Goal: Task Accomplishment & Management: Use online tool/utility

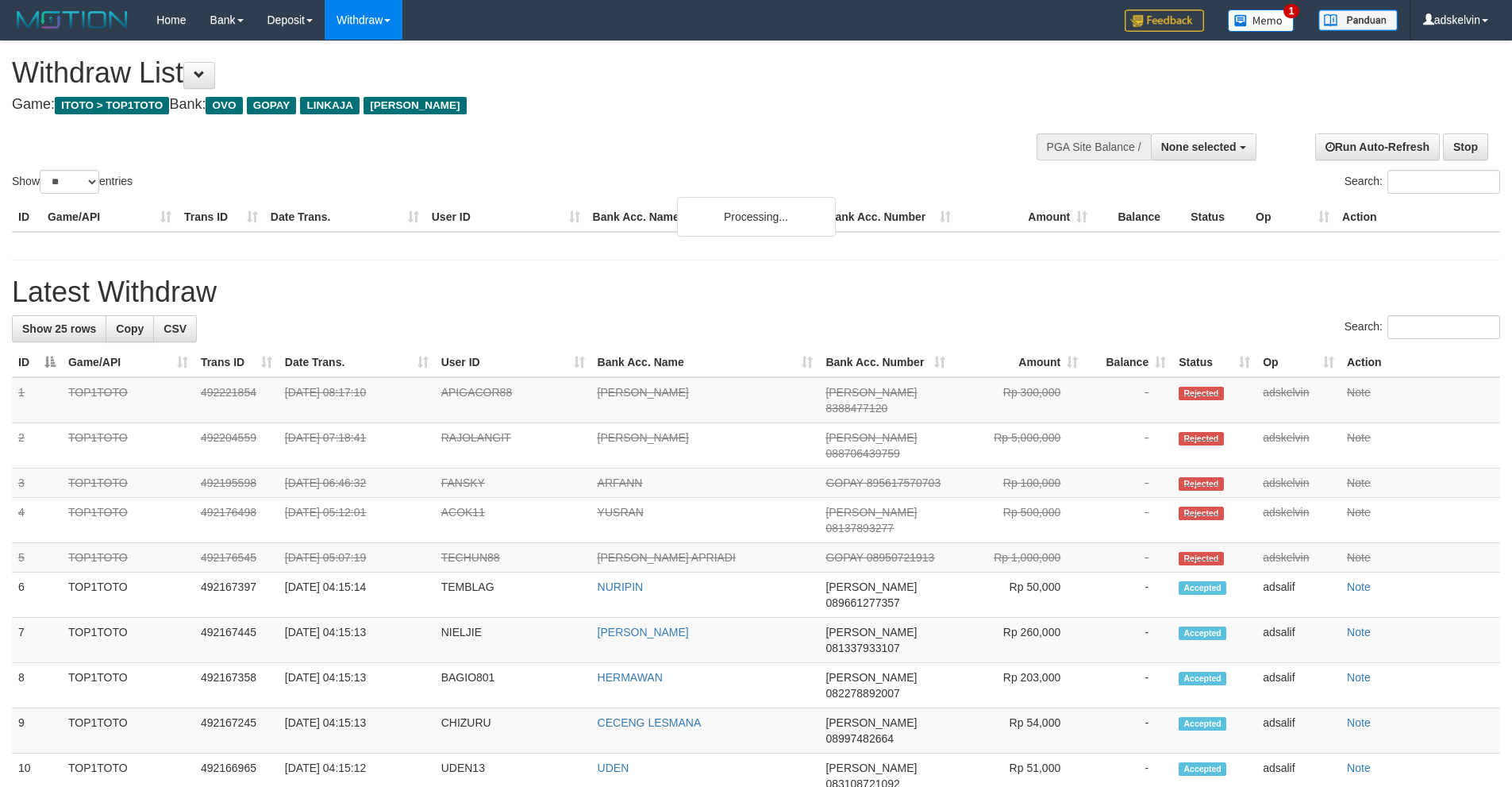
select select
select select "**"
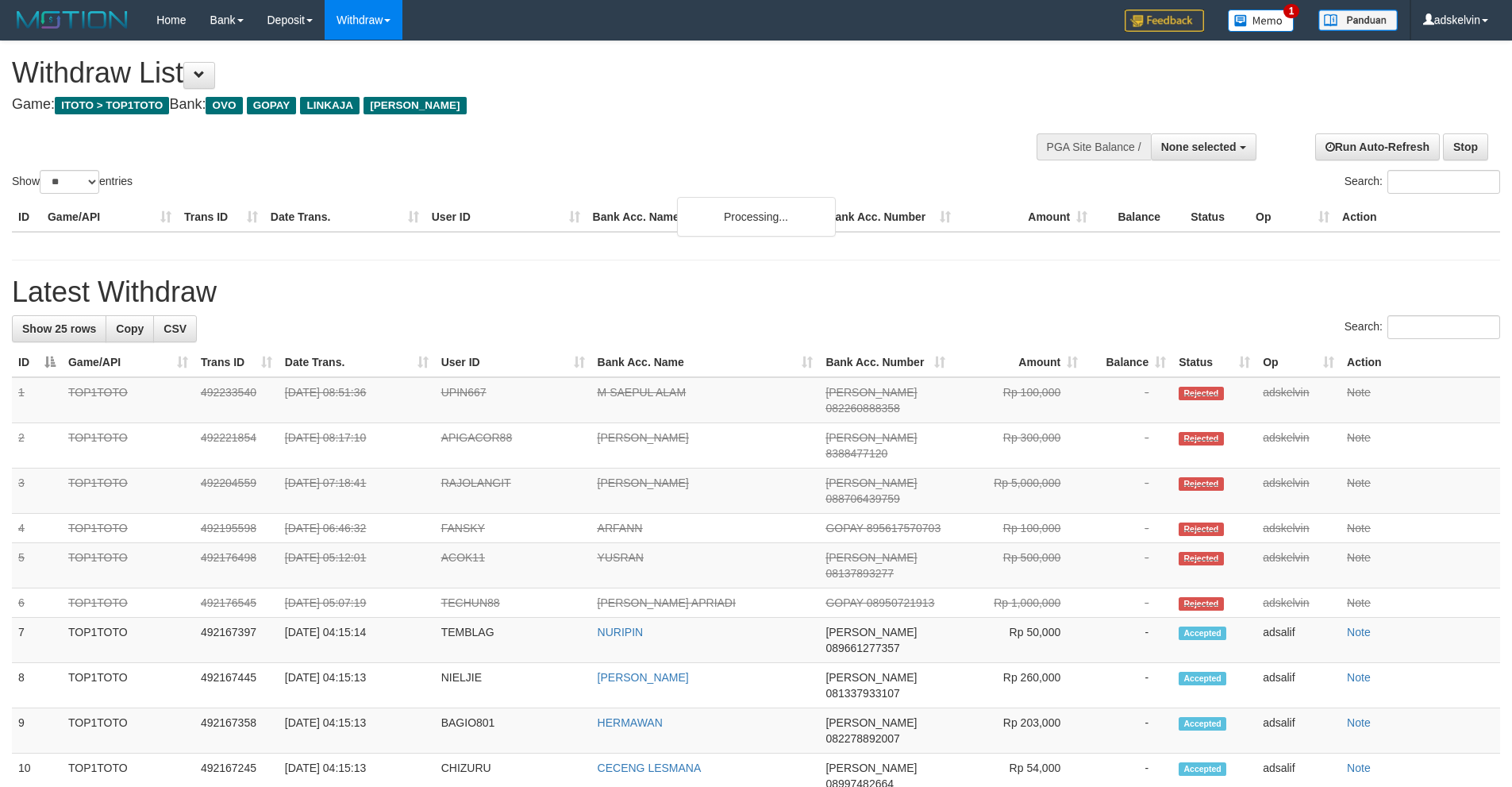
select select
select select "**"
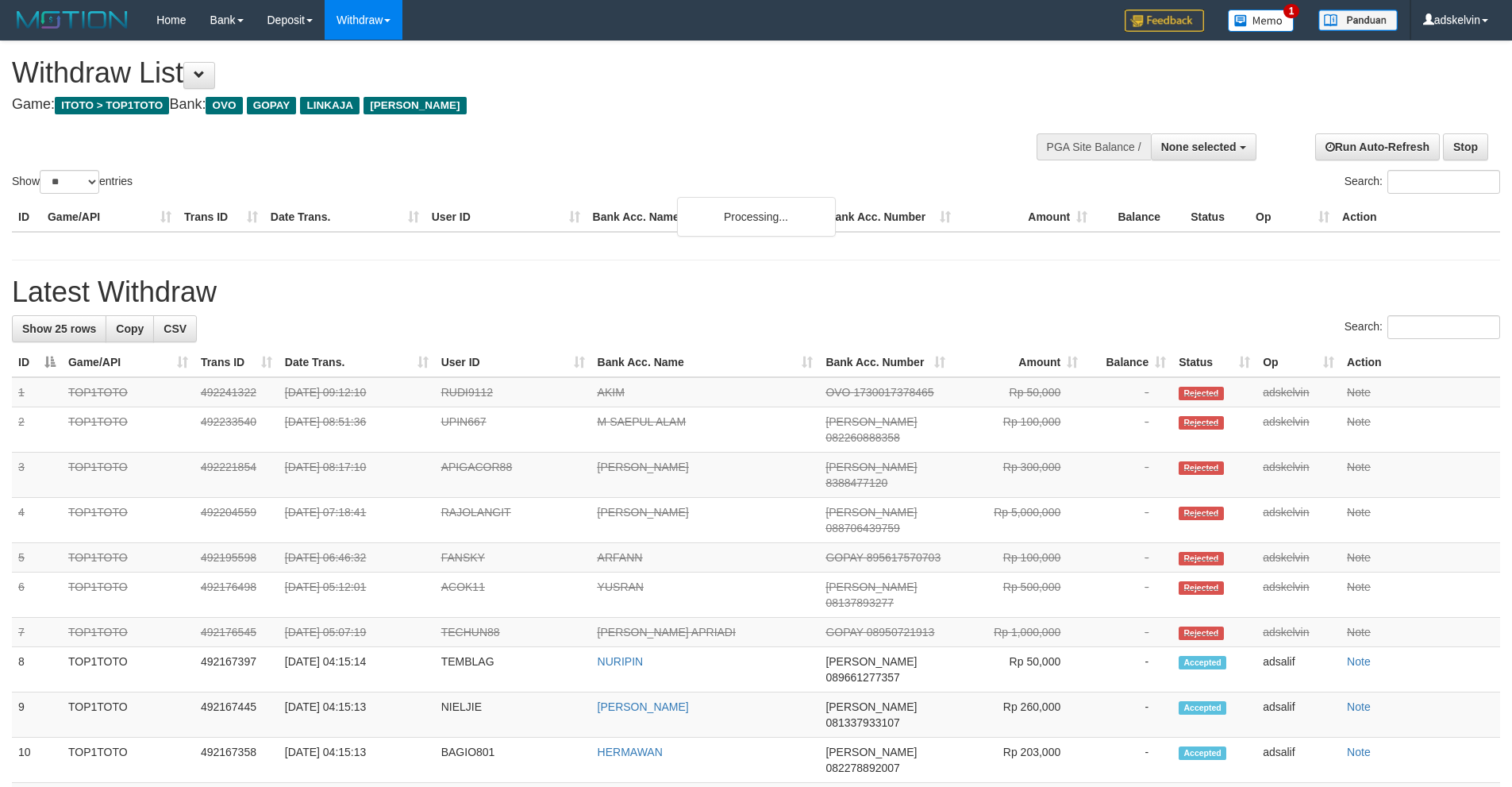
select select
select select "**"
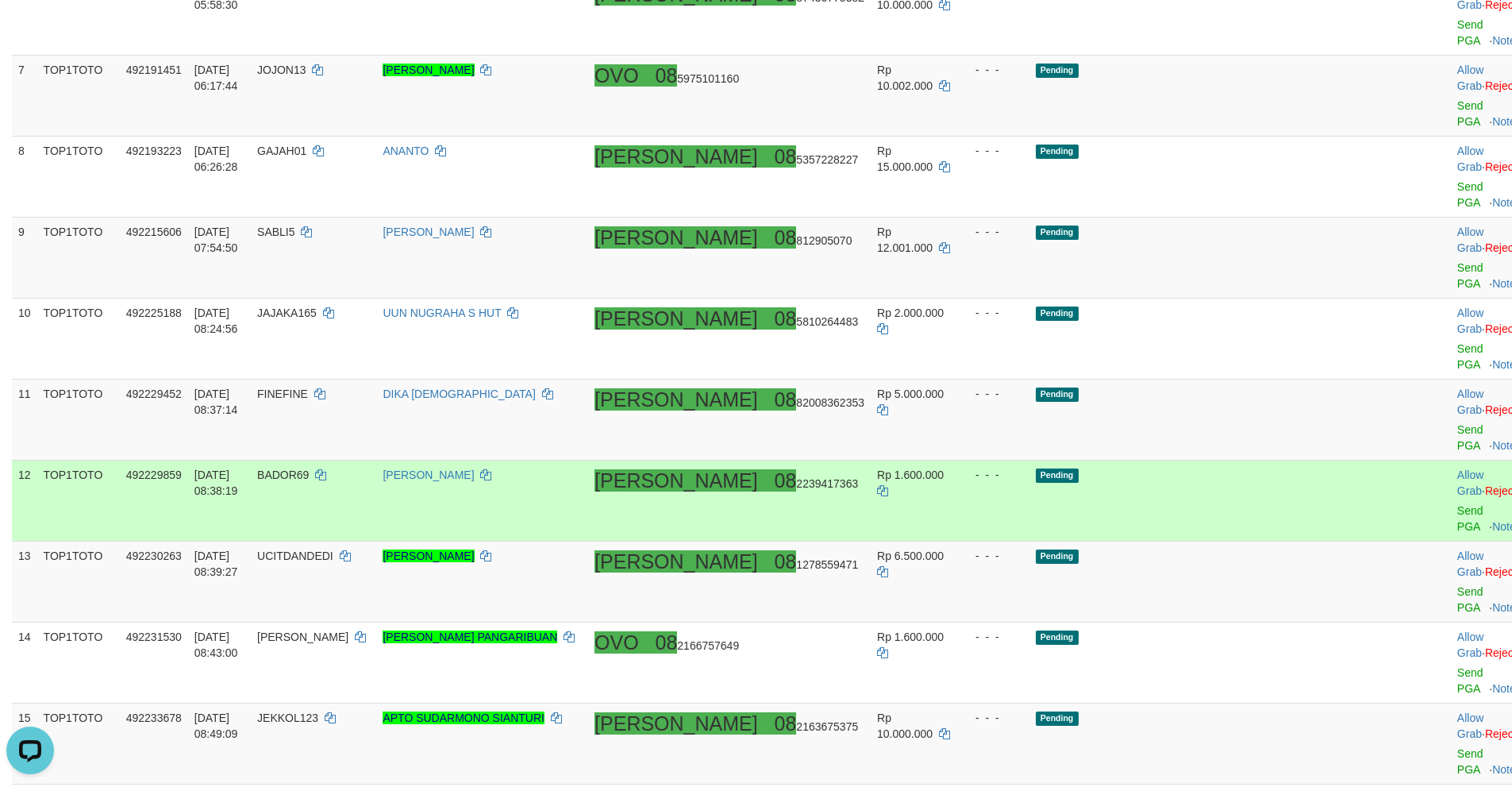
click at [956, 460] on td "Rp 1.600.000" at bounding box center [913, 501] width 85 height 81
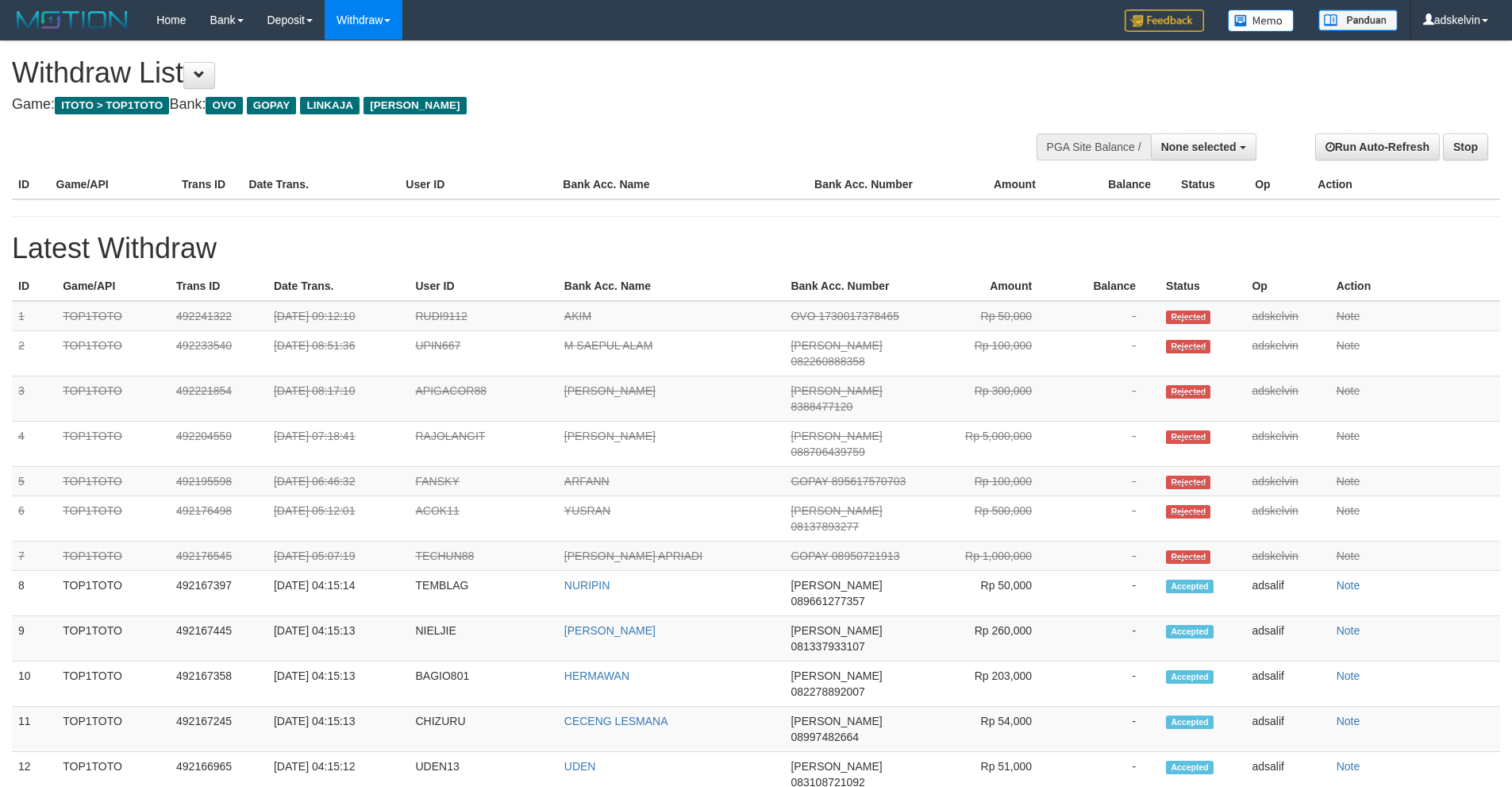
select select
select select "**"
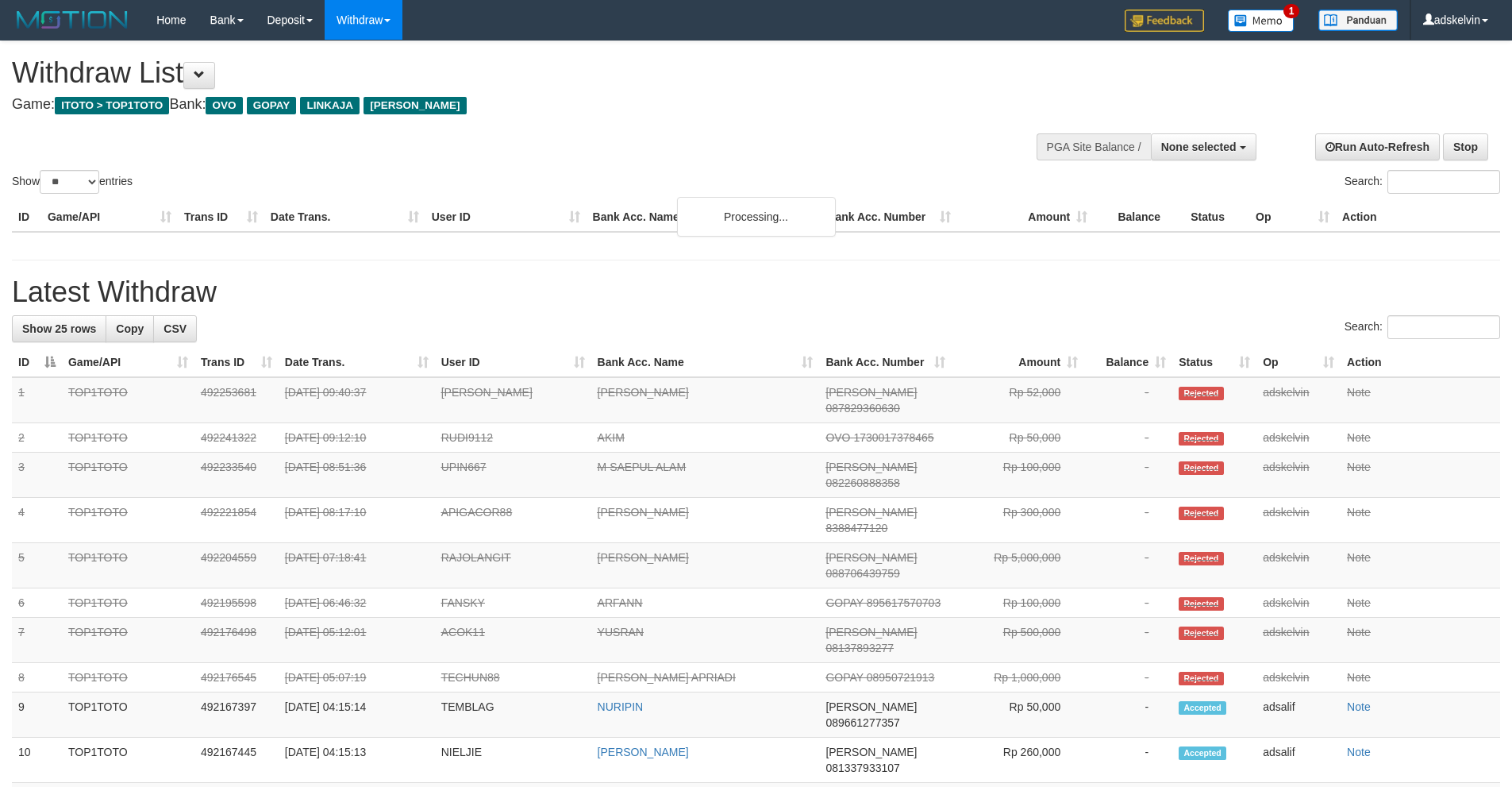
select select
select select "**"
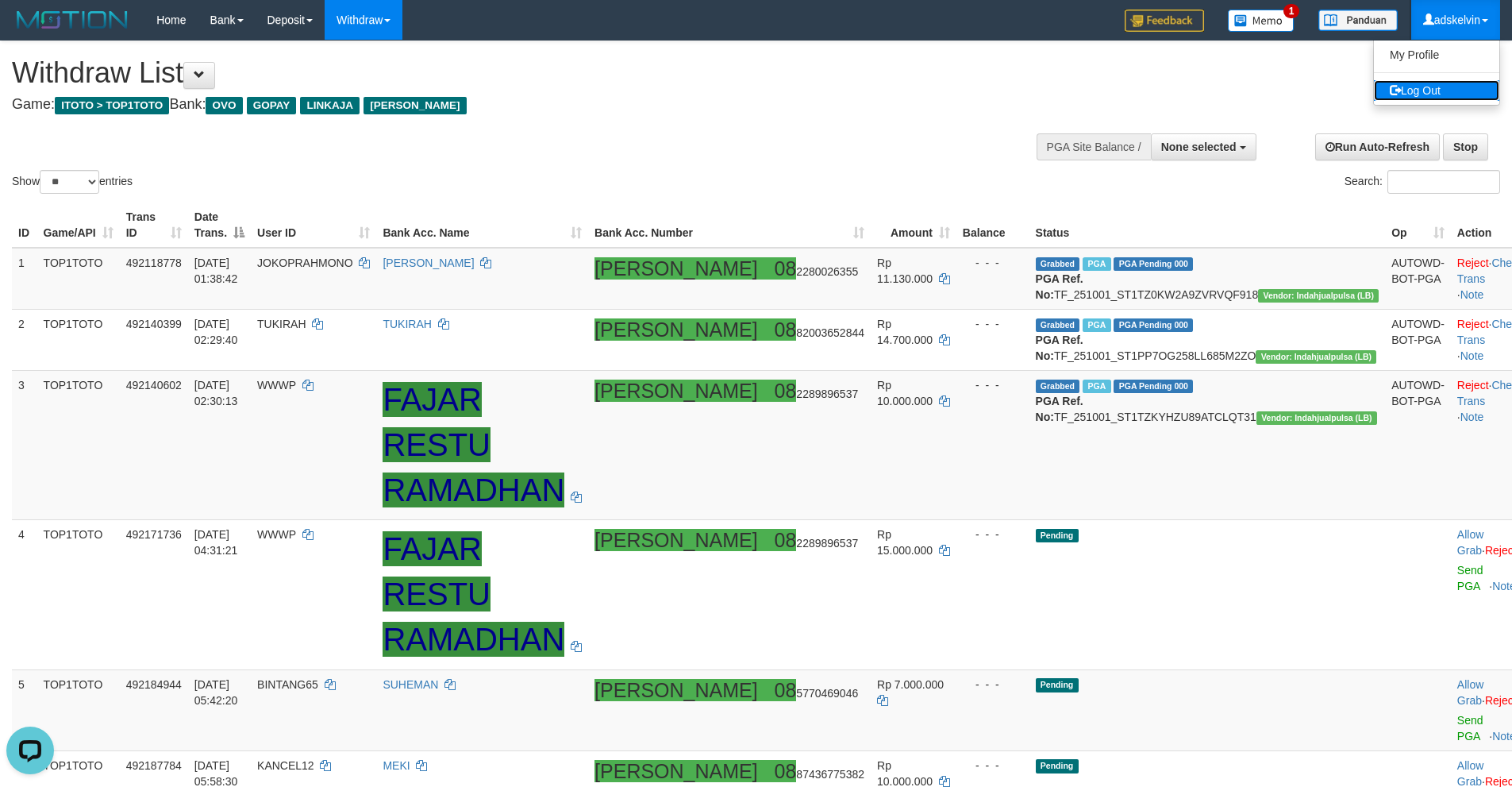
click at [1436, 86] on link "Log Out" at bounding box center [1436, 90] width 125 height 21
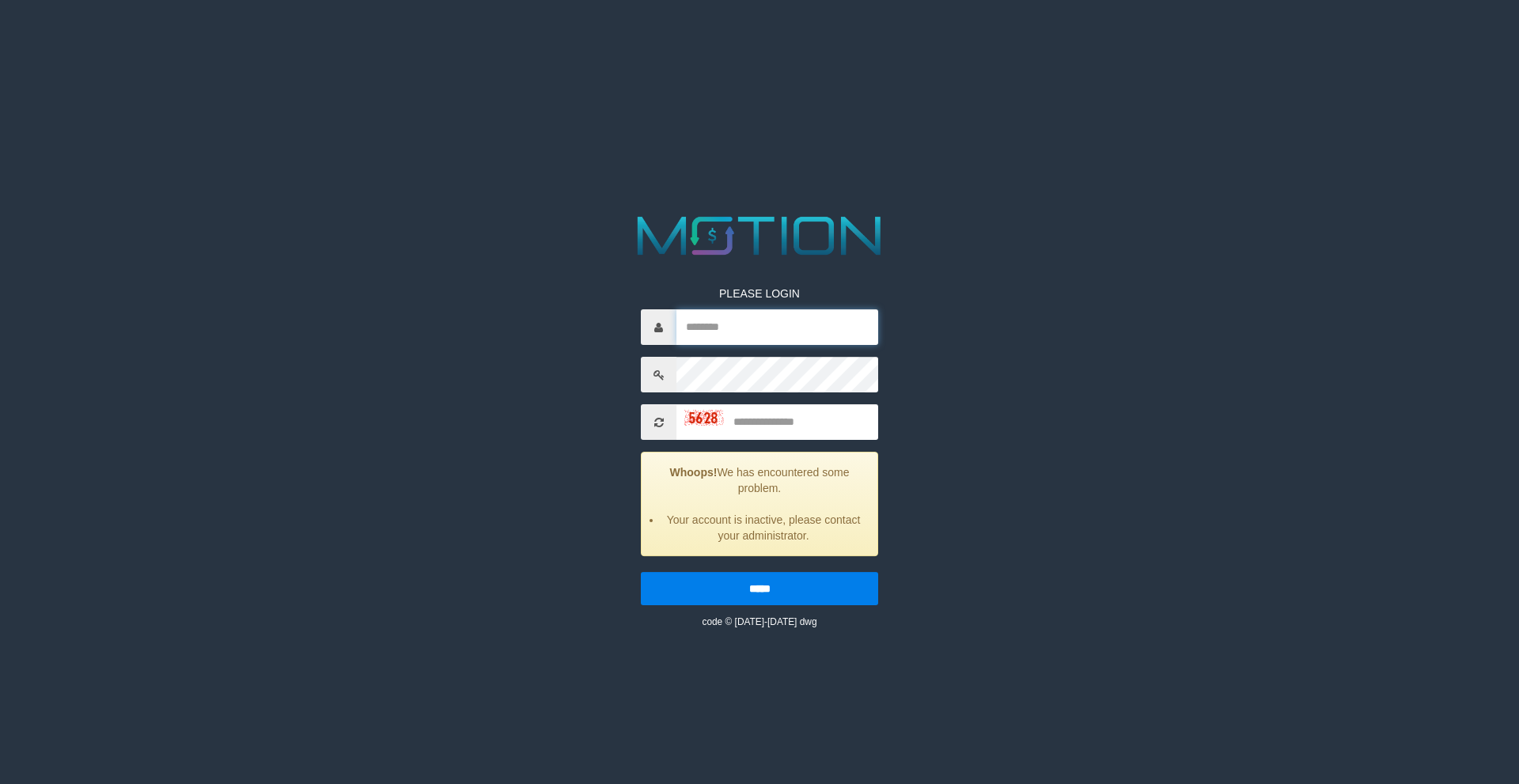
click at [762, 322] on input "text" at bounding box center [778, 327] width 202 height 36
type input "*********"
click at [781, 419] on input "text" at bounding box center [778, 422] width 202 height 36
type input "****"
click at [748, 590] on input "*****" at bounding box center [760, 588] width 237 height 33
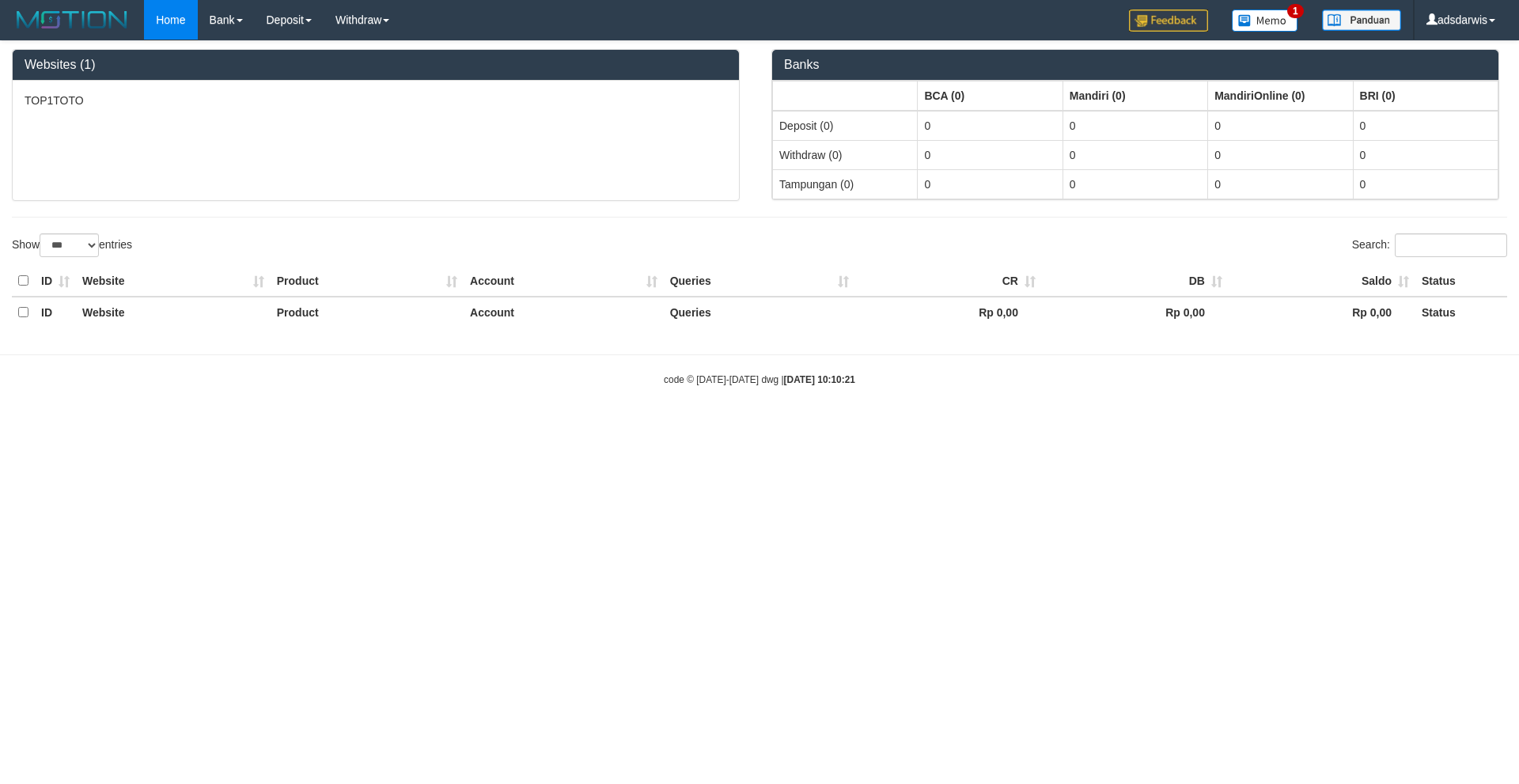
select select "***"
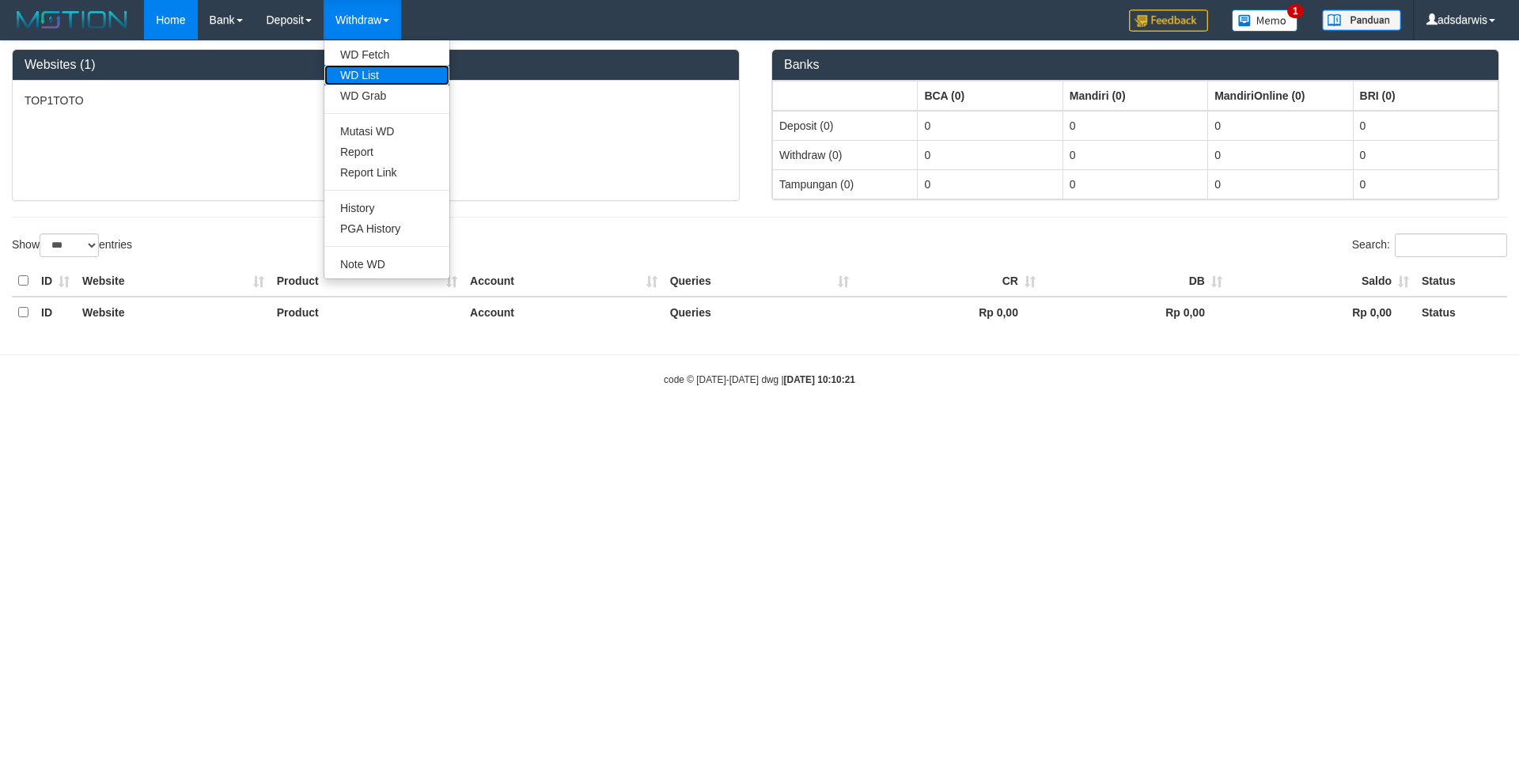
click at [371, 71] on link "WD List" at bounding box center [386, 74] width 125 height 21
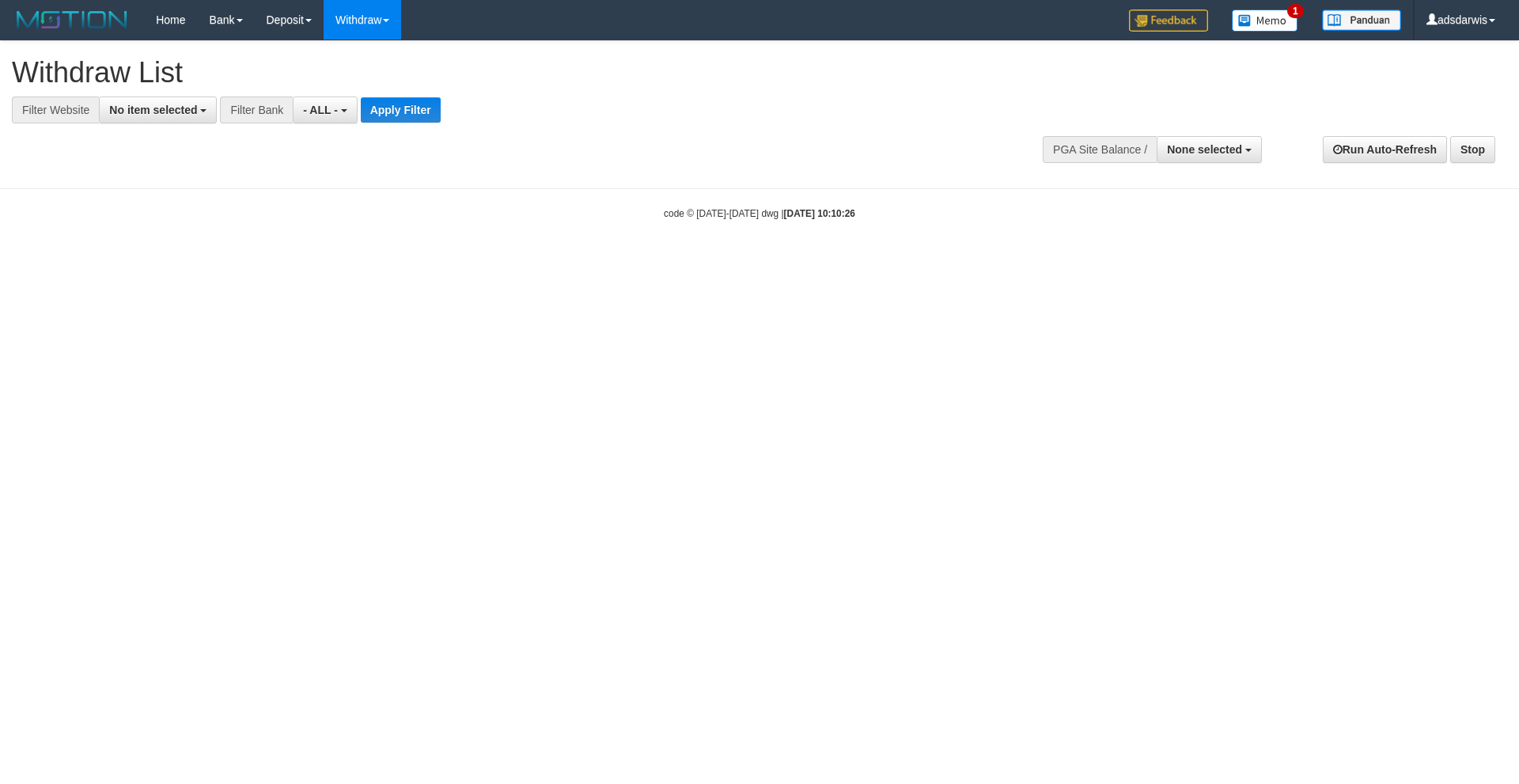
select select
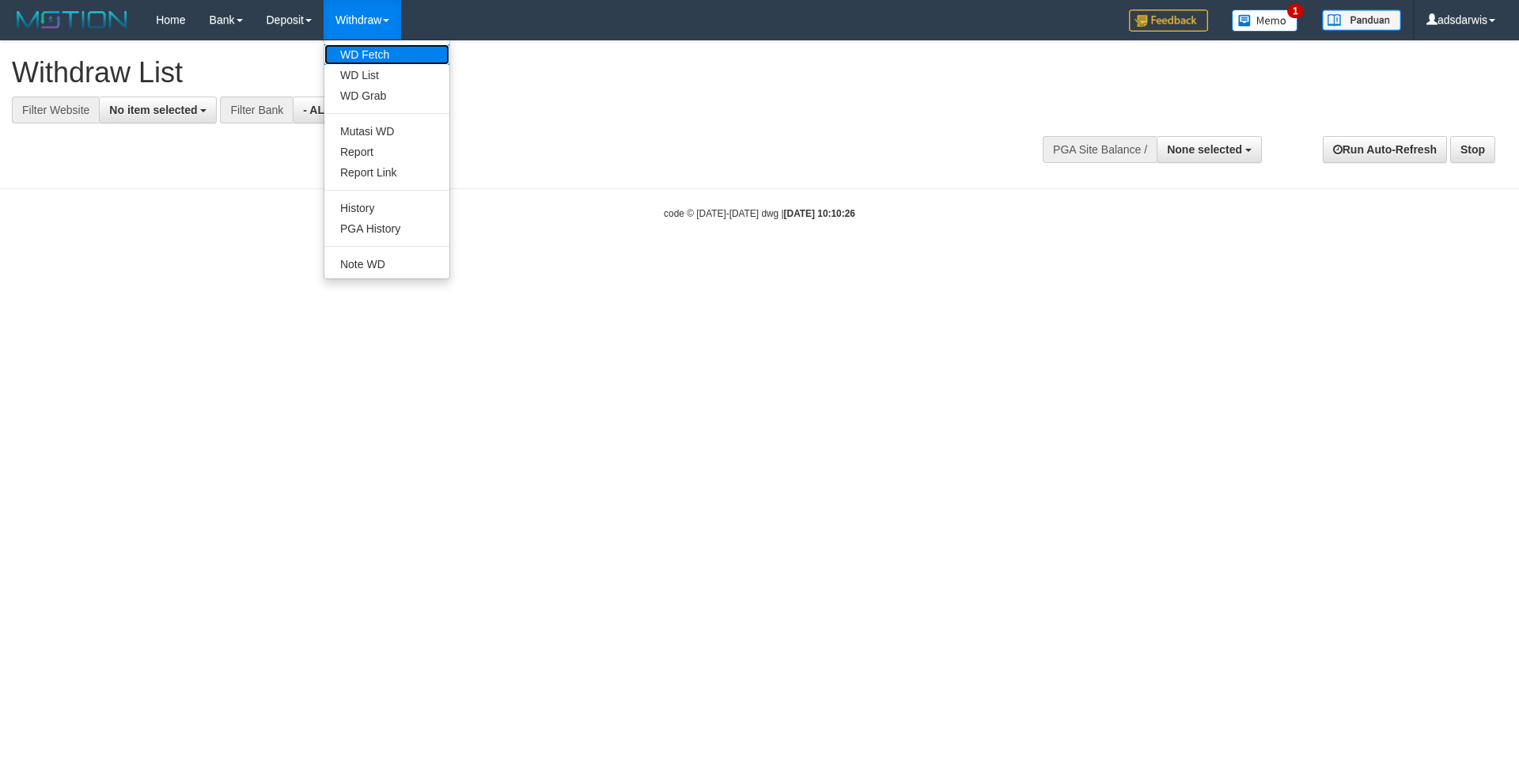
click at [382, 59] on link "WD Fetch" at bounding box center [386, 55] width 125 height 21
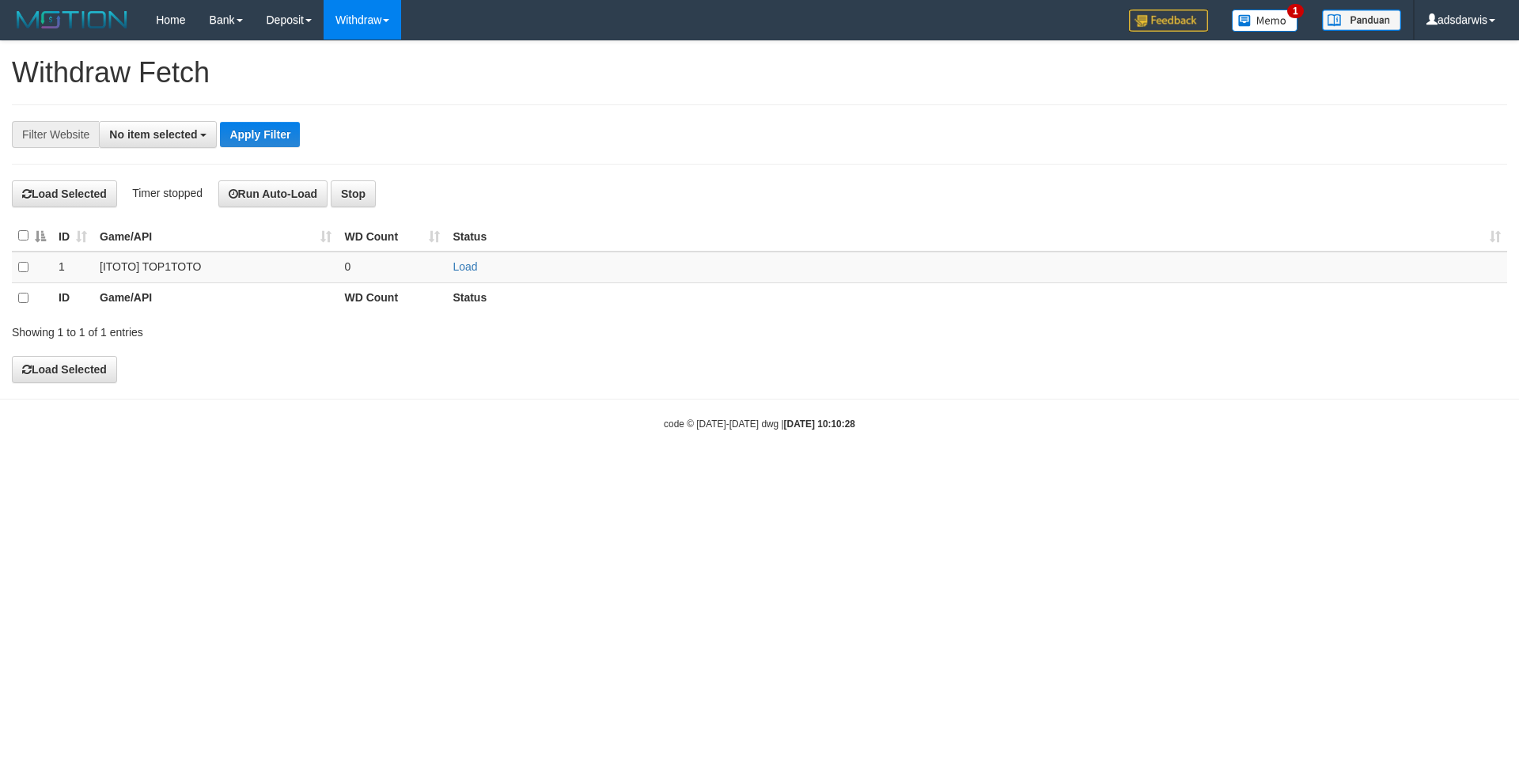
select select
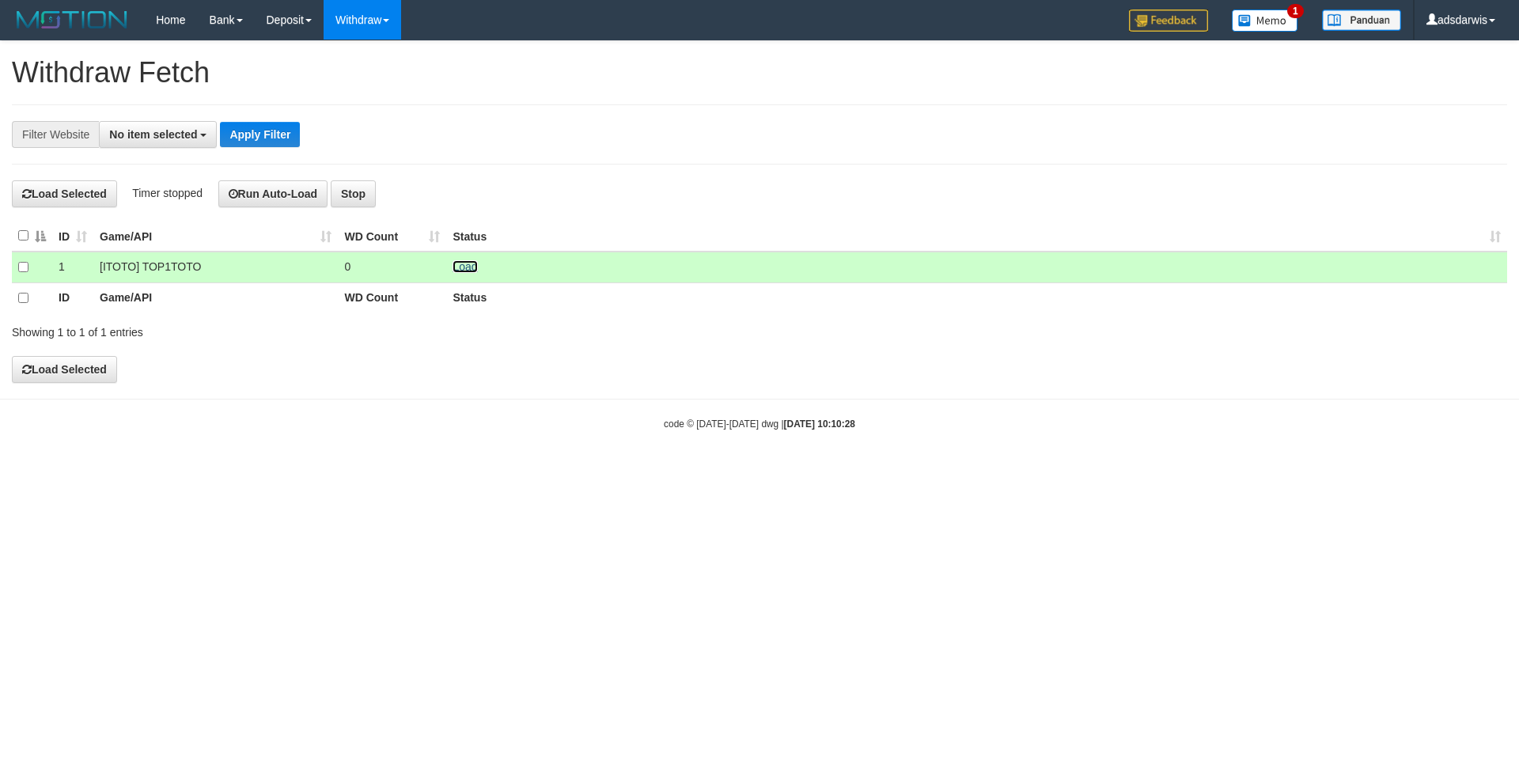
click at [467, 265] on link "Load" at bounding box center [465, 266] width 25 height 12
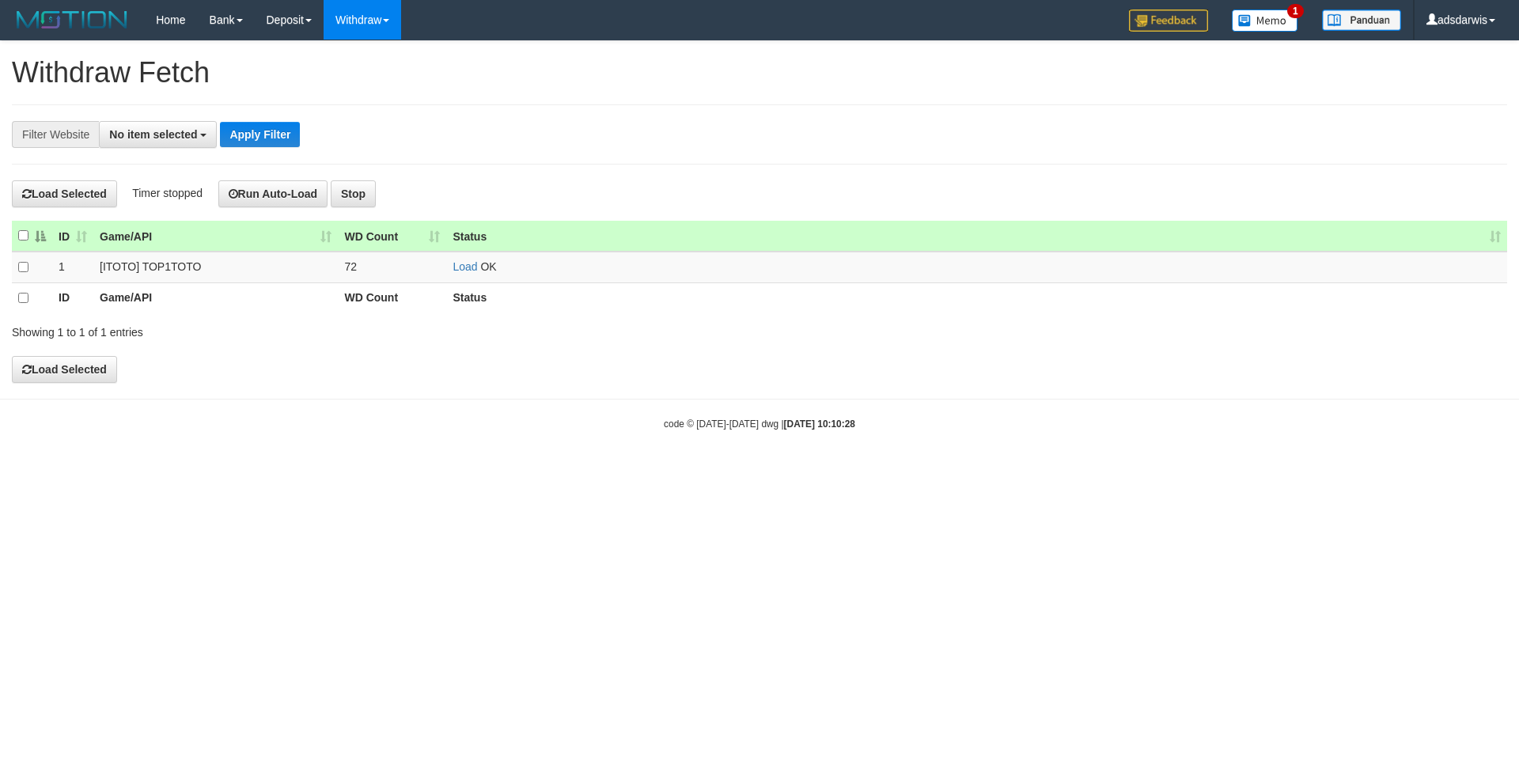
click at [17, 234] on th at bounding box center [31, 236] width 41 height 31
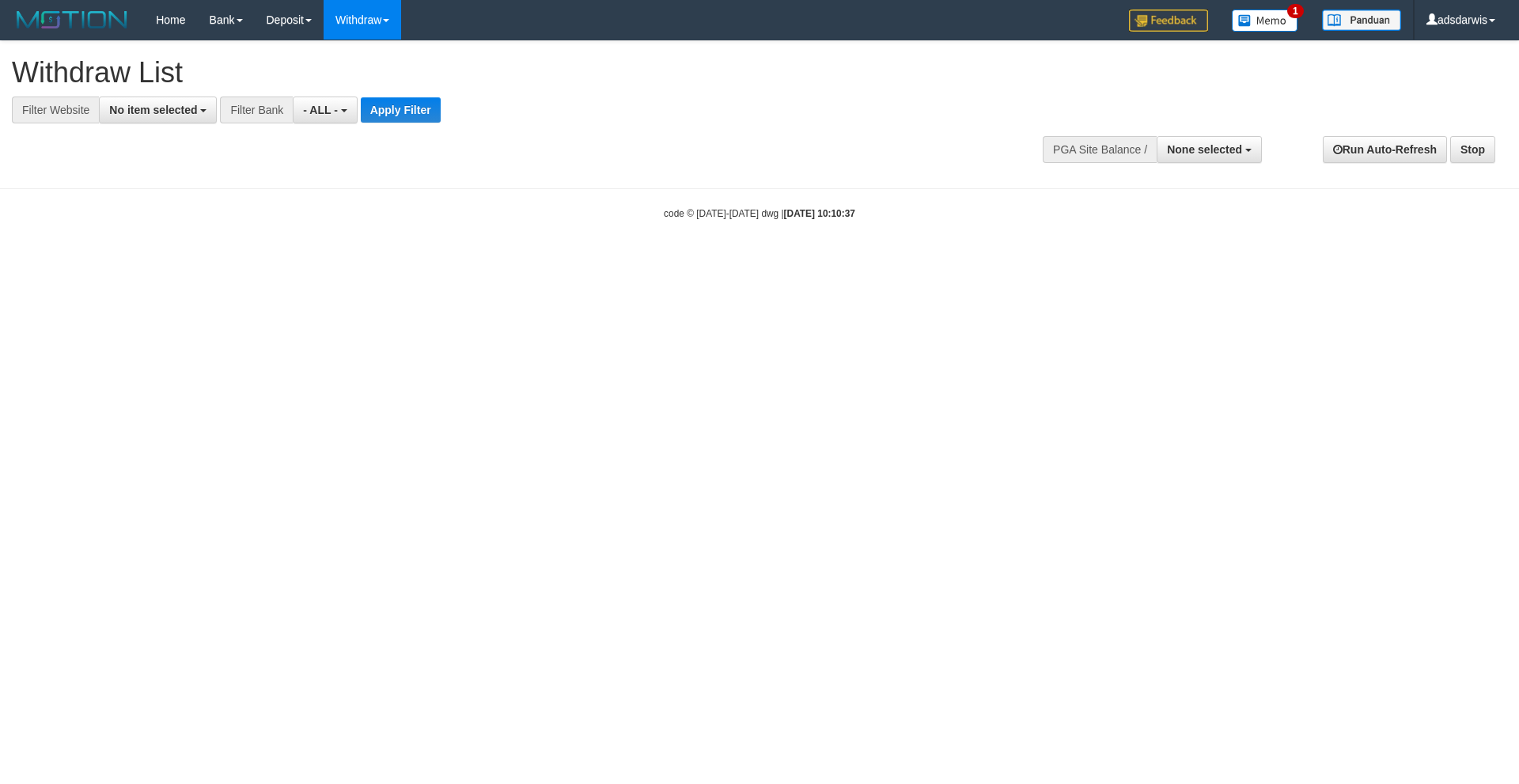
select select
click at [126, 107] on span "No item selected" at bounding box center [153, 109] width 88 height 12
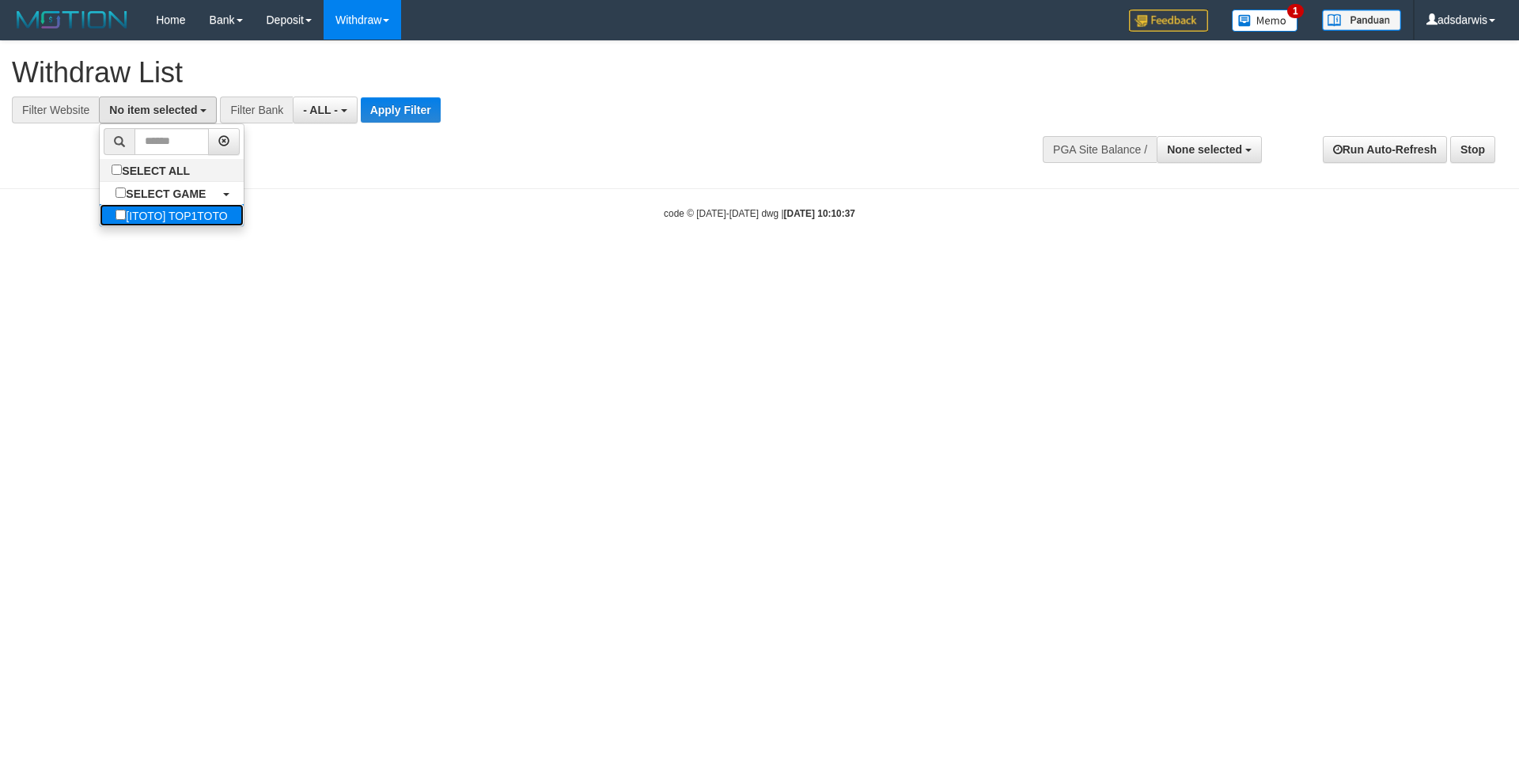
click at [154, 218] on label "[ITOTO] TOP1TOTO" at bounding box center [170, 215] width 143 height 22
select select "***"
click at [356, 112] on b "button" at bounding box center [359, 111] width 7 height 3
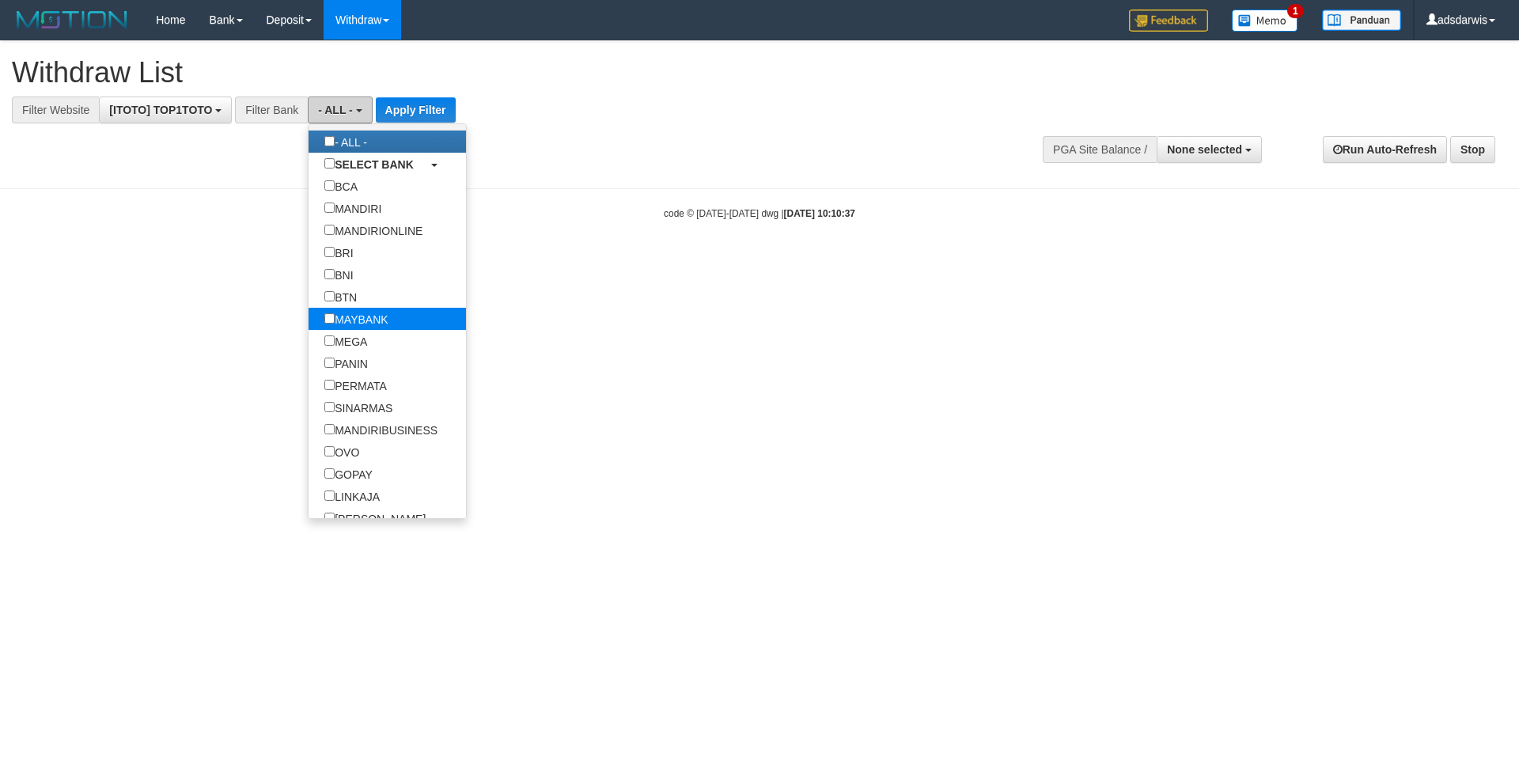
scroll to position [79, 0]
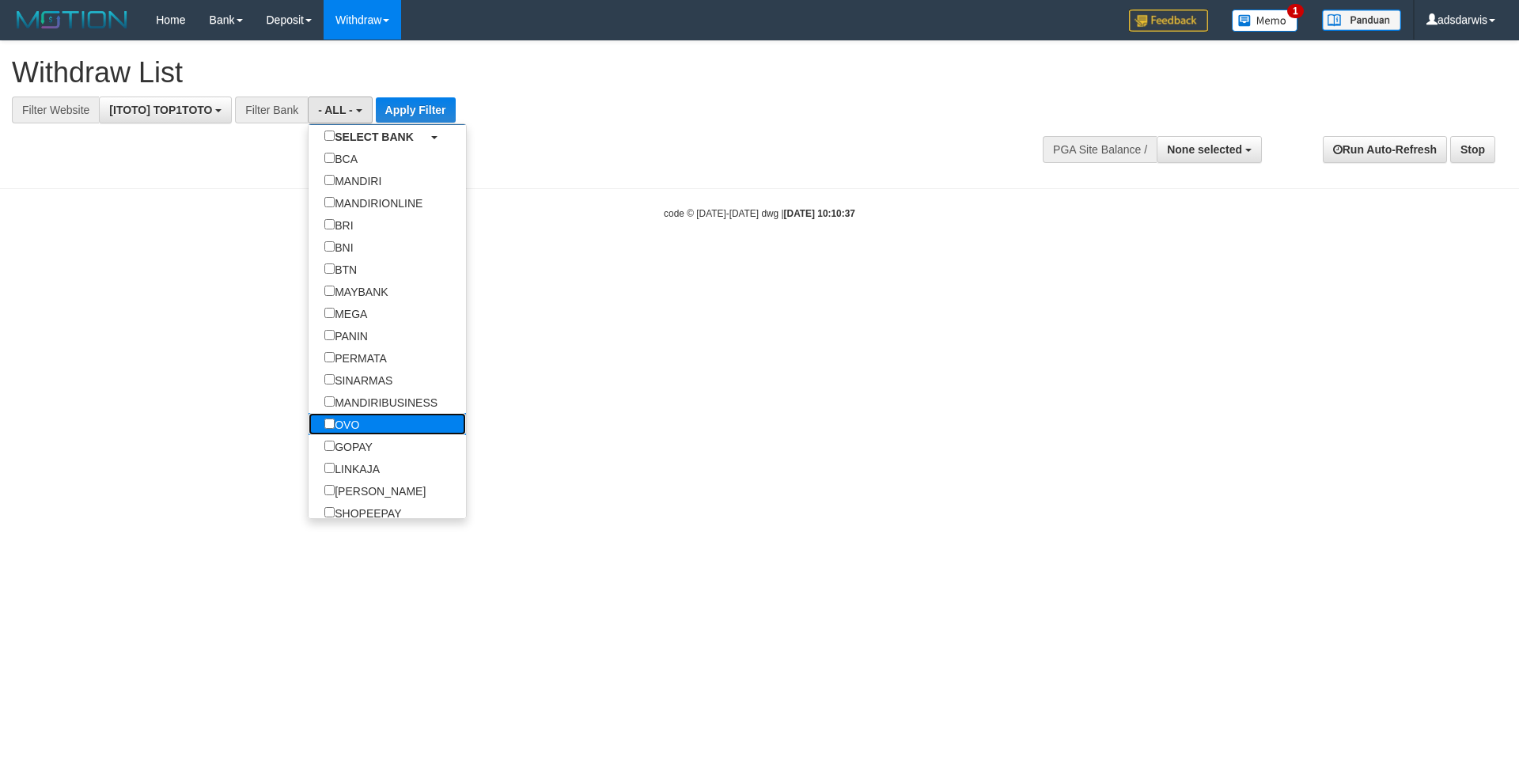
click at [366, 429] on label "OVO" at bounding box center [342, 423] width 66 height 22
select select "***"
click at [371, 448] on label "GOPAY" at bounding box center [348, 446] width 80 height 22
click at [368, 477] on label "LINKAJA" at bounding box center [352, 468] width 87 height 22
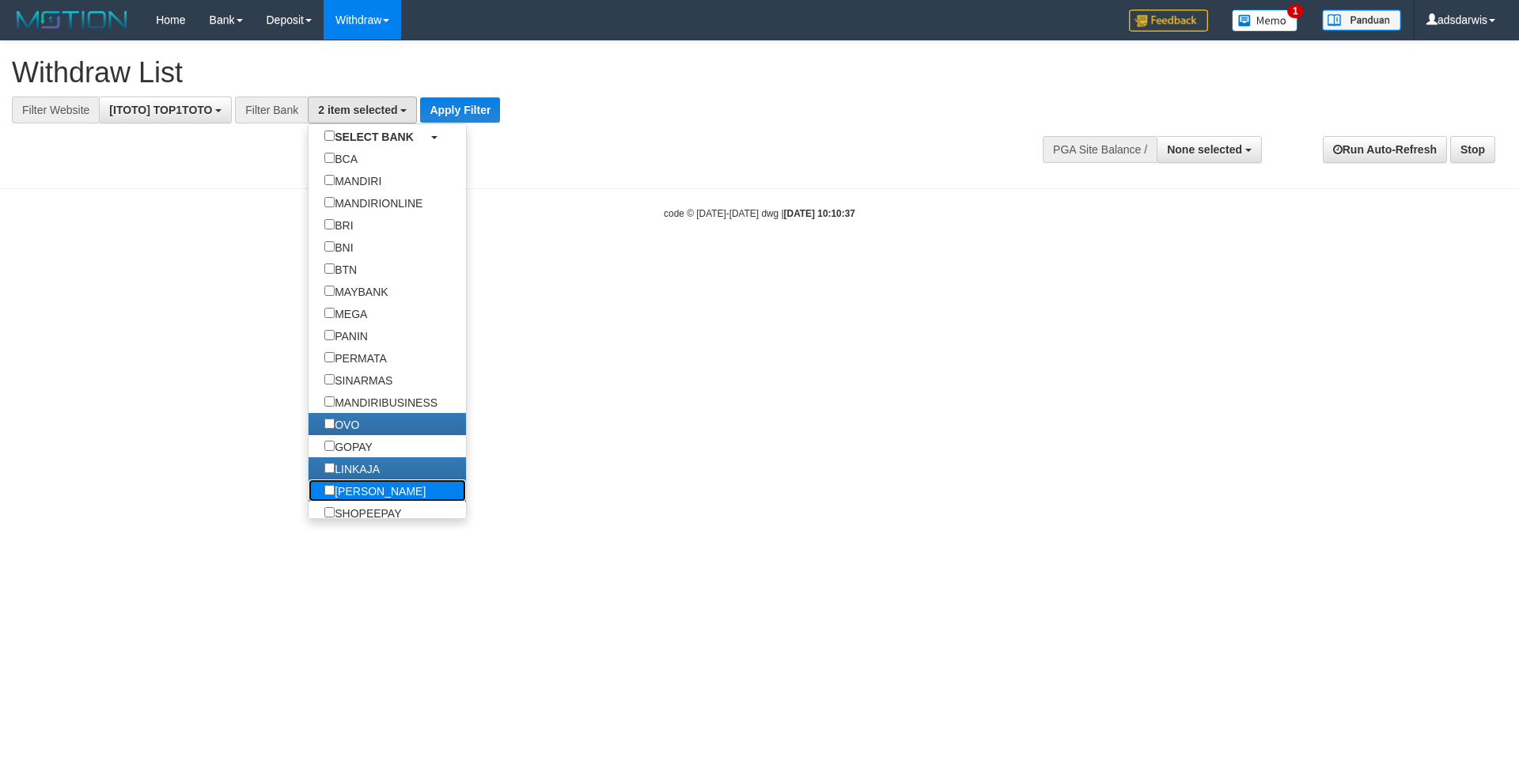
click at [358, 491] on label "[PERSON_NAME]" at bounding box center [375, 490] width 133 height 22
click at [349, 439] on label "GOPAY" at bounding box center [348, 446] width 80 height 22
click at [470, 117] on button "Apply Filter" at bounding box center [460, 110] width 80 height 26
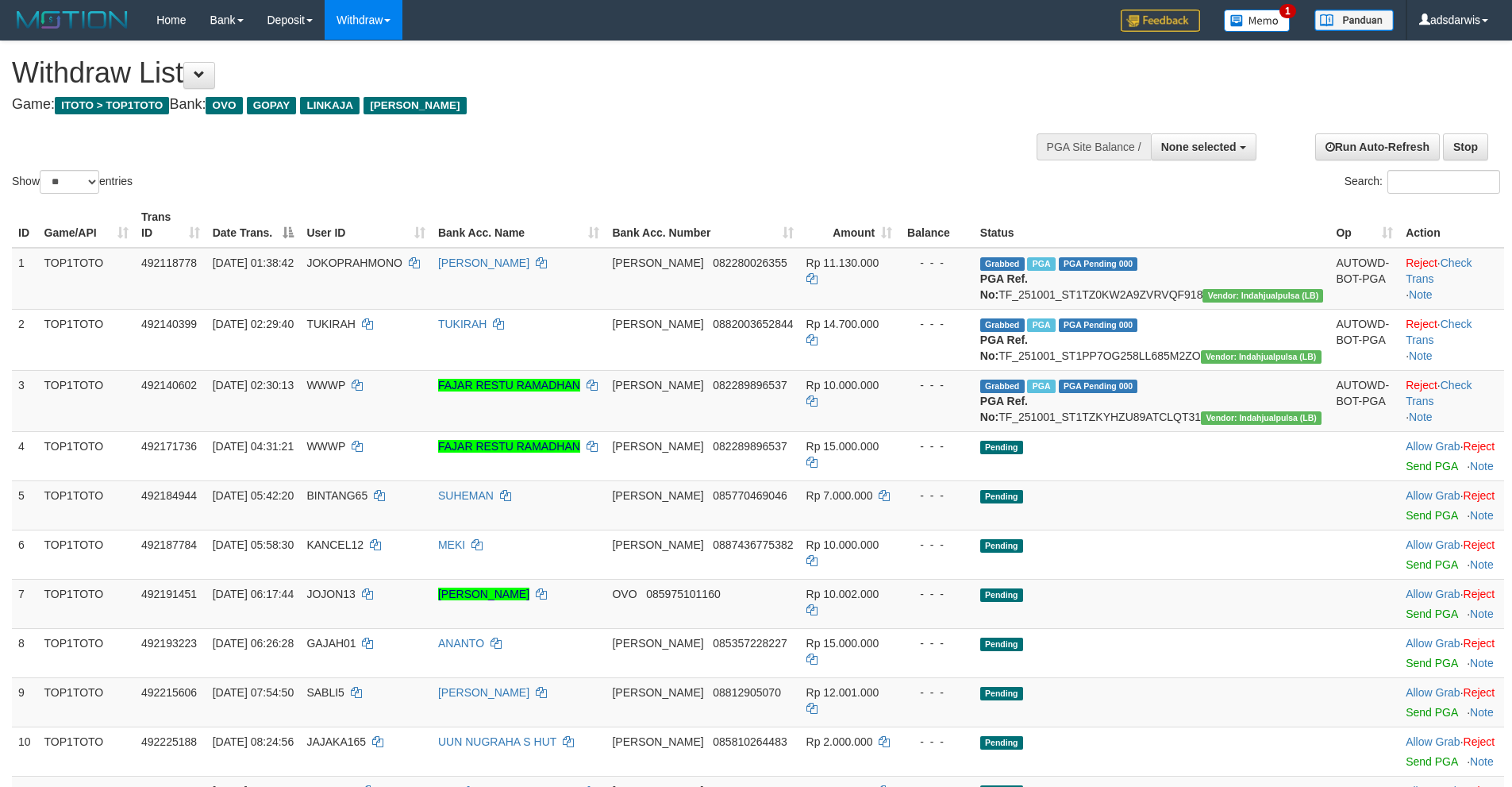
select select
select select "**"
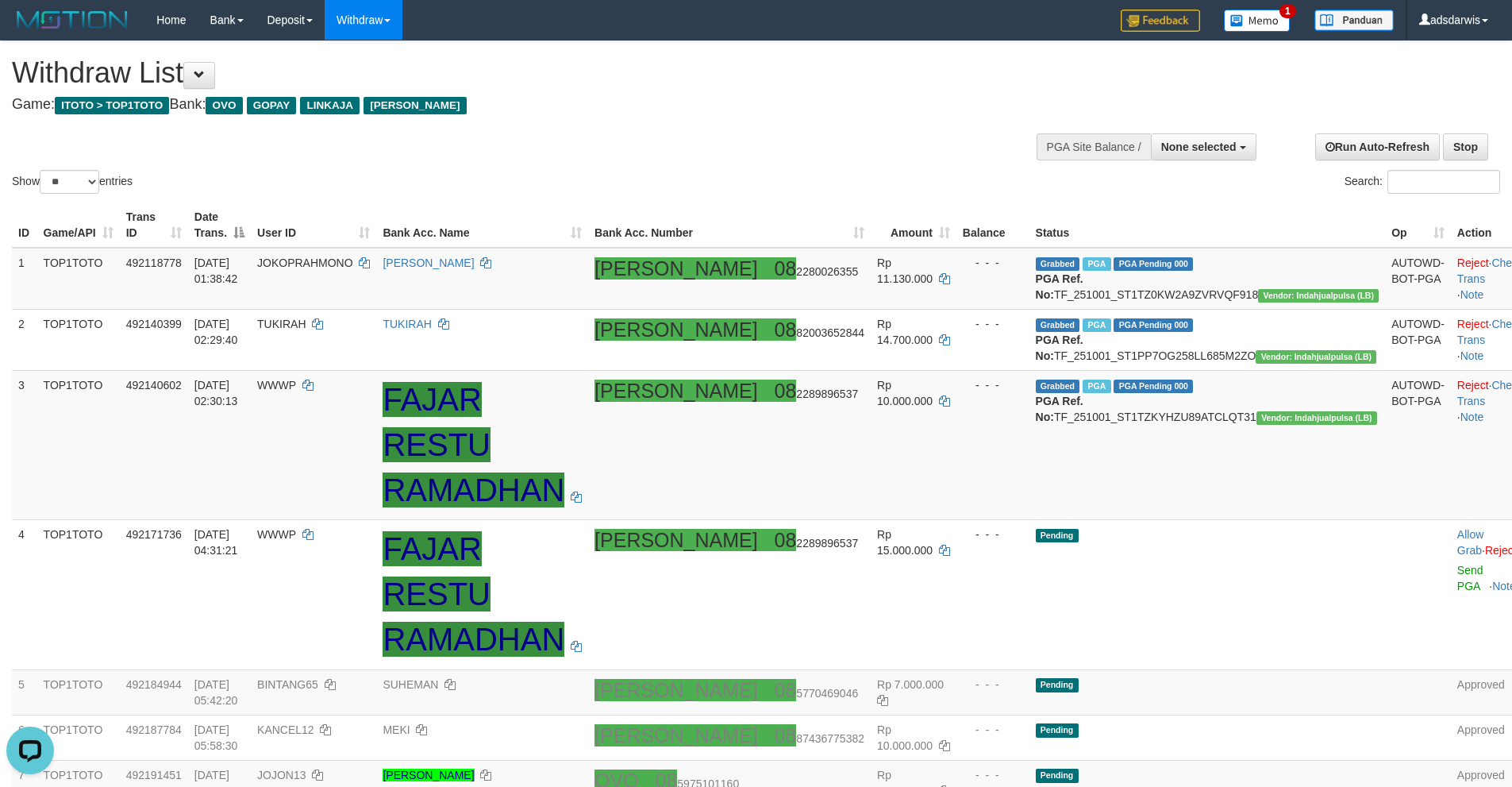
click at [807, 110] on h4 "Game: ITOTO > TOP1TOTO Bank: OVO GOPAY LINKAJA DANA" at bounding box center [501, 105] width 980 height 16
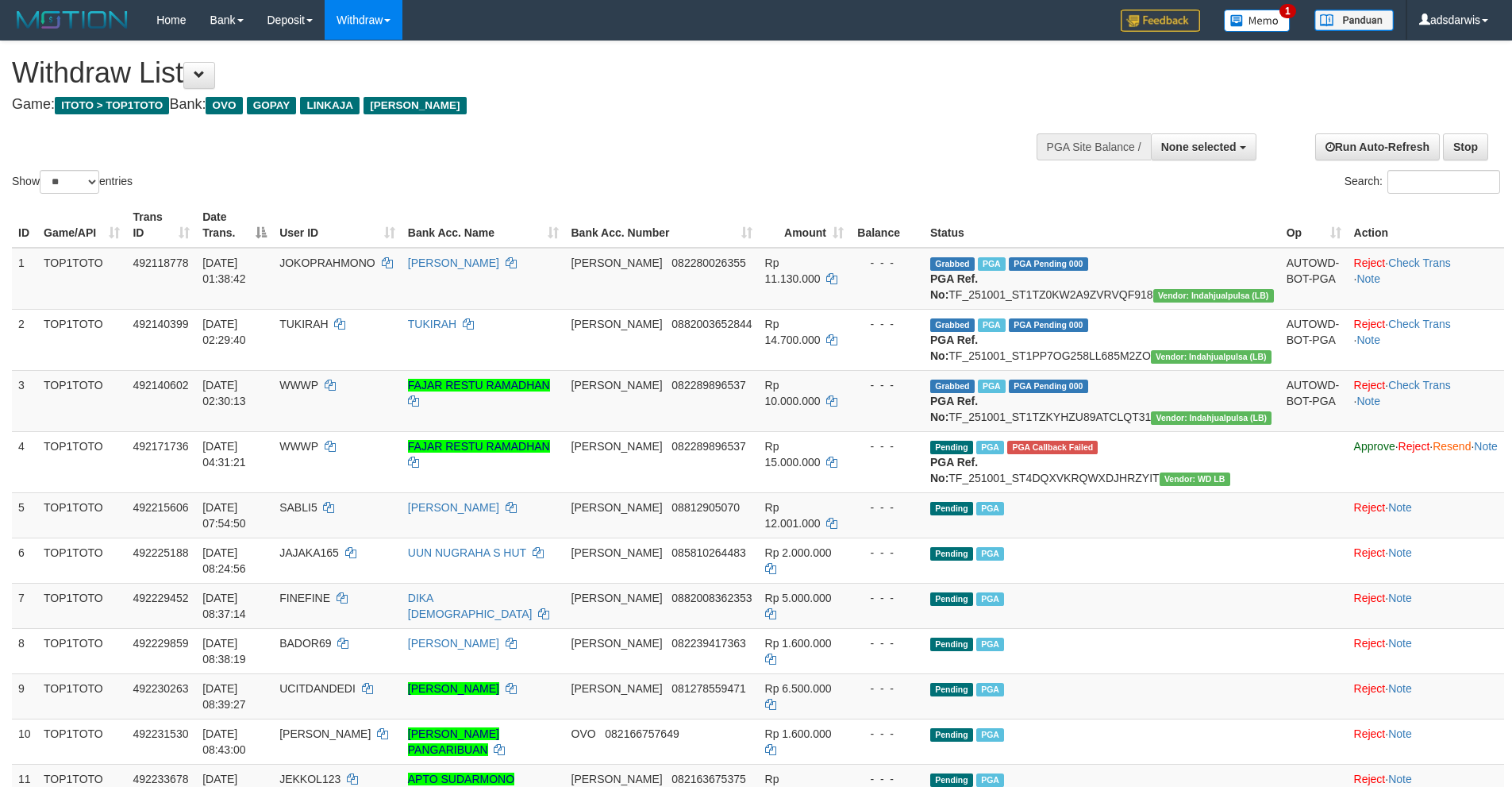
select select
drag, startPoint x: 57, startPoint y: 178, endPoint x: 74, endPoint y: 181, distance: 17.3
click at [57, 178] on select "** ** ** ***" at bounding box center [70, 182] width 60 height 24
select select "***"
click at [42, 170] on select "** ** ** ***" at bounding box center [70, 182] width 60 height 24
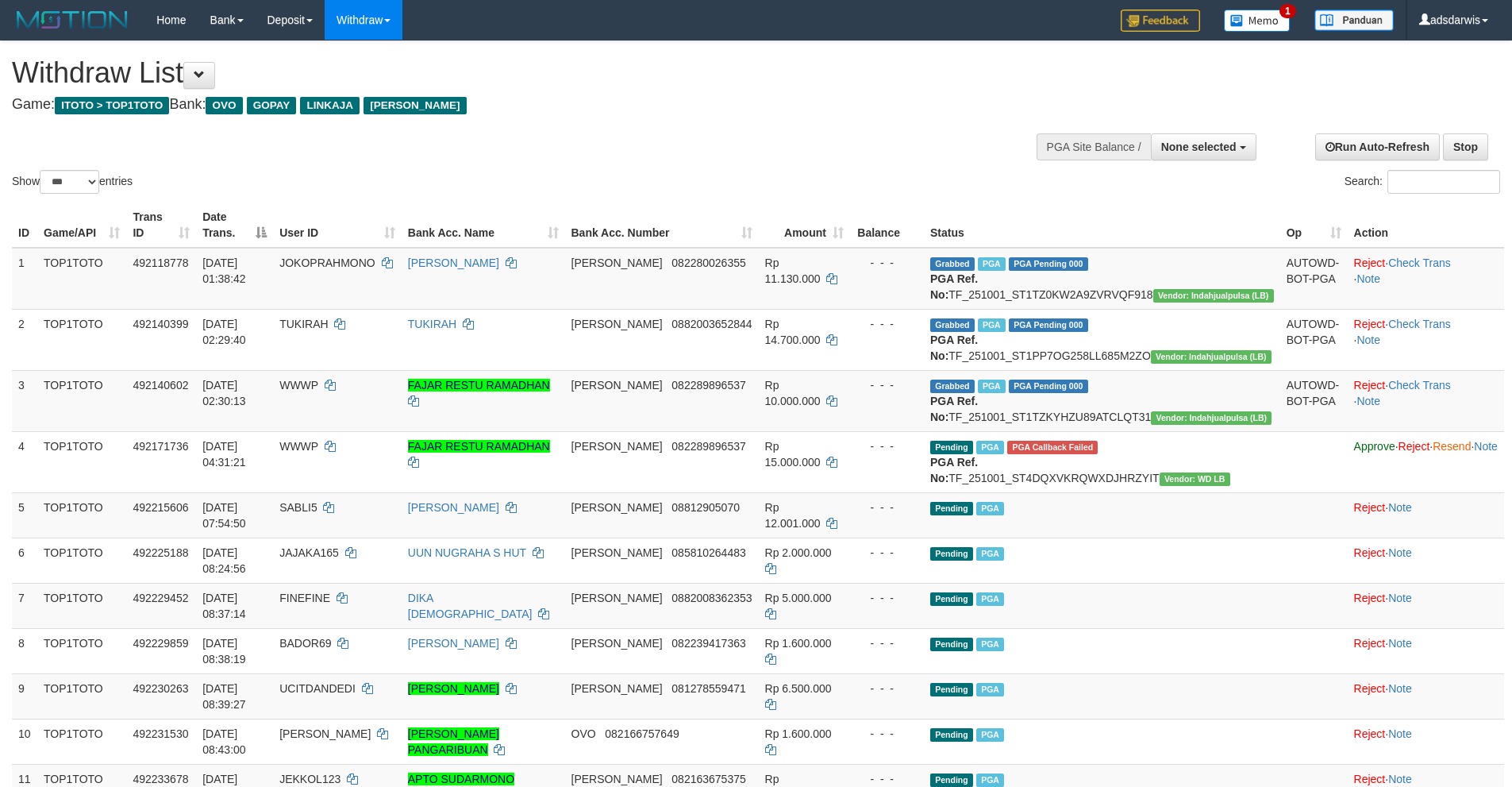
click at [617, 121] on div "Show ** ** ** *** entries Search:" at bounding box center [756, 119] width 1512 height 155
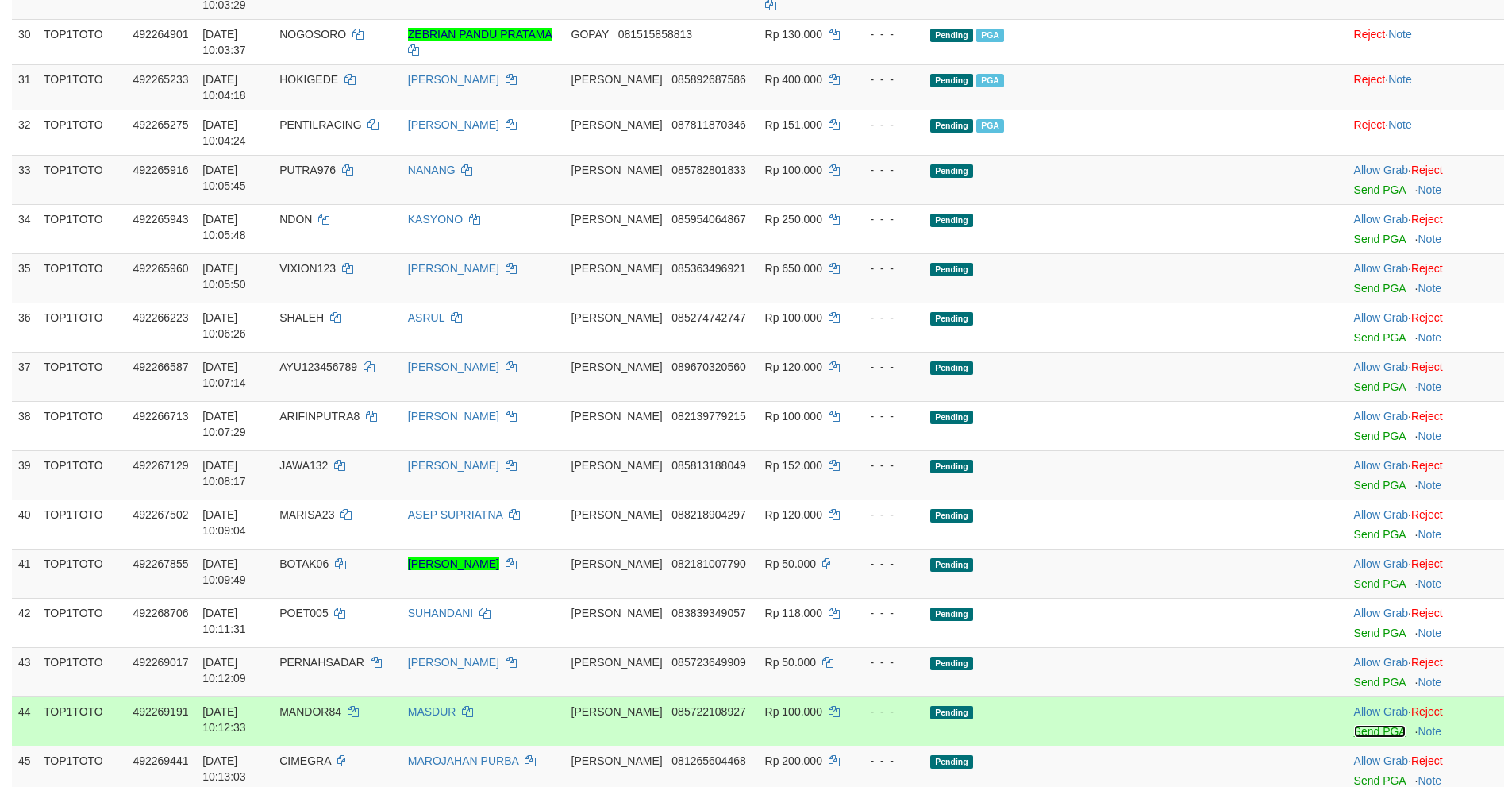
click at [1353, 725] on link "Send PGA" at bounding box center [1379, 731] width 51 height 12
click at [1353, 676] on link "Send PGA" at bounding box center [1379, 682] width 51 height 12
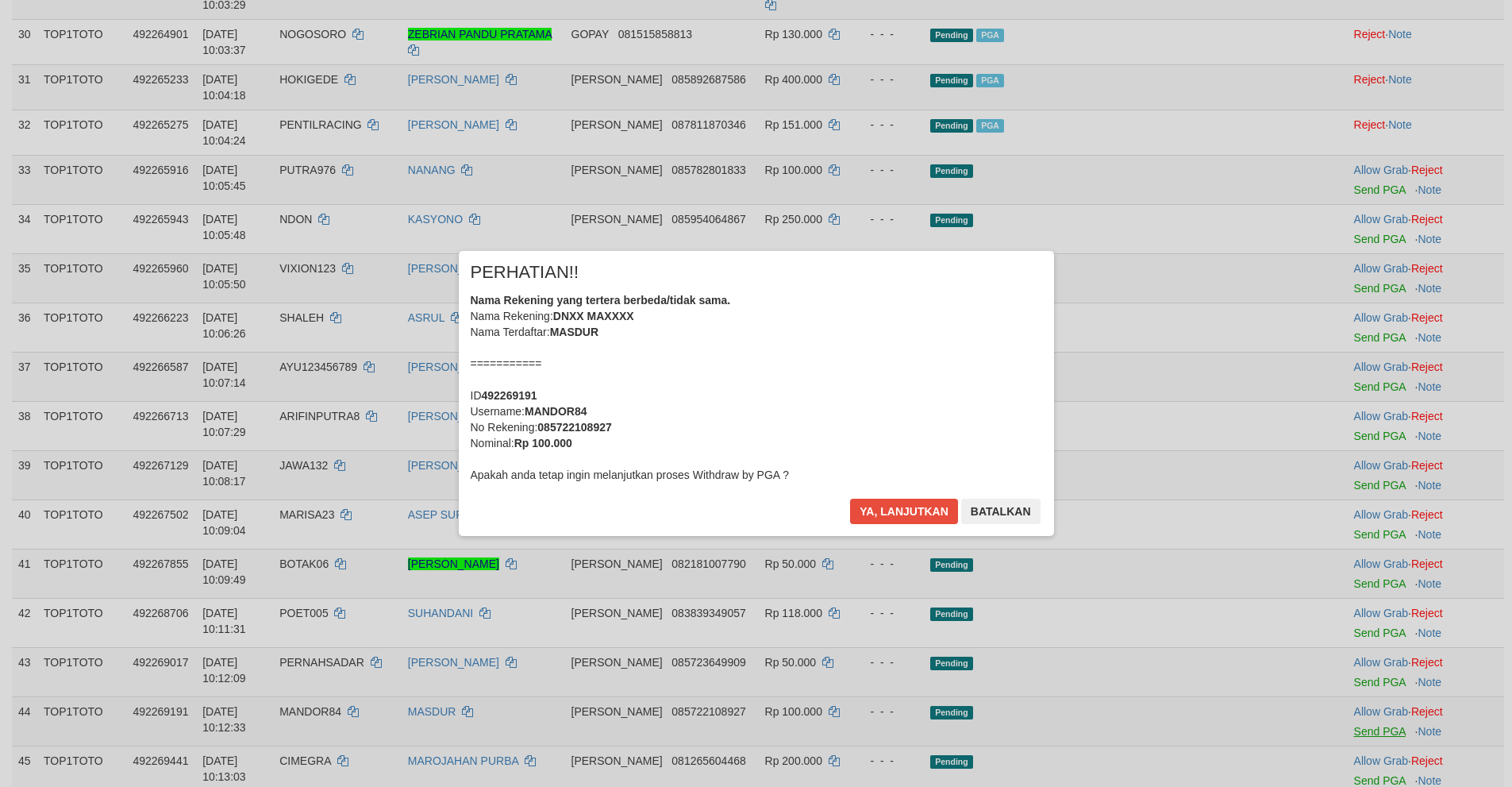
click at [1316, 312] on div "× PERHATIAN!! Nama Rekening yang tertera berbeda/tidak sama. Nama Rekening: DNX…" at bounding box center [756, 393] width 1512 height 348
click at [907, 515] on button "Ya, lanjutkan" at bounding box center [904, 511] width 108 height 26
click at [888, 507] on button "Ya, lanjutkan" at bounding box center [904, 511] width 108 height 26
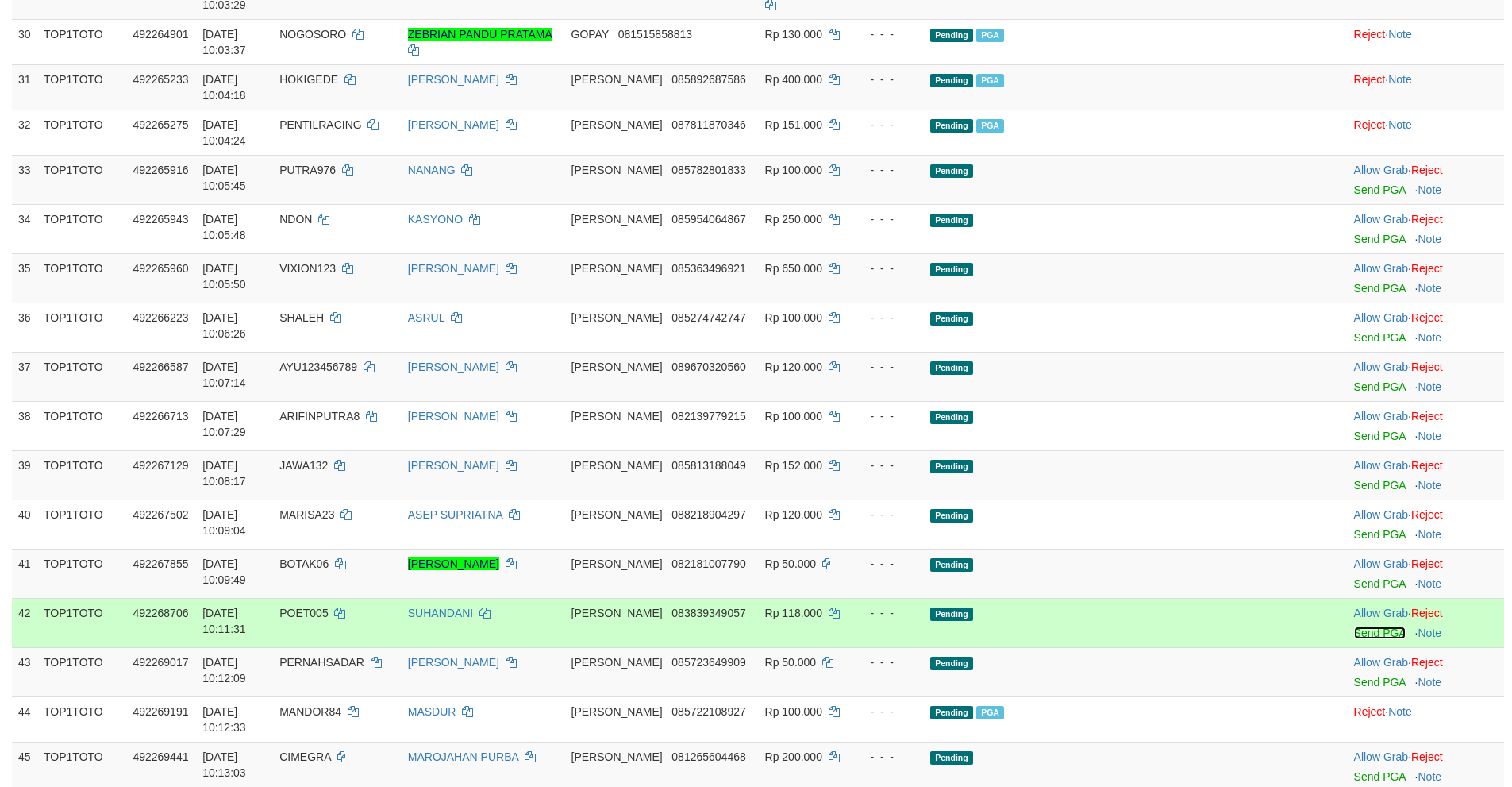
click at [1353, 626] on link "Send PGA" at bounding box center [1379, 632] width 51 height 12
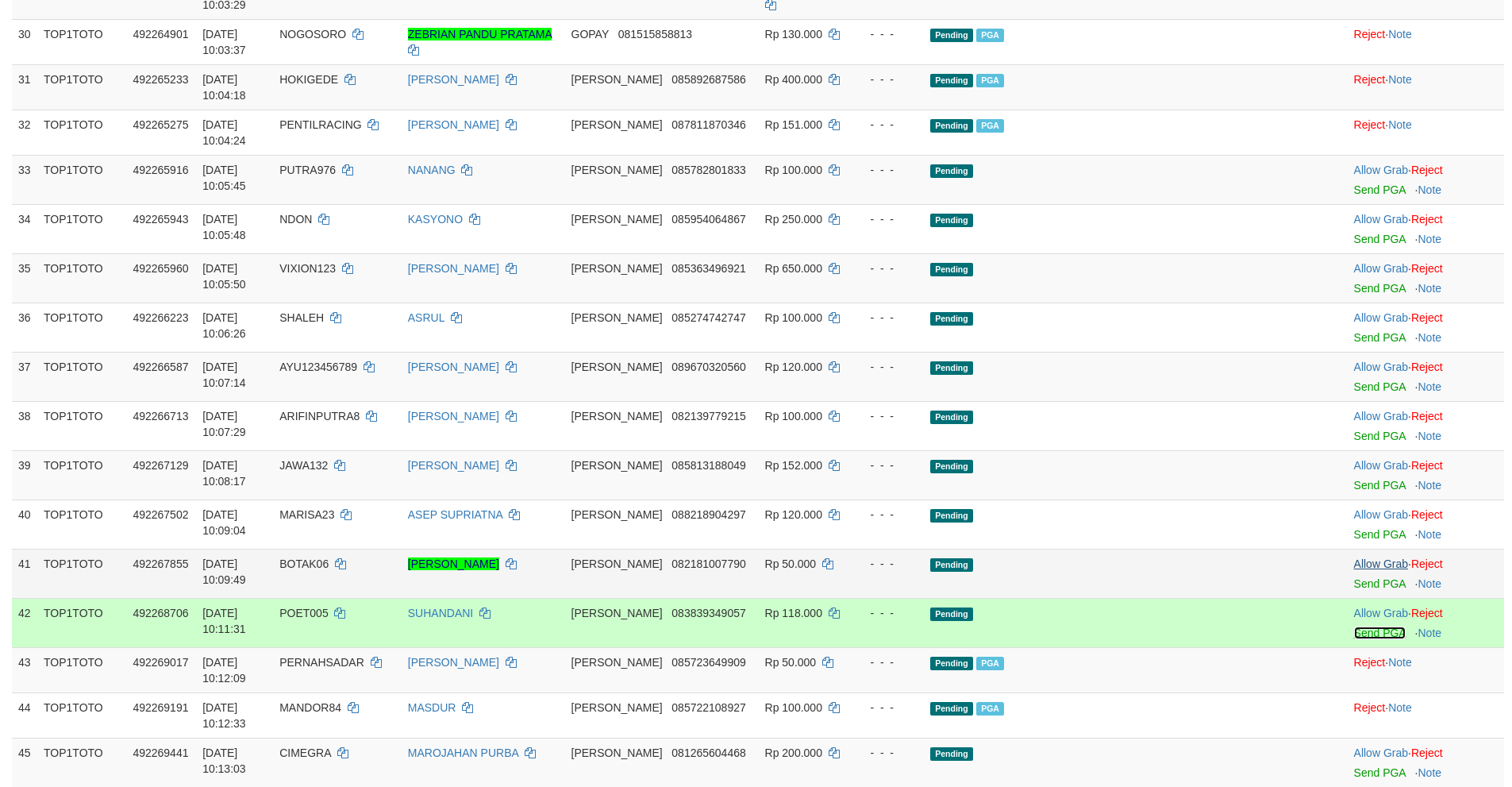
scroll to position [1588, 0]
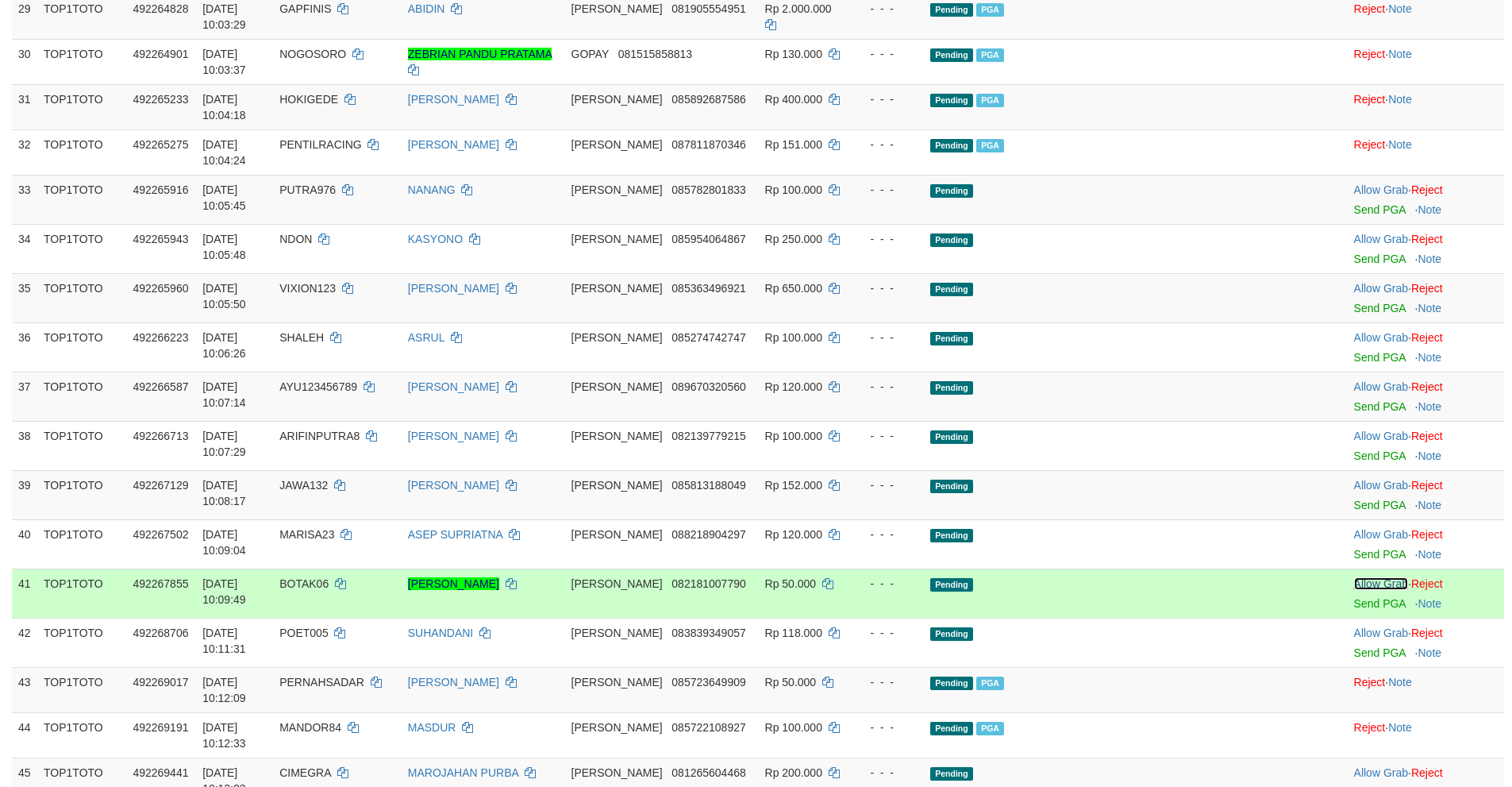
click at [1353, 577] on link "Allow Grab" at bounding box center [1380, 583] width 54 height 12
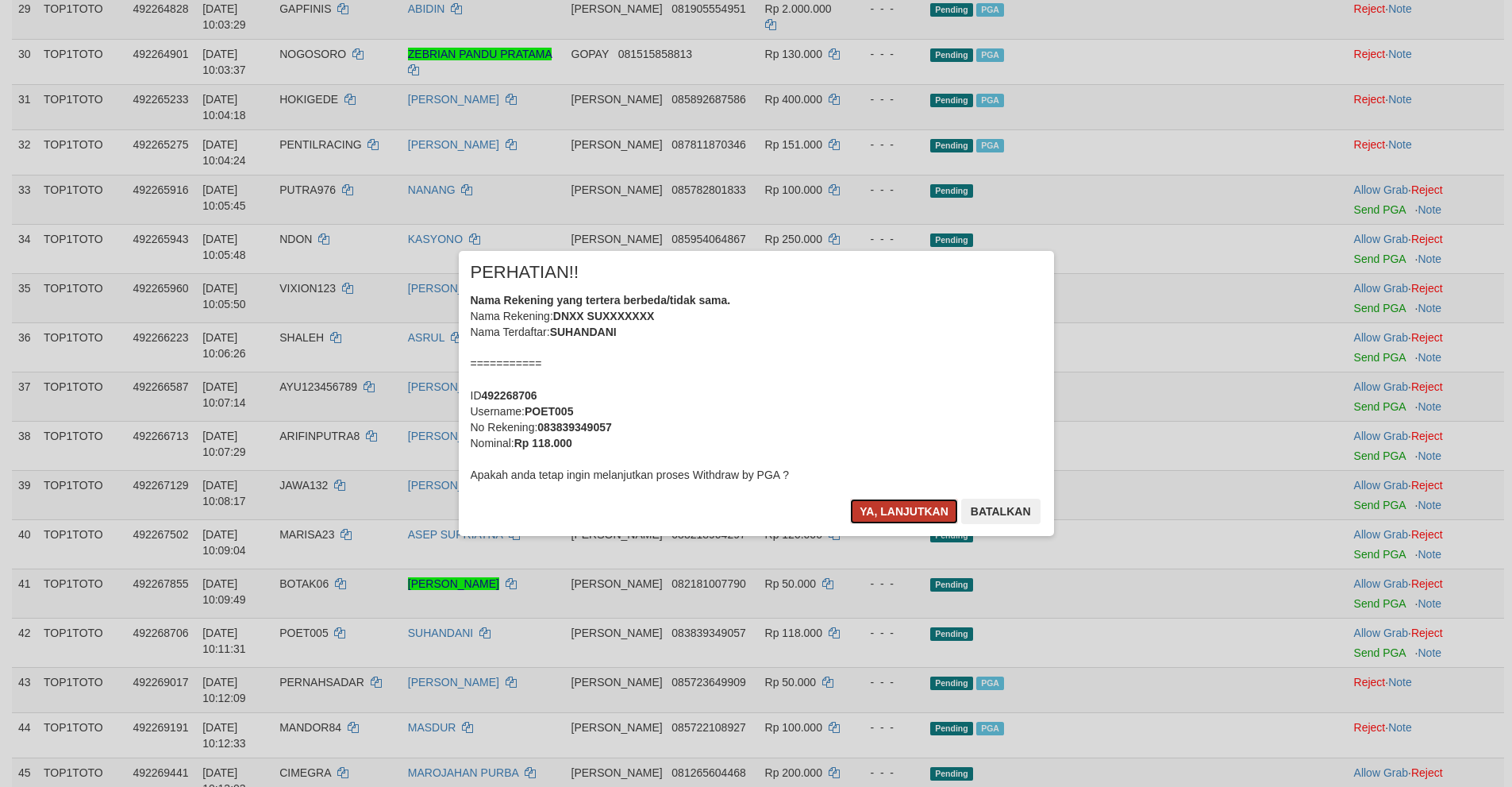
click at [924, 517] on button "Ya, lanjutkan" at bounding box center [904, 511] width 108 height 26
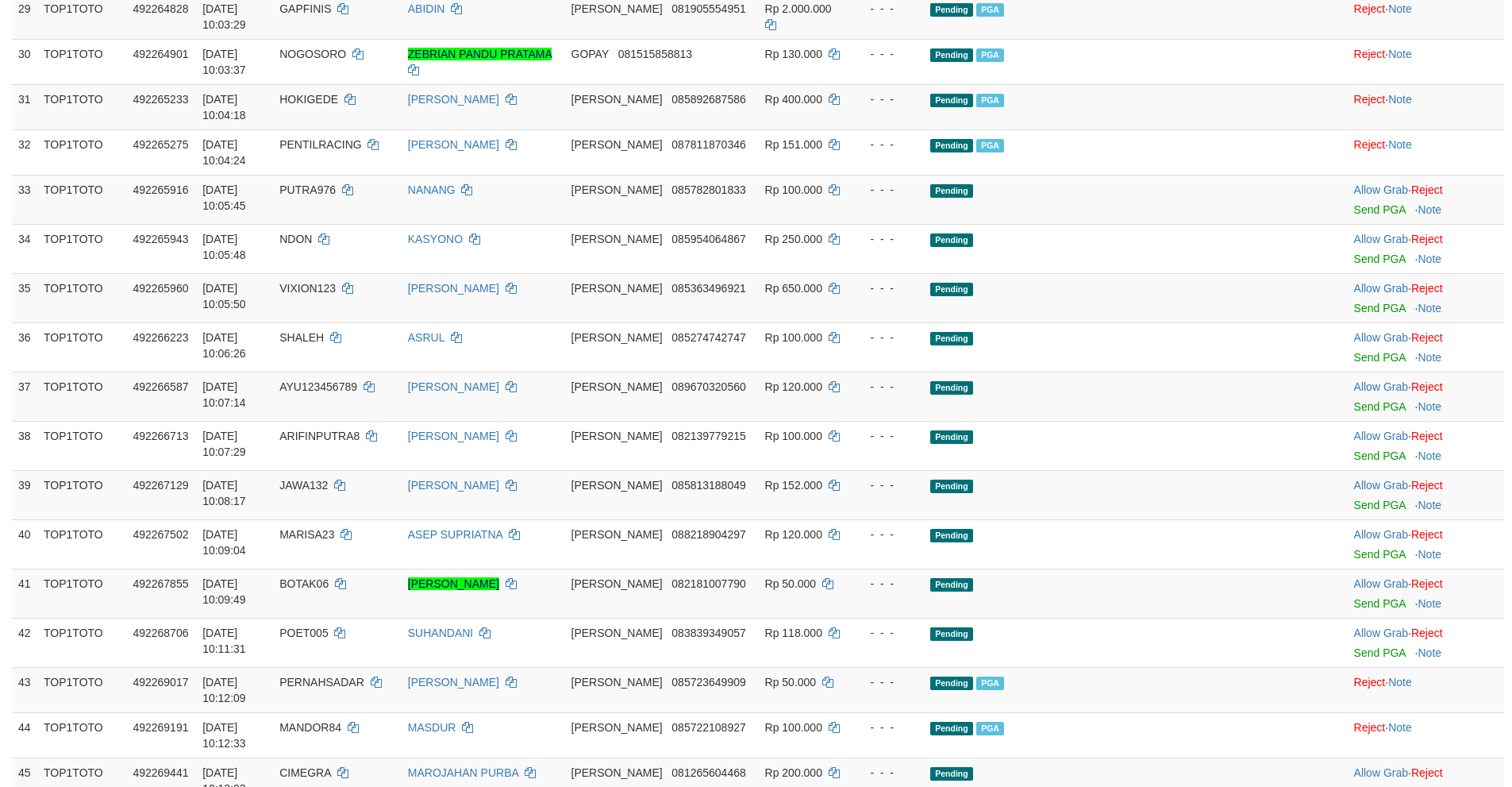
scroll to position [1569, 0]
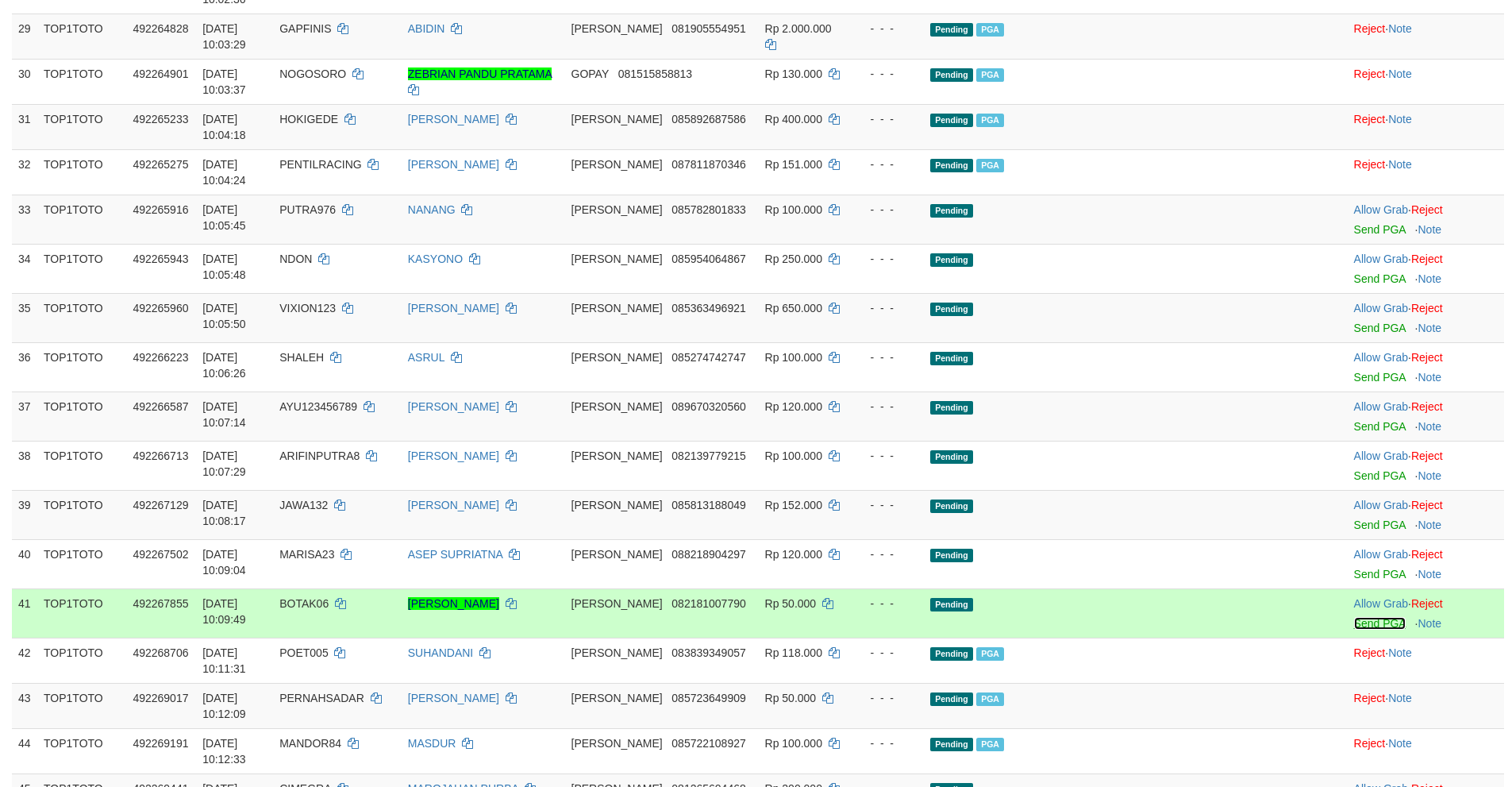
click at [1353, 617] on link "Send PGA" at bounding box center [1379, 623] width 51 height 12
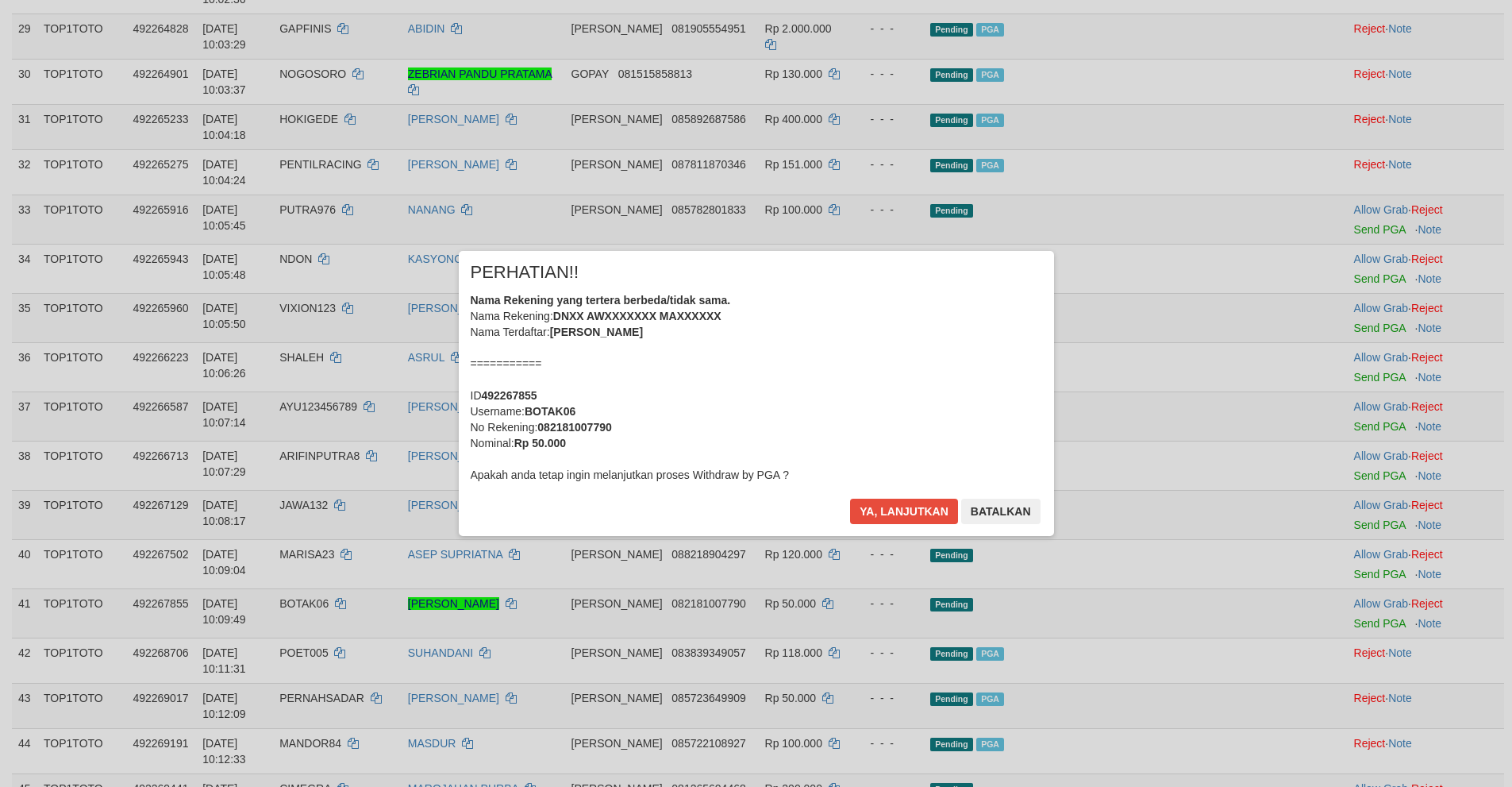
scroll to position [2257, 0]
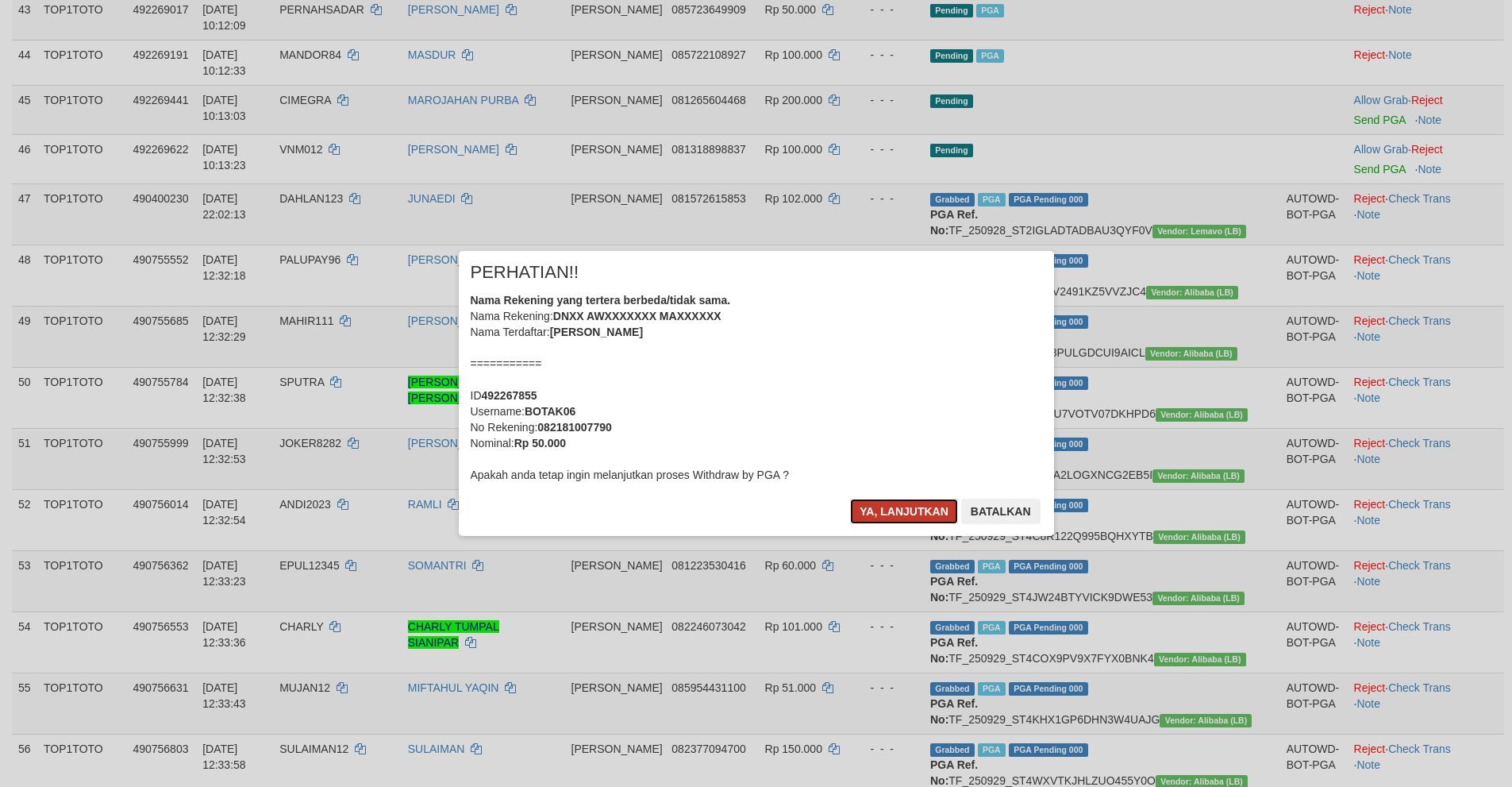
click at [905, 500] on button "Ya, lanjutkan" at bounding box center [904, 511] width 108 height 26
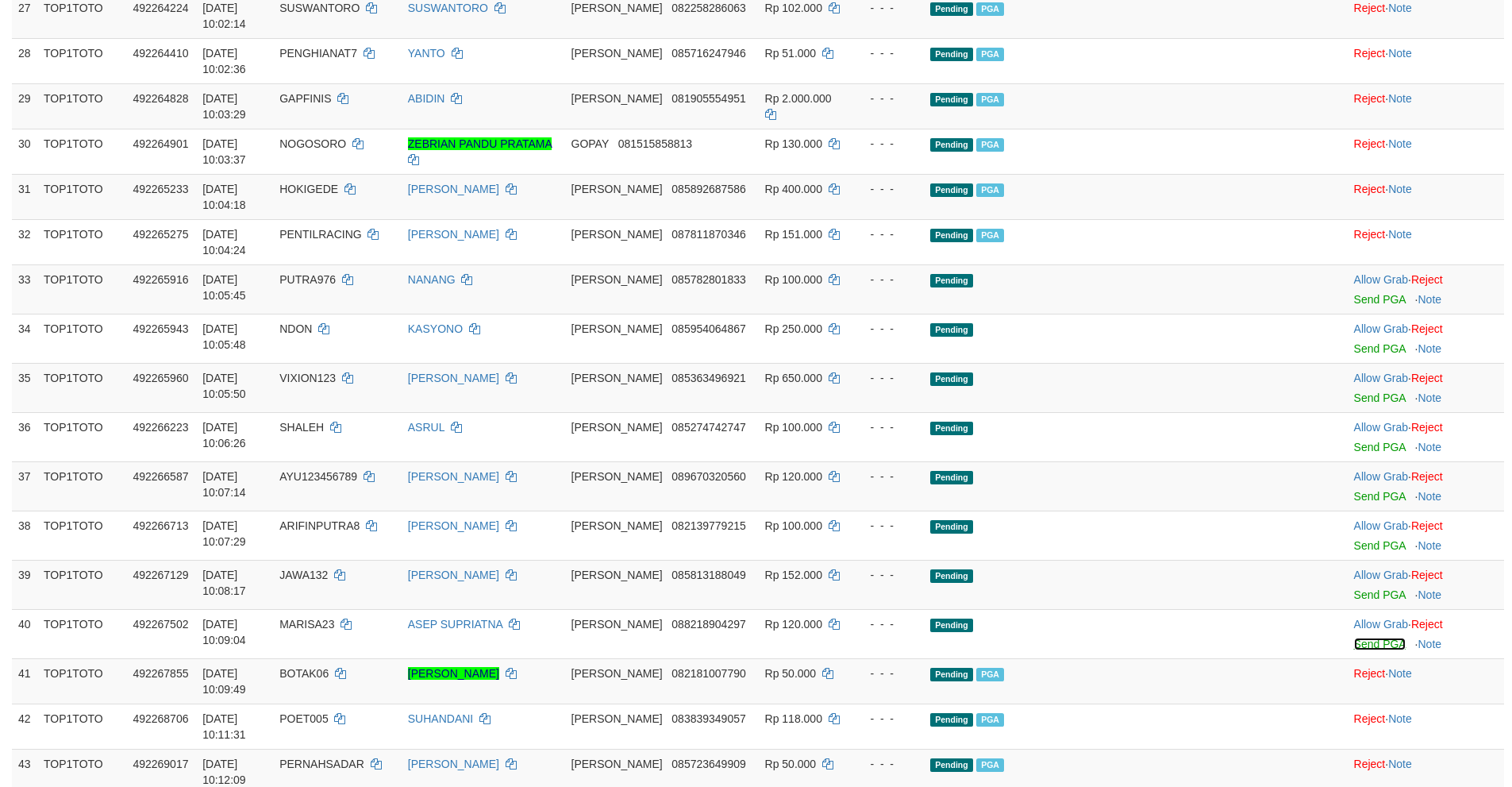
scroll to position [1482, 0]
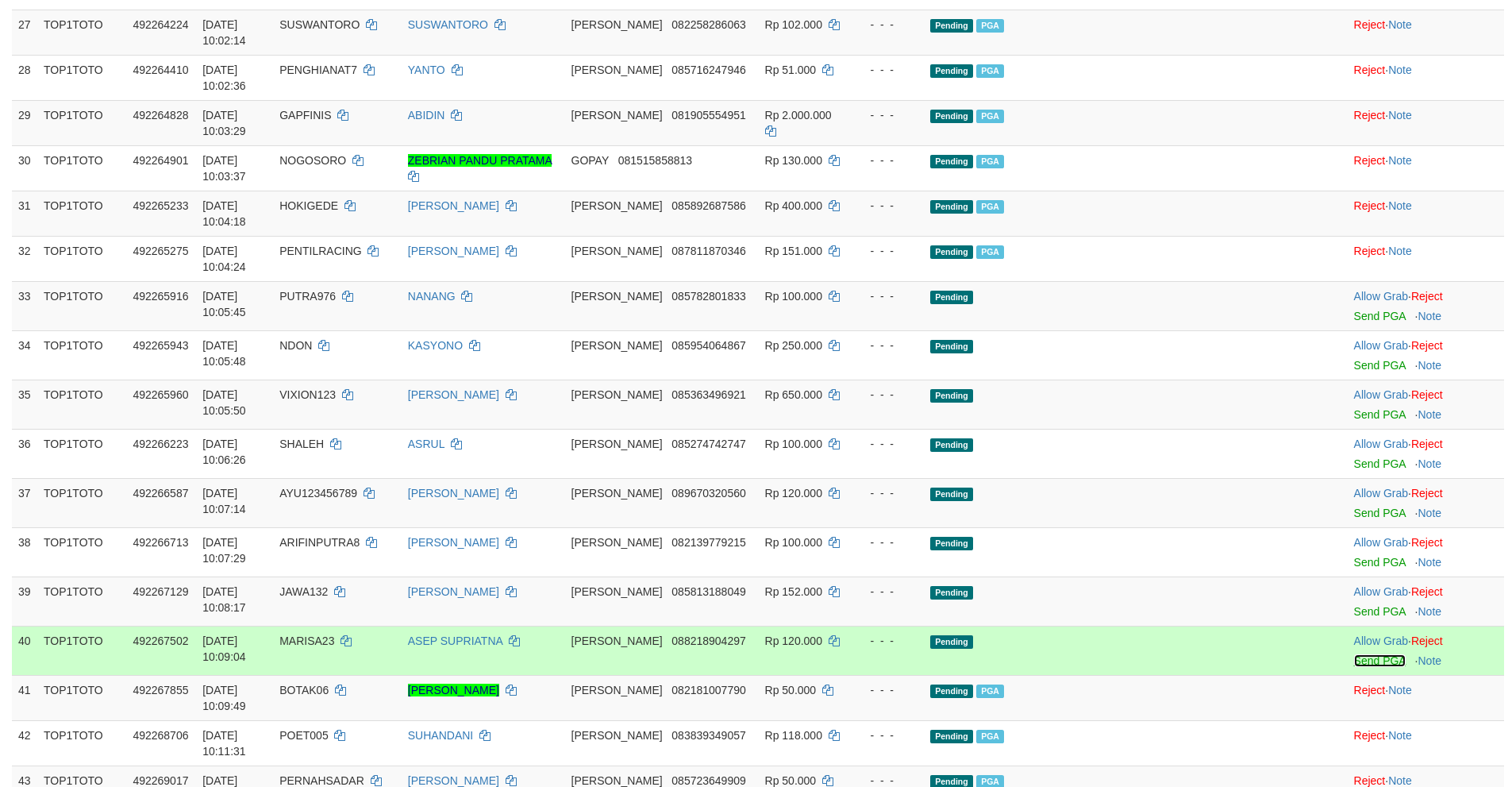
click at [1353, 654] on link "Send PGA" at bounding box center [1379, 660] width 51 height 12
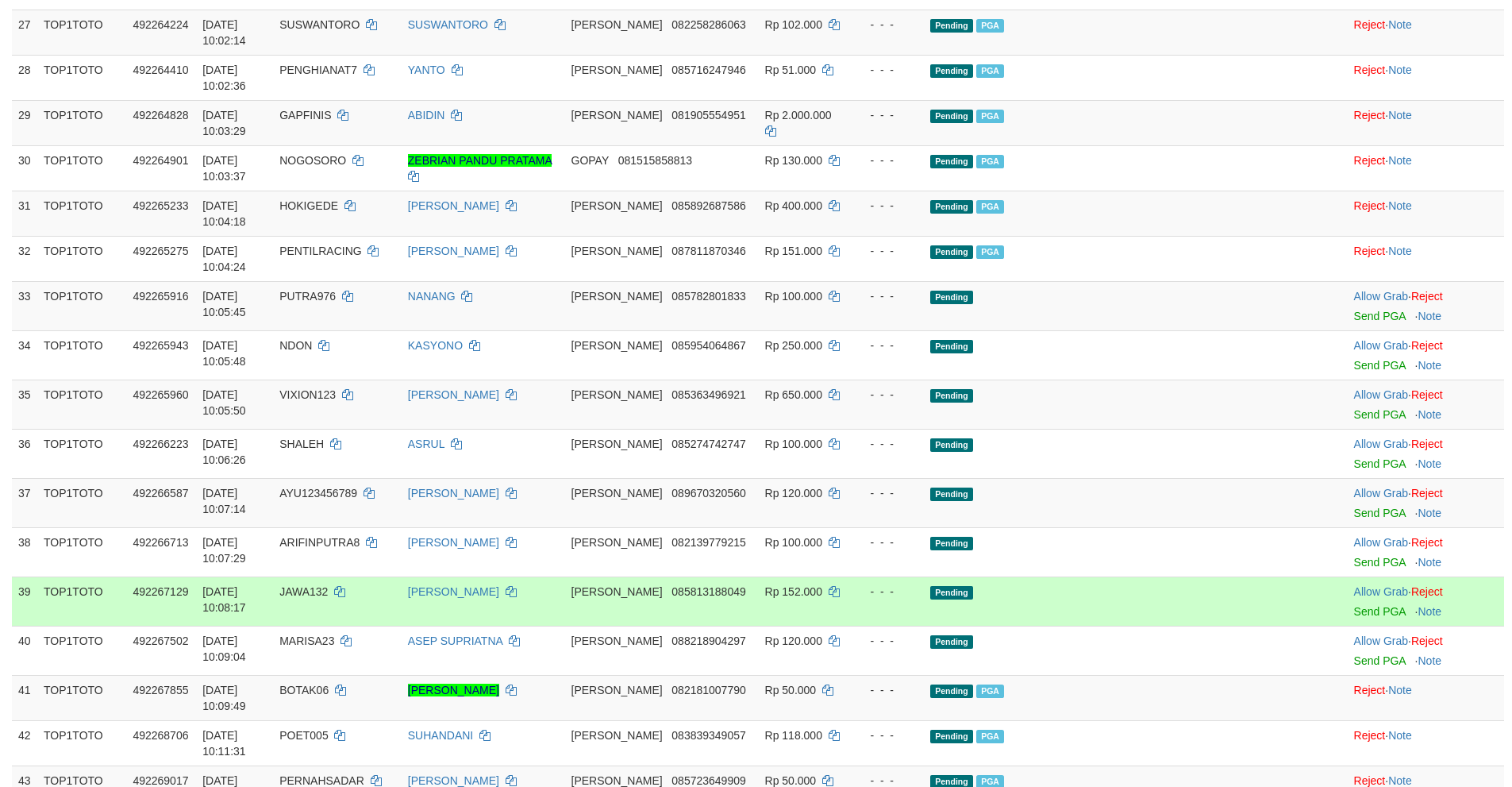
click at [1348, 576] on td "Allow Grab · Reject Send PGA · Note" at bounding box center [1426, 600] width 156 height 49
click at [1353, 605] on link "Send PGA" at bounding box center [1379, 611] width 51 height 12
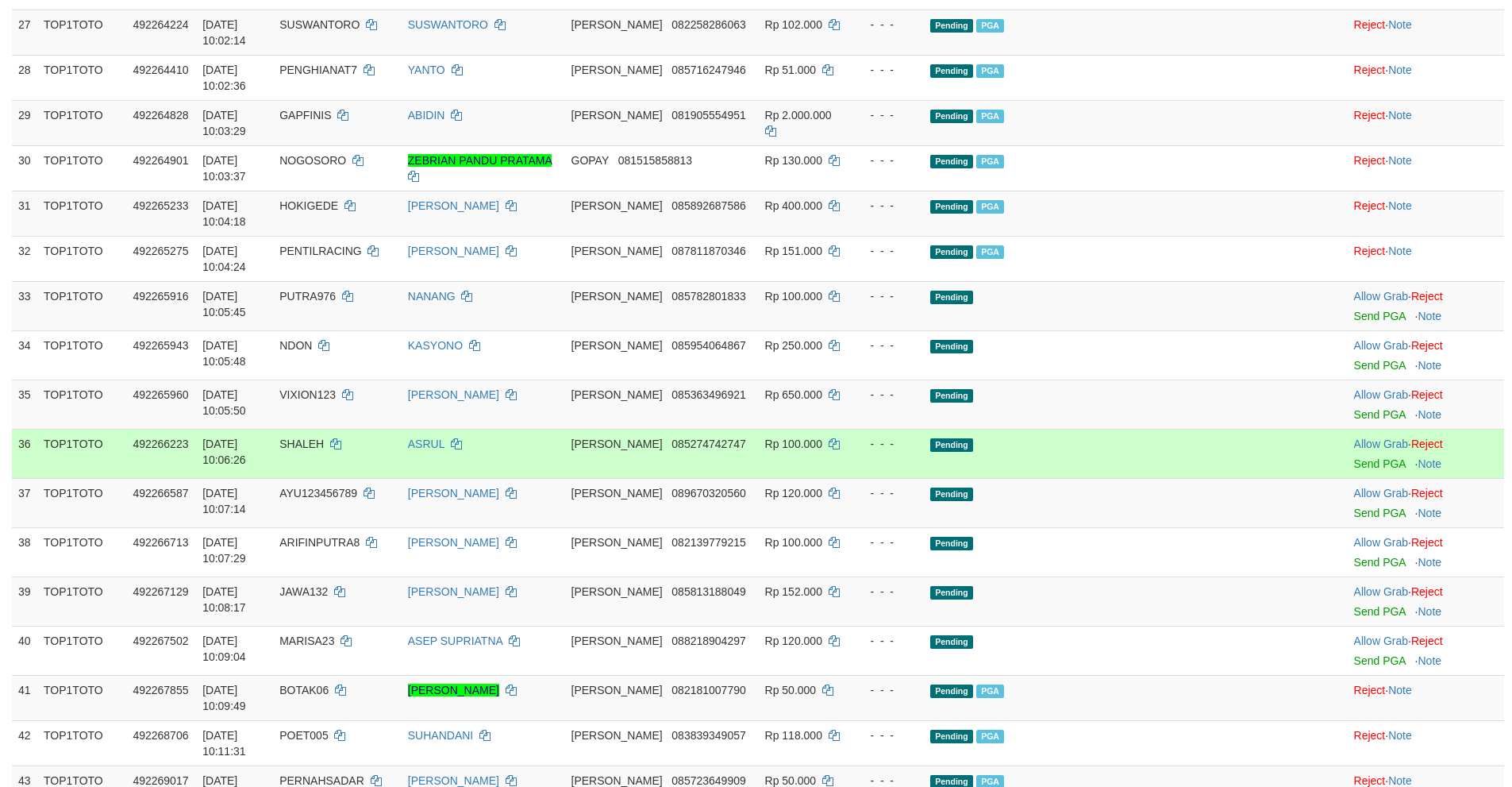
click at [1197, 428] on td "Pending" at bounding box center [1101, 452] width 356 height 49
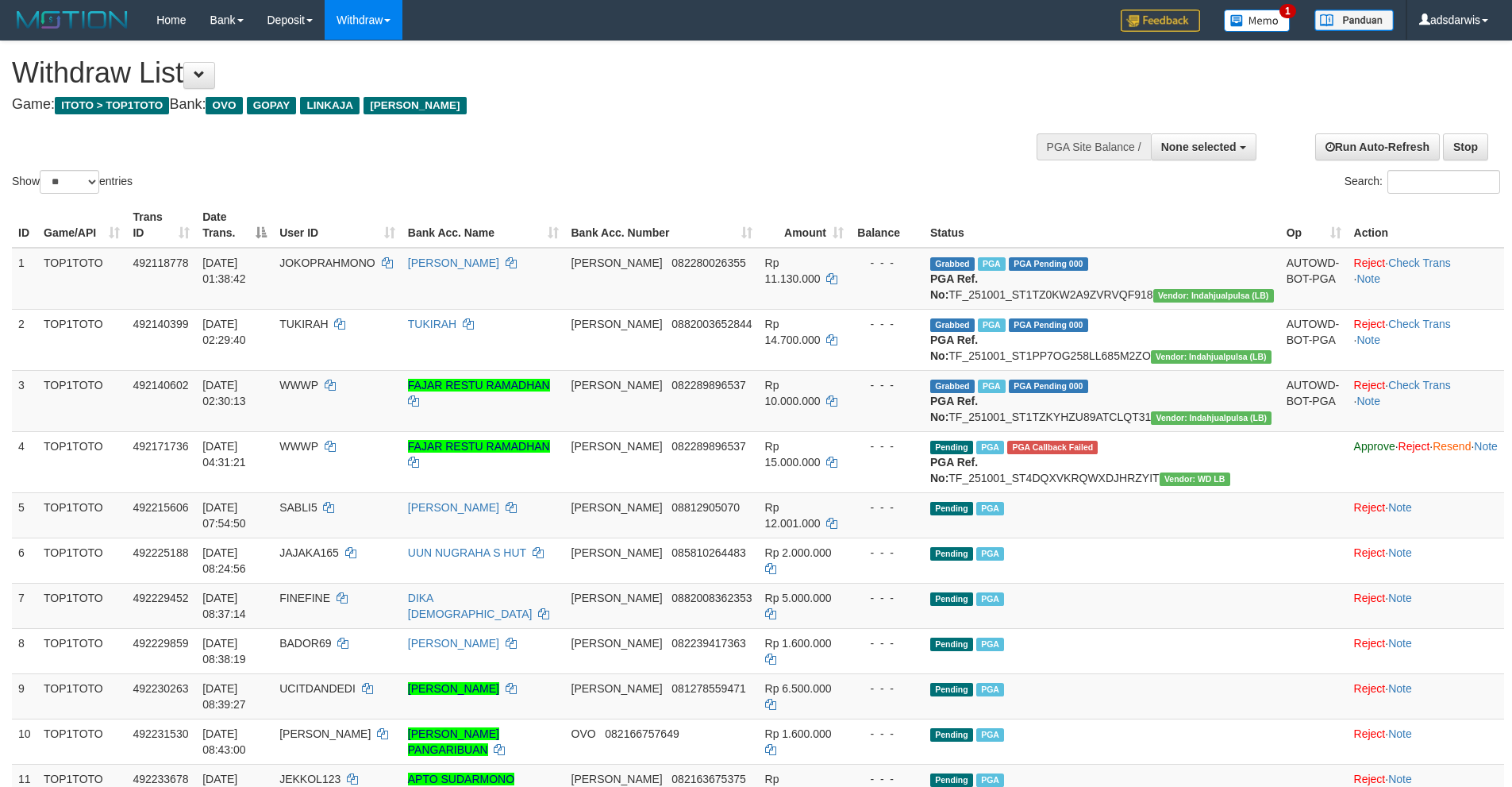
select select
click at [83, 183] on select "** ** ** ***" at bounding box center [70, 182] width 60 height 24
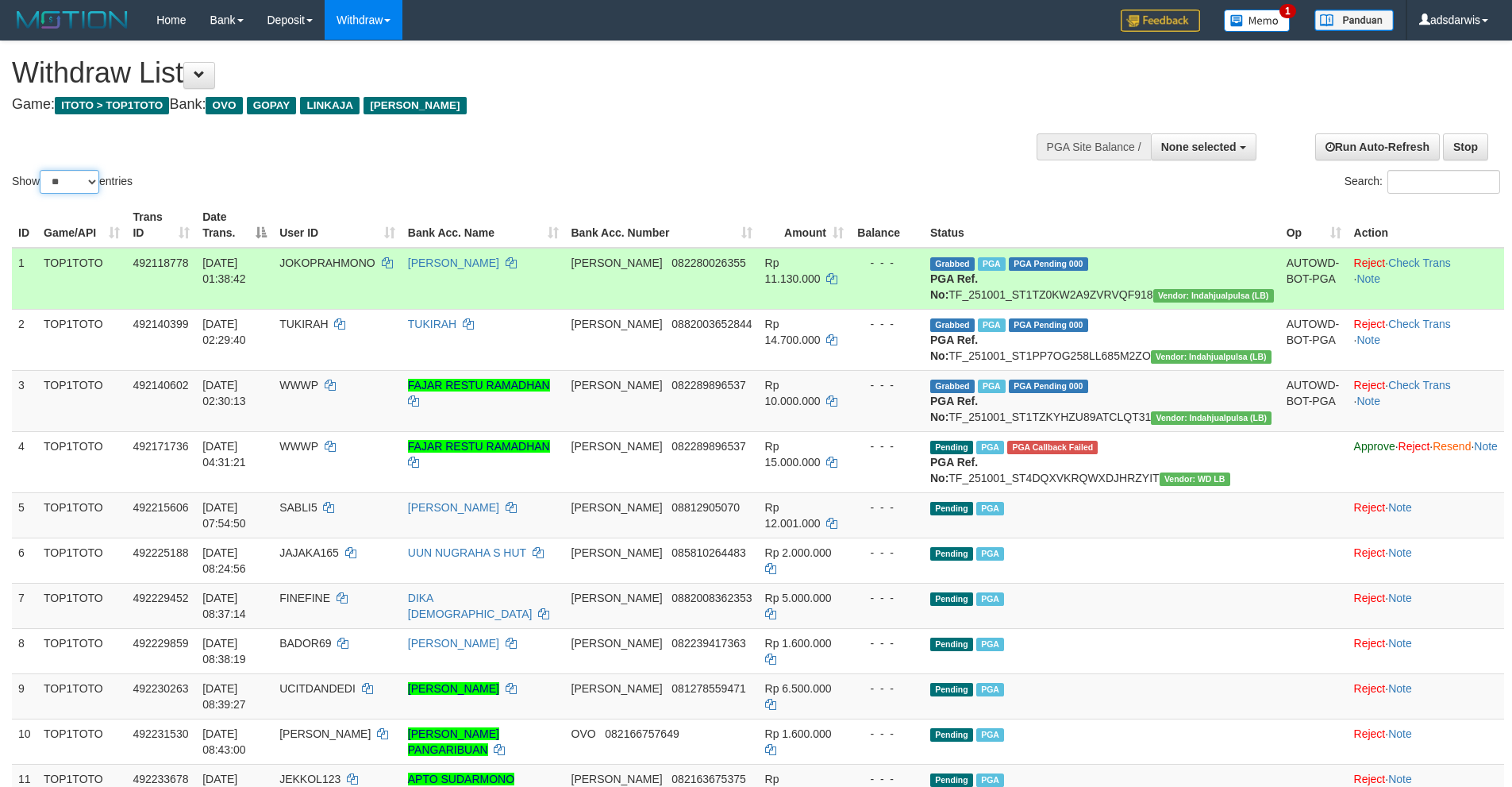
select select "***"
click at [42, 170] on select "** ** ** ***" at bounding box center [70, 182] width 60 height 24
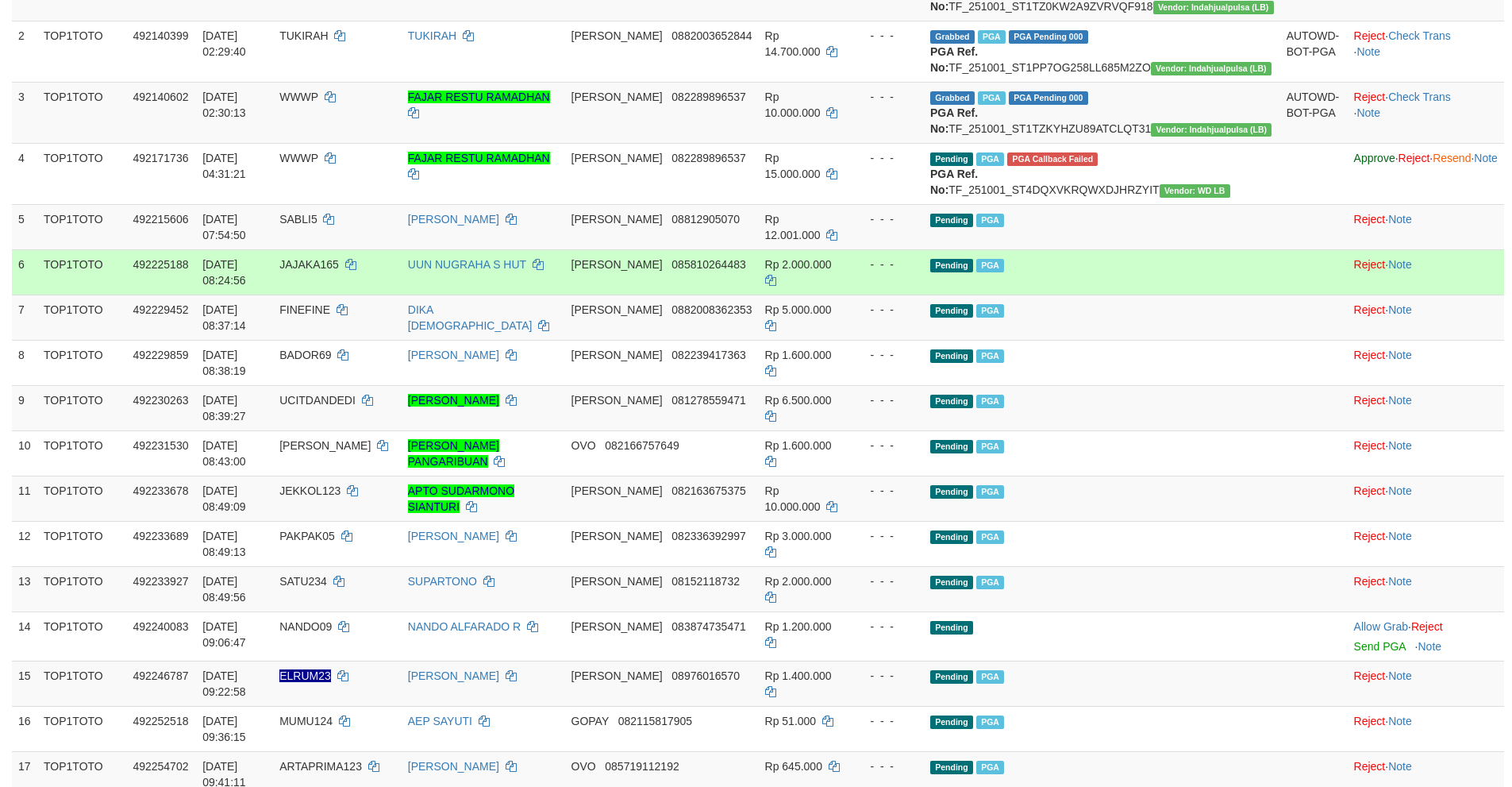
scroll to position [555, 0]
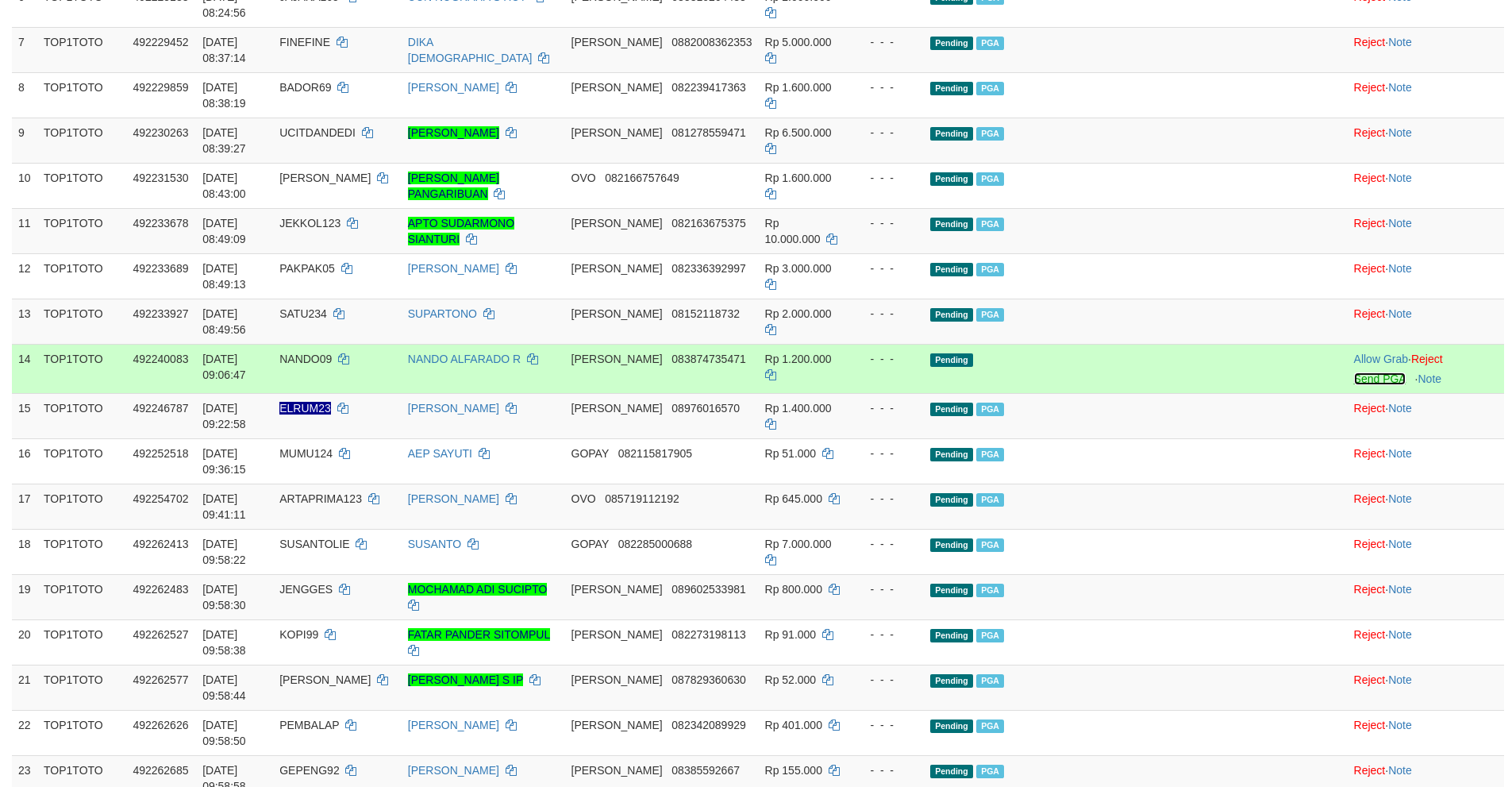
click at [1353, 372] on link "Send PGA" at bounding box center [1379, 378] width 51 height 12
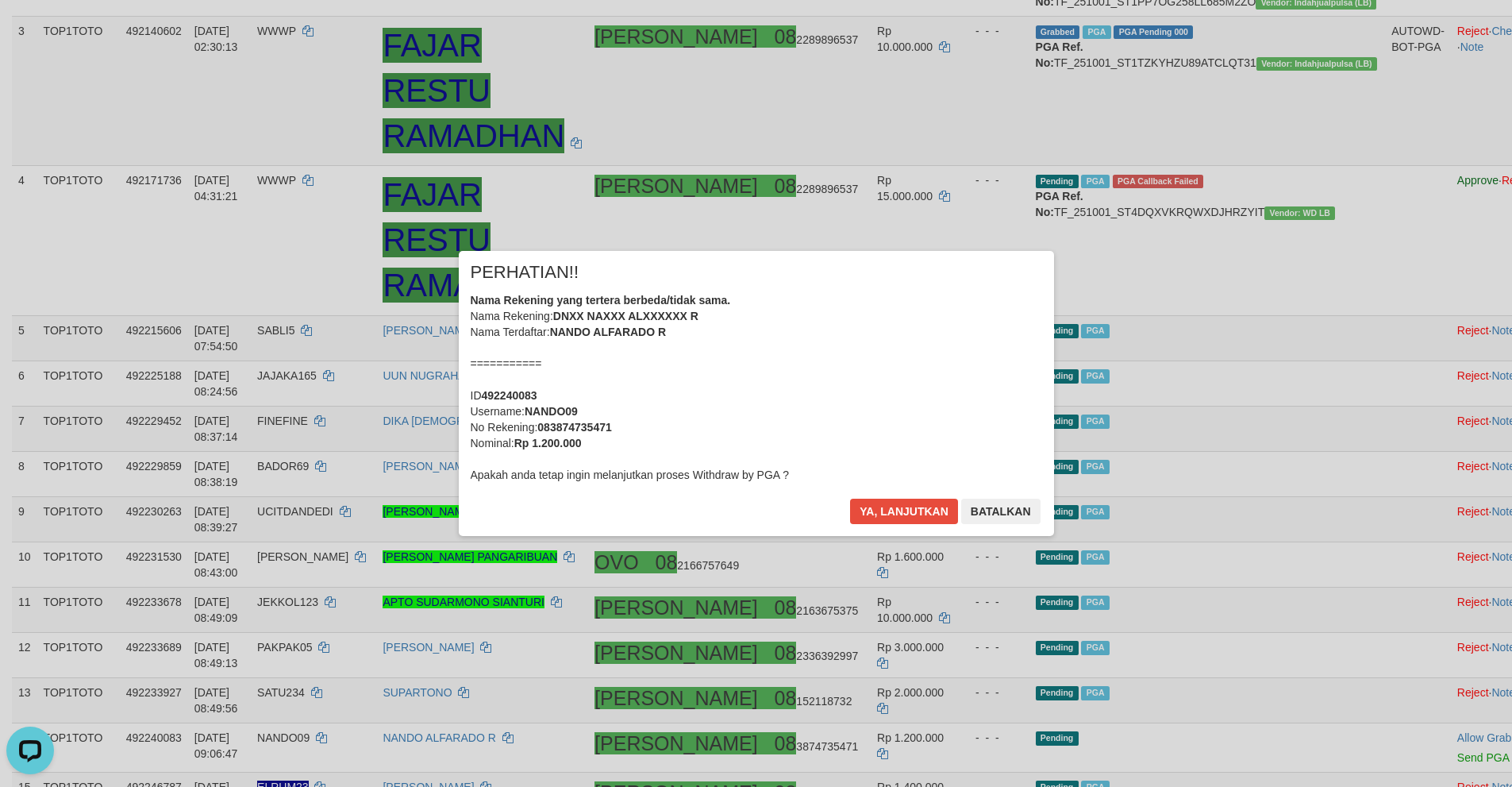
scroll to position [390, 0]
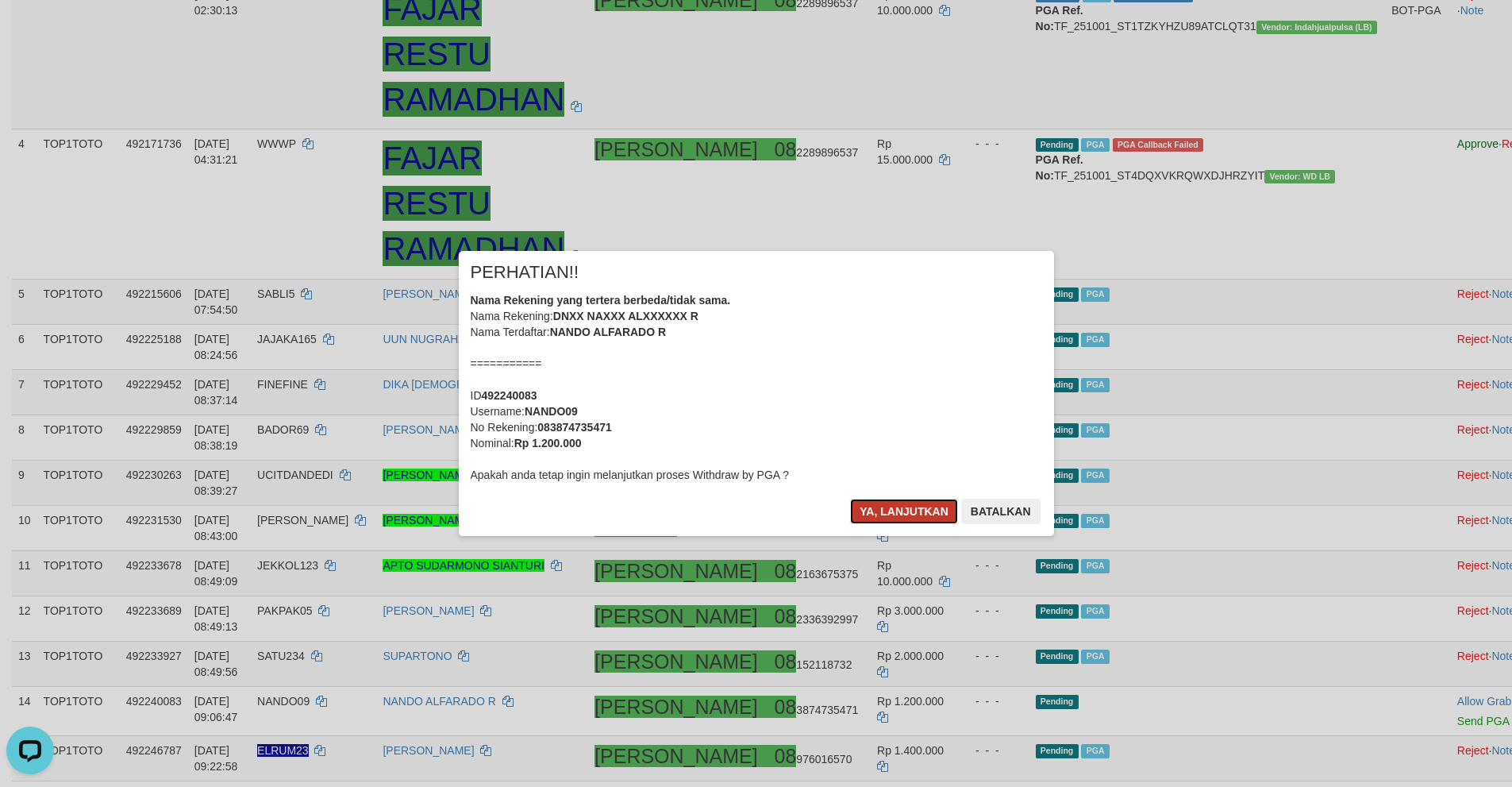
click at [900, 510] on button "Ya, lanjutkan" at bounding box center [904, 511] width 108 height 26
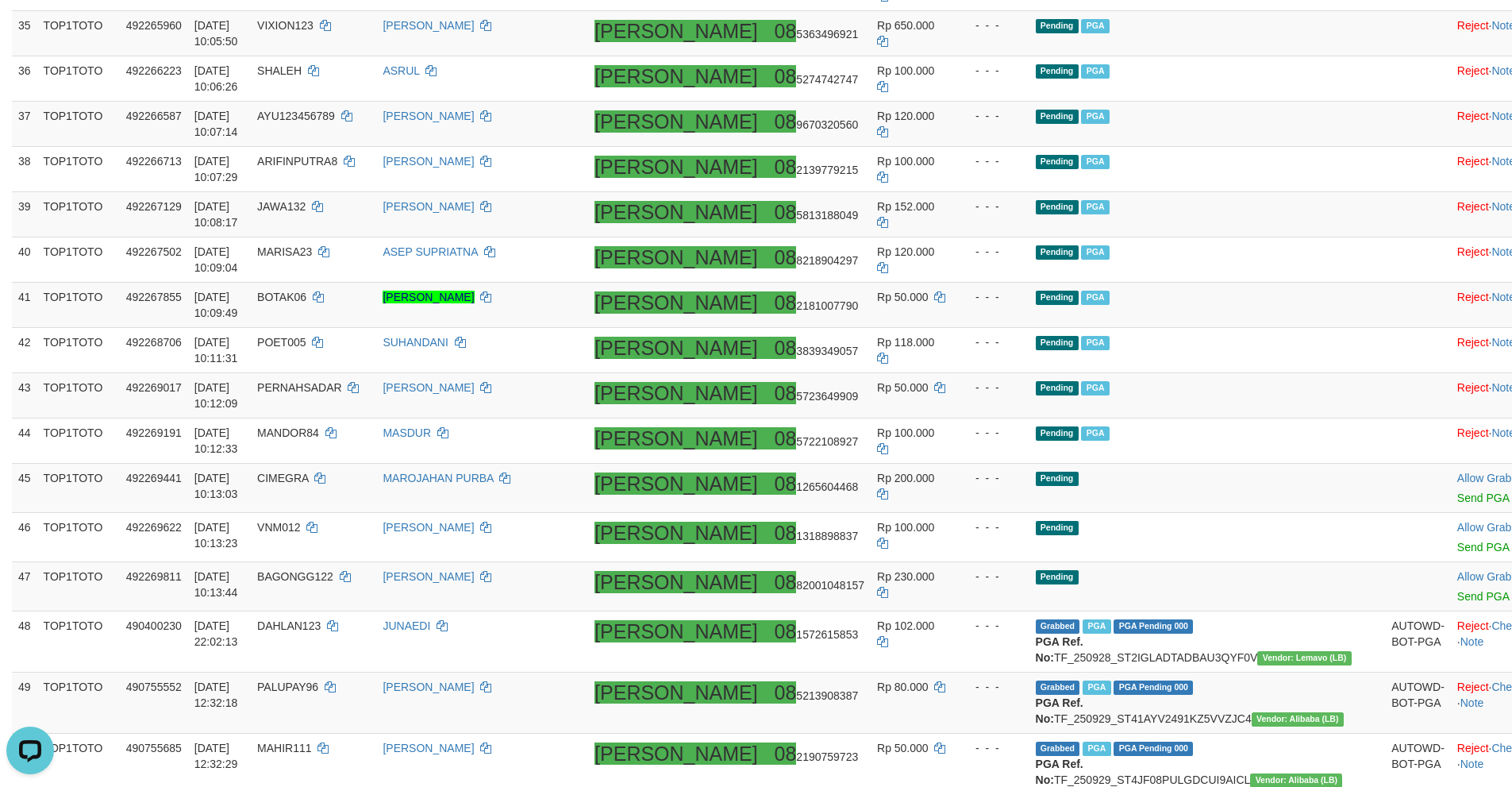
scroll to position [2217, 0]
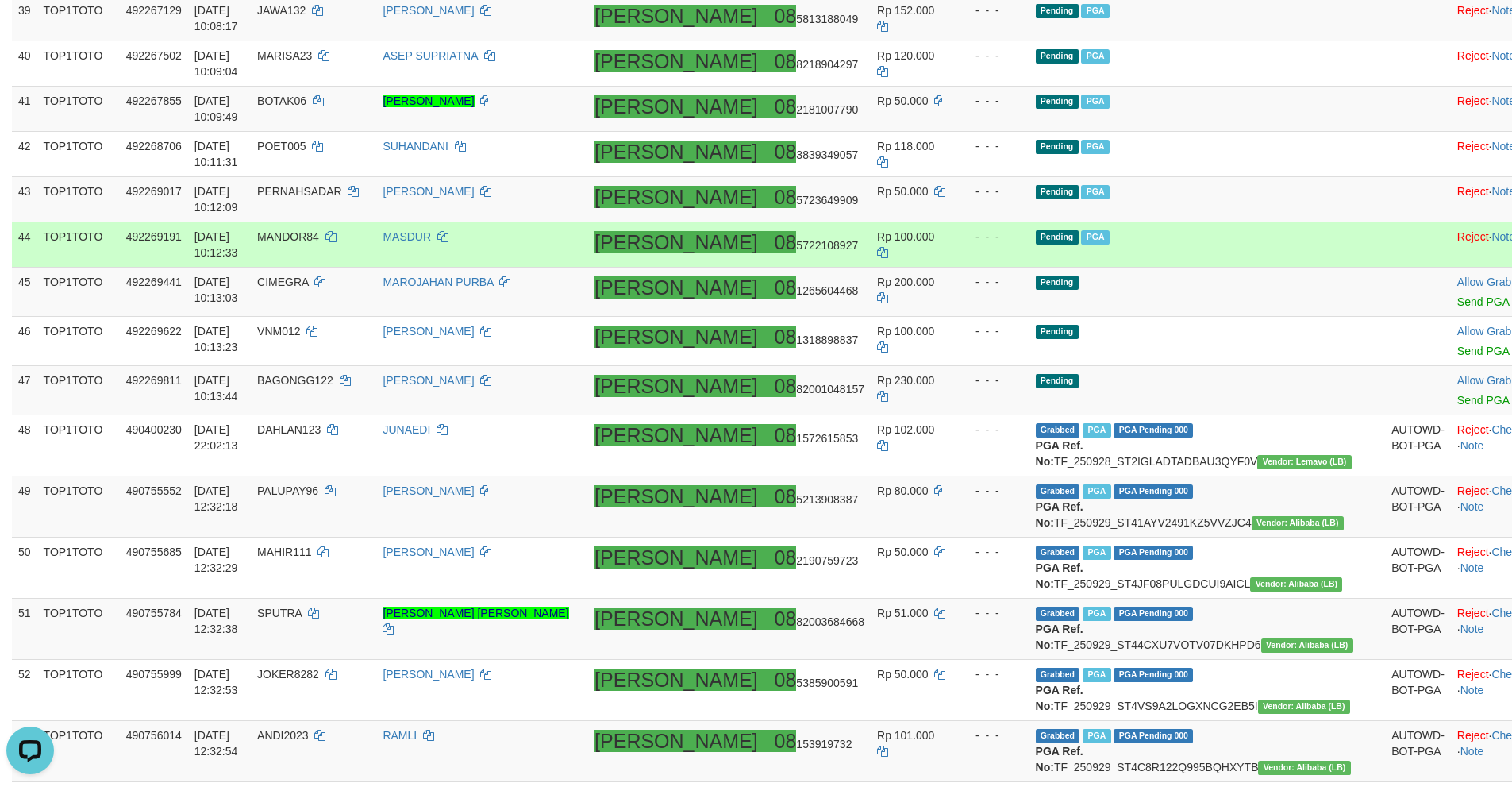
click at [1193, 266] on td "Pending PGA" at bounding box center [1207, 244] width 356 height 46
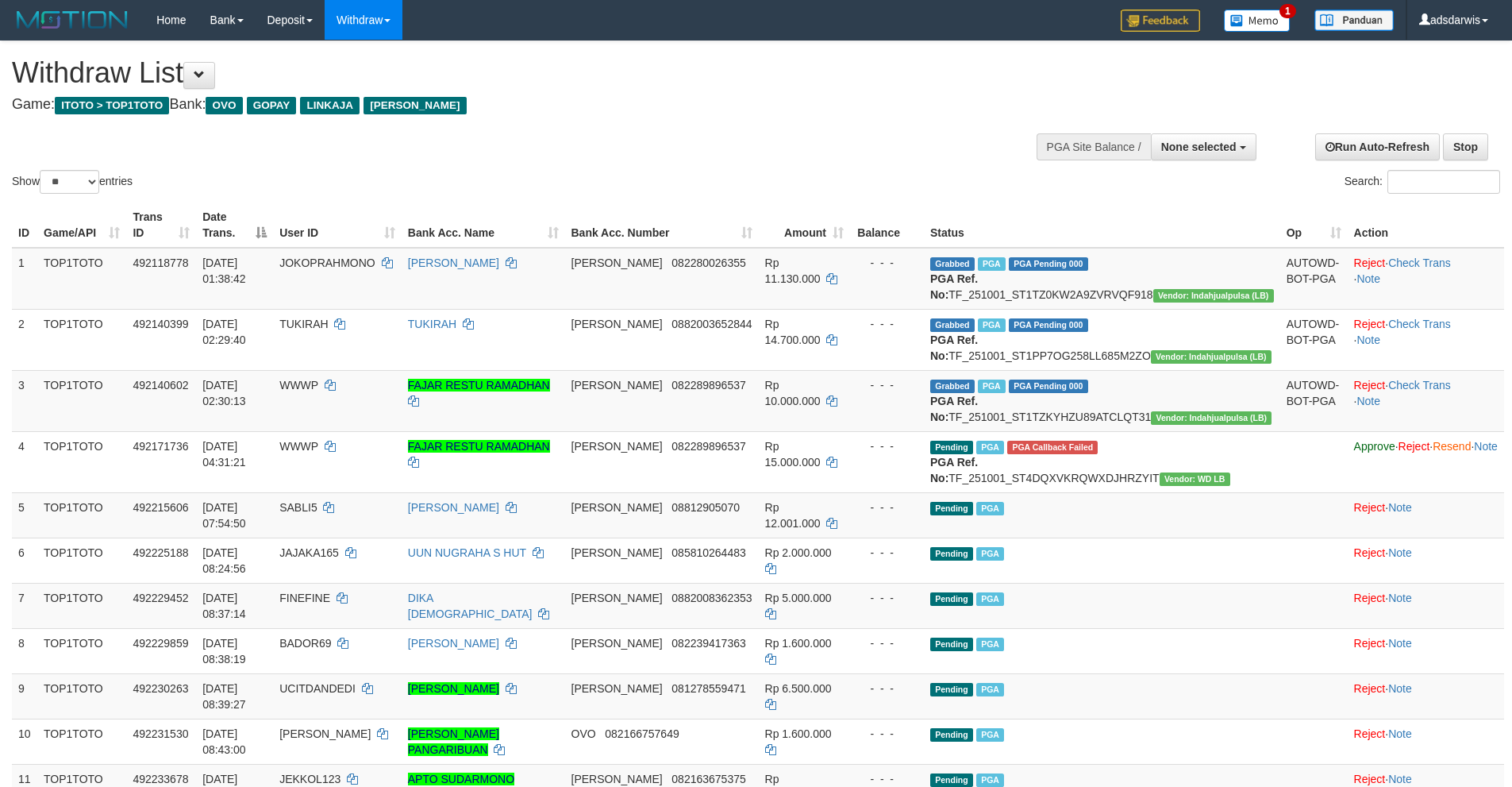
select select
select select "**"
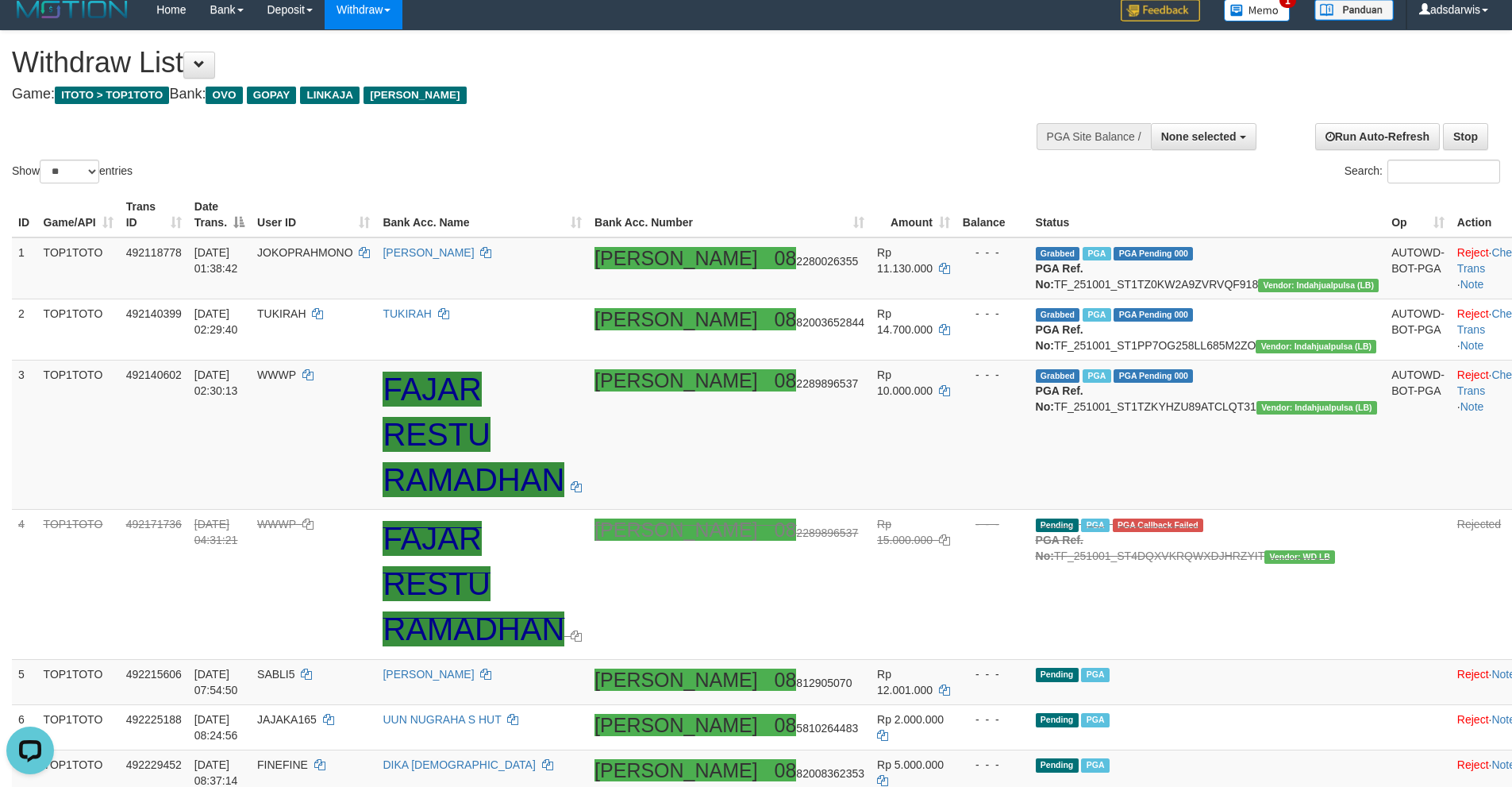
click at [864, 121] on div "Show ** ** ** *** entries Search:" at bounding box center [756, 108] width 1512 height 155
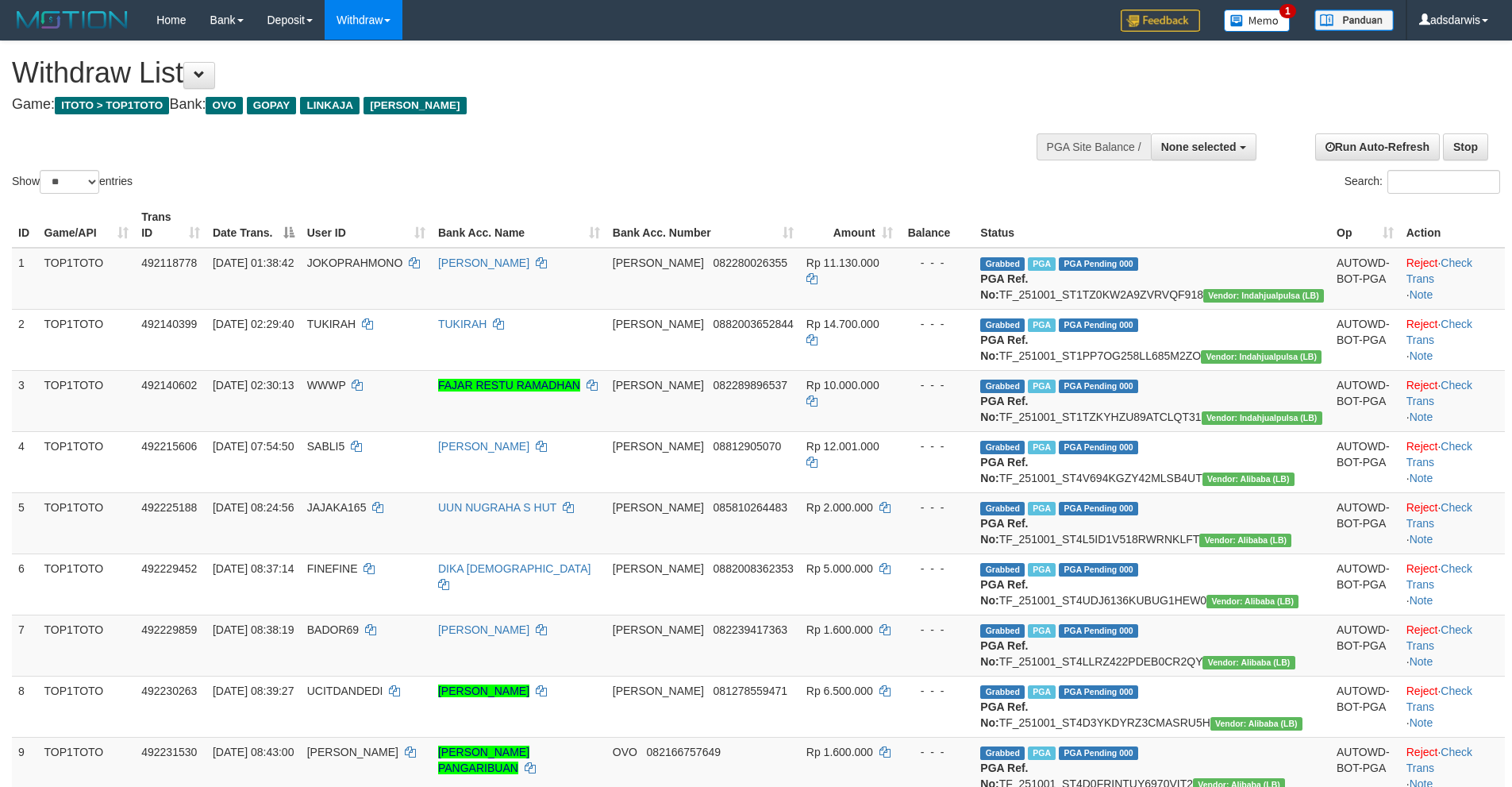
select select
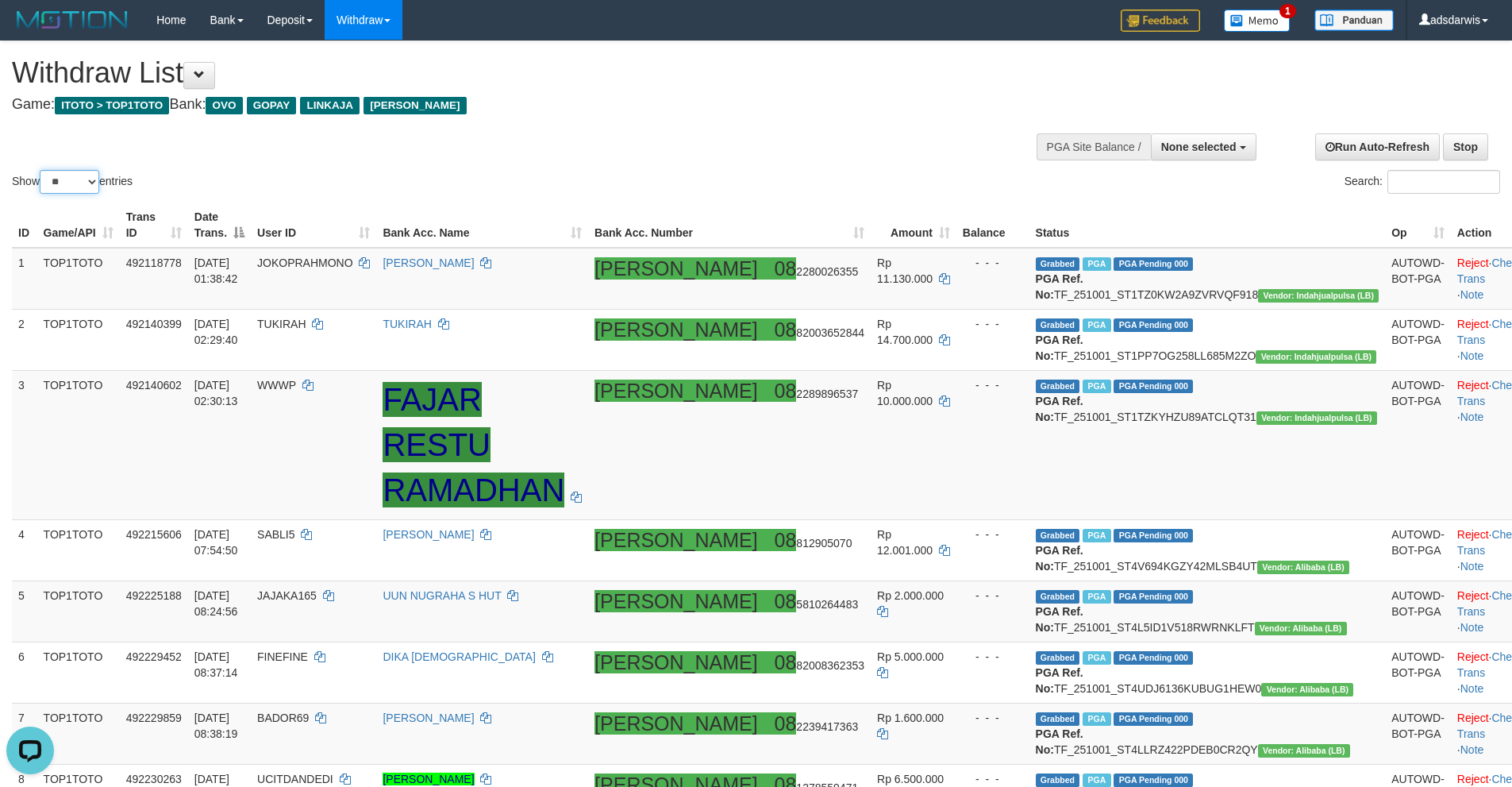
click at [64, 178] on select "** ** ** ***" at bounding box center [70, 182] width 60 height 24
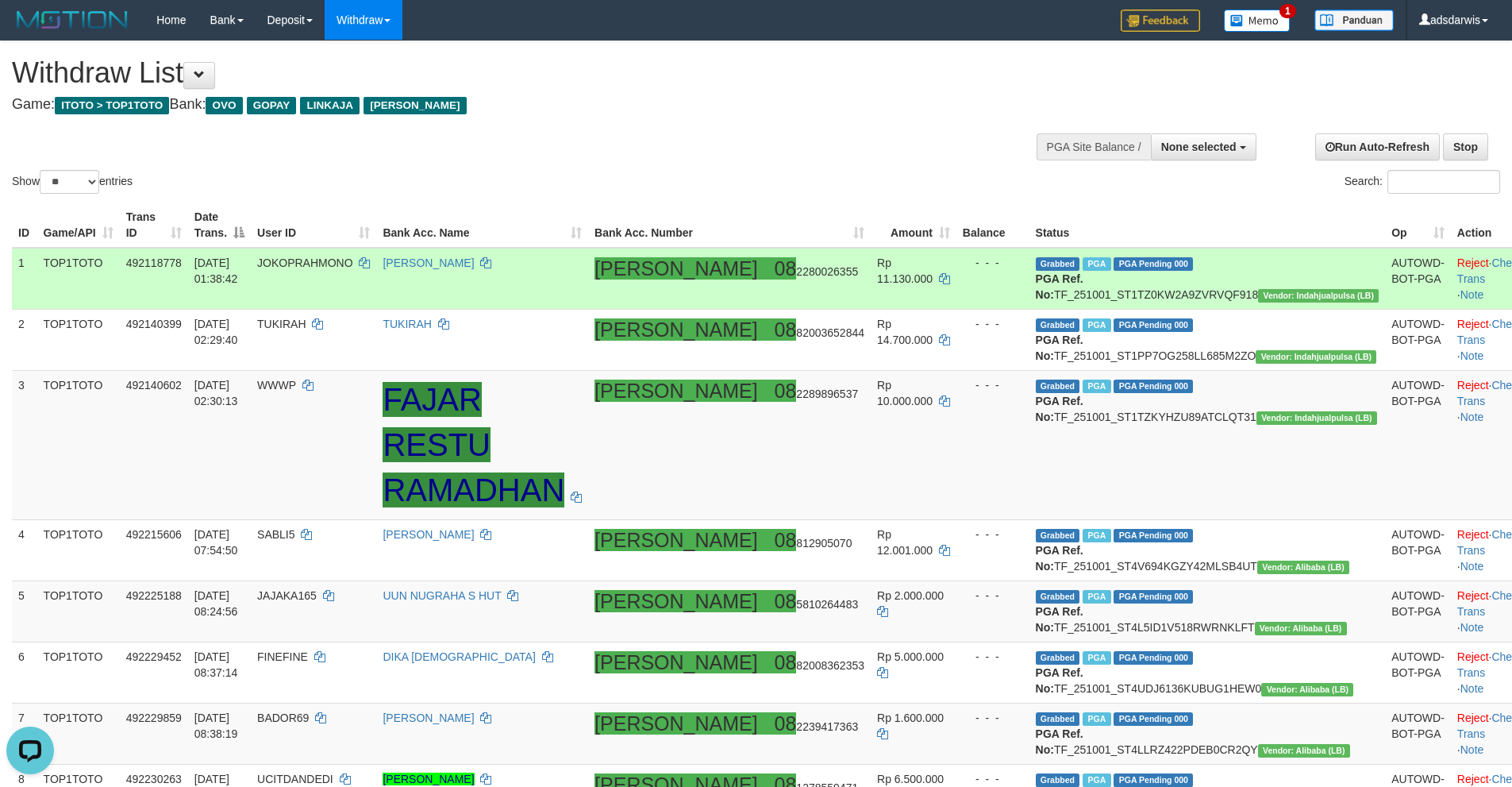
click at [66, 271] on td "TOP1TOTO" at bounding box center [78, 278] width 82 height 62
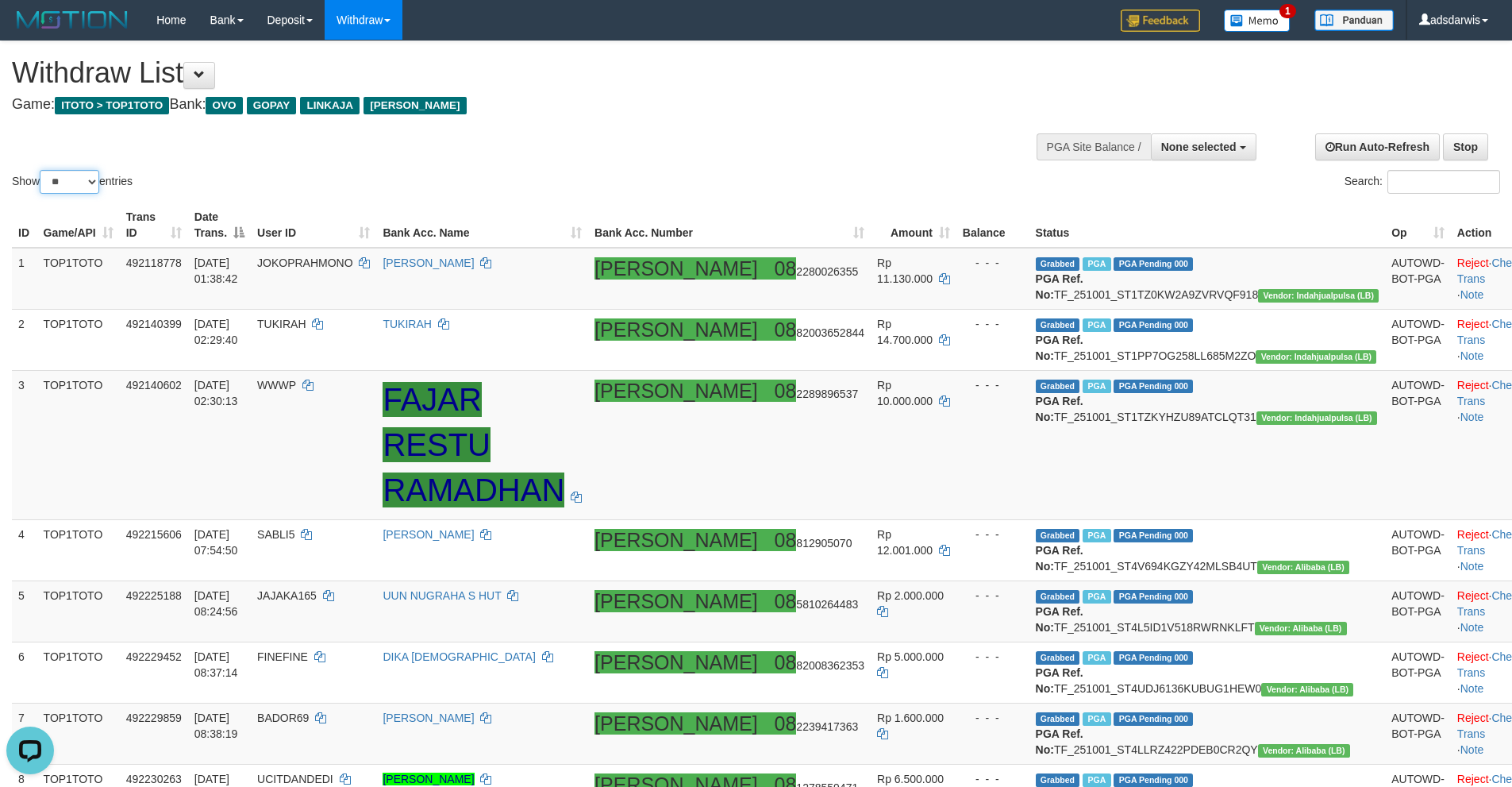
click at [64, 181] on select "** ** ** ***" at bounding box center [70, 182] width 60 height 24
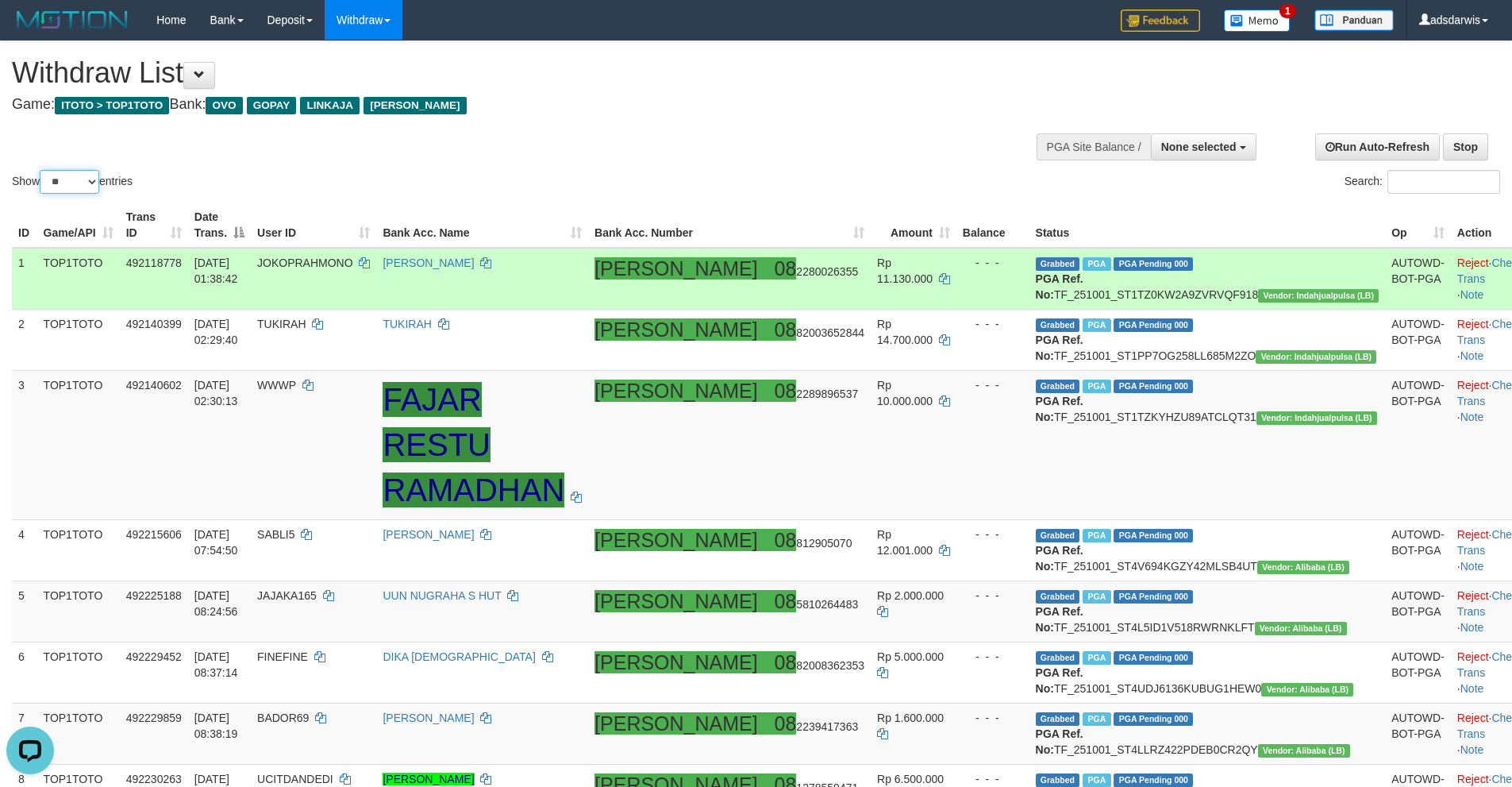
select select "***"
click at [42, 170] on select "** ** ** ***" at bounding box center [70, 182] width 60 height 24
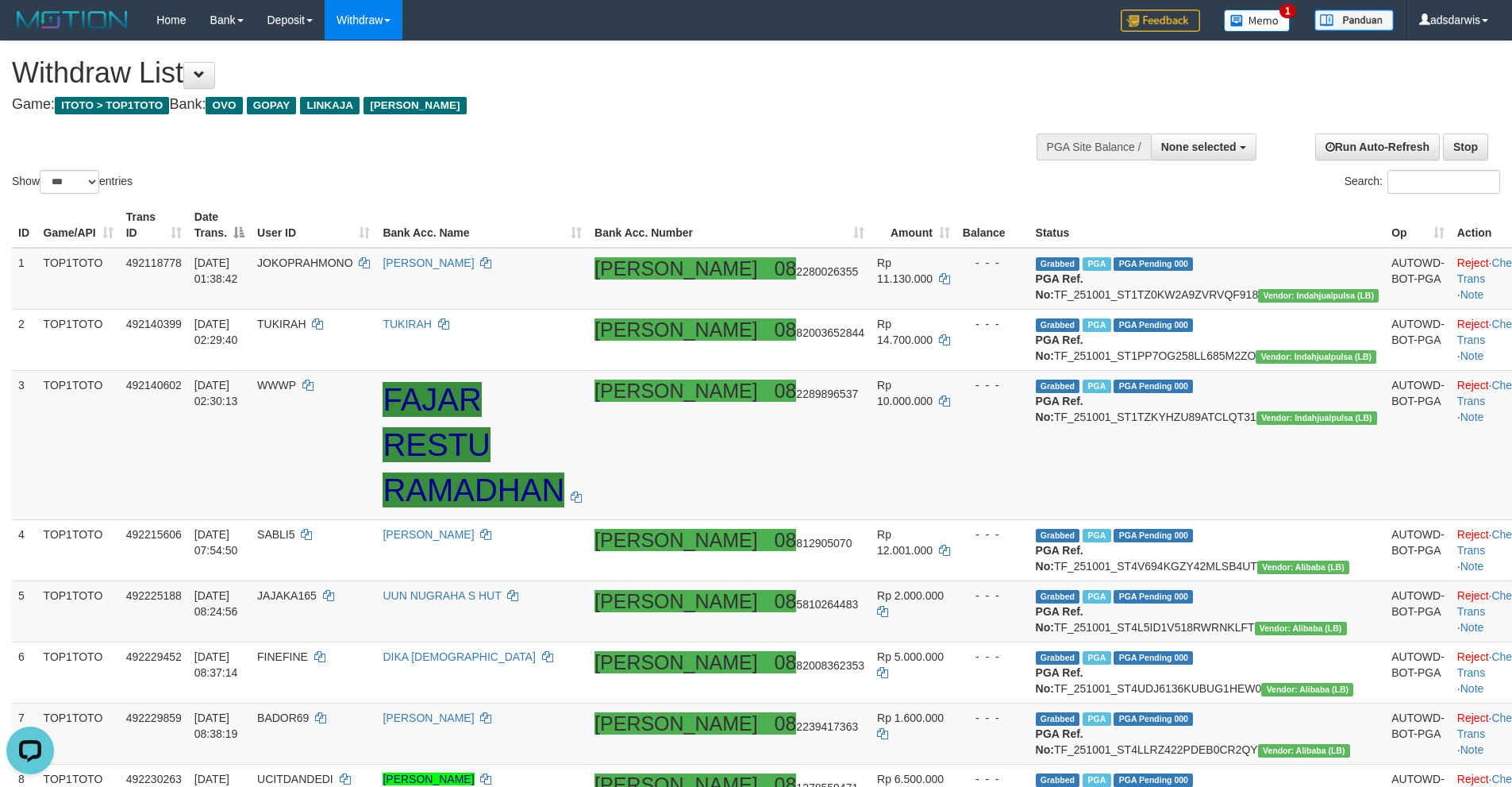
click at [664, 126] on div "Show ** ** ** *** entries Search:" at bounding box center [756, 119] width 1512 height 155
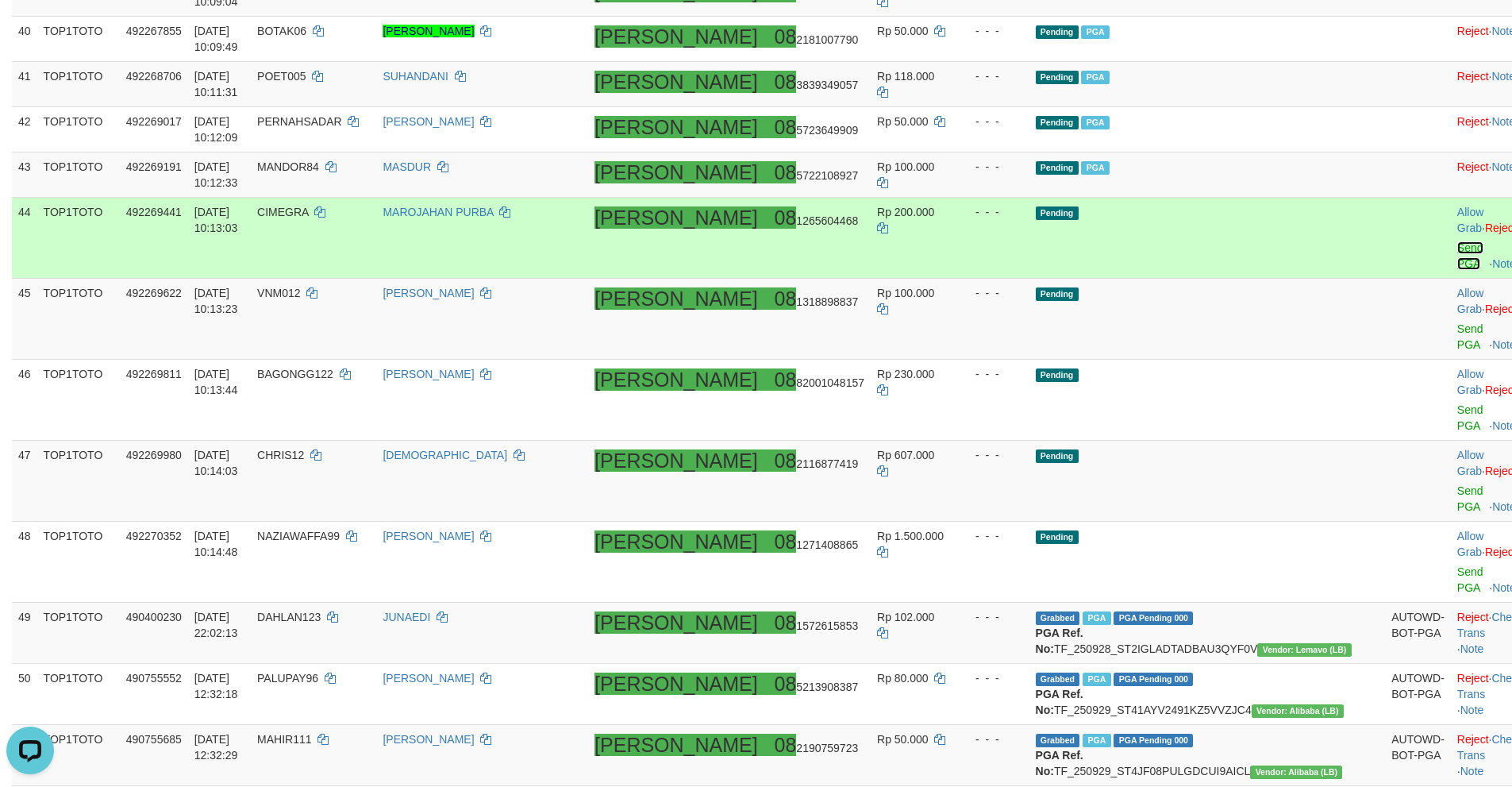
click at [1457, 262] on link "Send PGA" at bounding box center [1471, 256] width 27 height 28
click at [1457, 322] on link "Send PGA" at bounding box center [1471, 336] width 27 height 28
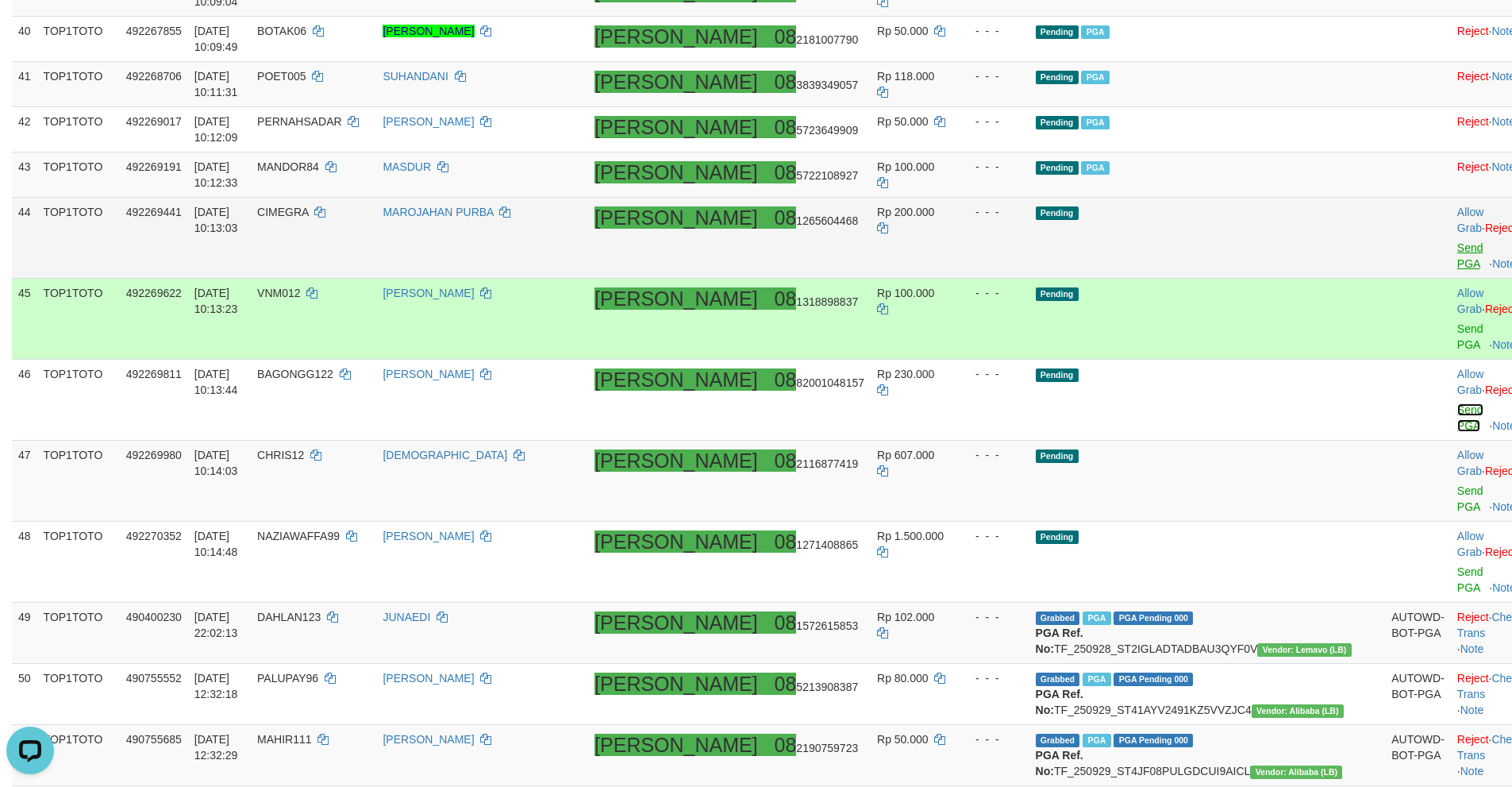
click at [1457, 403] on link "Send PGA" at bounding box center [1471, 418] width 27 height 28
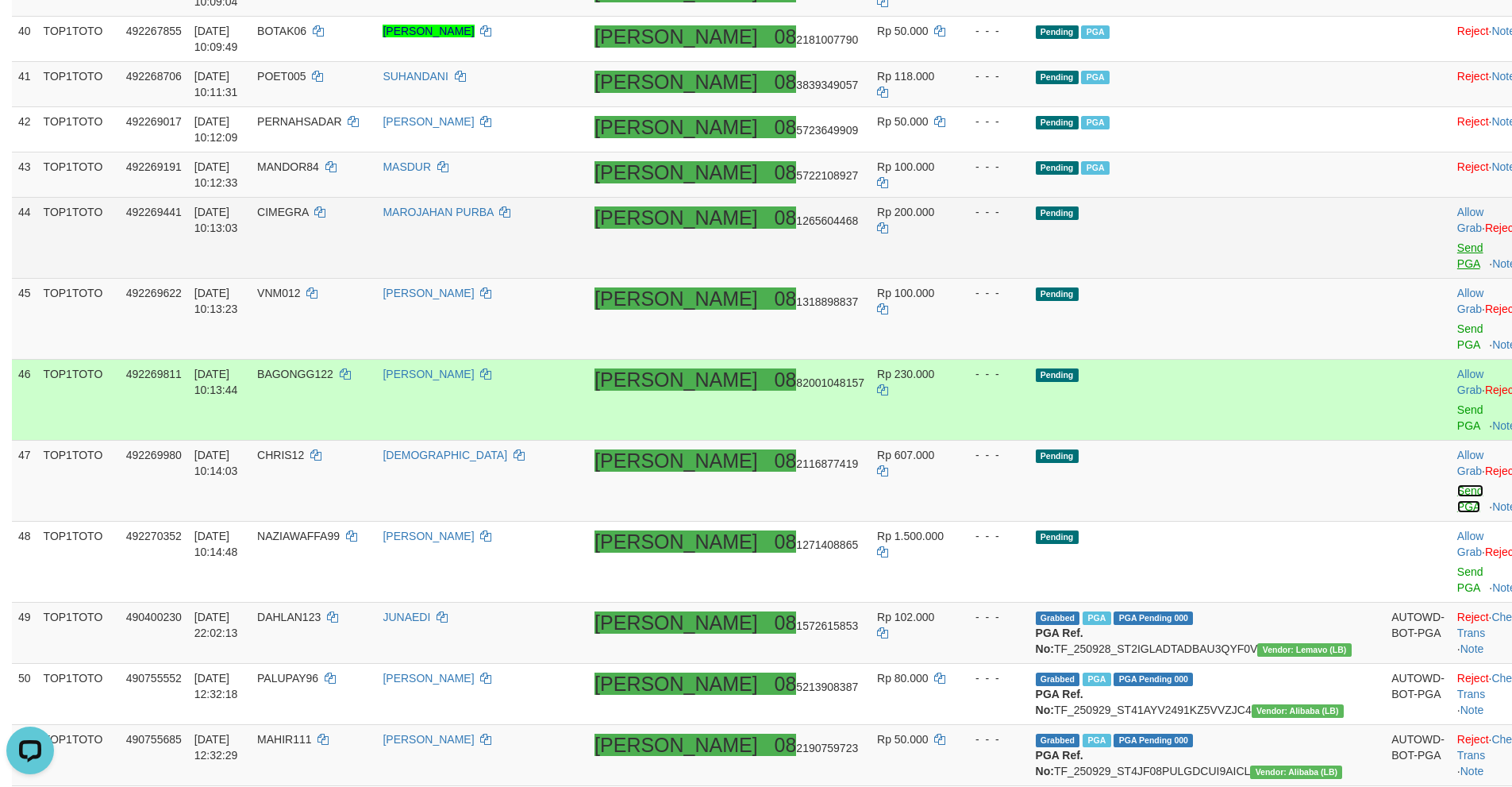
click at [1457, 484] on link "Send PGA" at bounding box center [1471, 498] width 27 height 28
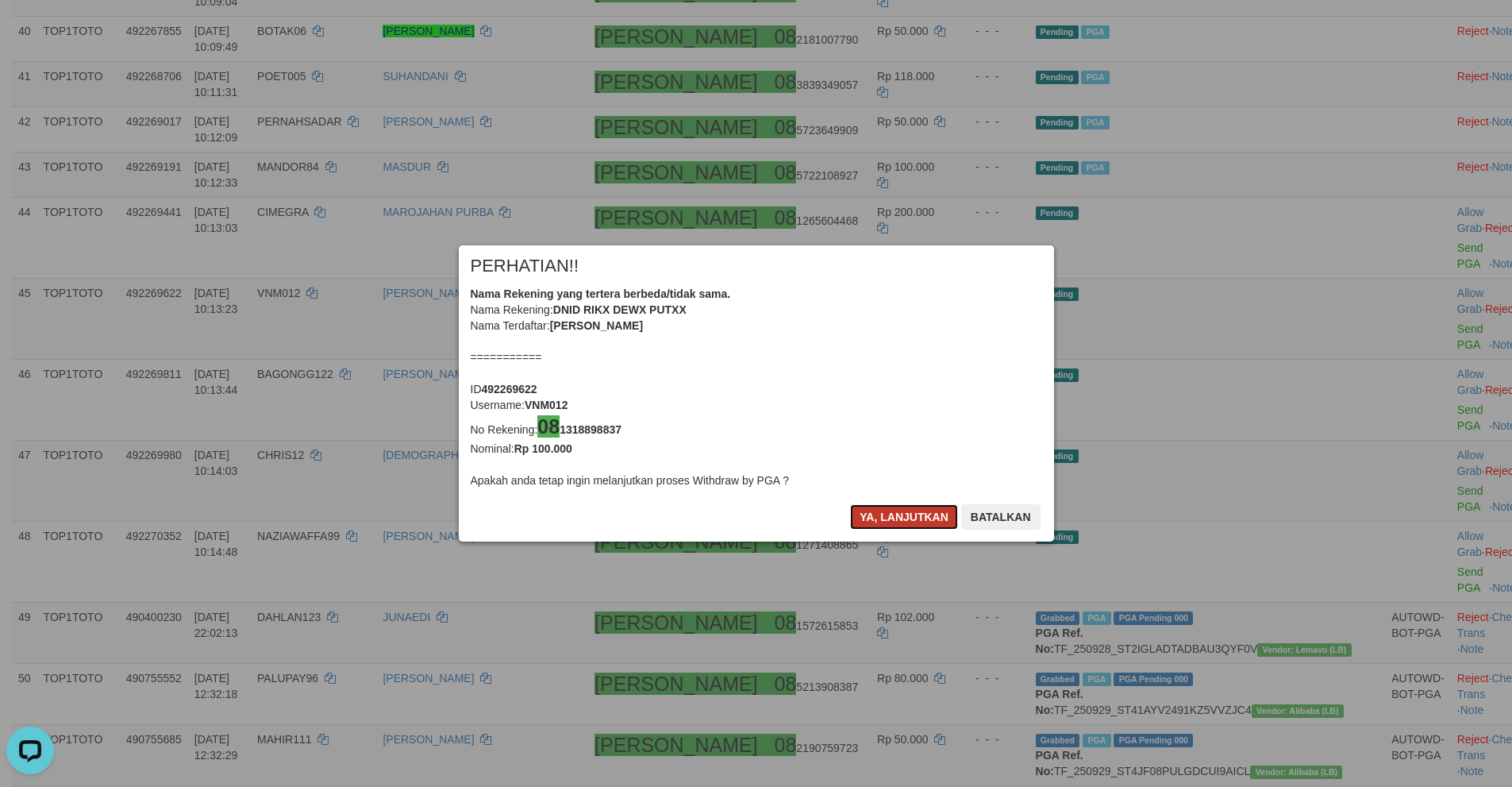
click at [890, 524] on button "Ya, lanjutkan" at bounding box center [904, 516] width 108 height 26
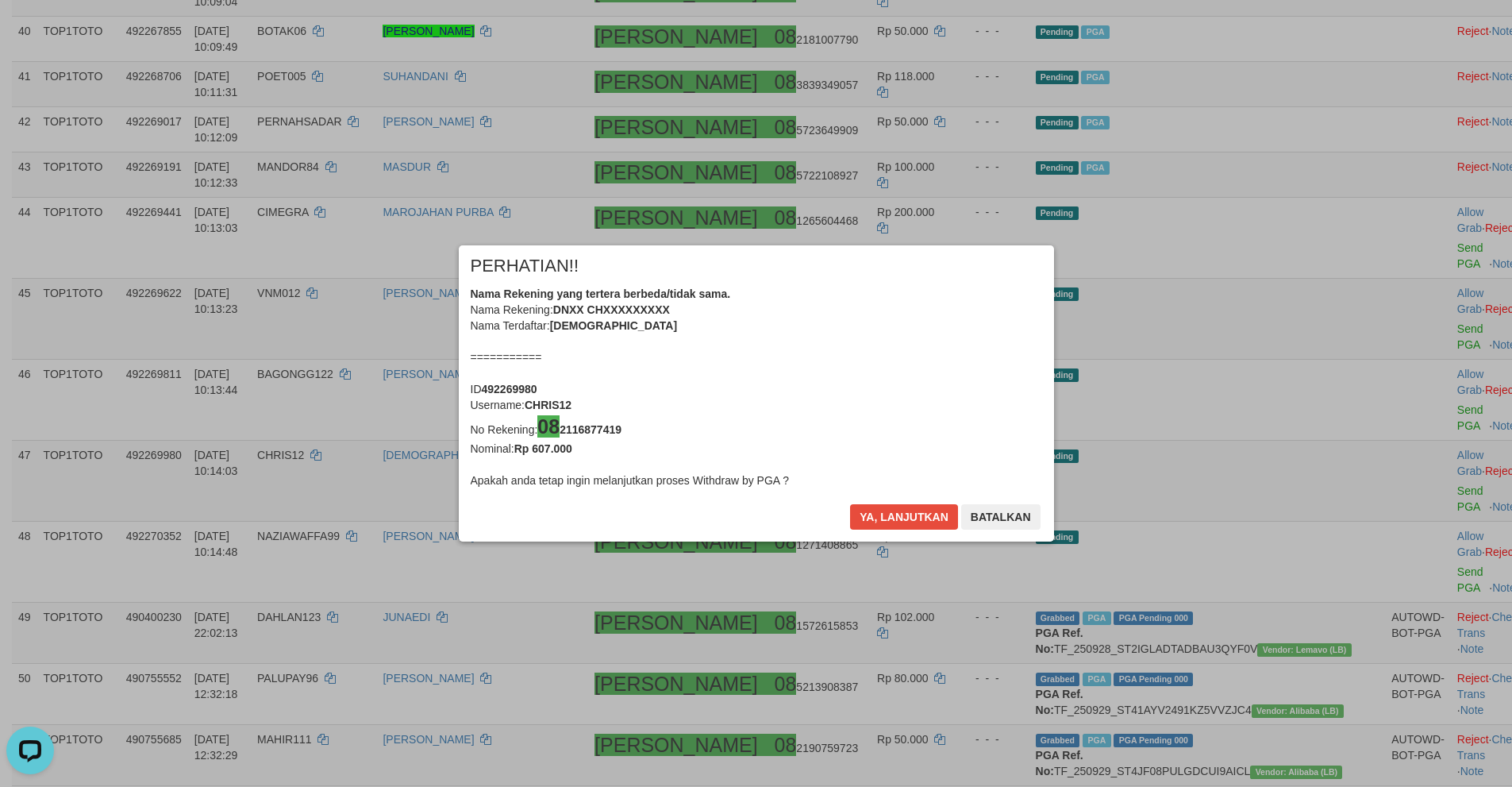
scroll to position [2252, 0]
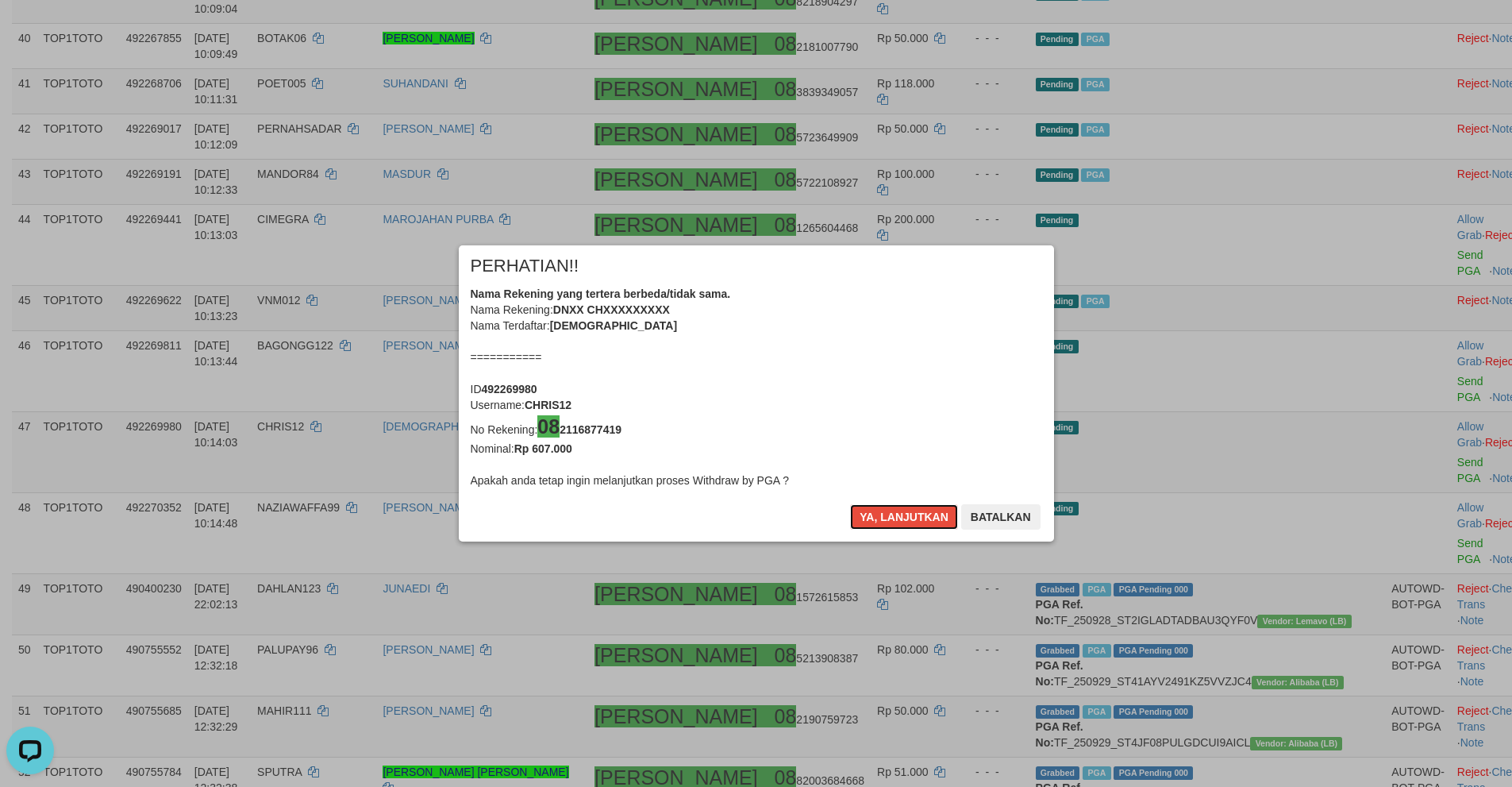
click at [890, 524] on button "Ya, lanjutkan" at bounding box center [904, 516] width 108 height 26
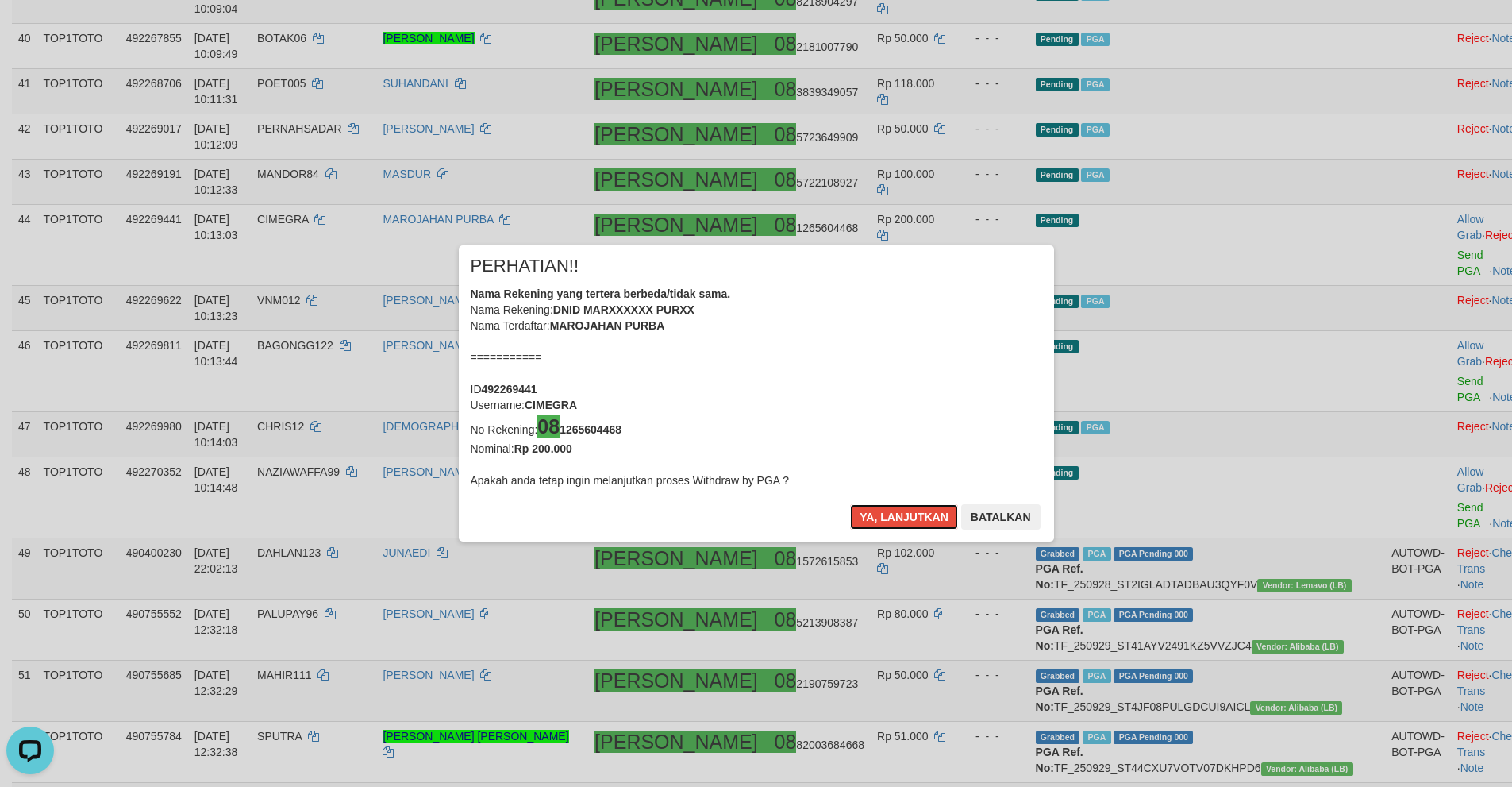
click at [890, 524] on button "Ya, lanjutkan" at bounding box center [904, 516] width 108 height 26
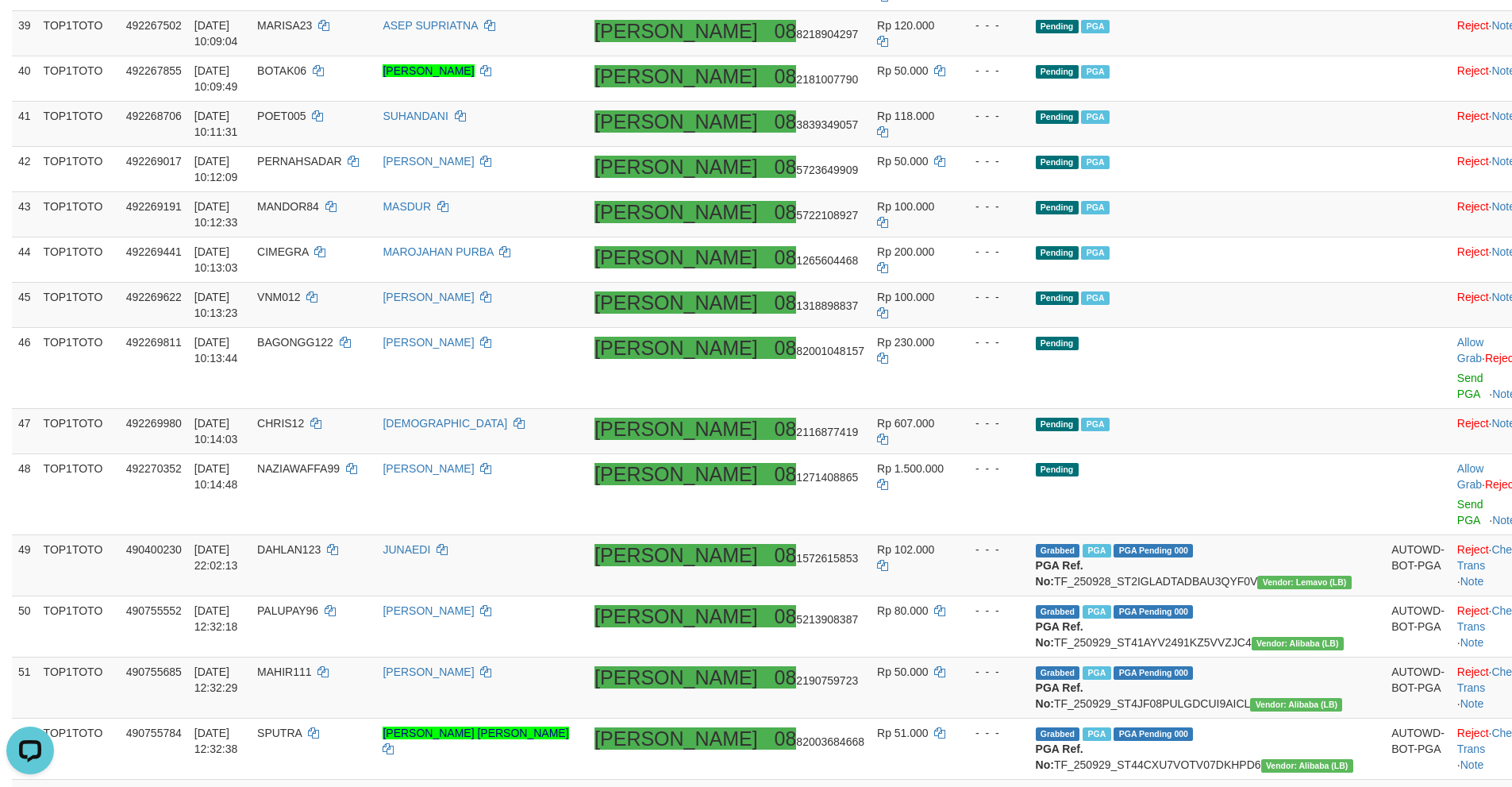
scroll to position [2228, 0]
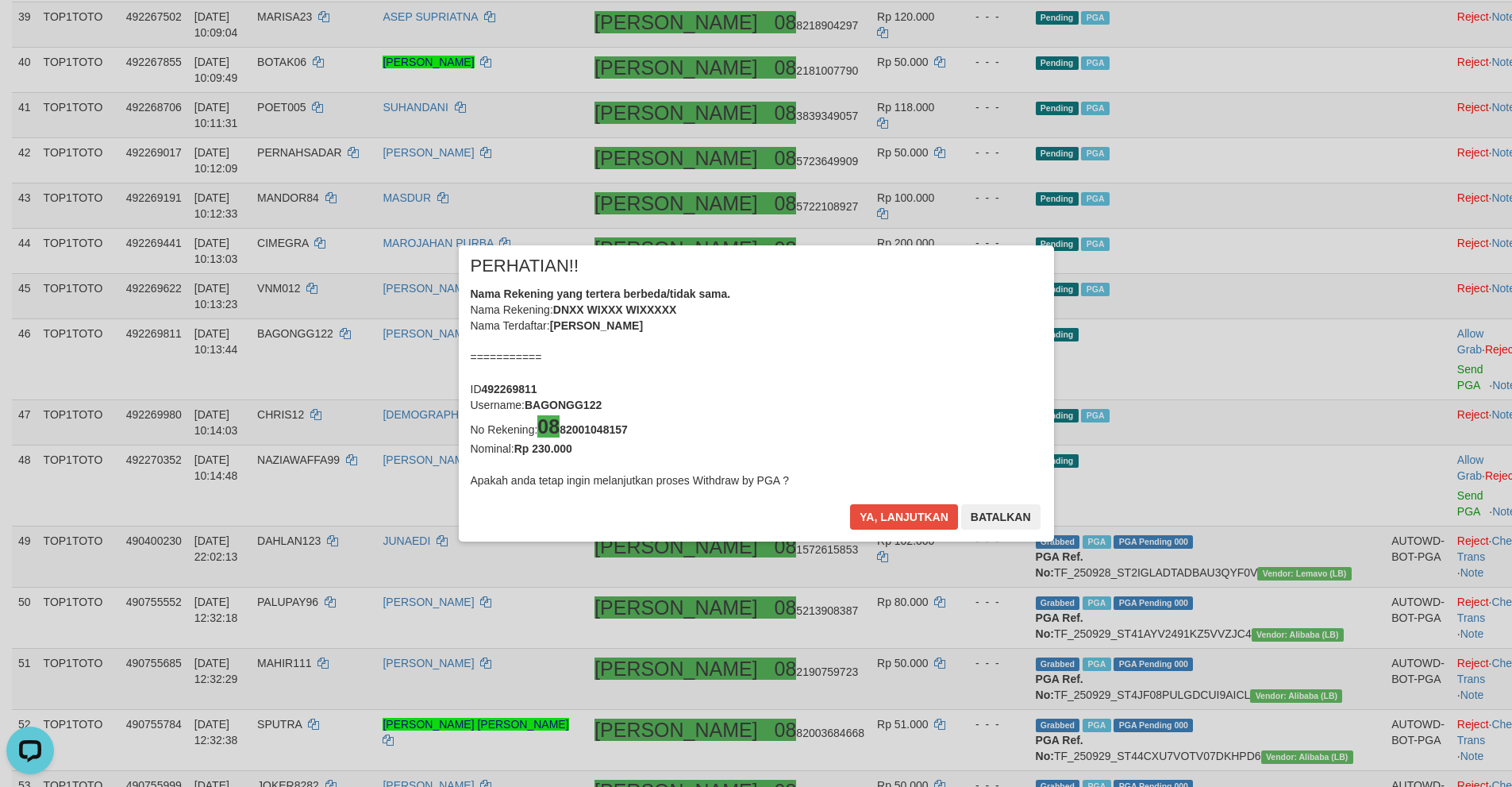
drag, startPoint x: 1402, startPoint y: 386, endPoint x: 1397, endPoint y: 379, distance: 8.6
click at [1397, 379] on div "× PERHATIAN!! Nama Rekening yang tertera berbeda/tidak sama. Nama Rekening: DNX…" at bounding box center [756, 394] width 1512 height 360
click at [879, 524] on button "Ya, lanjutkan" at bounding box center [904, 516] width 108 height 26
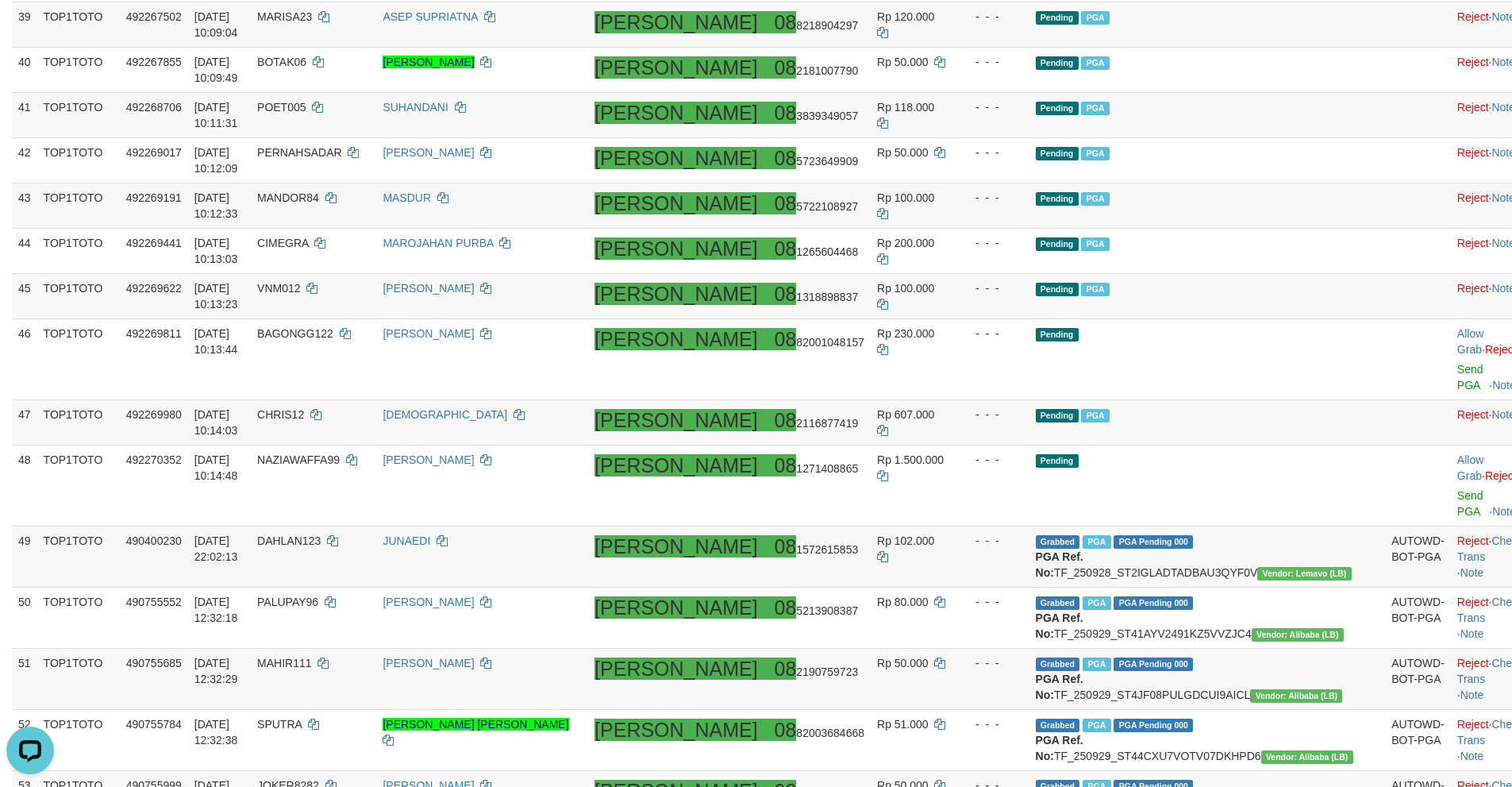
scroll to position [2221, 0]
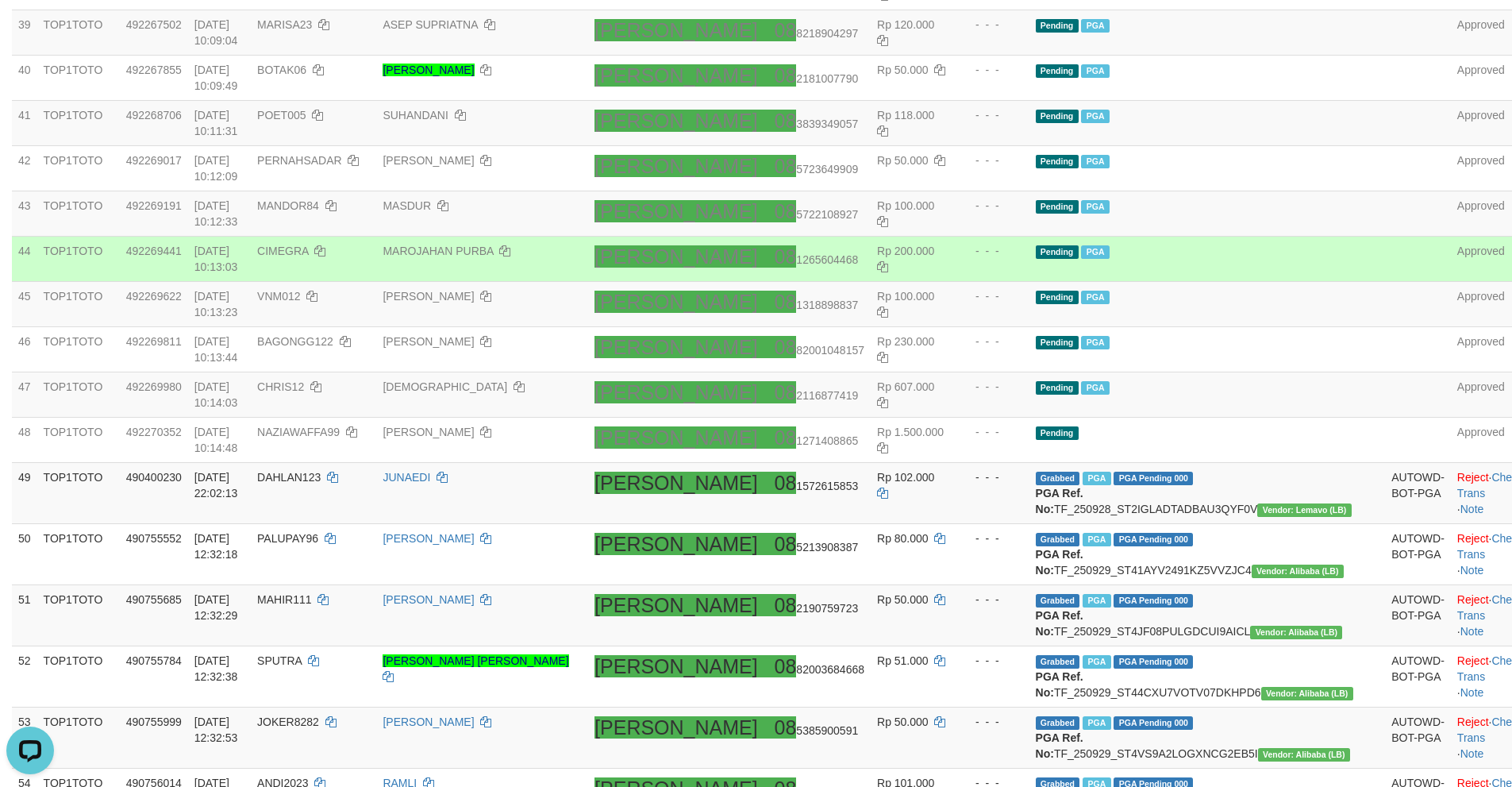
click at [1269, 271] on td "Pending PGA" at bounding box center [1207, 259] width 356 height 46
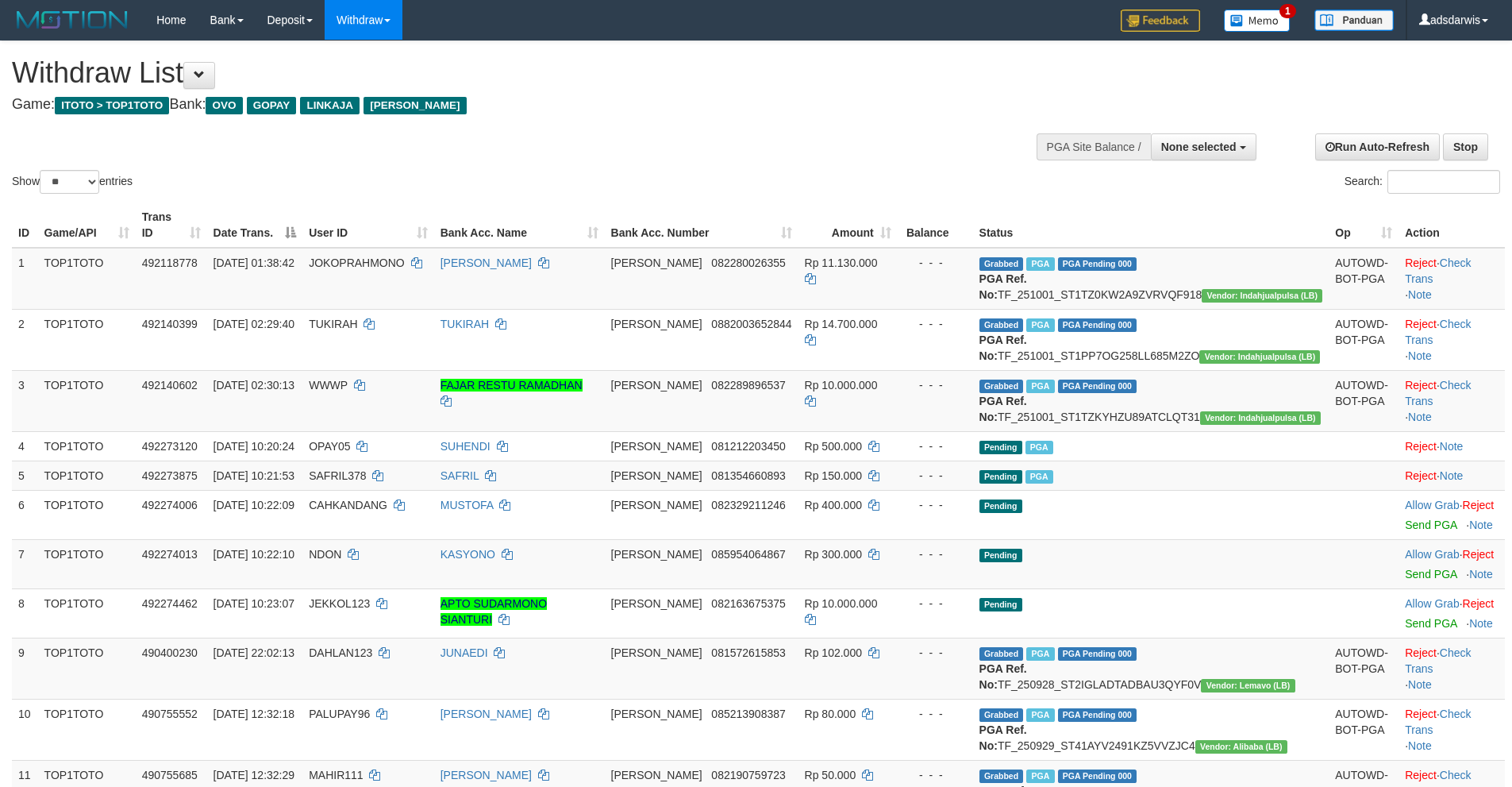
select select
select select "**"
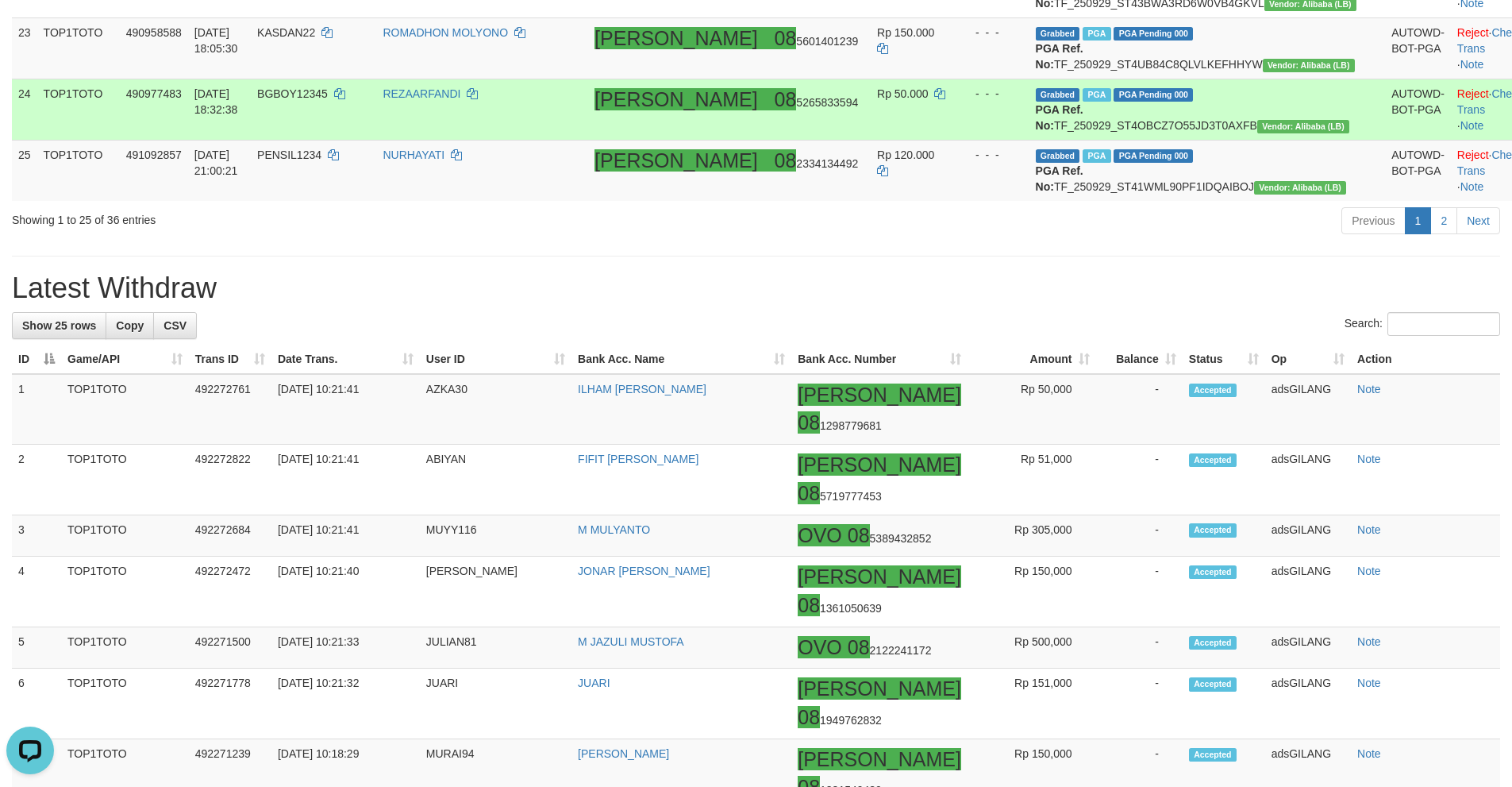
scroll to position [1586, 0]
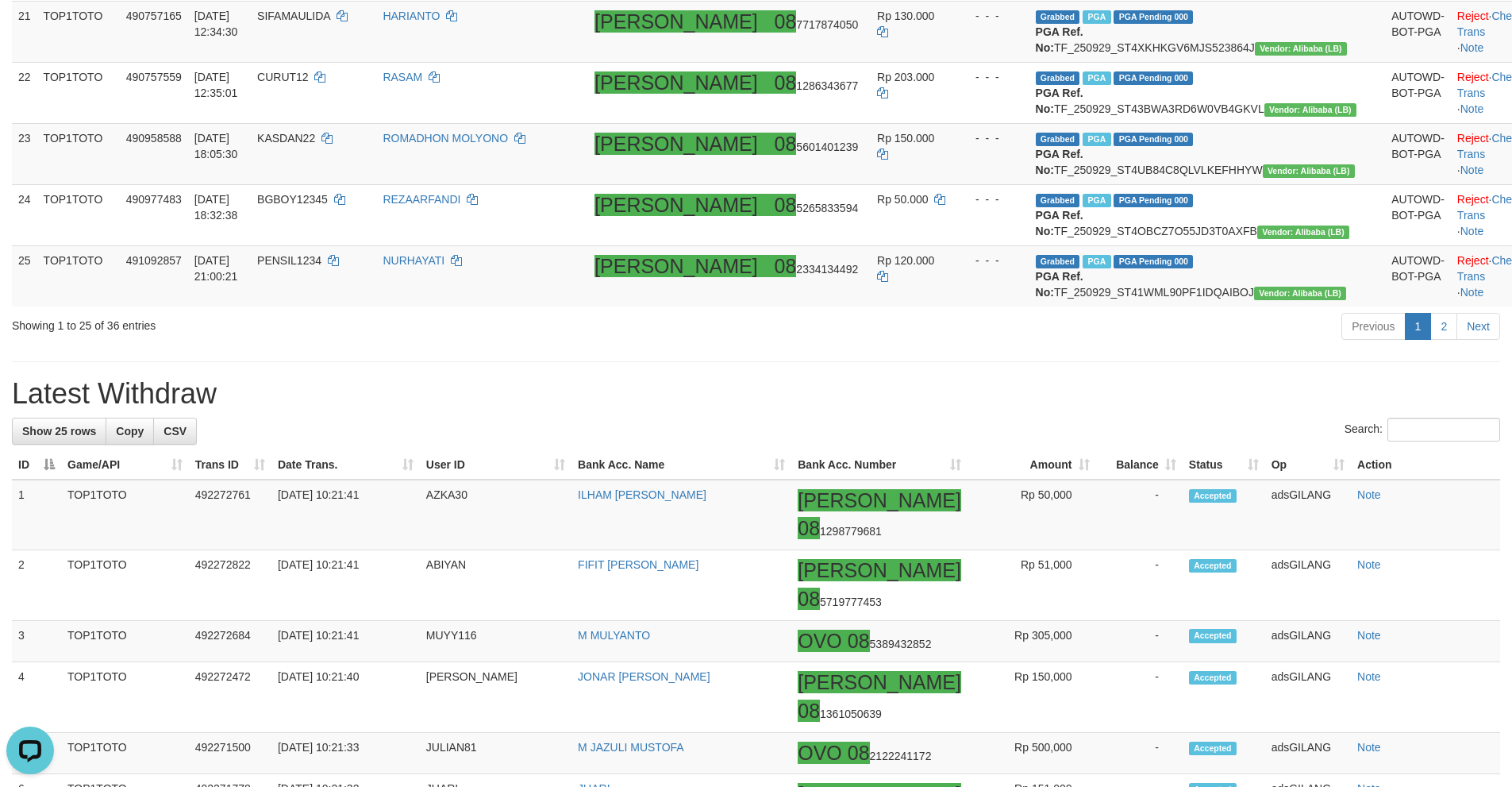
click at [1107, 345] on div "Previous 1 2 Next" at bounding box center [1071, 328] width 858 height 34
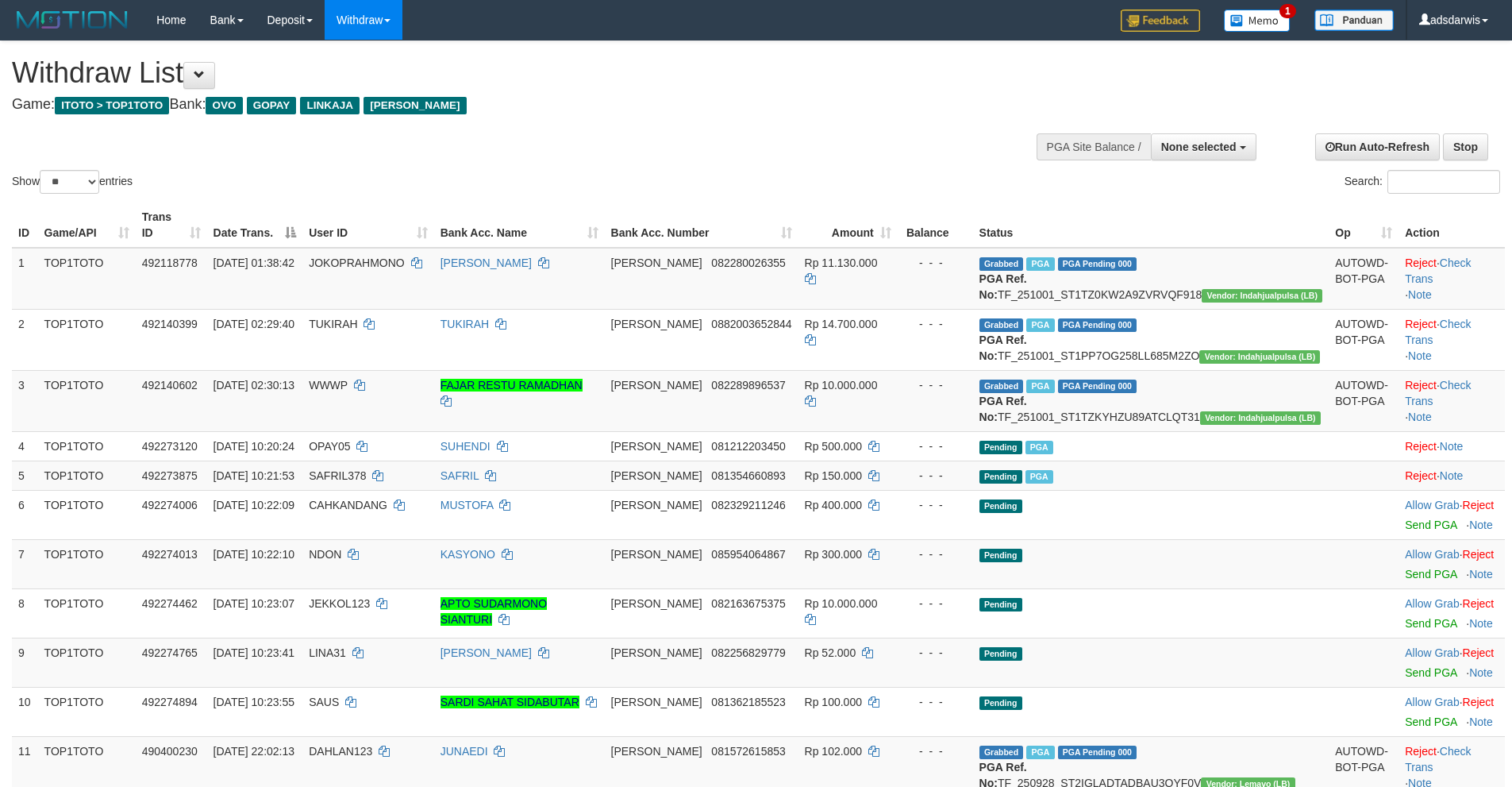
select select
select select "**"
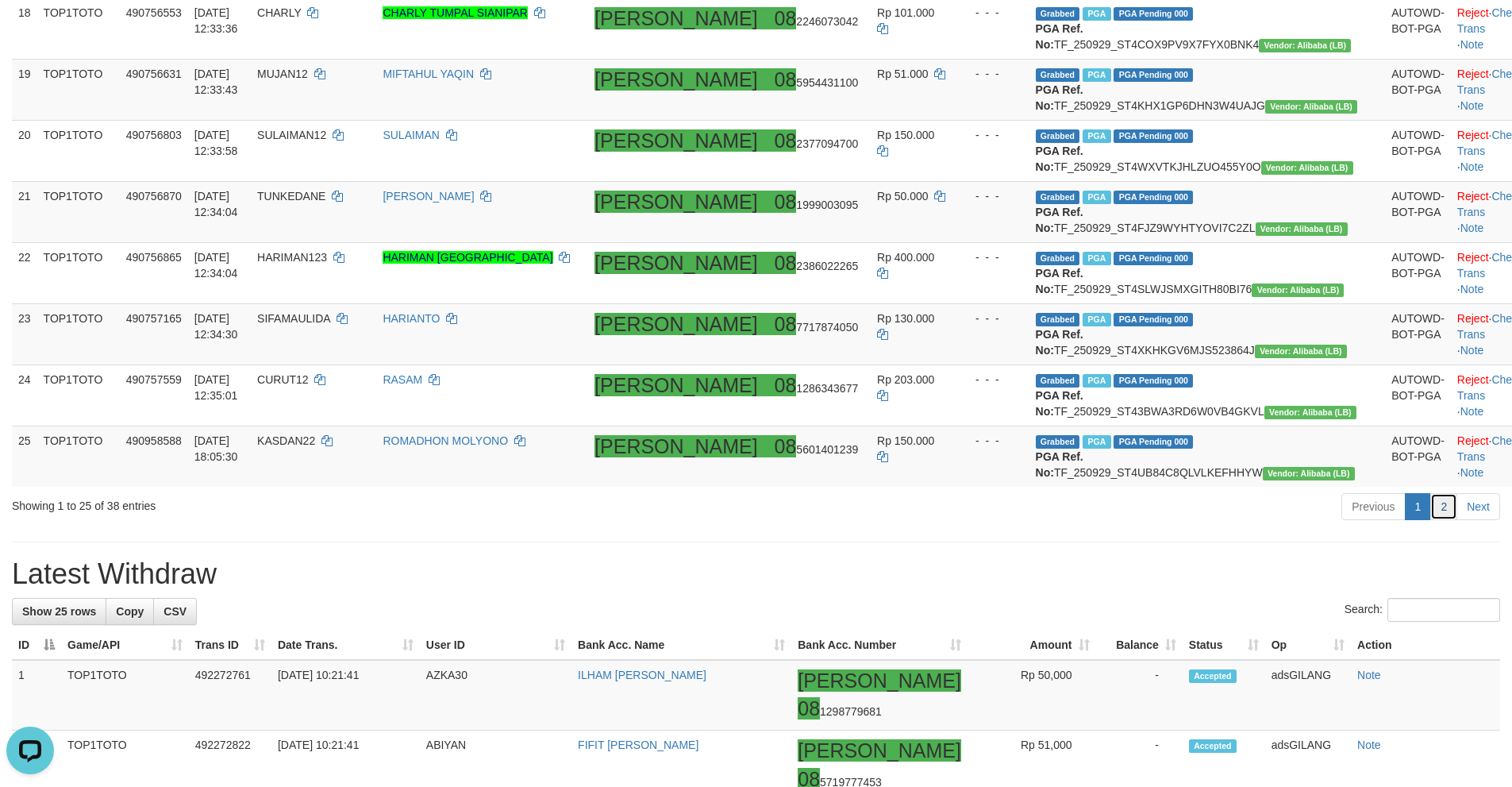
click at [1450, 520] on link "2" at bounding box center [1443, 506] width 27 height 27
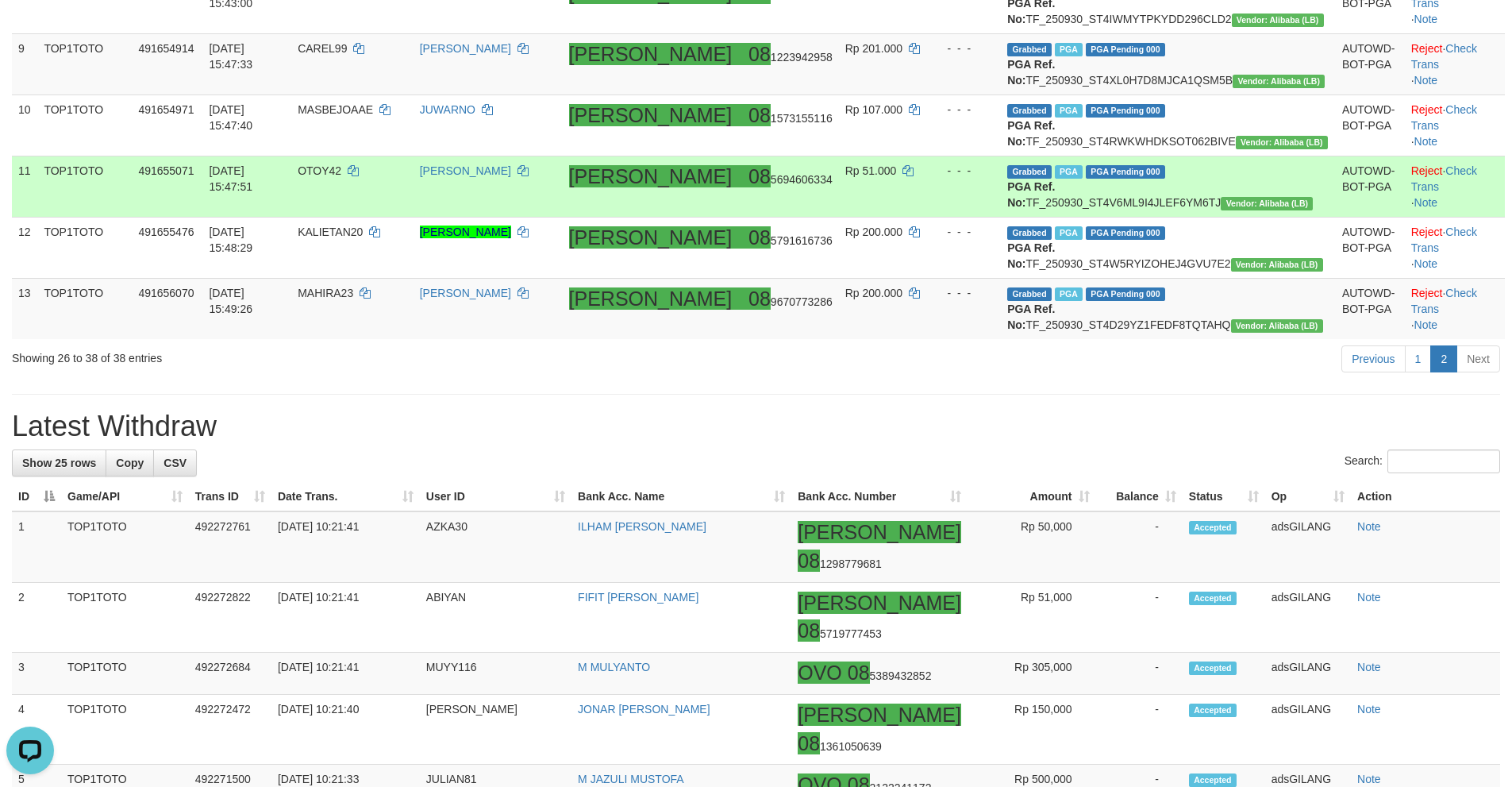
scroll to position [952, 0]
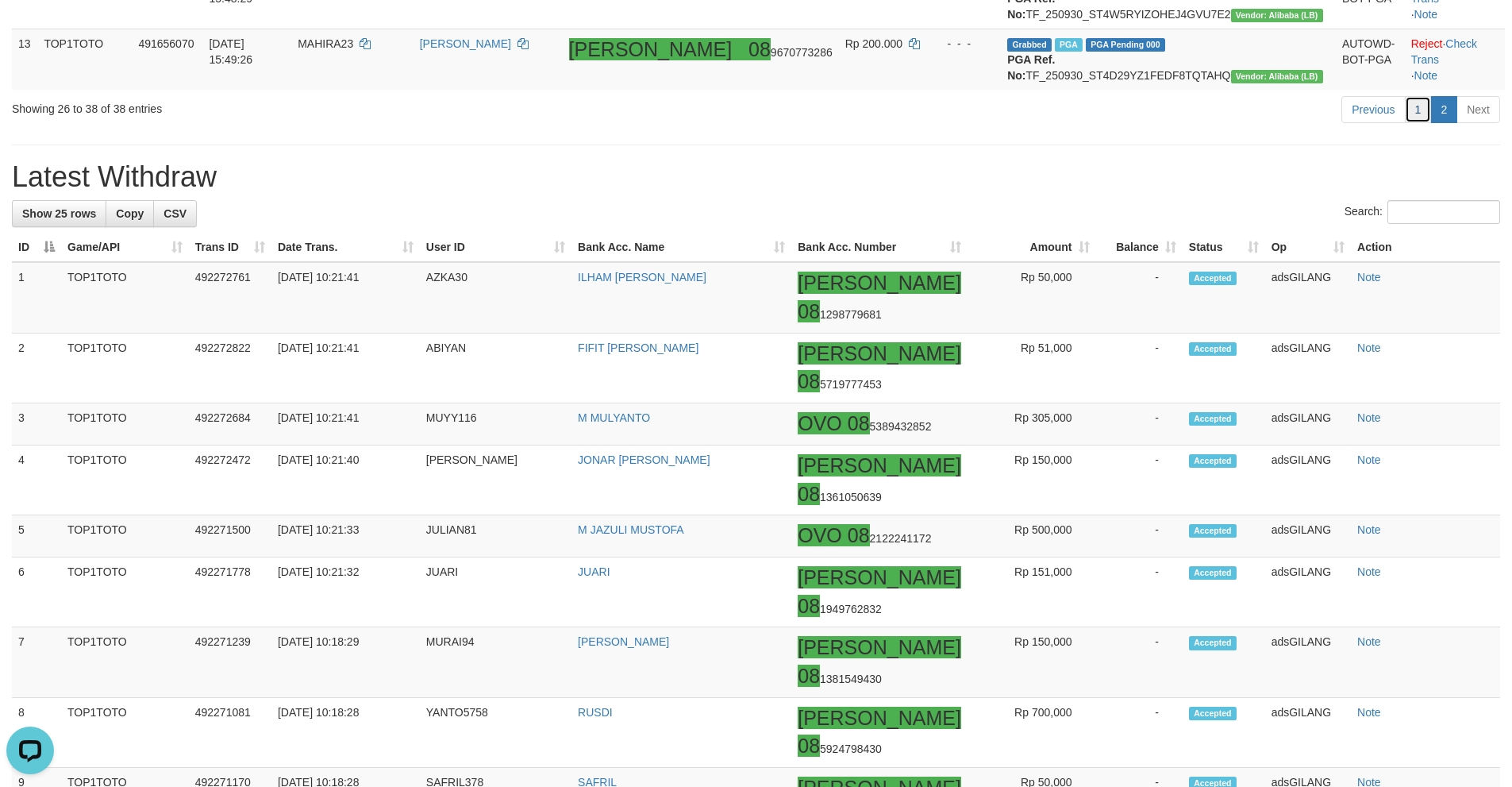
click at [1412, 123] on link "1" at bounding box center [1418, 110] width 27 height 27
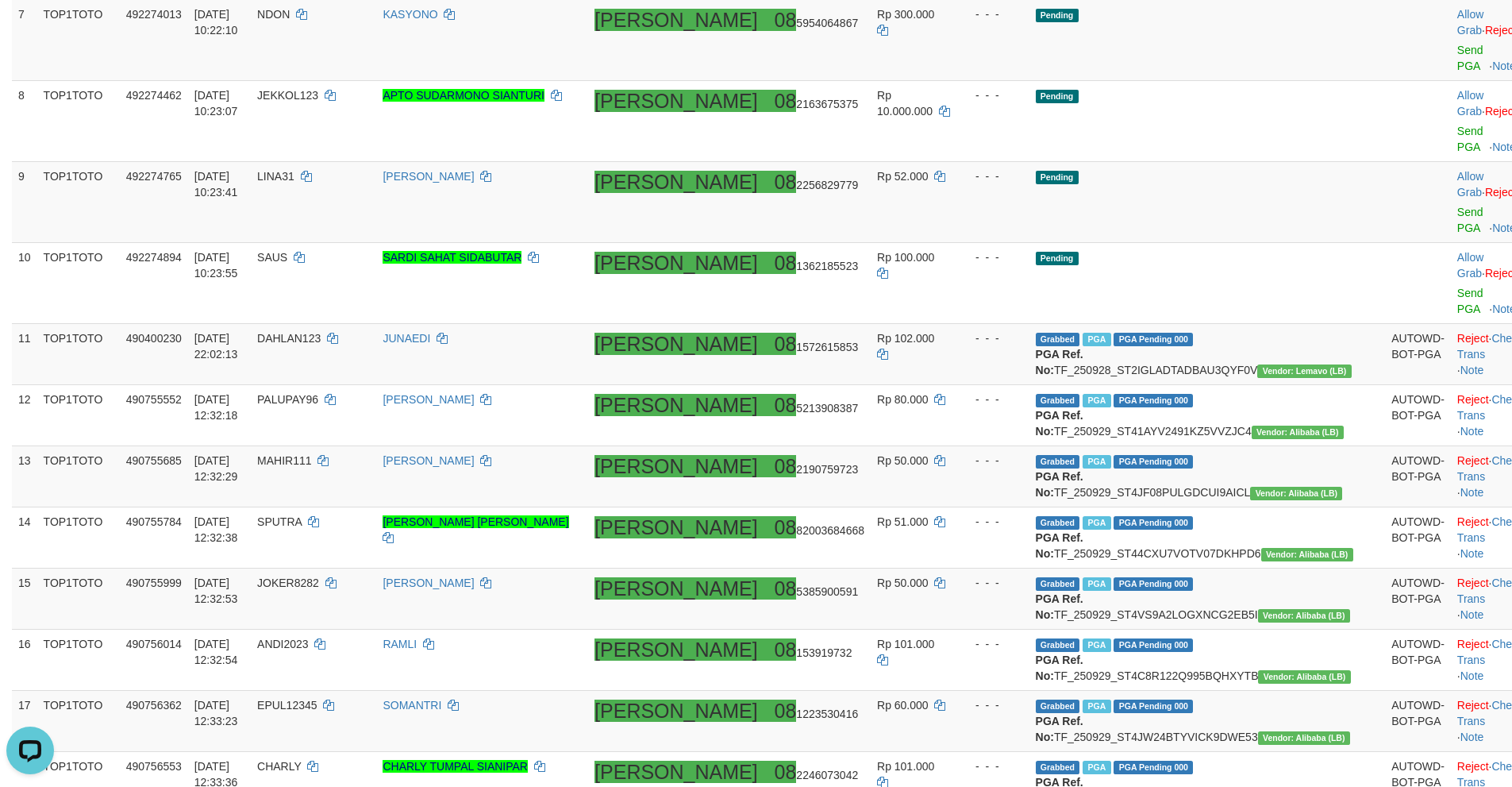
scroll to position [570, 0]
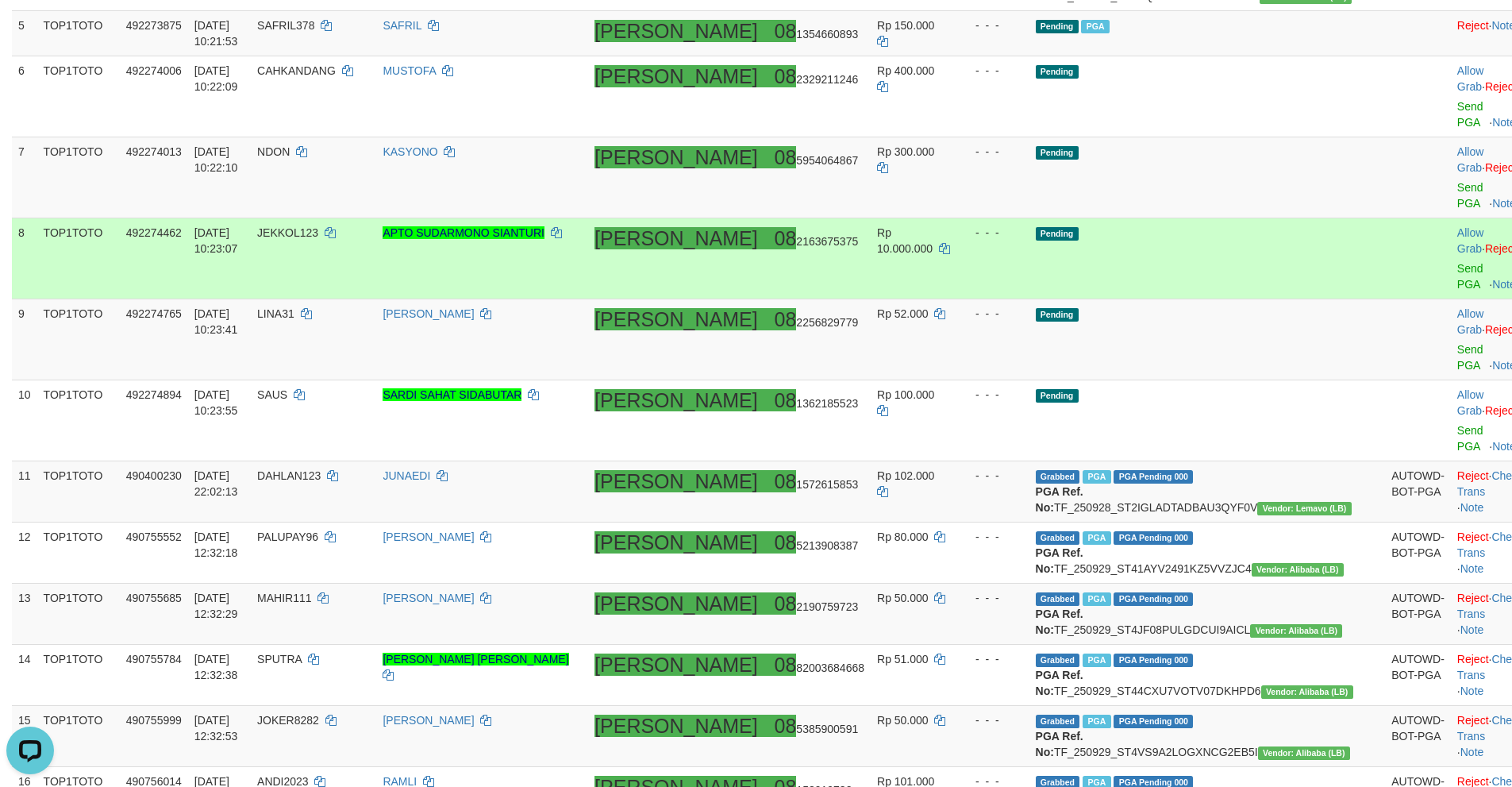
click at [1183, 218] on td "Pending" at bounding box center [1207, 259] width 356 height 81
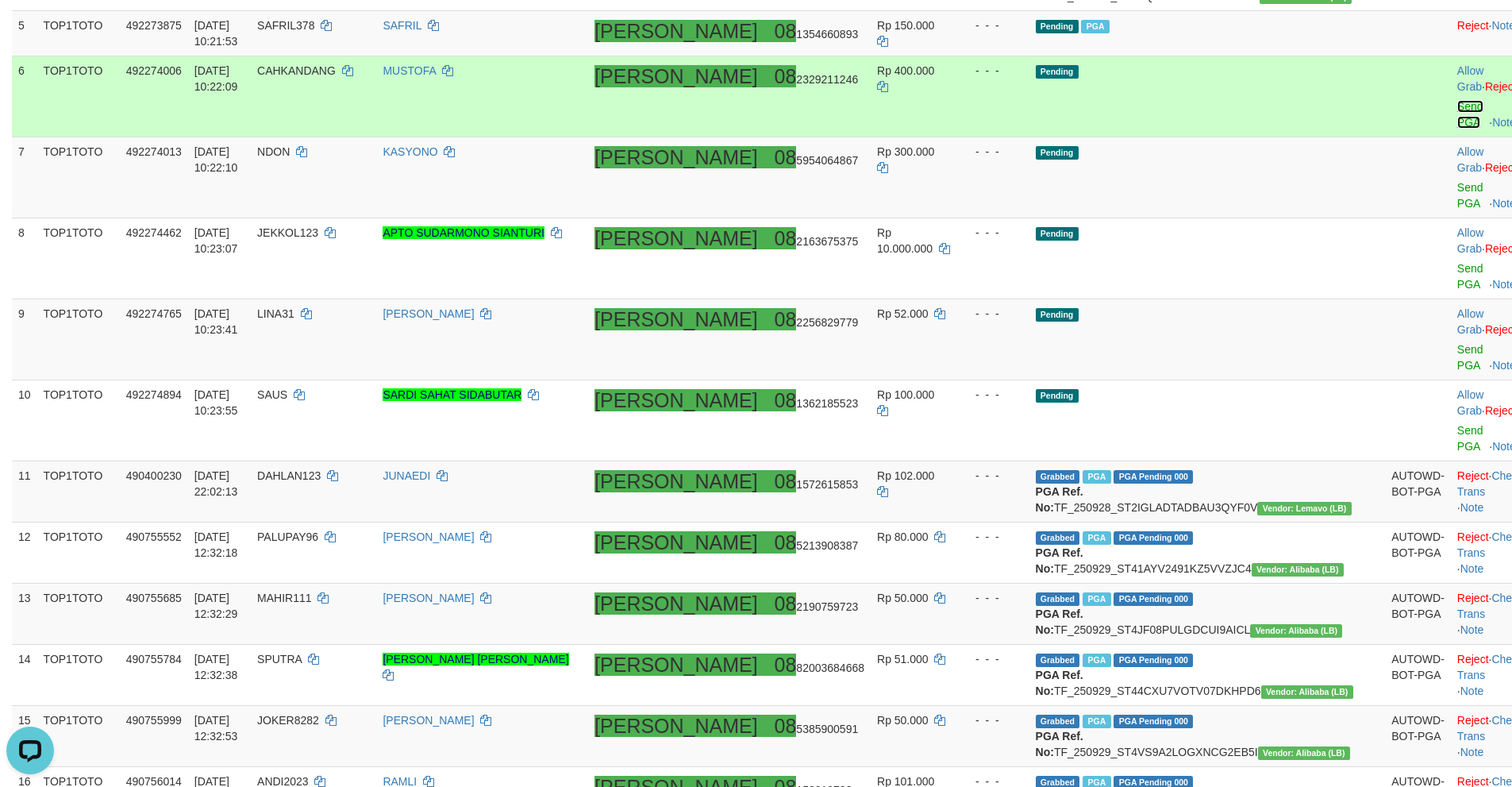
click at [1457, 119] on link "Send PGA" at bounding box center [1471, 114] width 27 height 28
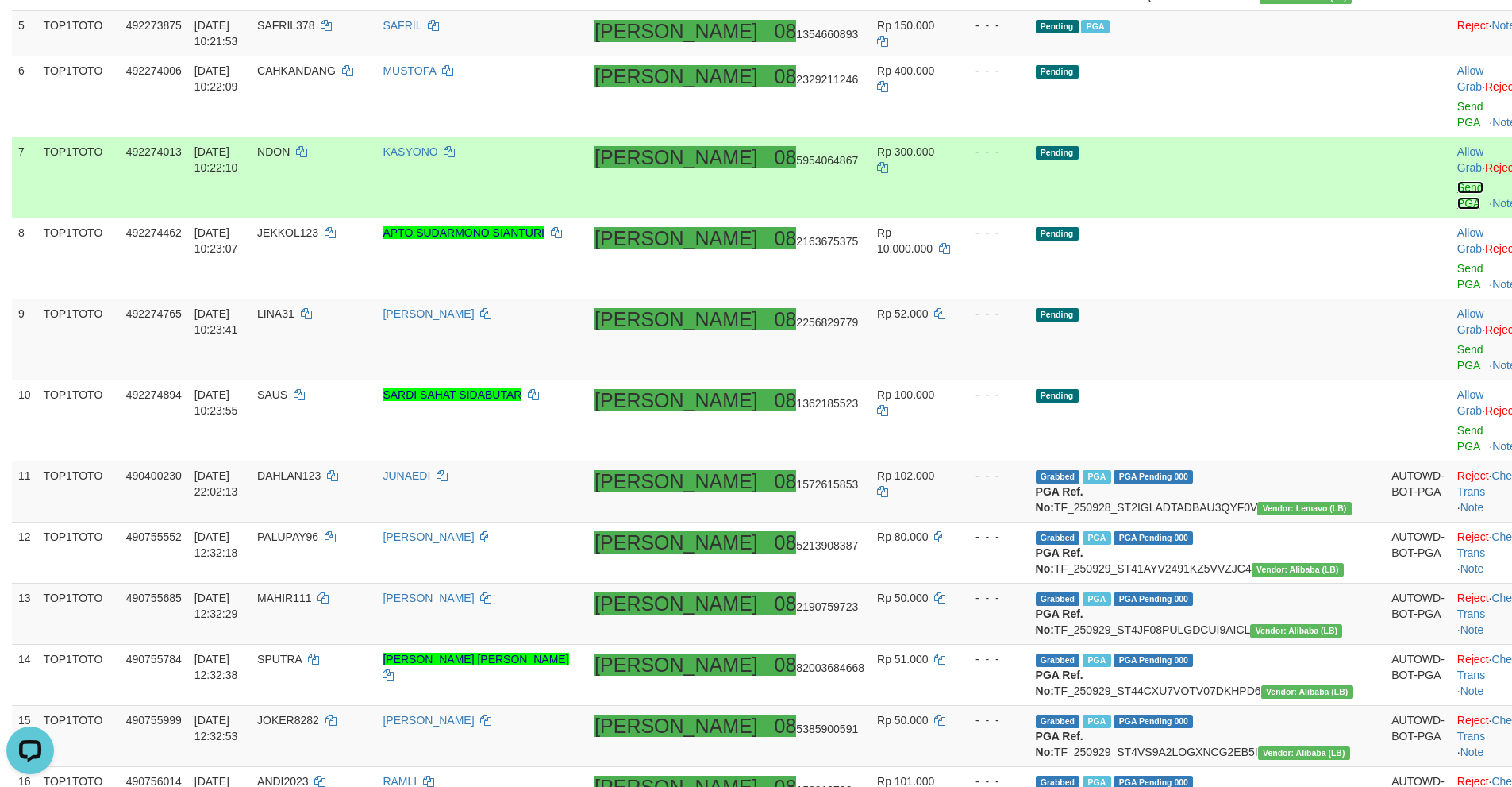
drag, startPoint x: 1390, startPoint y: 119, endPoint x: 1388, endPoint y: 162, distance: 43.0
click at [1457, 181] on link "Send PGA" at bounding box center [1471, 195] width 27 height 28
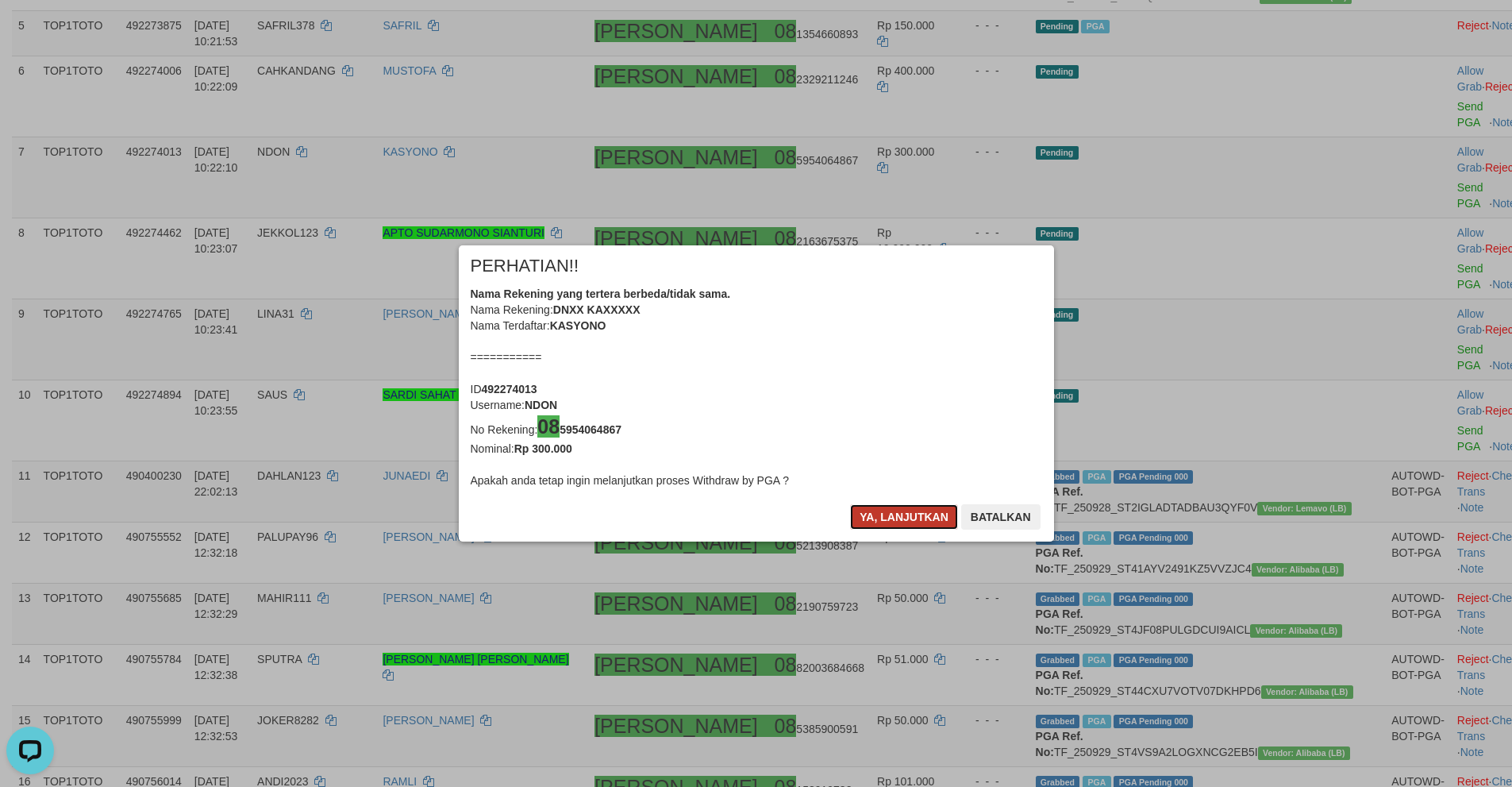
click at [864, 515] on button "Ya, lanjutkan" at bounding box center [904, 516] width 108 height 26
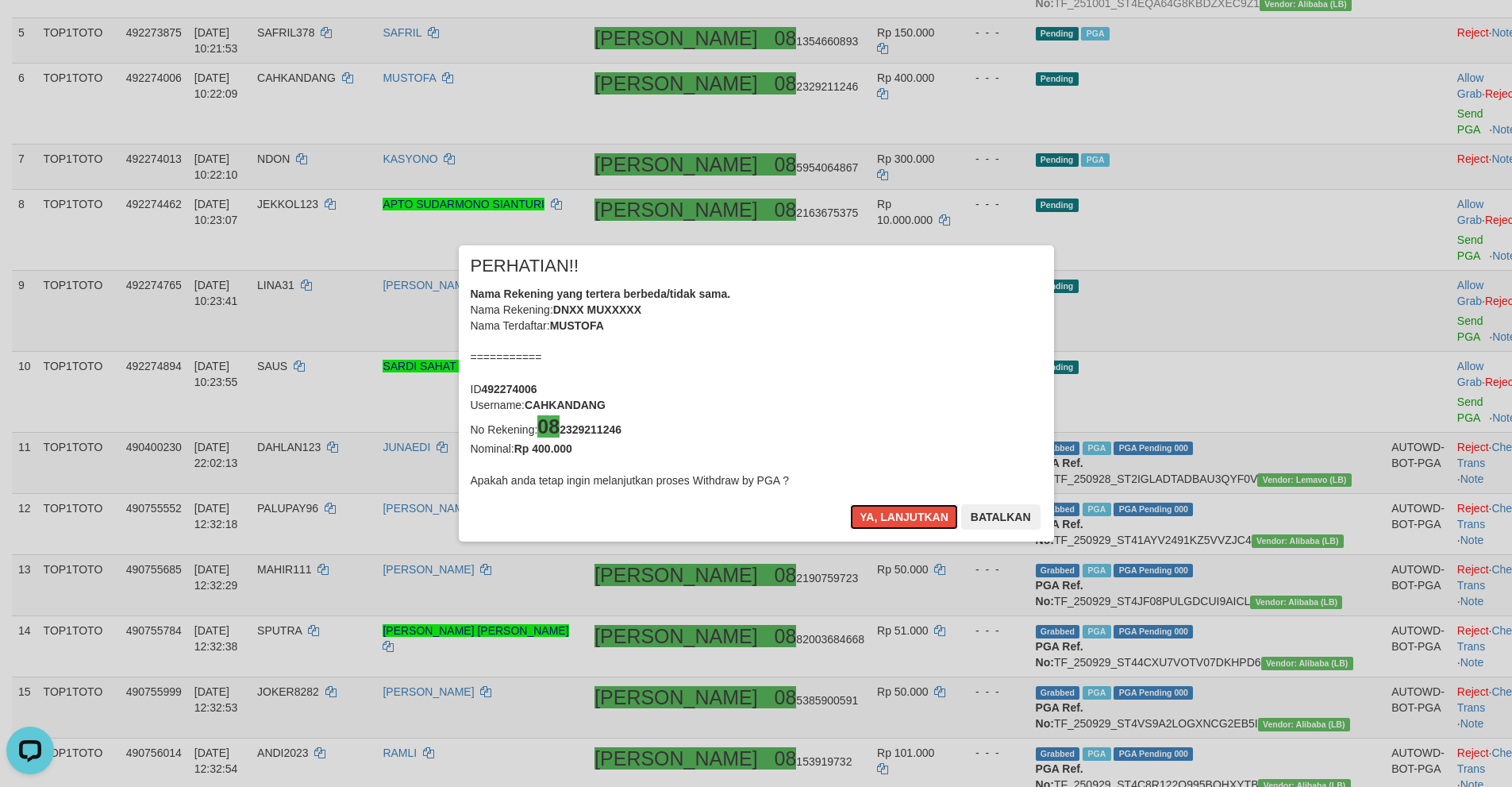
click at [864, 515] on button "Ya, lanjutkan" at bounding box center [904, 516] width 108 height 26
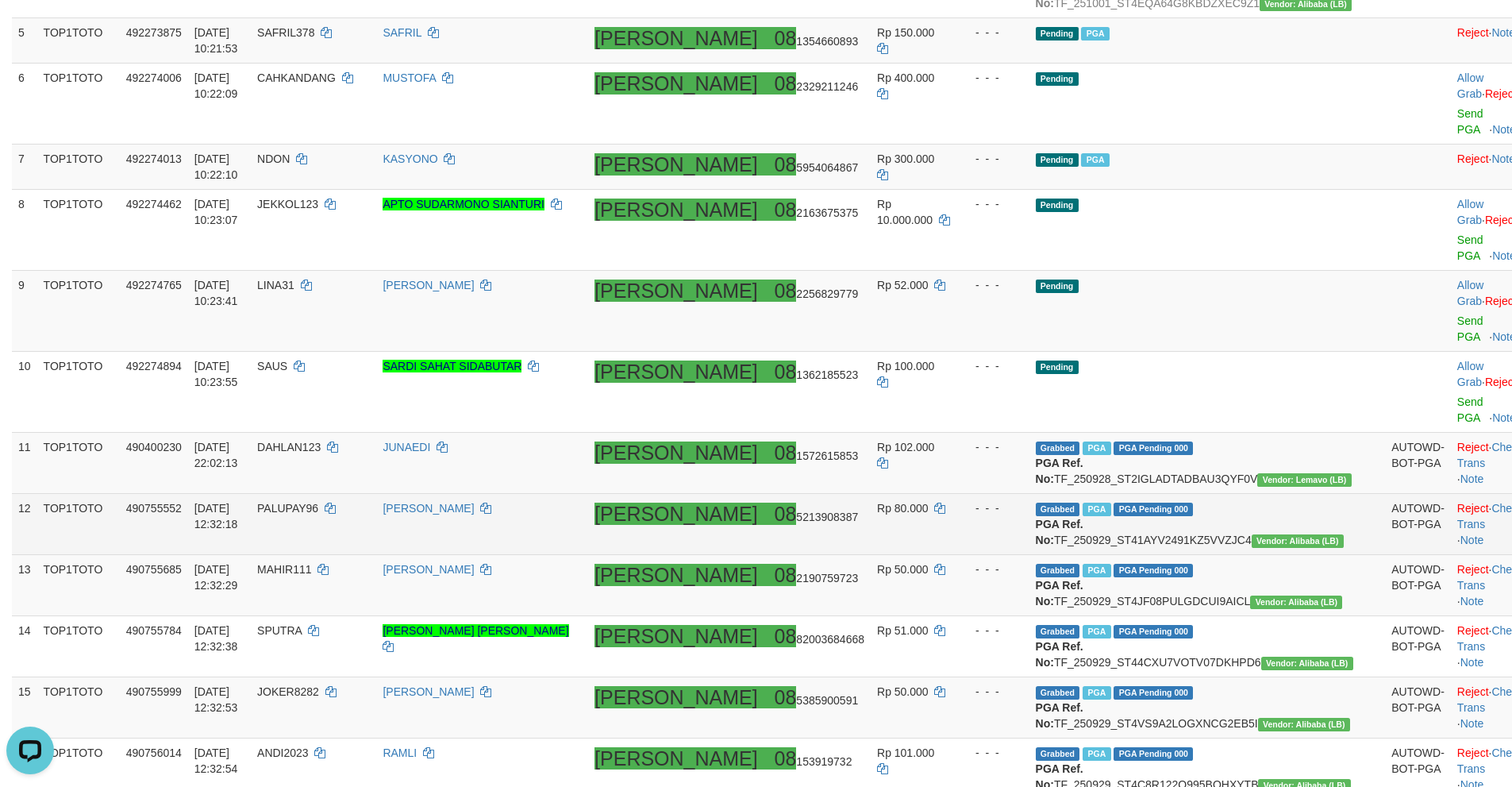
scroll to position [555, 0]
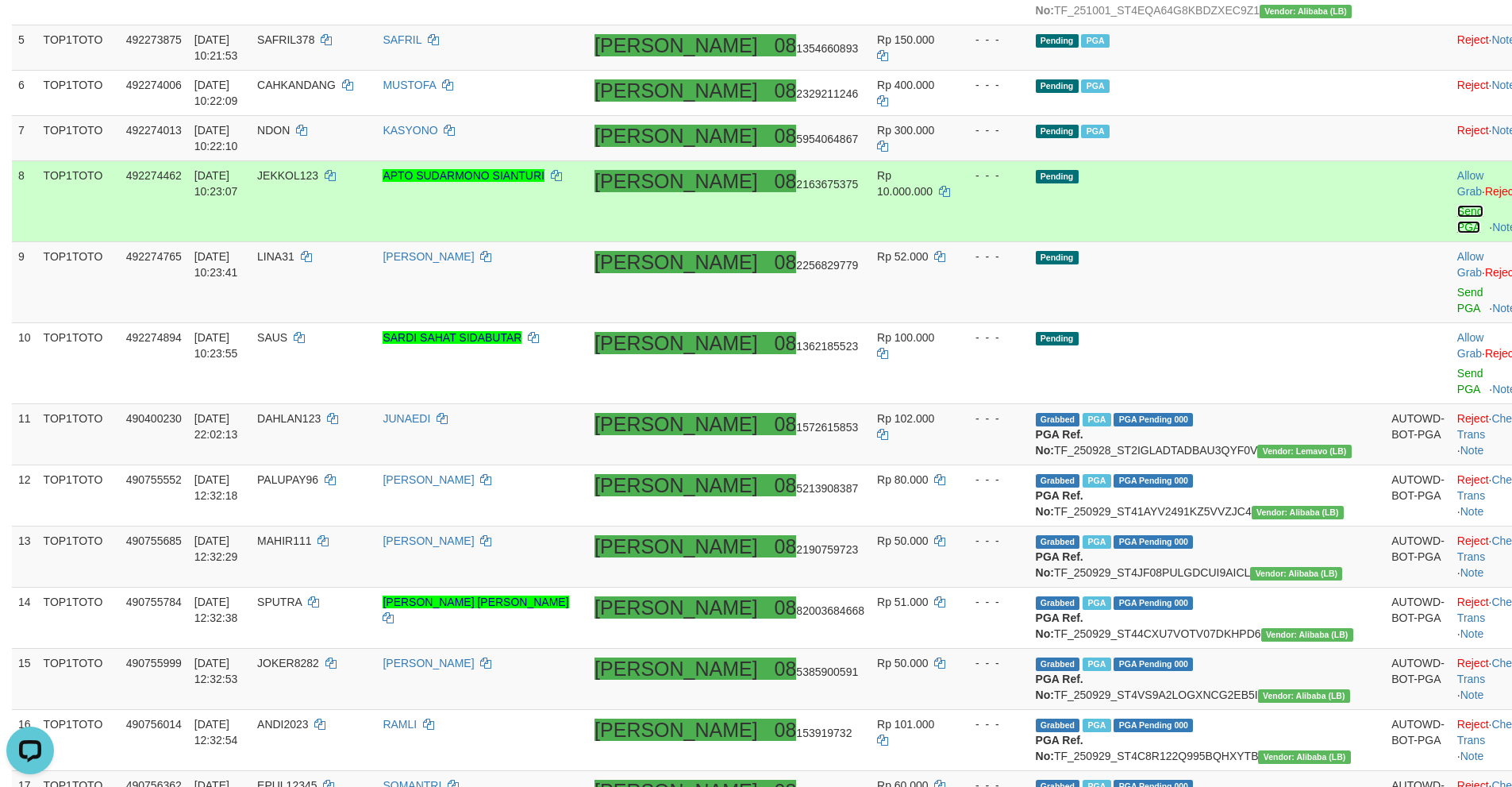
click at [1457, 222] on link "Send PGA" at bounding box center [1471, 219] width 27 height 28
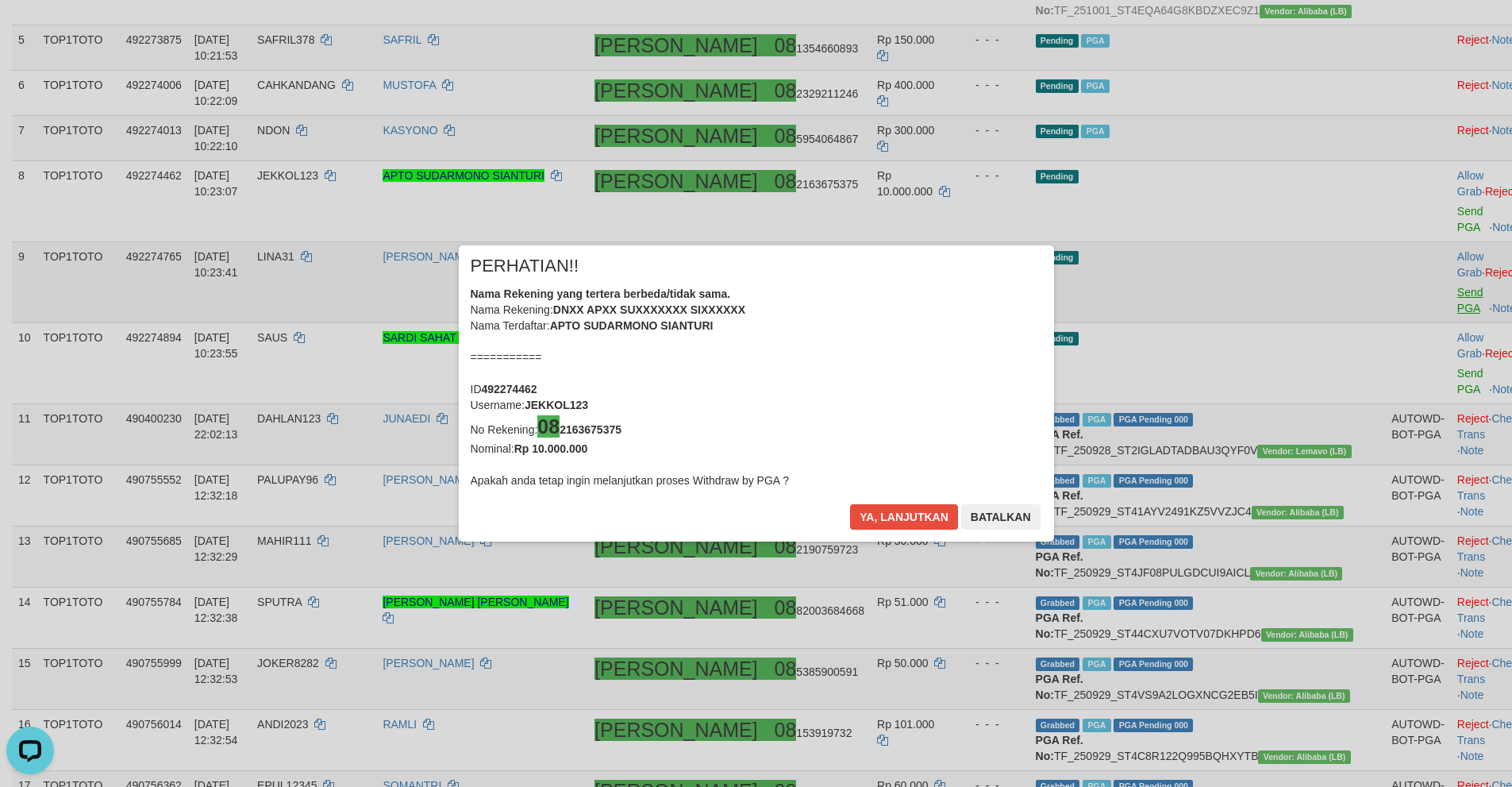
click at [1386, 271] on div "× PERHATIAN!! Nama Rekening yang tertera berbeda/tidak sama. Nama Rekening: DNX…" at bounding box center [756, 394] width 1512 height 360
click at [890, 519] on button "Ya, lanjutkan" at bounding box center [904, 516] width 108 height 26
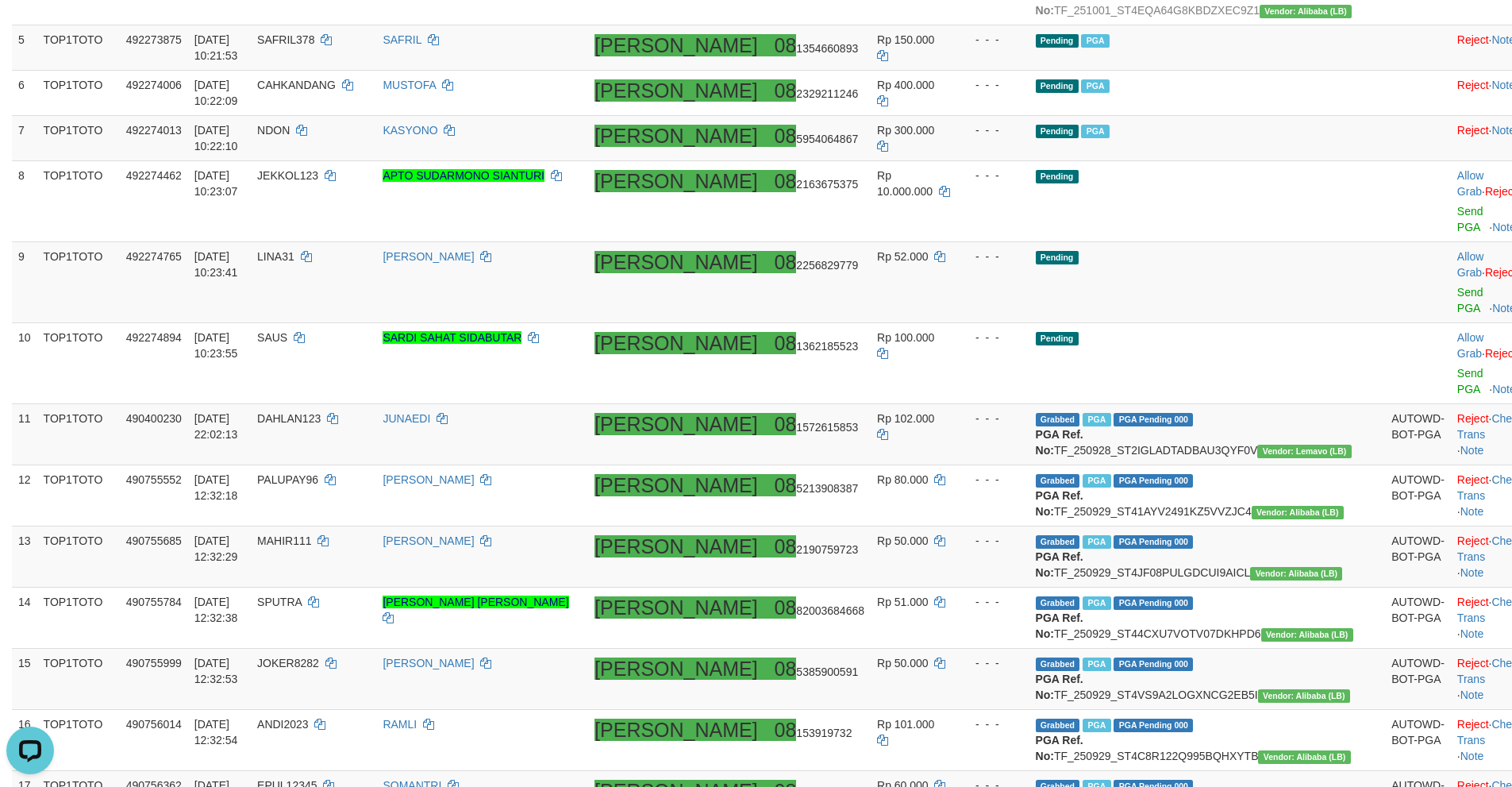
scroll to position [549, 0]
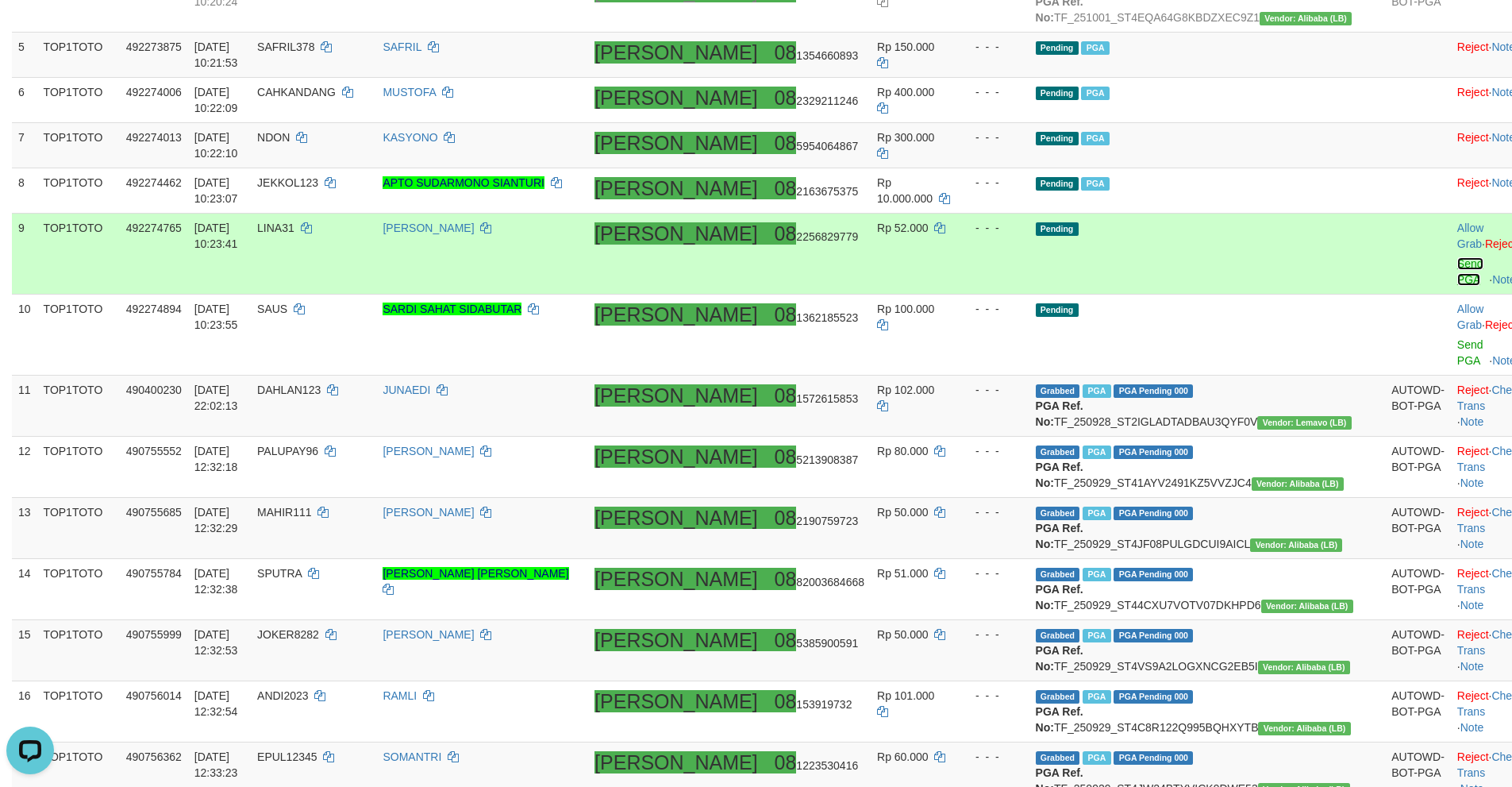
click at [1457, 264] on link "Send PGA" at bounding box center [1471, 271] width 27 height 28
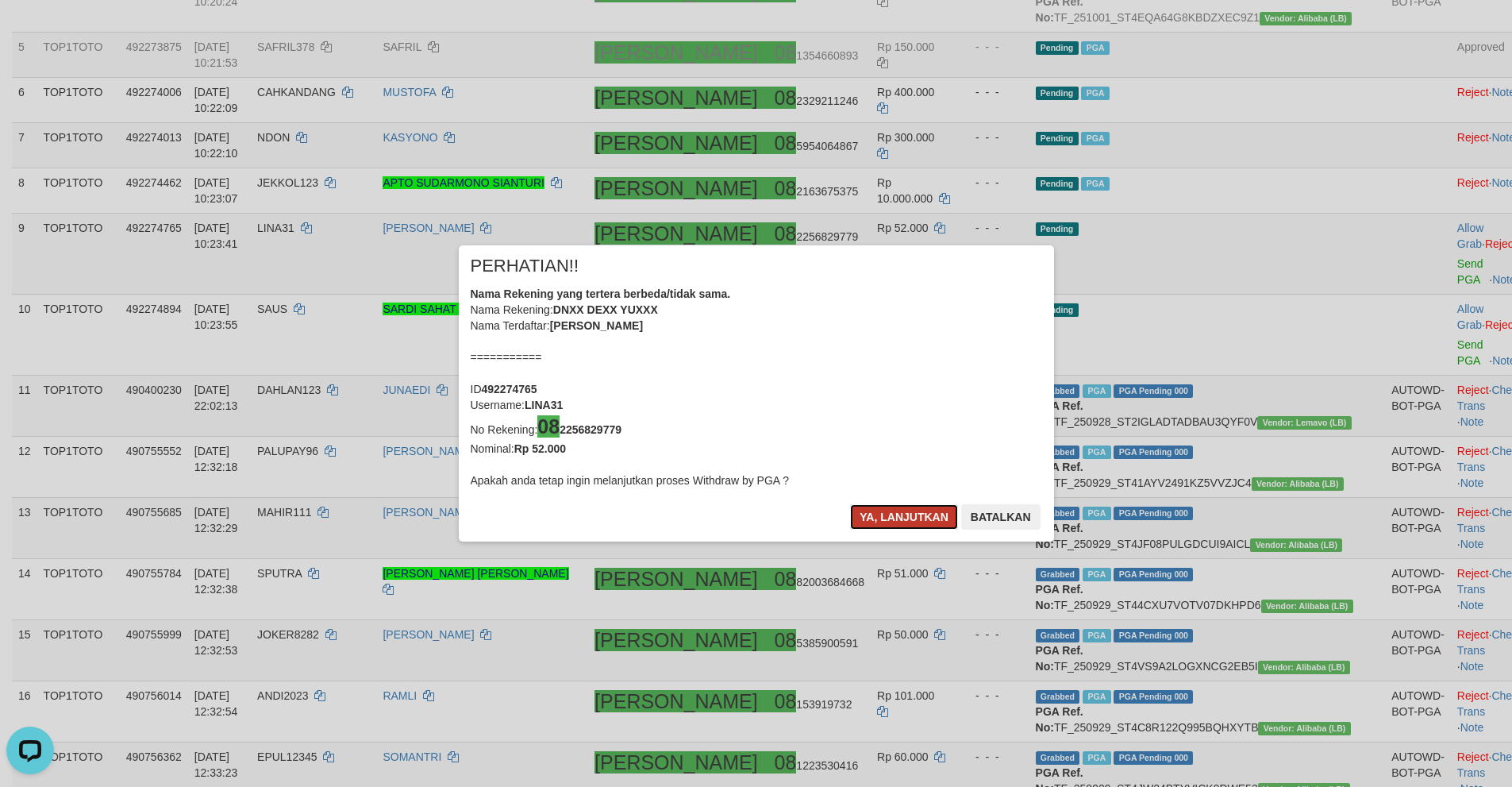
click at [890, 512] on button "Ya, lanjutkan" at bounding box center [904, 516] width 108 height 26
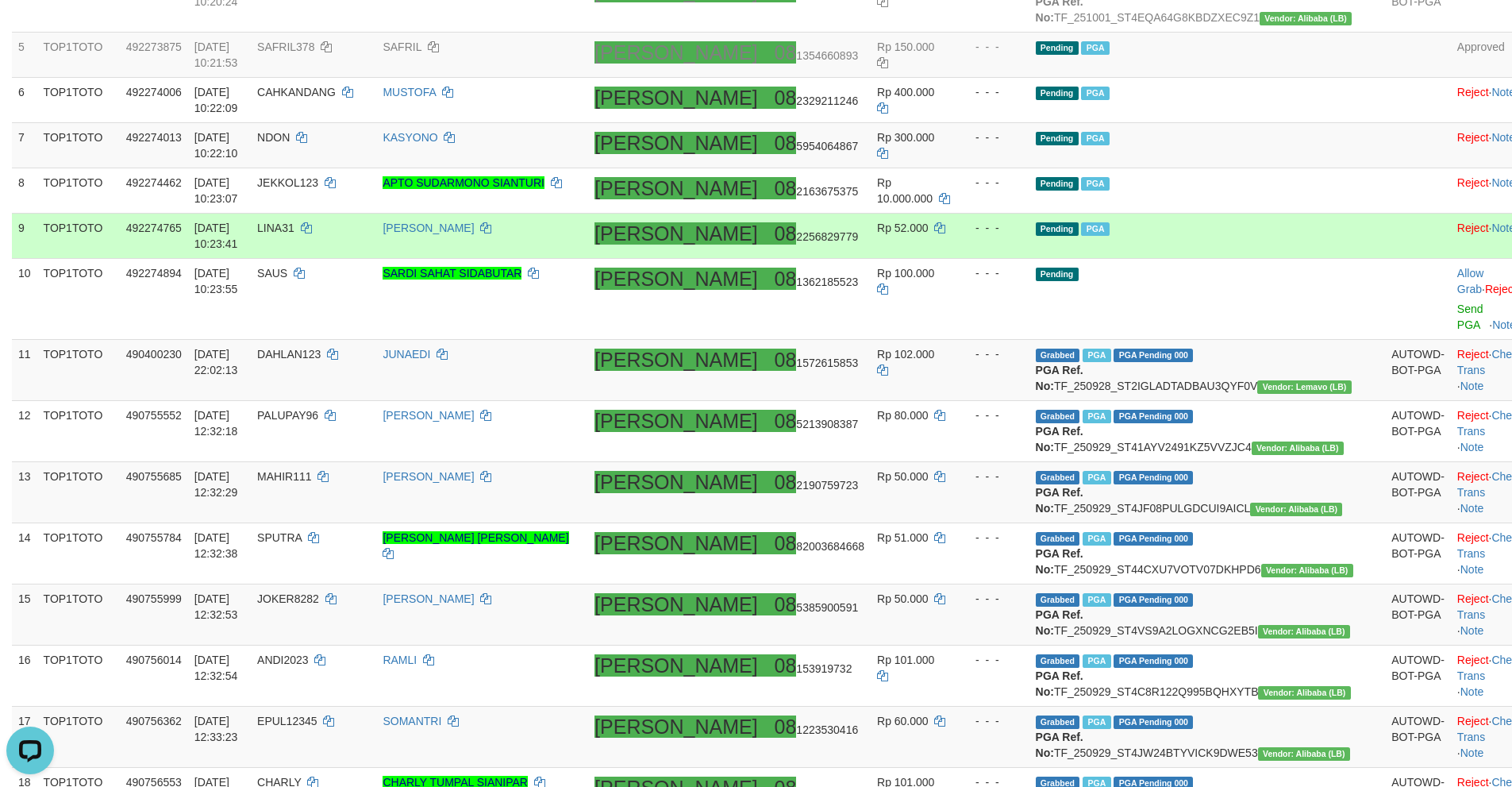
click at [1213, 233] on td "Pending PGA" at bounding box center [1207, 236] width 356 height 46
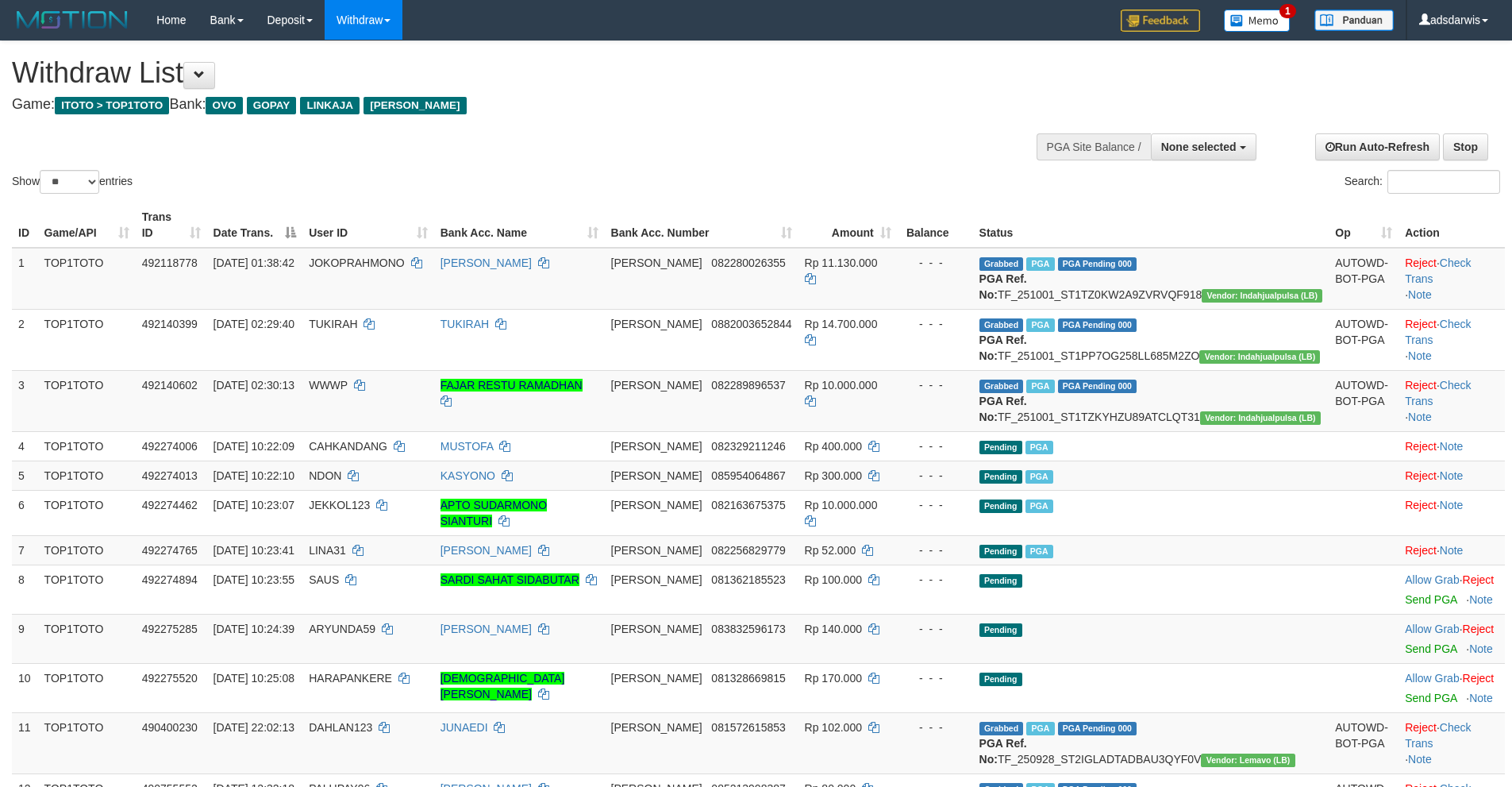
select select
select select "**"
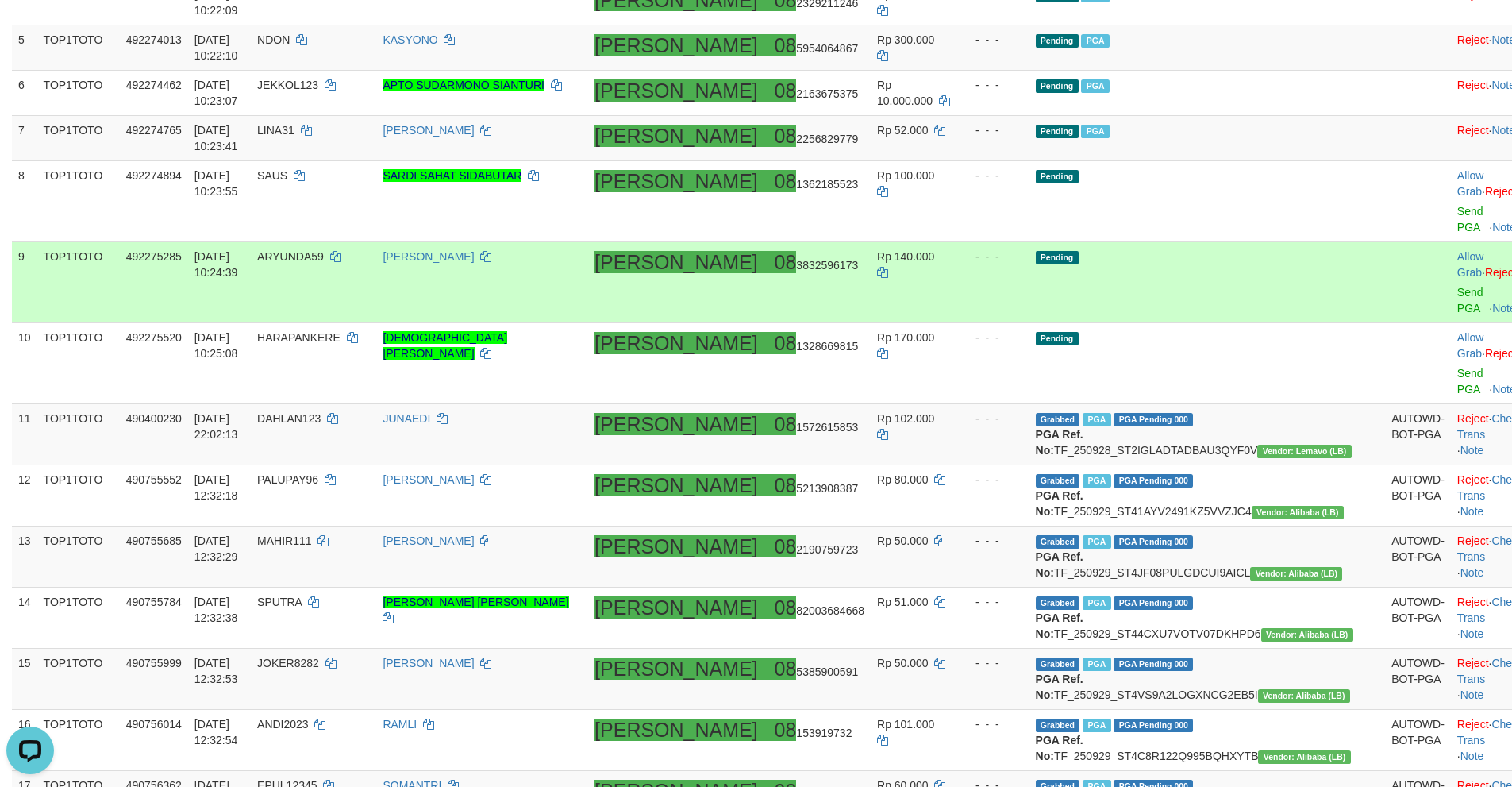
click at [1188, 242] on td "Pending" at bounding box center [1207, 283] width 356 height 81
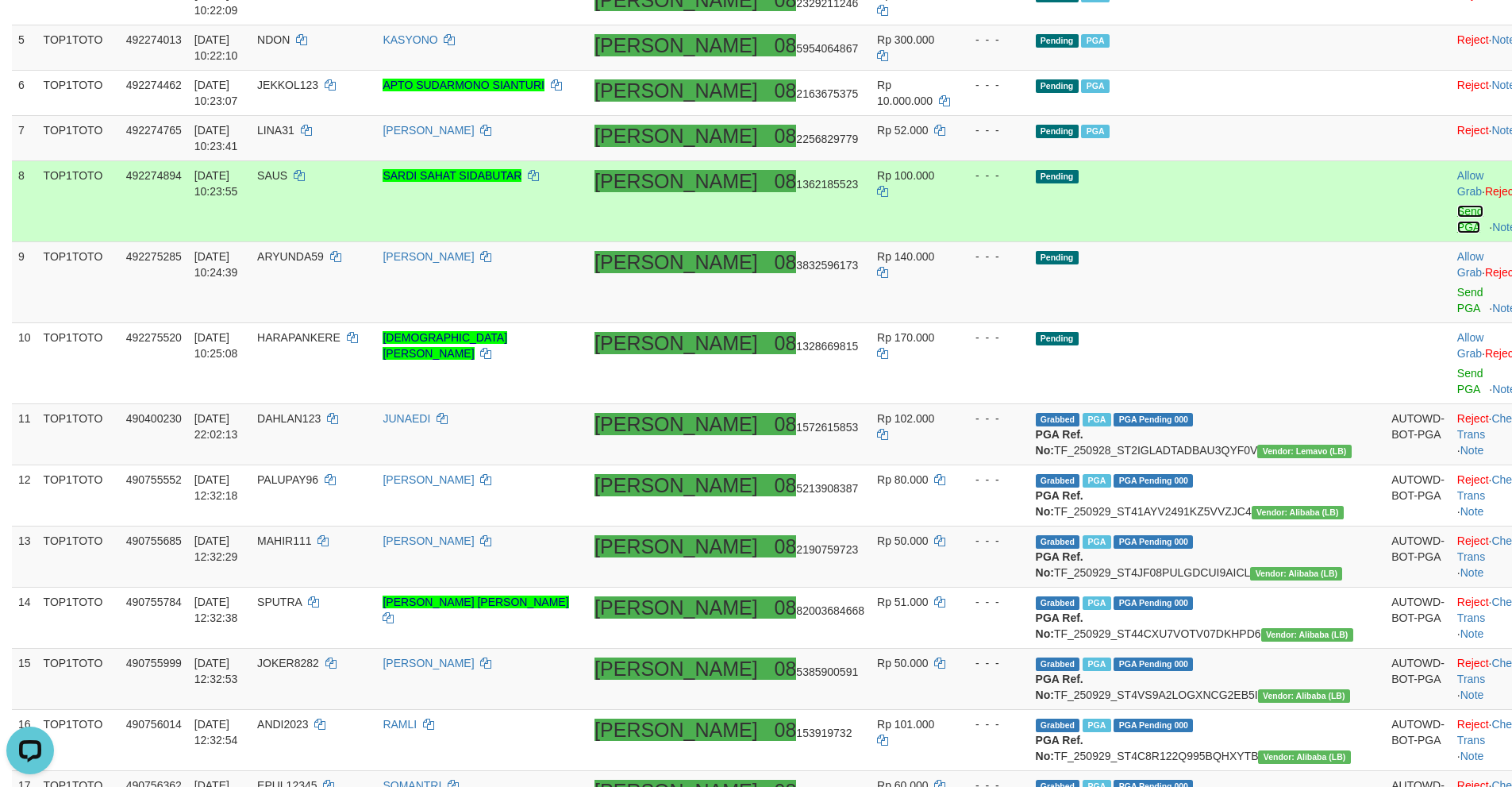
click at [1457, 205] on link "Send PGA" at bounding box center [1471, 219] width 27 height 28
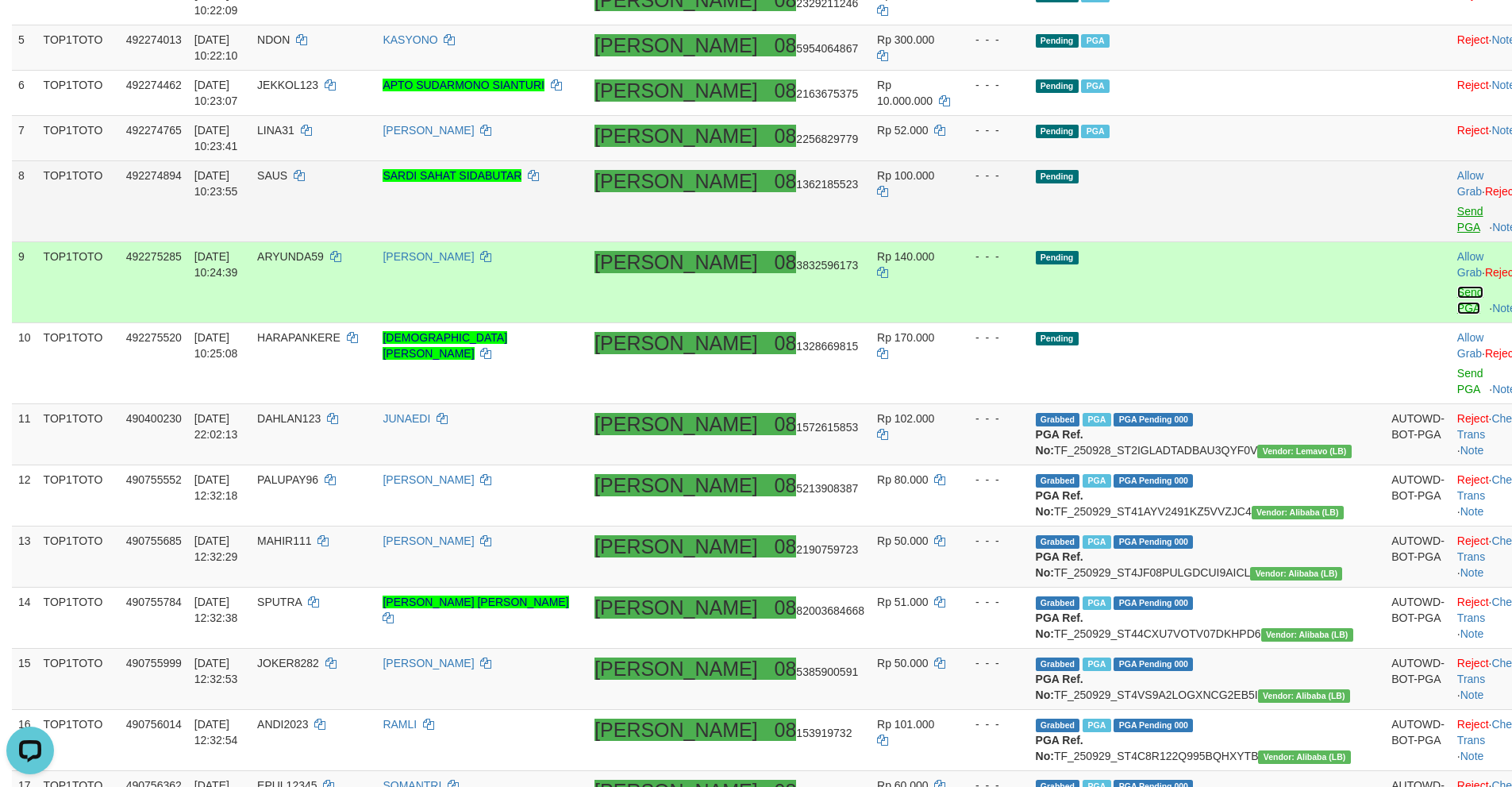
click at [1457, 286] on link "Send PGA" at bounding box center [1471, 300] width 27 height 28
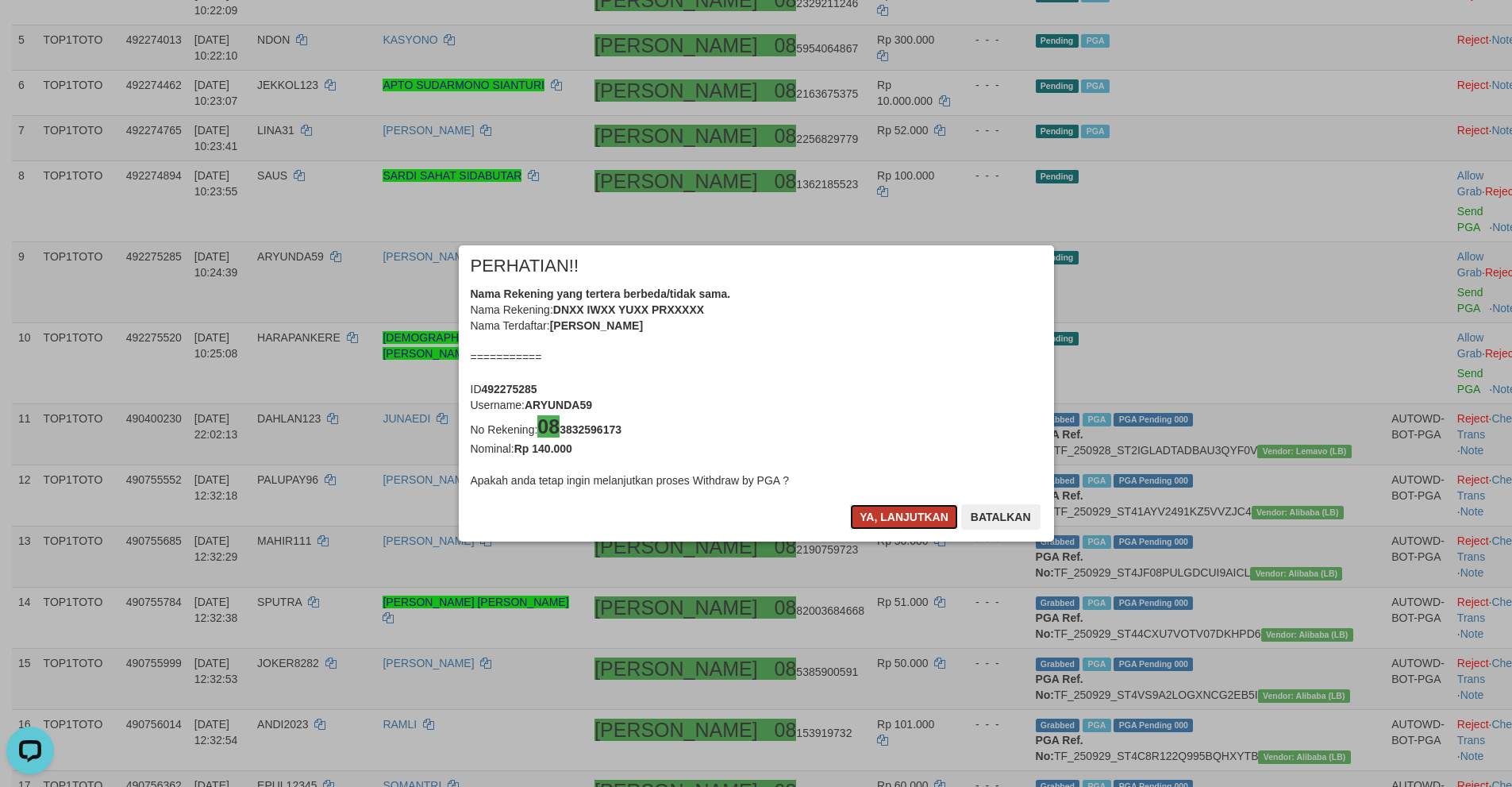
click at [887, 510] on button "Ya, lanjutkan" at bounding box center [904, 516] width 108 height 26
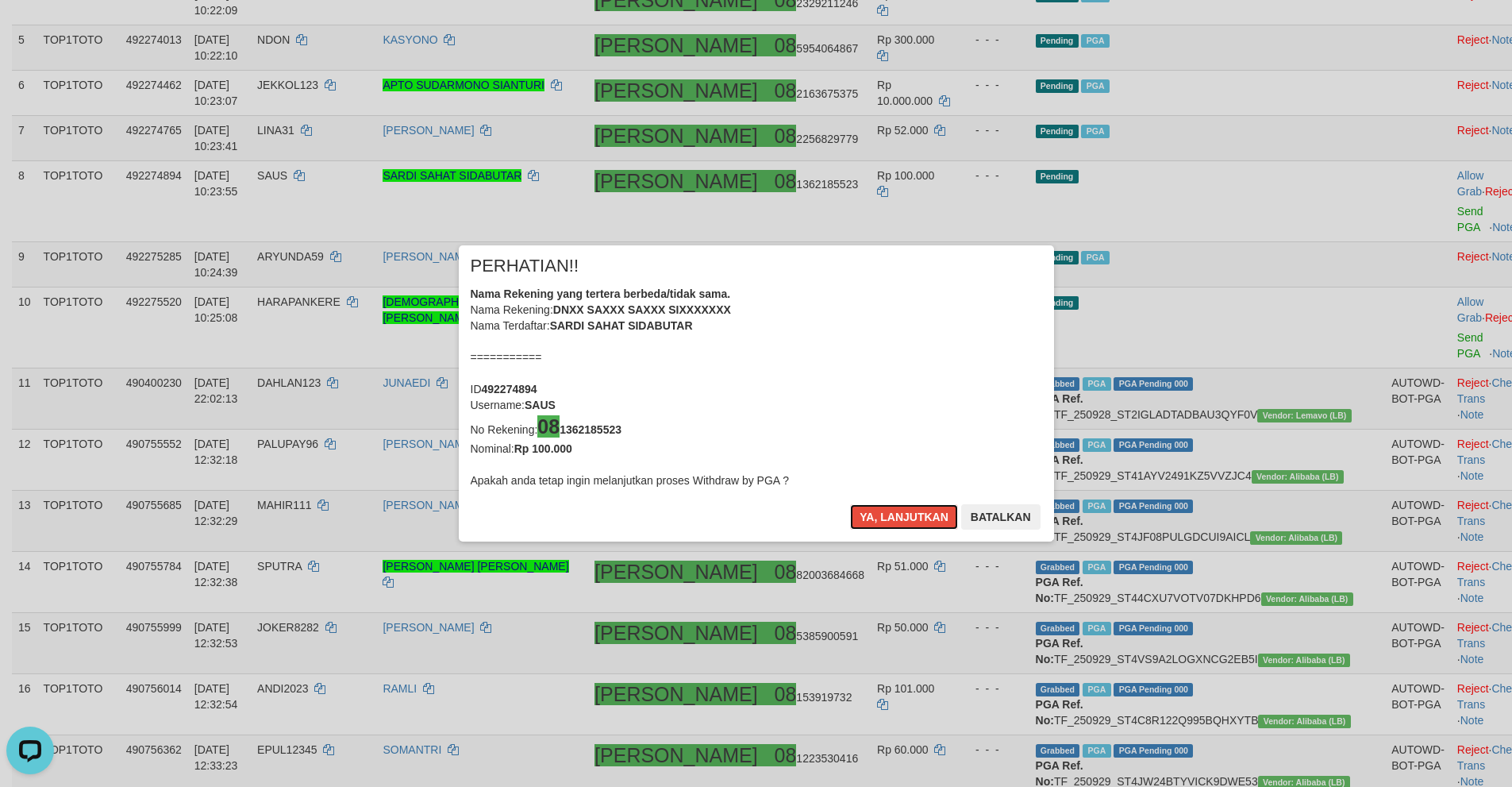
click at [887, 510] on button "Ya, lanjutkan" at bounding box center [904, 516] width 108 height 26
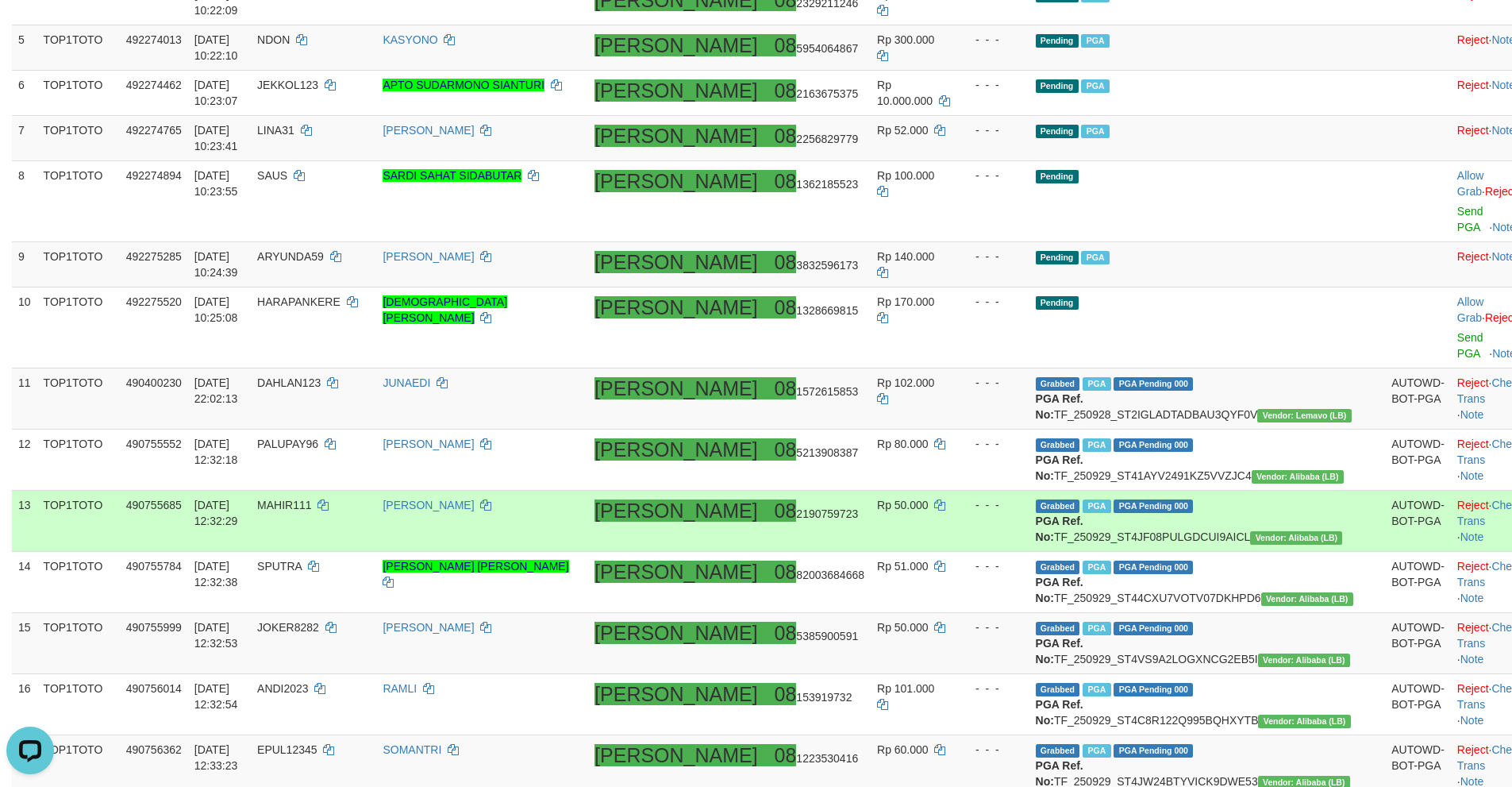
scroll to position [532, 0]
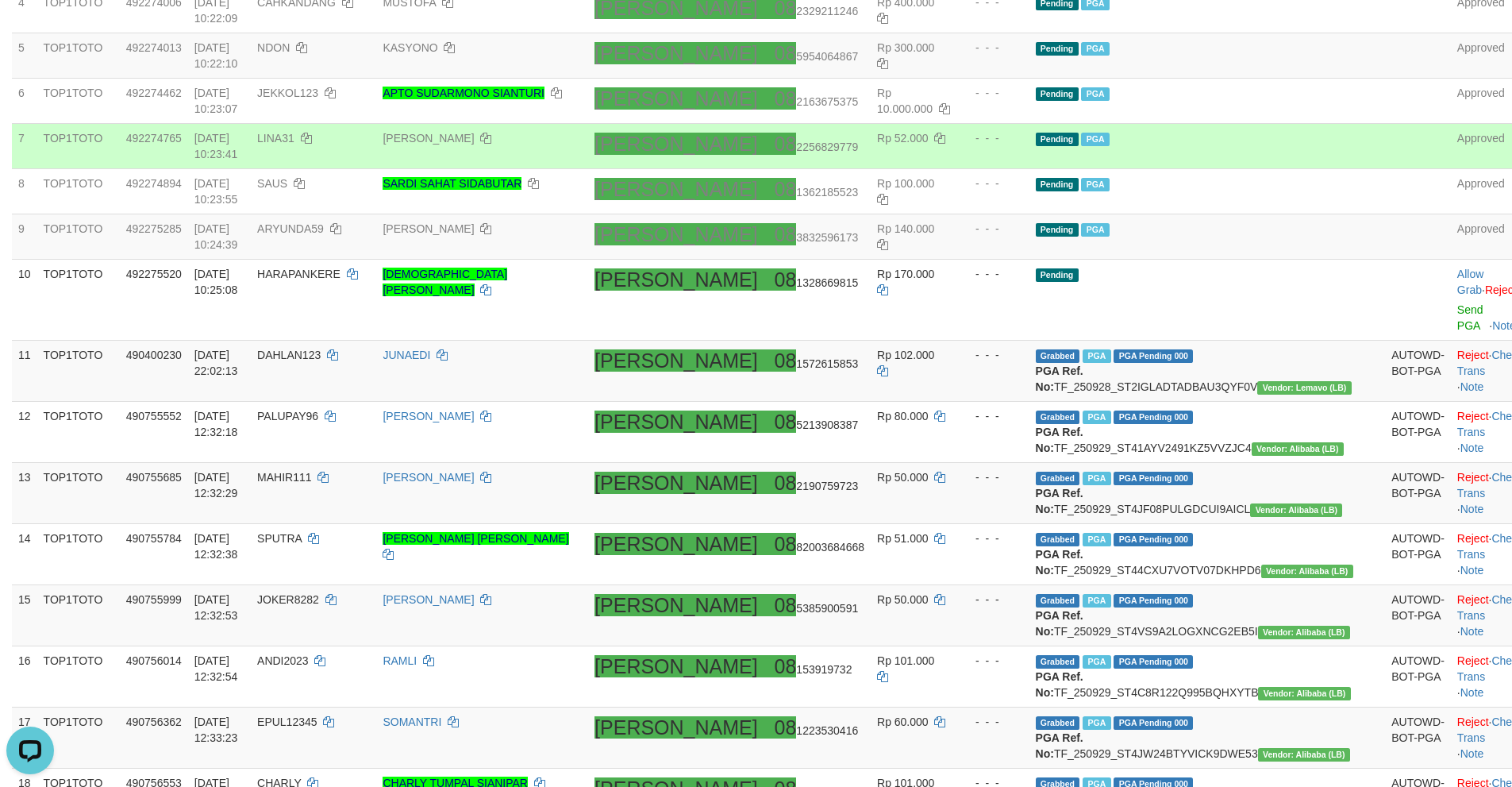
click at [1266, 148] on td "Pending PGA" at bounding box center [1207, 146] width 356 height 46
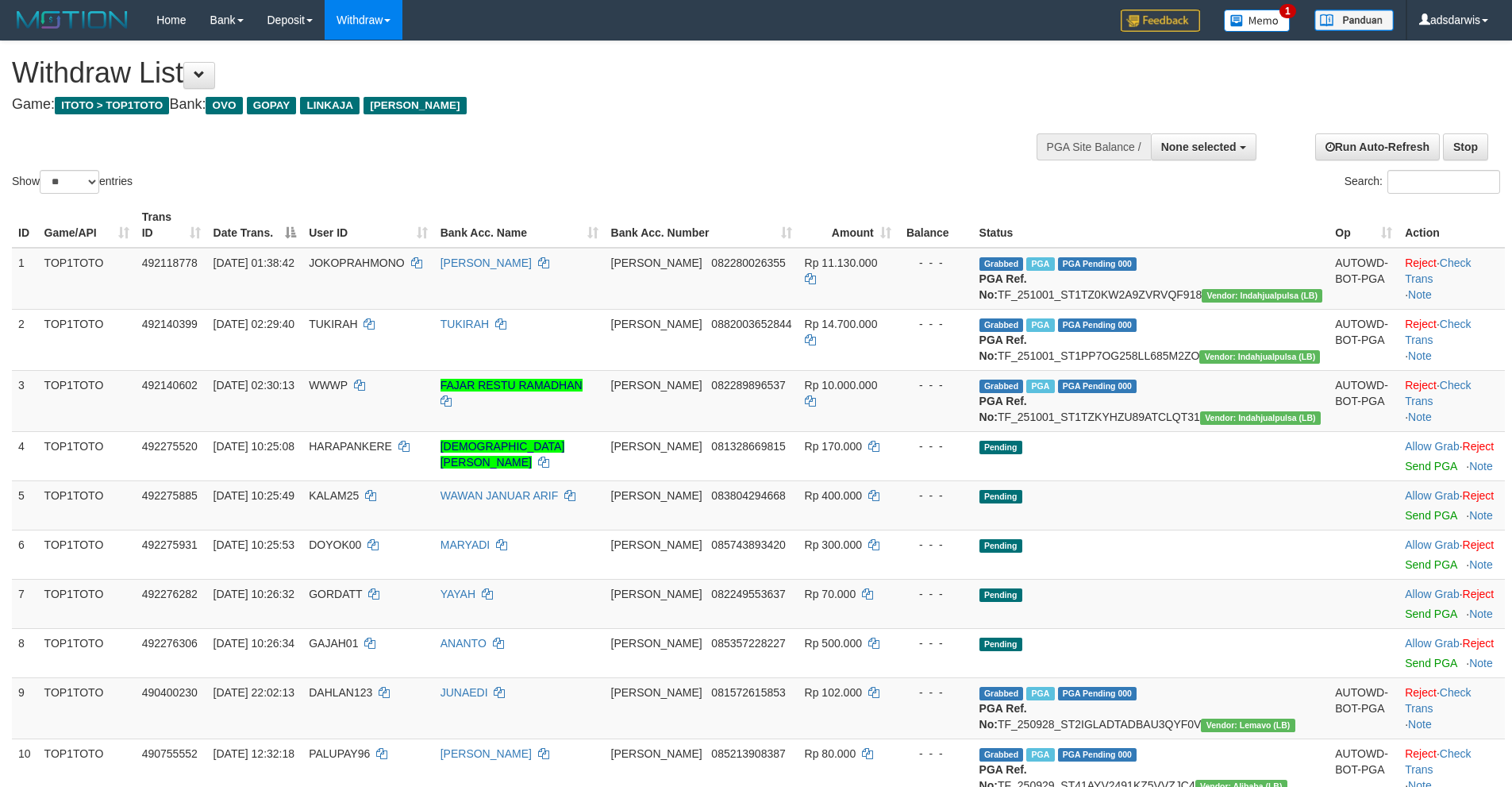
select select
select select "**"
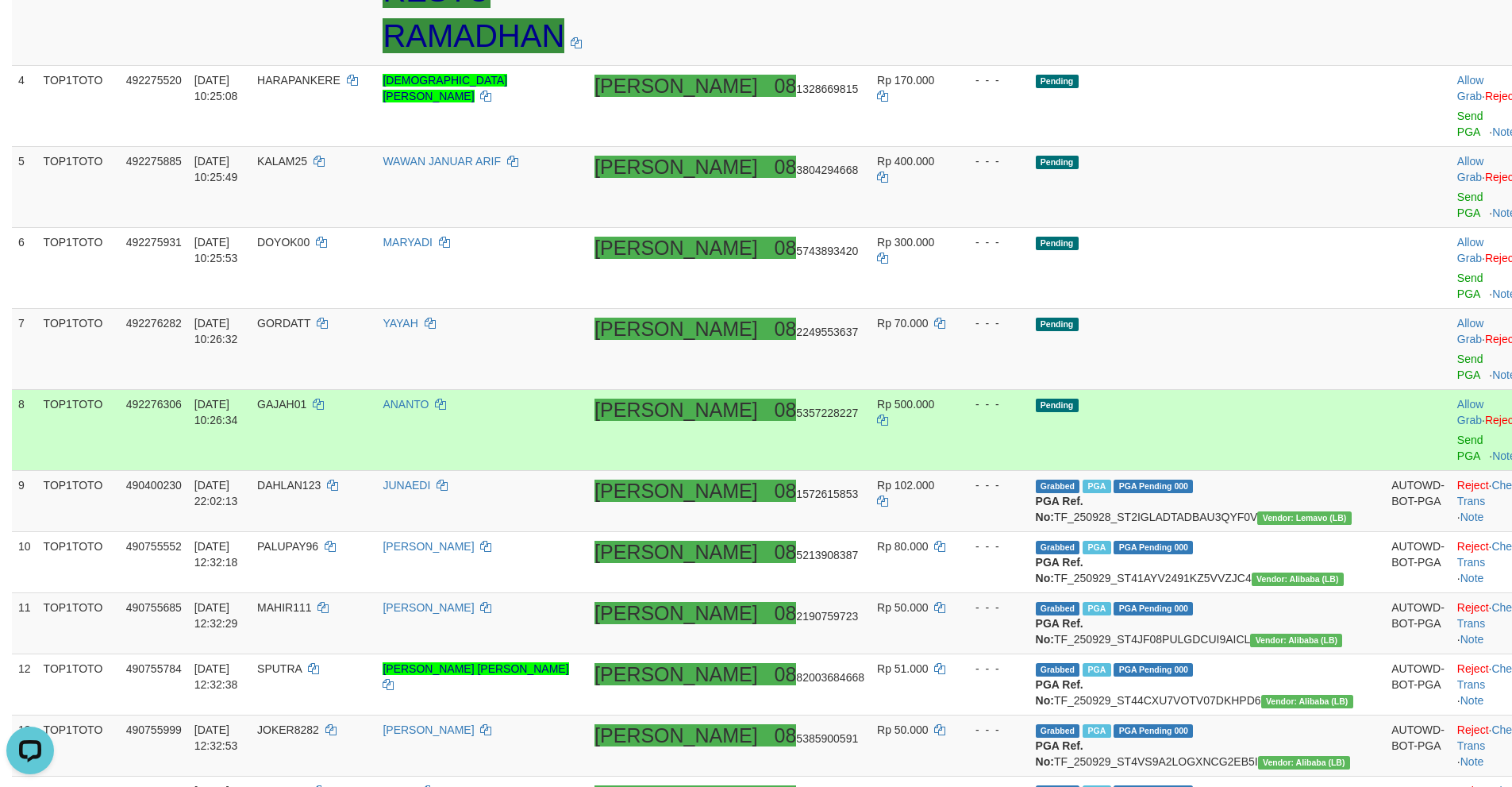
scroll to position [286, 0]
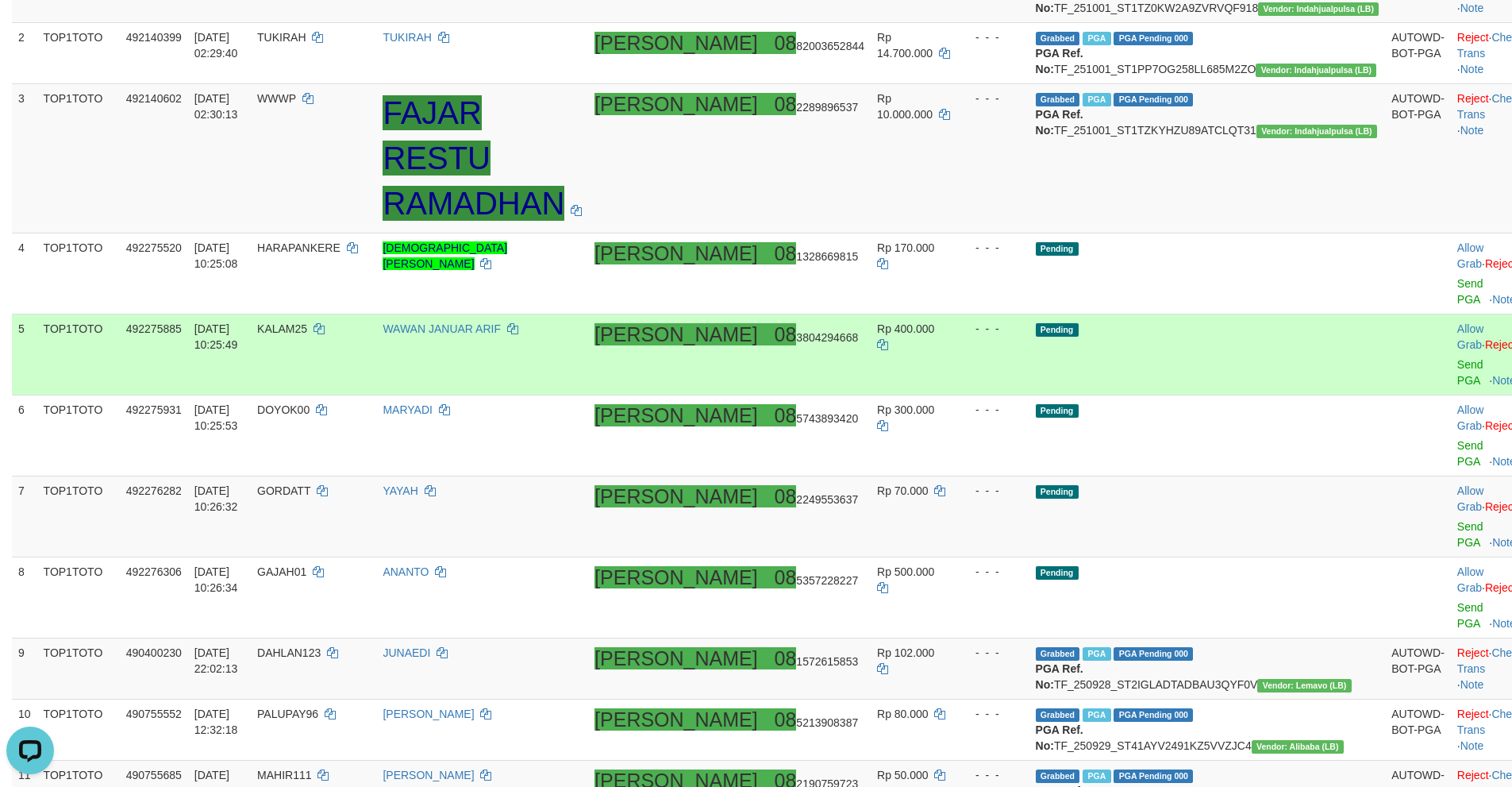
click at [1218, 319] on td "Pending" at bounding box center [1207, 355] width 356 height 81
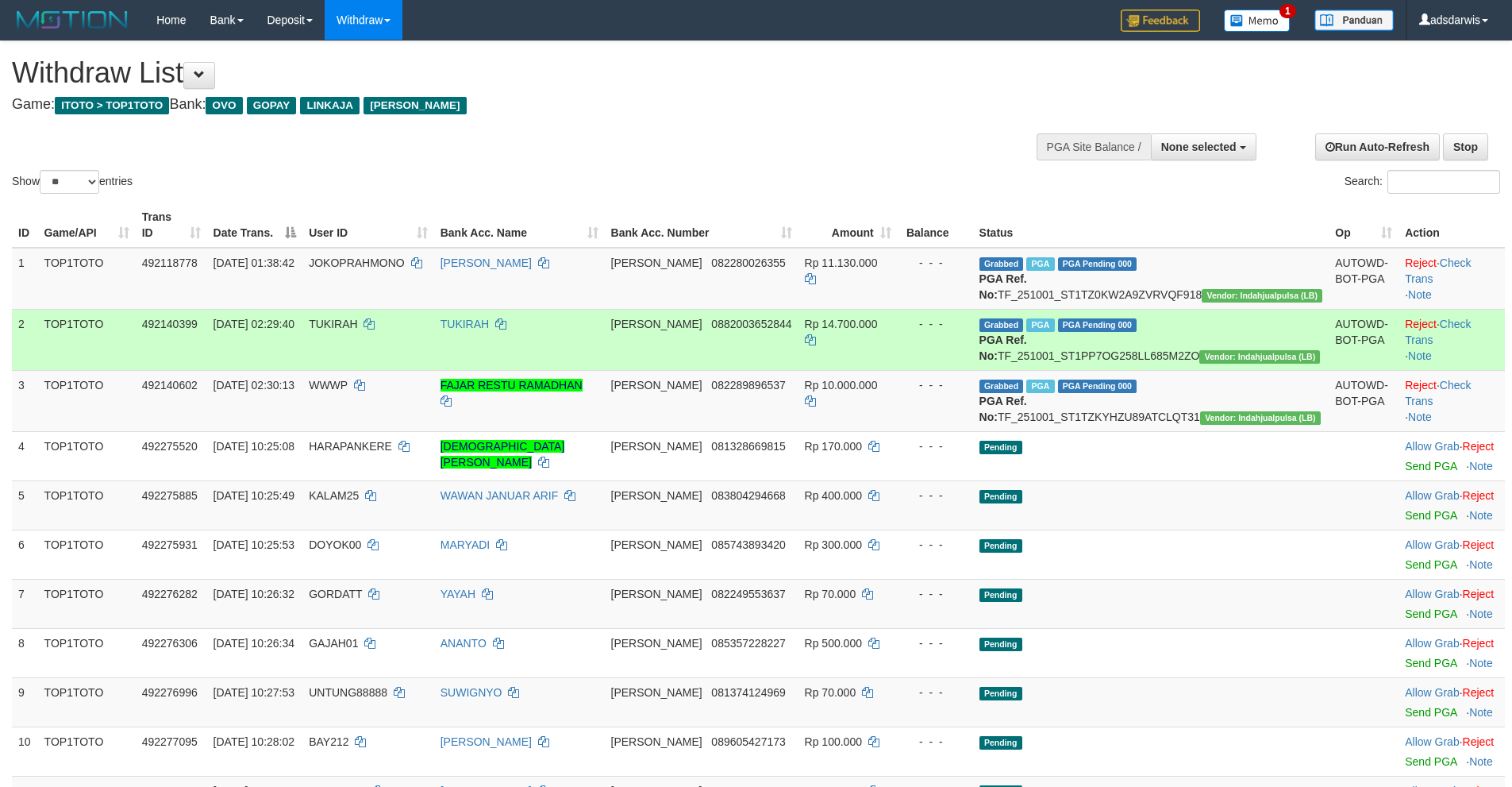
select select
select select "**"
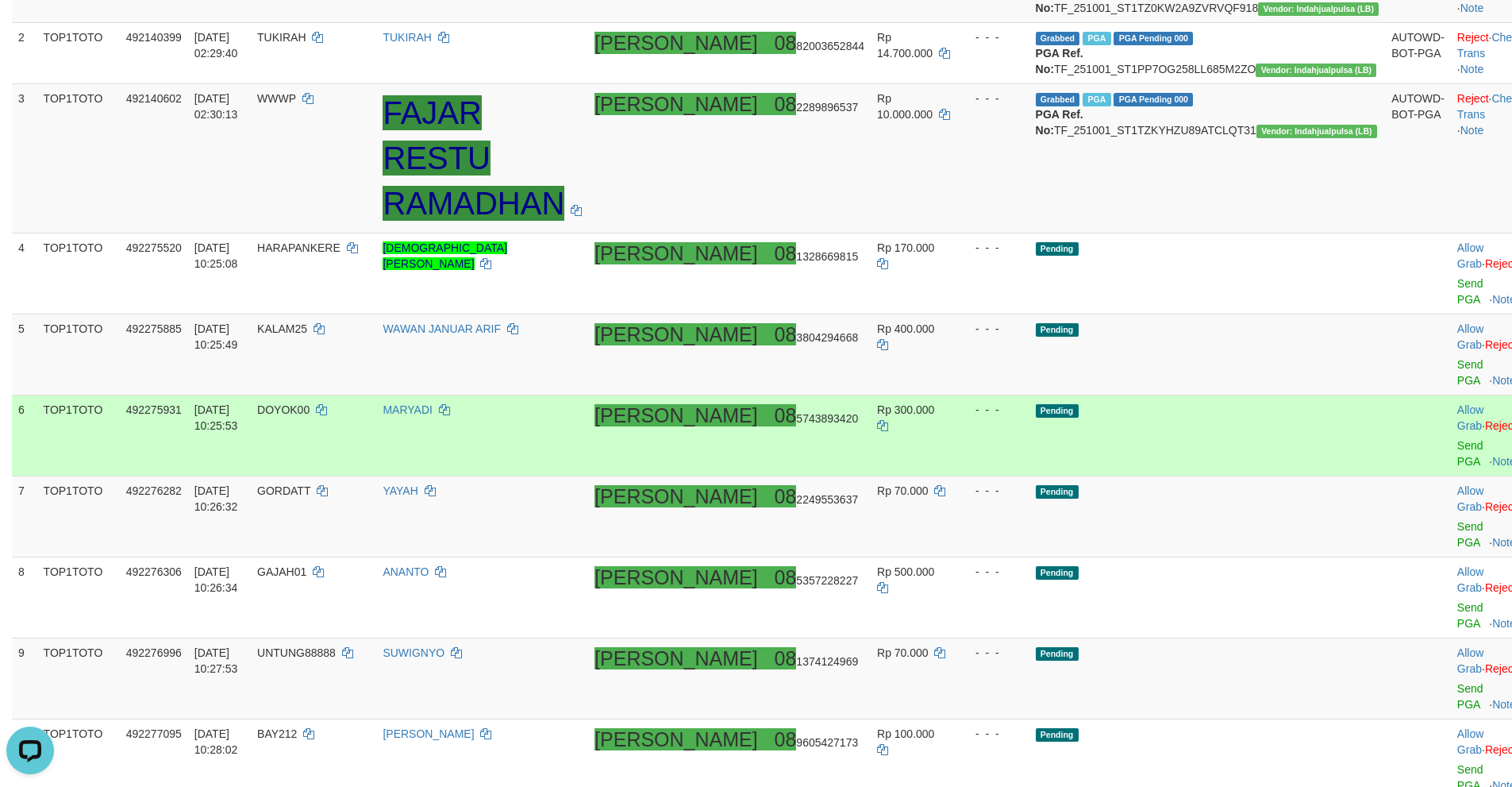
click at [1244, 395] on td "Pending" at bounding box center [1207, 436] width 356 height 81
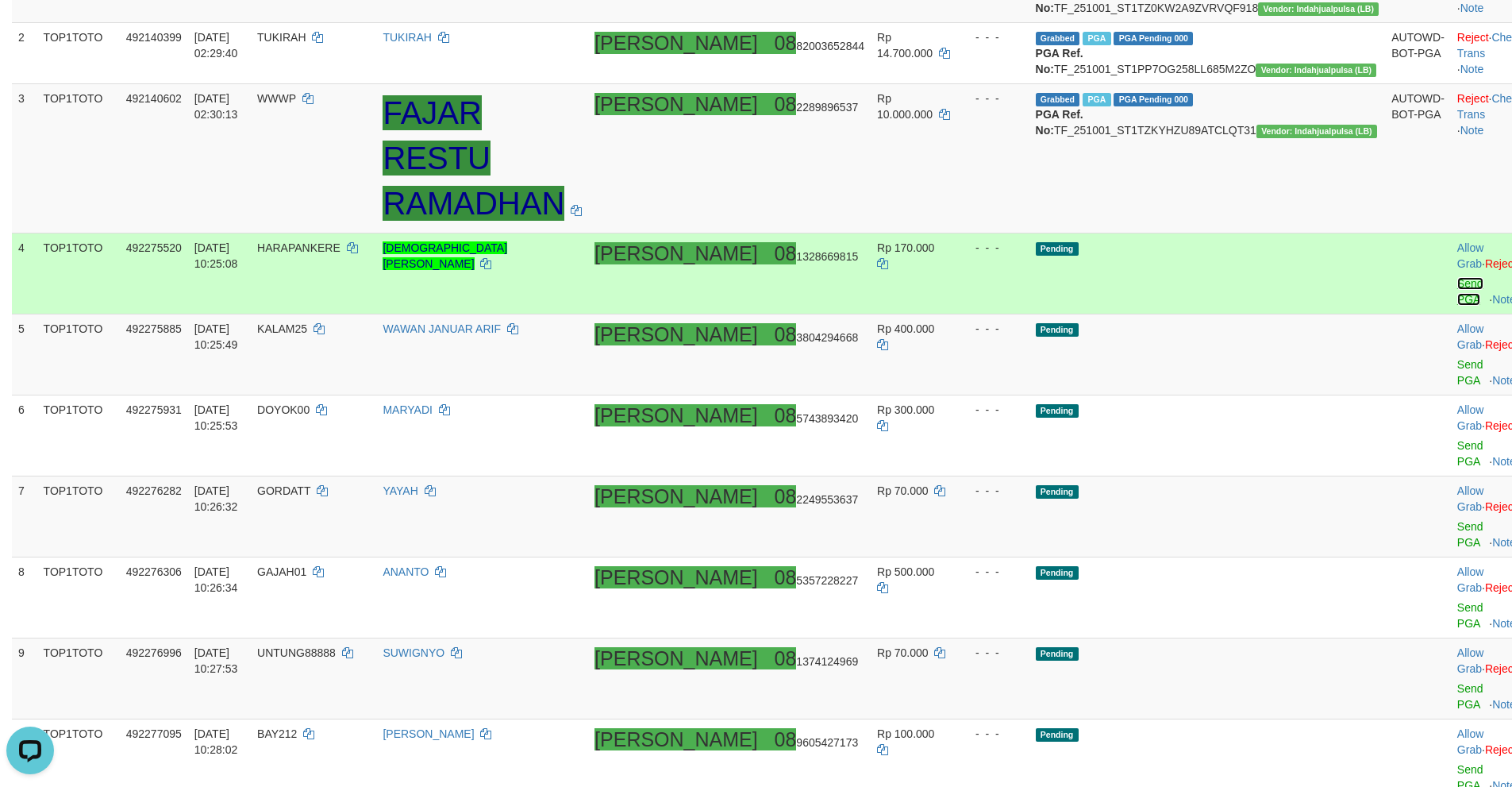
click at [1457, 281] on link "Send PGA" at bounding box center [1471, 291] width 27 height 28
click at [1457, 358] on link "Send PGA" at bounding box center [1471, 372] width 27 height 28
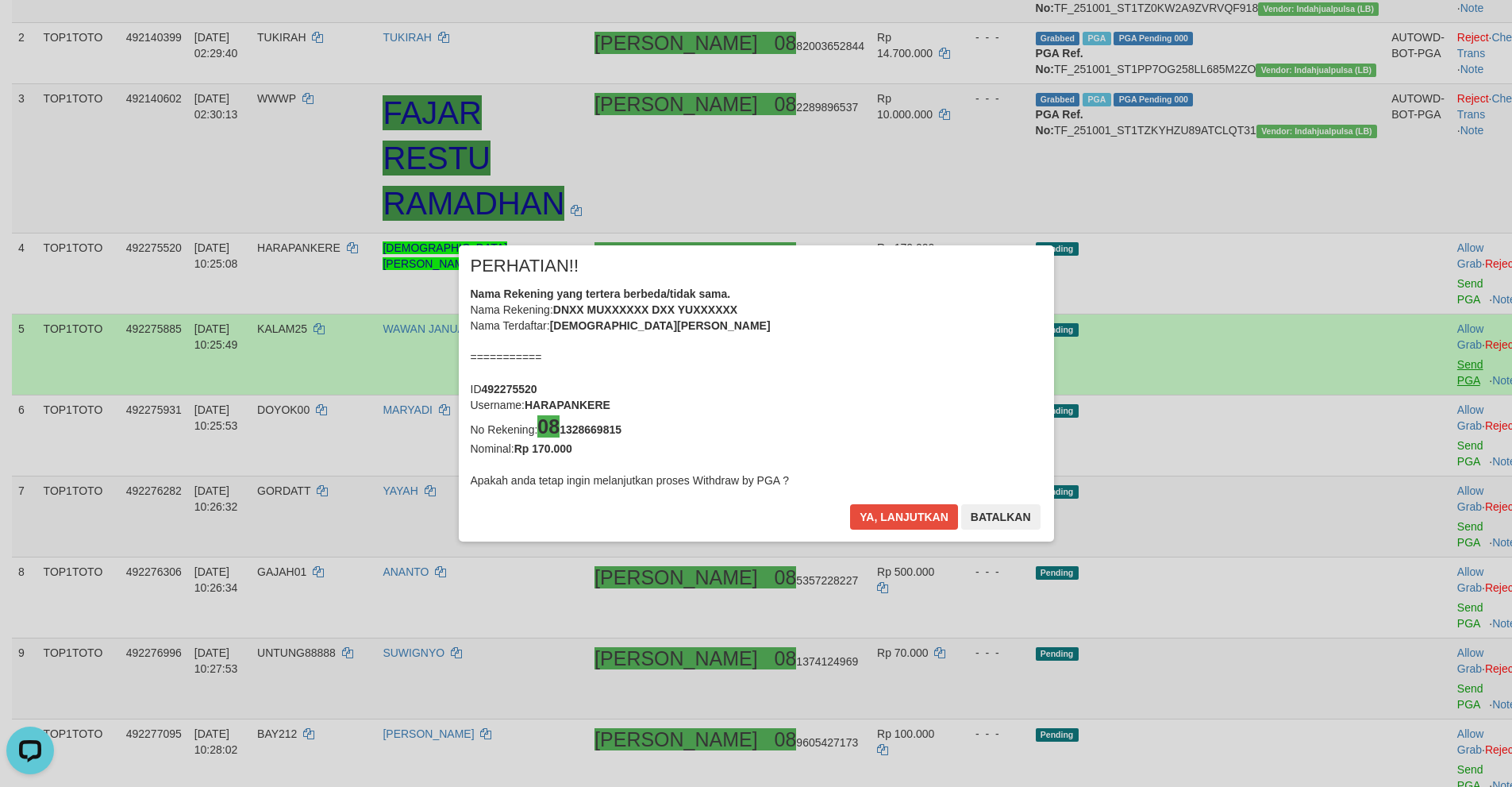
click at [1394, 379] on div "× PERHATIAN!! Nama Rekening yang tertera berbeda/tidak sama. Nama Rekening: DNX…" at bounding box center [756, 394] width 1512 height 360
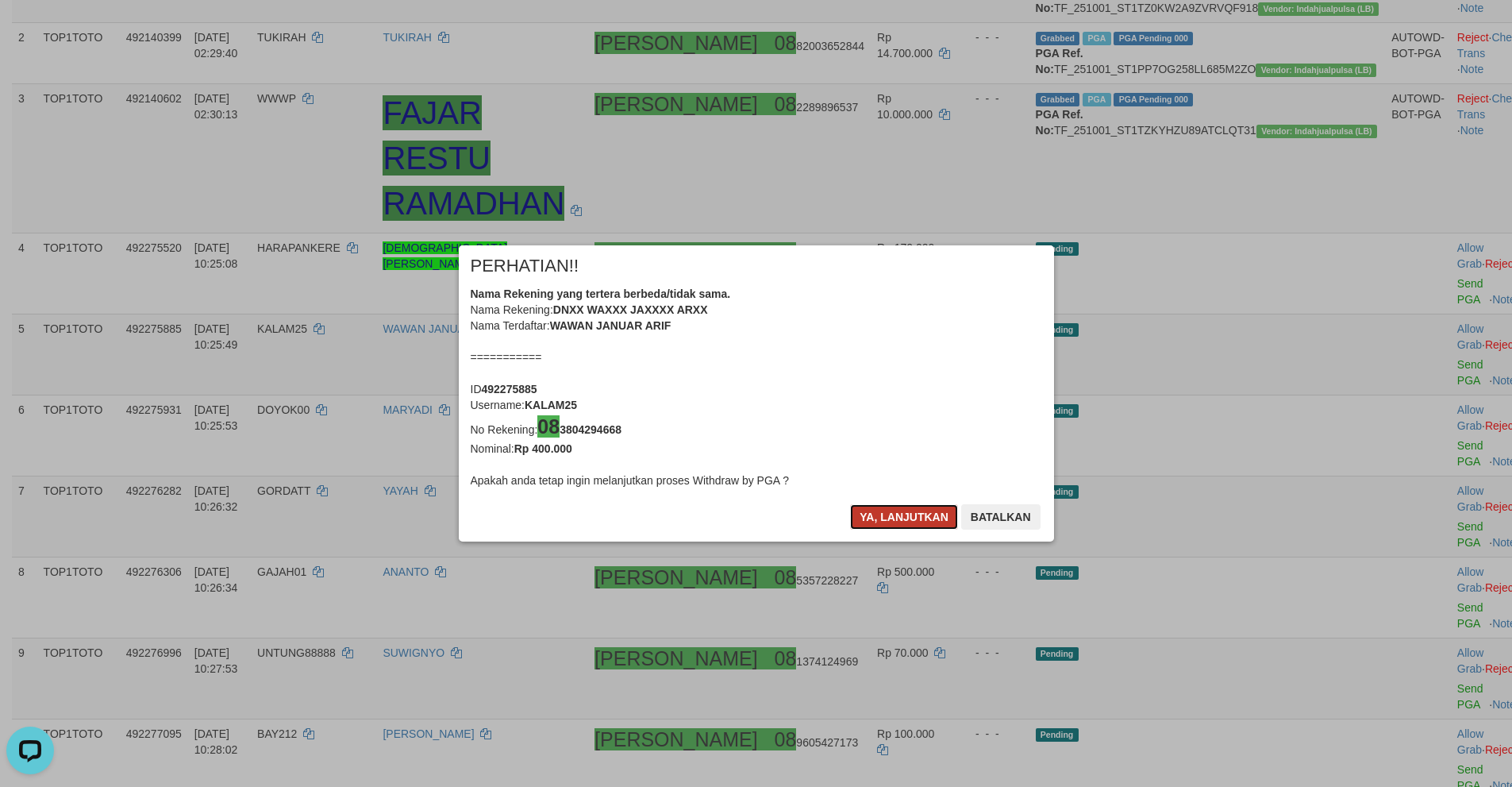
click at [885, 521] on button "Ya, lanjutkan" at bounding box center [904, 516] width 108 height 26
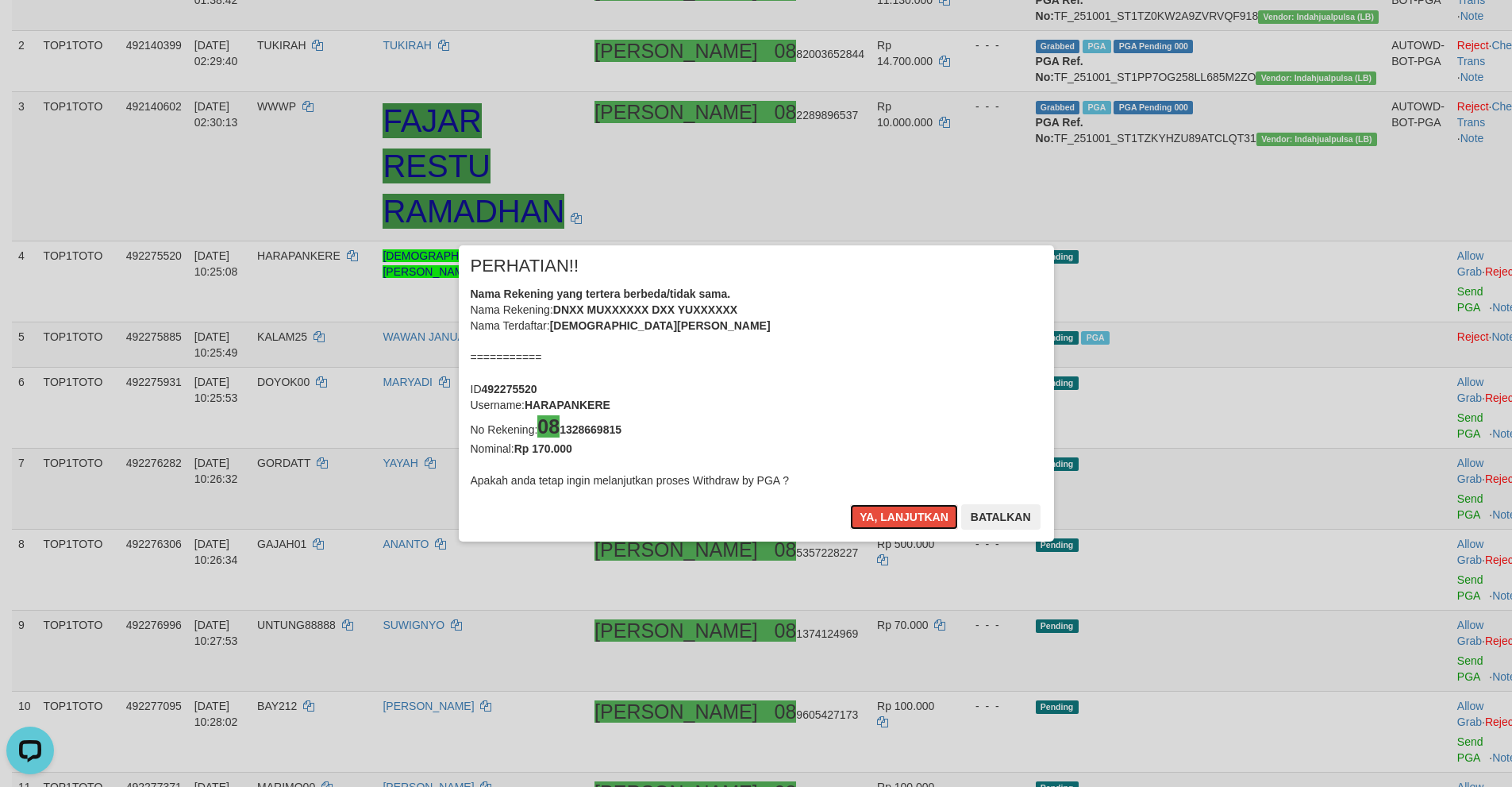
click at [887, 521] on button "Ya, lanjutkan" at bounding box center [904, 516] width 108 height 26
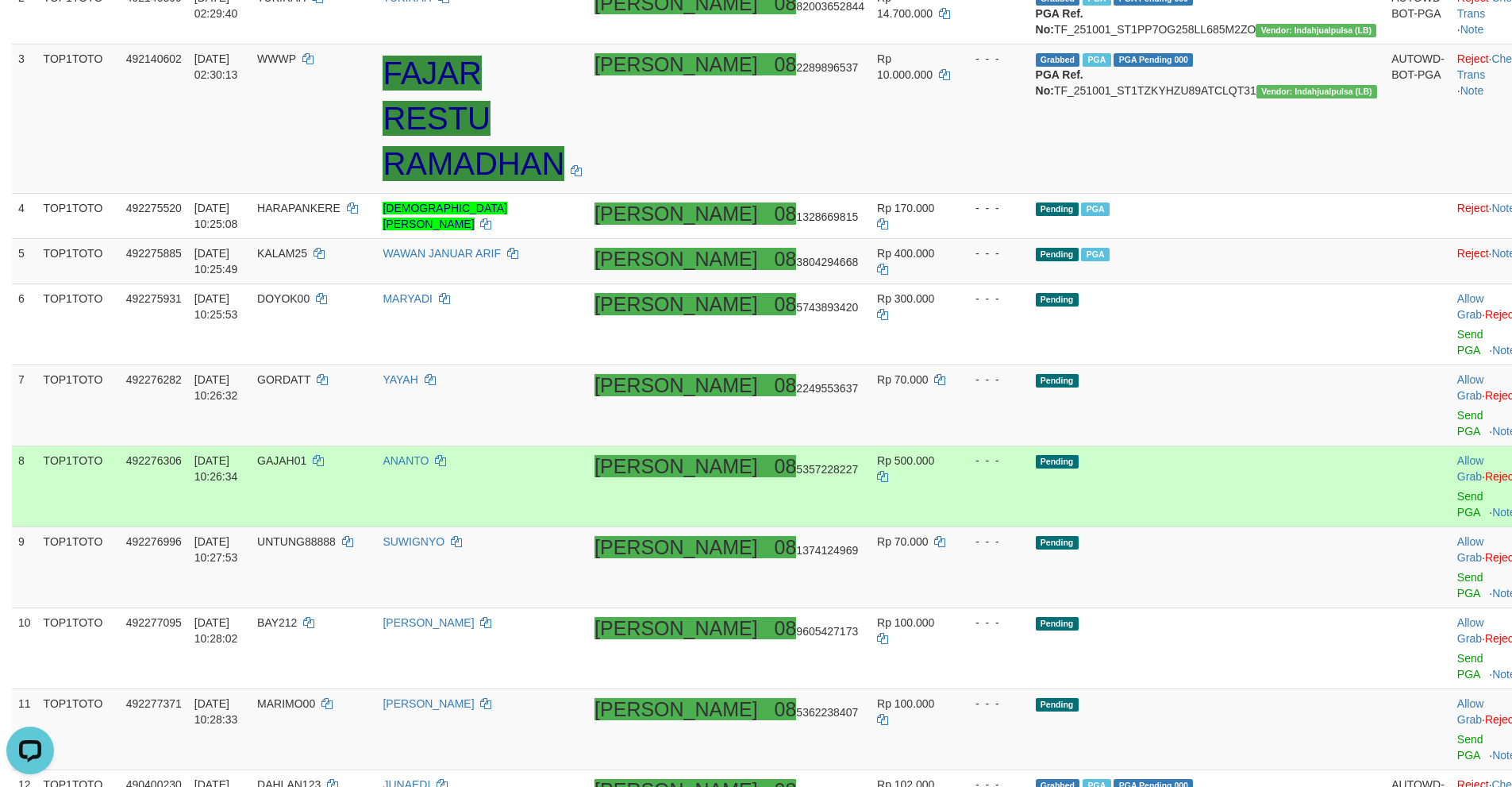
scroll to position [351, 0]
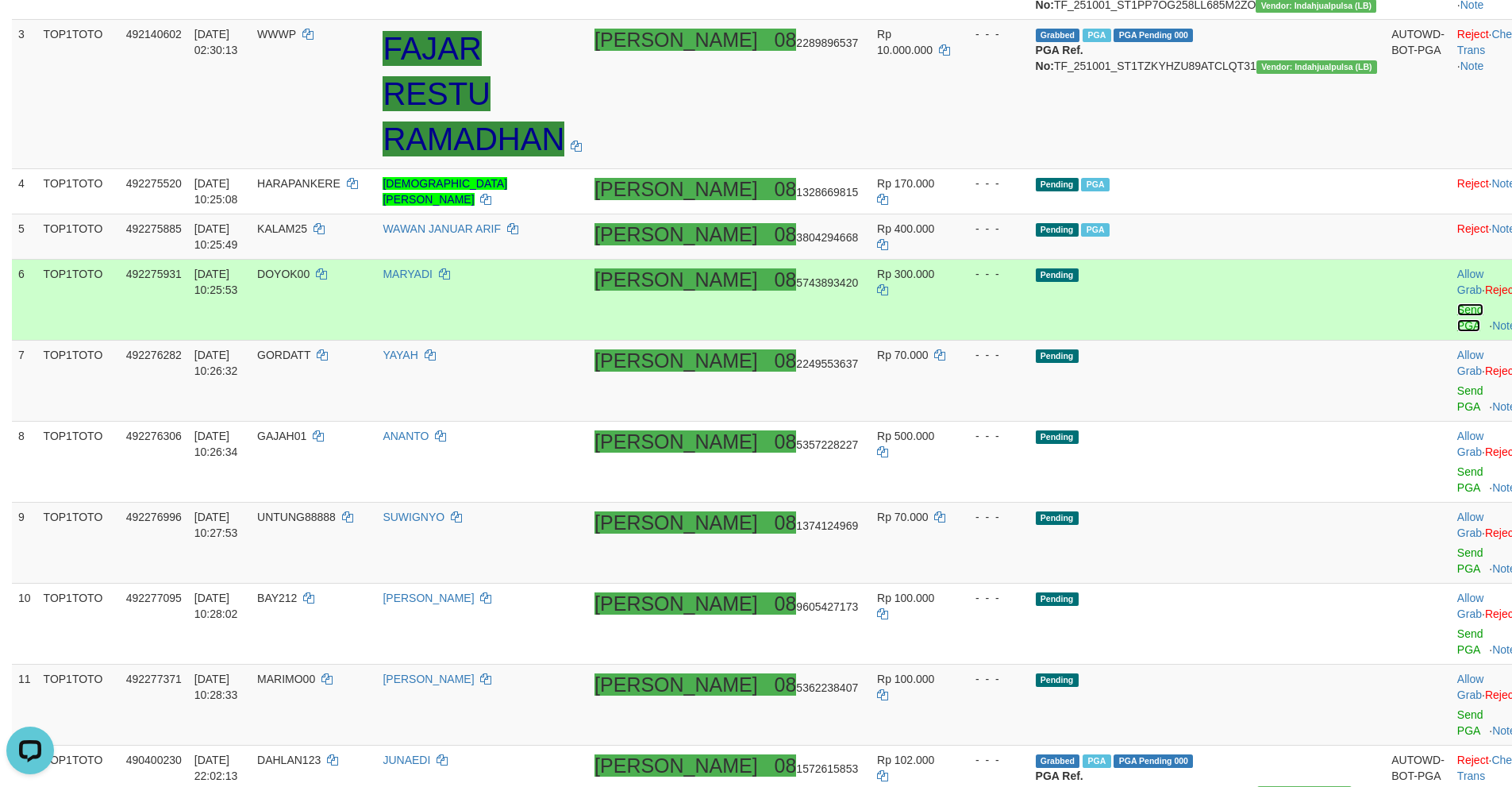
click at [1457, 303] on link "Send PGA" at bounding box center [1471, 317] width 27 height 28
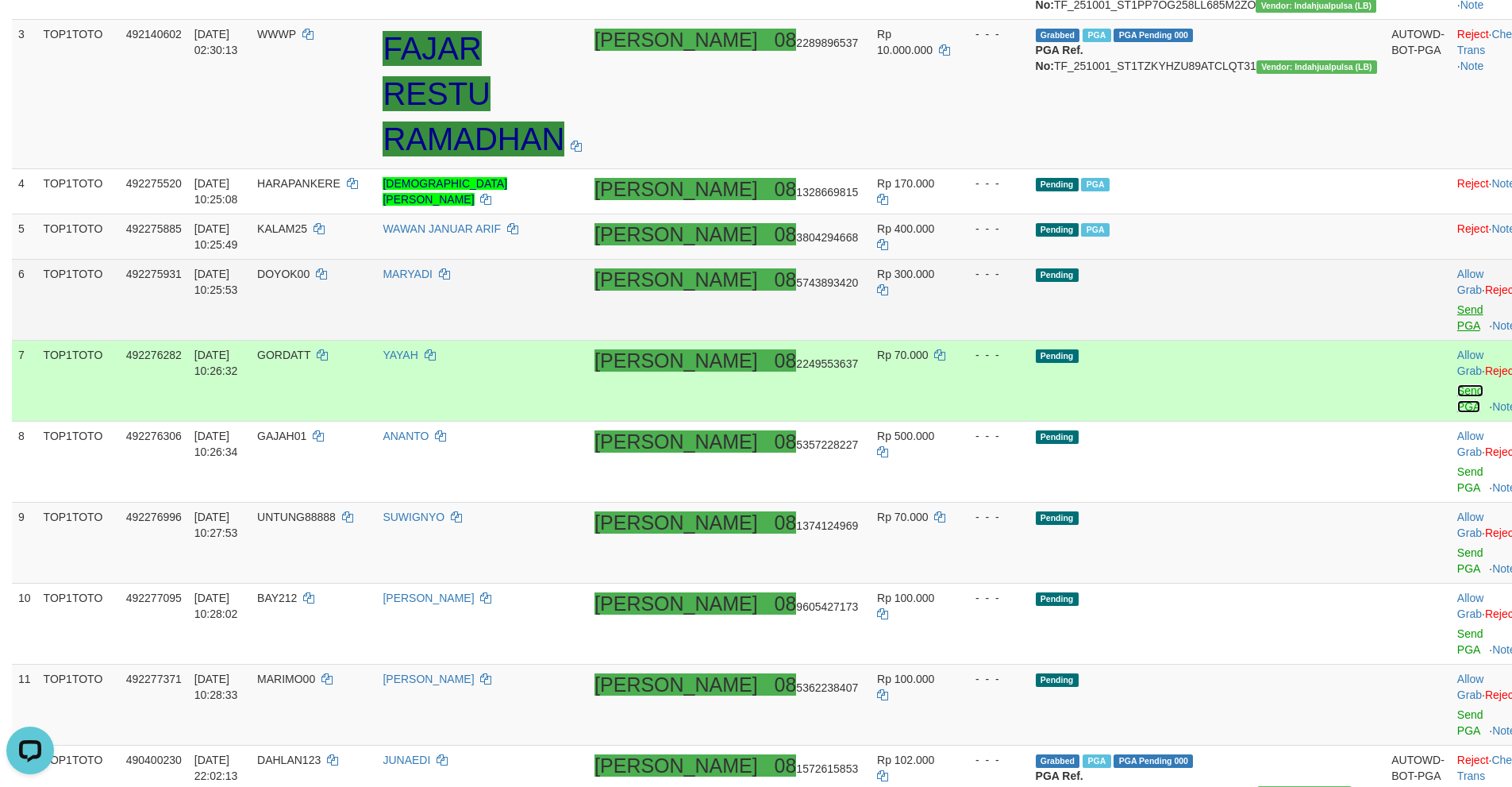
click at [1457, 384] on link "Send PGA" at bounding box center [1471, 398] width 27 height 28
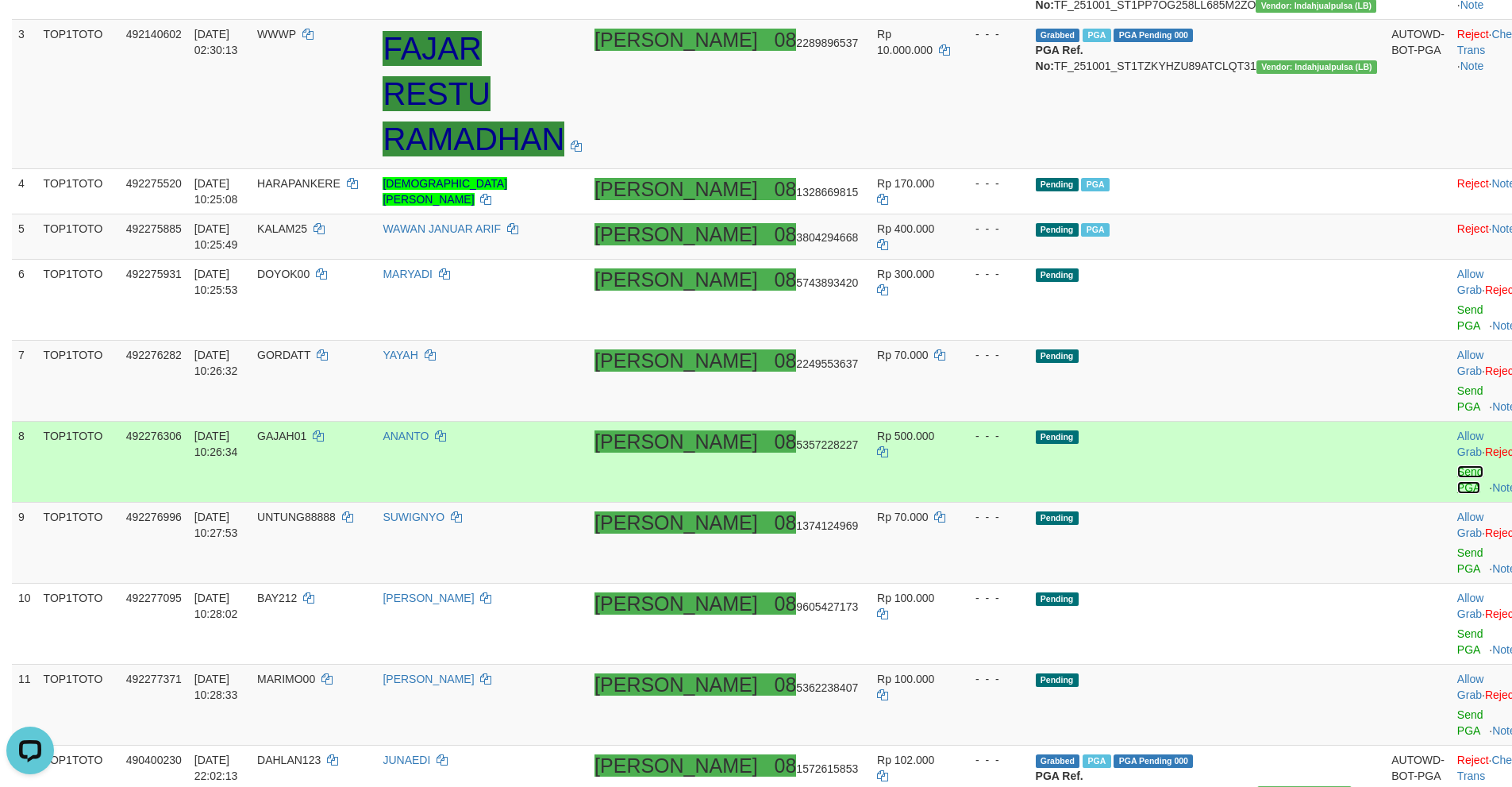
click at [1457, 465] on link "Send PGA" at bounding box center [1471, 479] width 27 height 28
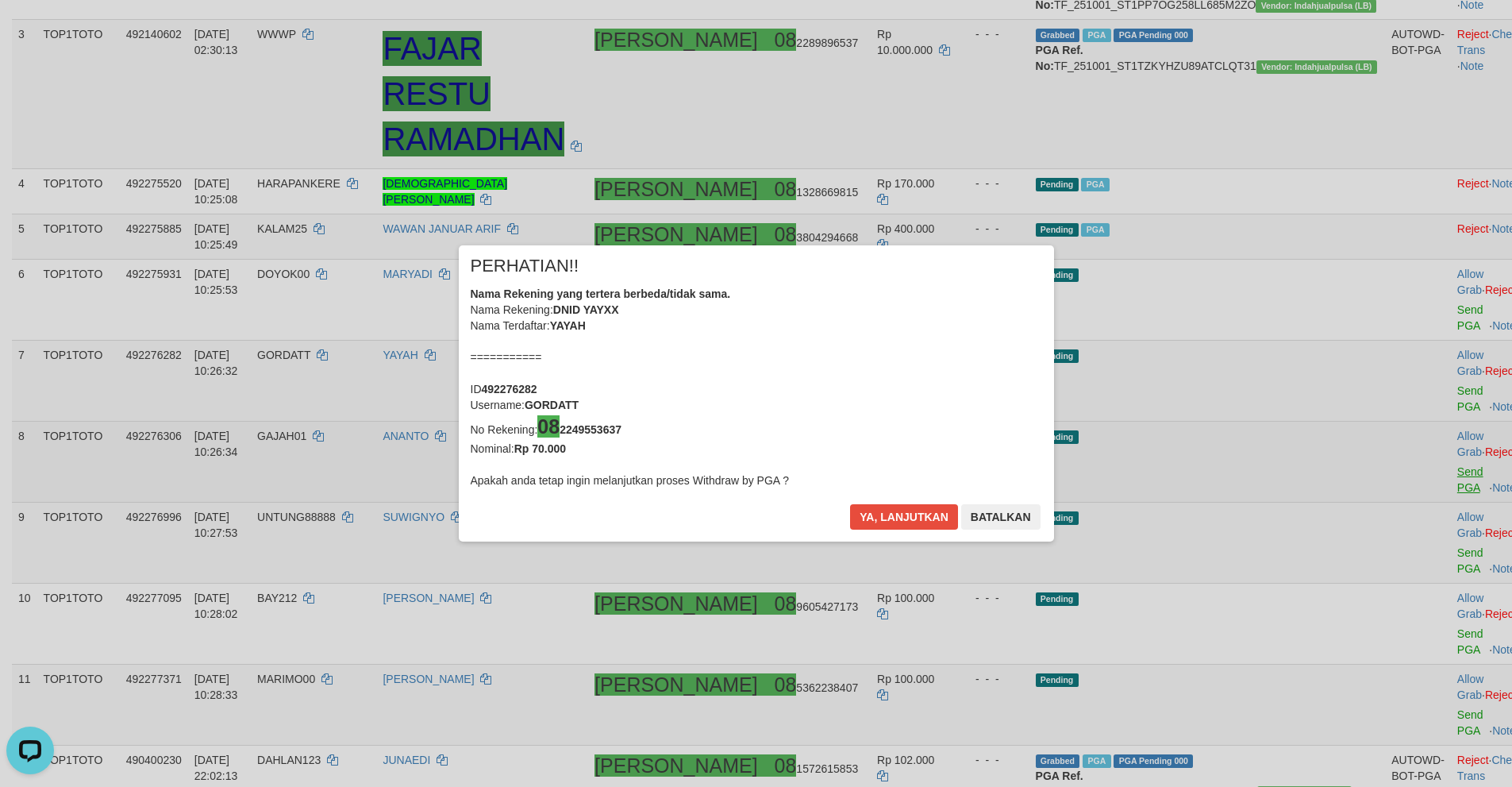
click at [1394, 457] on div "× PERHATIAN!! Nama Rekening yang tertera berbeda/tidak sama. Nama Rekening: DNI…" at bounding box center [756, 394] width 1512 height 360
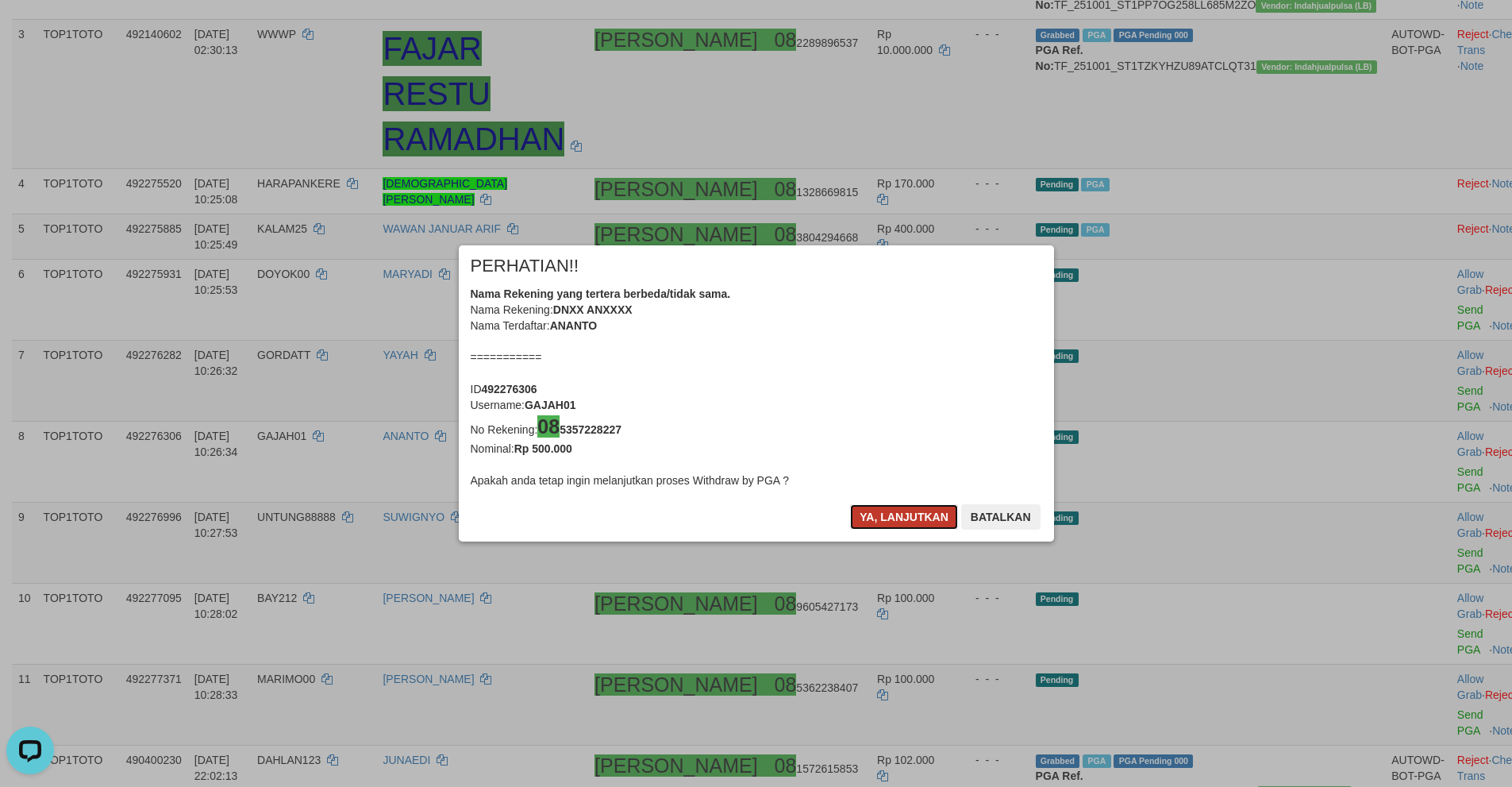
click at [875, 519] on button "Ya, lanjutkan" at bounding box center [904, 516] width 108 height 26
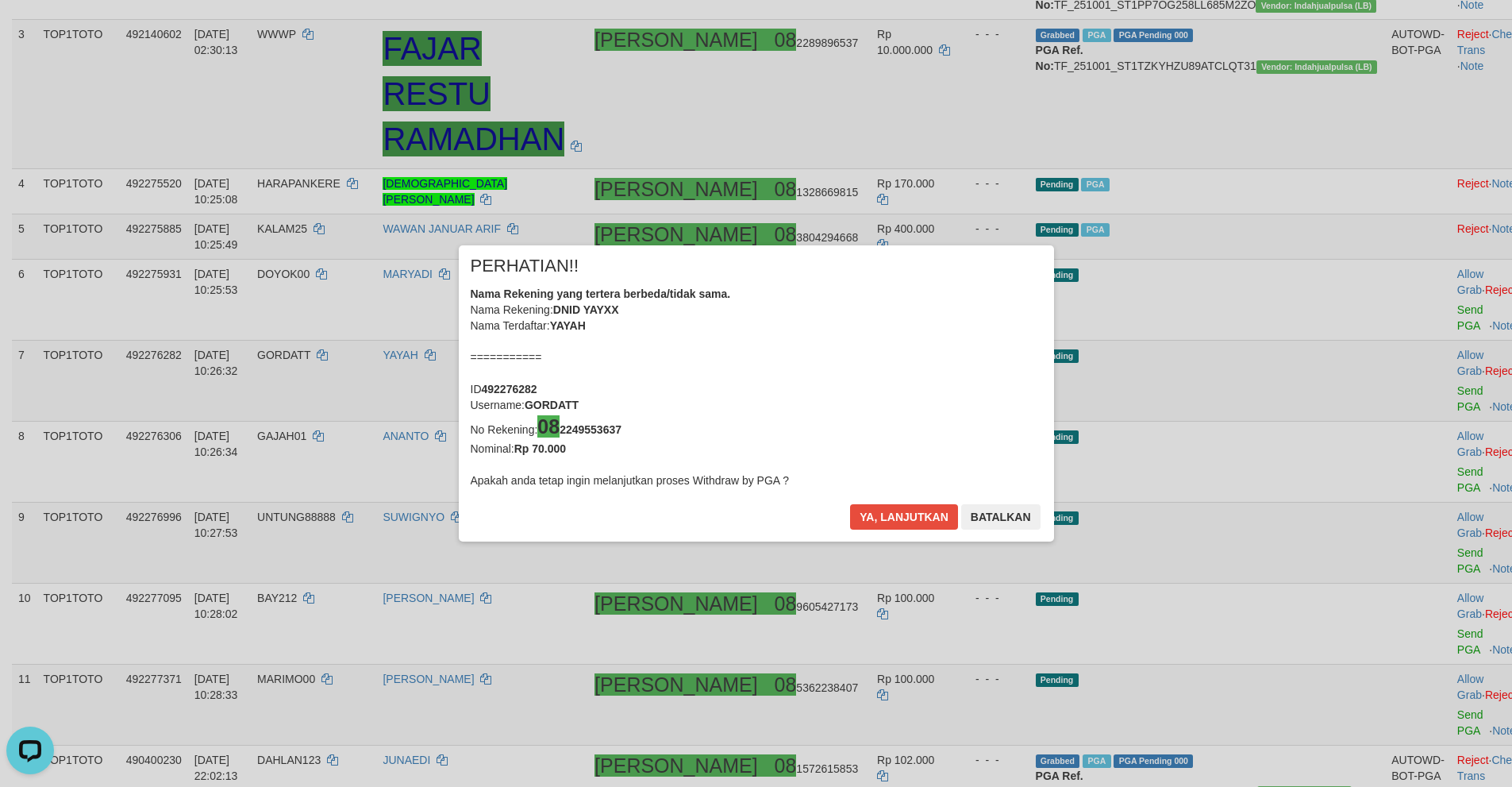
scroll to position [344, 0]
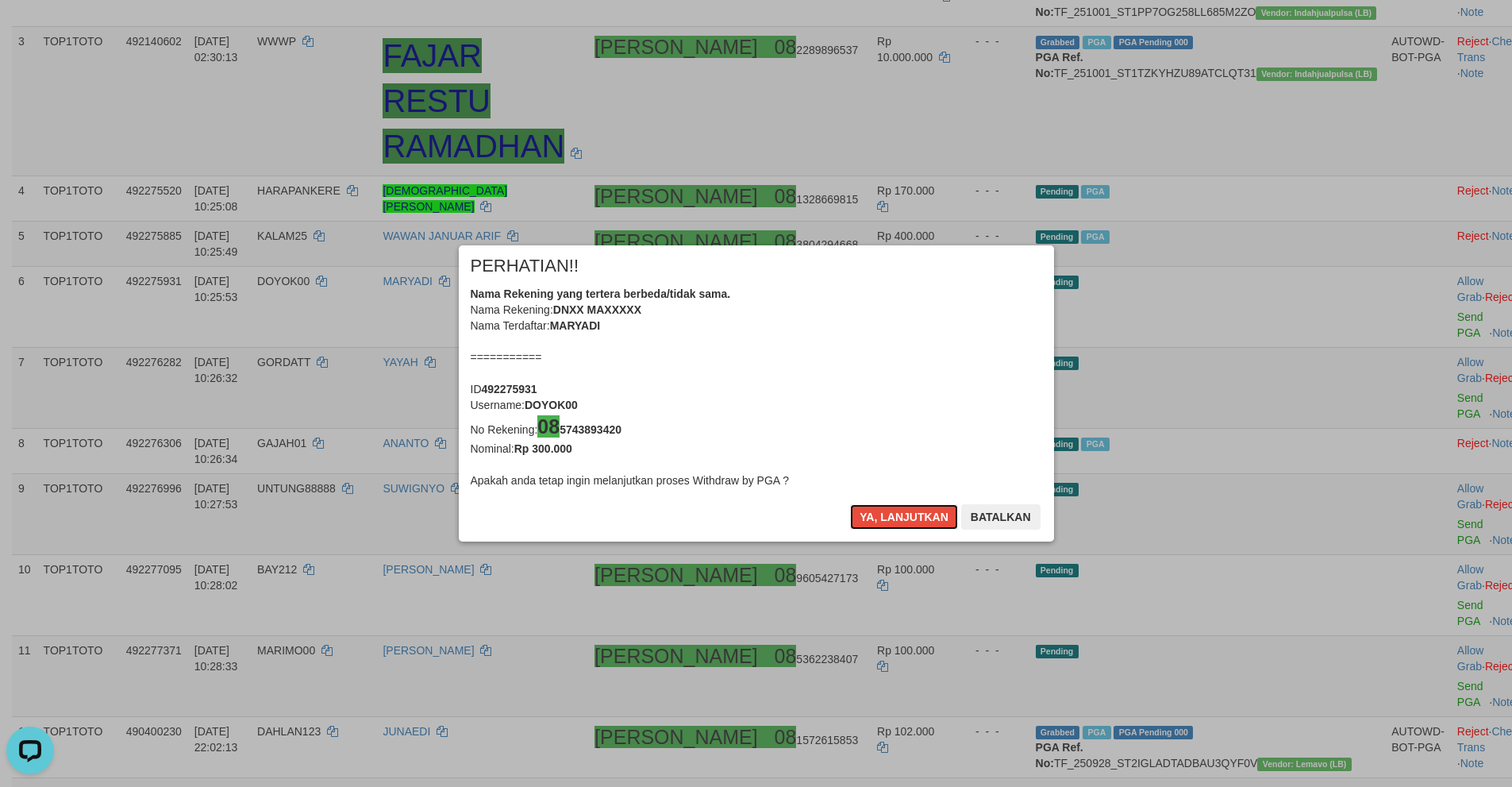
click at [875, 519] on button "Ya, lanjutkan" at bounding box center [904, 516] width 108 height 26
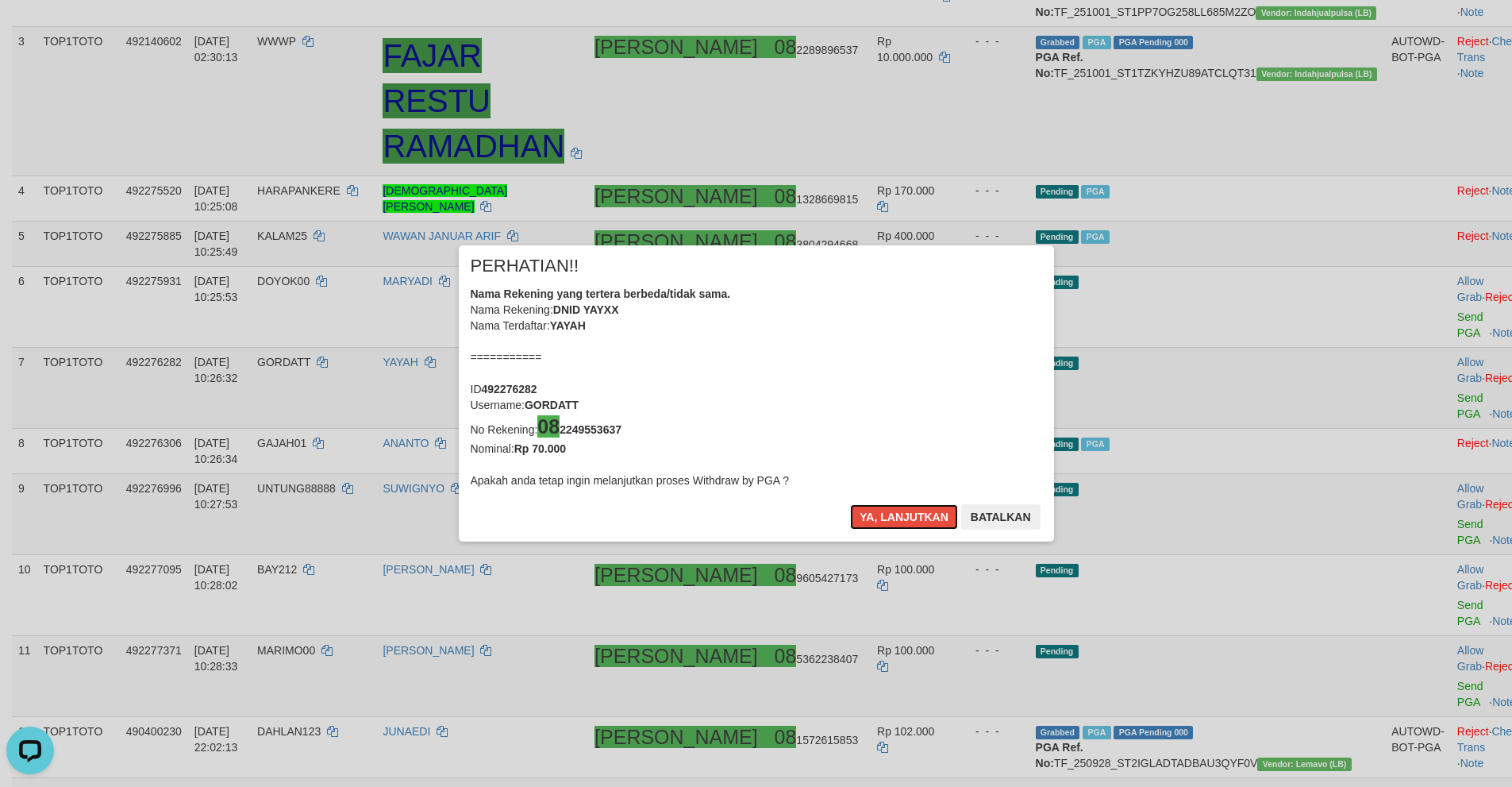
click at [875, 519] on button "Ya, lanjutkan" at bounding box center [904, 516] width 108 height 26
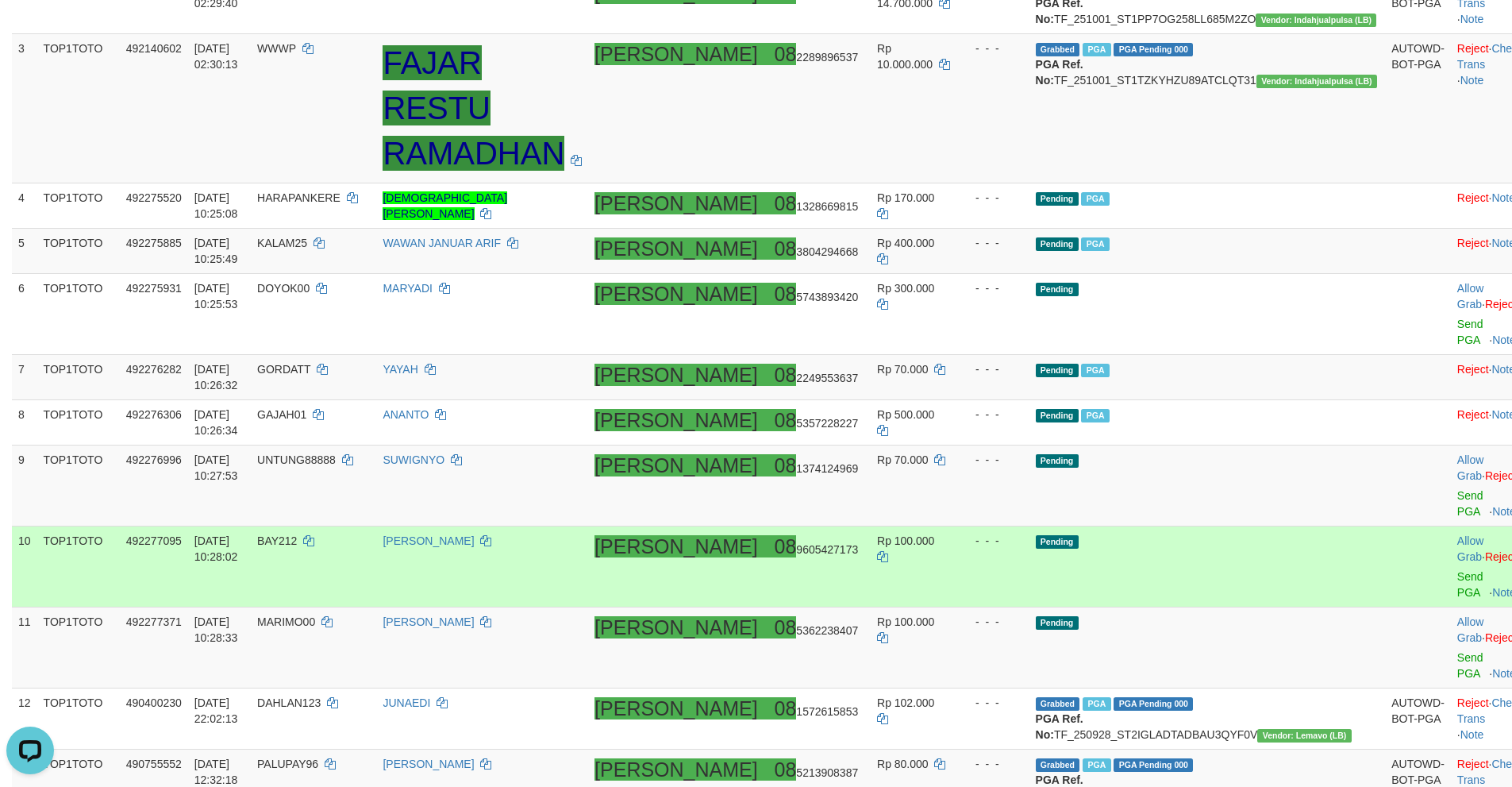
scroll to position [329, 0]
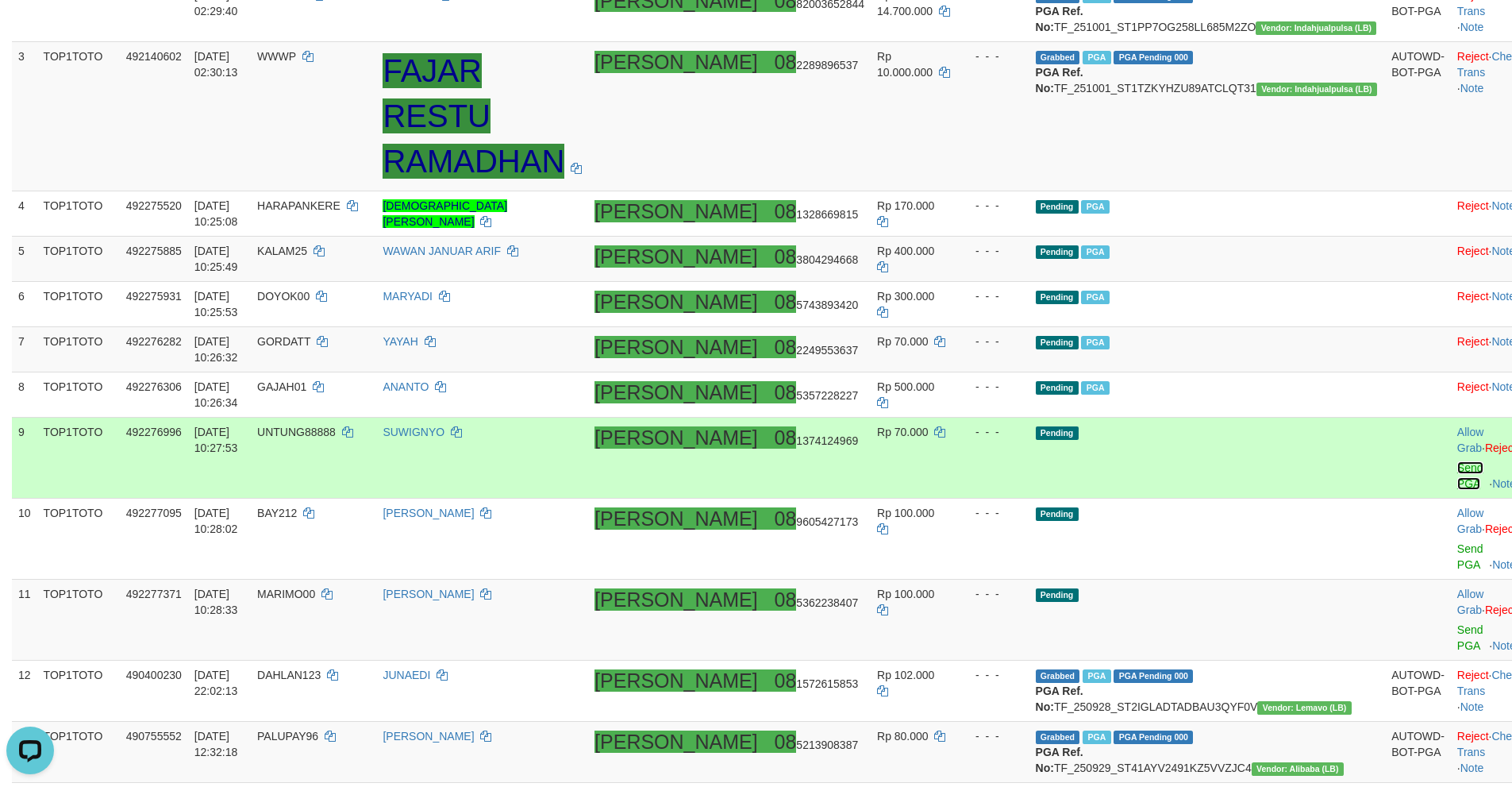
click at [1457, 462] on link "Send PGA" at bounding box center [1471, 476] width 27 height 28
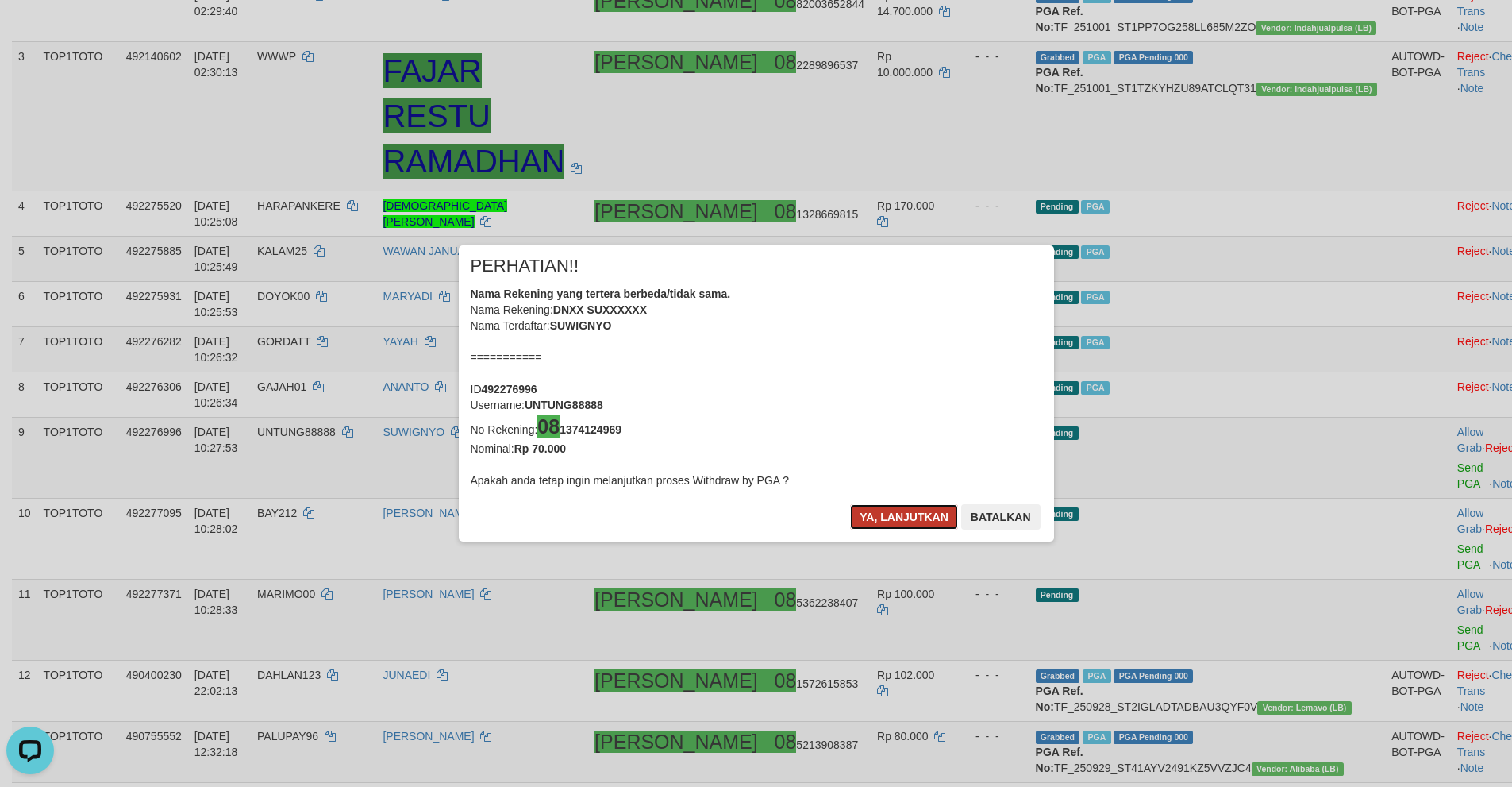
click at [928, 517] on button "Ya, lanjutkan" at bounding box center [904, 516] width 108 height 26
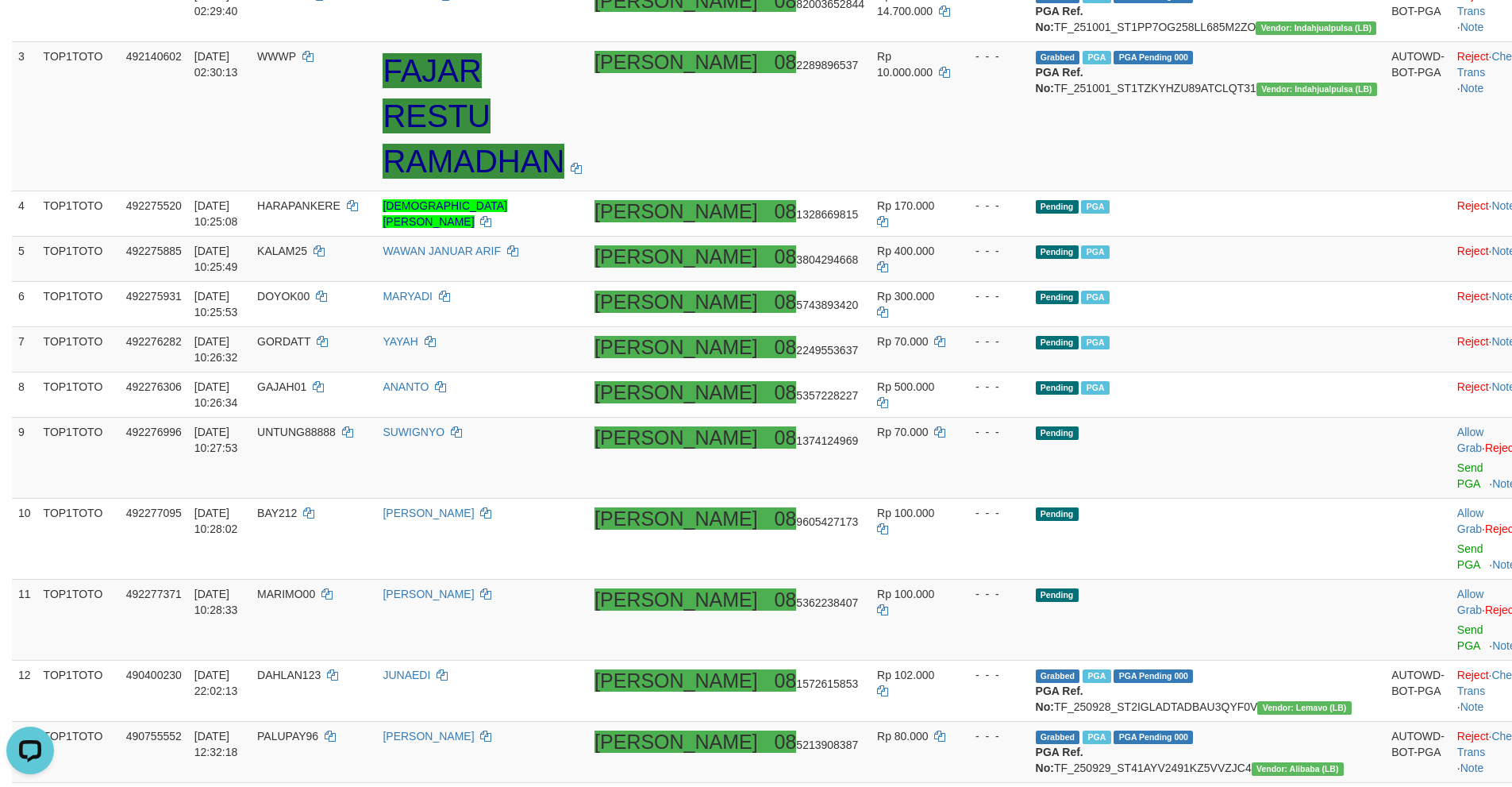
scroll to position [321, 0]
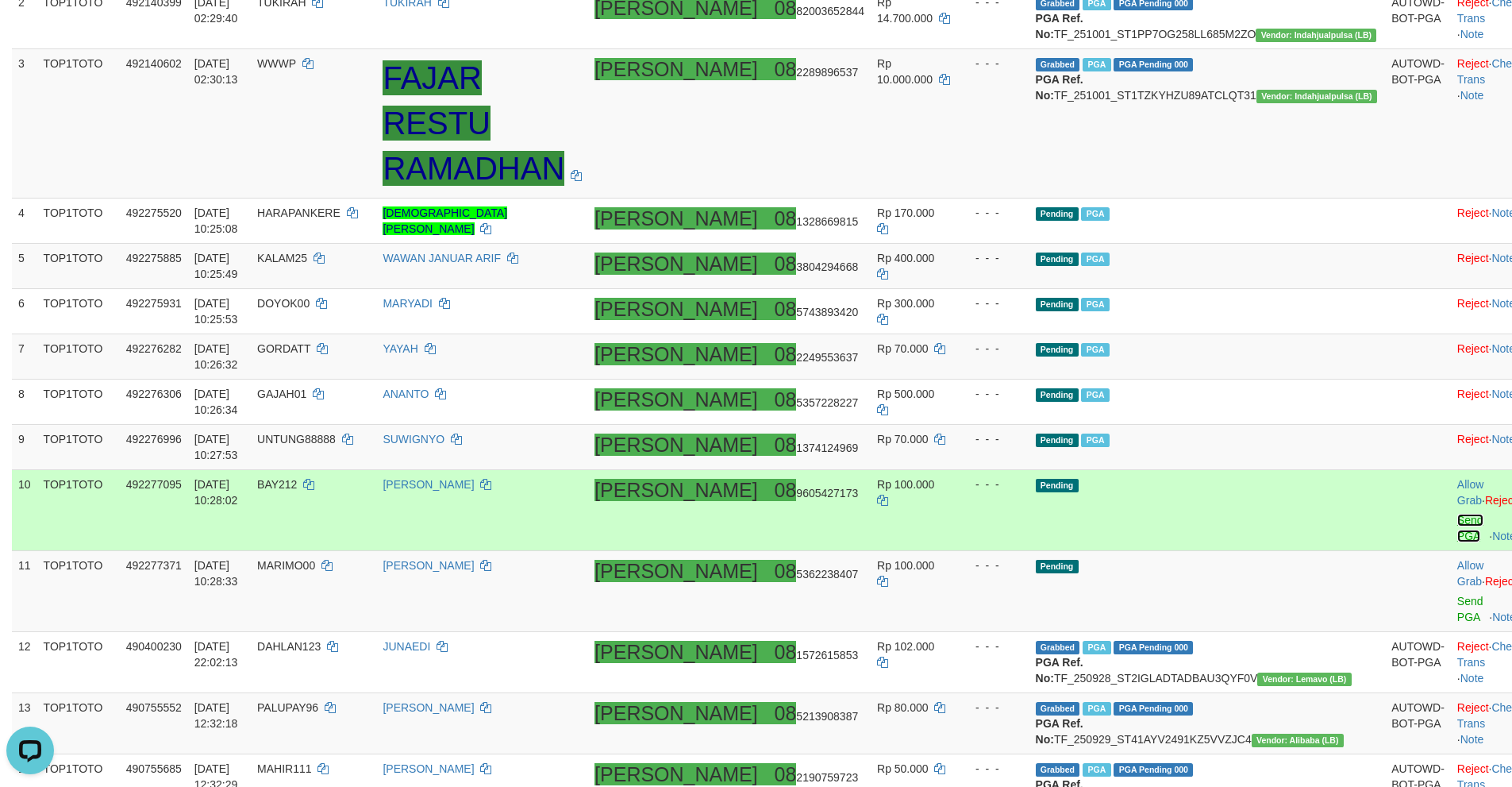
click at [1457, 514] on link "Send PGA" at bounding box center [1471, 528] width 27 height 28
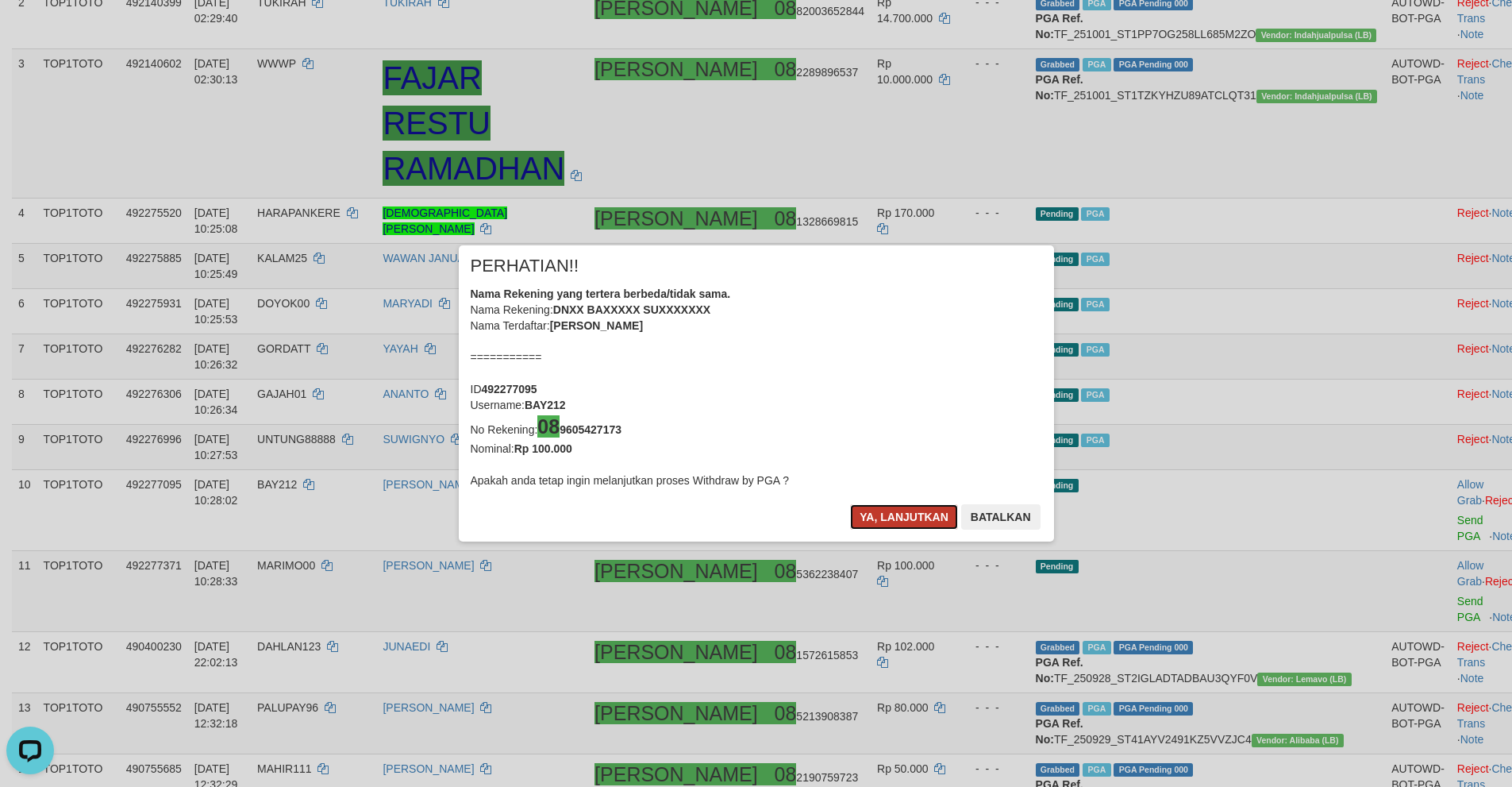
click at [887, 517] on button "Ya, lanjutkan" at bounding box center [904, 516] width 108 height 26
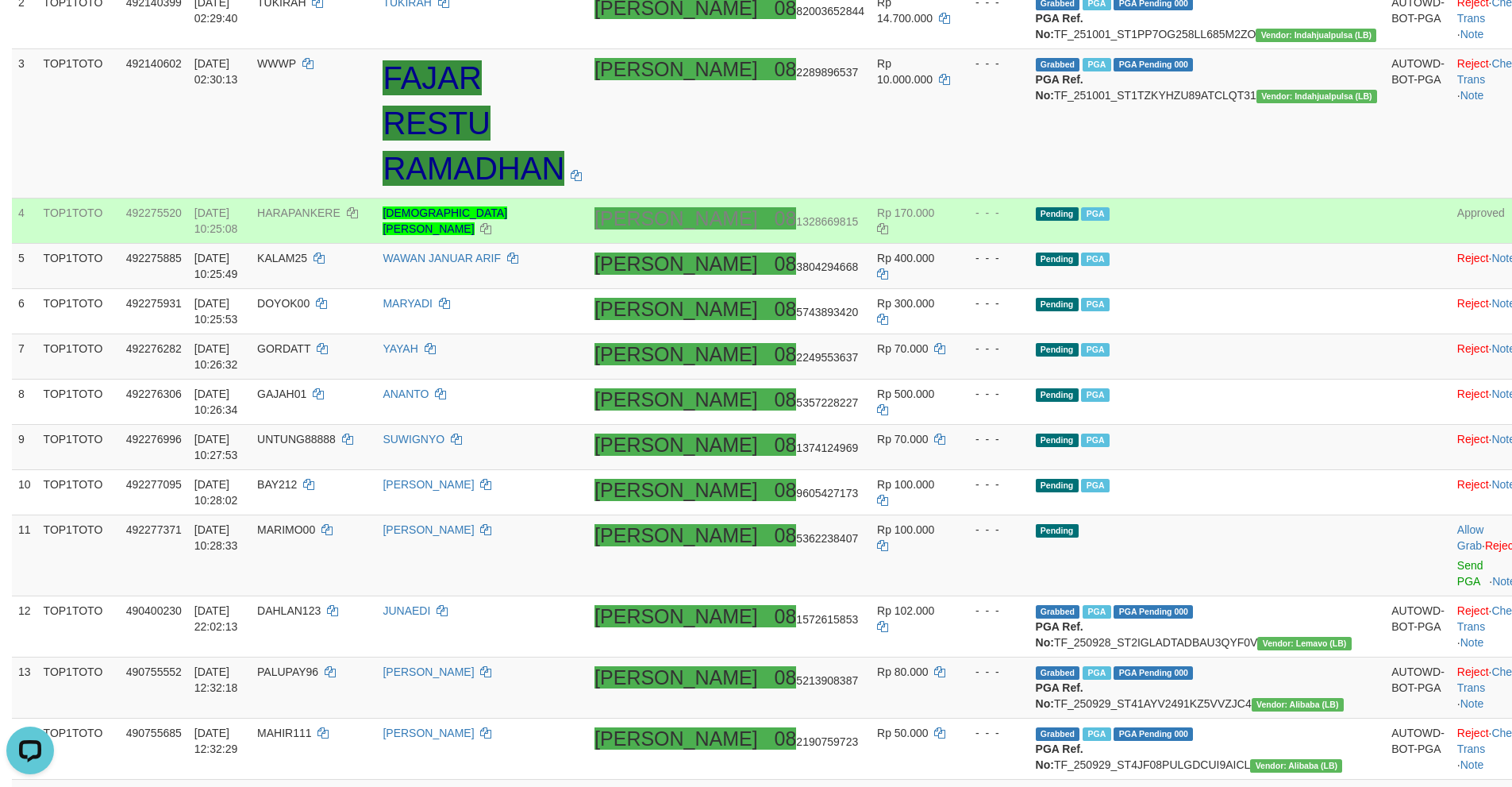
click at [1161, 236] on td "Pending PGA" at bounding box center [1207, 221] width 356 height 46
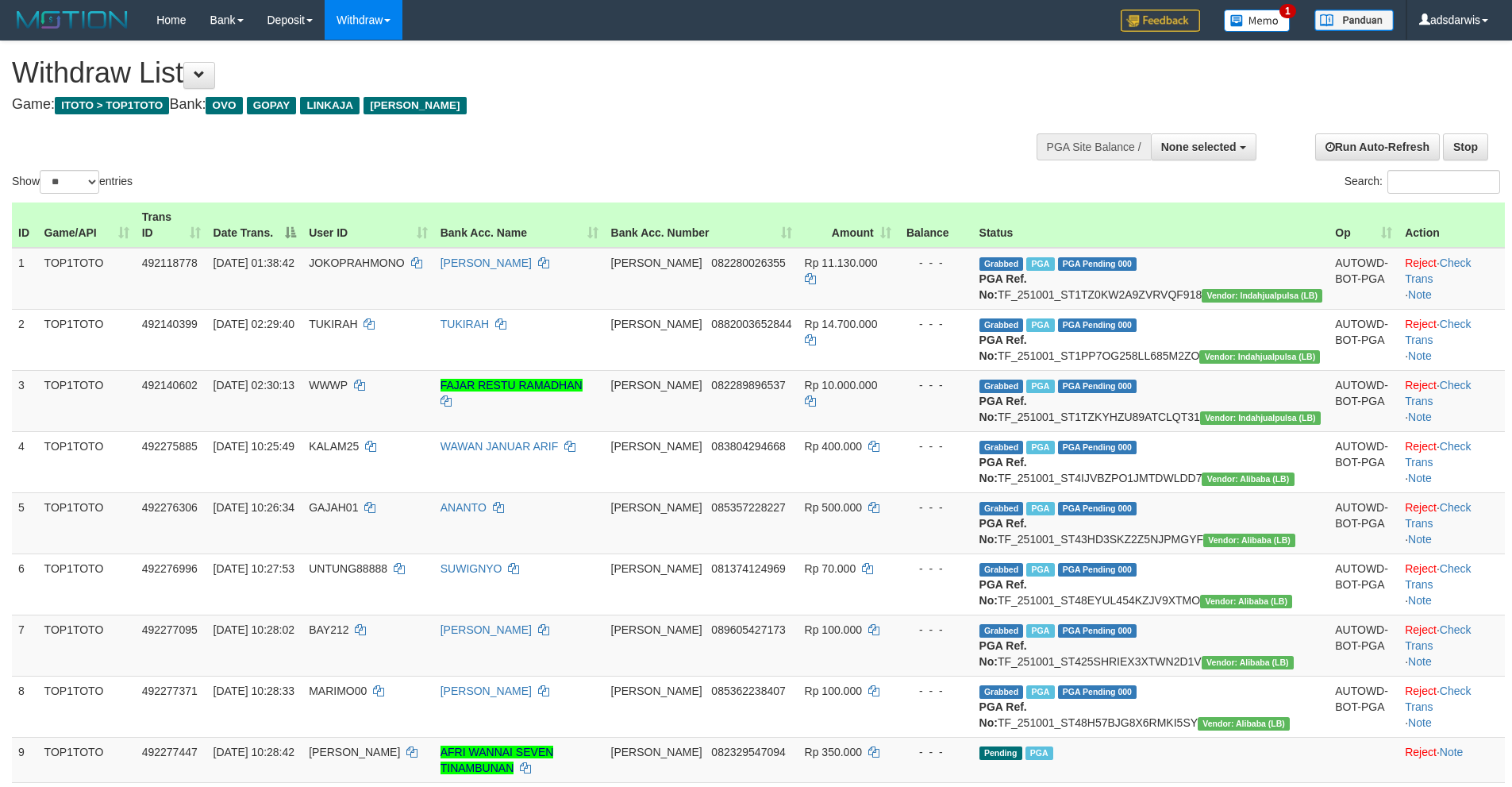
select select
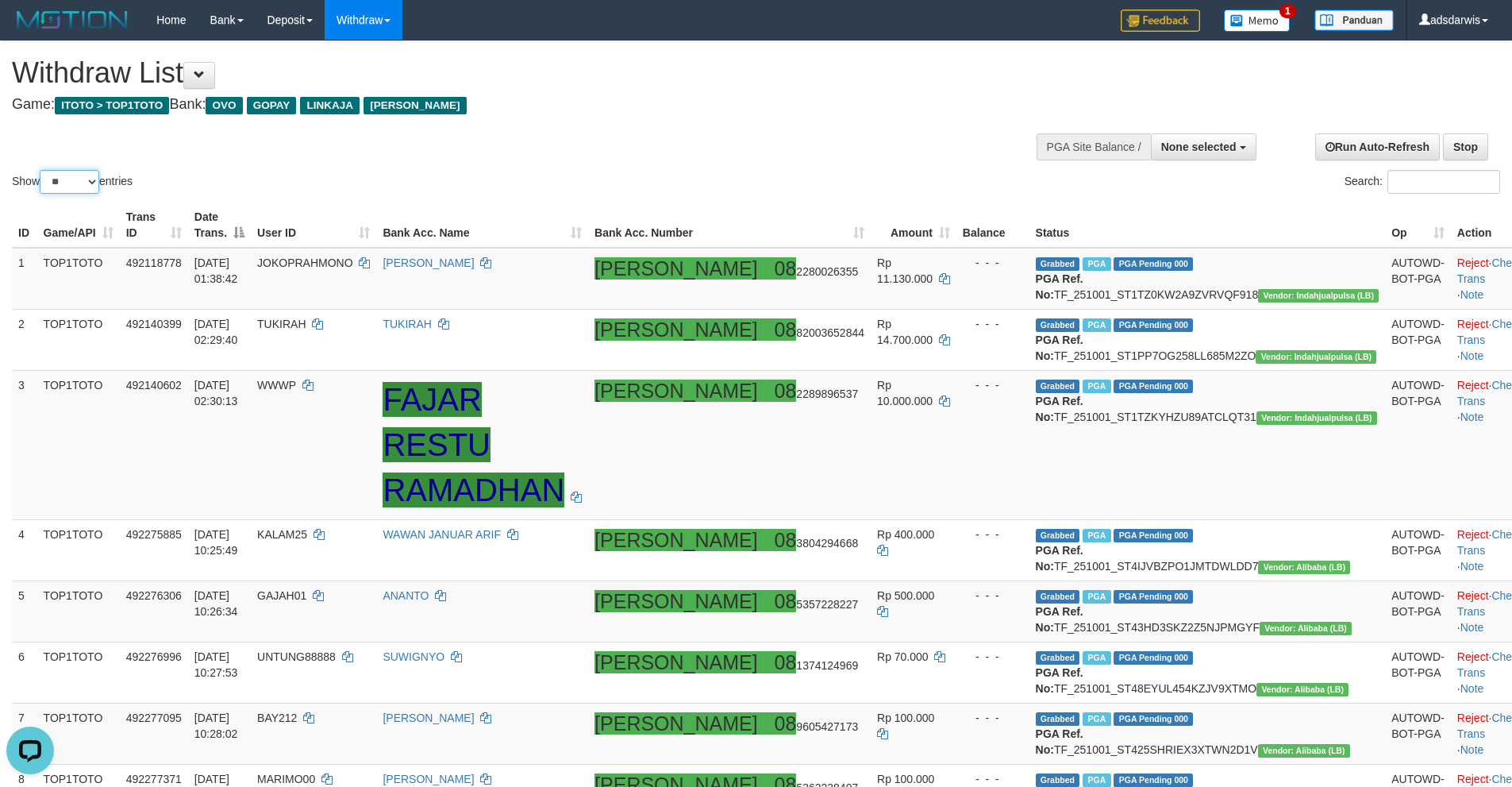
drag, startPoint x: 63, startPoint y: 176, endPoint x: 71, endPoint y: 193, distance: 18.8
click at [63, 176] on select "** ** ** ***" at bounding box center [70, 182] width 60 height 24
select select "***"
click at [42, 170] on select "** ** ** ***" at bounding box center [70, 182] width 60 height 24
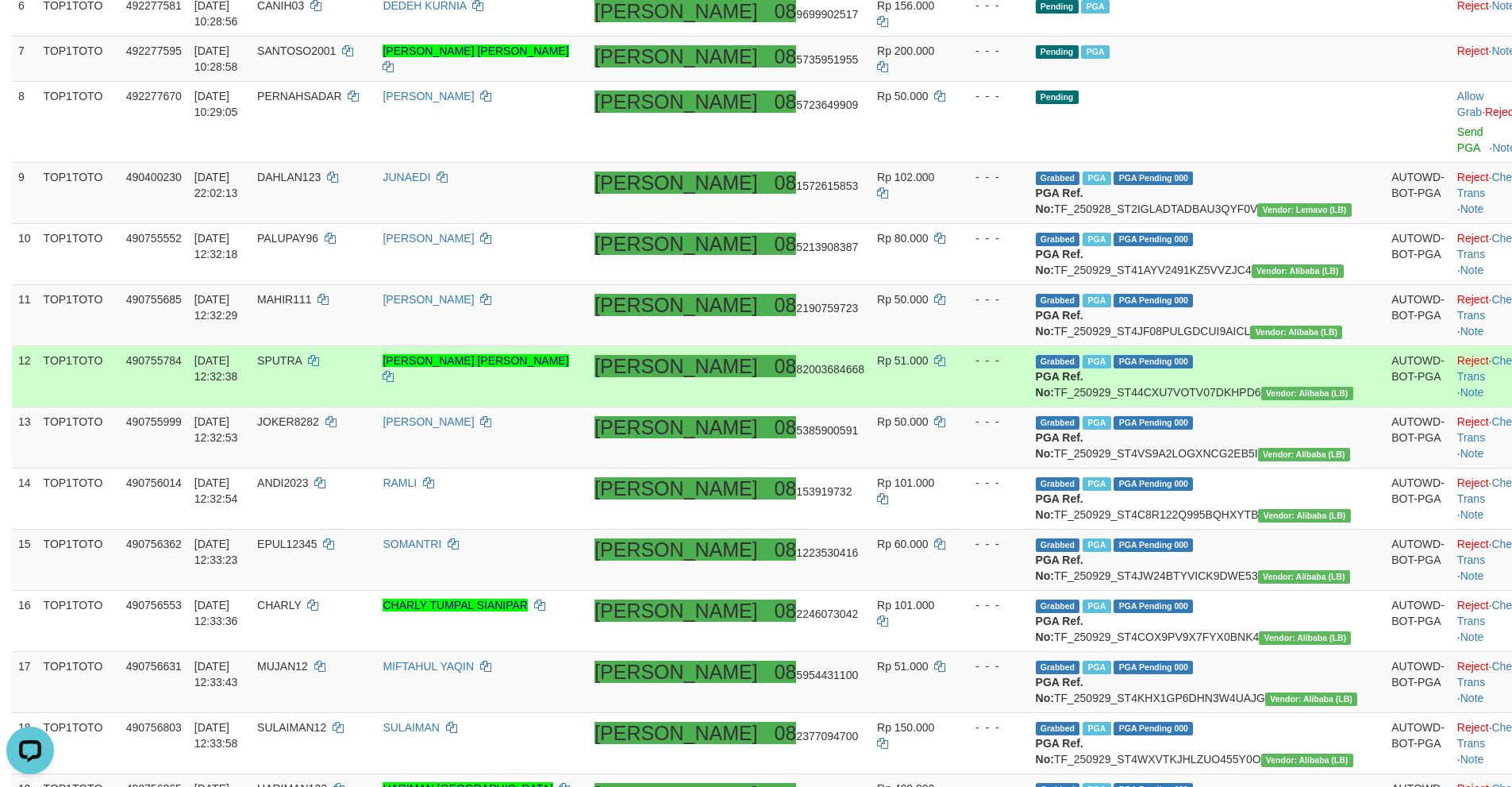
scroll to position [397, 0]
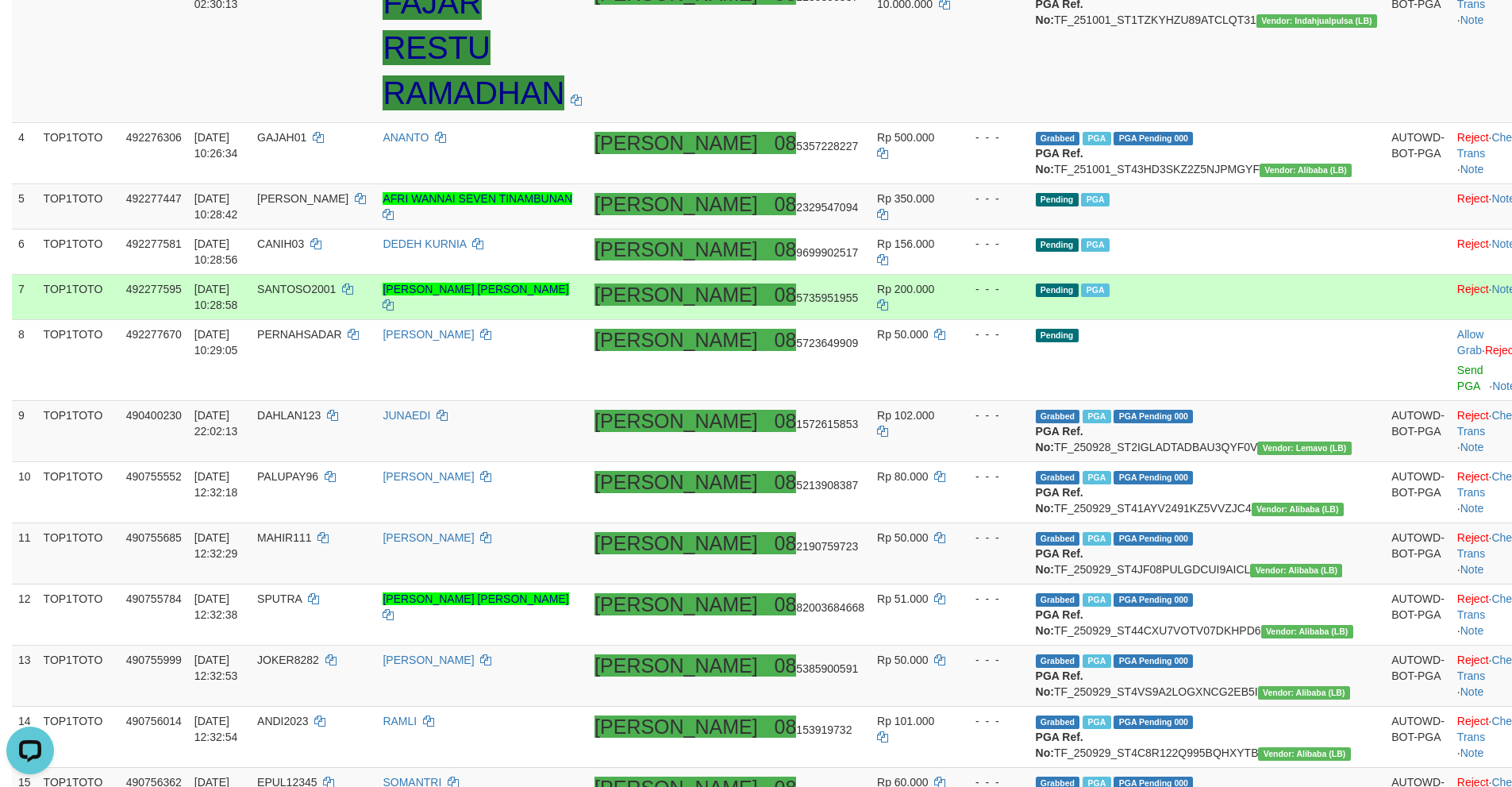
click at [1246, 310] on td "Pending PGA" at bounding box center [1207, 297] width 356 height 46
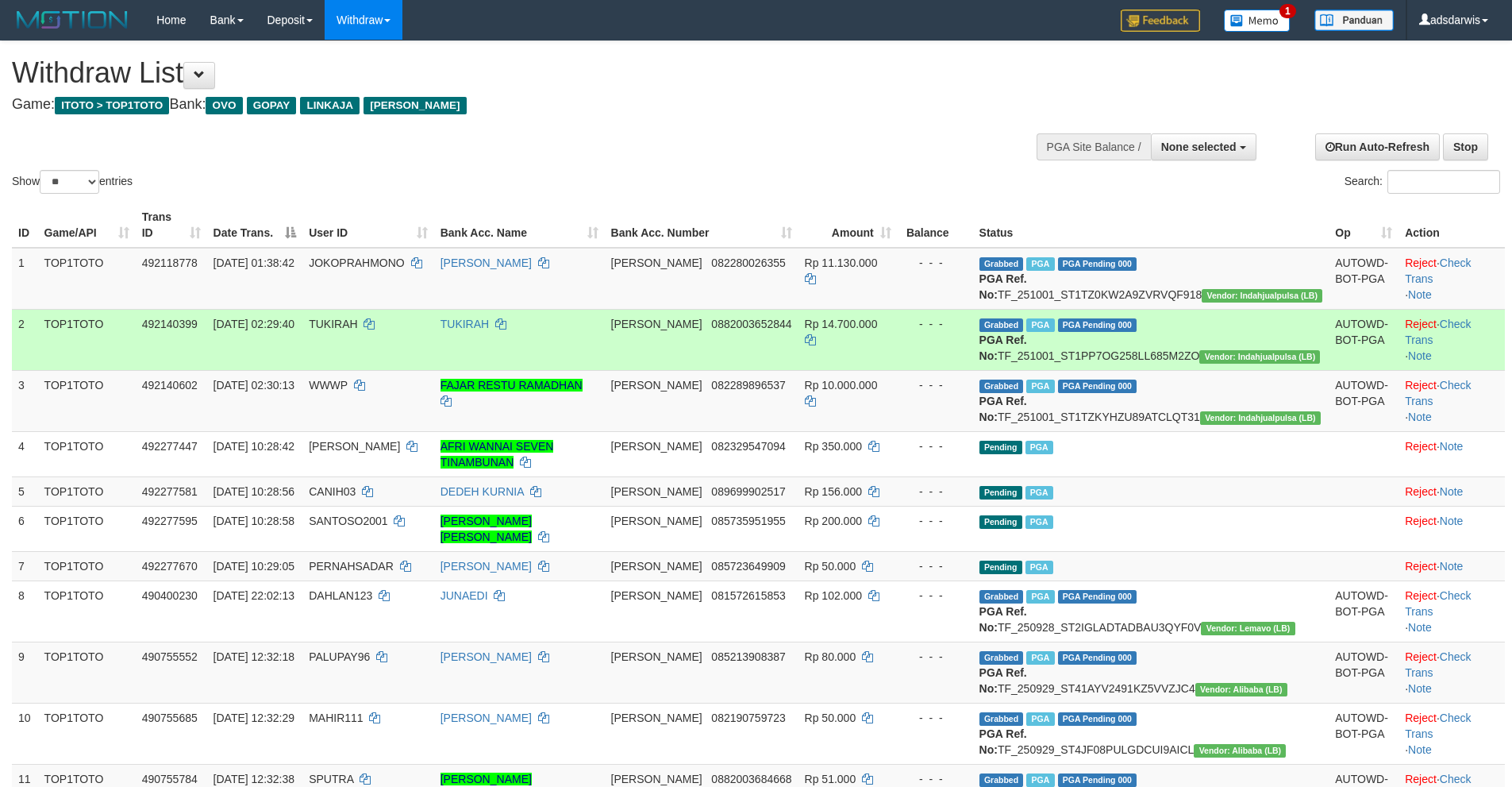
select select
select select "**"
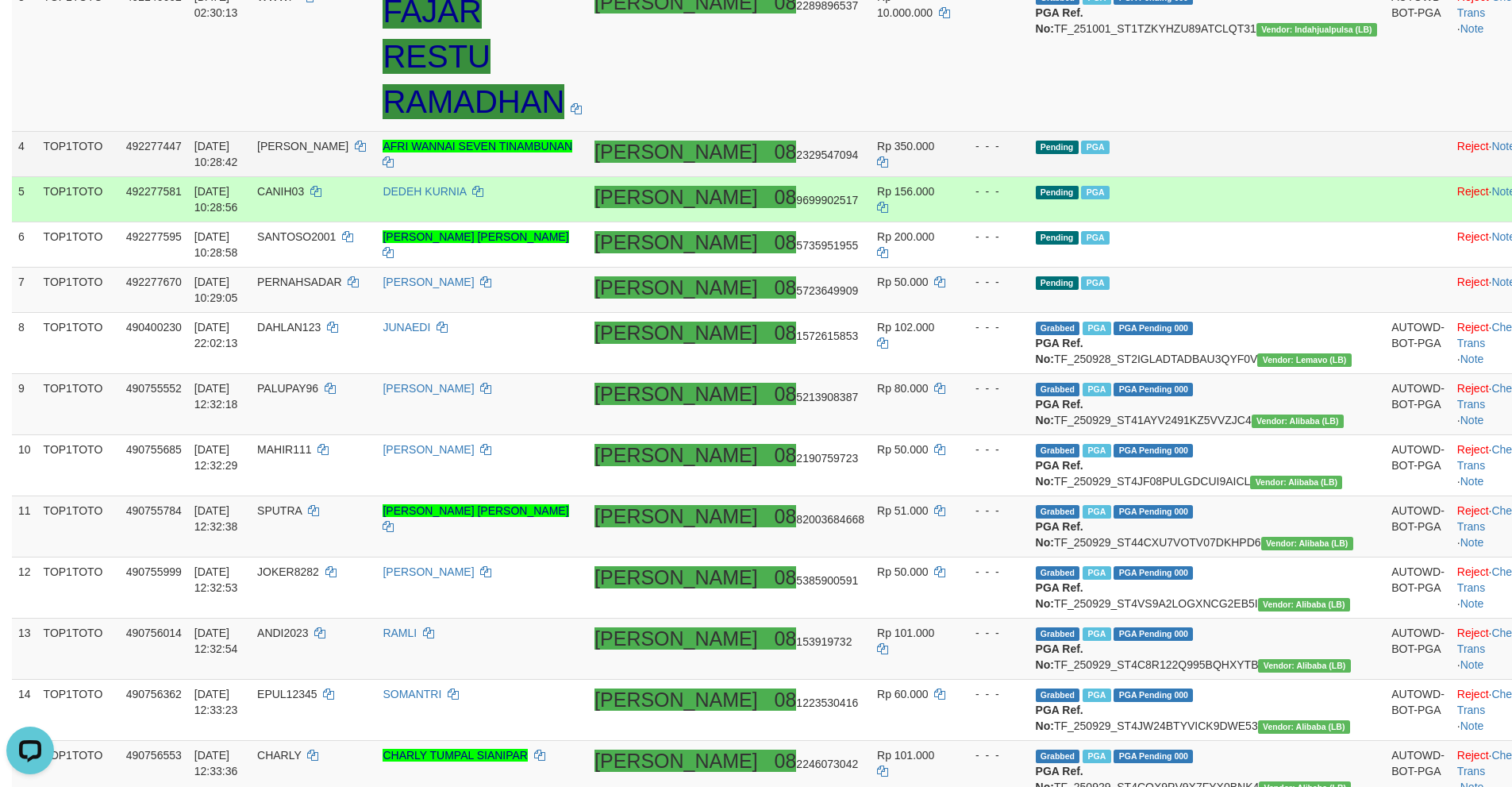
click at [1222, 177] on td "Pending PGA" at bounding box center [1207, 154] width 356 height 46
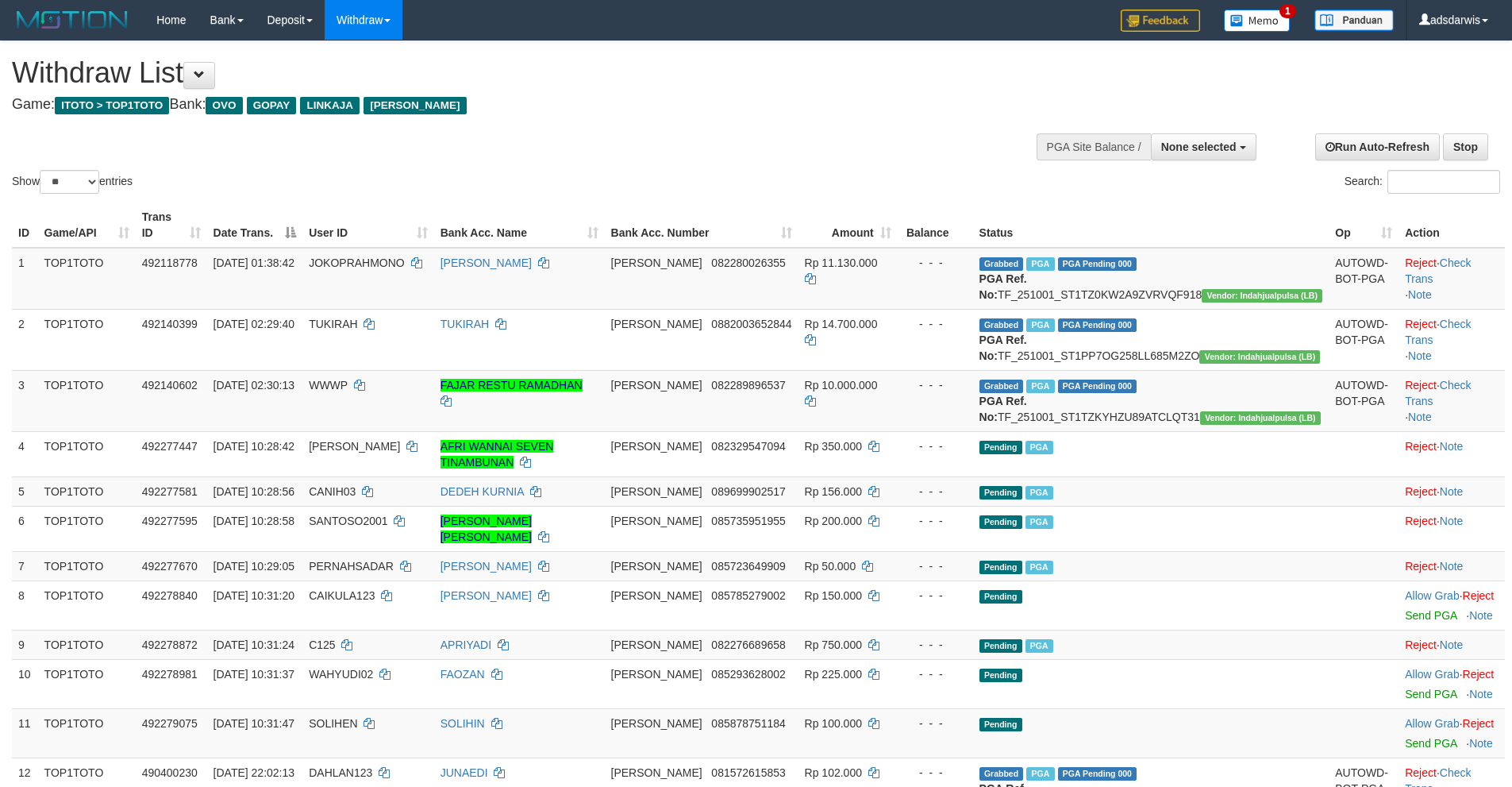
select select
select select "**"
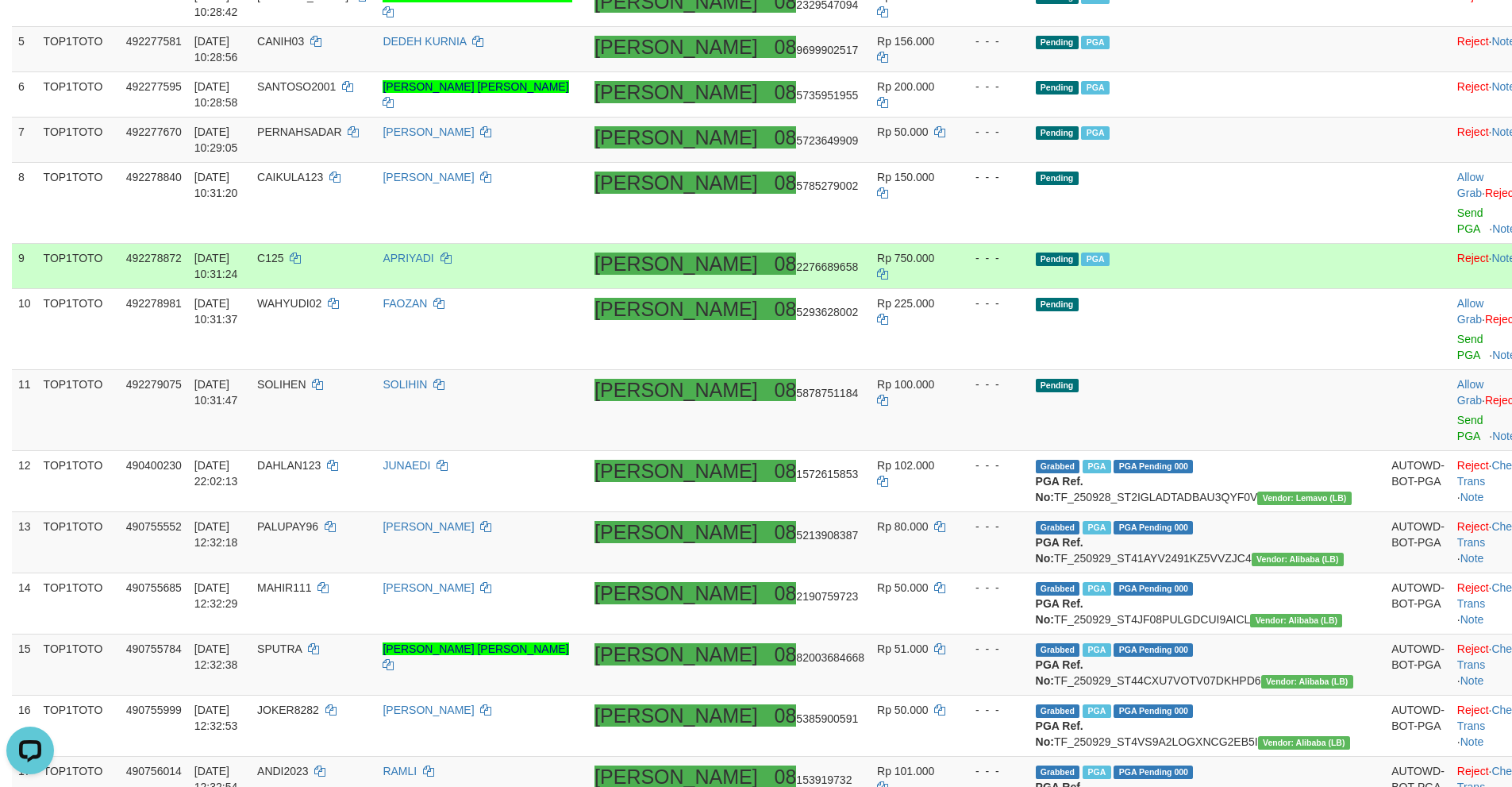
click at [1276, 250] on td "Pending PGA" at bounding box center [1207, 266] width 356 height 46
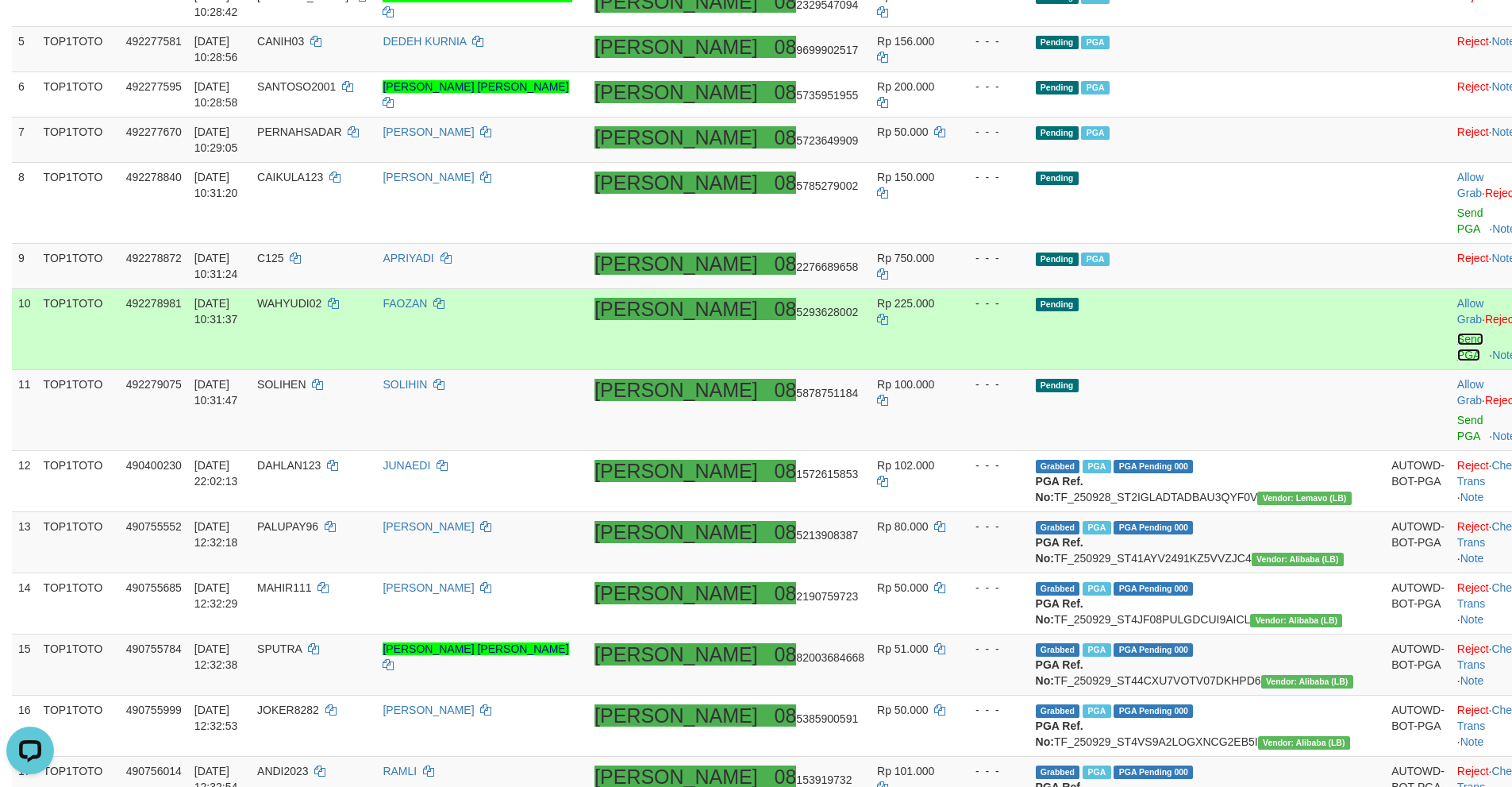
click at [1457, 333] on link "Send PGA" at bounding box center [1471, 347] width 27 height 28
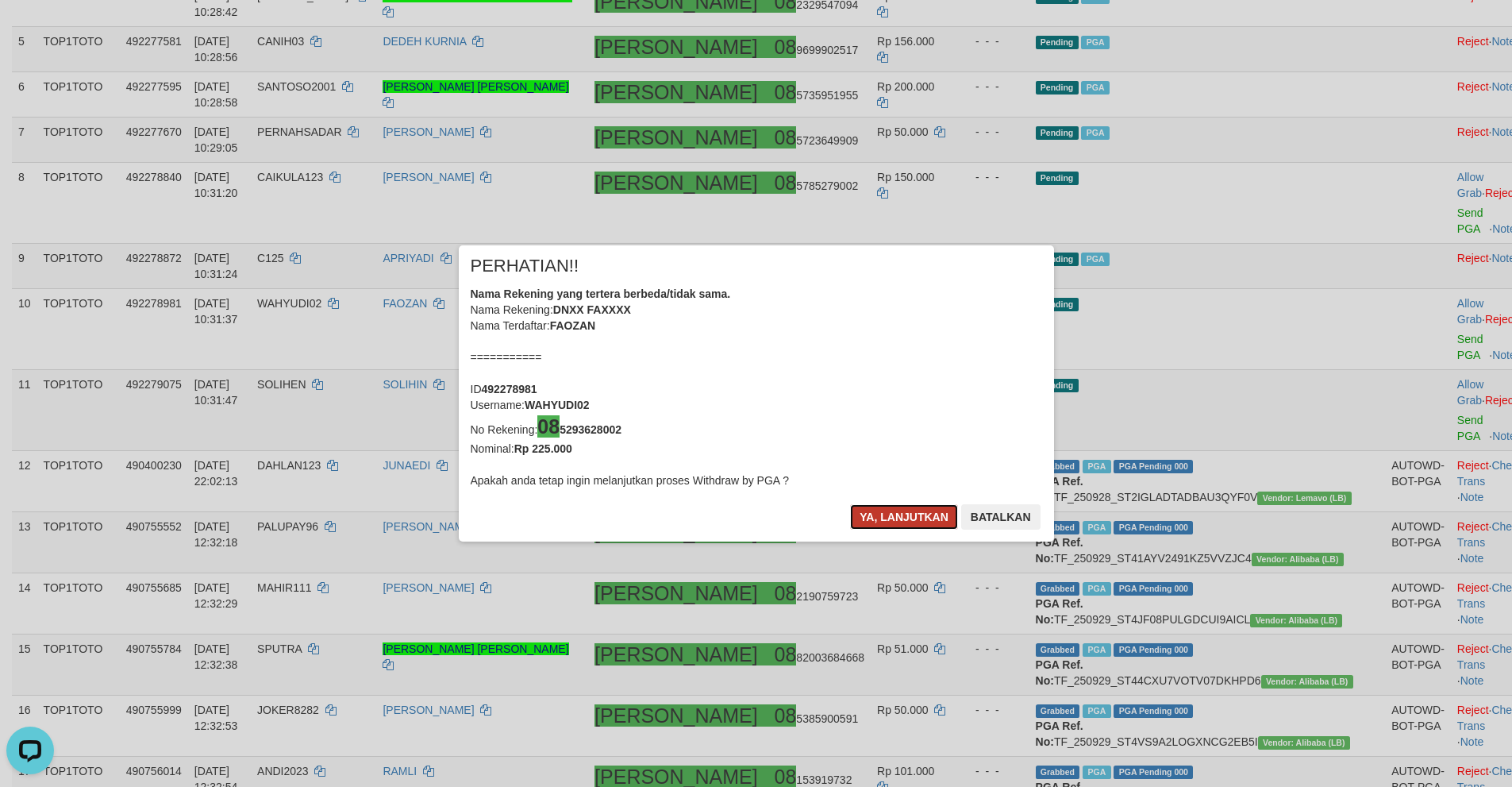
click at [883, 524] on button "Ya, lanjutkan" at bounding box center [904, 516] width 108 height 26
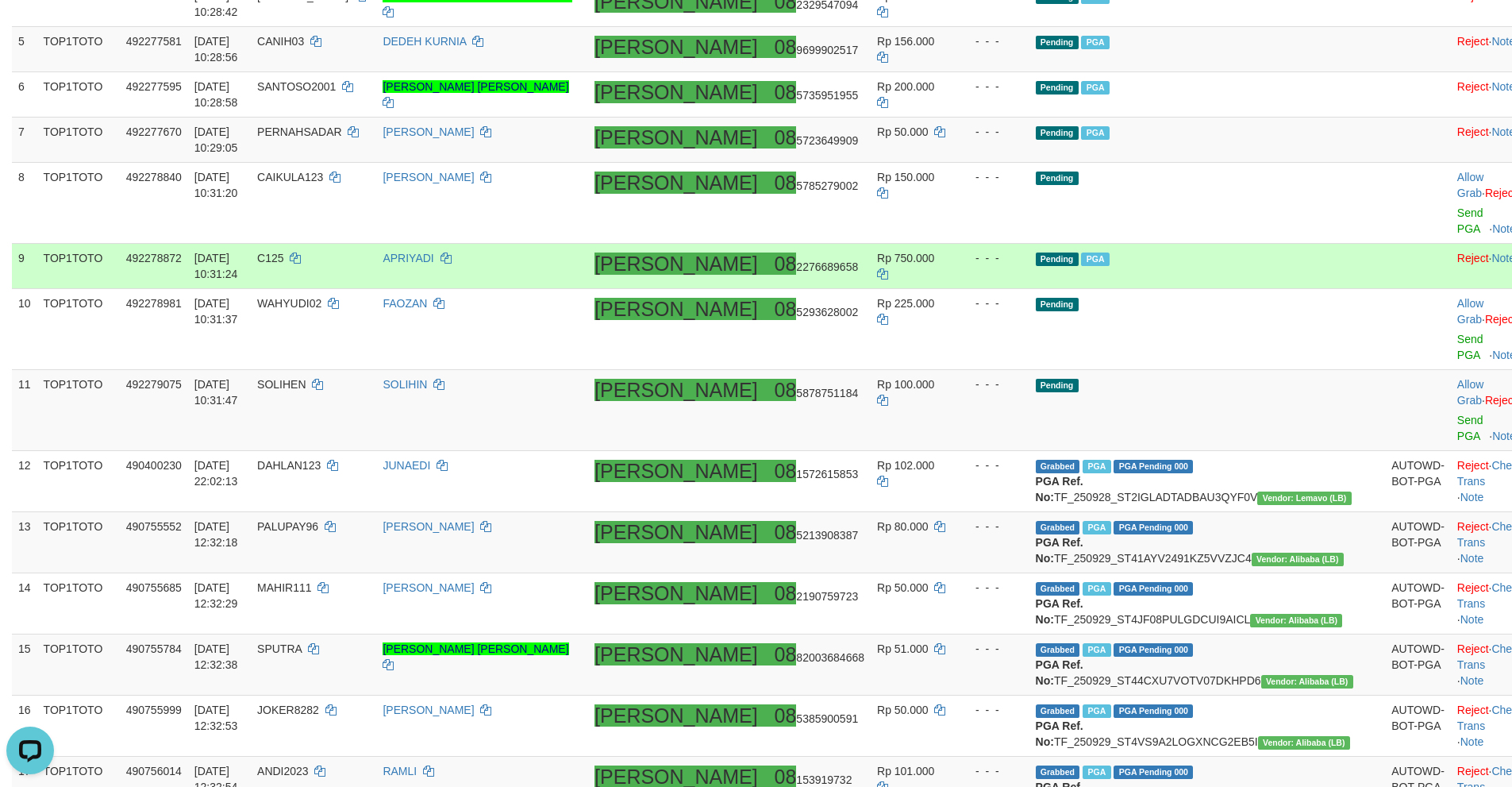
click at [1236, 250] on td "Pending PGA" at bounding box center [1207, 266] width 356 height 46
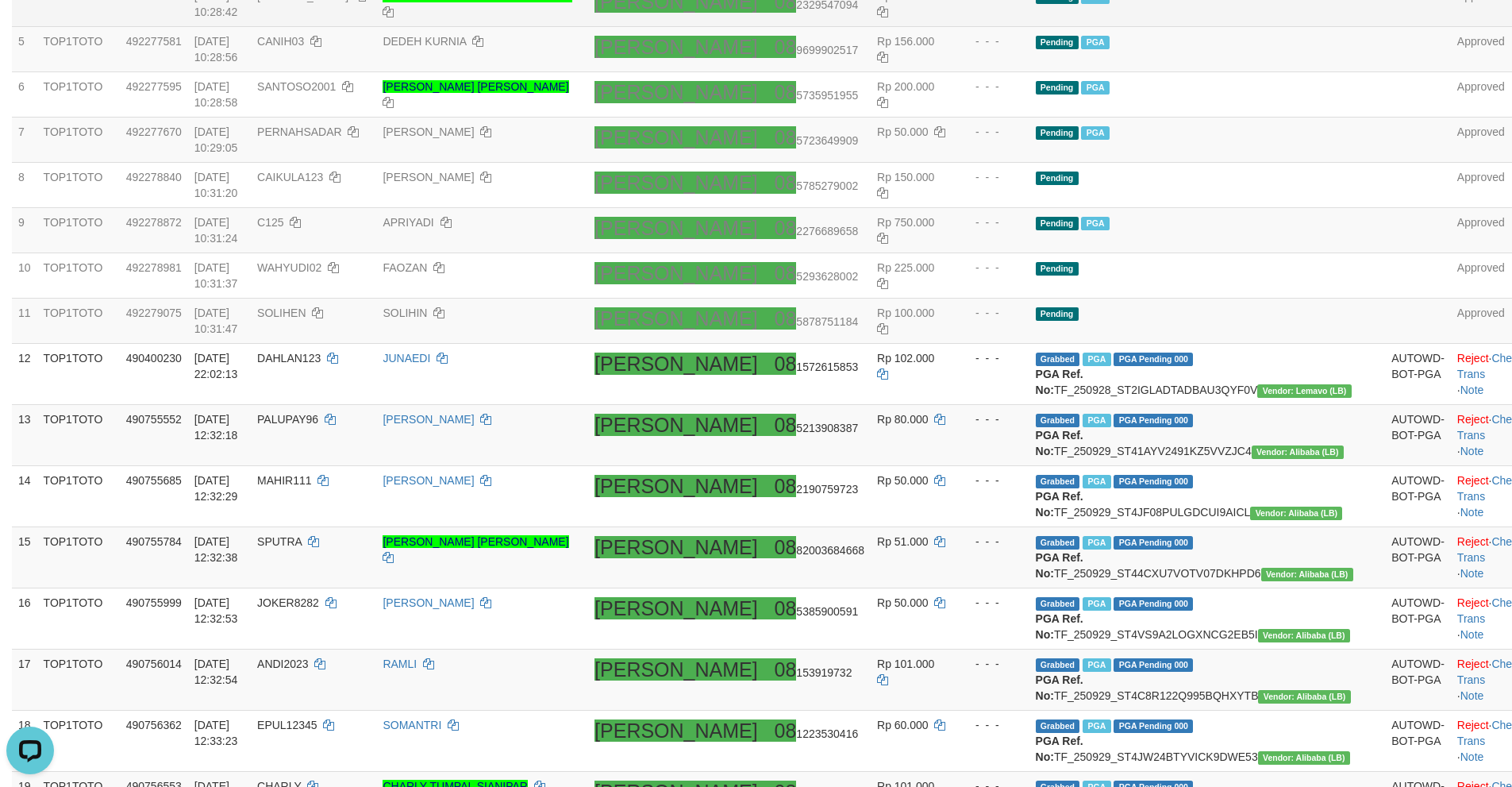
scroll to position [530, 0]
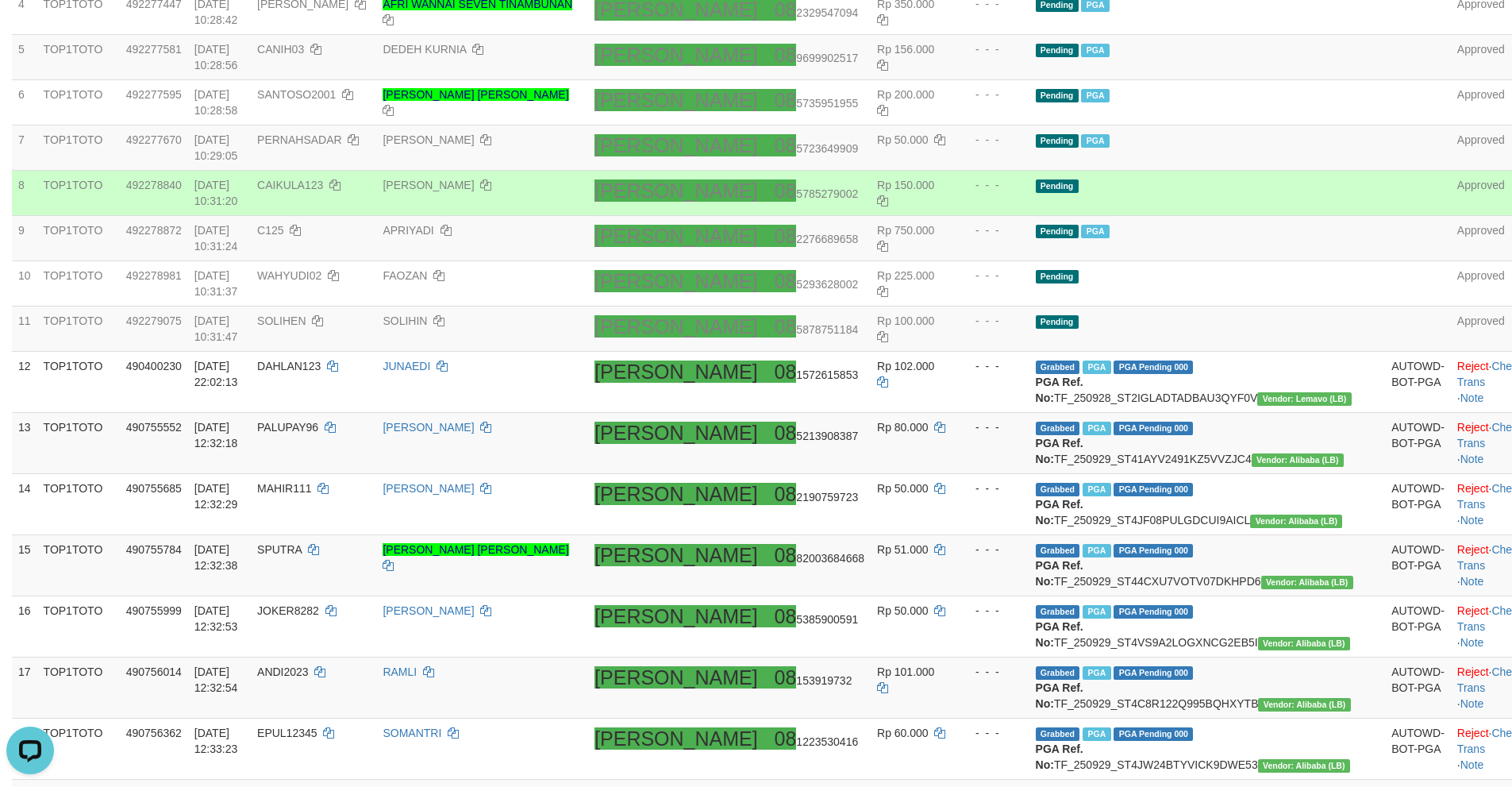
click at [1209, 209] on td "Pending" at bounding box center [1207, 193] width 356 height 46
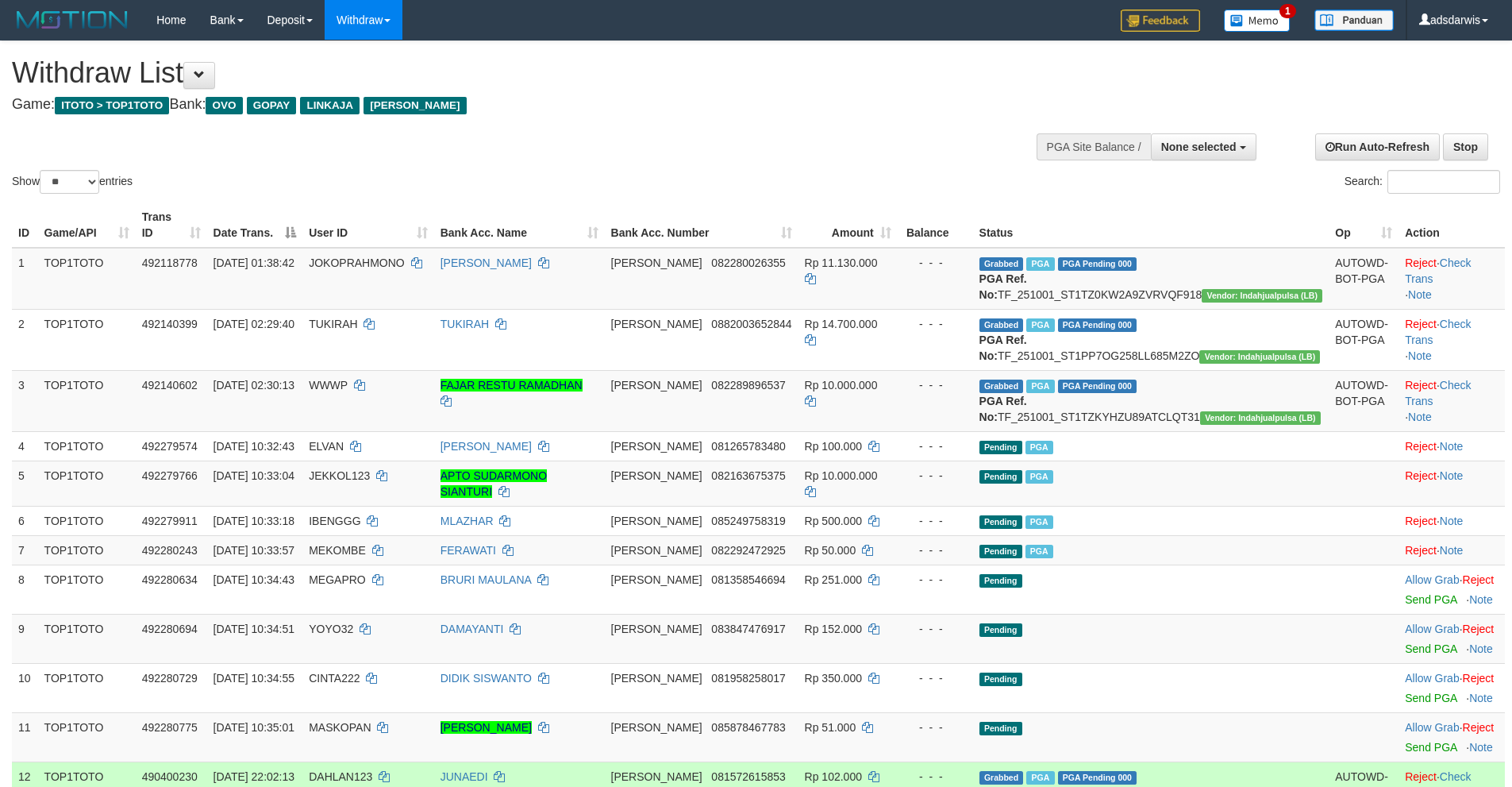
select select
select select "**"
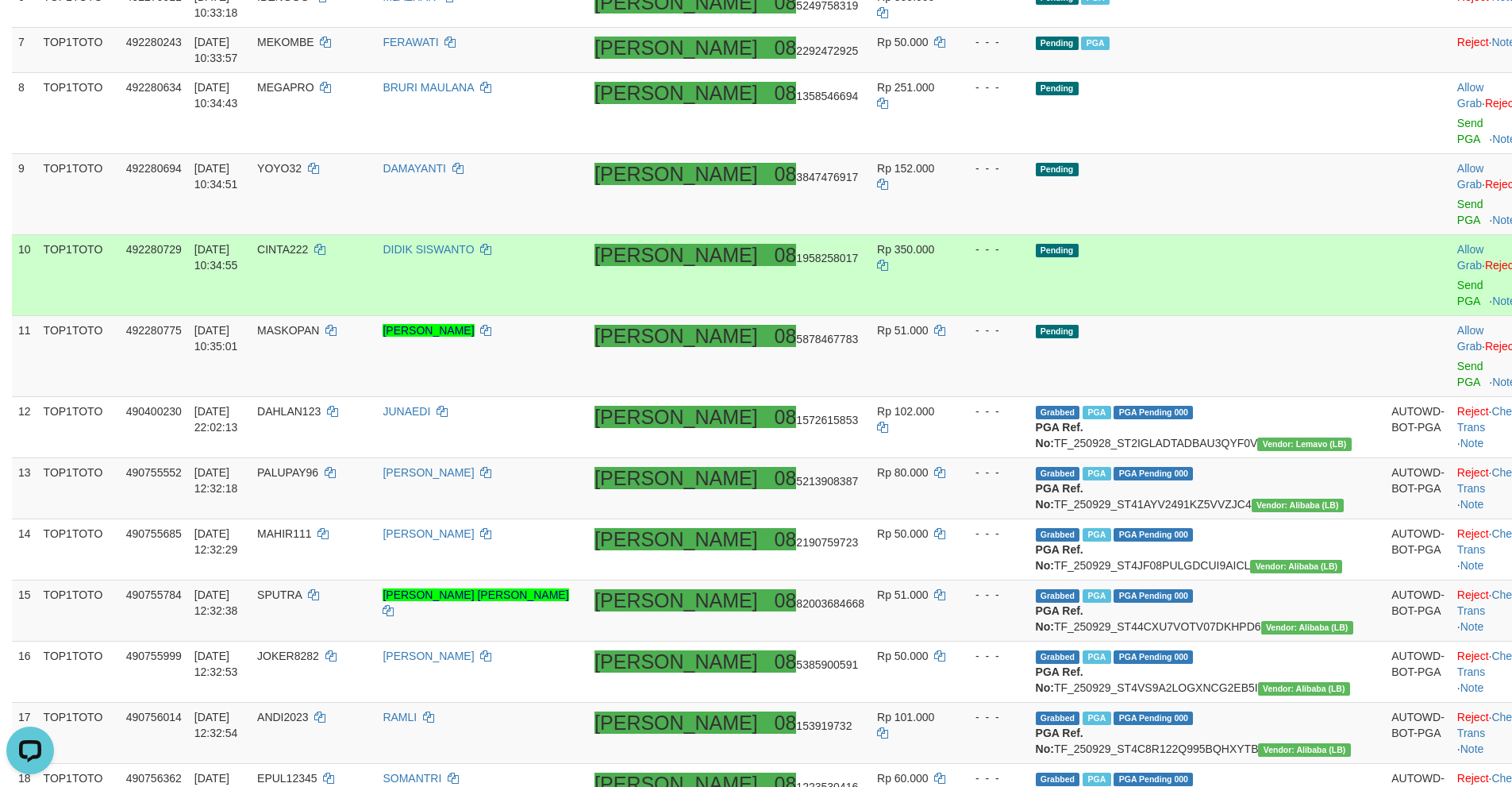
click at [1212, 235] on td "Pending" at bounding box center [1207, 276] width 356 height 81
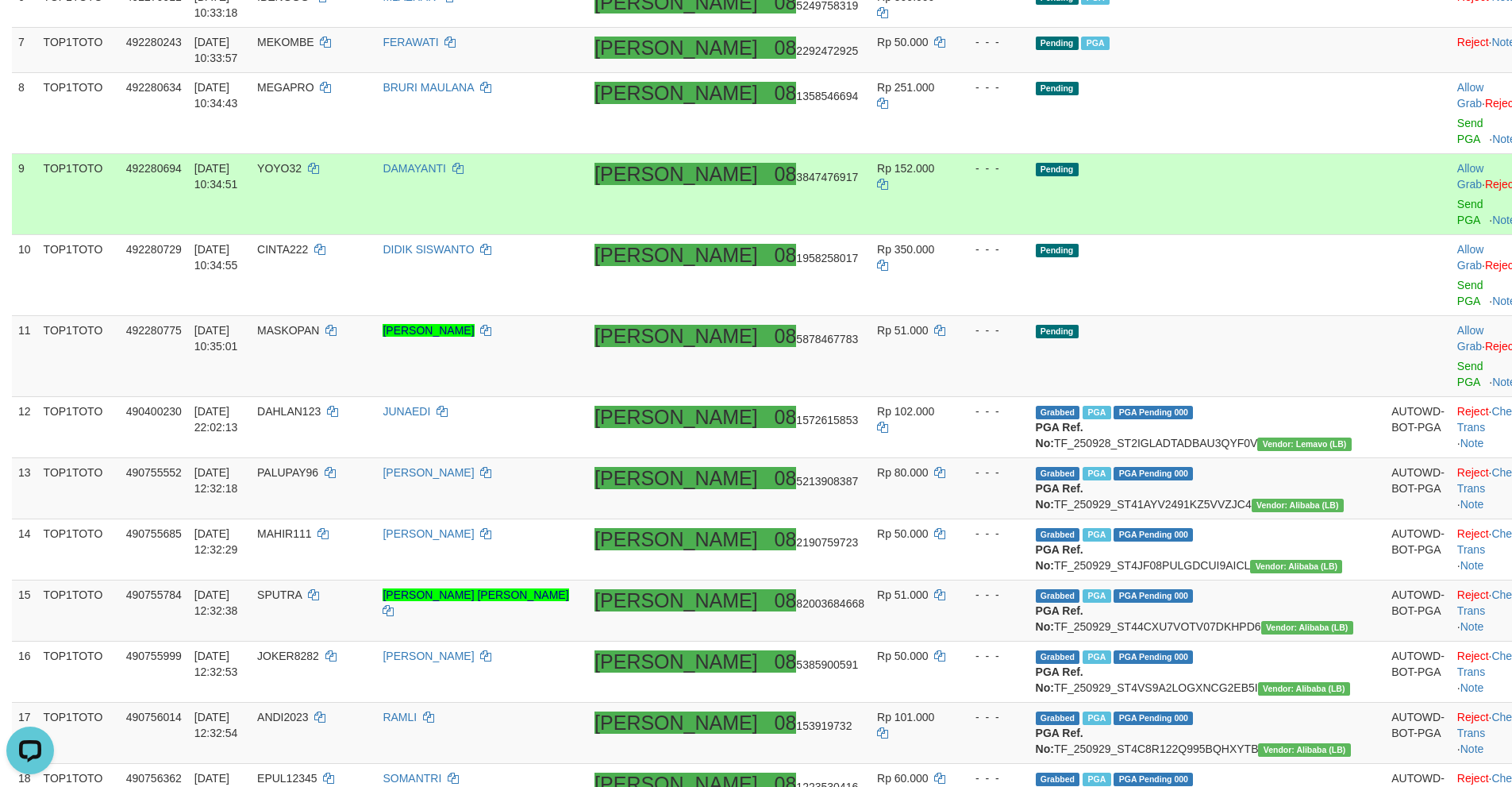
click at [1233, 154] on td "Pending" at bounding box center [1207, 195] width 356 height 81
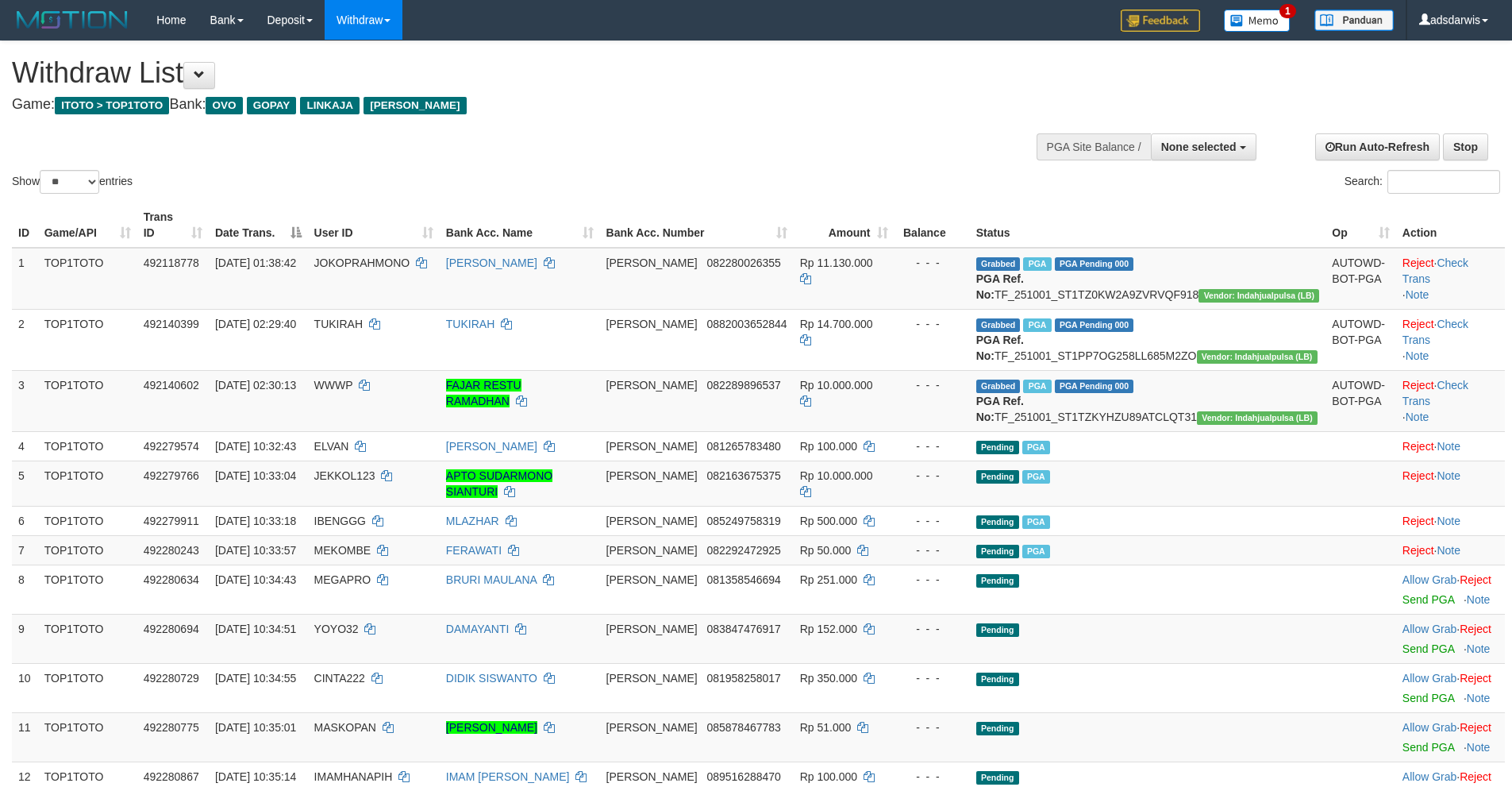
select select
select select "**"
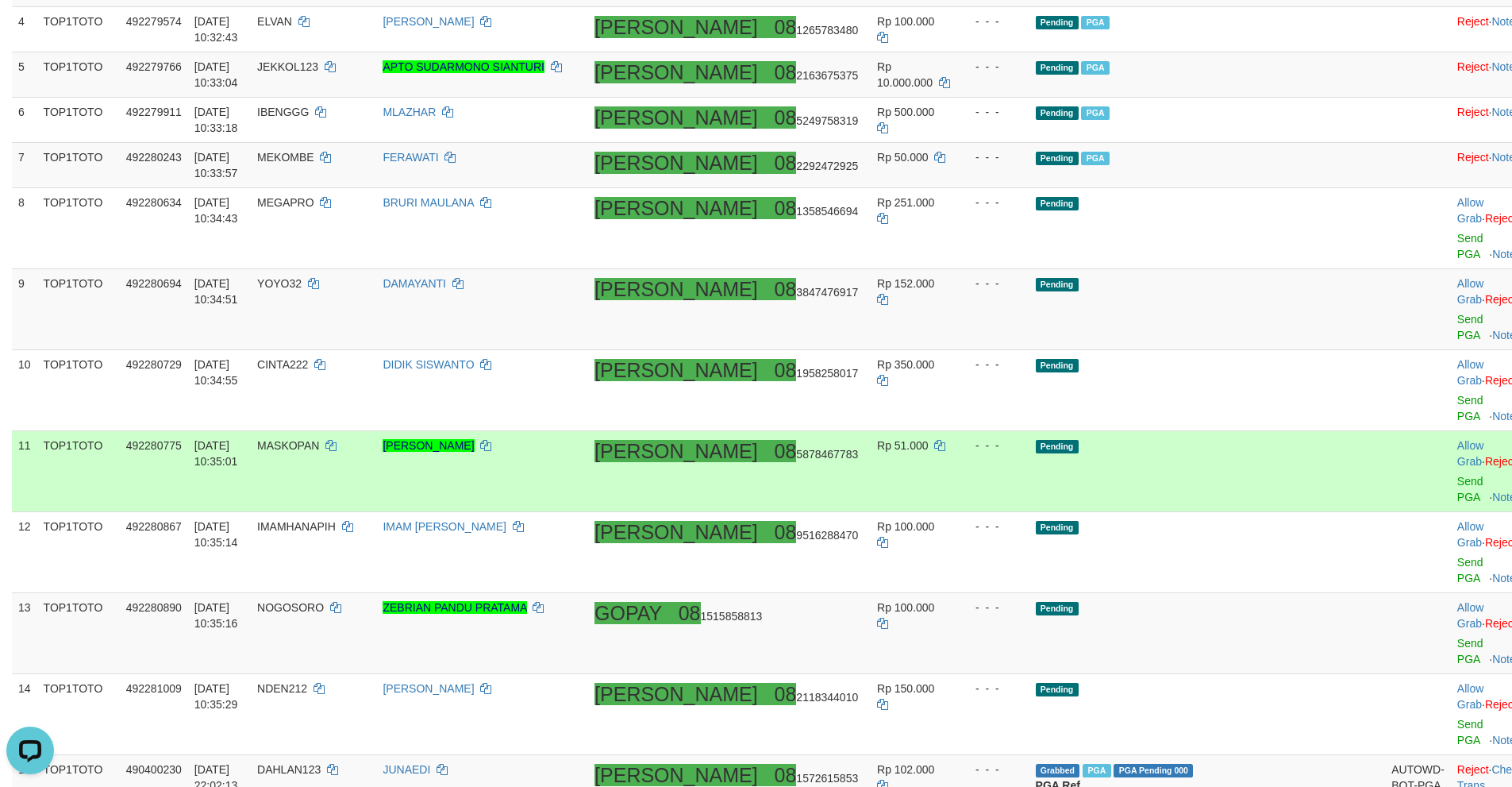
click at [1228, 431] on td "Pending" at bounding box center [1207, 472] width 356 height 81
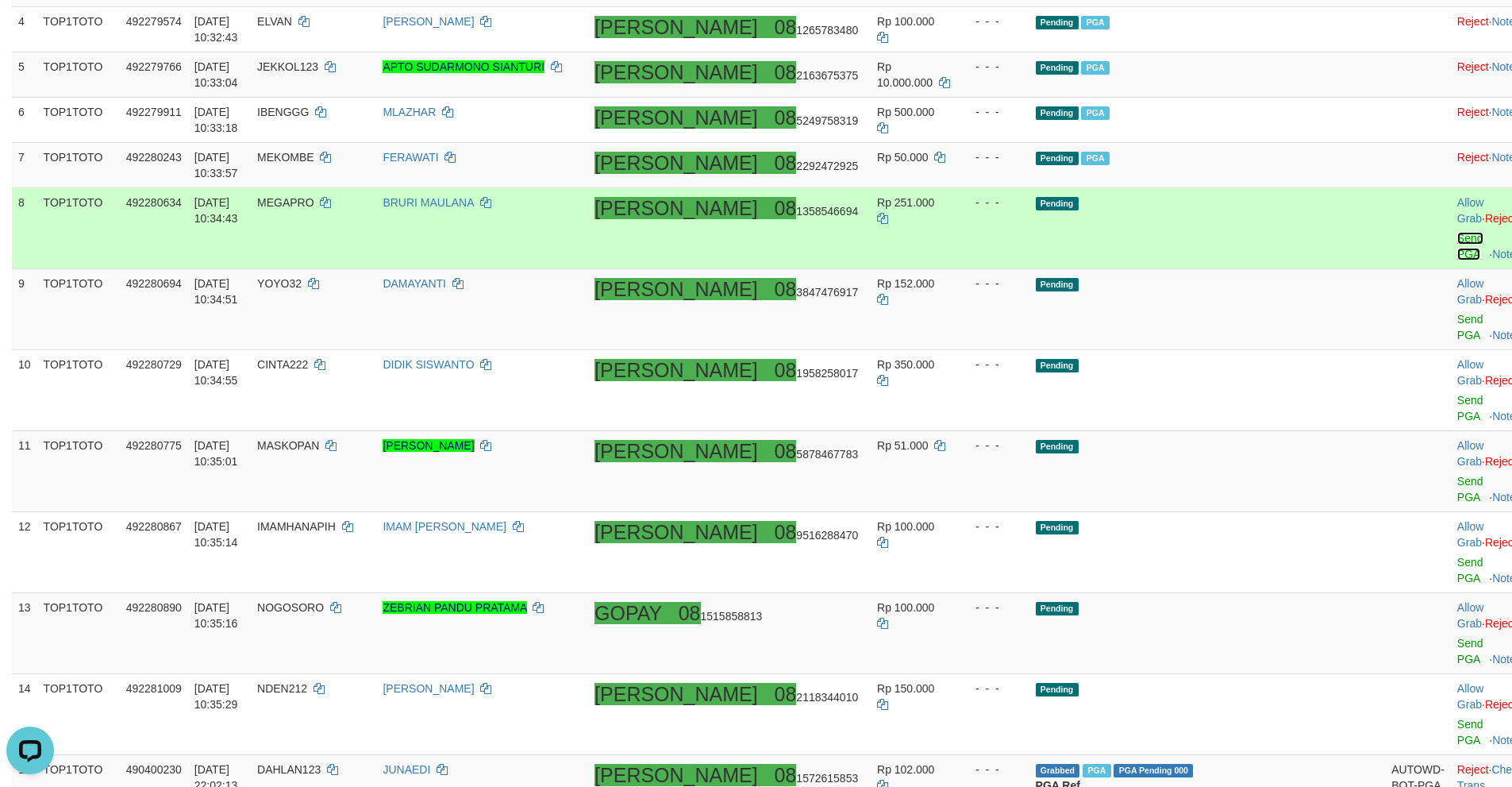
click at [1457, 232] on link "Send PGA" at bounding box center [1471, 246] width 27 height 28
drag, startPoint x: 1393, startPoint y: 222, endPoint x: 1388, endPoint y: 271, distance: 49.3
click at [1457, 313] on link "Send PGA" at bounding box center [1471, 327] width 27 height 28
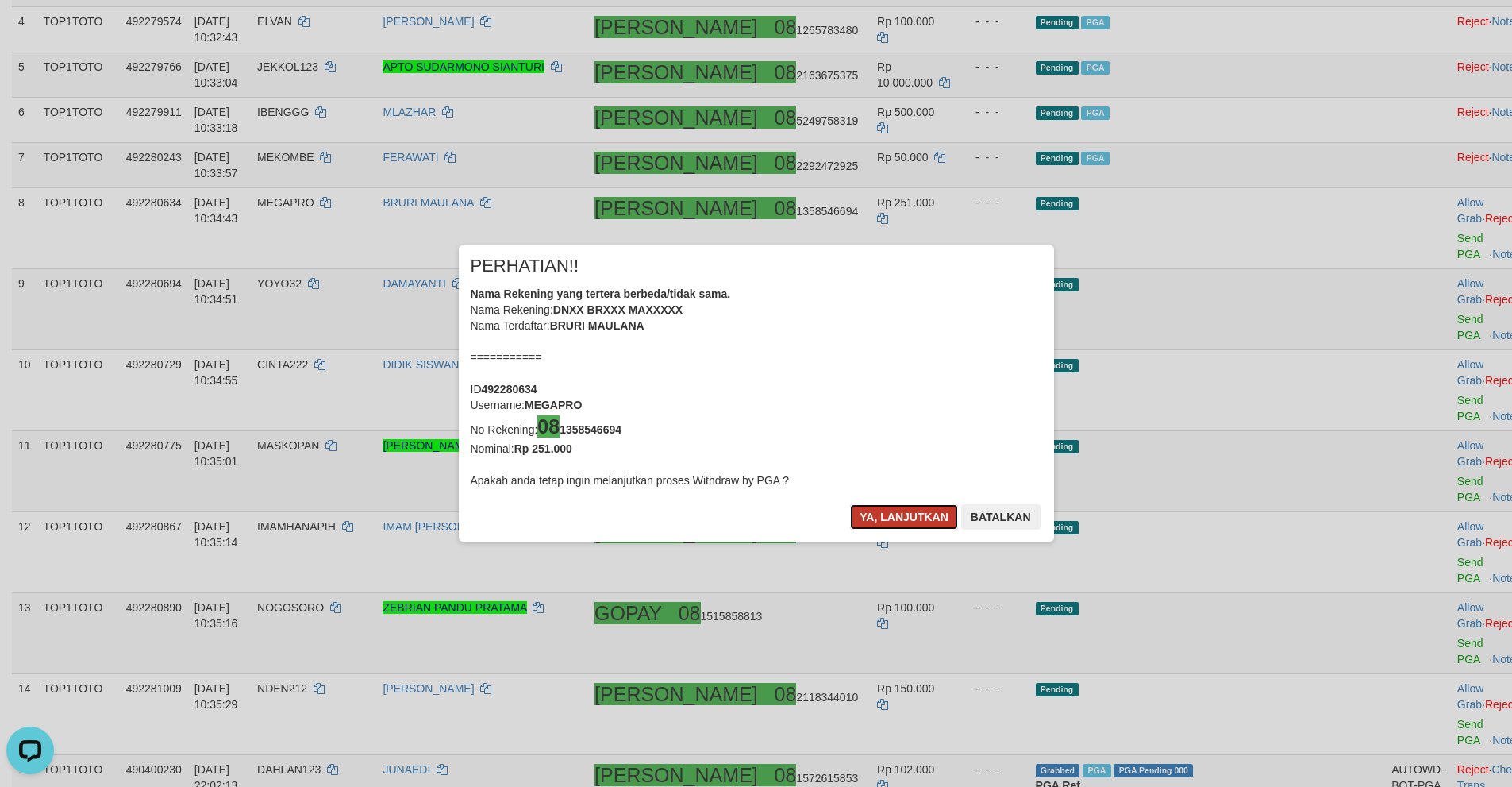
click at [890, 510] on button "Ya, lanjutkan" at bounding box center [904, 516] width 108 height 26
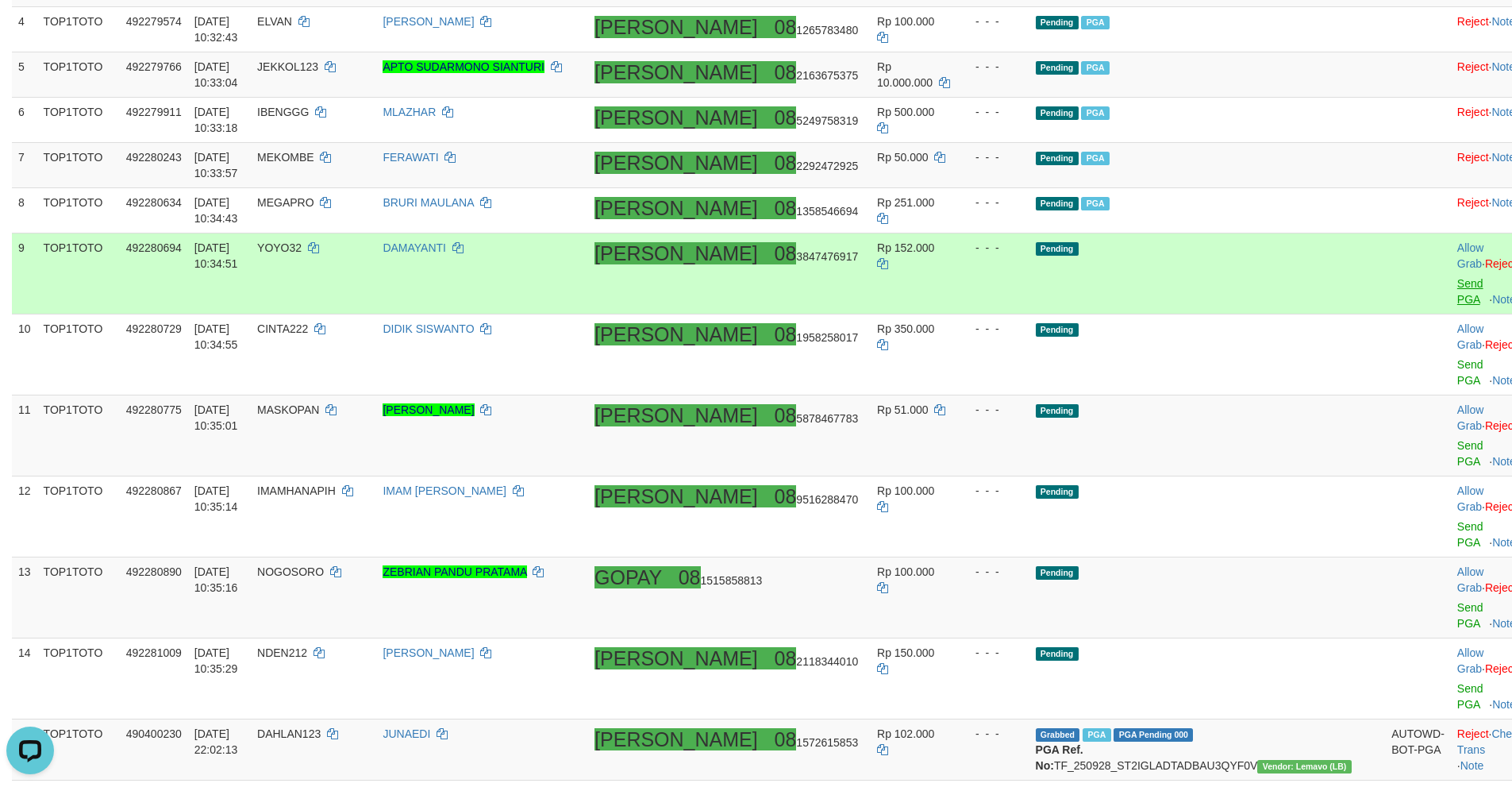
scroll to position [505, 0]
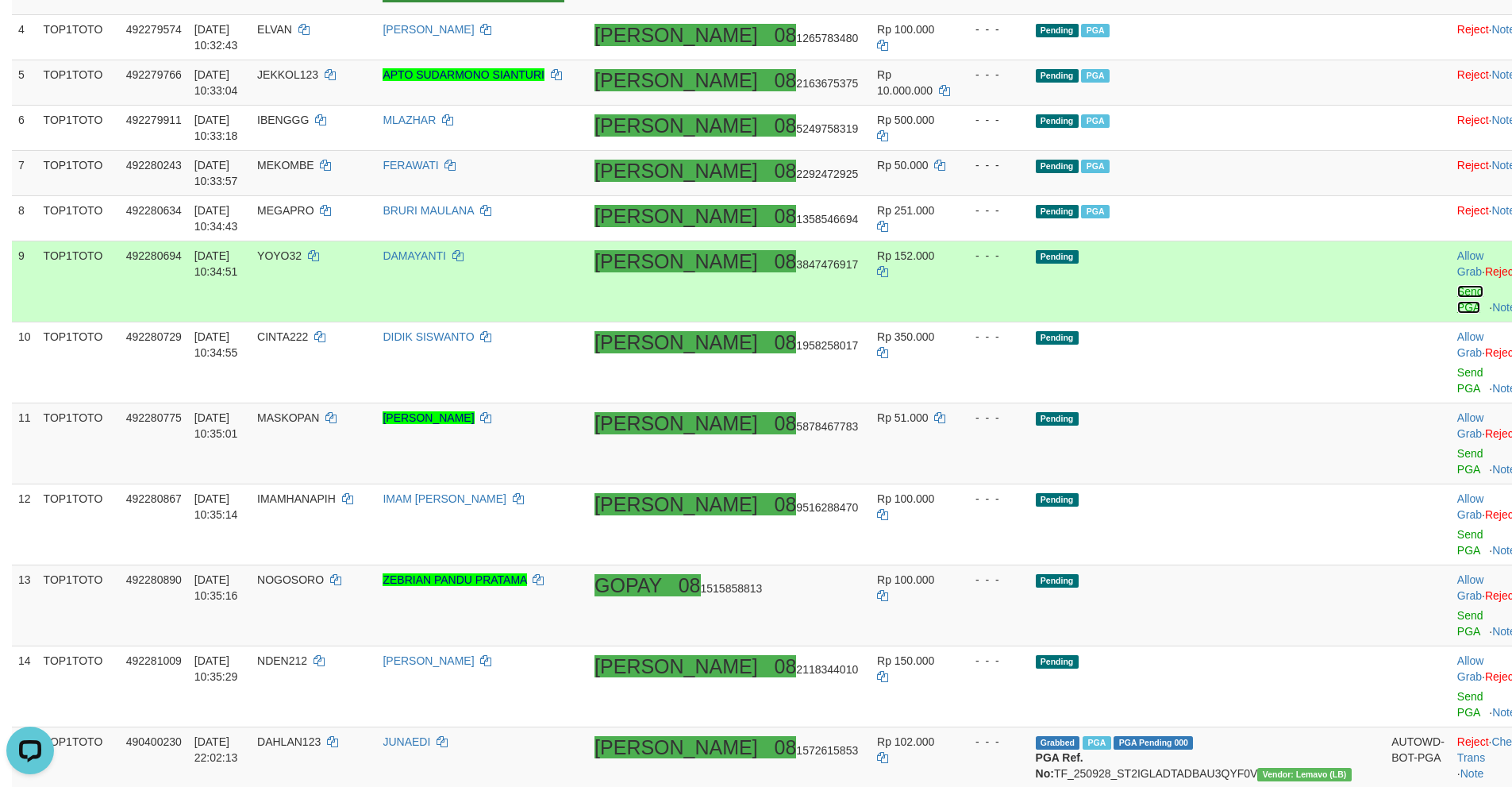
click at [1457, 285] on link "Send PGA" at bounding box center [1471, 299] width 27 height 28
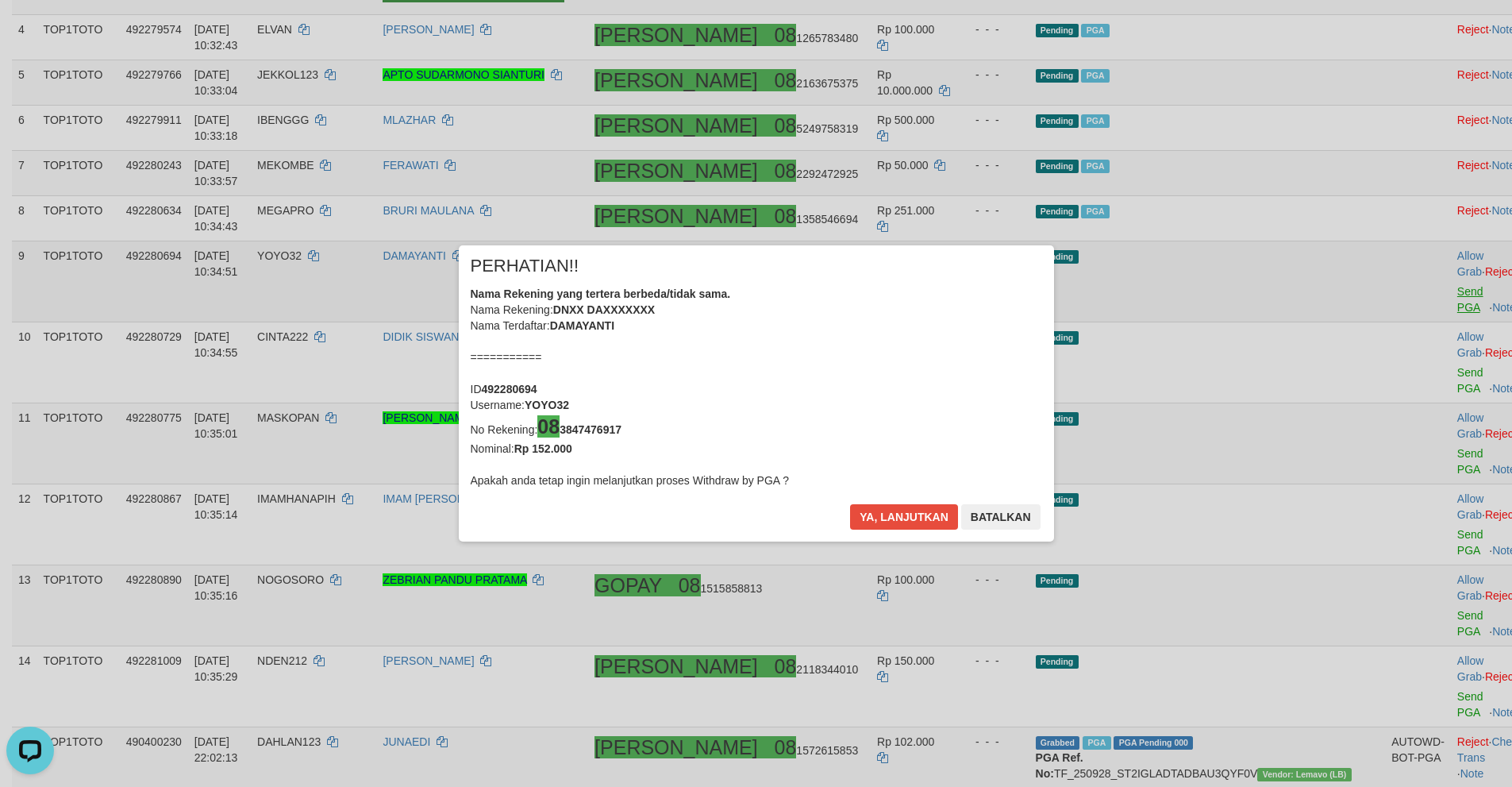
click at [905, 515] on button "Ya, lanjutkan" at bounding box center [904, 516] width 108 height 26
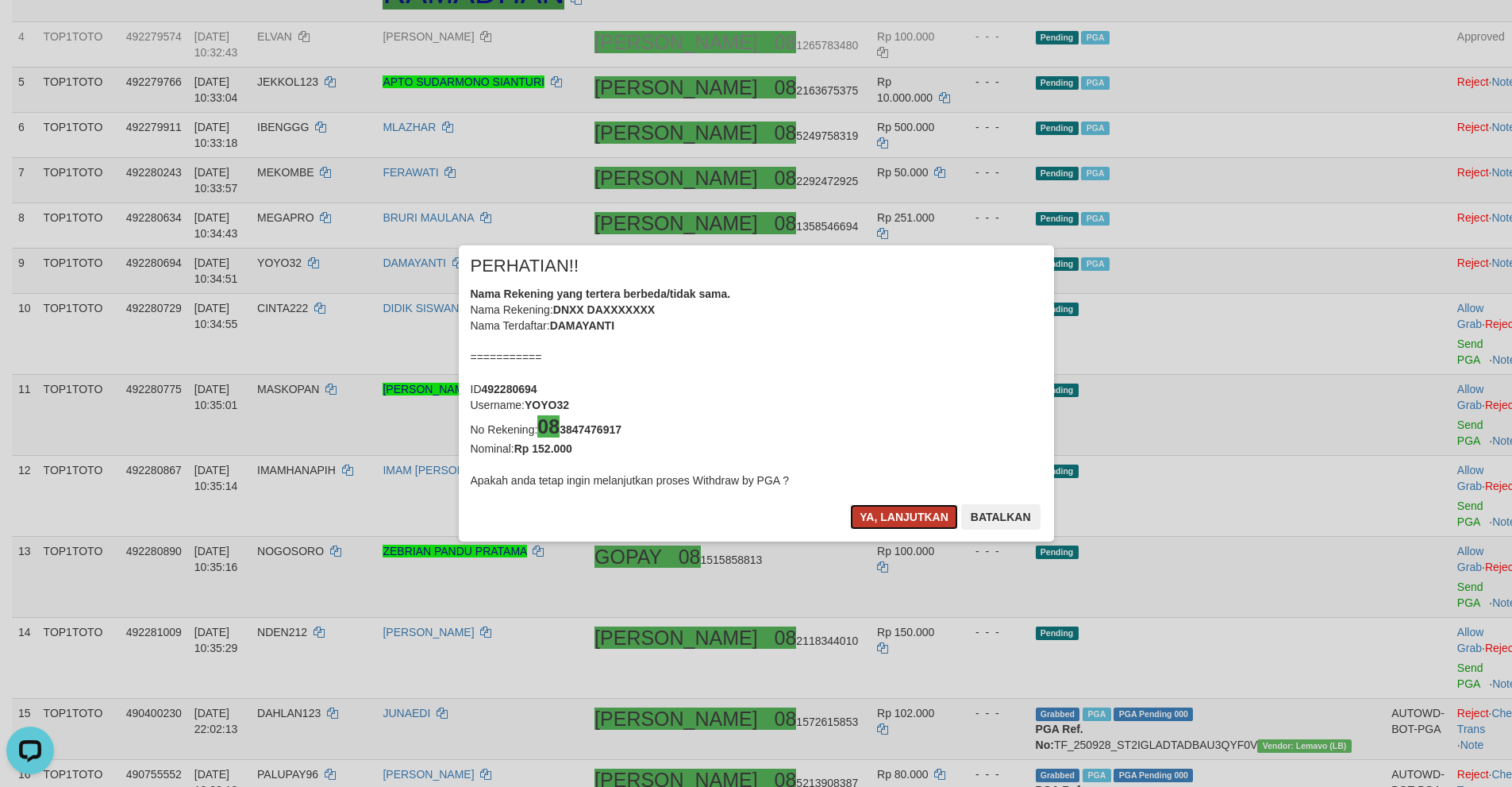
click at [883, 526] on button "Ya, lanjutkan" at bounding box center [904, 516] width 108 height 26
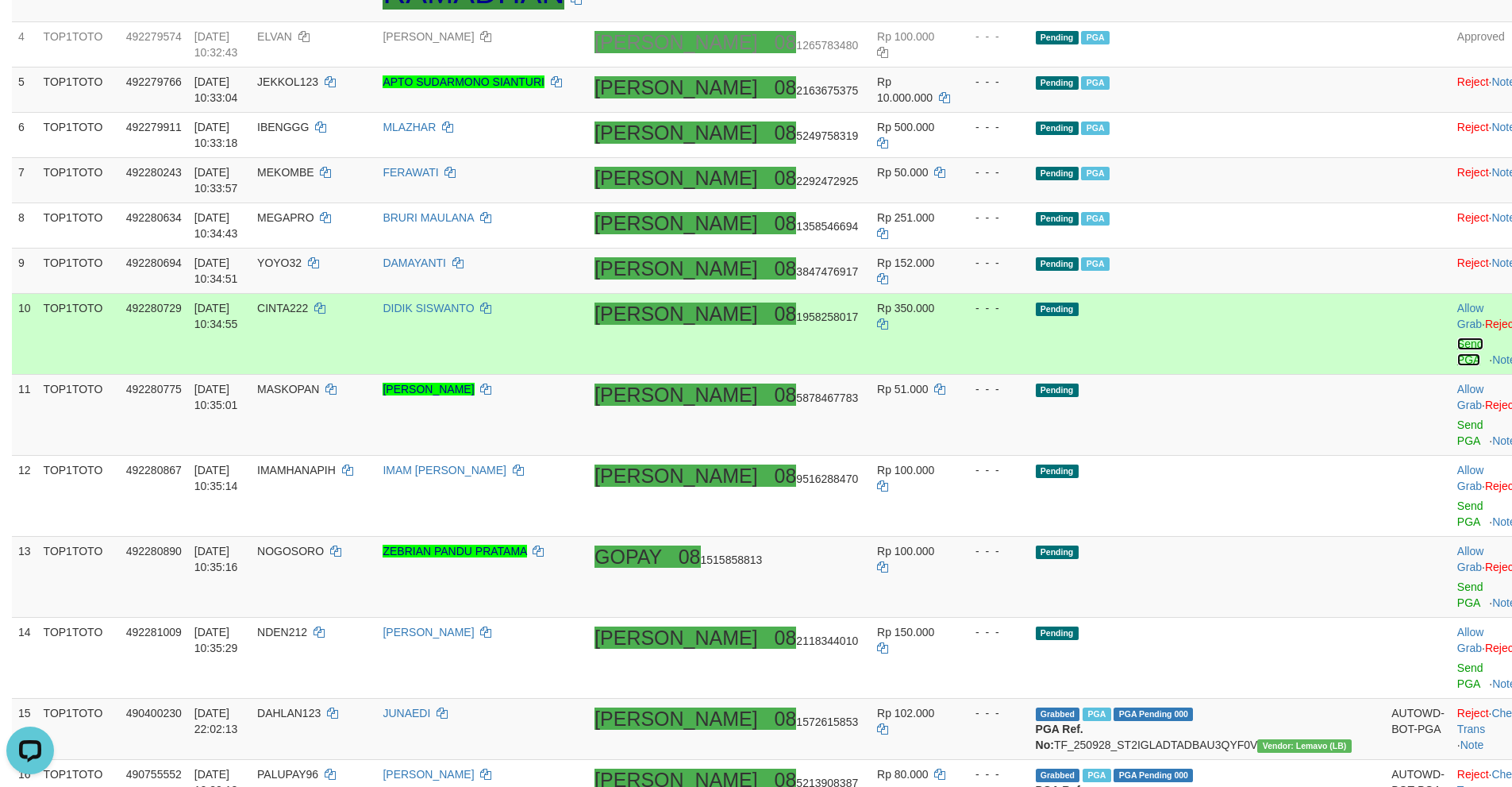
click at [1457, 337] on link "Send PGA" at bounding box center [1471, 351] width 27 height 28
click at [1457, 418] on link "Send PGA" at bounding box center [1471, 433] width 27 height 28
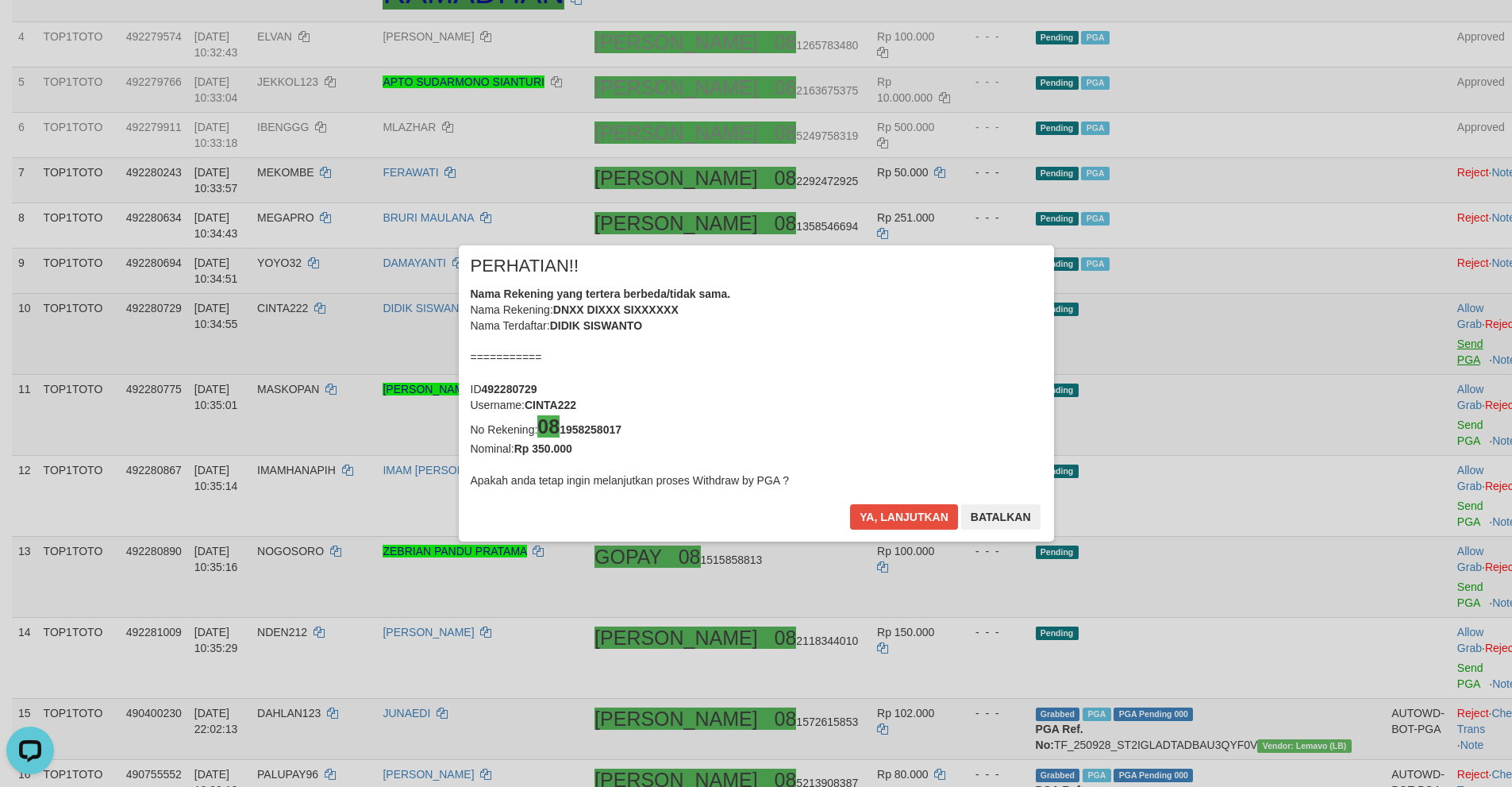
click at [1397, 419] on div "× PERHATIAN!! Nama Rekening yang tertera berbeda/tidak sama. Nama Rekening: DNX…" at bounding box center [756, 394] width 1512 height 360
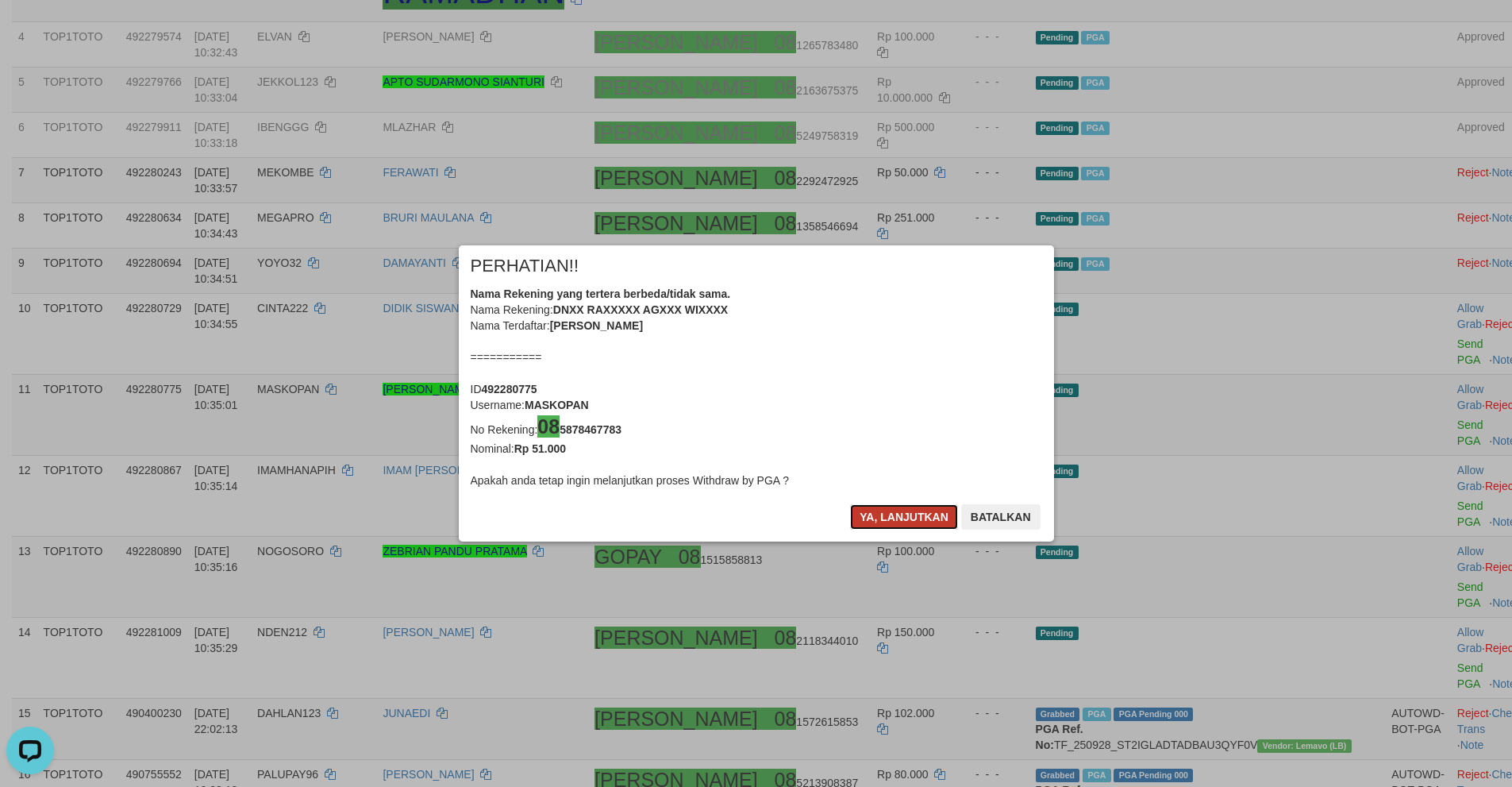
click at [888, 524] on button "Ya, lanjutkan" at bounding box center [904, 516] width 108 height 26
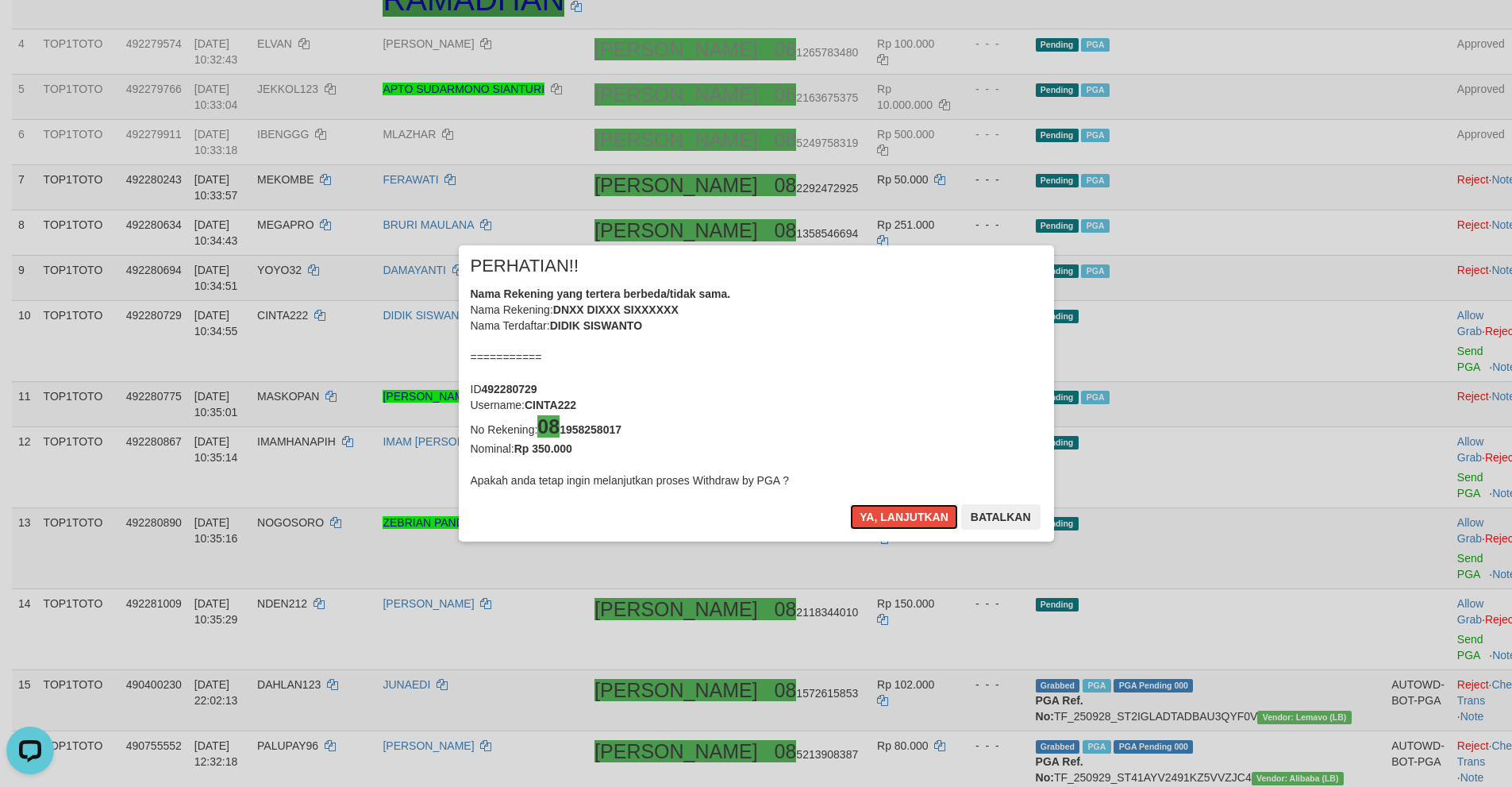
click at [888, 524] on button "Ya, lanjutkan" at bounding box center [904, 516] width 108 height 26
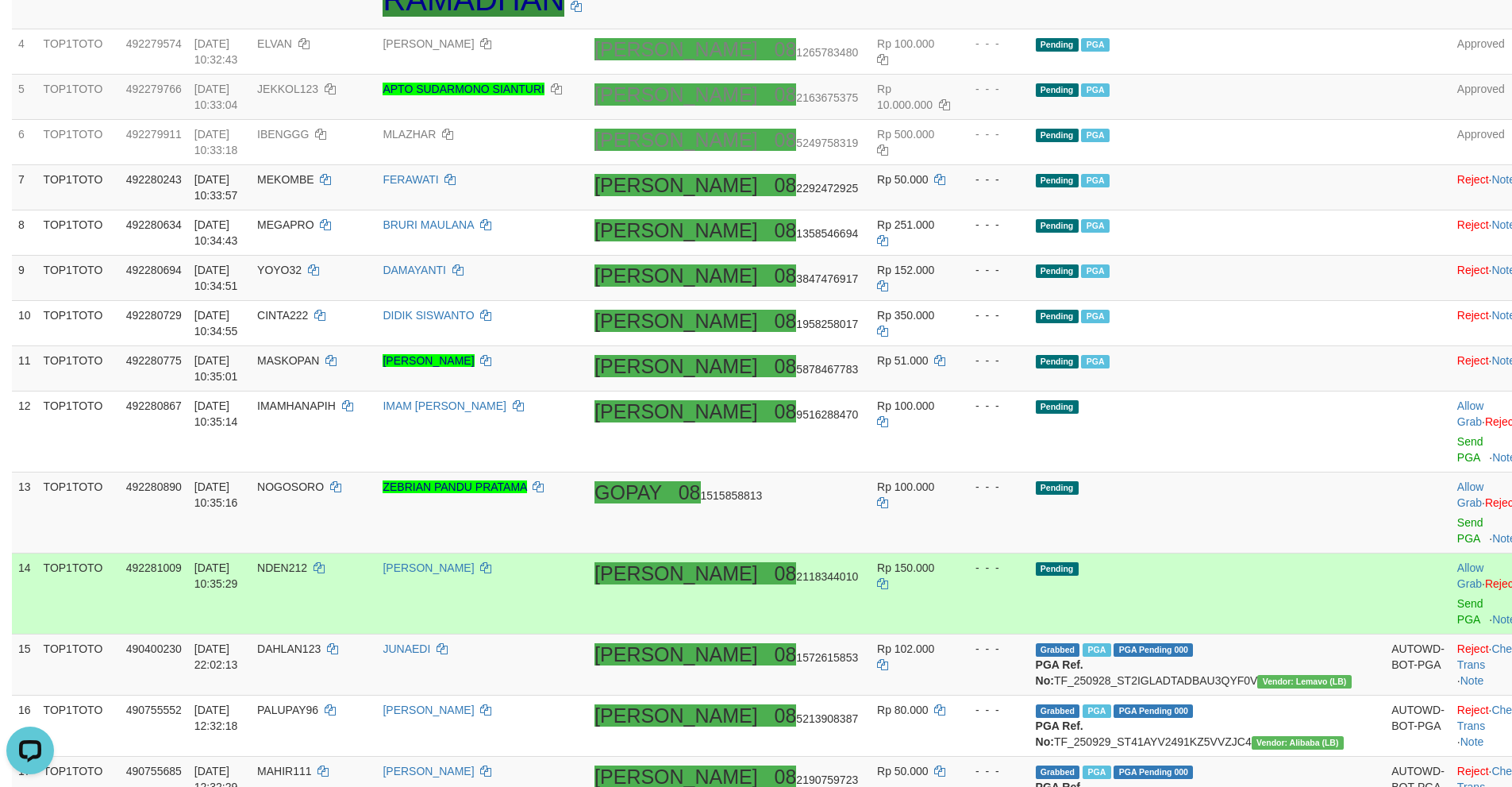
scroll to position [482, 0]
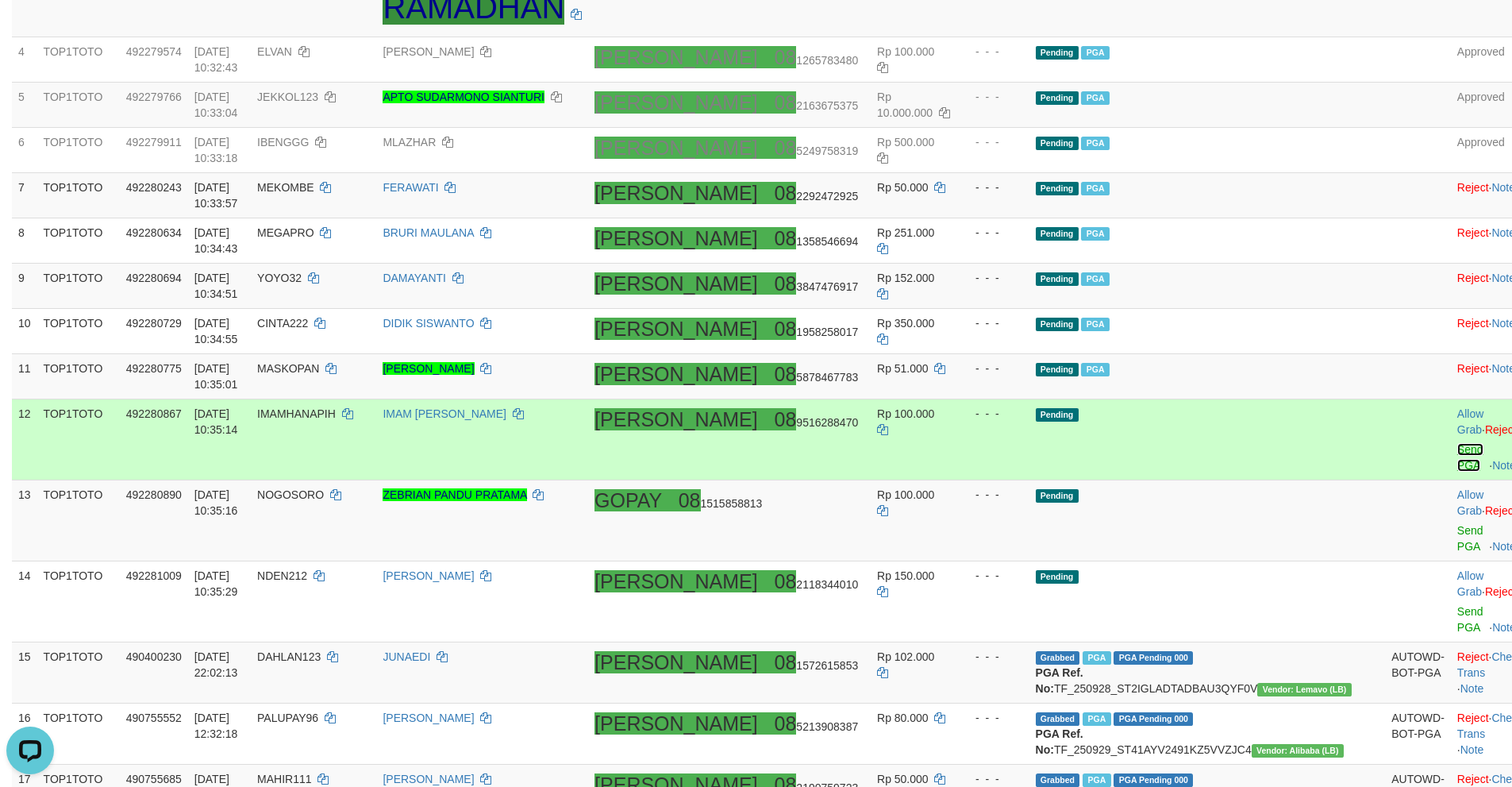
click at [1457, 443] on link "Send PGA" at bounding box center [1471, 457] width 27 height 28
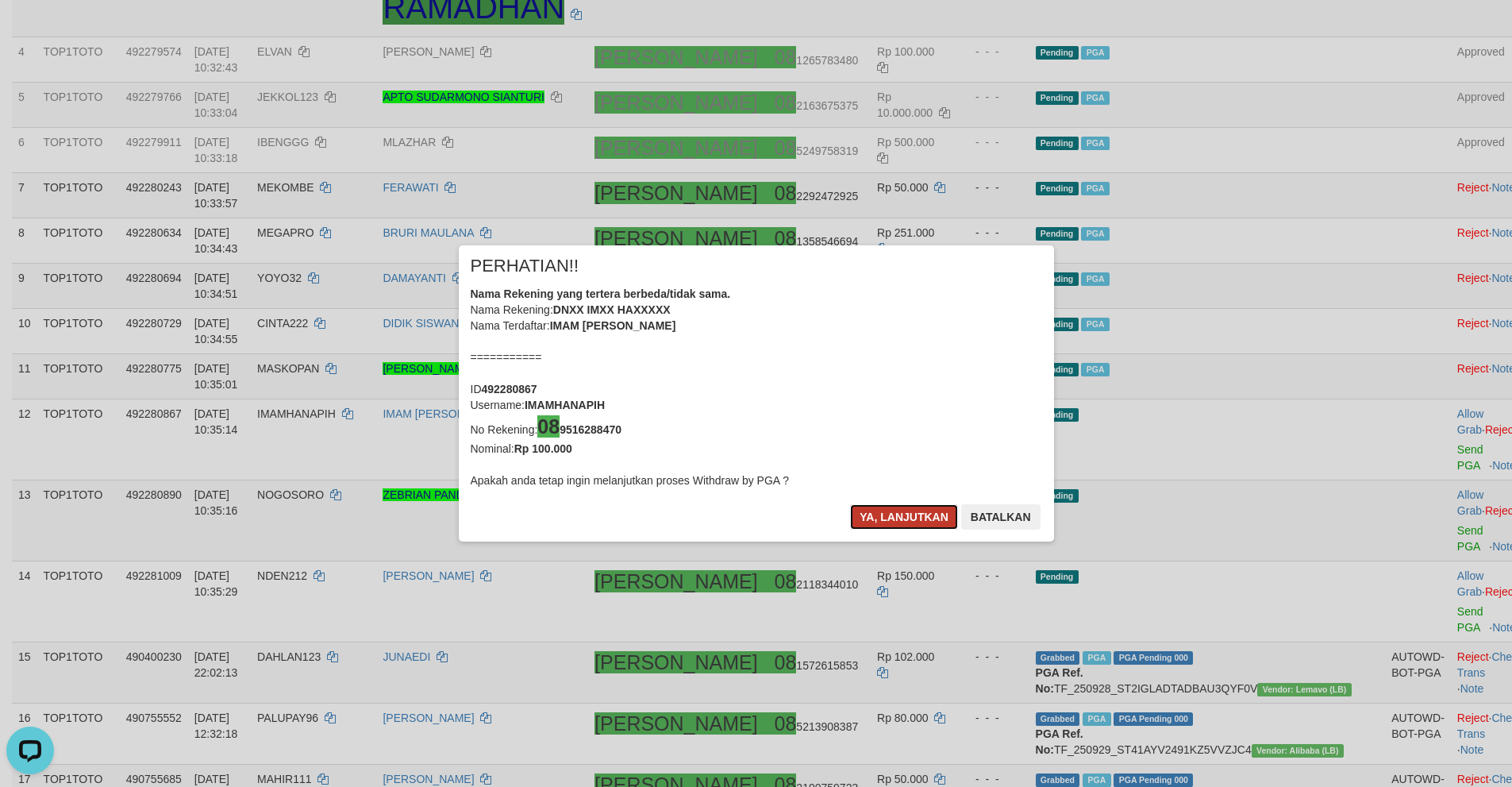
click at [871, 521] on button "Ya, lanjutkan" at bounding box center [904, 516] width 108 height 26
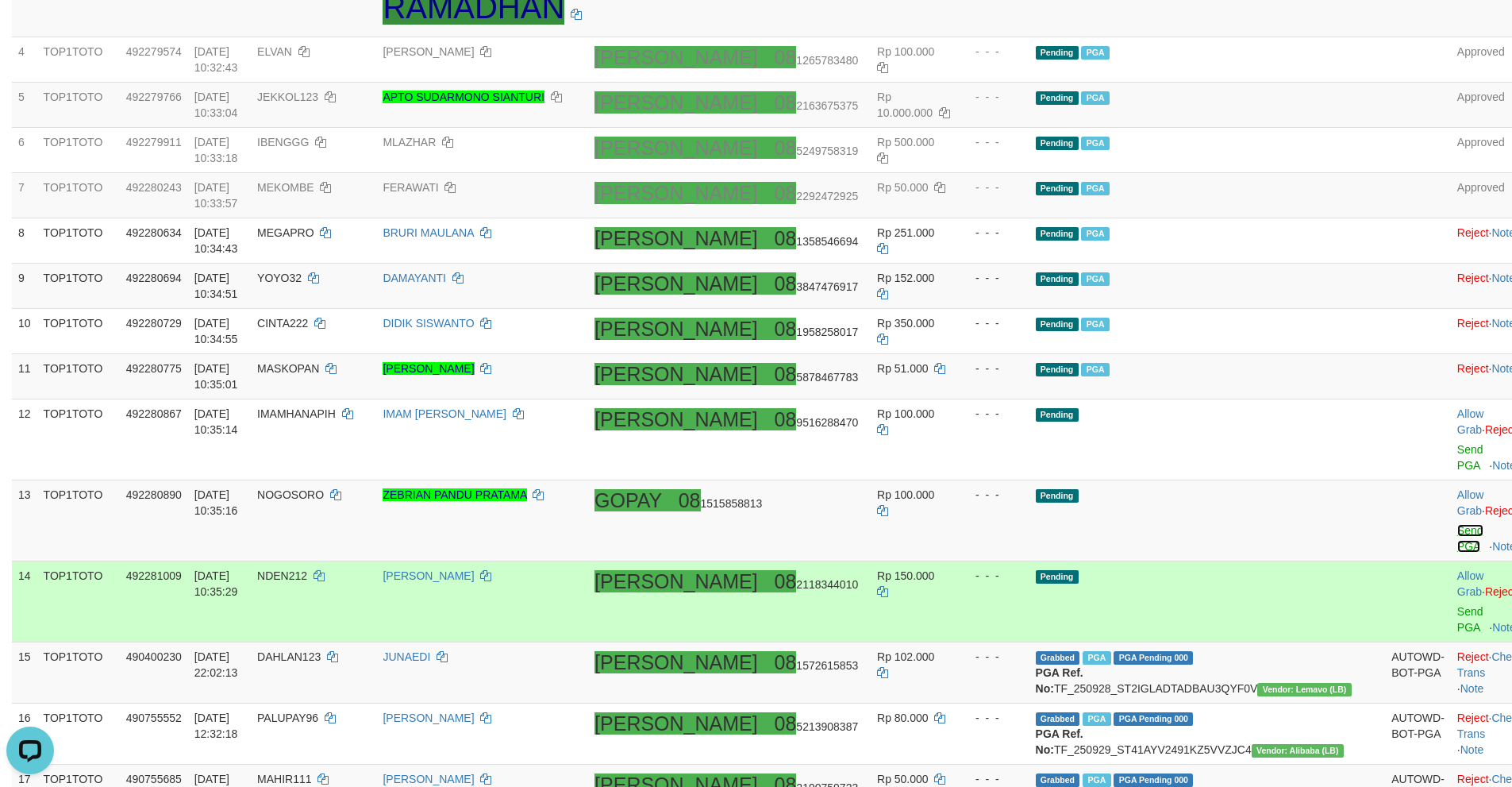
scroll to position [476, 0]
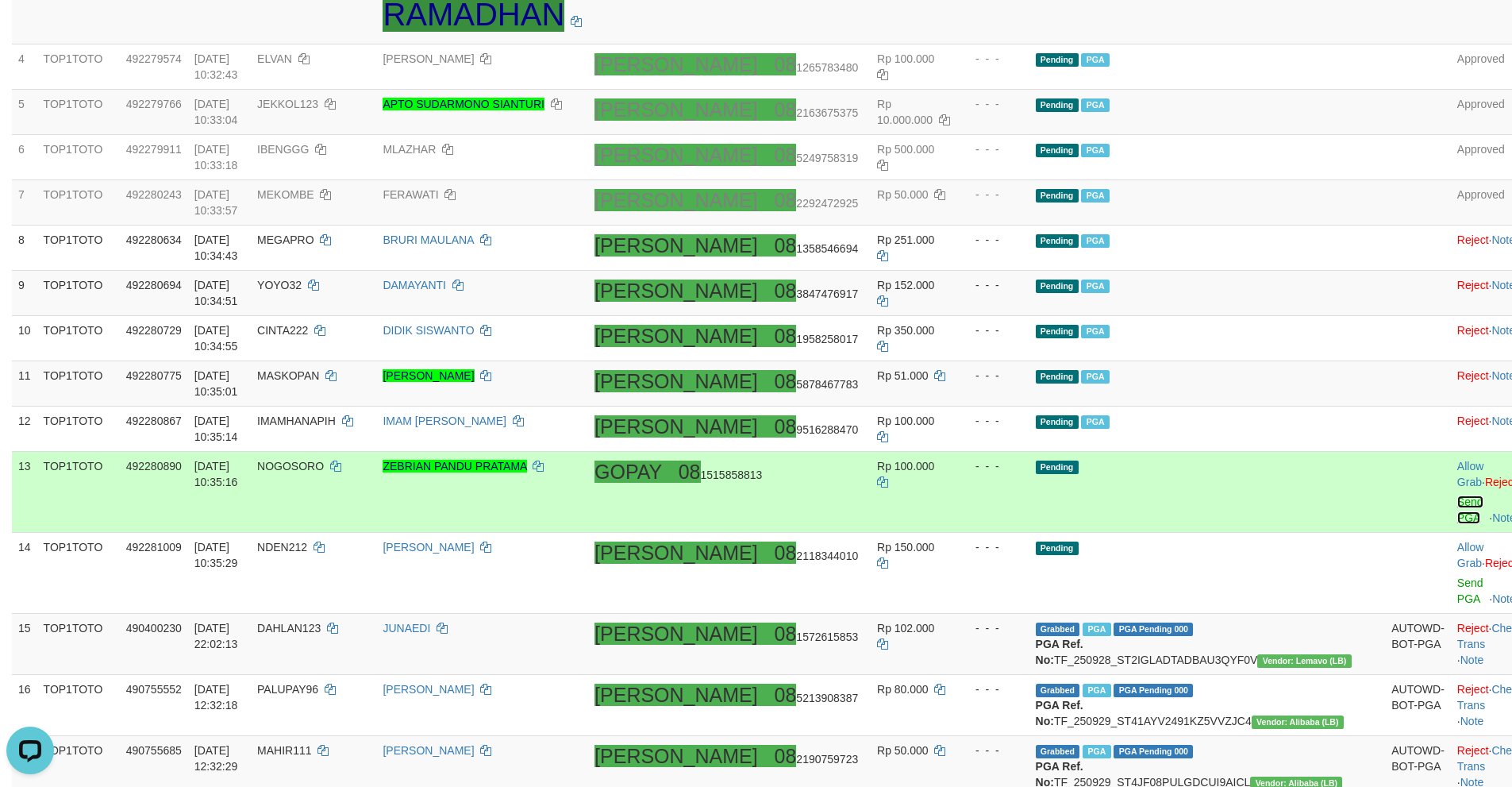
click at [1457, 496] on link "Send PGA" at bounding box center [1471, 510] width 27 height 28
click at [1457, 576] on link "Send PGA" at bounding box center [1471, 590] width 27 height 28
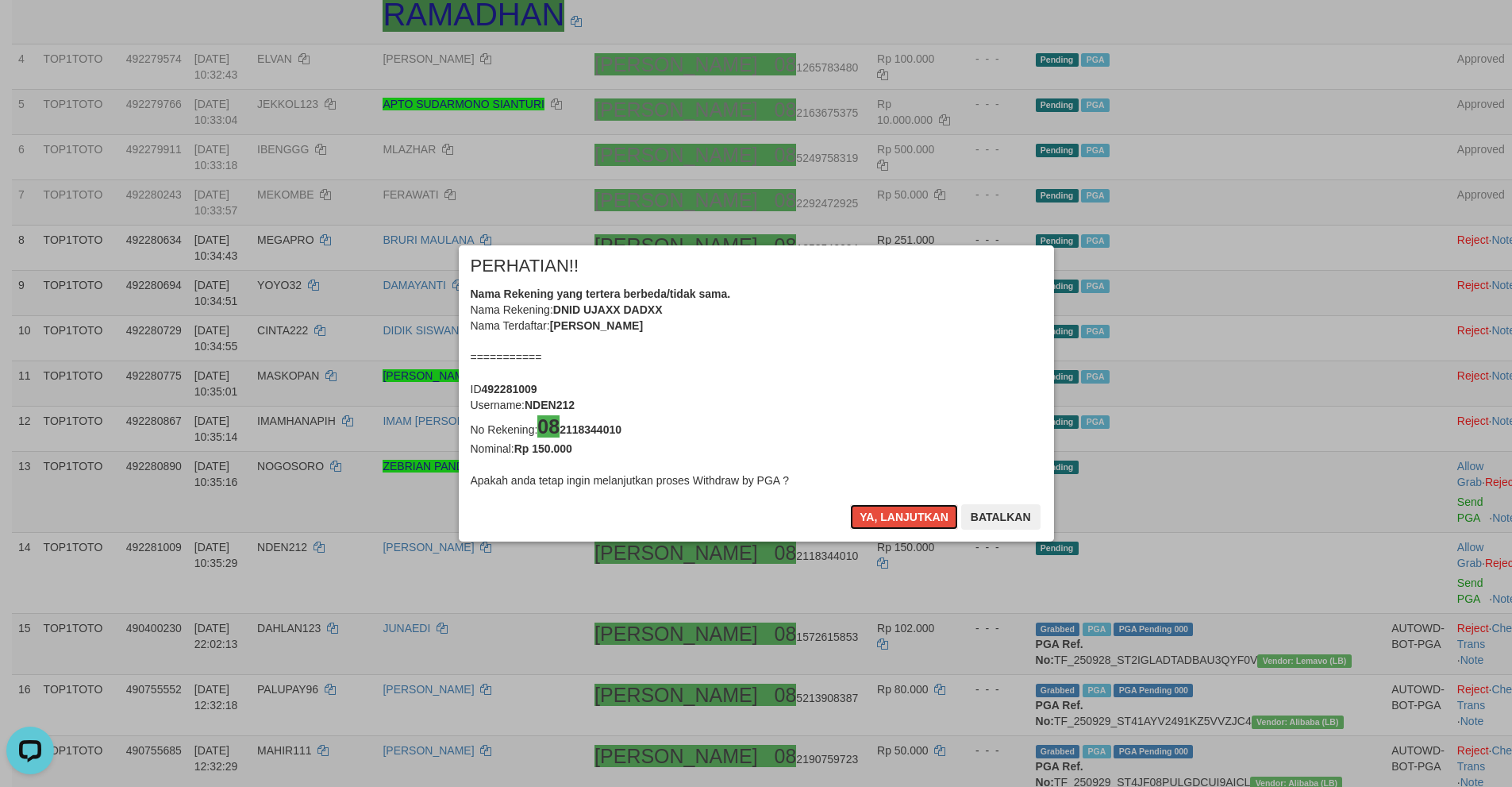
click at [880, 521] on button "Ya, lanjutkan" at bounding box center [904, 516] width 108 height 26
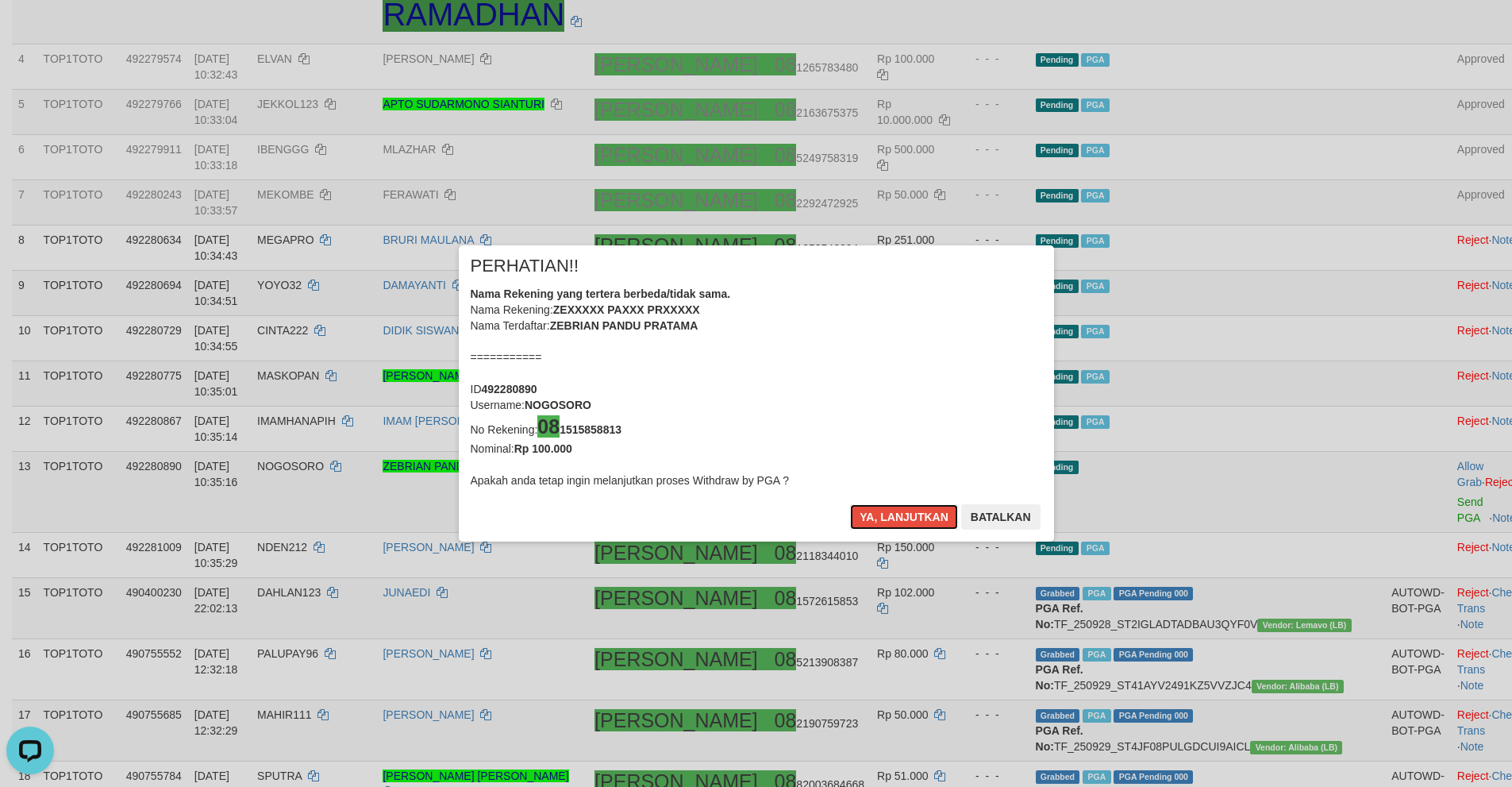
click at [880, 521] on button "Ya, lanjutkan" at bounding box center [904, 516] width 108 height 26
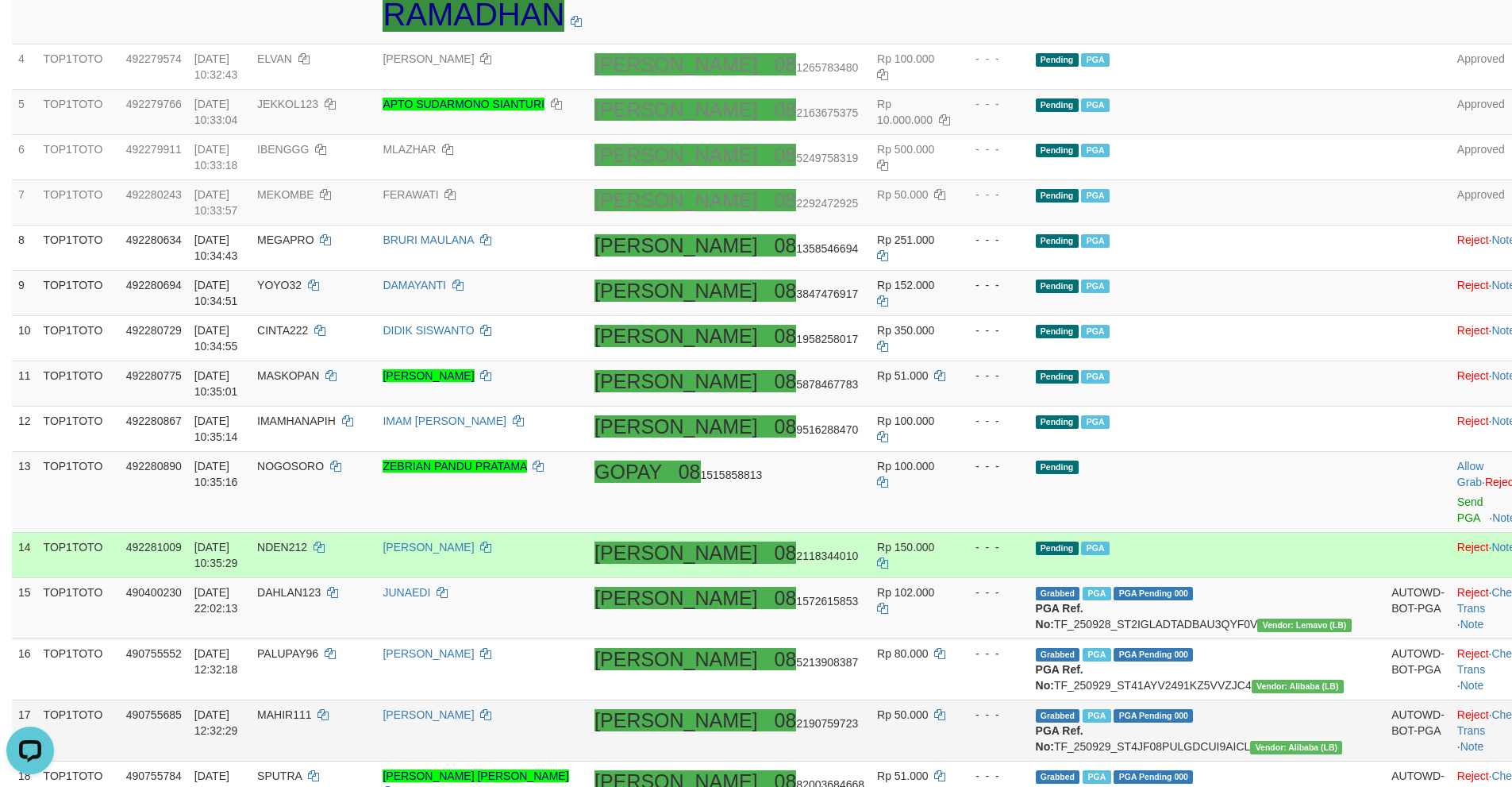
scroll to position [468, 0]
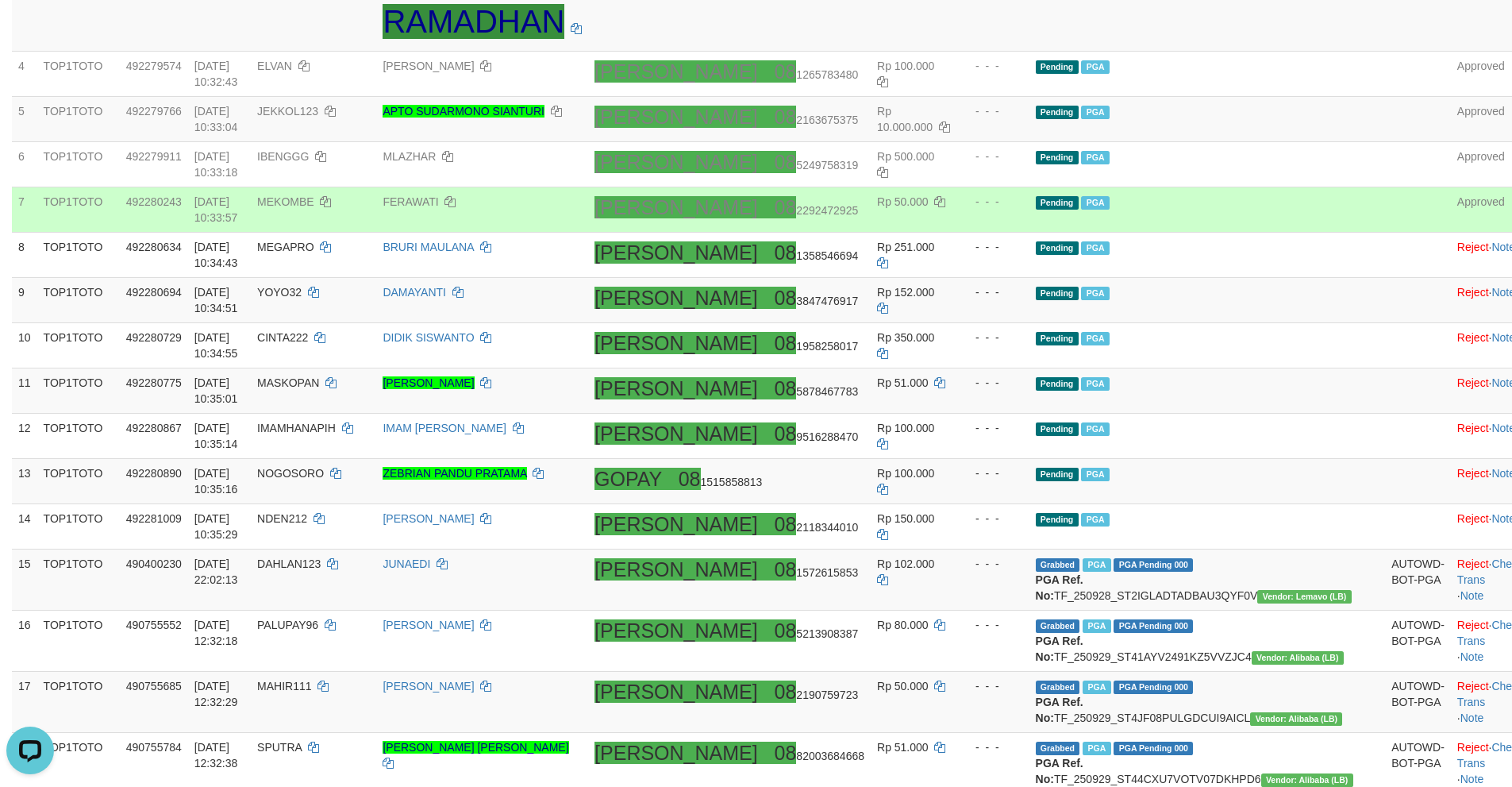
click at [1385, 222] on td at bounding box center [1417, 210] width 66 height 46
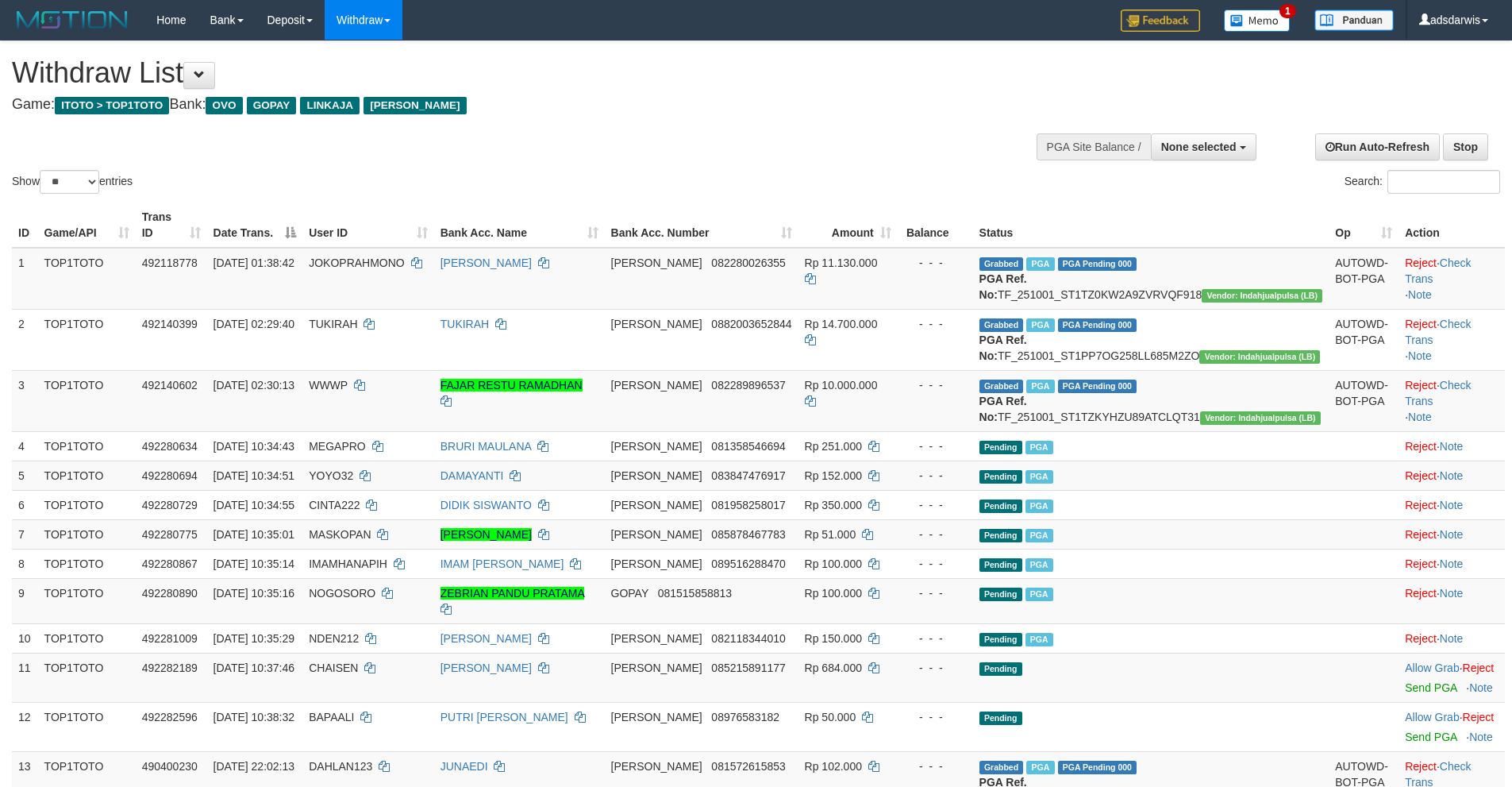
select select
select select "**"
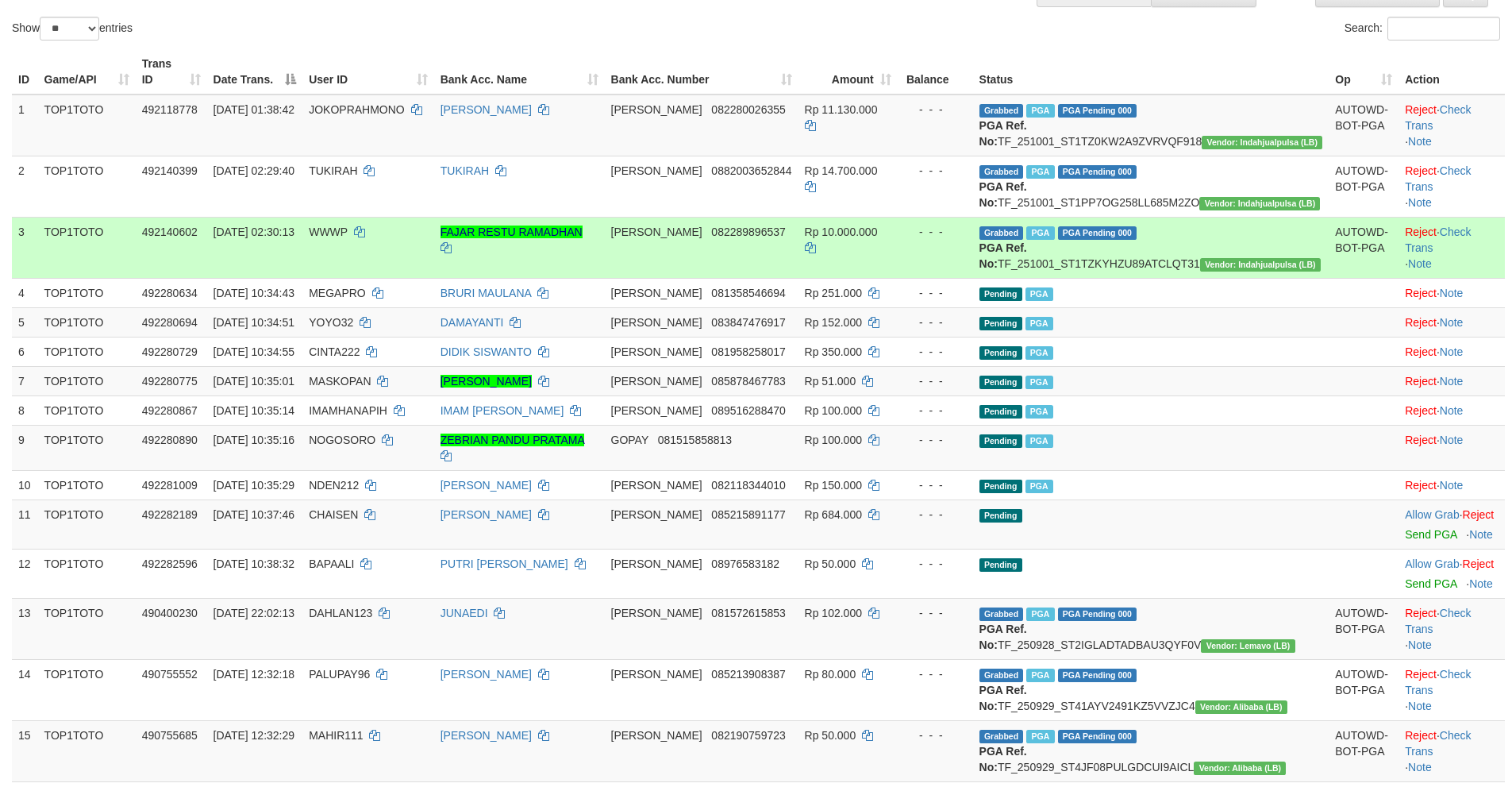
scroll to position [317, 0]
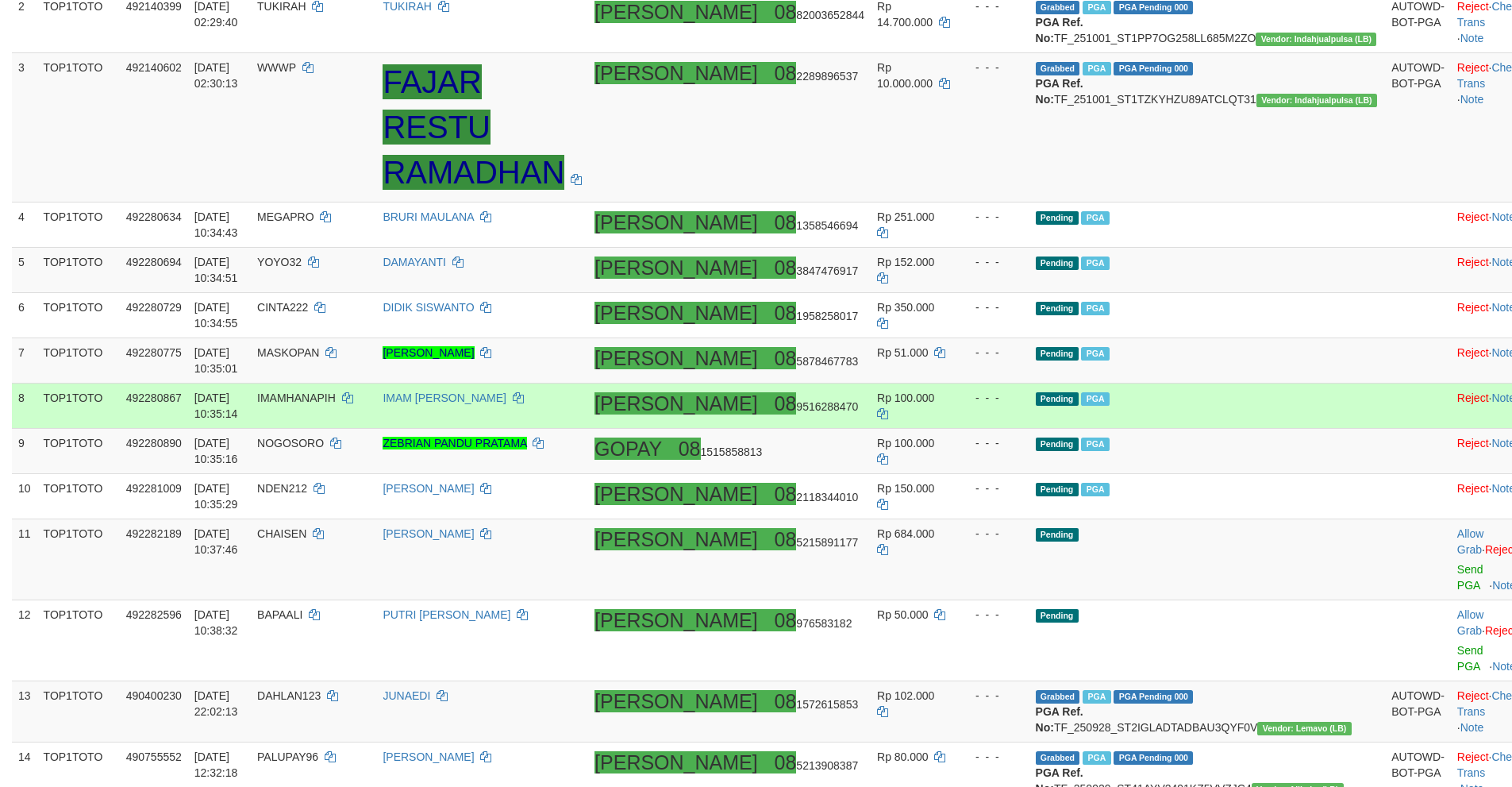
click at [1249, 386] on td "Pending PGA" at bounding box center [1207, 406] width 356 height 46
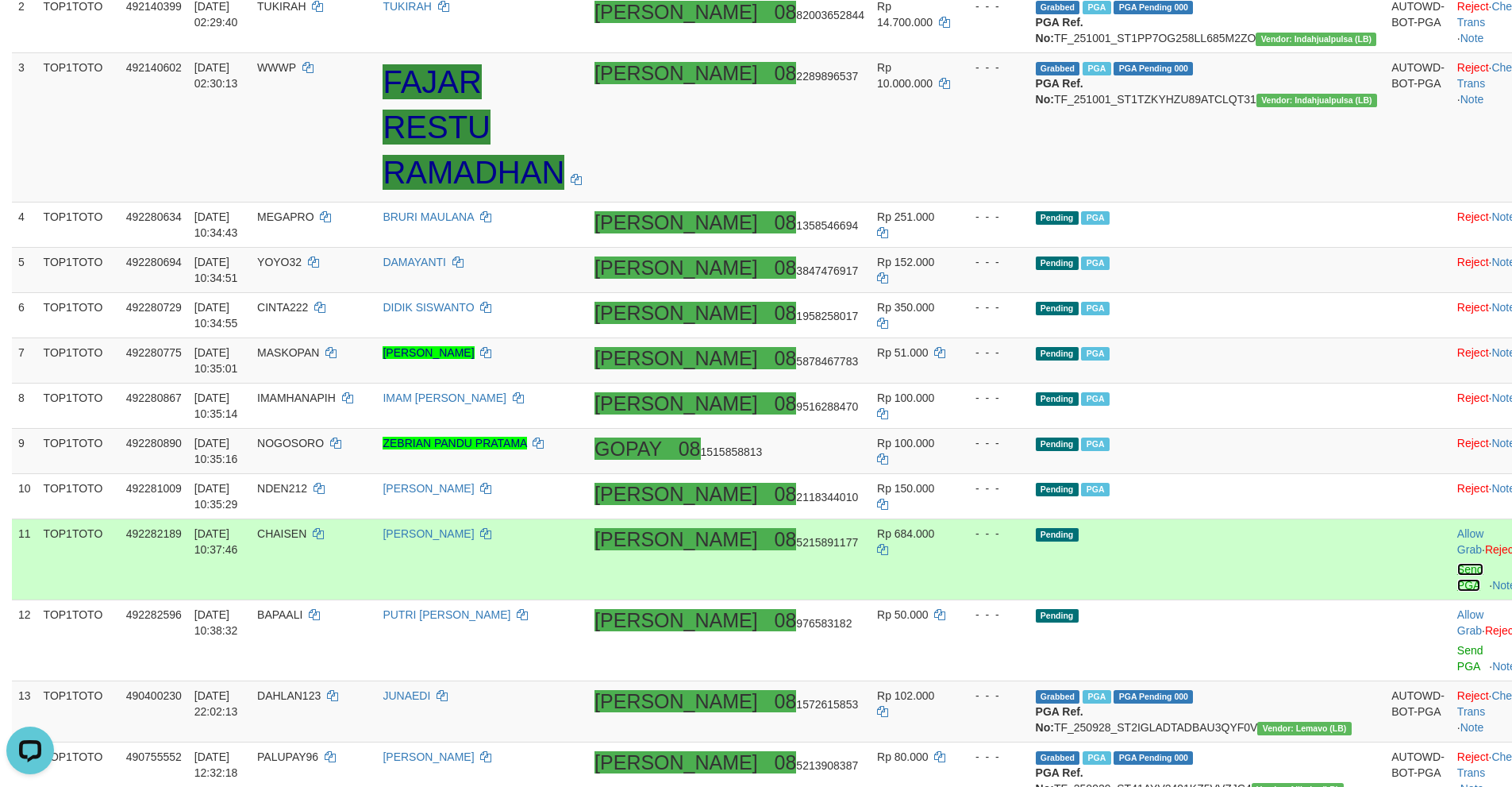
click at [1457, 563] on link "Send PGA" at bounding box center [1471, 577] width 27 height 28
click at [1457, 644] on link "Send PGA" at bounding box center [1471, 658] width 27 height 28
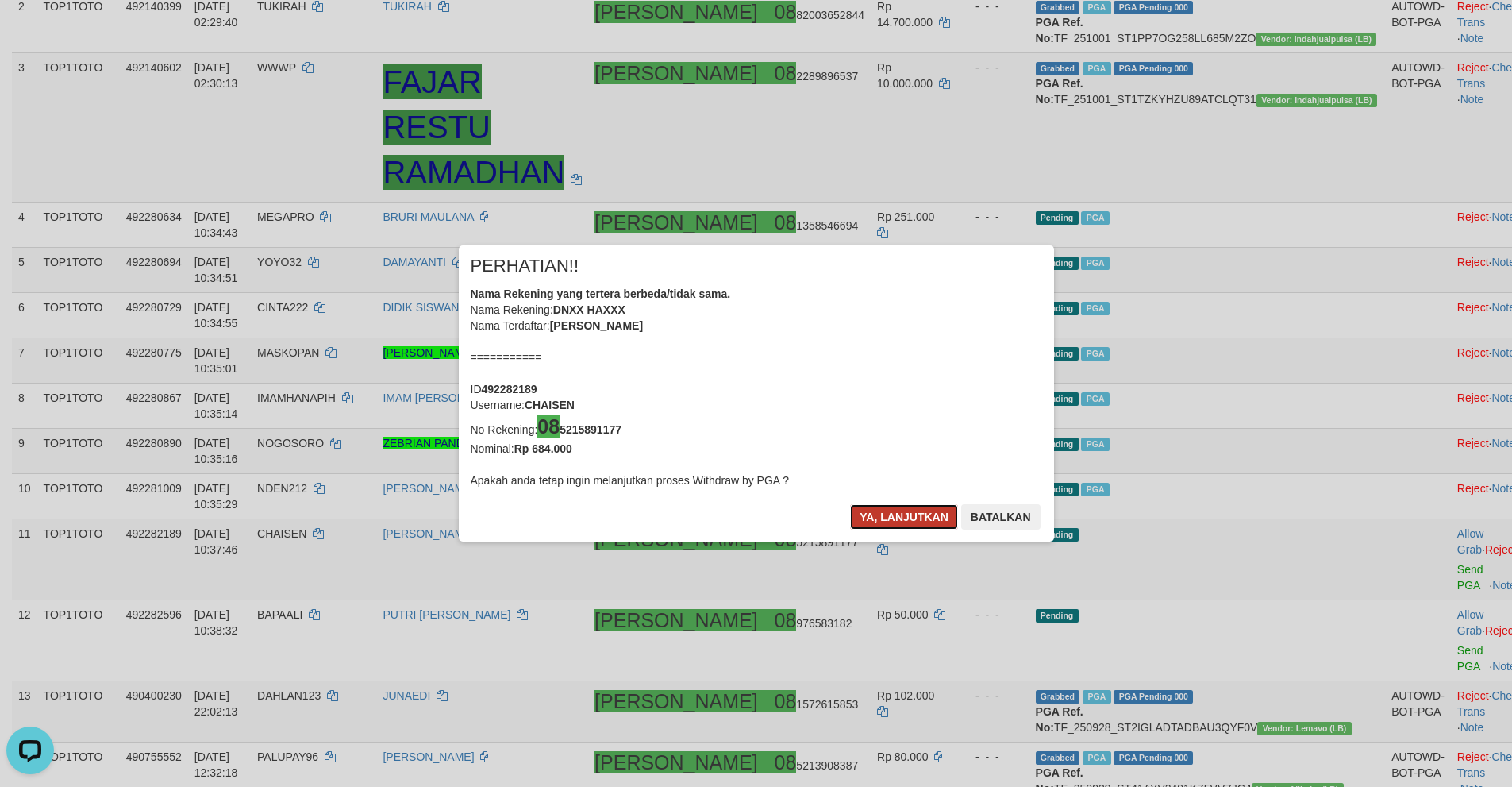
click at [909, 519] on button "Ya, lanjutkan" at bounding box center [904, 516] width 108 height 26
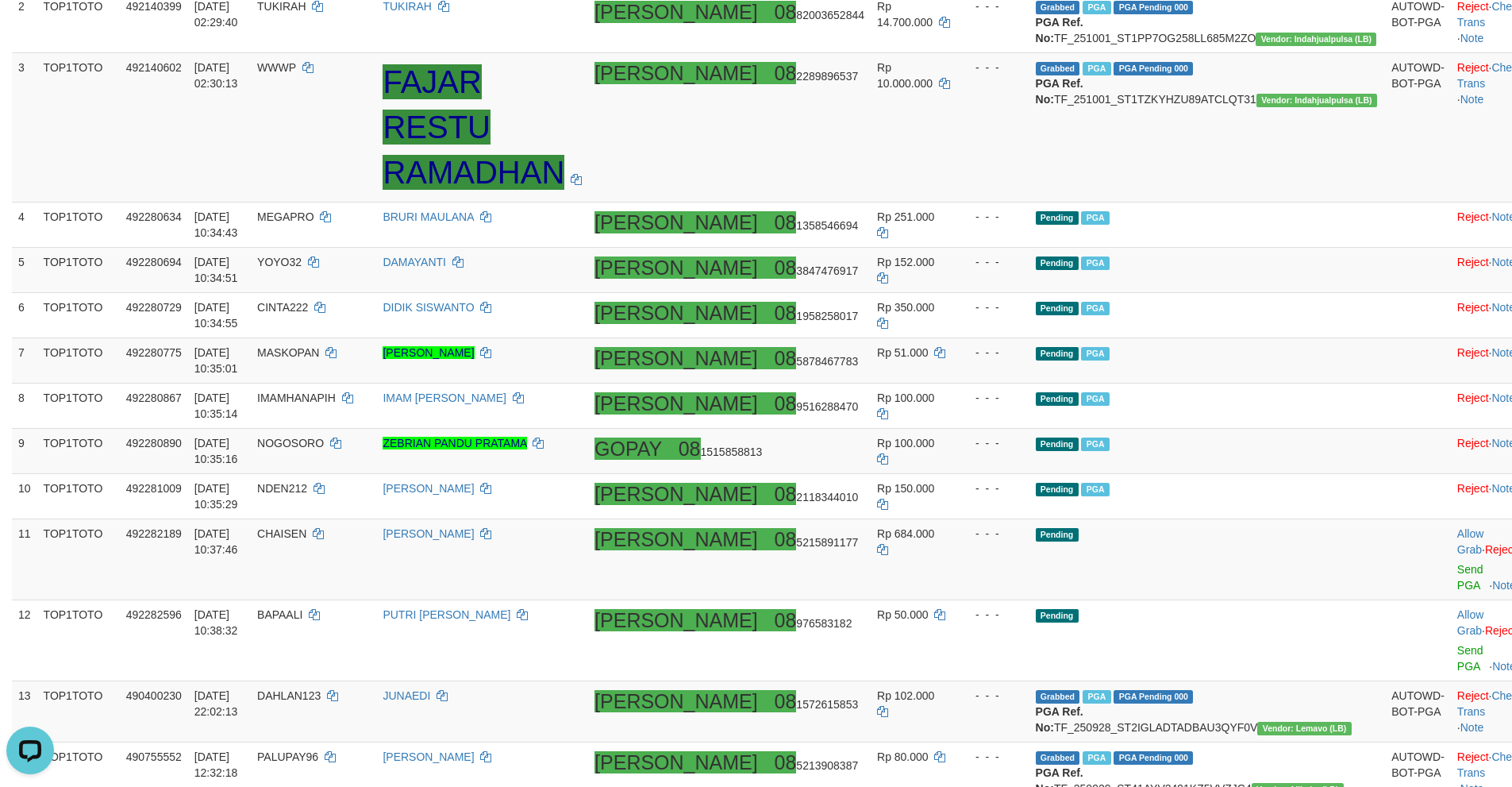
scroll to position [310, 0]
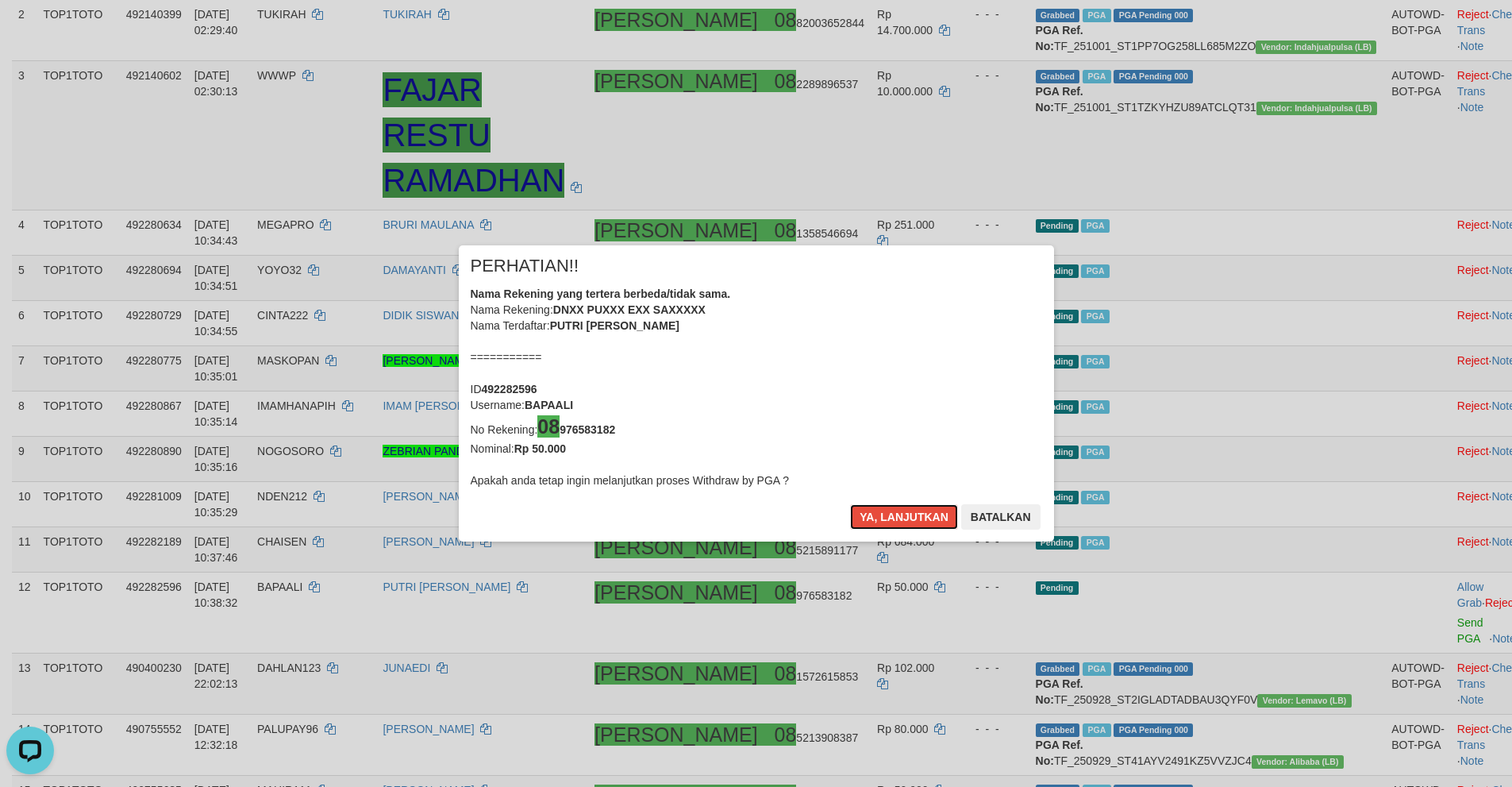
click at [909, 519] on button "Ya, lanjutkan" at bounding box center [904, 516] width 108 height 26
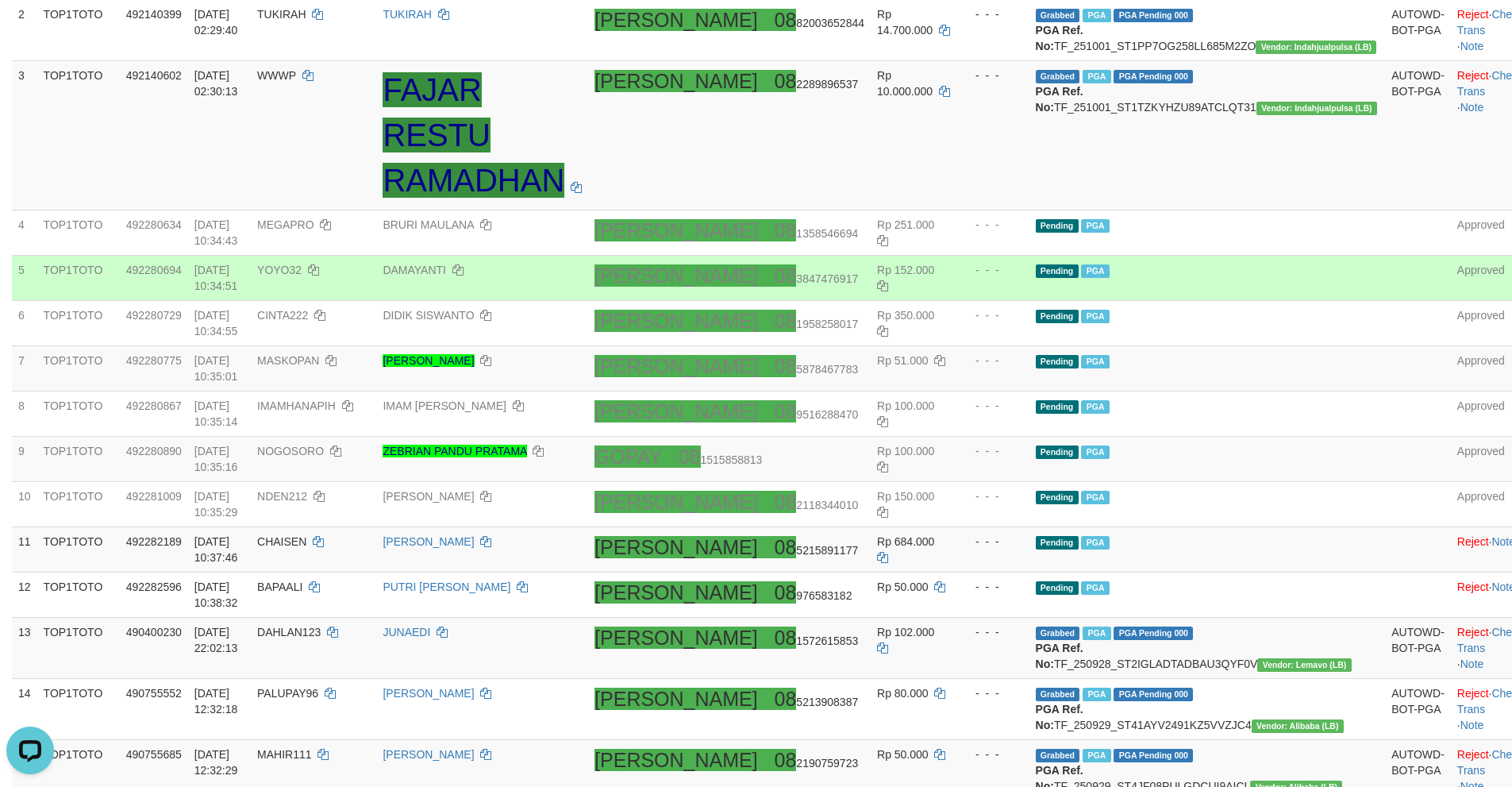
click at [1233, 298] on td "Pending PGA" at bounding box center [1207, 278] width 356 height 46
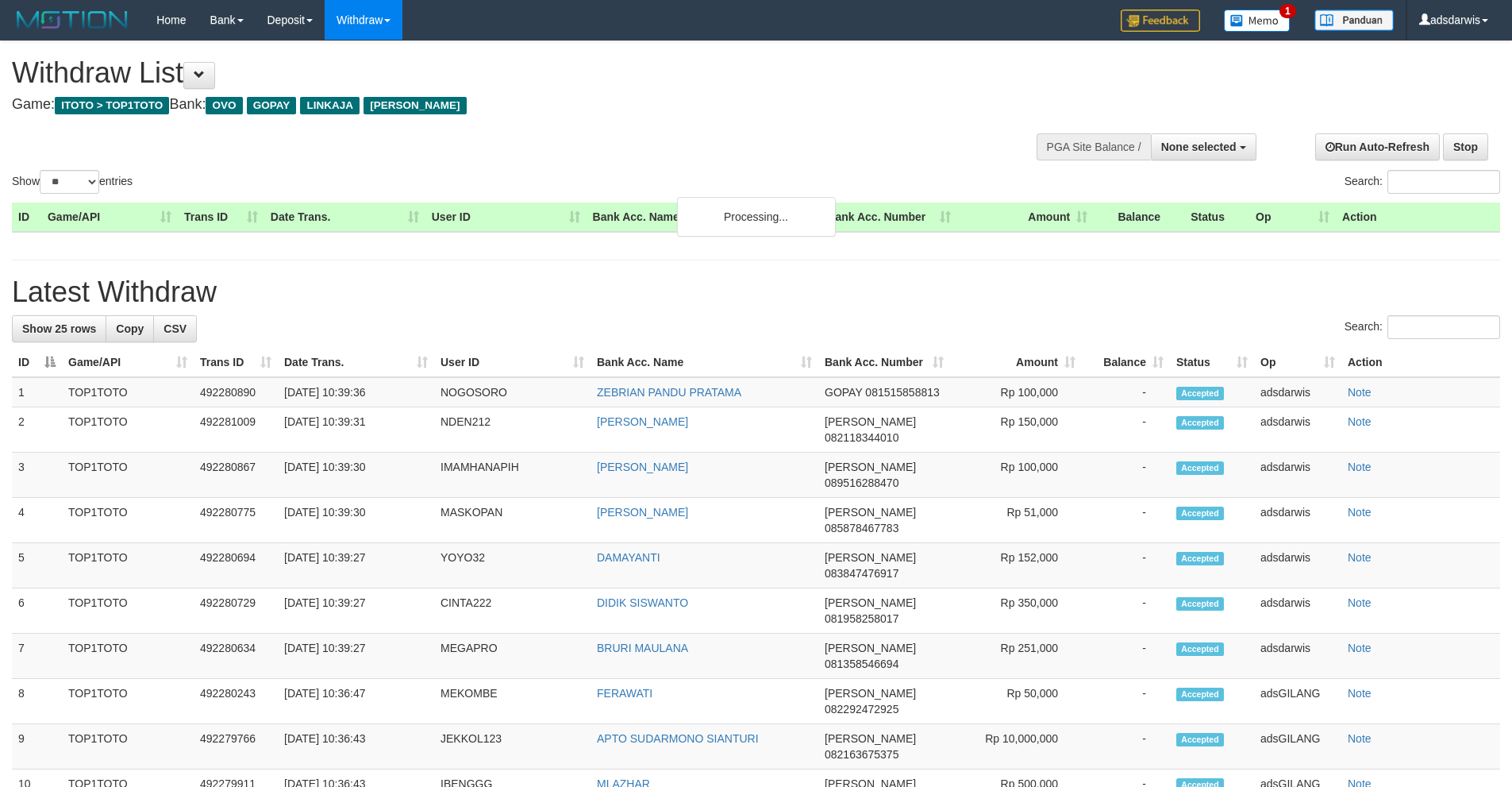
select select
select select "**"
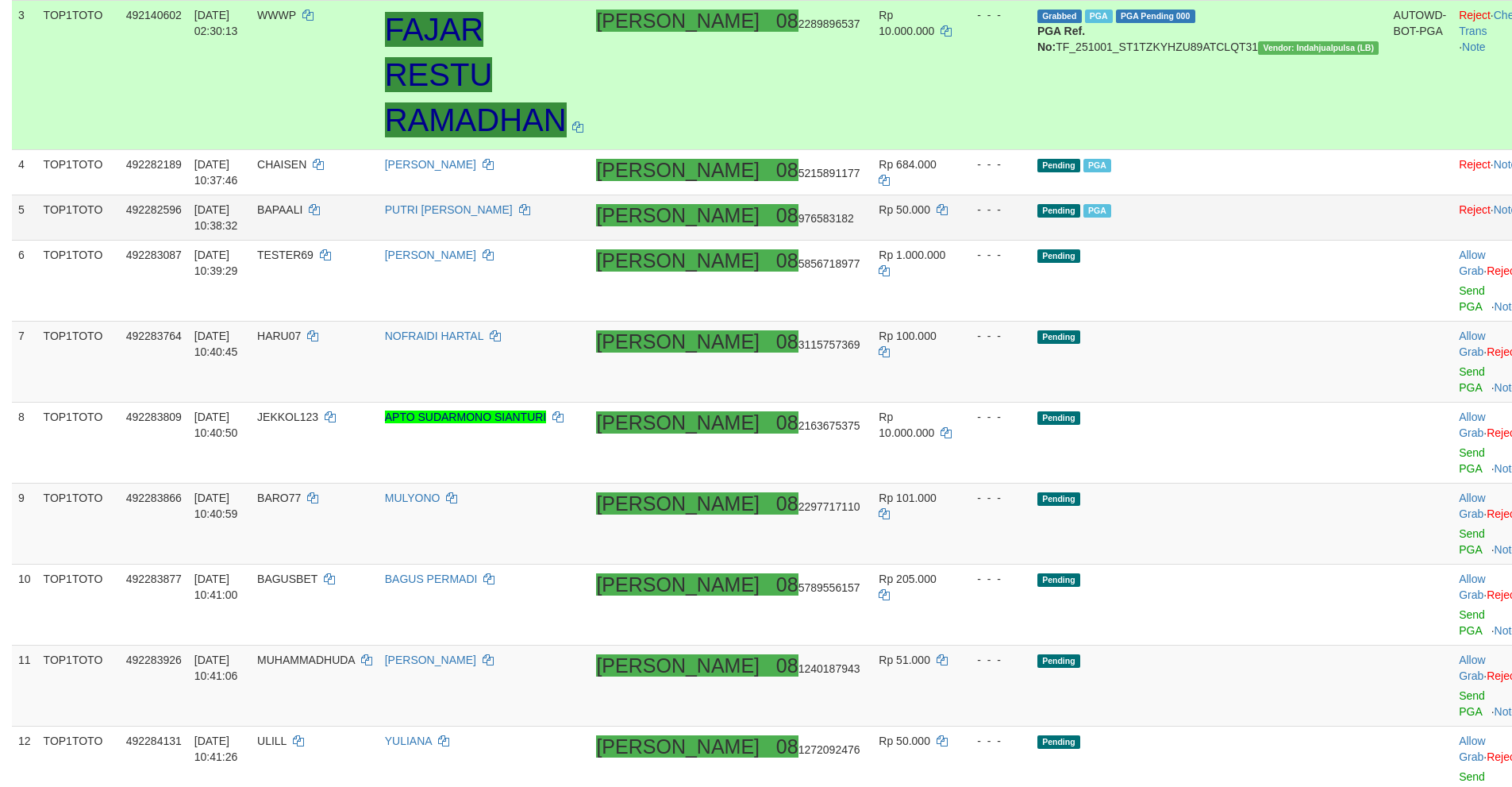
scroll to position [380, 0]
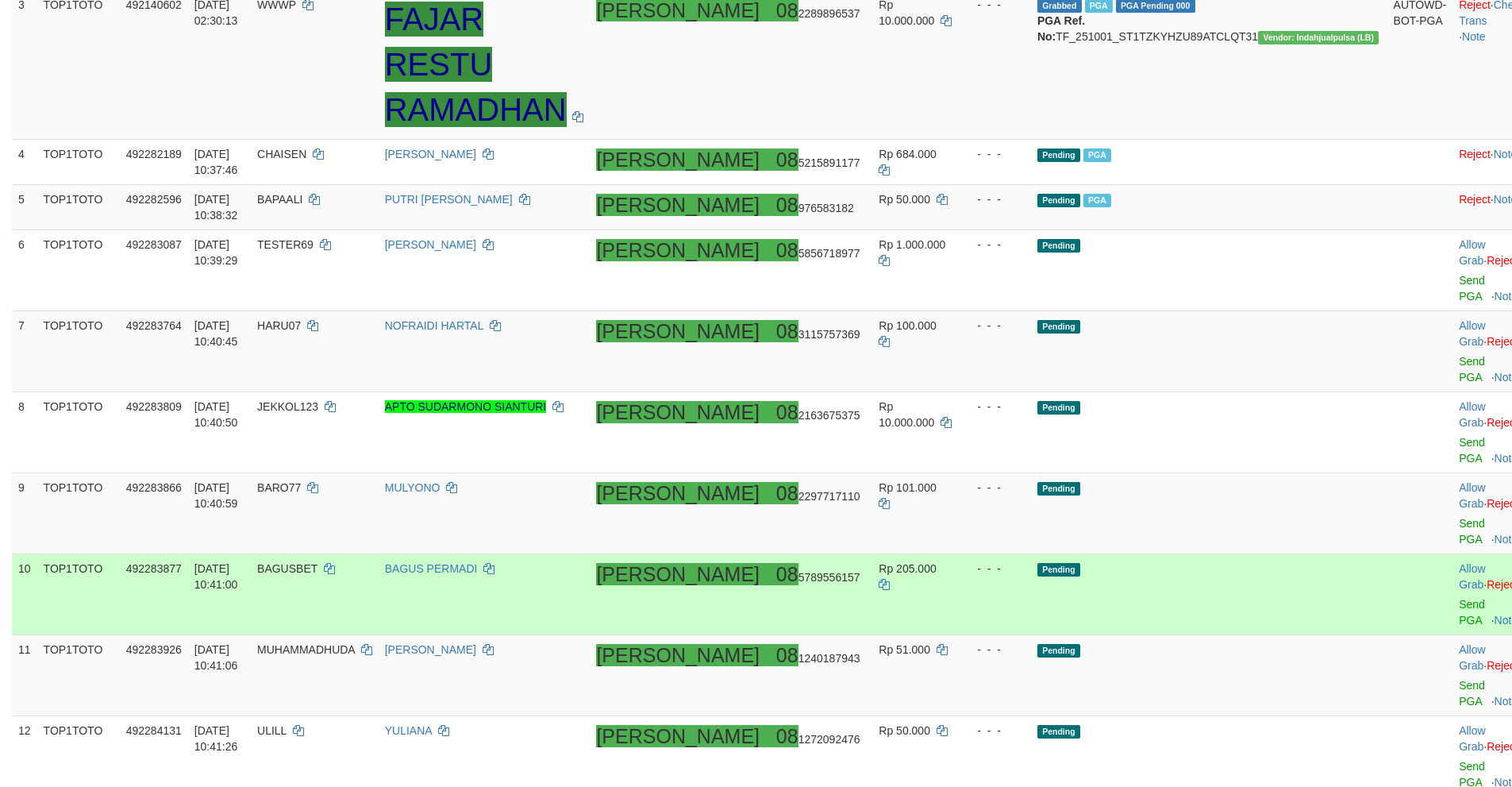
click at [1387, 554] on td at bounding box center [1419, 594] width 66 height 81
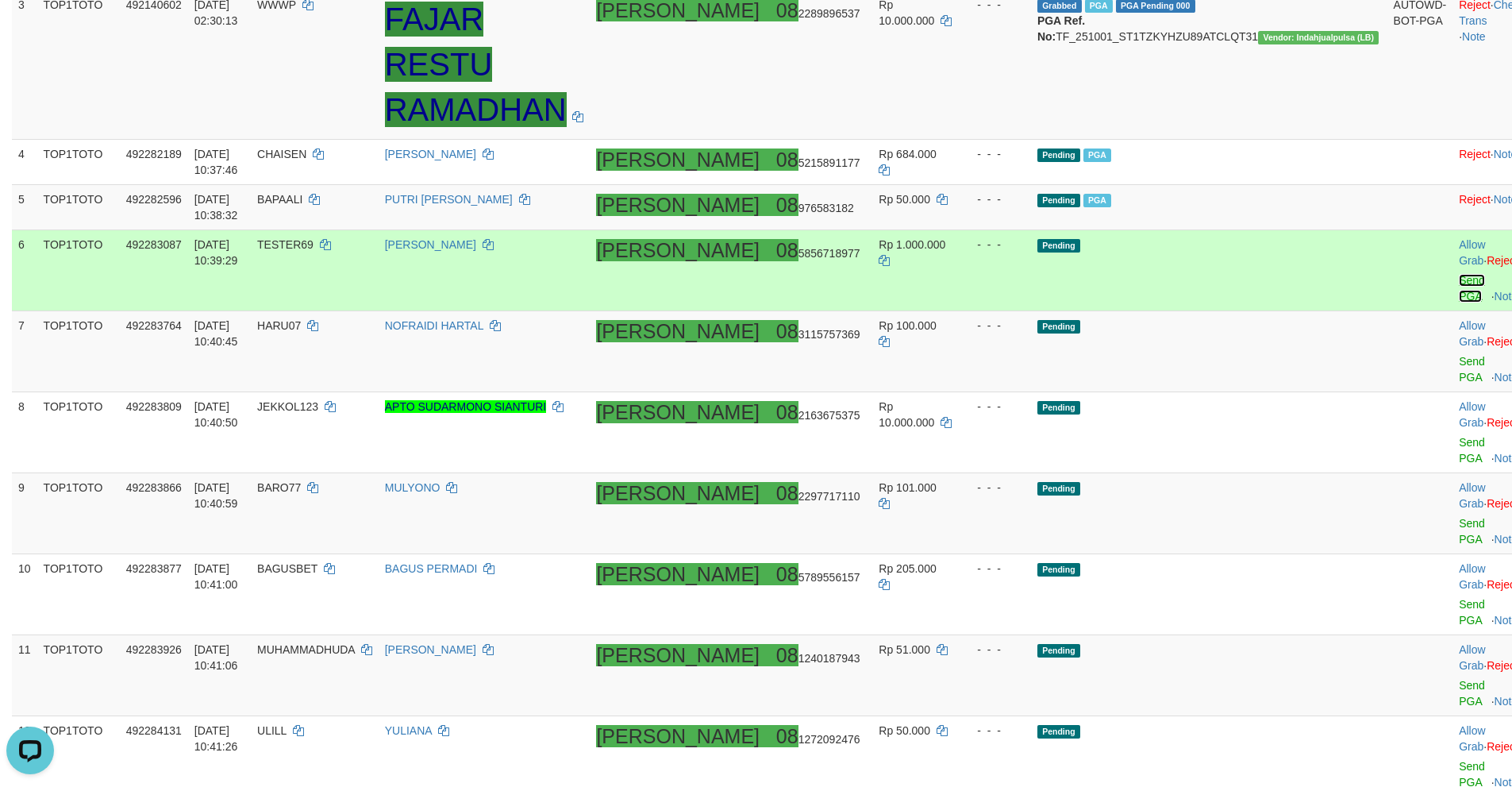
click at [1459, 274] on link "Send PGA" at bounding box center [1472, 288] width 27 height 28
click at [1459, 354] on link "Send PGA" at bounding box center [1472, 369] width 27 height 28
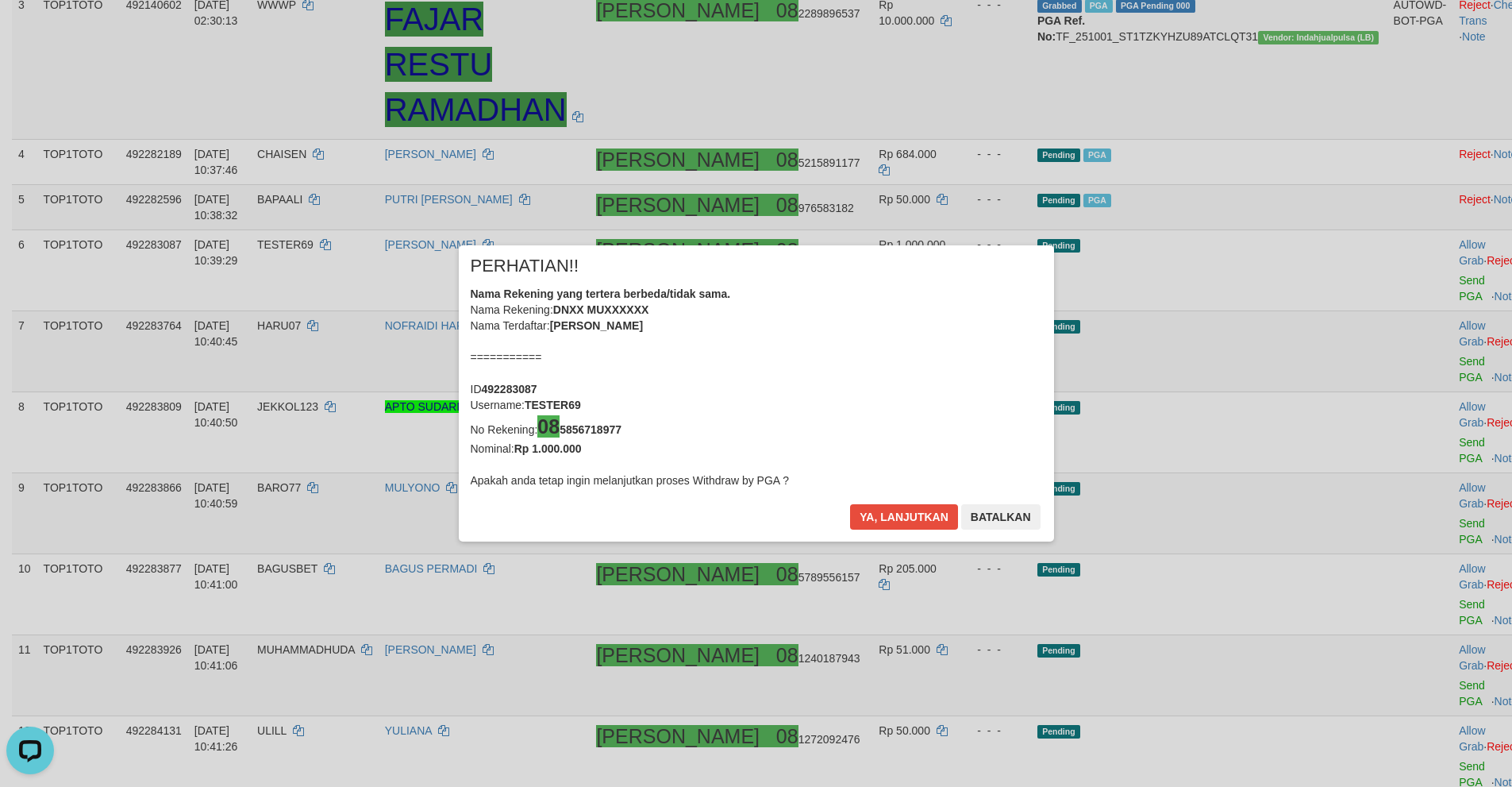
click at [1395, 376] on div "× PERHATIAN!! Nama Rekening yang tertera berbeda/tidak sama. Nama Rekening: DNX…" at bounding box center [756, 394] width 1512 height 360
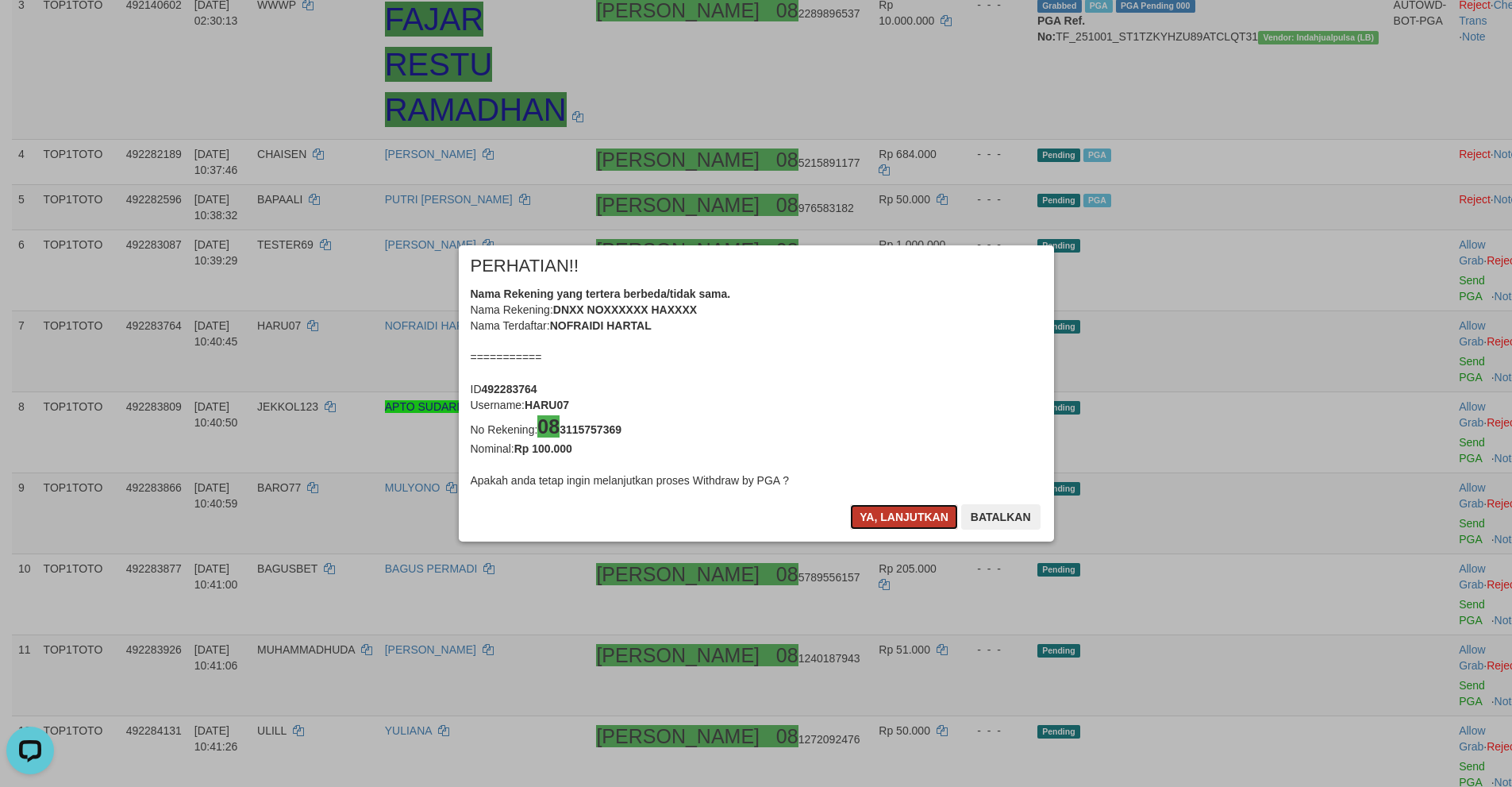
click at [893, 524] on button "Ya, lanjutkan" at bounding box center [904, 516] width 108 height 26
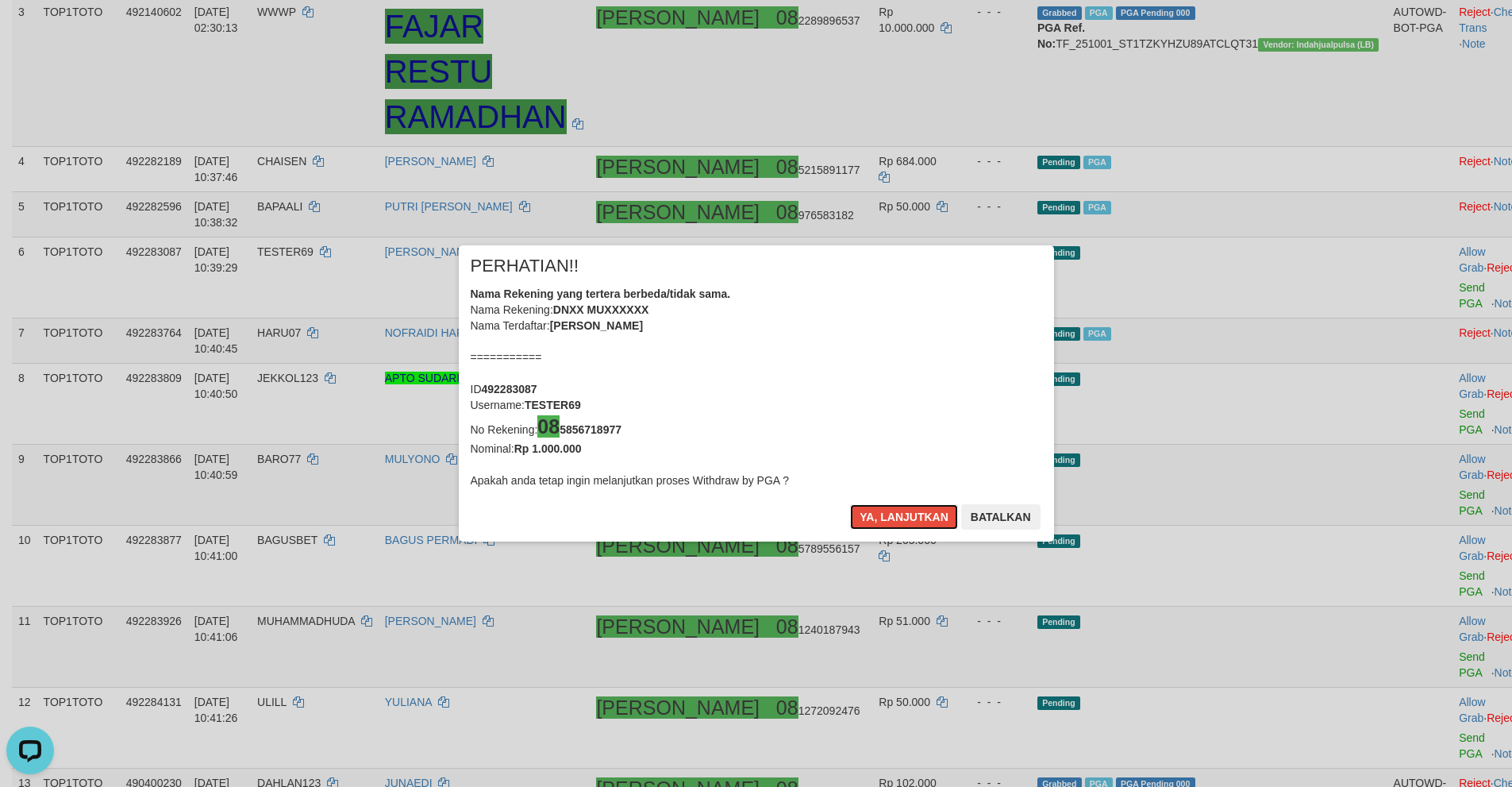
click at [893, 524] on button "Ya, lanjutkan" at bounding box center [904, 516] width 108 height 26
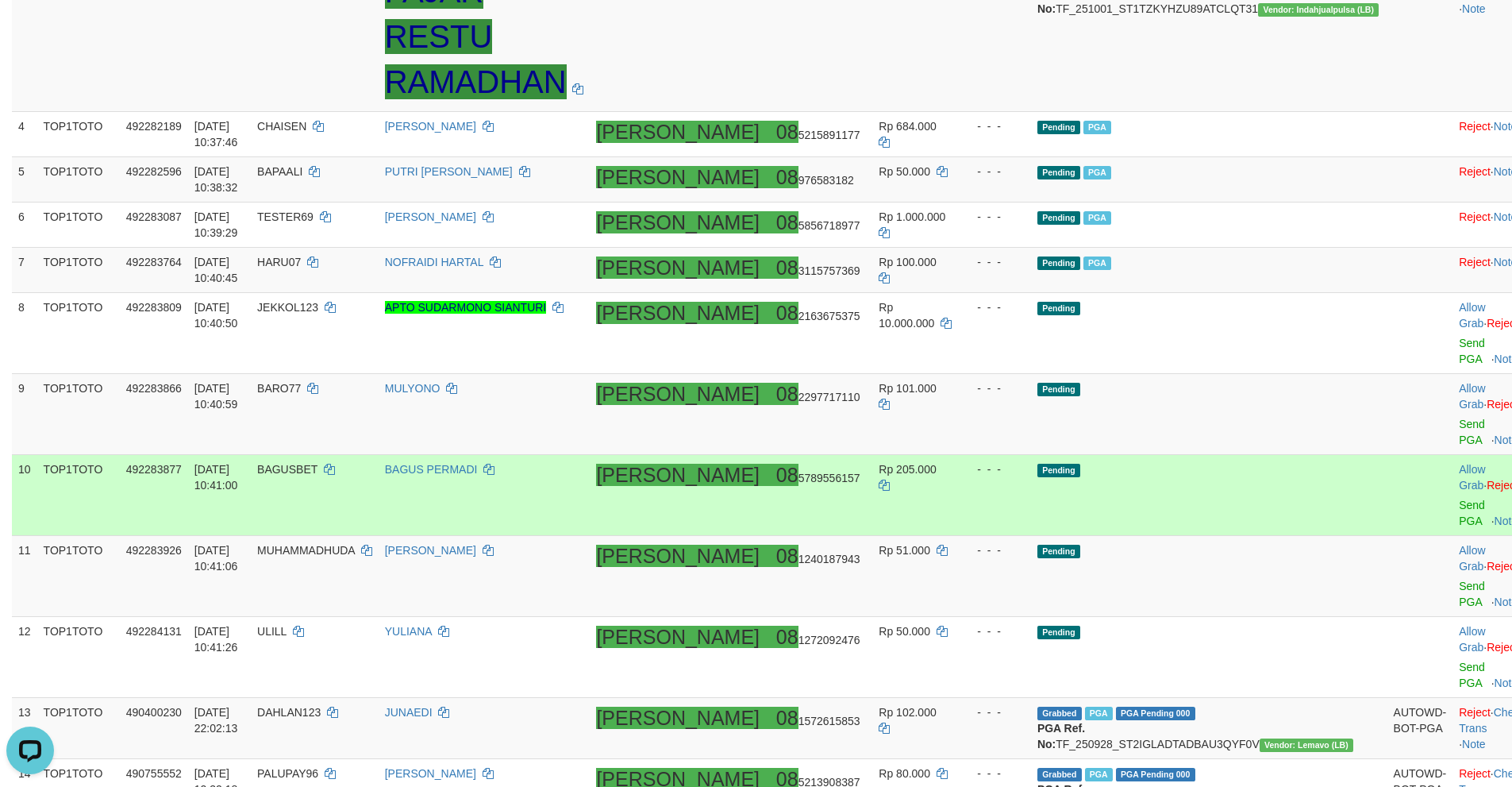
scroll to position [445, 0]
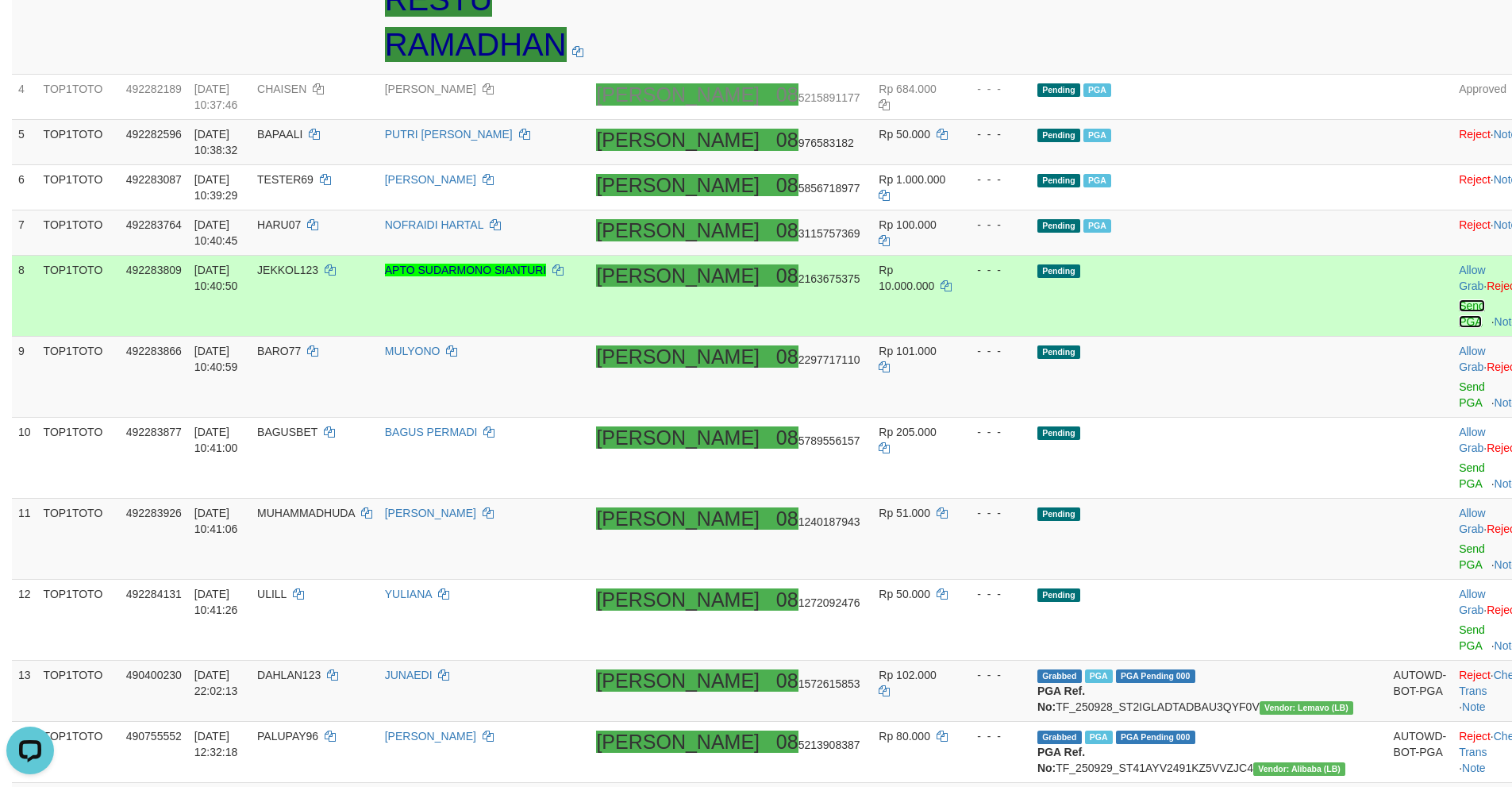
click at [1459, 299] on link "Send PGA" at bounding box center [1472, 313] width 27 height 28
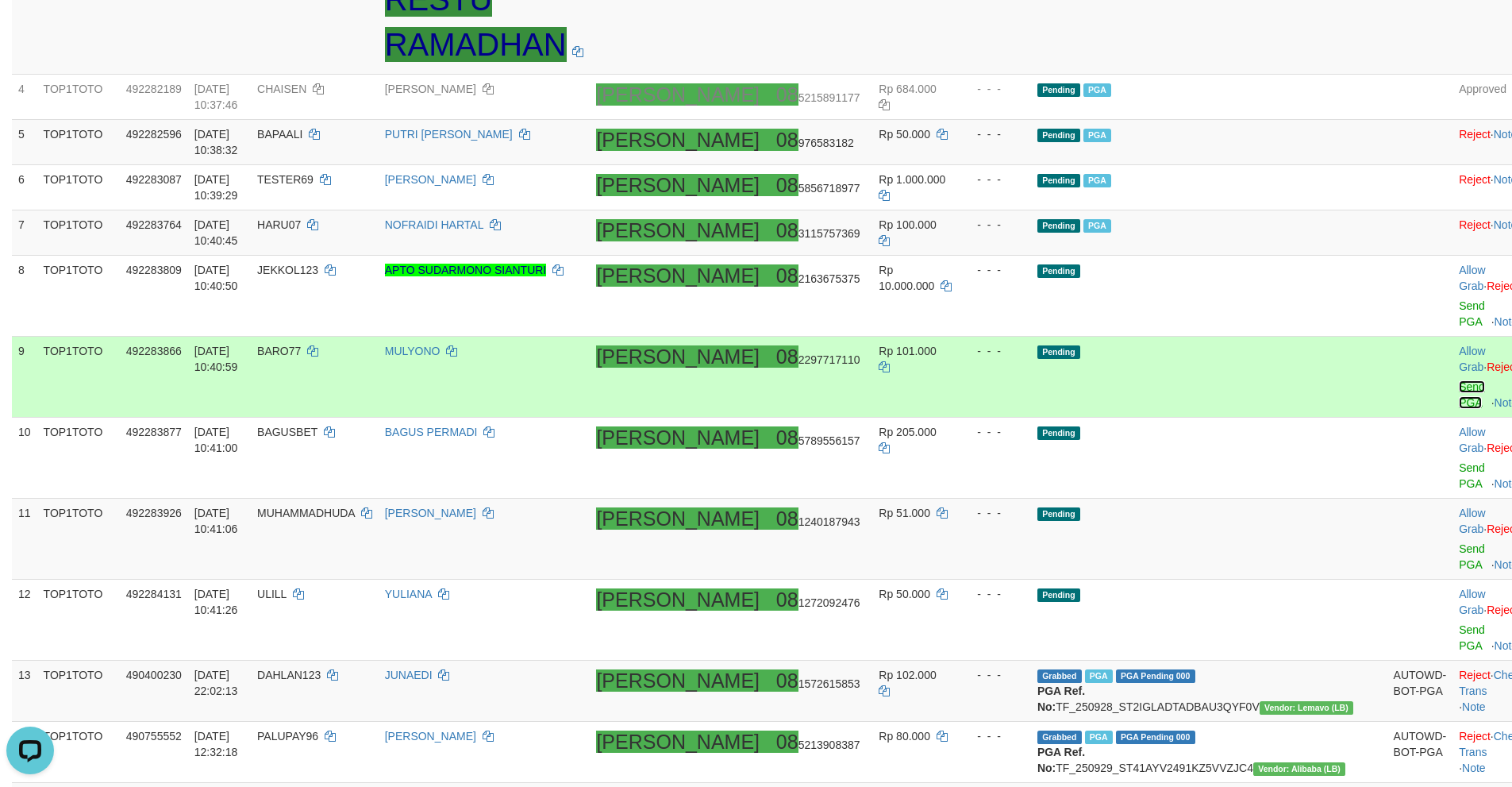
click at [1459, 380] on link "Send PGA" at bounding box center [1472, 394] width 27 height 28
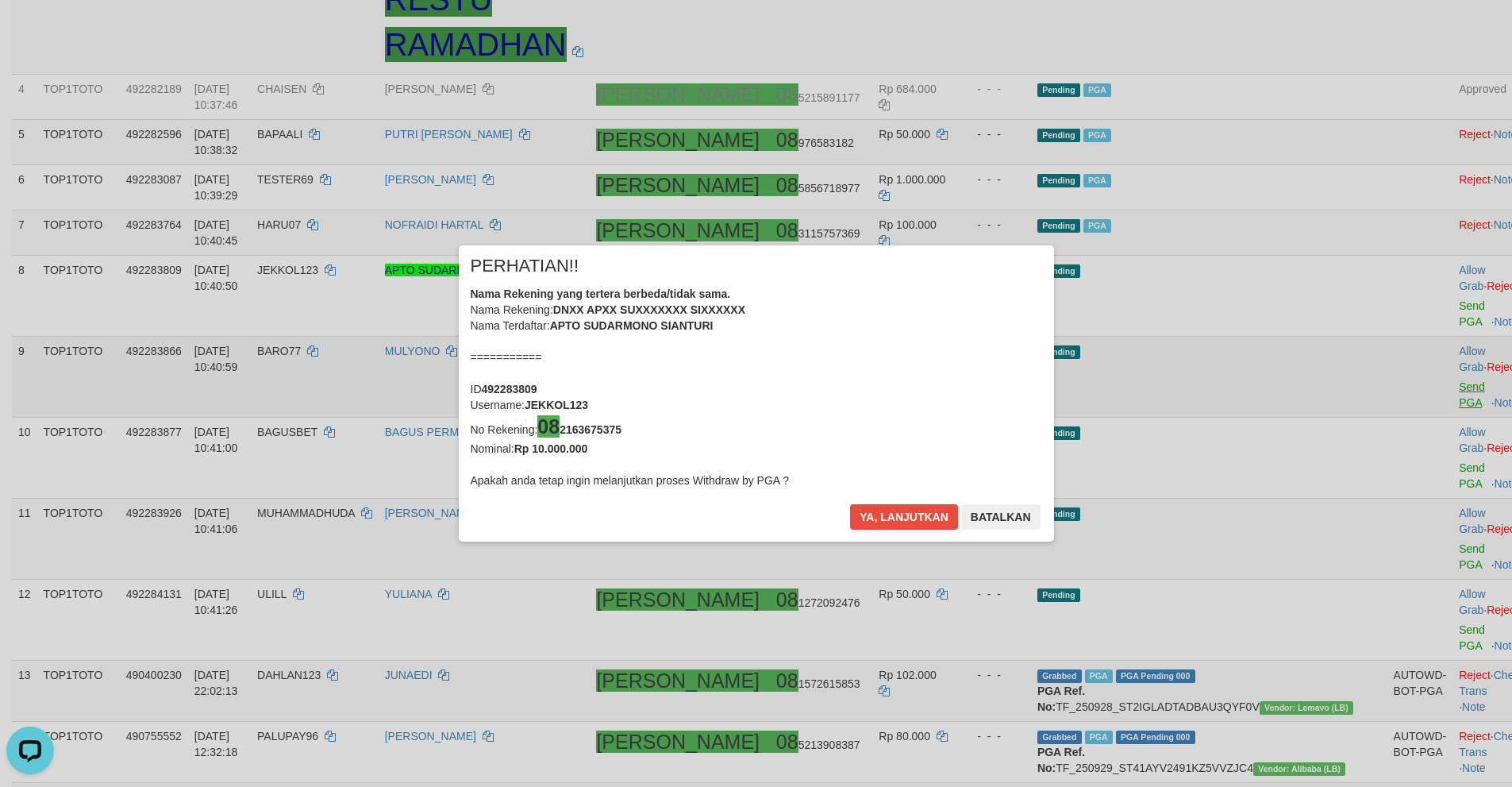
click at [1395, 390] on div "× PERHATIAN!! Nama Rekening yang tertera berbeda/tidak sama. Nama Rekening: DNX…" at bounding box center [756, 394] width 1512 height 360
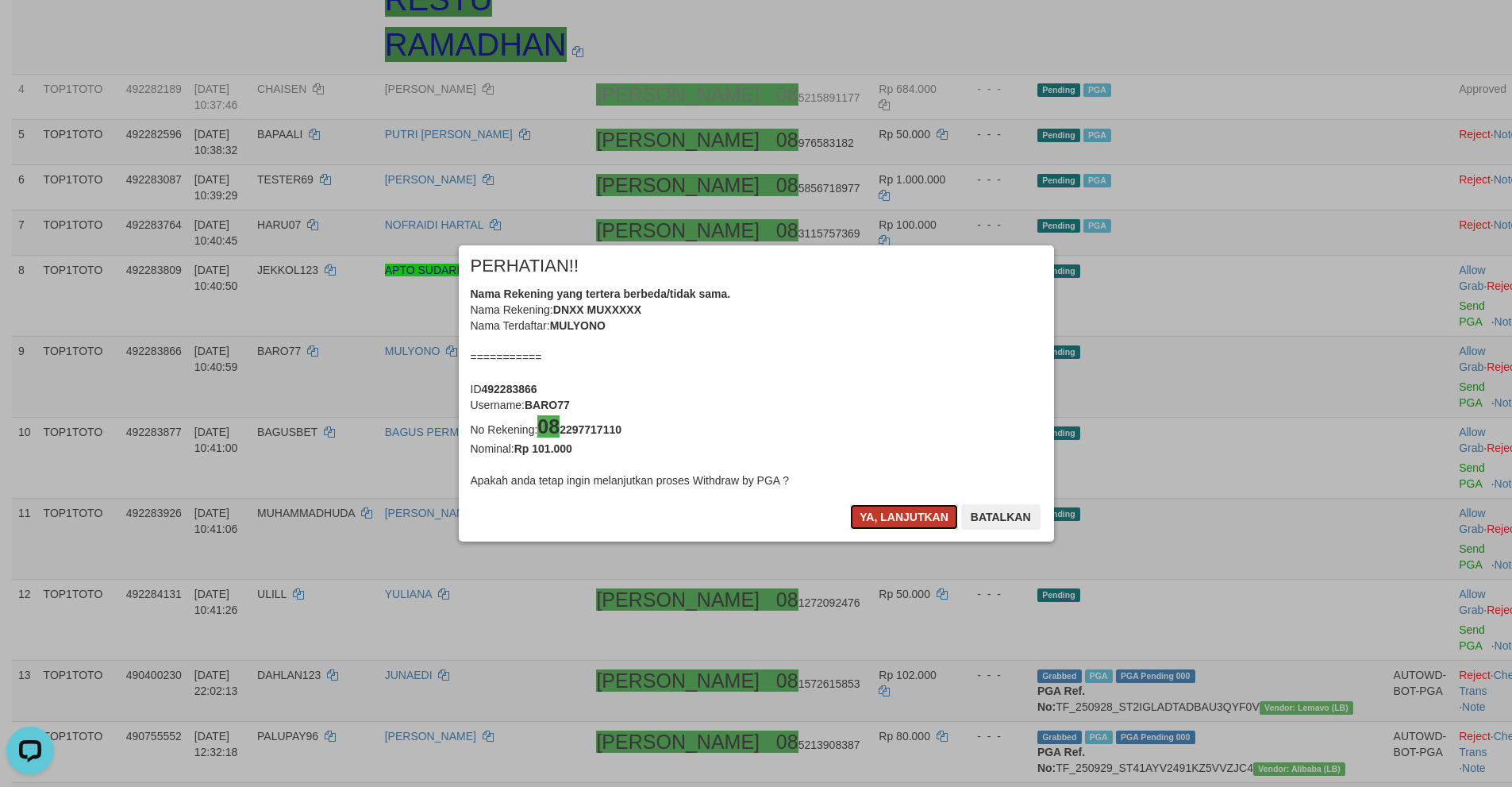
click at [880, 507] on button "Ya, lanjutkan" at bounding box center [904, 516] width 108 height 26
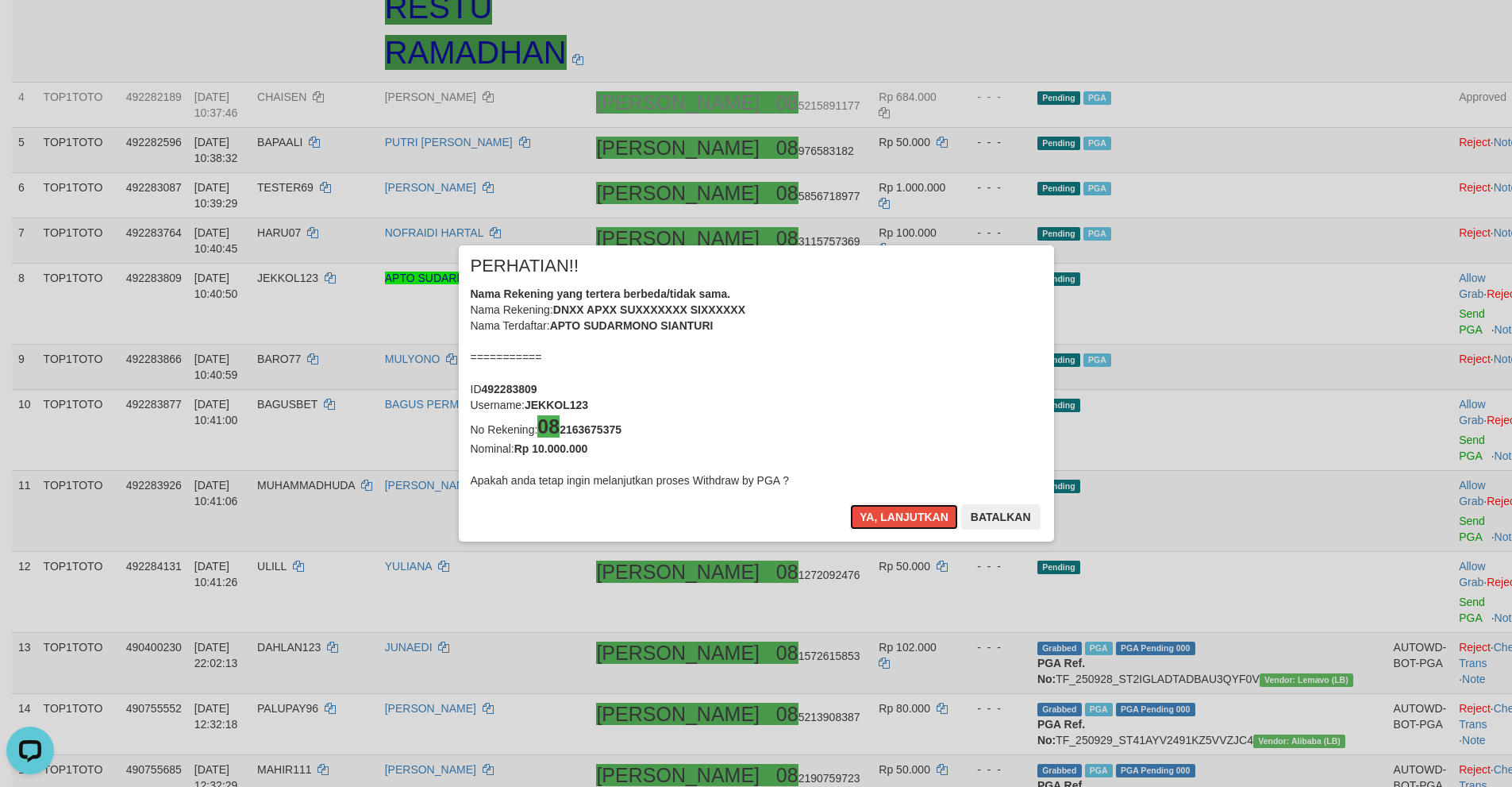
click at [880, 507] on button "Ya, lanjutkan" at bounding box center [904, 516] width 108 height 26
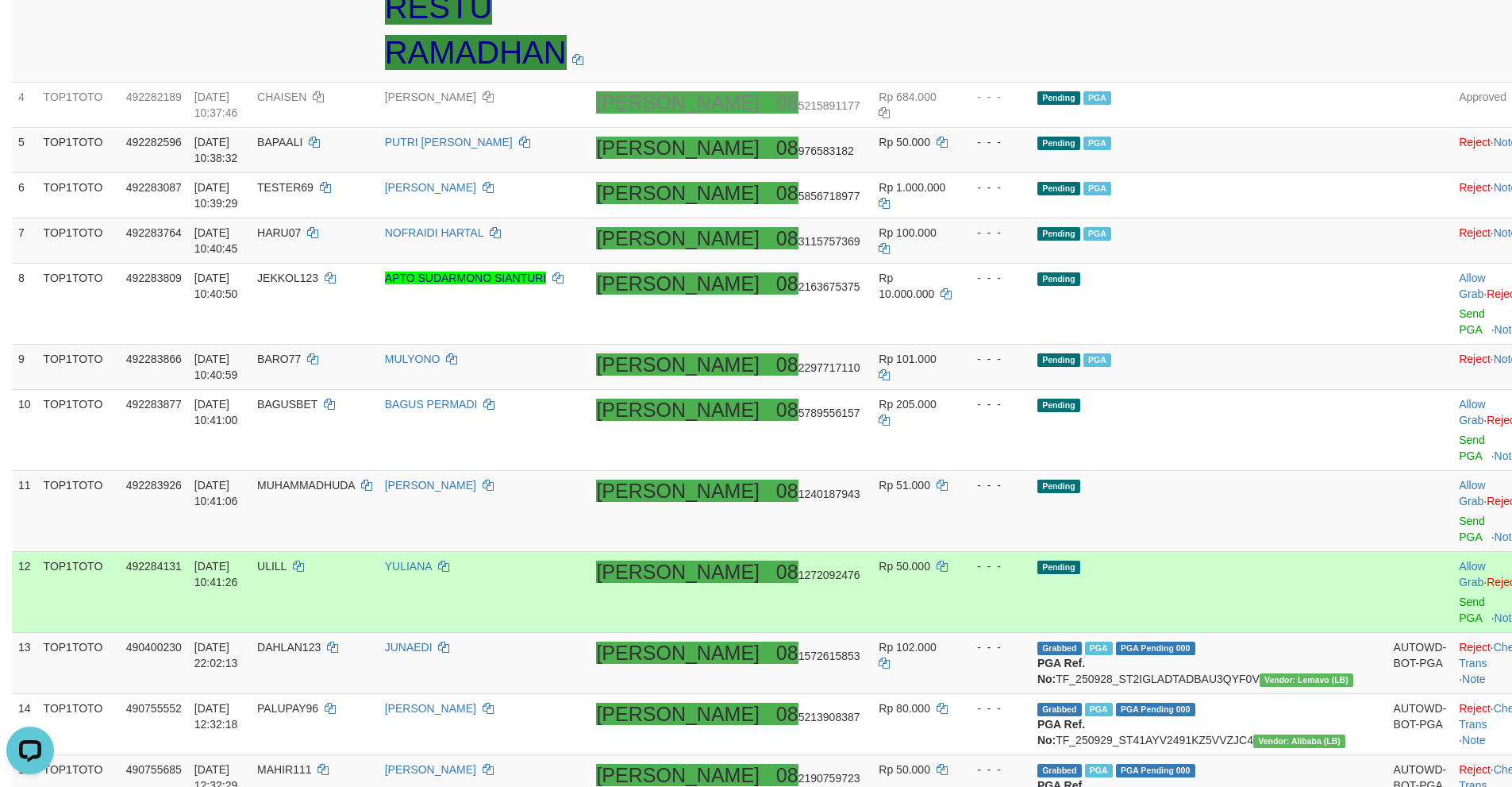
scroll to position [430, 0]
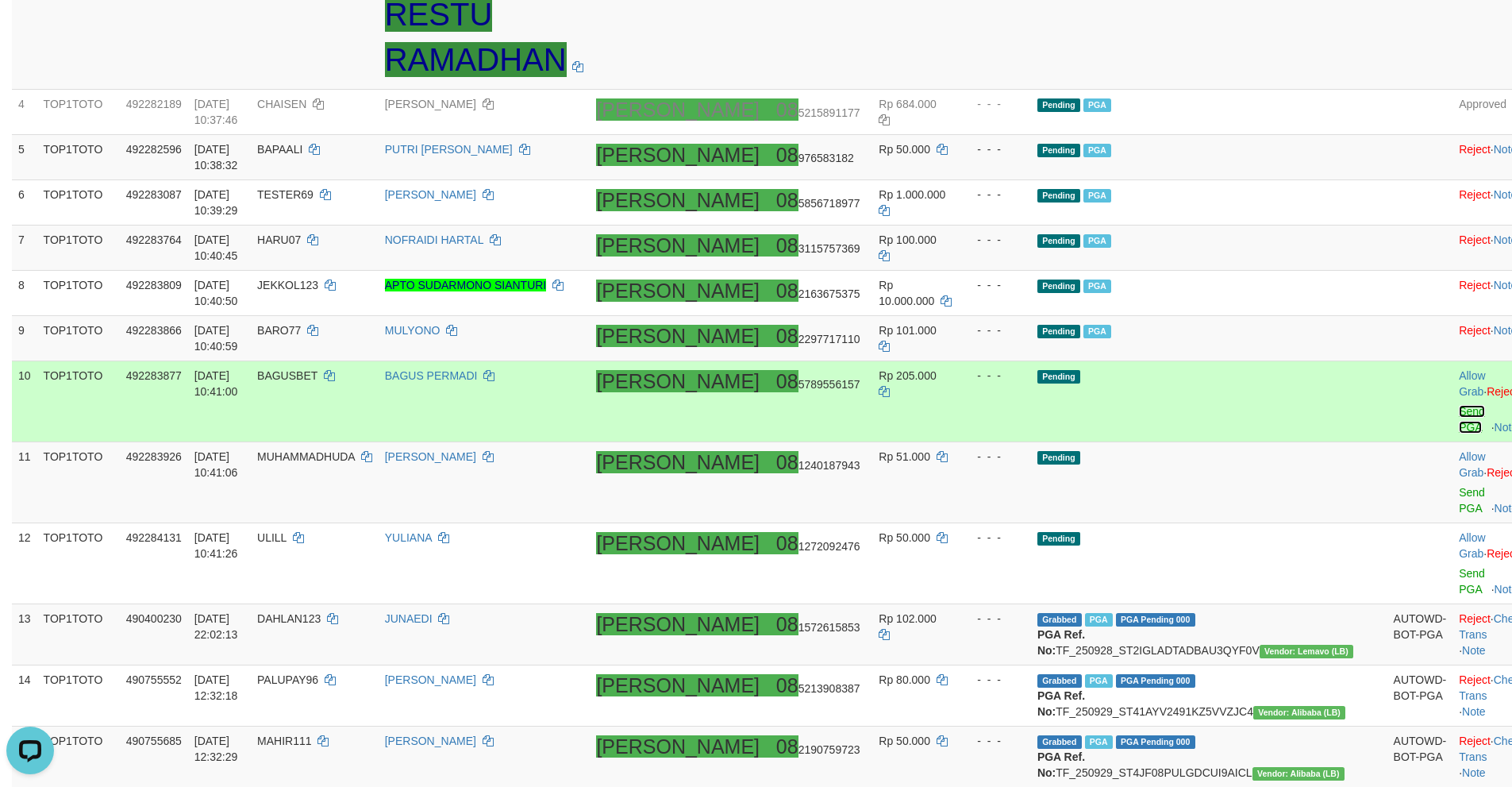
click at [1459, 405] on link "Send PGA" at bounding box center [1472, 419] width 27 height 28
click at [1459, 486] on link "Send PGA" at bounding box center [1472, 500] width 27 height 28
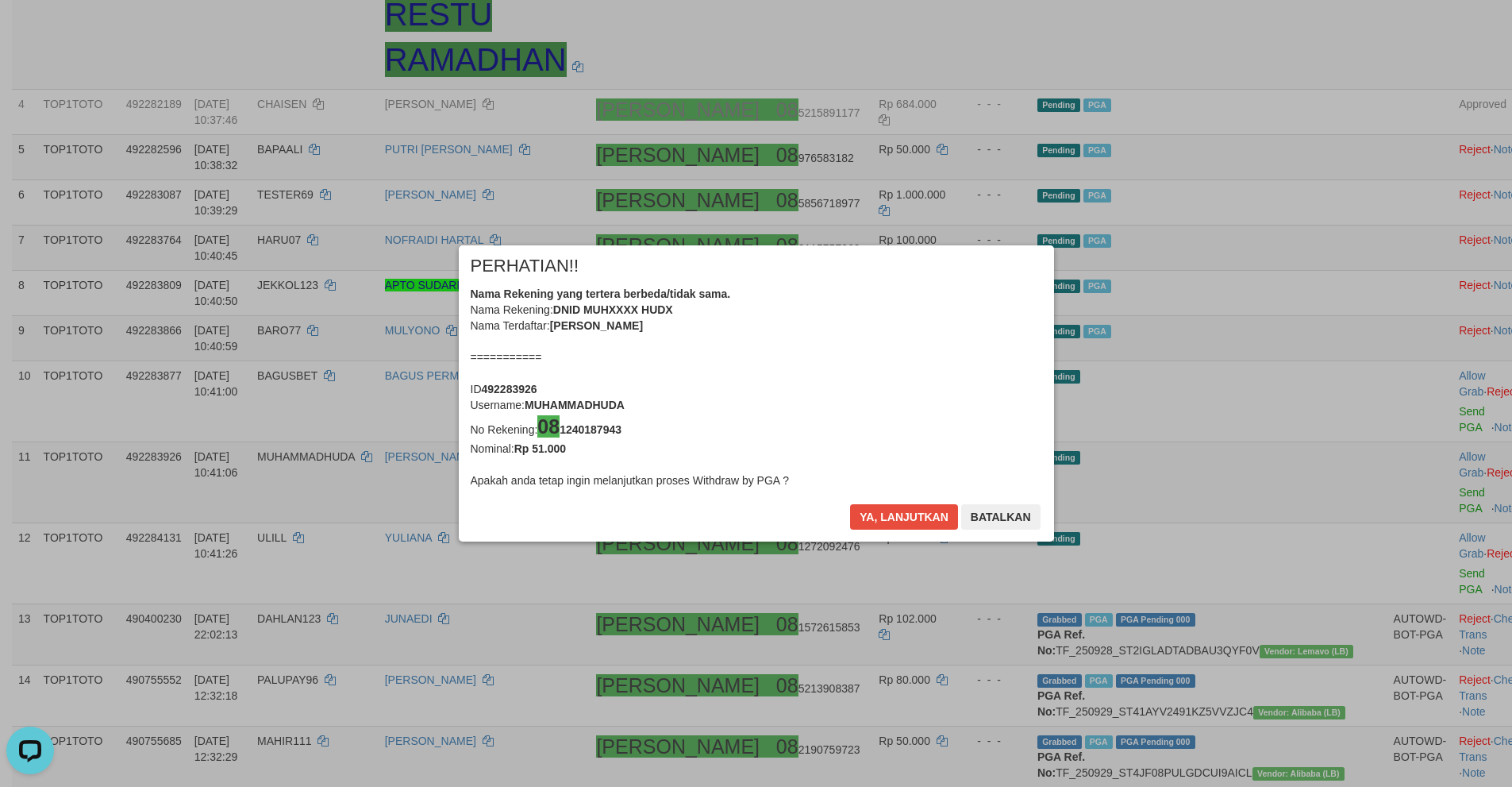
click at [890, 534] on div "Ya, lanjutkan Batalkan" at bounding box center [944, 522] width 193 height 37
click at [888, 521] on button "Ya, lanjutkan" at bounding box center [904, 516] width 108 height 26
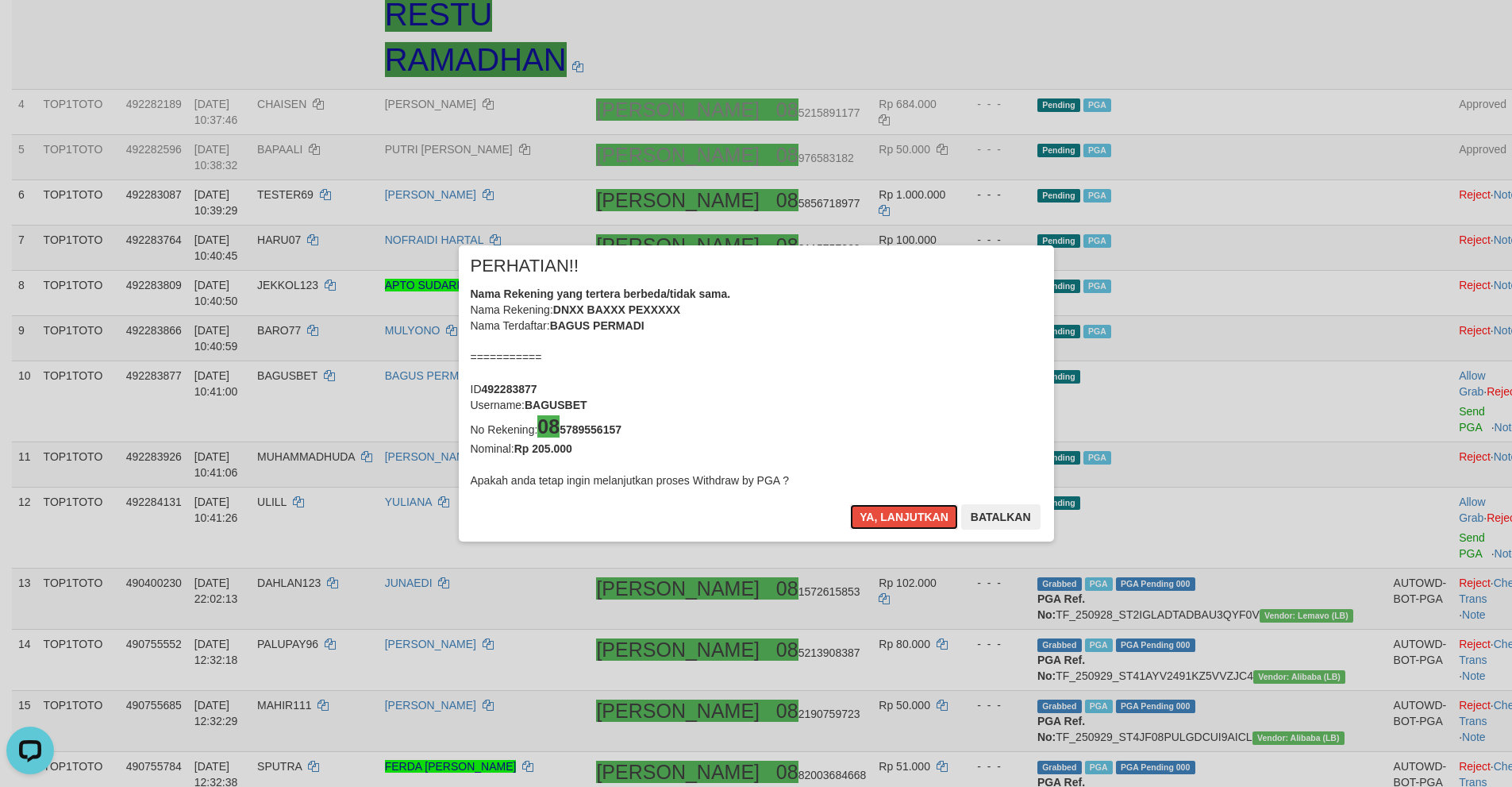
click at [888, 521] on button "Ya, lanjutkan" at bounding box center [904, 516] width 108 height 26
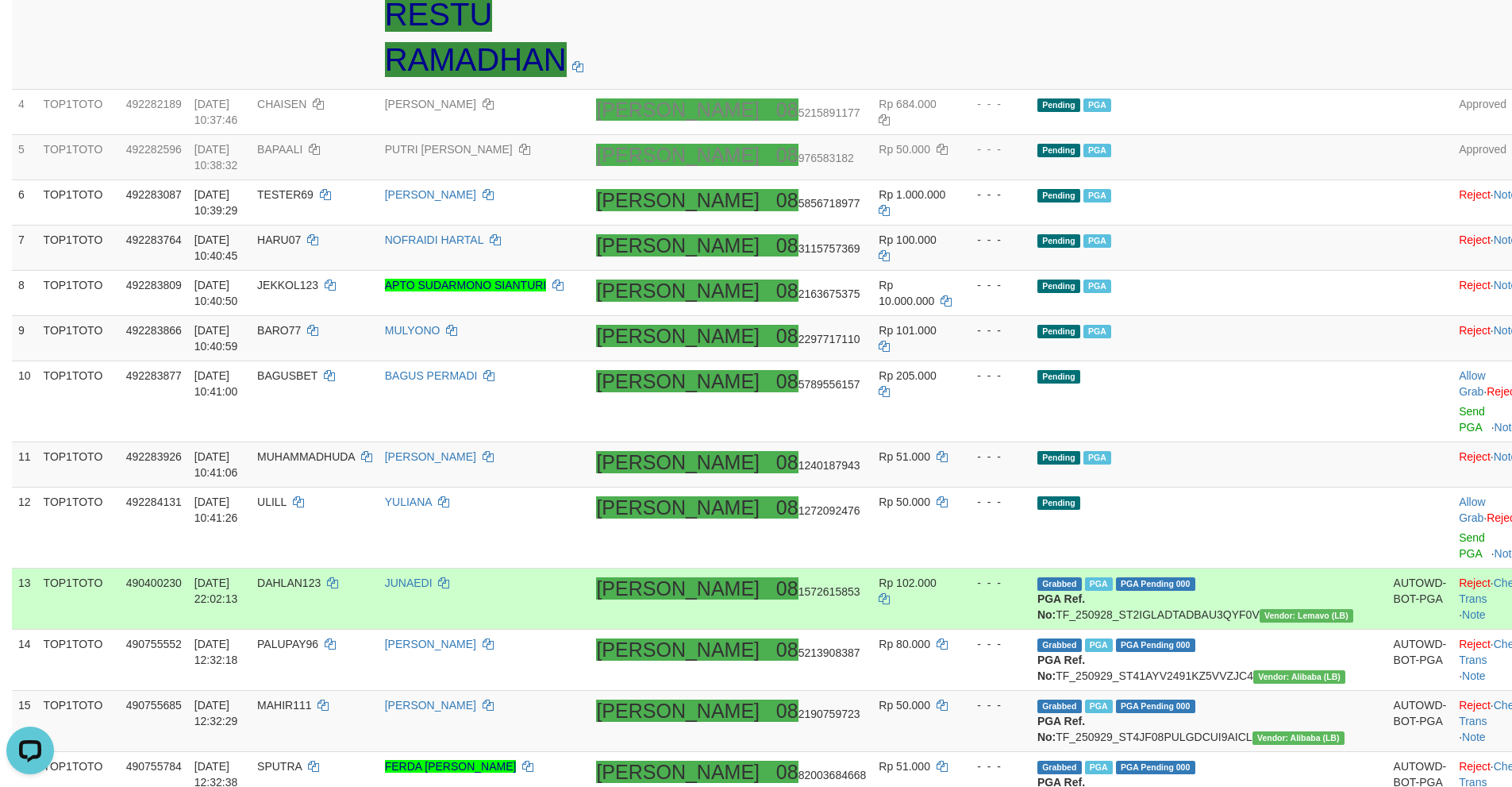
scroll to position [423, 0]
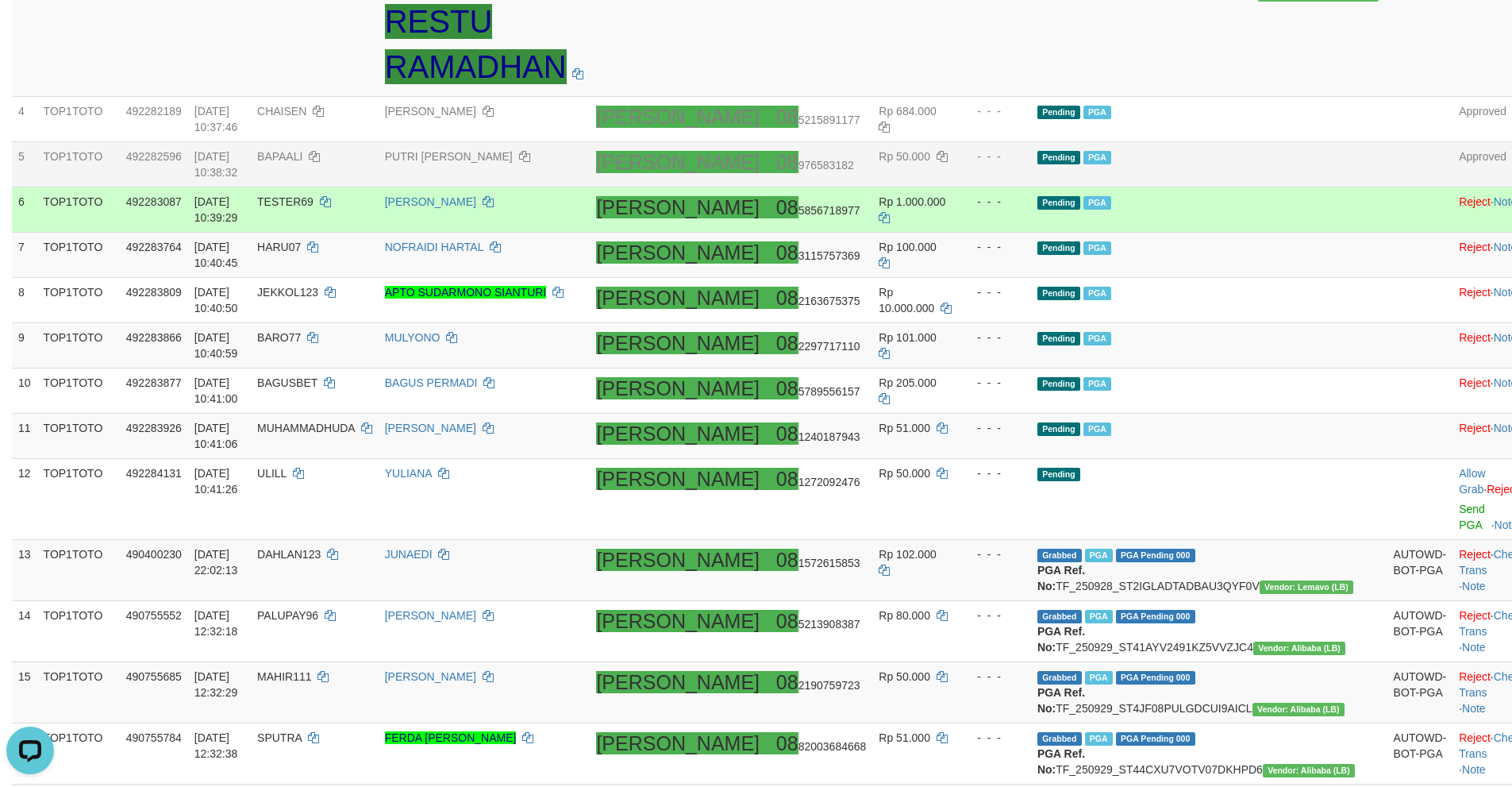
click at [1249, 188] on td "Pending PGA" at bounding box center [1208, 164] width 356 height 46
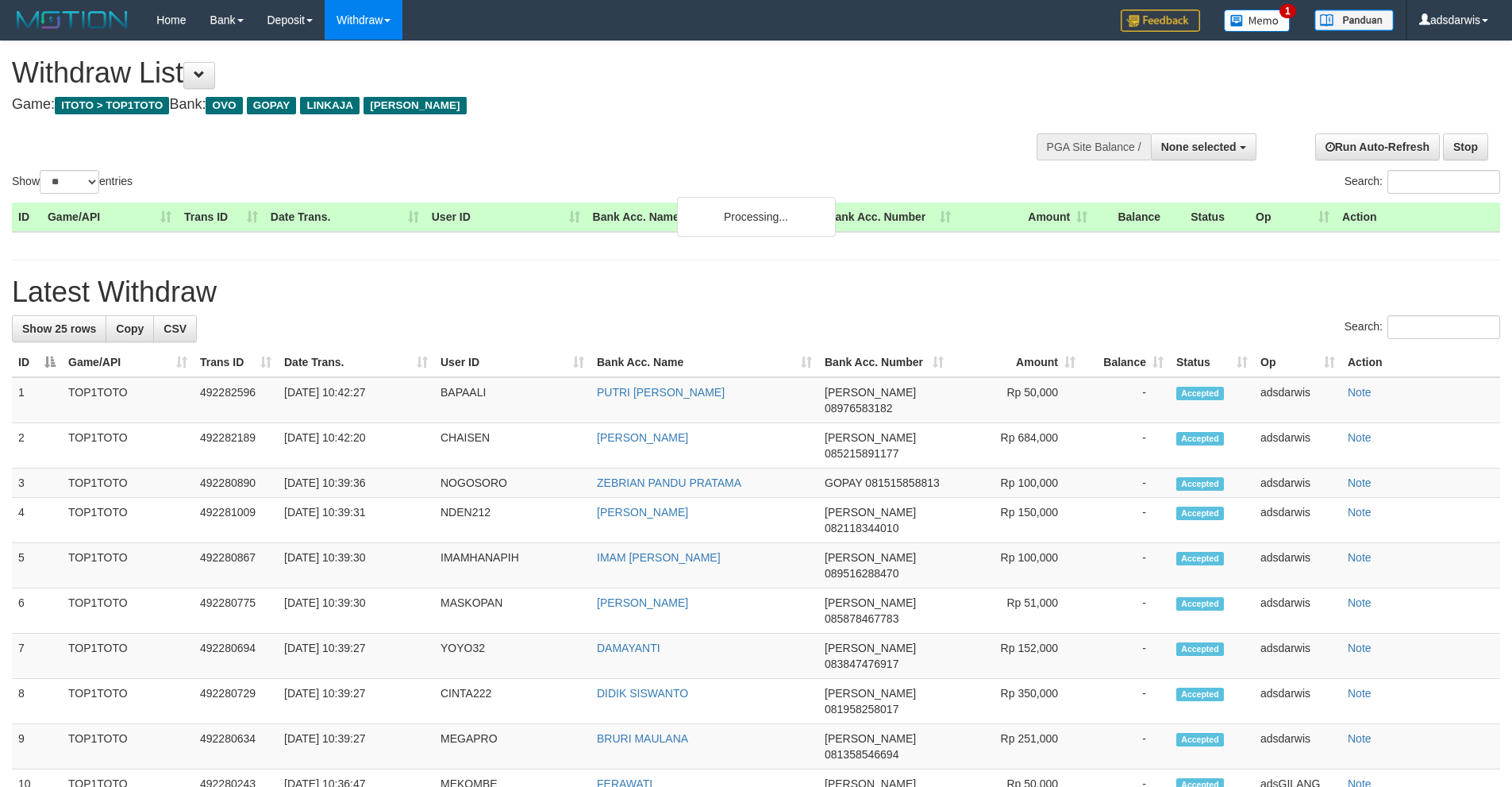
select select
select select "**"
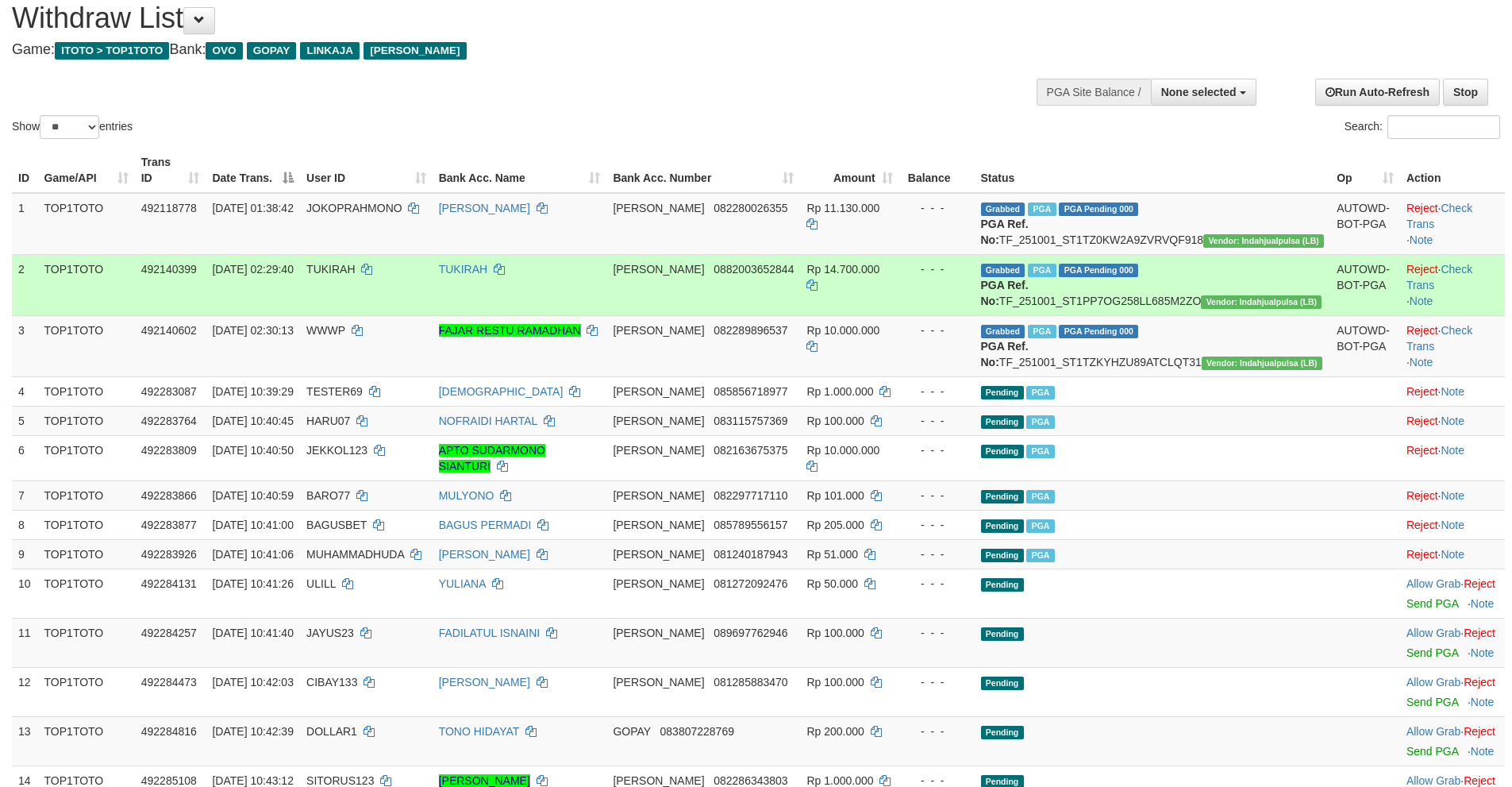
scroll to position [238, 0]
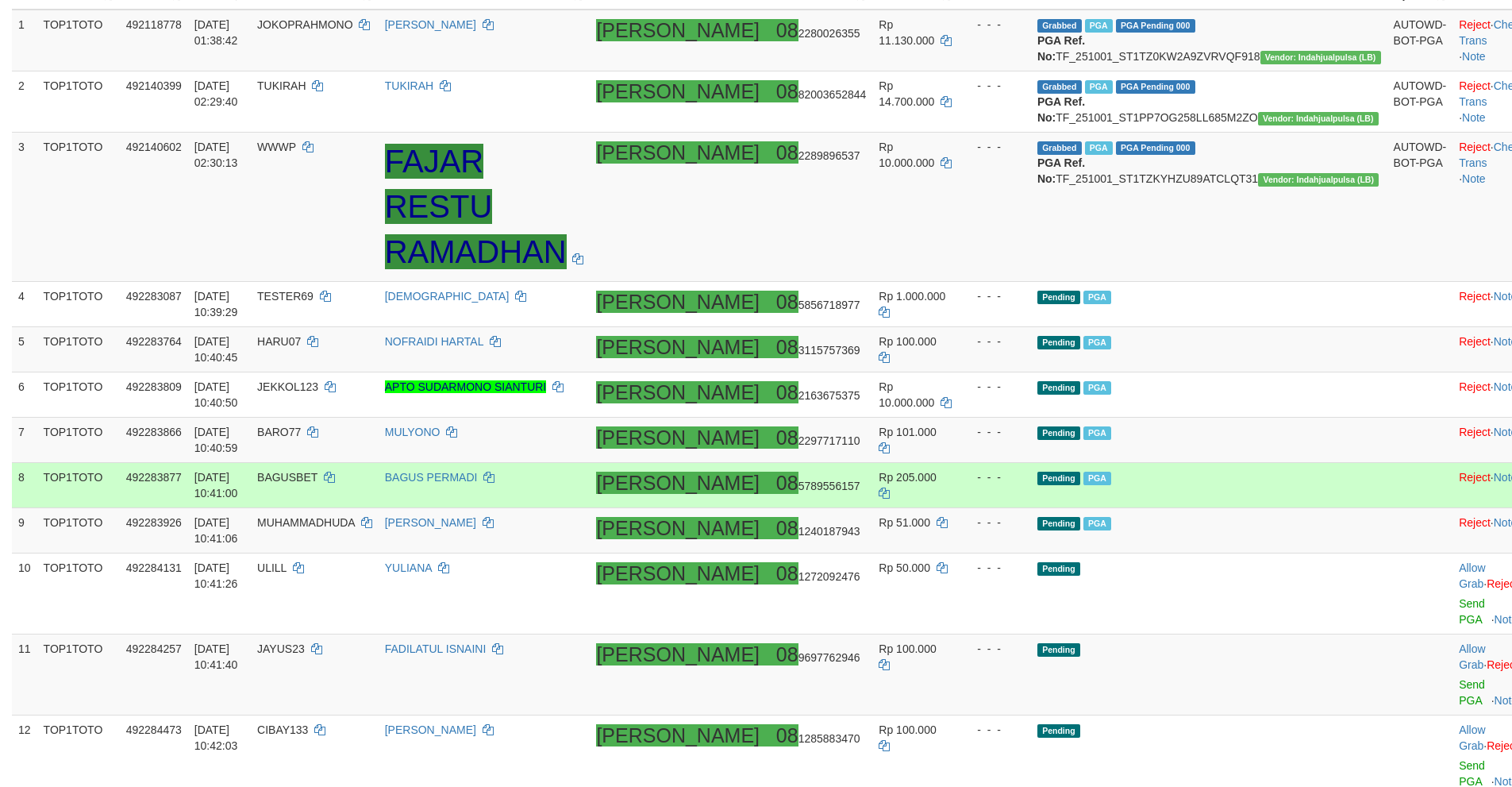
click at [1211, 486] on td "Pending PGA" at bounding box center [1208, 485] width 356 height 46
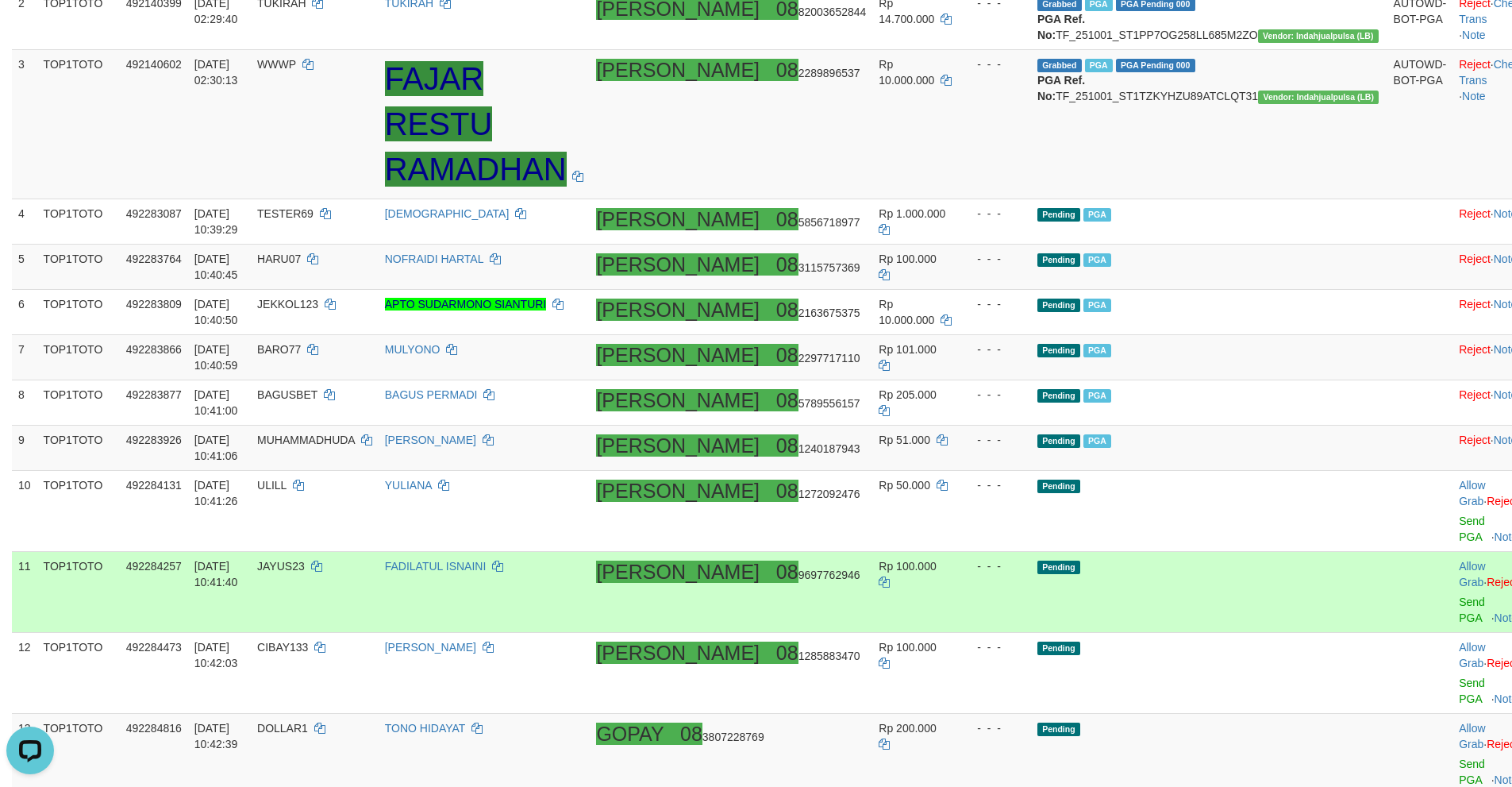
scroll to position [397, 0]
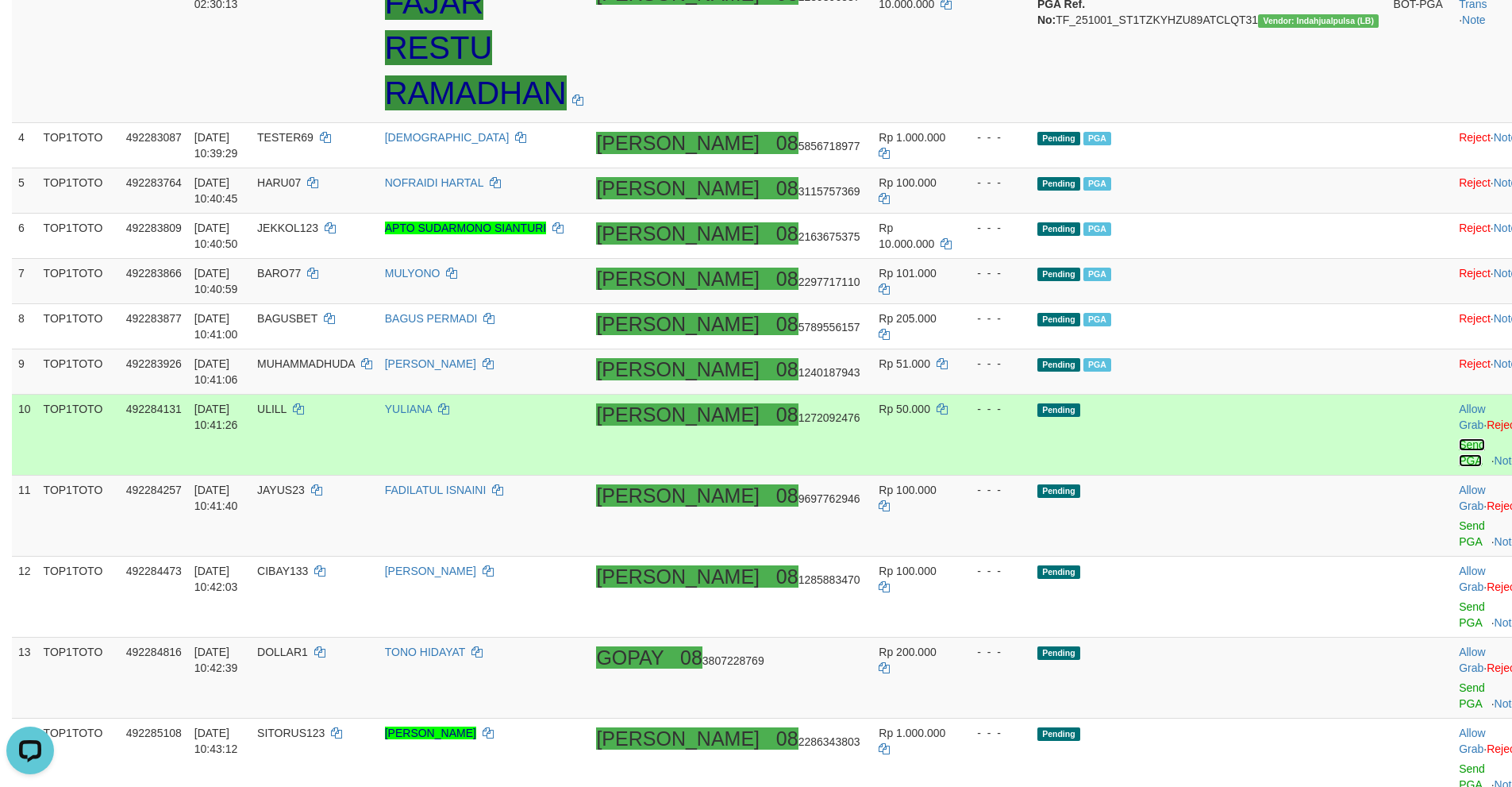
click at [1459, 438] on link "Send PGA" at bounding box center [1472, 452] width 27 height 28
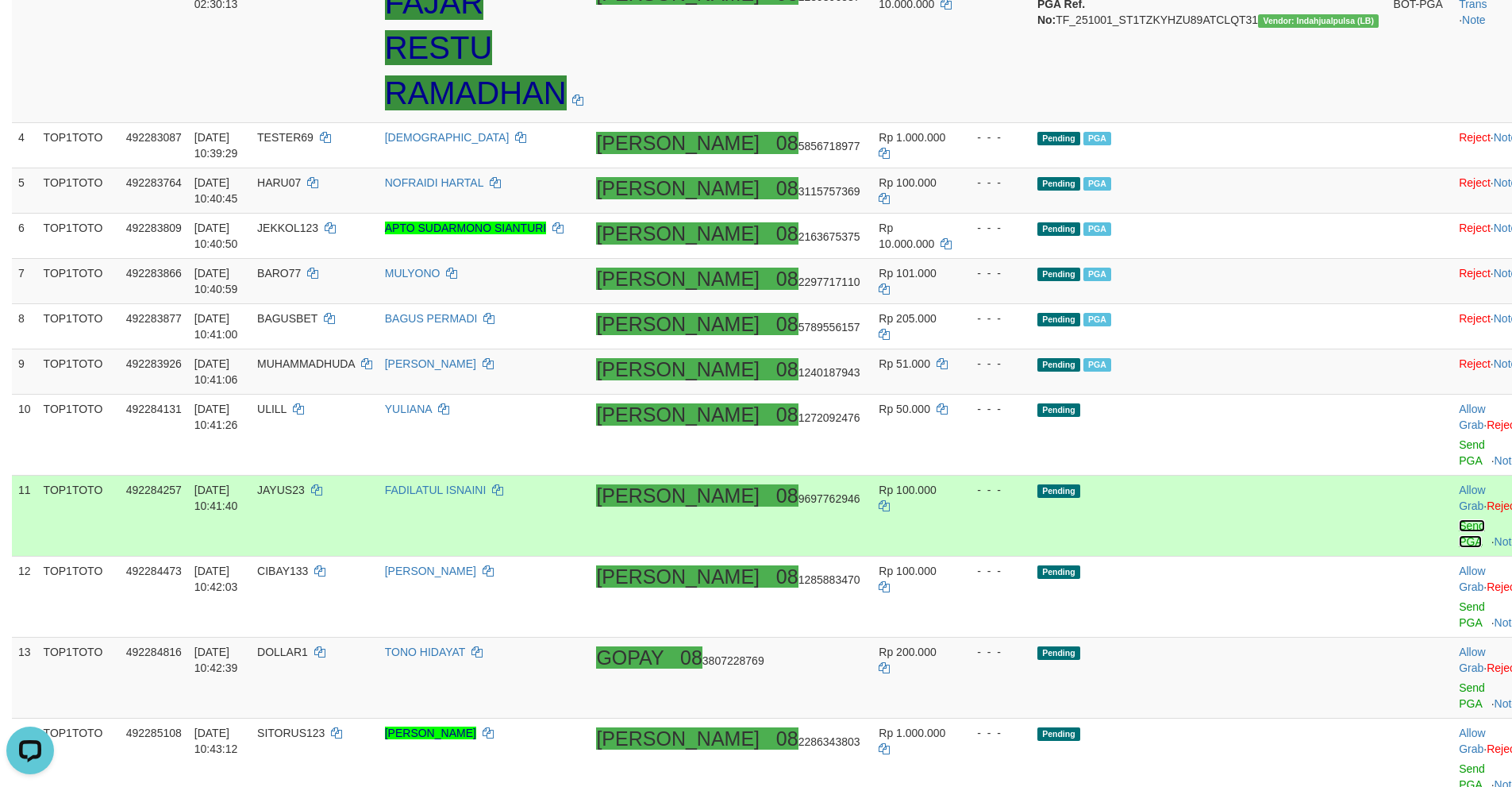
click at [1459, 519] on link "Send PGA" at bounding box center [1472, 533] width 27 height 28
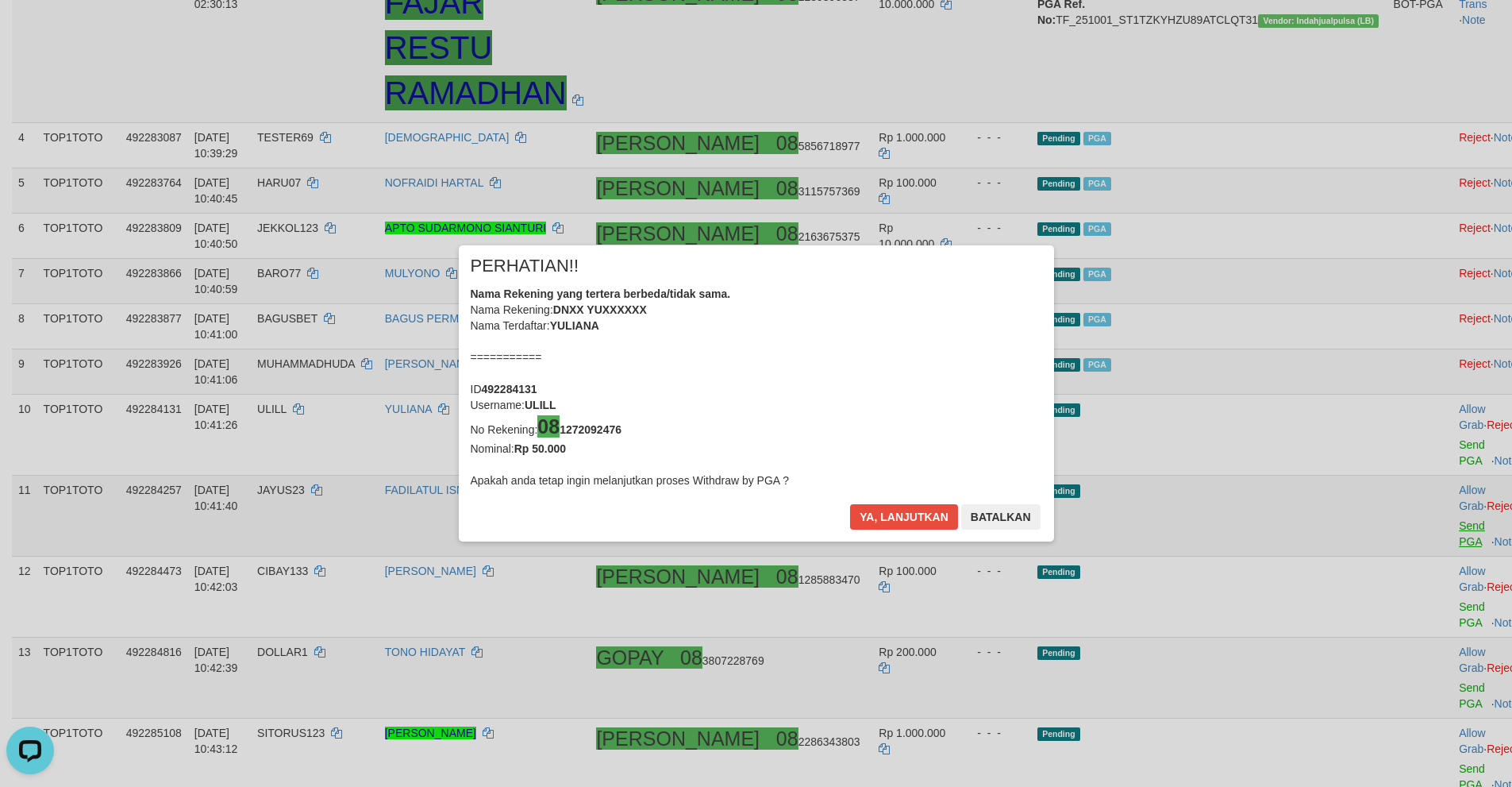
click at [1404, 519] on div "× PERHATIAN!! Nama Rekening yang tertera berbeda/tidak sama. Nama Rekening: DNX…" at bounding box center [756, 394] width 1512 height 360
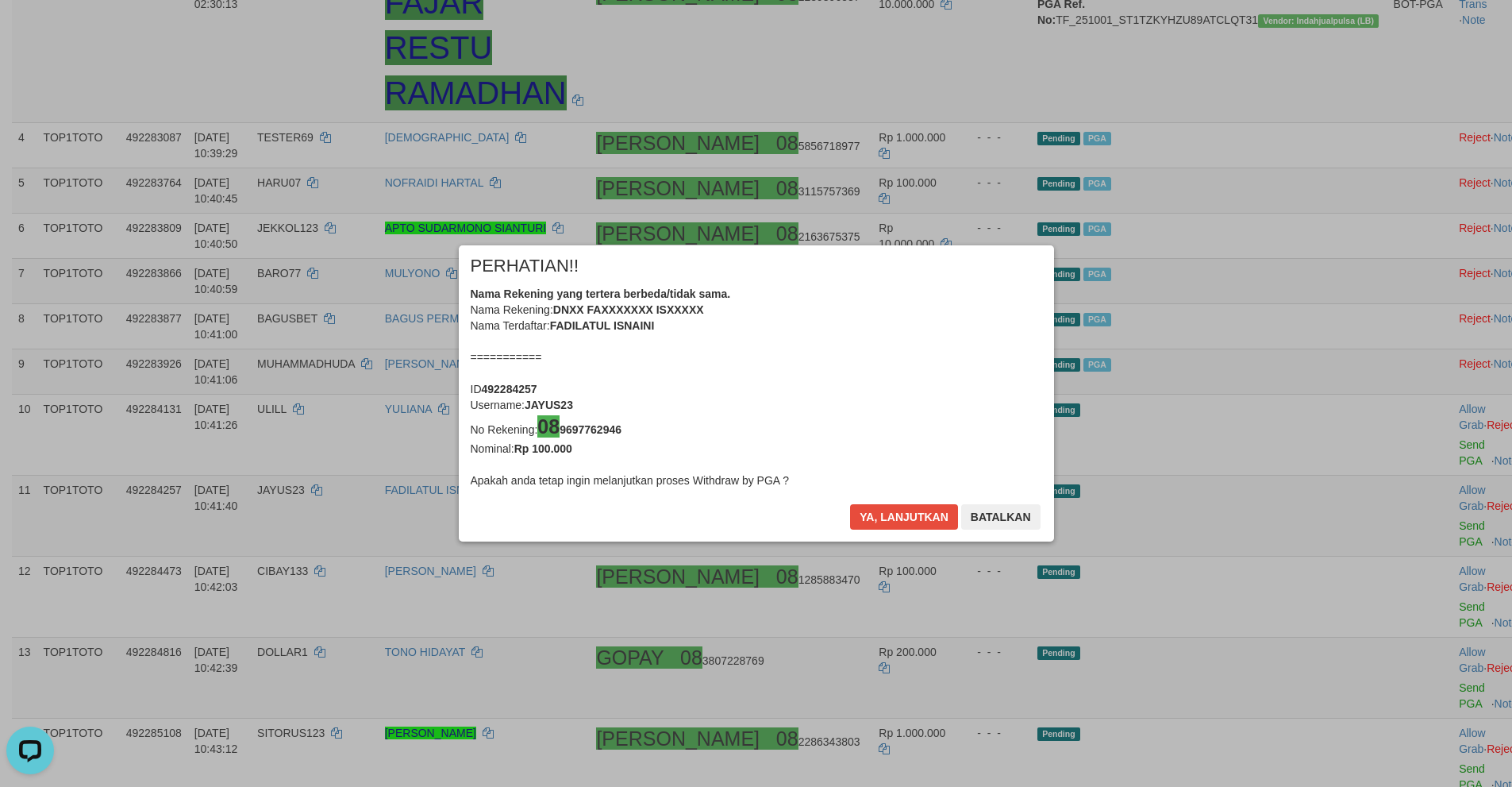
click at [873, 502] on div "× PERHATIAN!! Nama Rekening yang tertera berbeda/tidak sama. Nama Rekening: DNX…" at bounding box center [756, 394] width 595 height 297
click at [887, 519] on button "Ya, lanjutkan" at bounding box center [904, 516] width 108 height 26
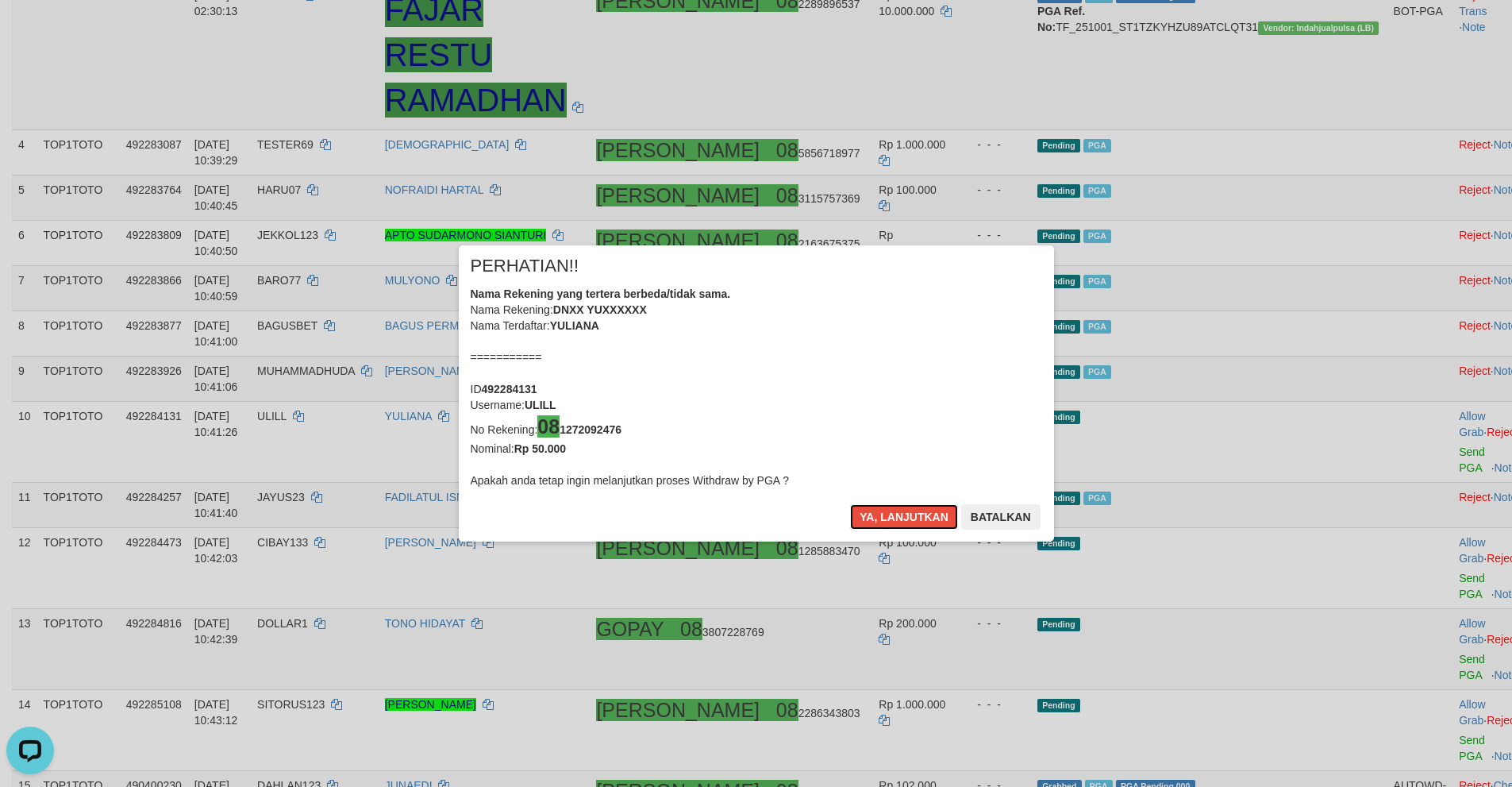
click at [890, 517] on button "Ya, lanjutkan" at bounding box center [904, 516] width 108 height 26
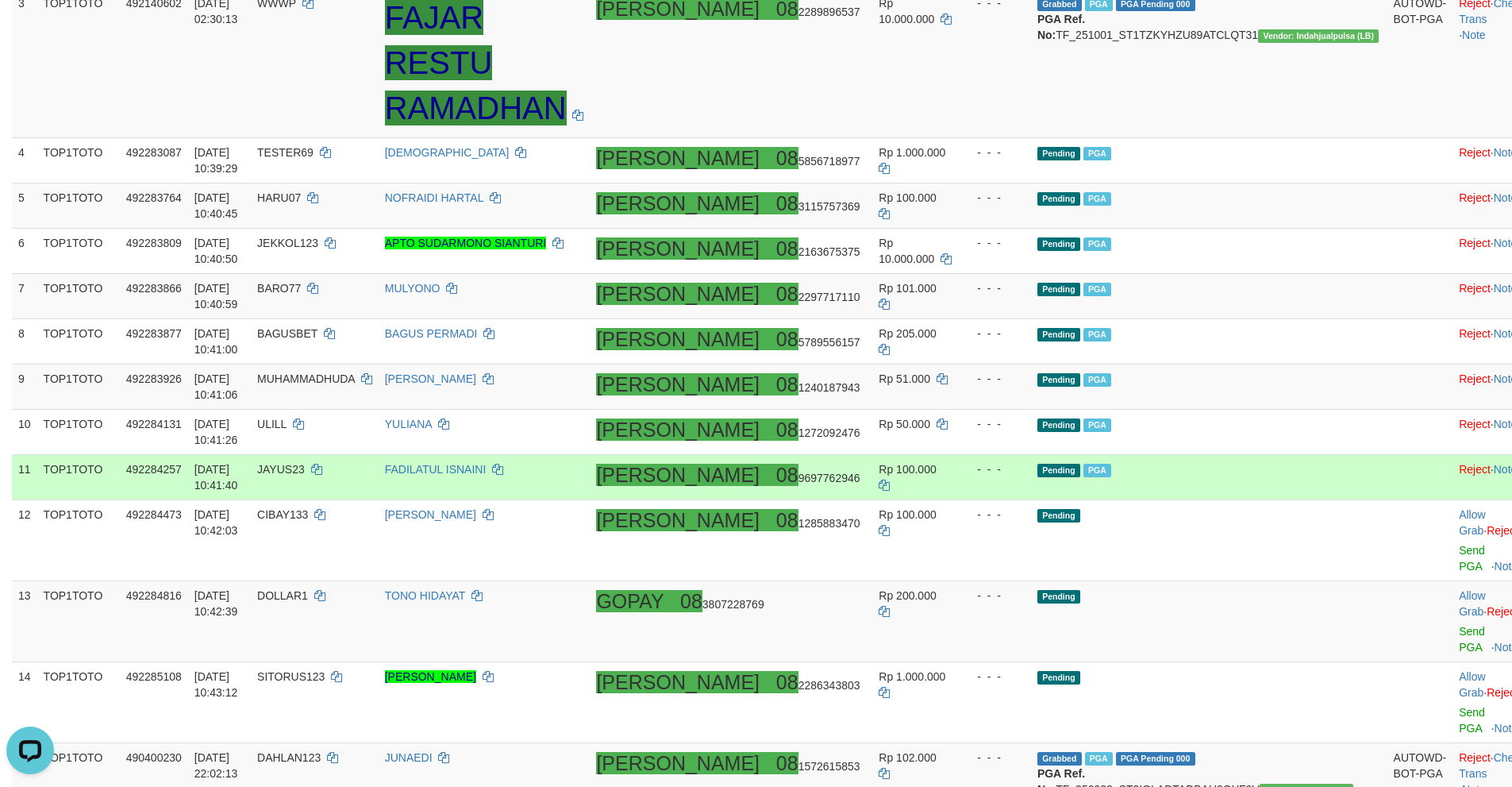
scroll to position [540, 0]
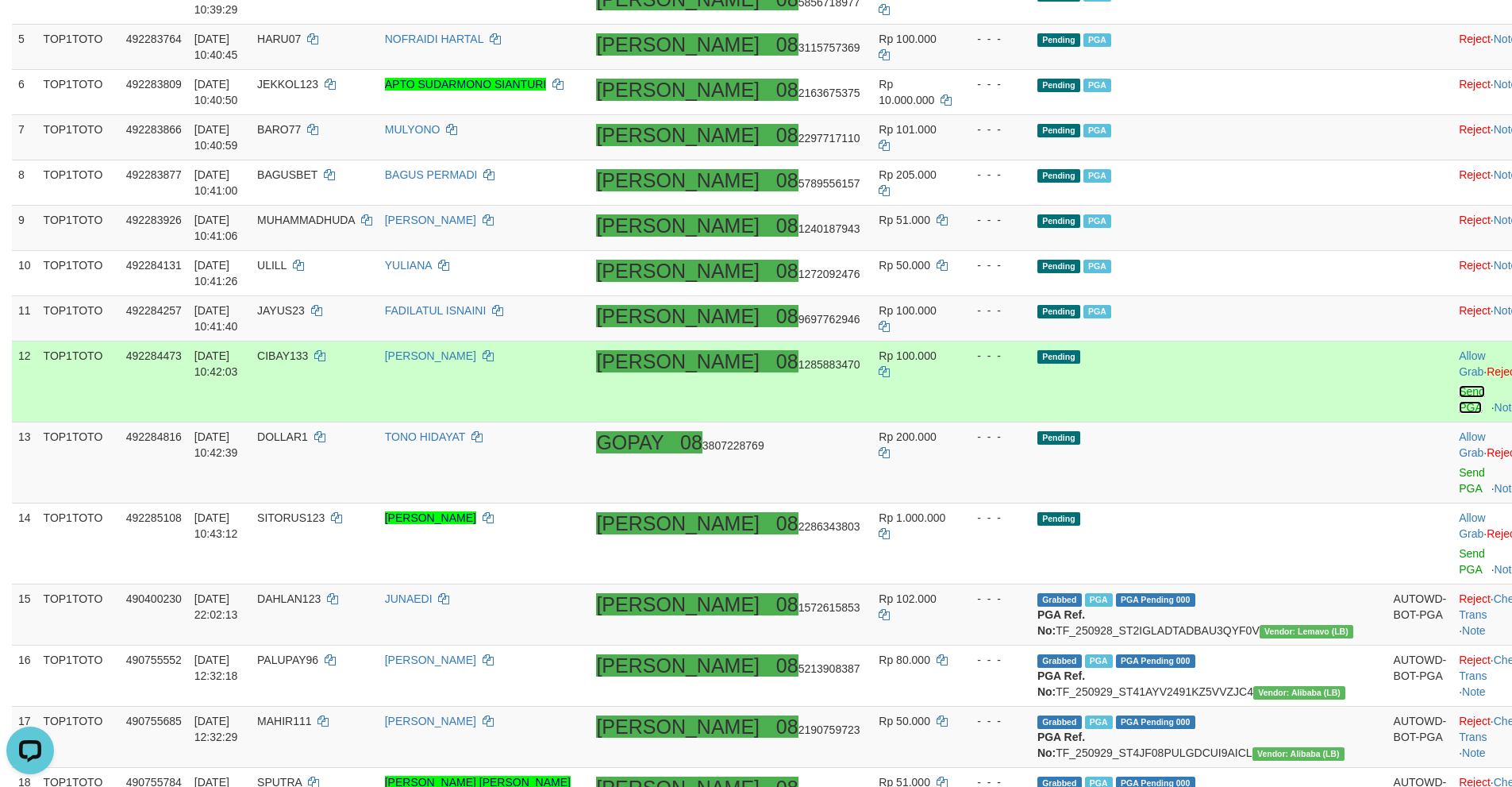
click at [1459, 385] on link "Send PGA" at bounding box center [1472, 399] width 27 height 28
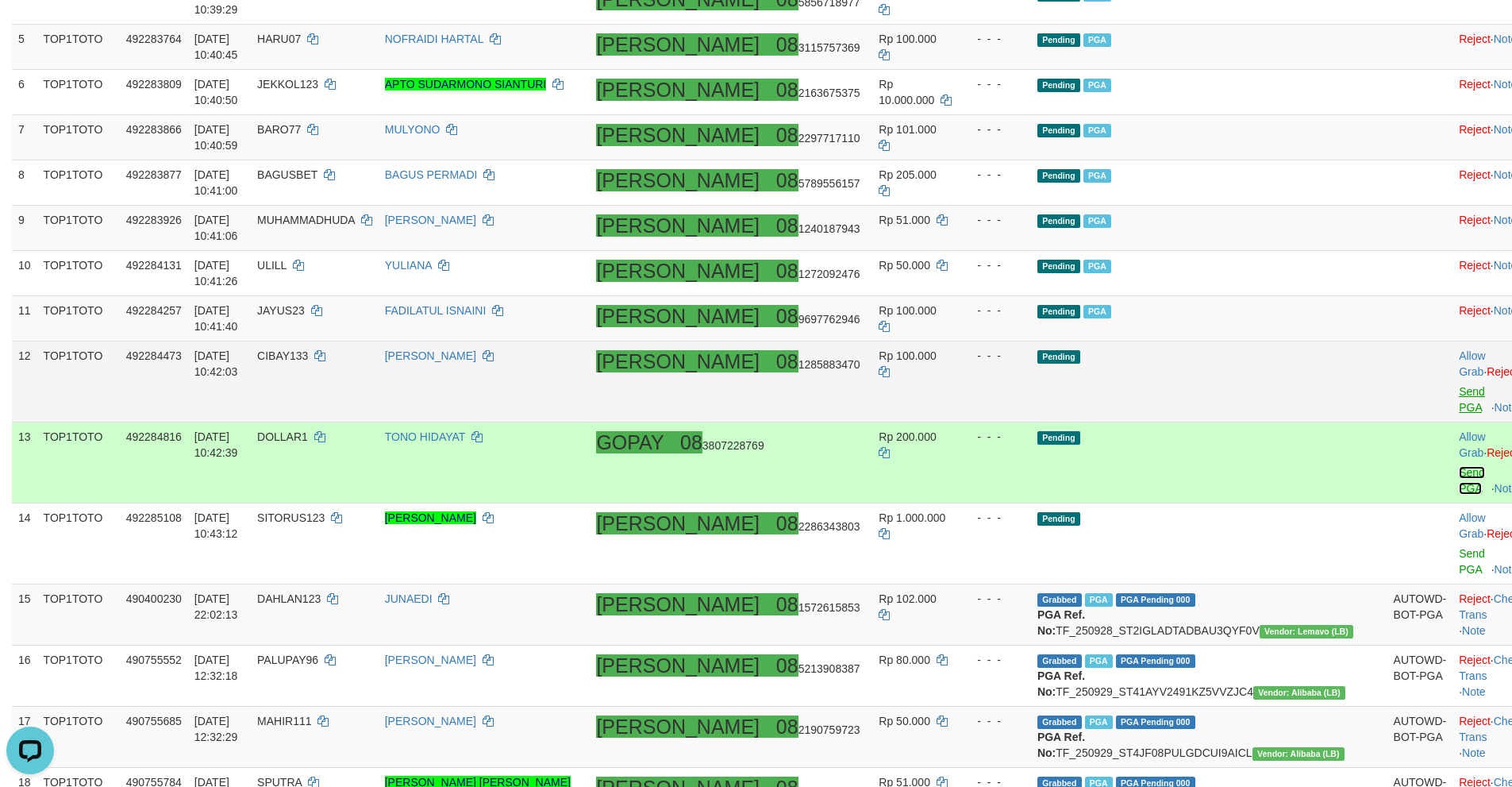
click at [1459, 466] on link "Send PGA" at bounding box center [1472, 480] width 27 height 28
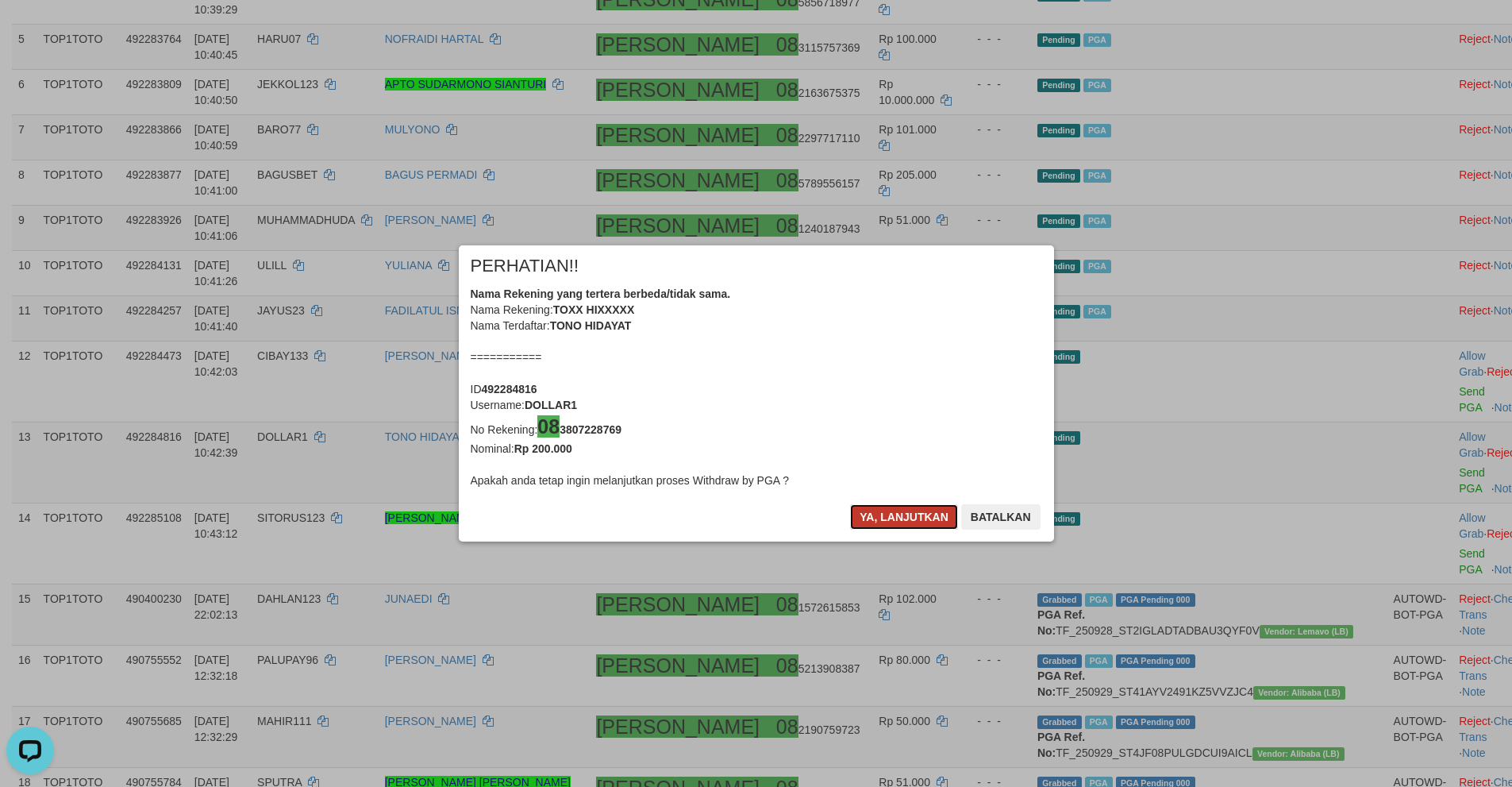
click at [873, 517] on button "Ya, lanjutkan" at bounding box center [904, 516] width 108 height 26
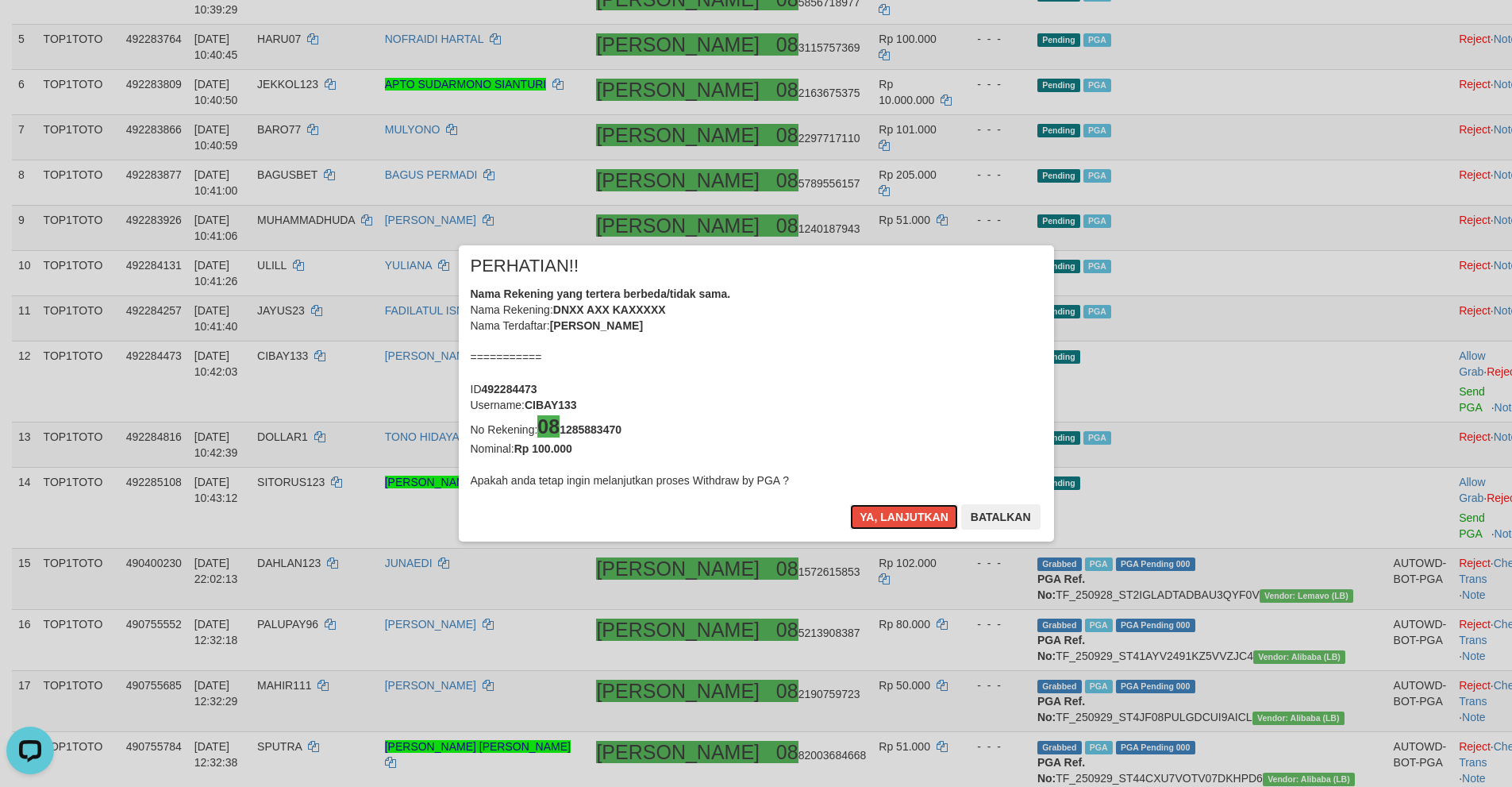
click at [873, 517] on button "Ya, lanjutkan" at bounding box center [904, 516] width 108 height 26
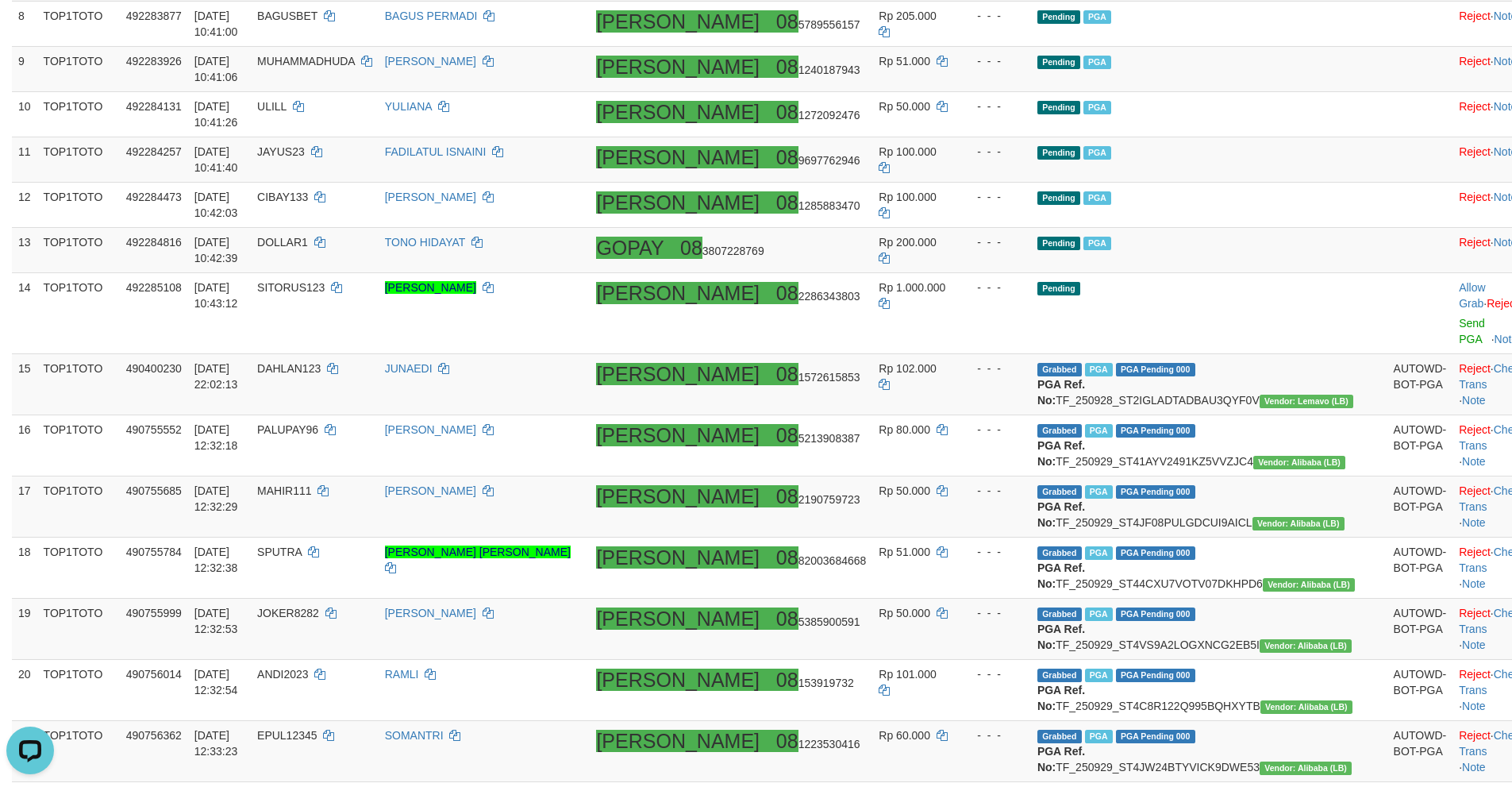
scroll to position [692, 0]
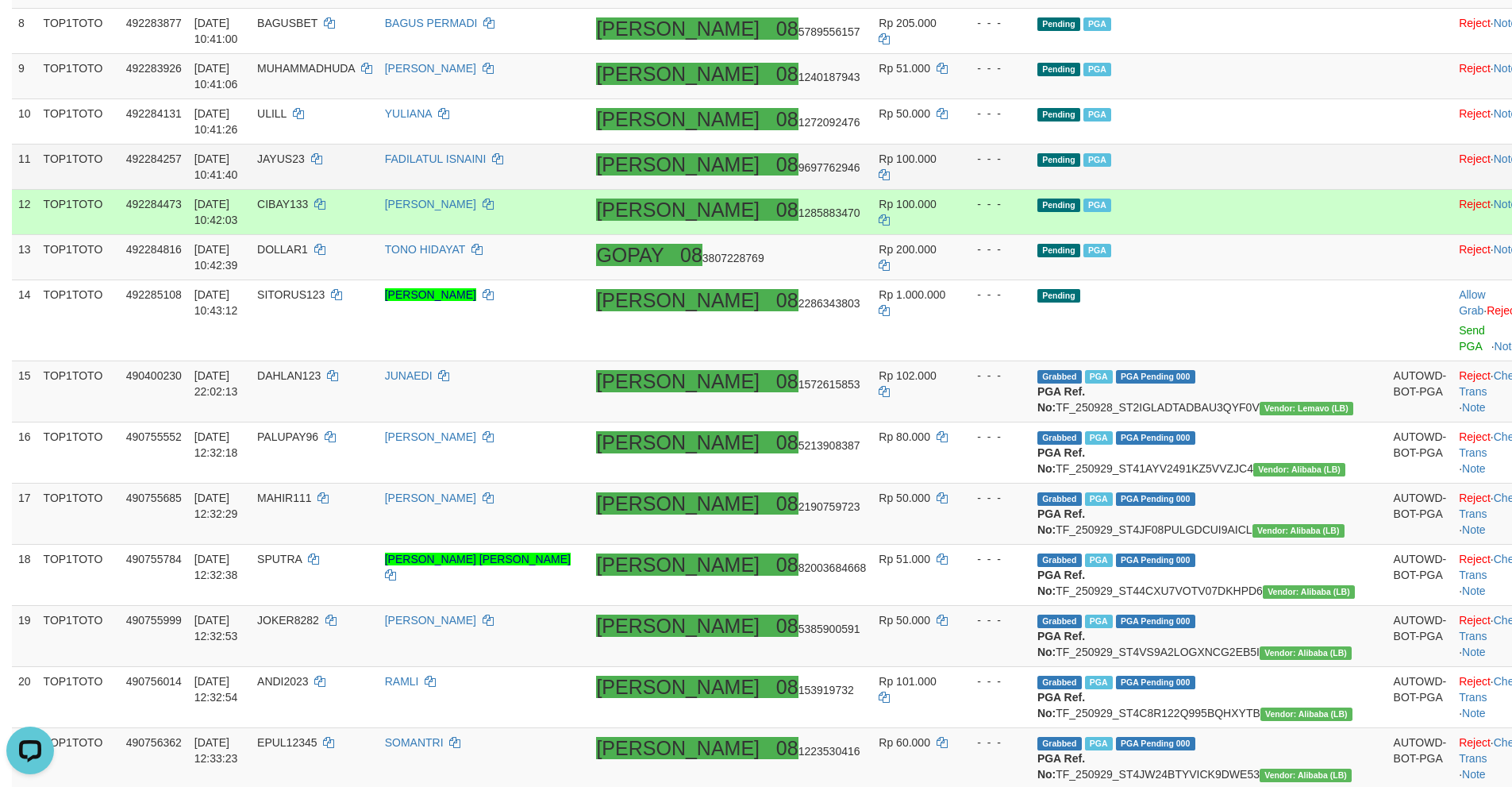
click at [1273, 159] on td "Pending PGA" at bounding box center [1208, 167] width 356 height 46
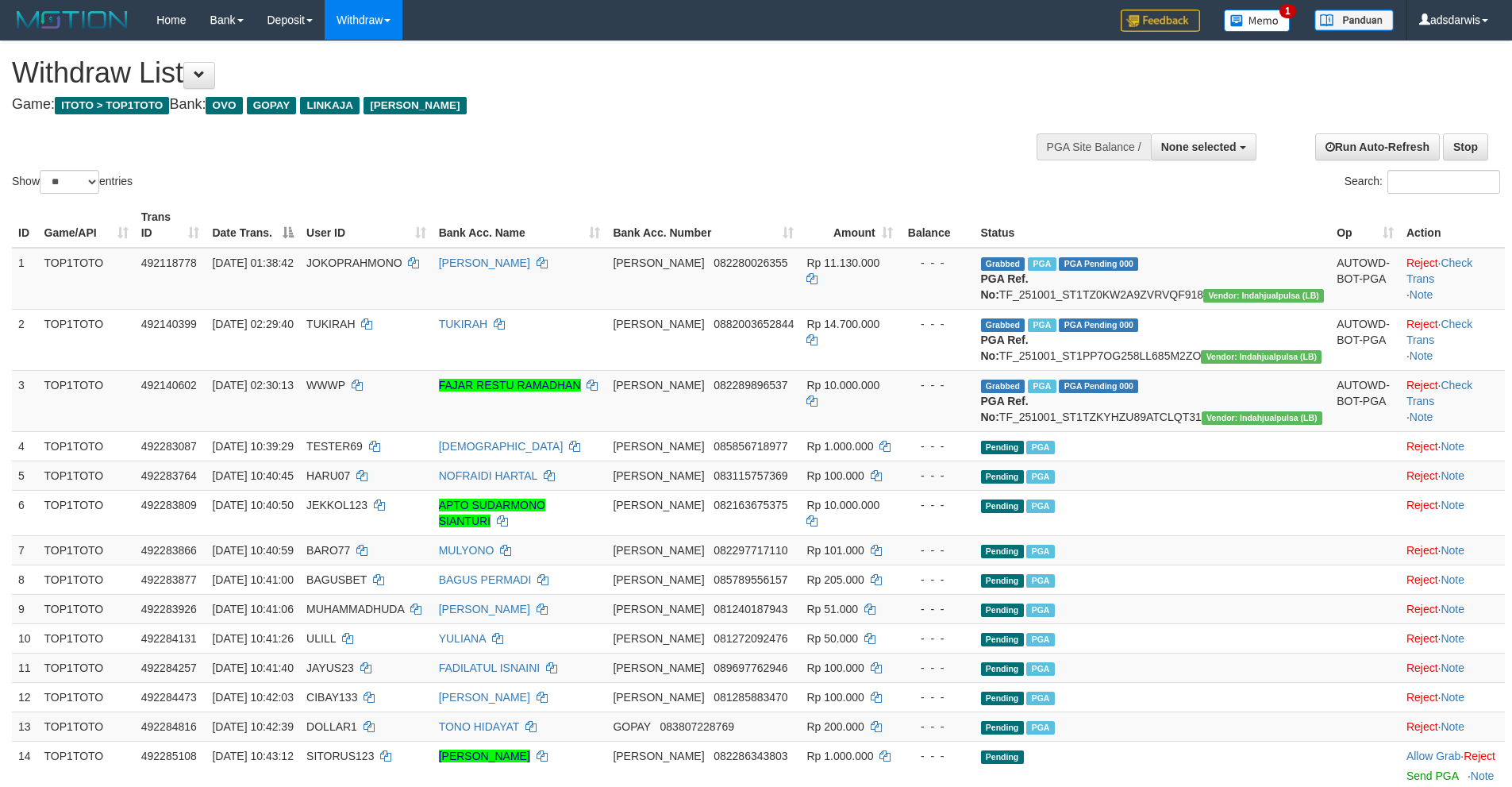
select select
select select "**"
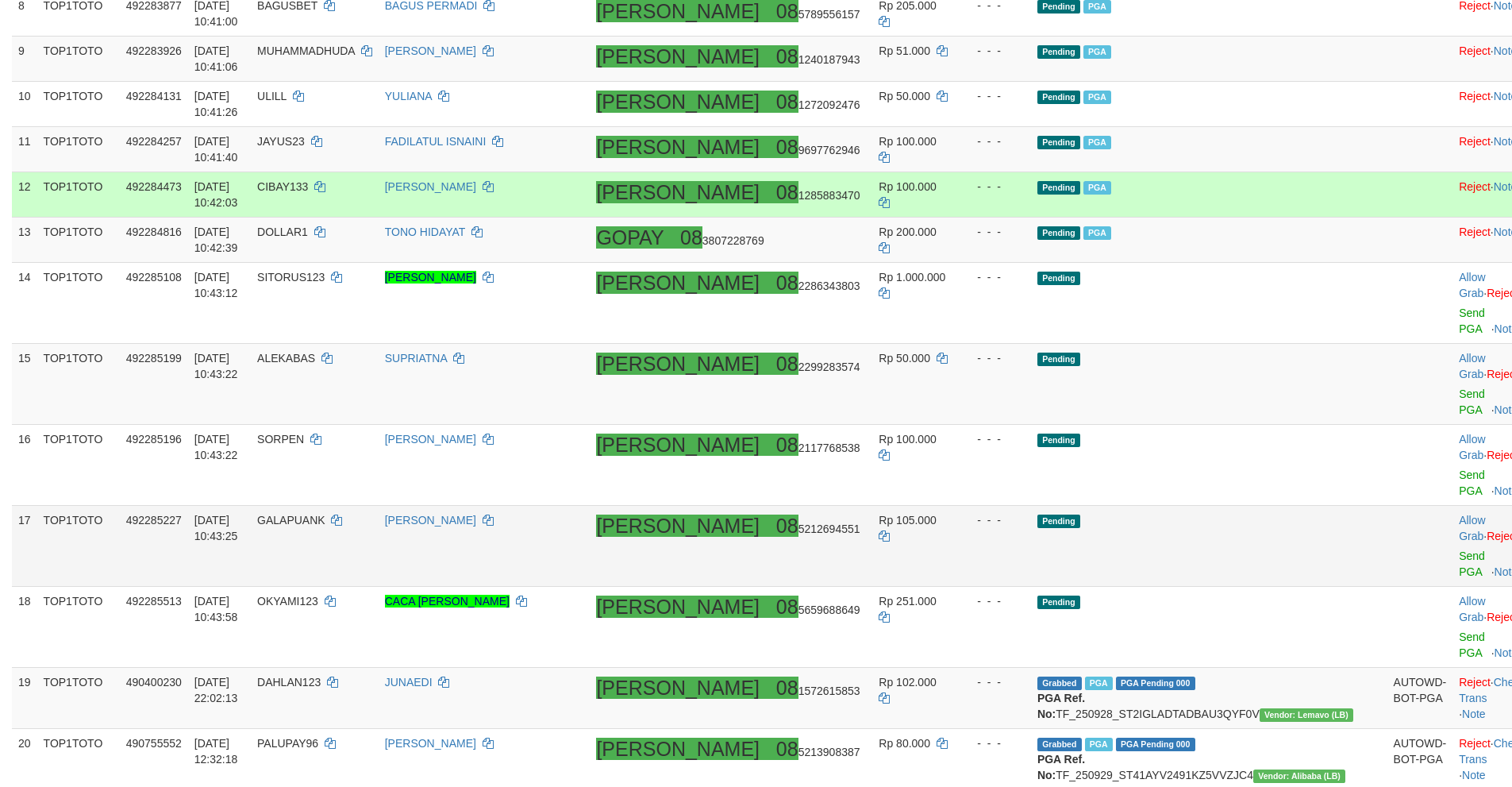
scroll to position [699, 0]
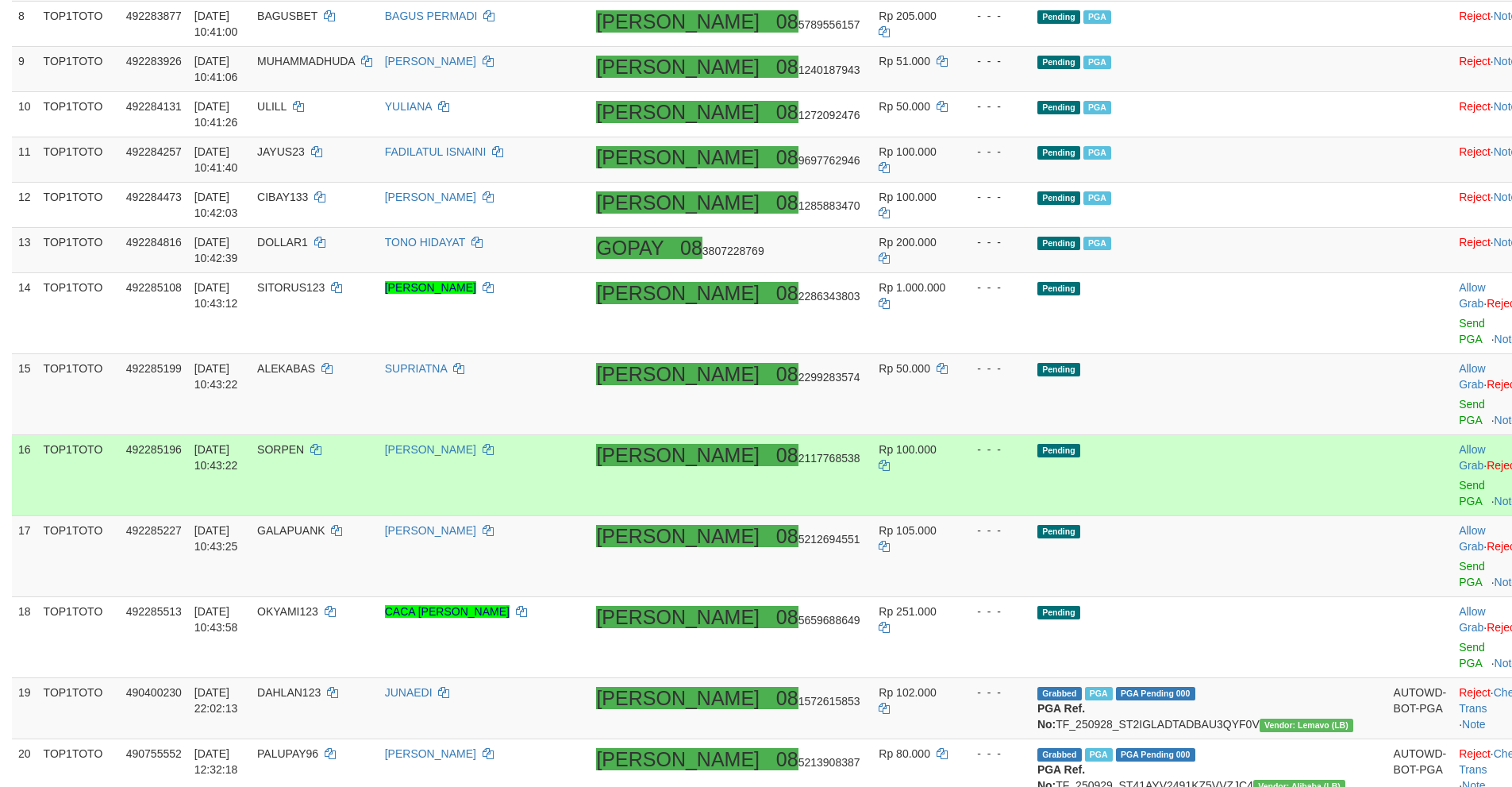
click at [1290, 435] on td "Pending" at bounding box center [1208, 476] width 356 height 81
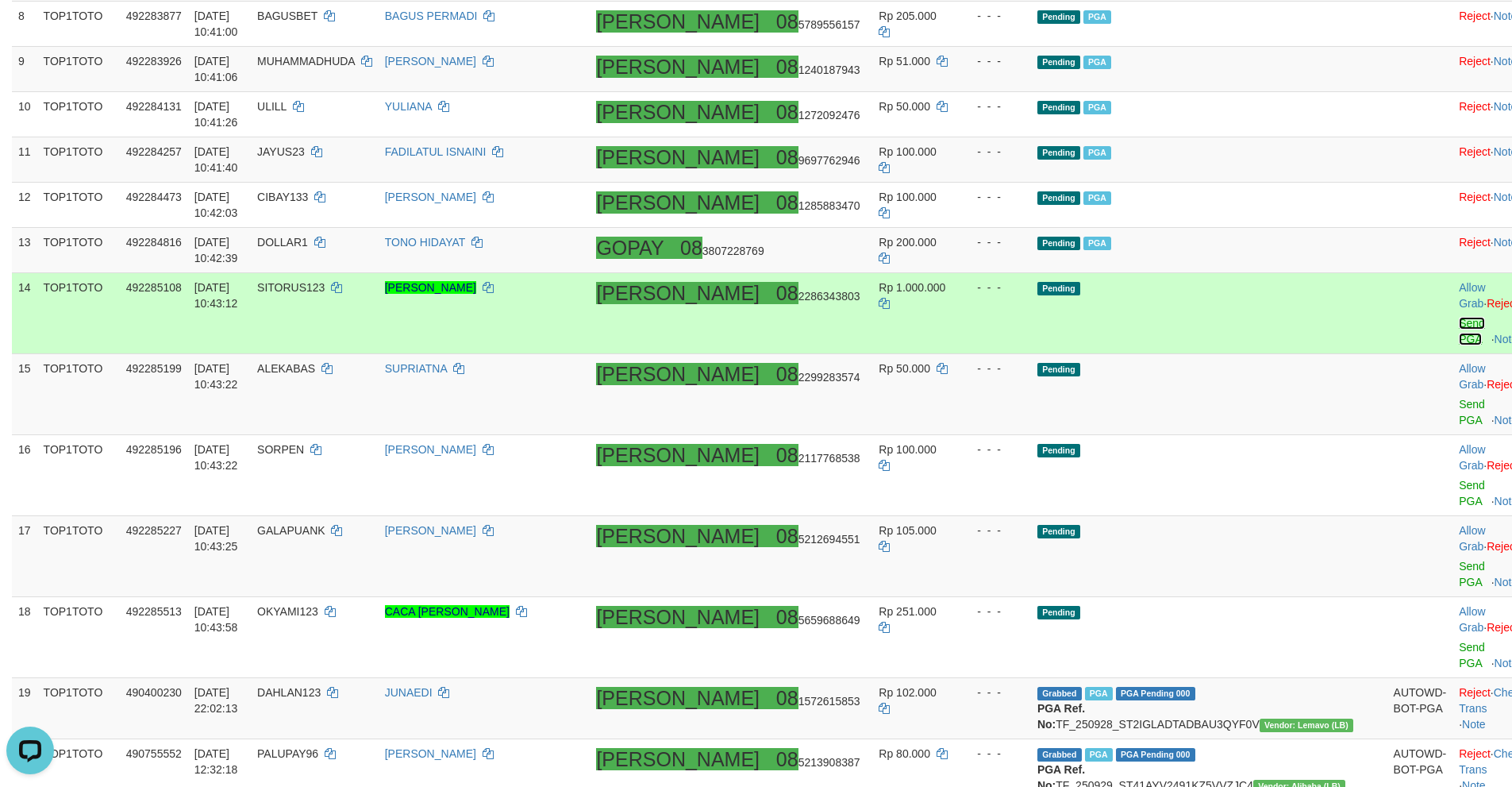
click at [1459, 317] on link "Send PGA" at bounding box center [1472, 331] width 27 height 28
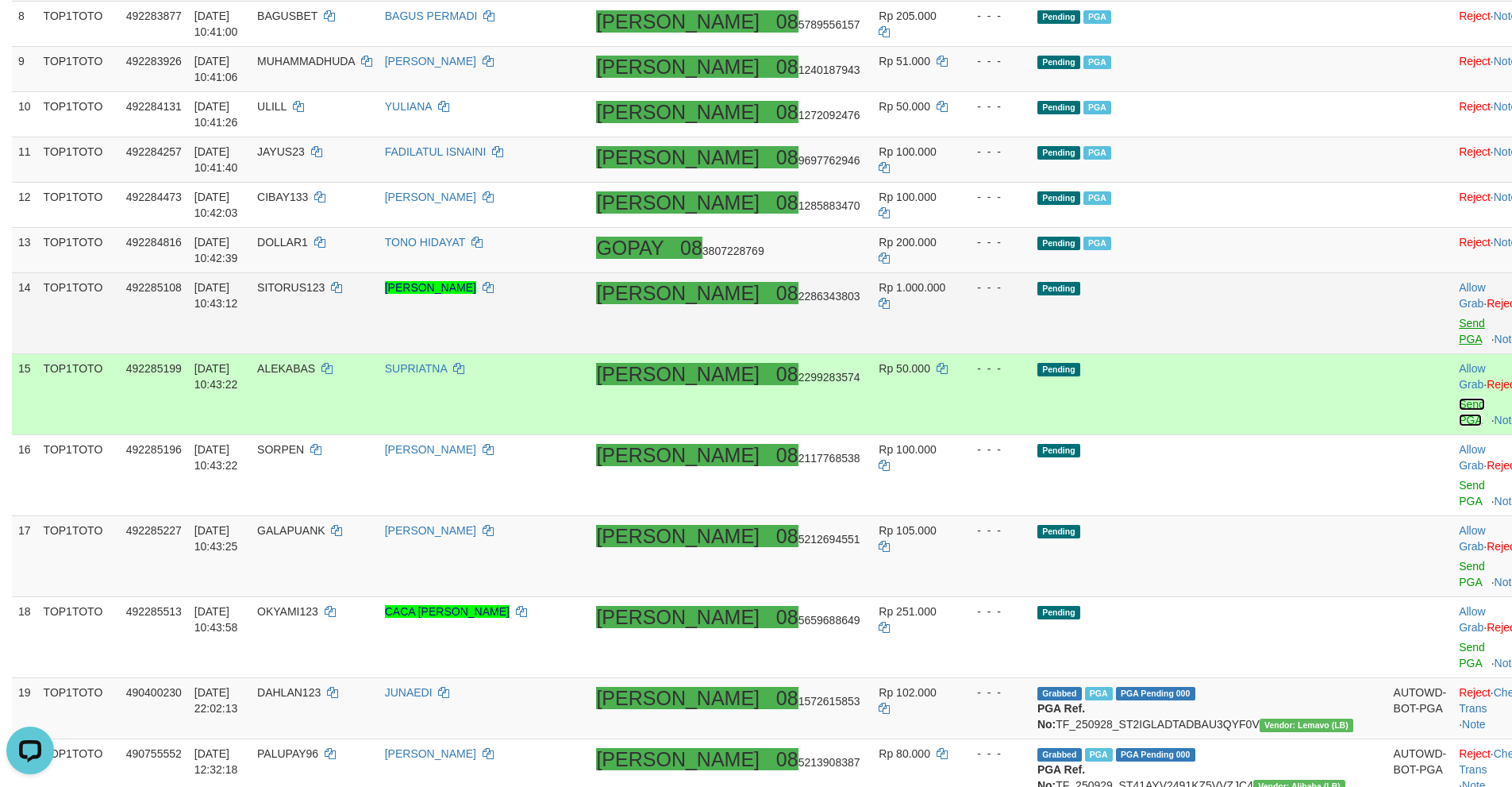
click at [1459, 398] on link "Send PGA" at bounding box center [1472, 412] width 27 height 28
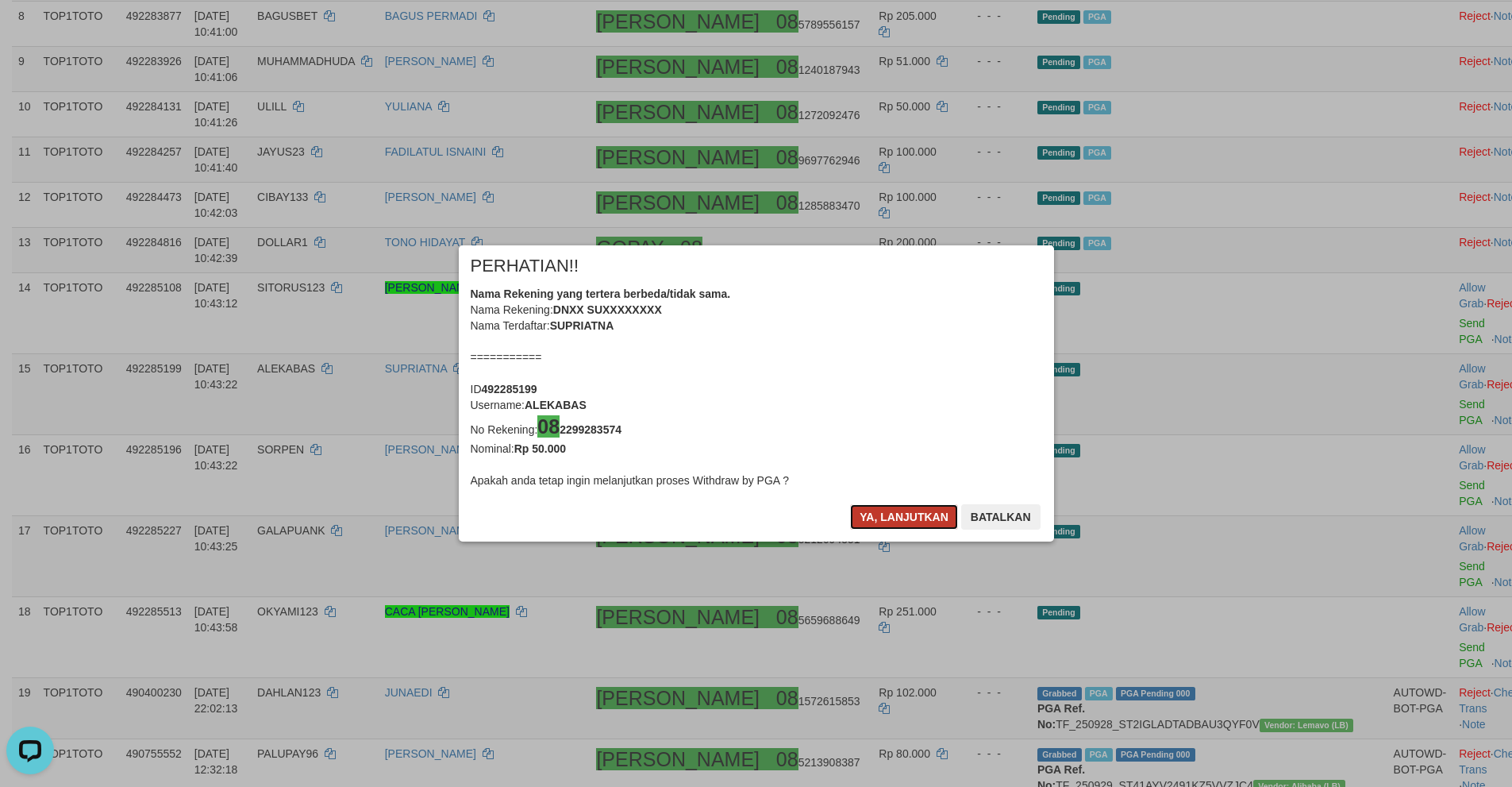
click at [885, 507] on button "Ya, lanjutkan" at bounding box center [904, 516] width 108 height 26
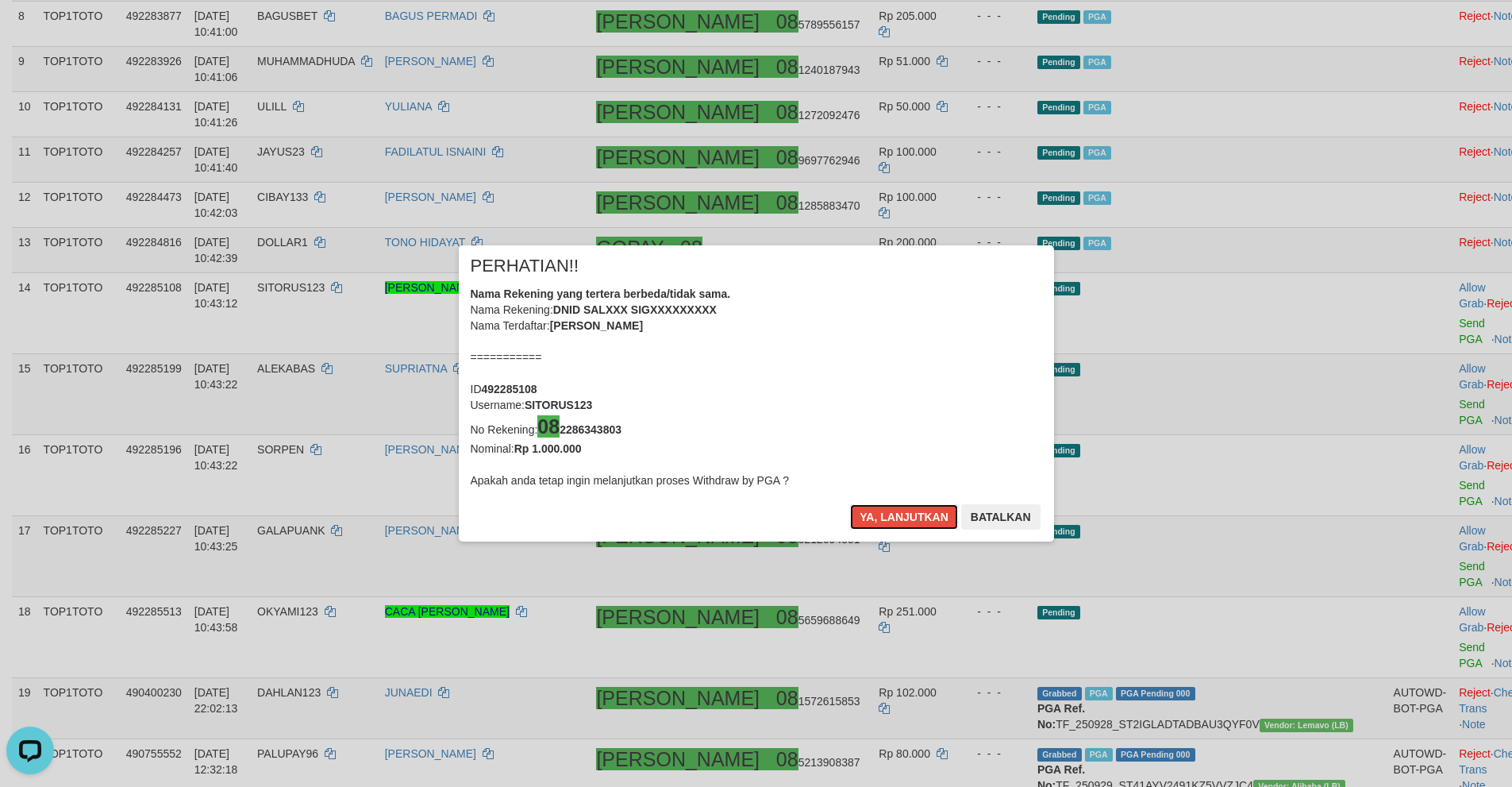
click at [885, 507] on button "Ya, lanjutkan" at bounding box center [904, 516] width 108 height 26
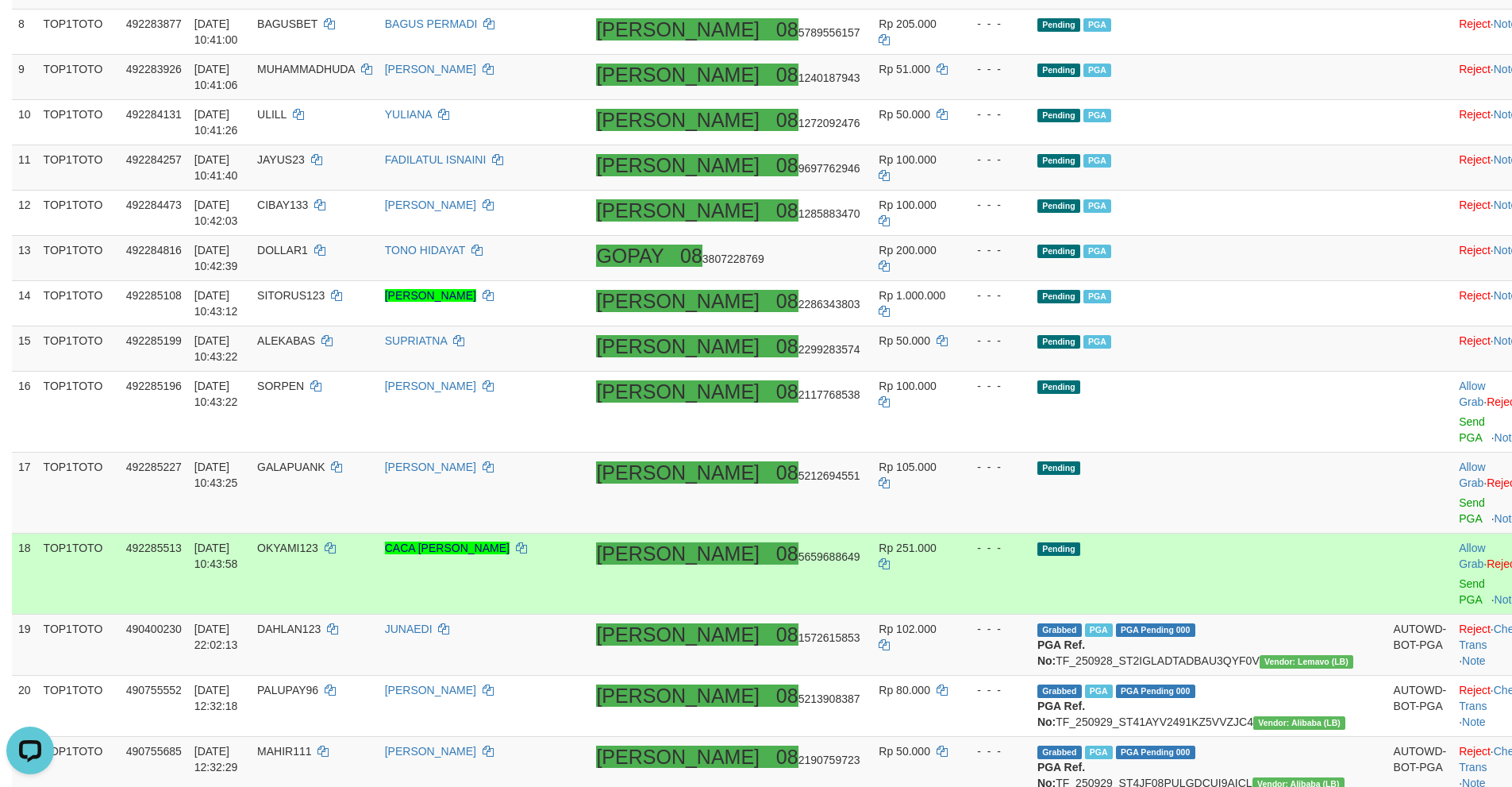
scroll to position [684, 0]
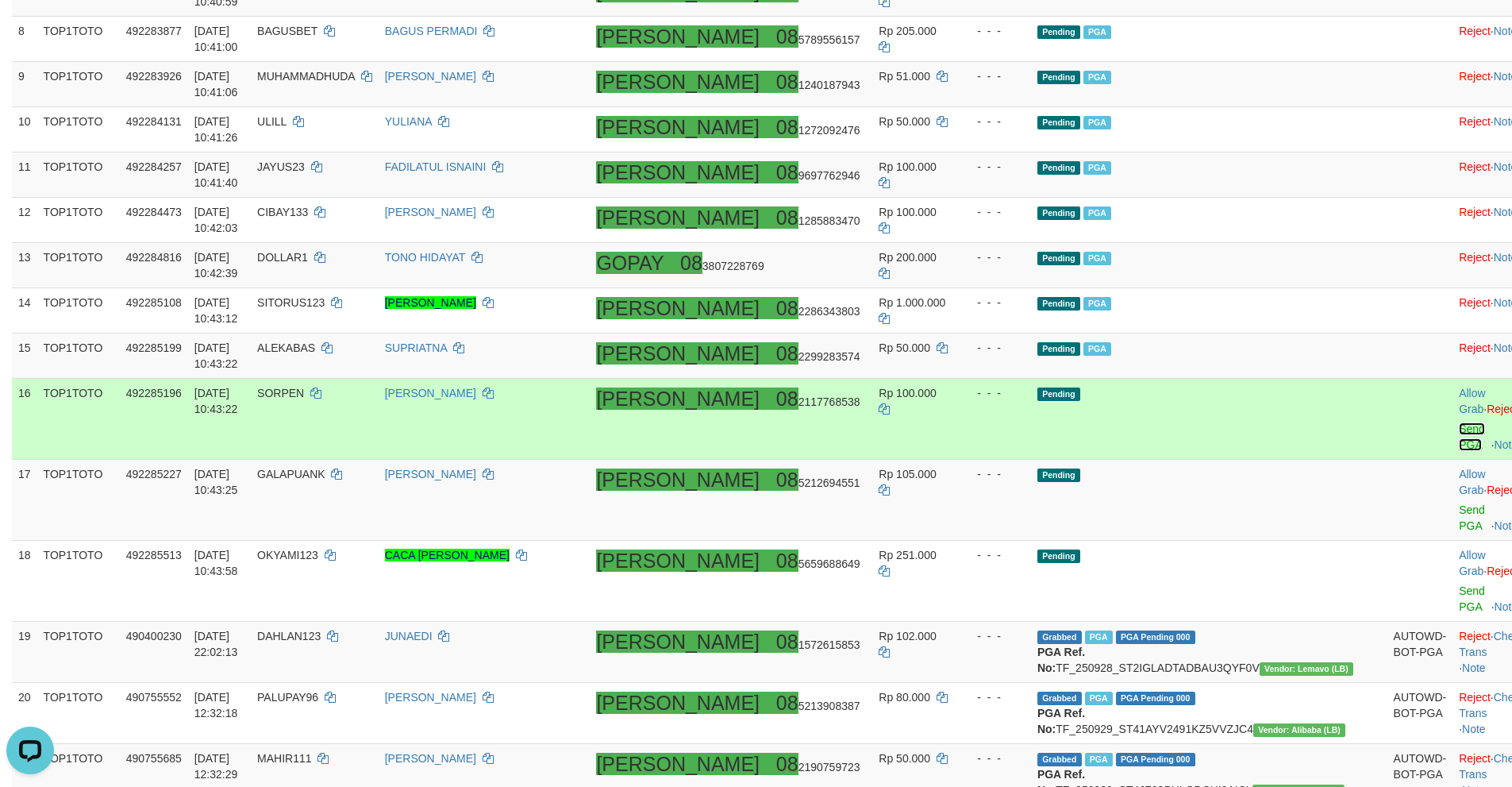
click at [1459, 423] on link "Send PGA" at bounding box center [1472, 437] width 27 height 28
click at [1459, 503] on link "Send PGA" at bounding box center [1472, 517] width 27 height 28
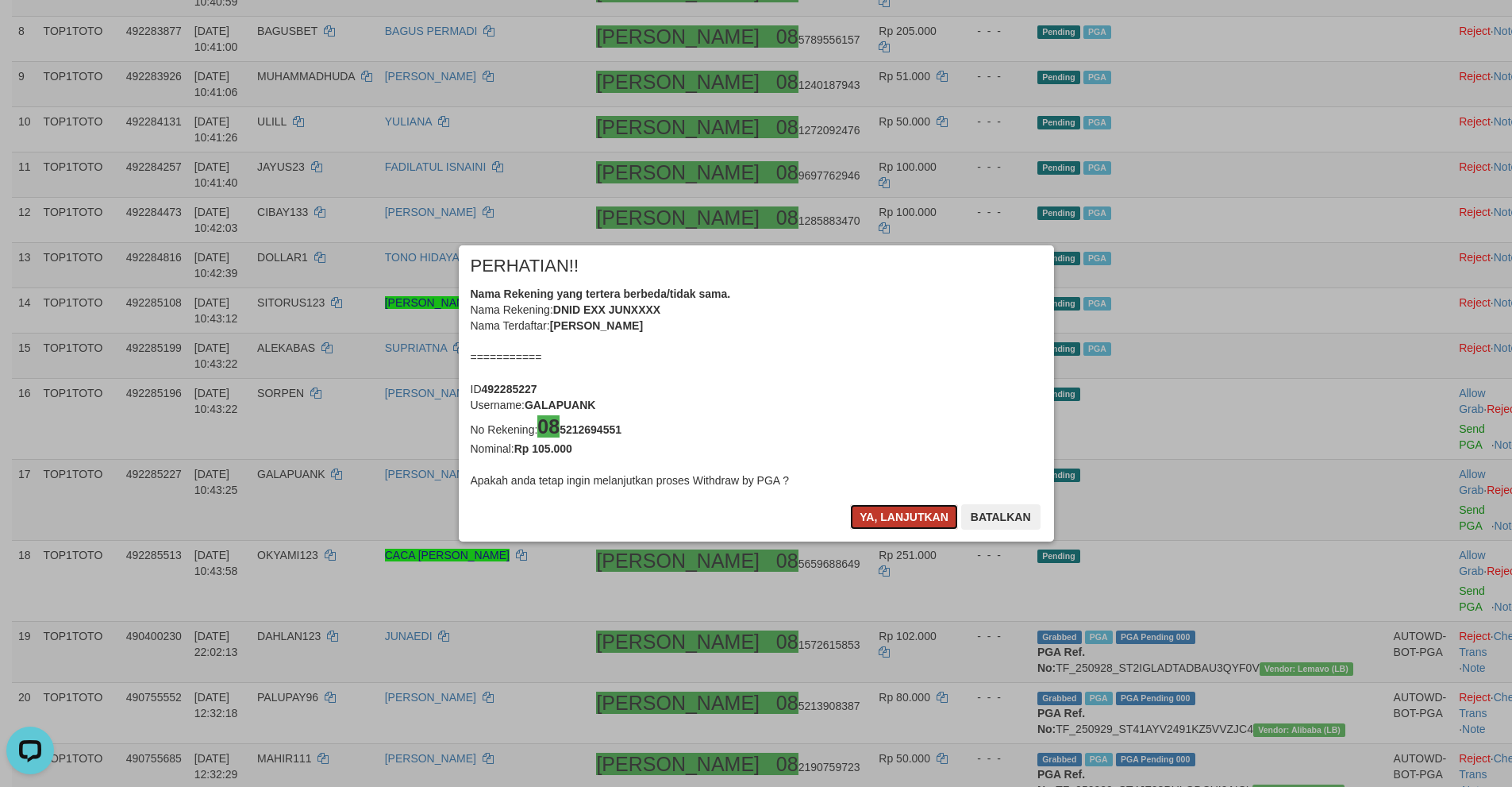
click at [880, 524] on button "Ya, lanjutkan" at bounding box center [904, 516] width 108 height 26
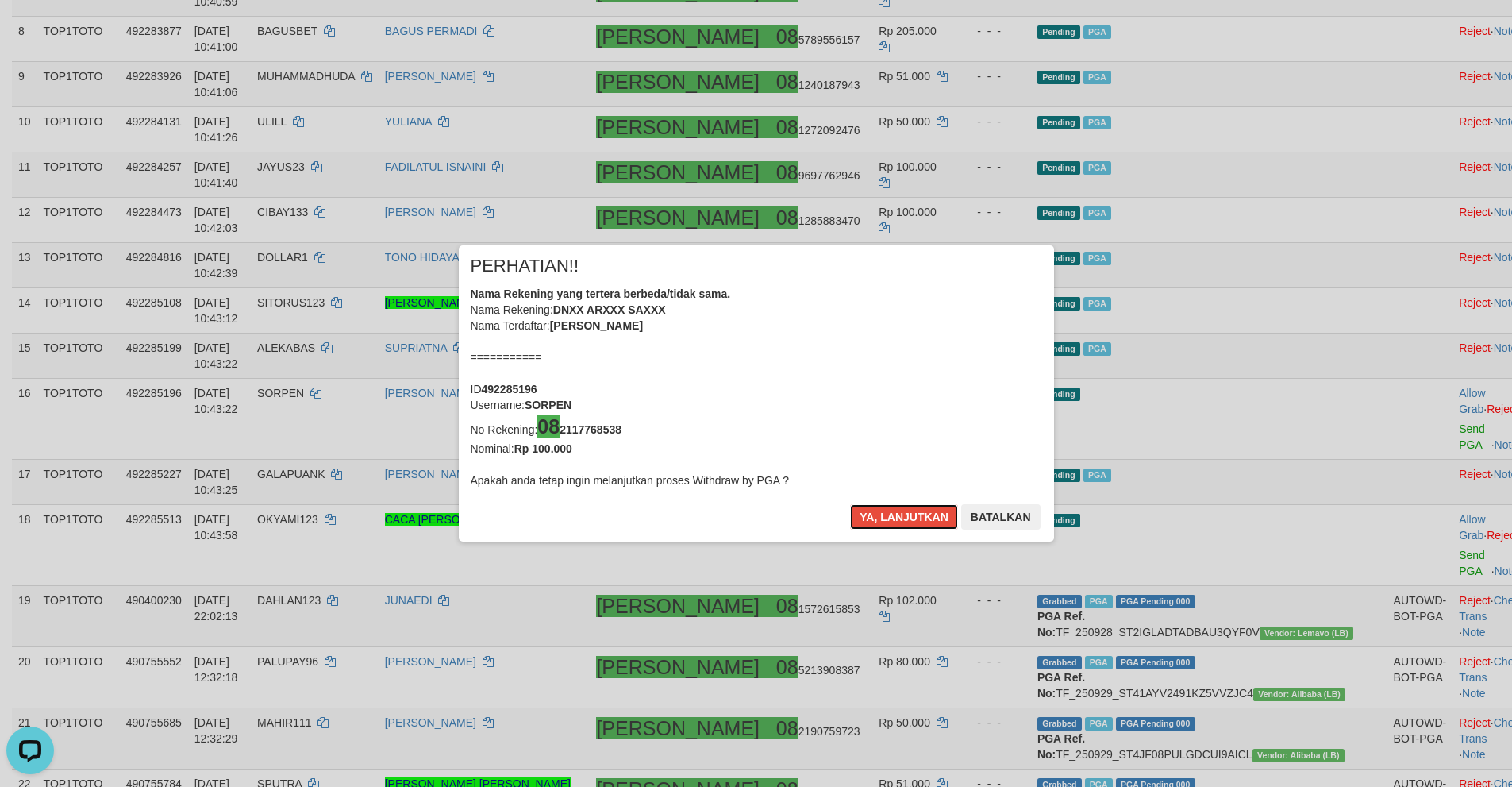
click at [880, 524] on button "Ya, lanjutkan" at bounding box center [904, 516] width 108 height 26
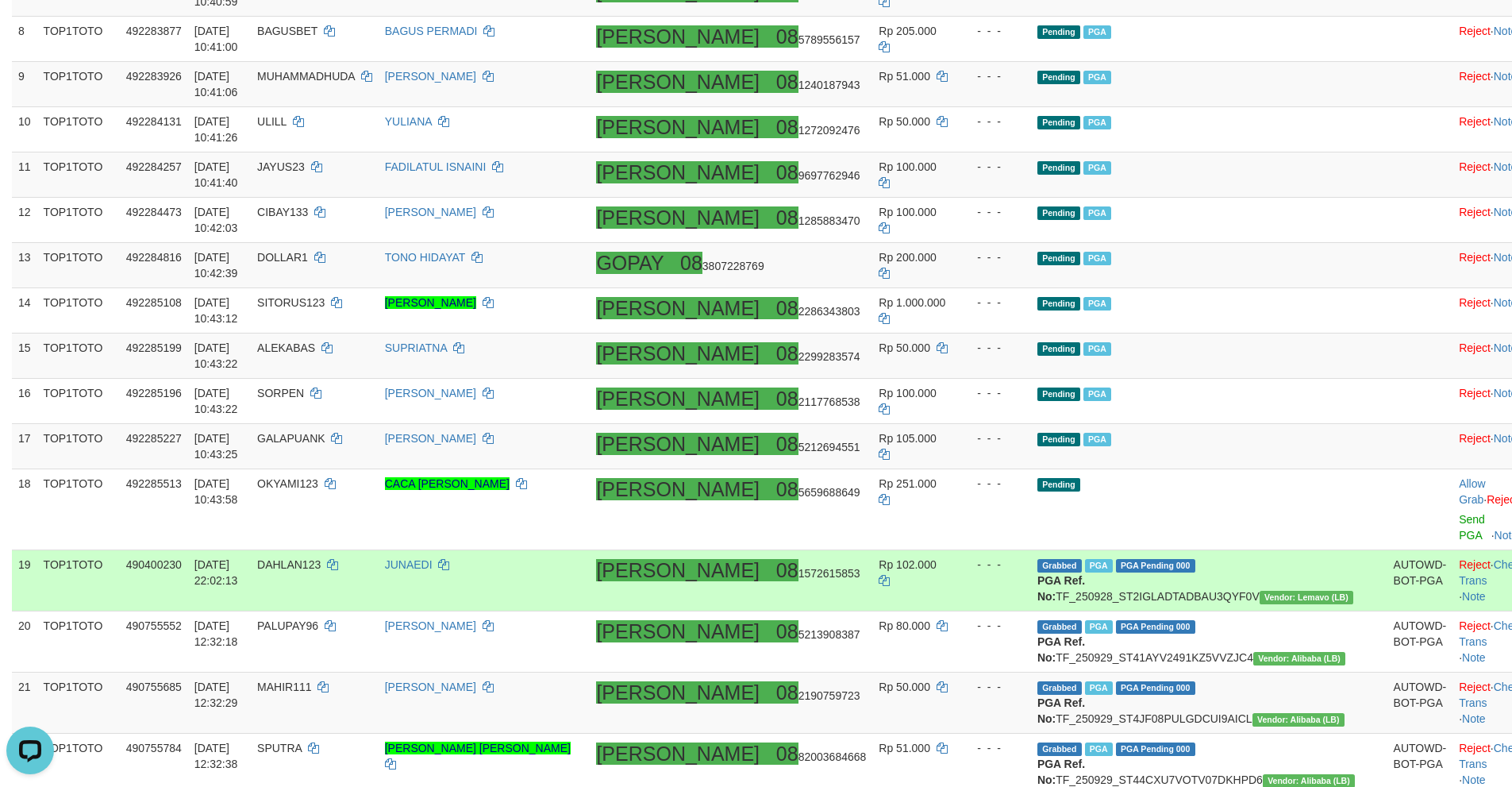
scroll to position [677, 0]
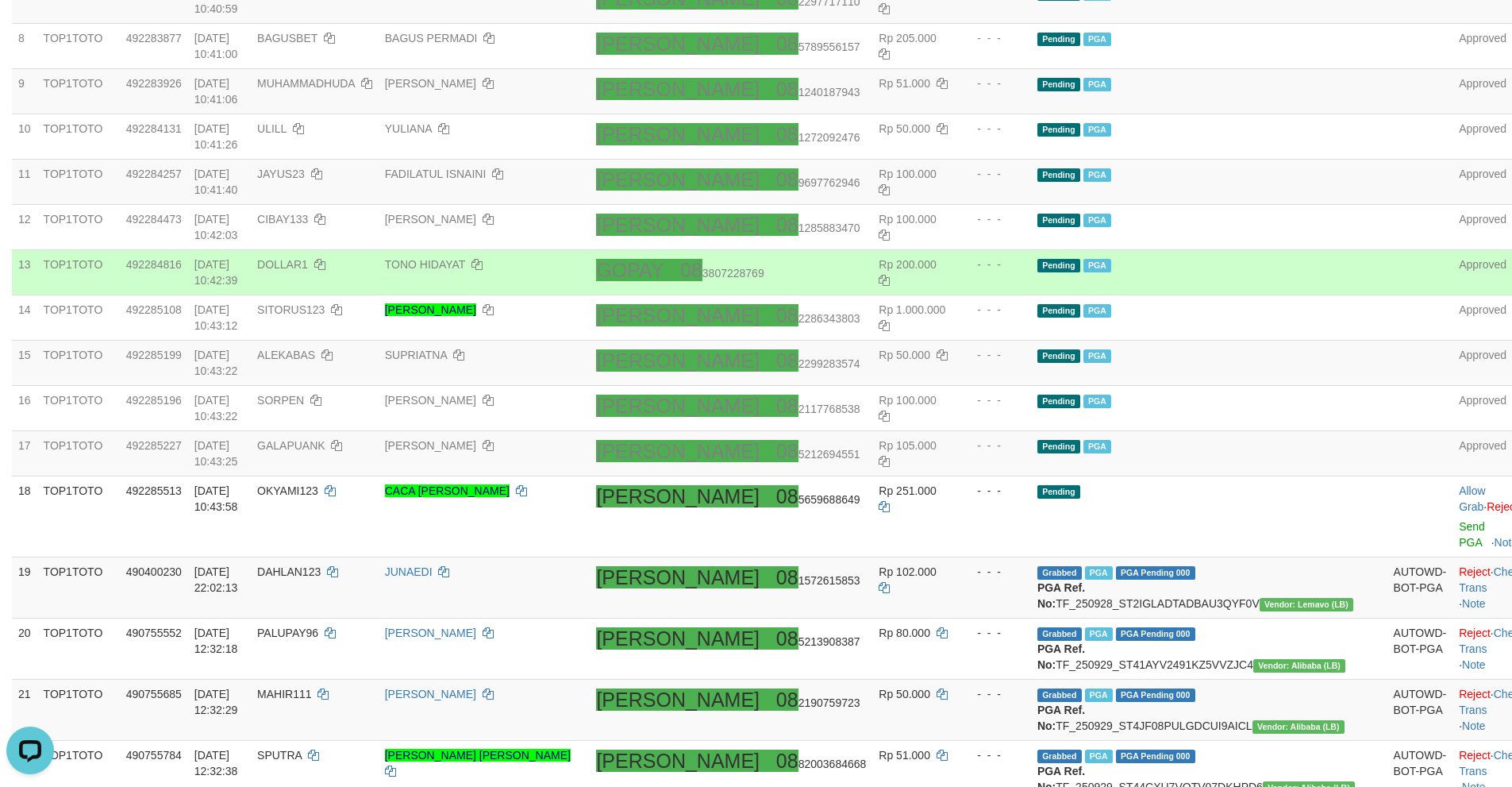
click at [1224, 252] on td "Pending PGA" at bounding box center [1208, 272] width 356 height 46
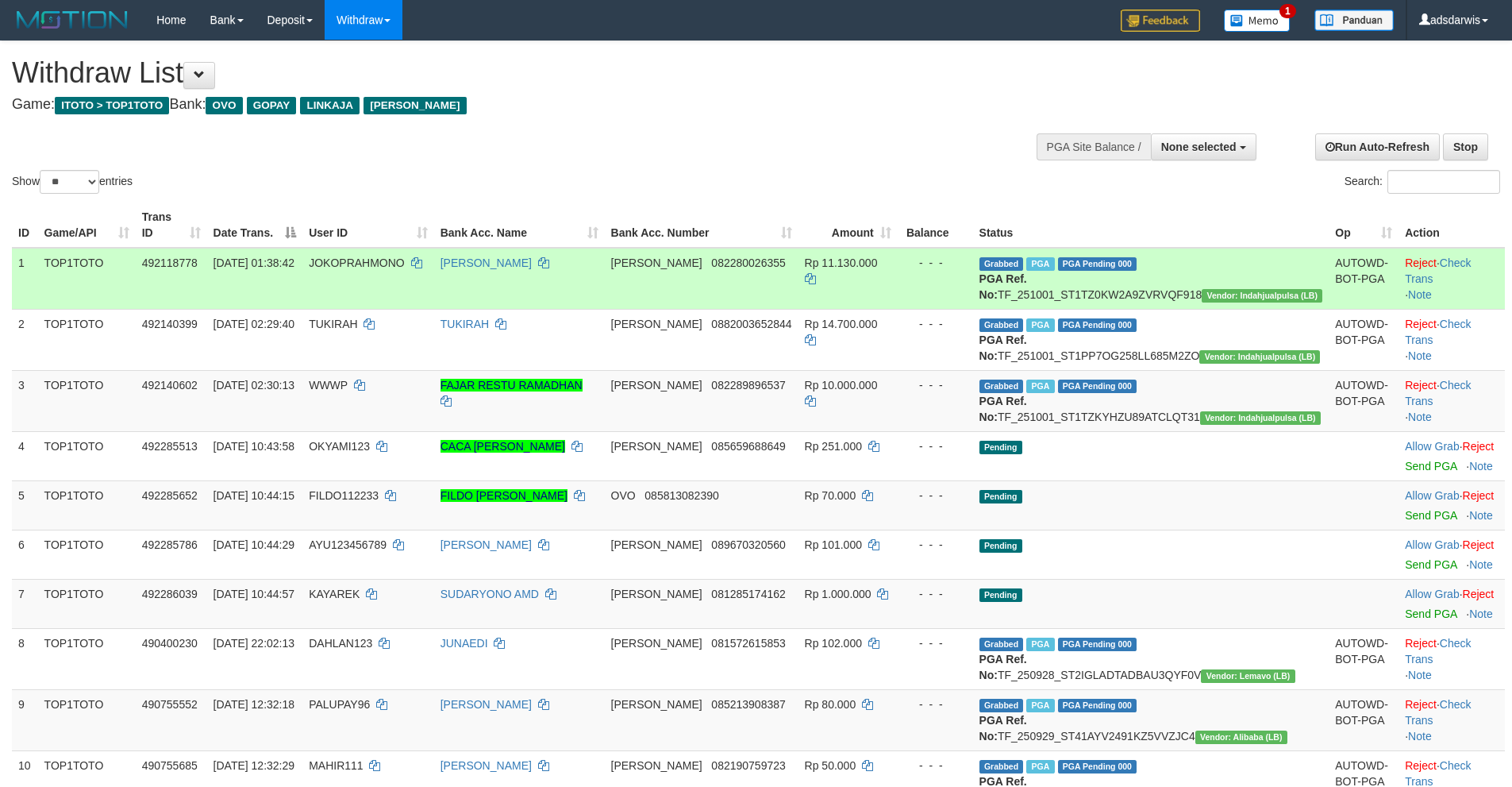
select select
select select "**"
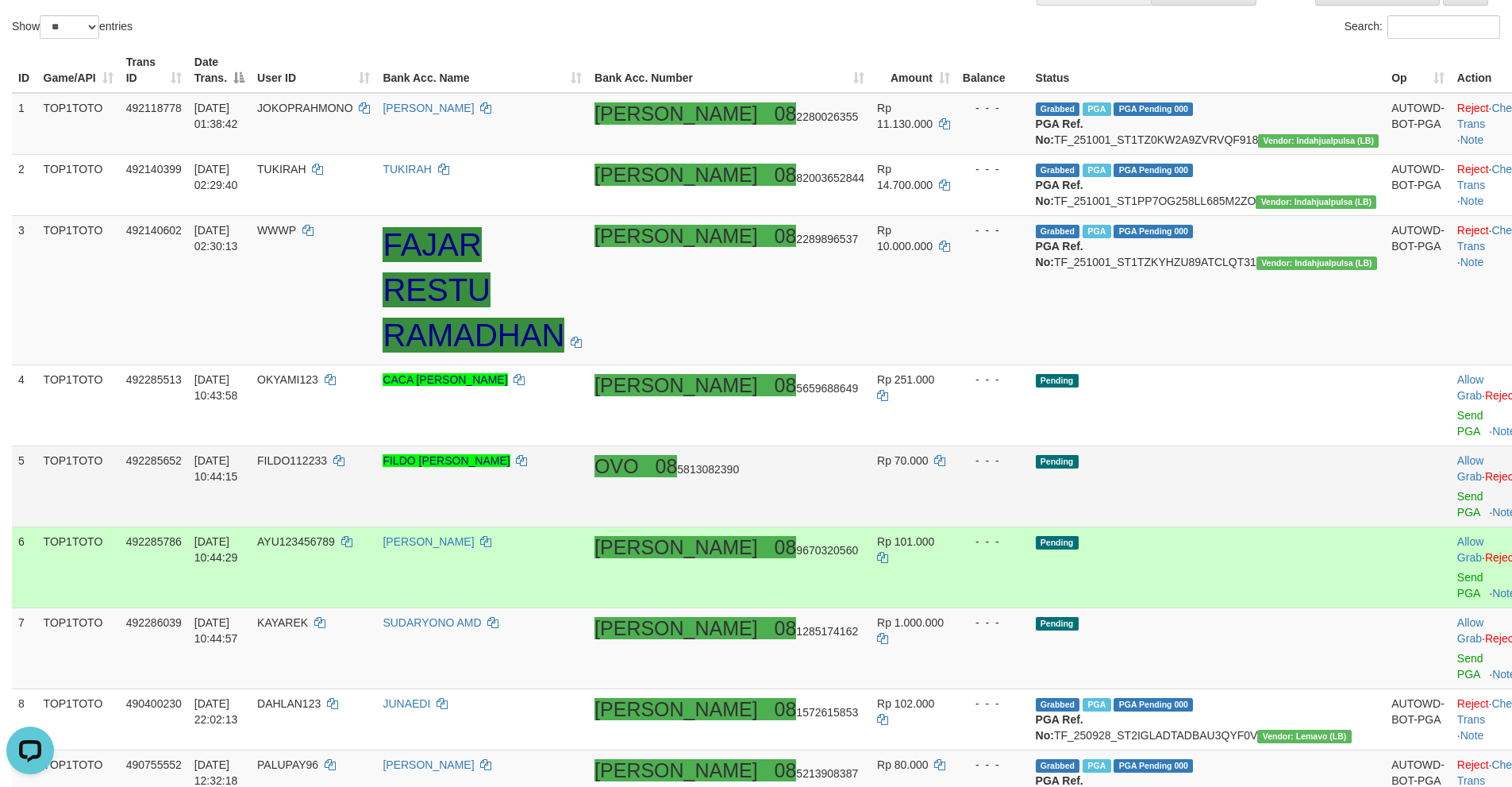
scroll to position [159, 0]
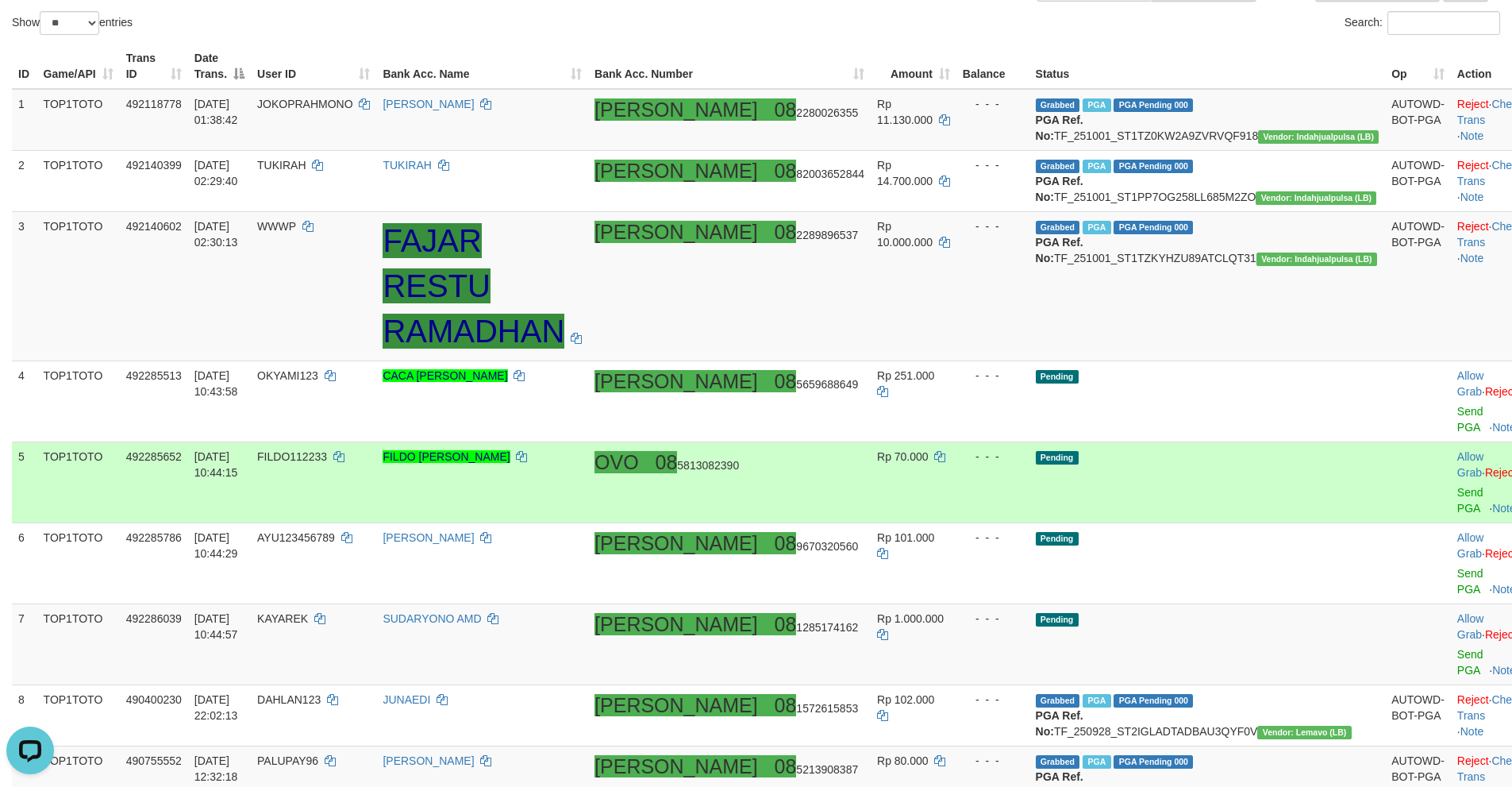
click at [1233, 455] on td "Pending" at bounding box center [1207, 483] width 356 height 81
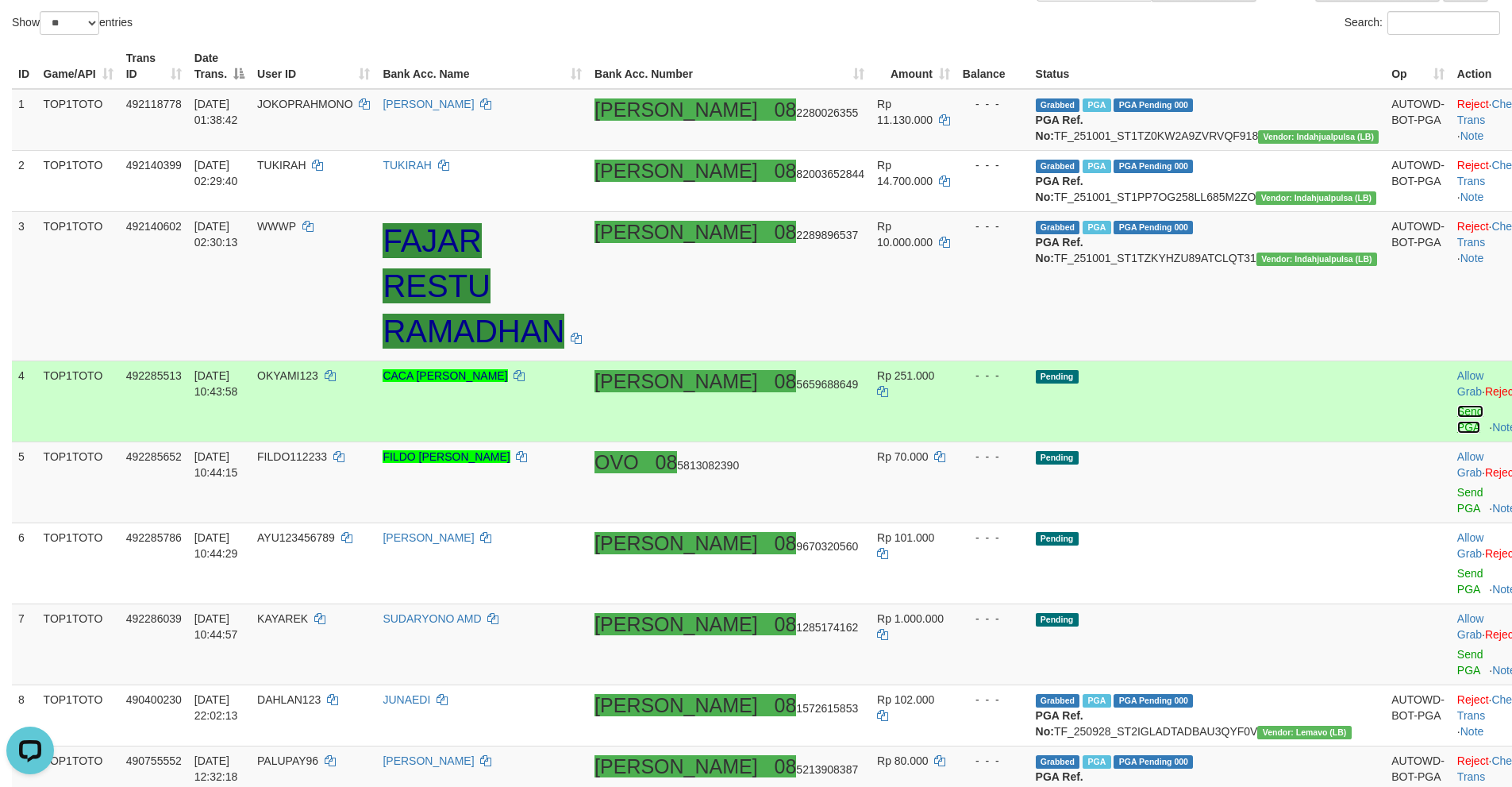
click at [1457, 412] on link "Send PGA" at bounding box center [1471, 419] width 27 height 28
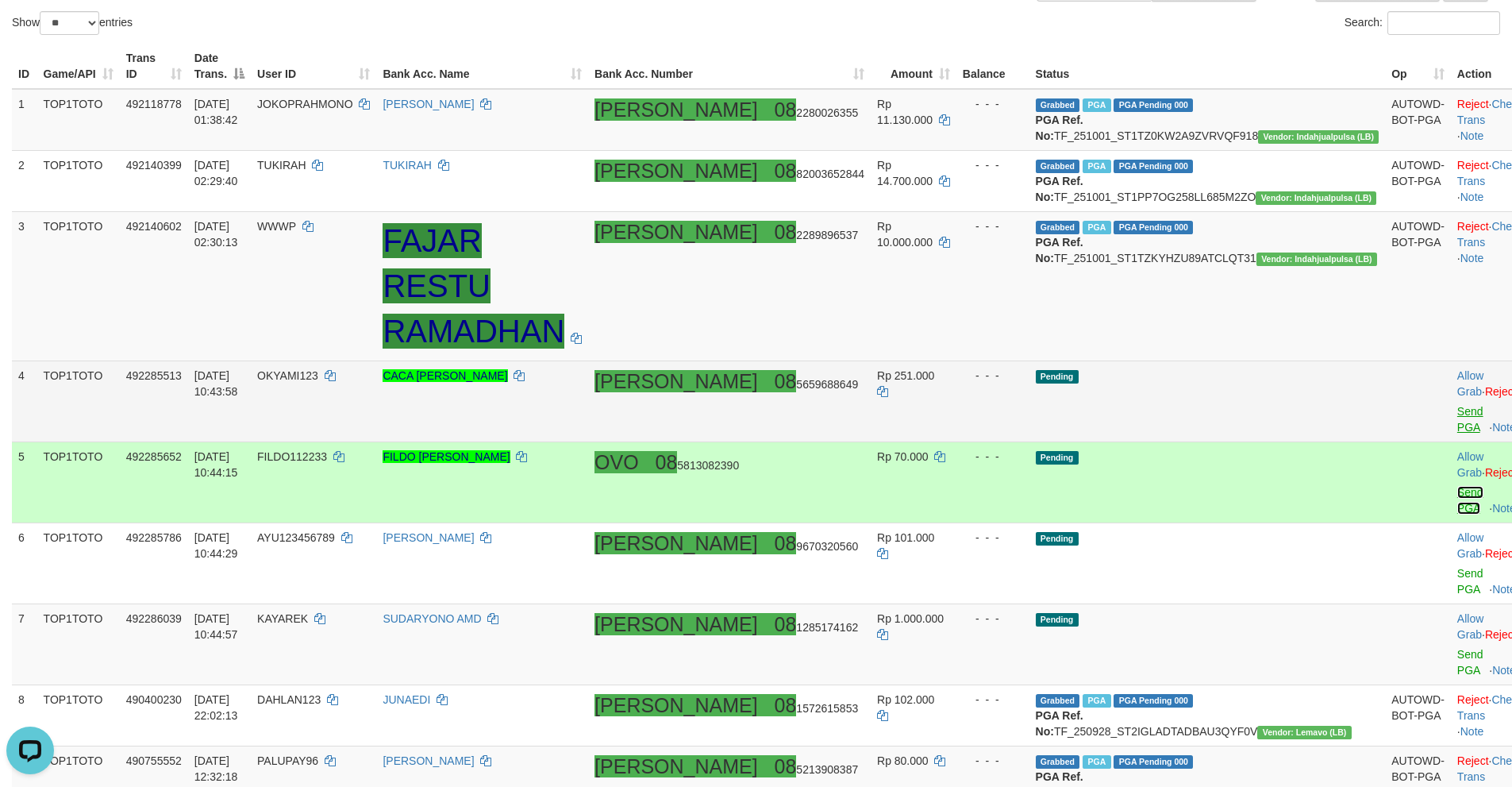
click at [1457, 486] on link "Send PGA" at bounding box center [1471, 500] width 27 height 28
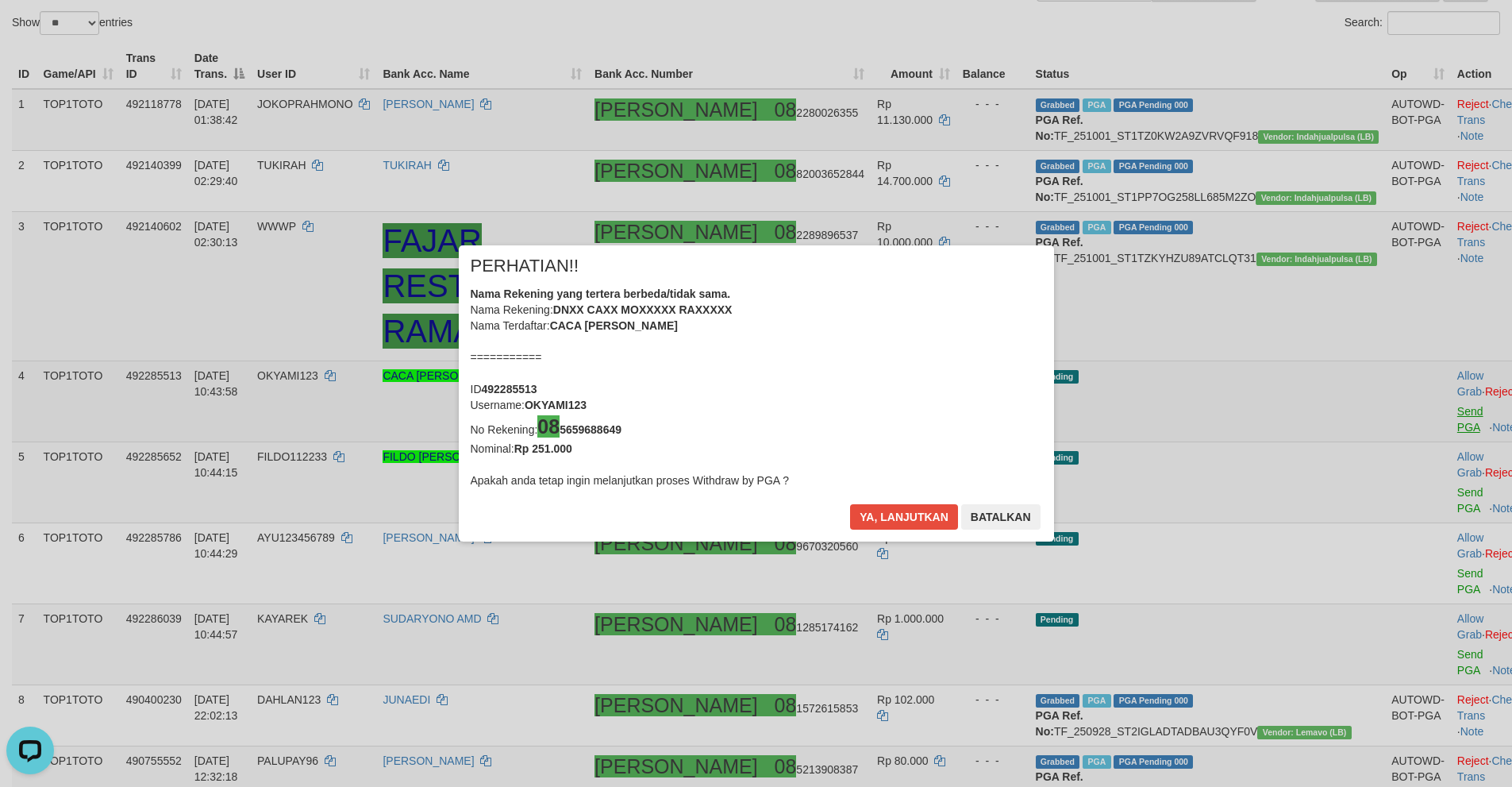
click at [1397, 512] on div "× PERHATIAN!! Nama Rekening yang tertera berbeda/tidak sama. Nama Rekening: DNX…" at bounding box center [756, 394] width 1512 height 360
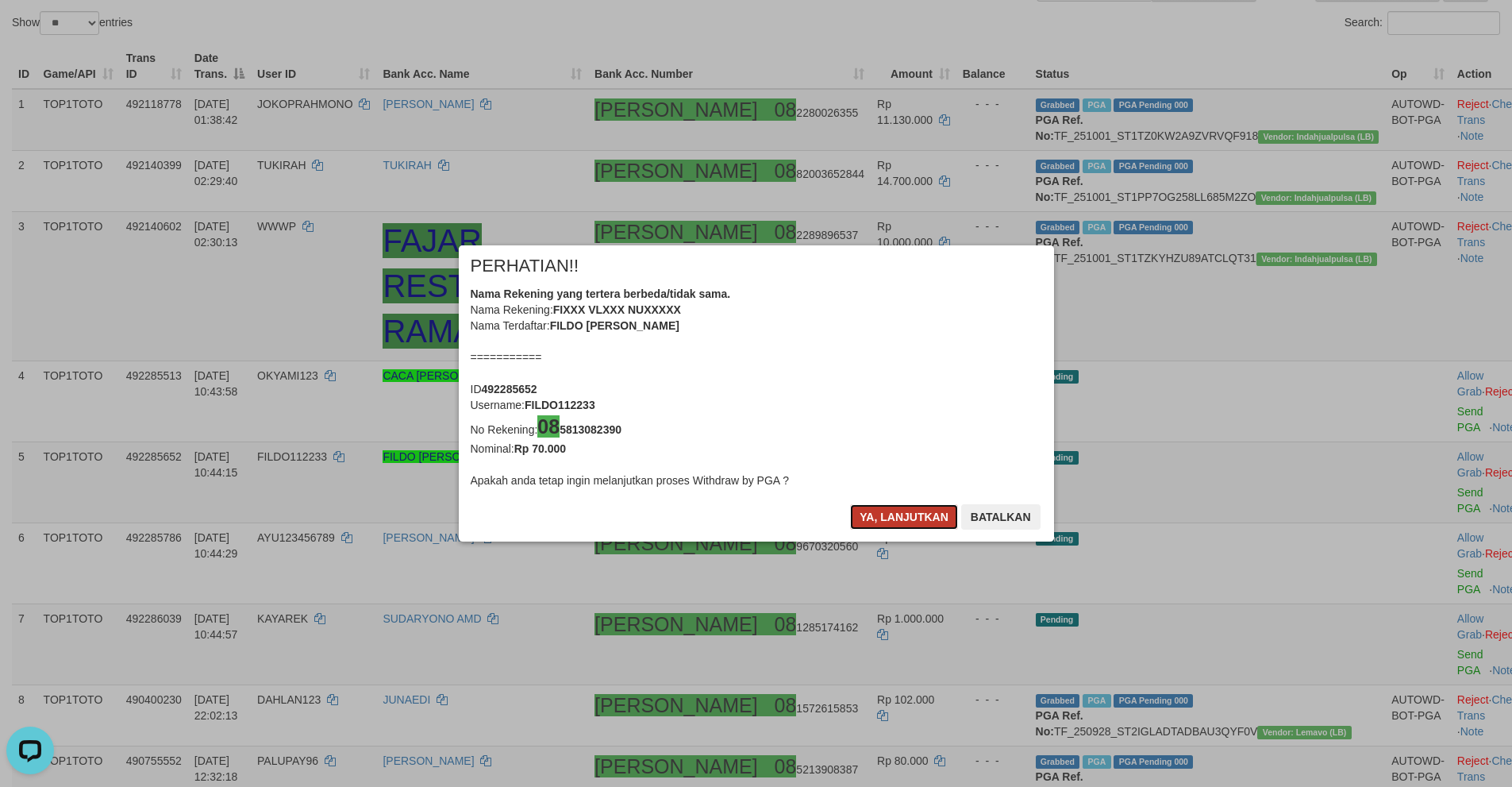
click at [876, 512] on button "Ya, lanjutkan" at bounding box center [904, 516] width 108 height 26
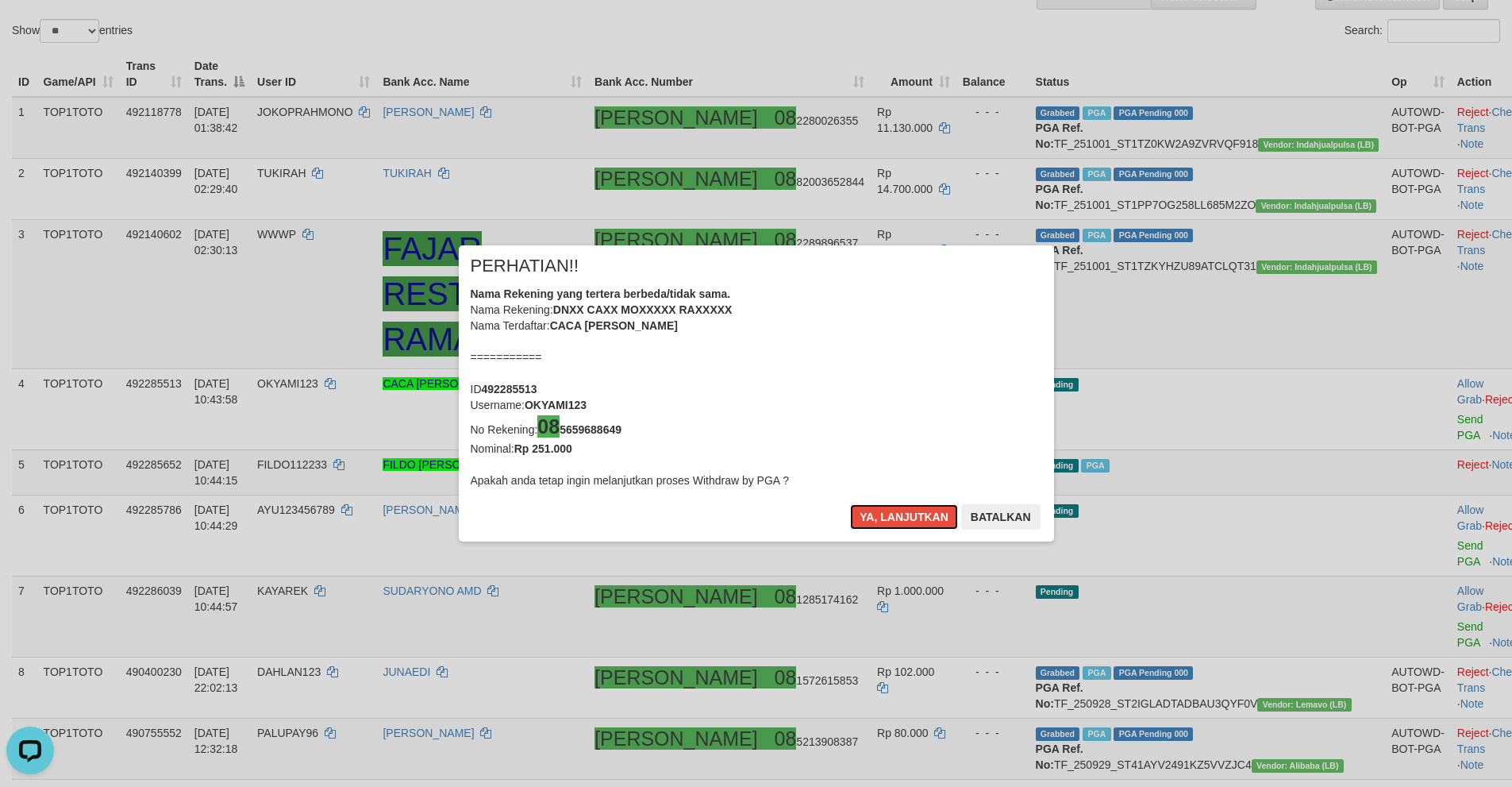
click at [876, 512] on button "Ya, lanjutkan" at bounding box center [904, 516] width 108 height 26
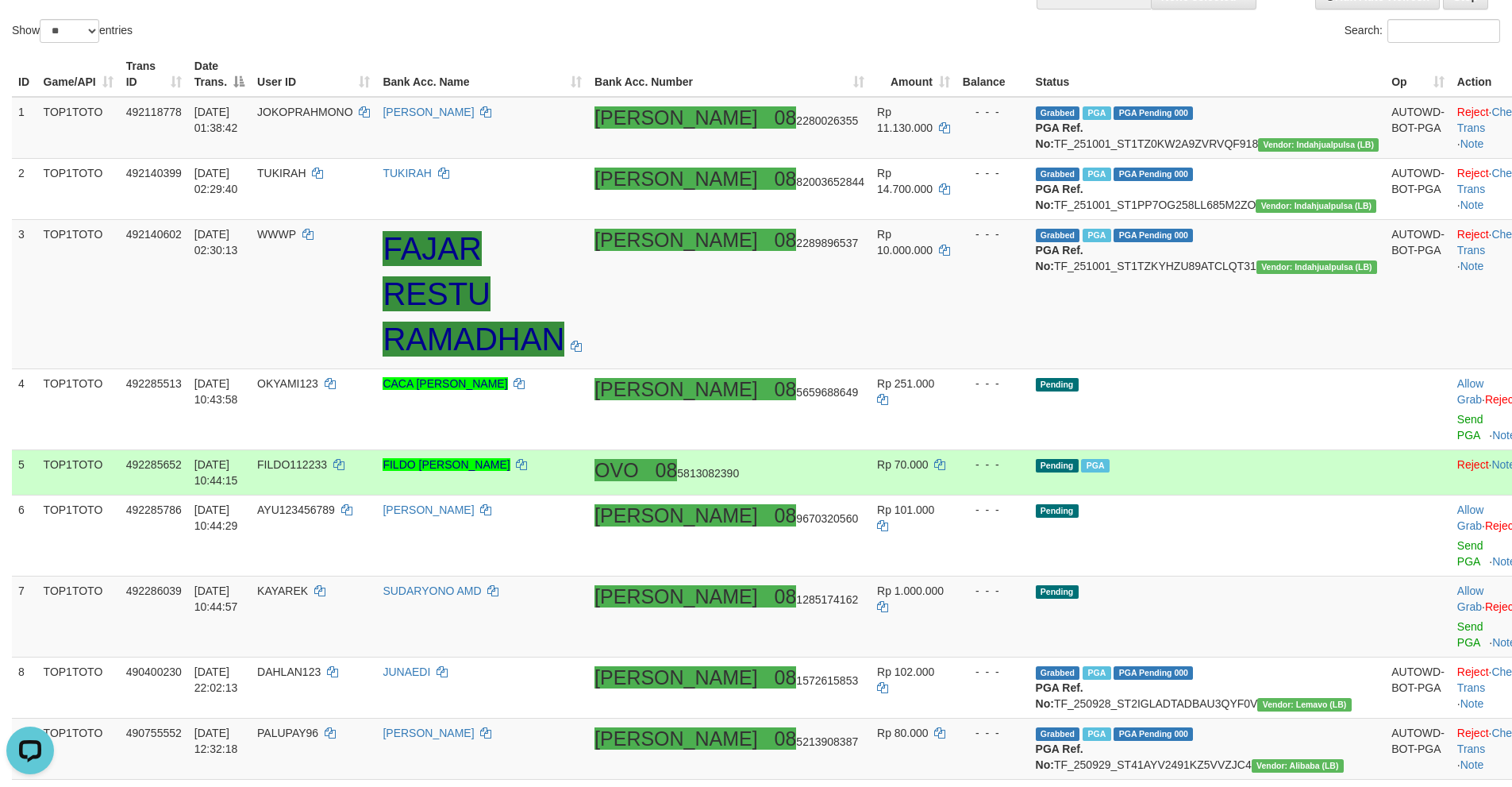
scroll to position [223, 0]
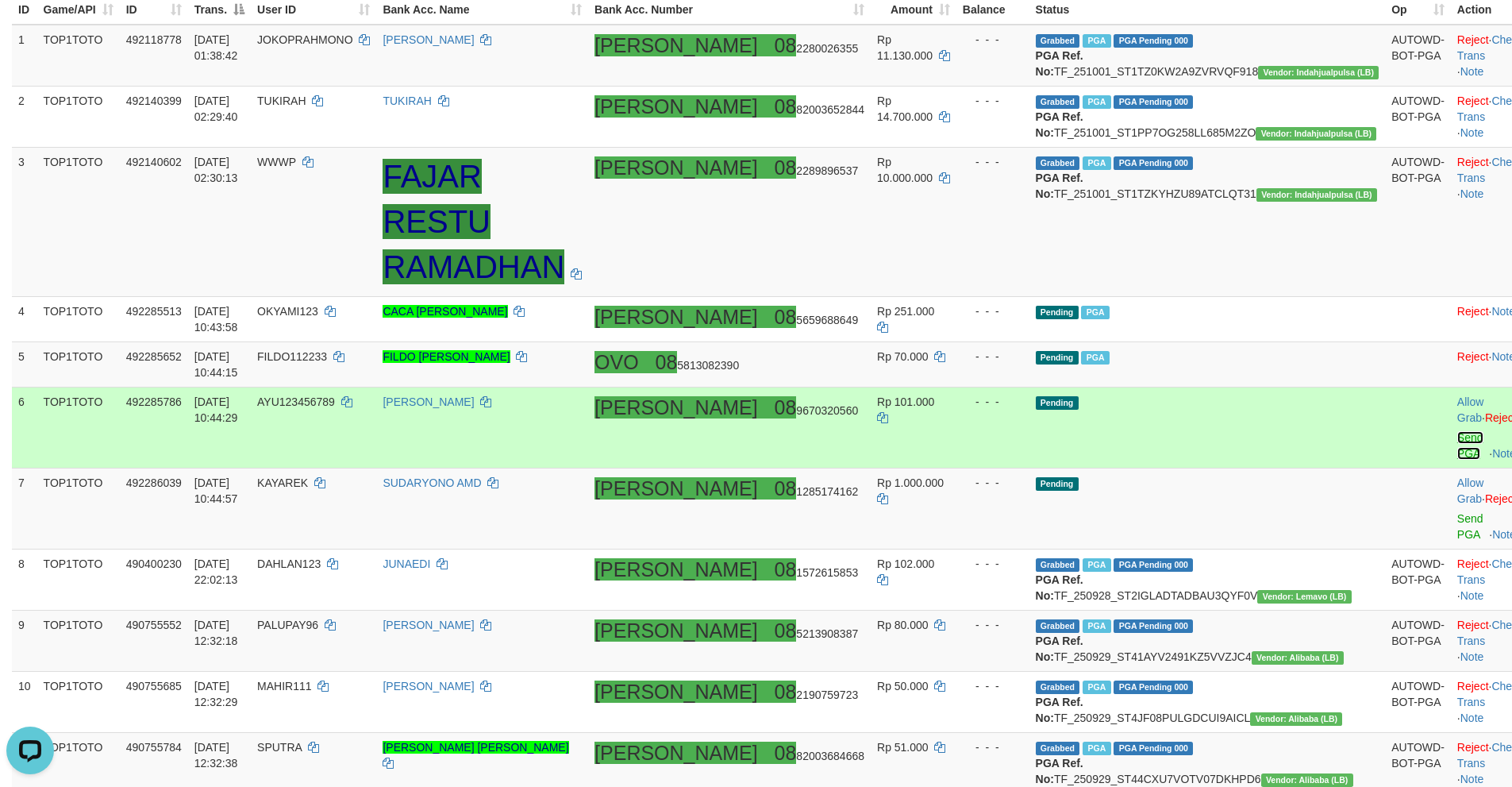
click at [1457, 431] on link "Send PGA" at bounding box center [1471, 445] width 27 height 28
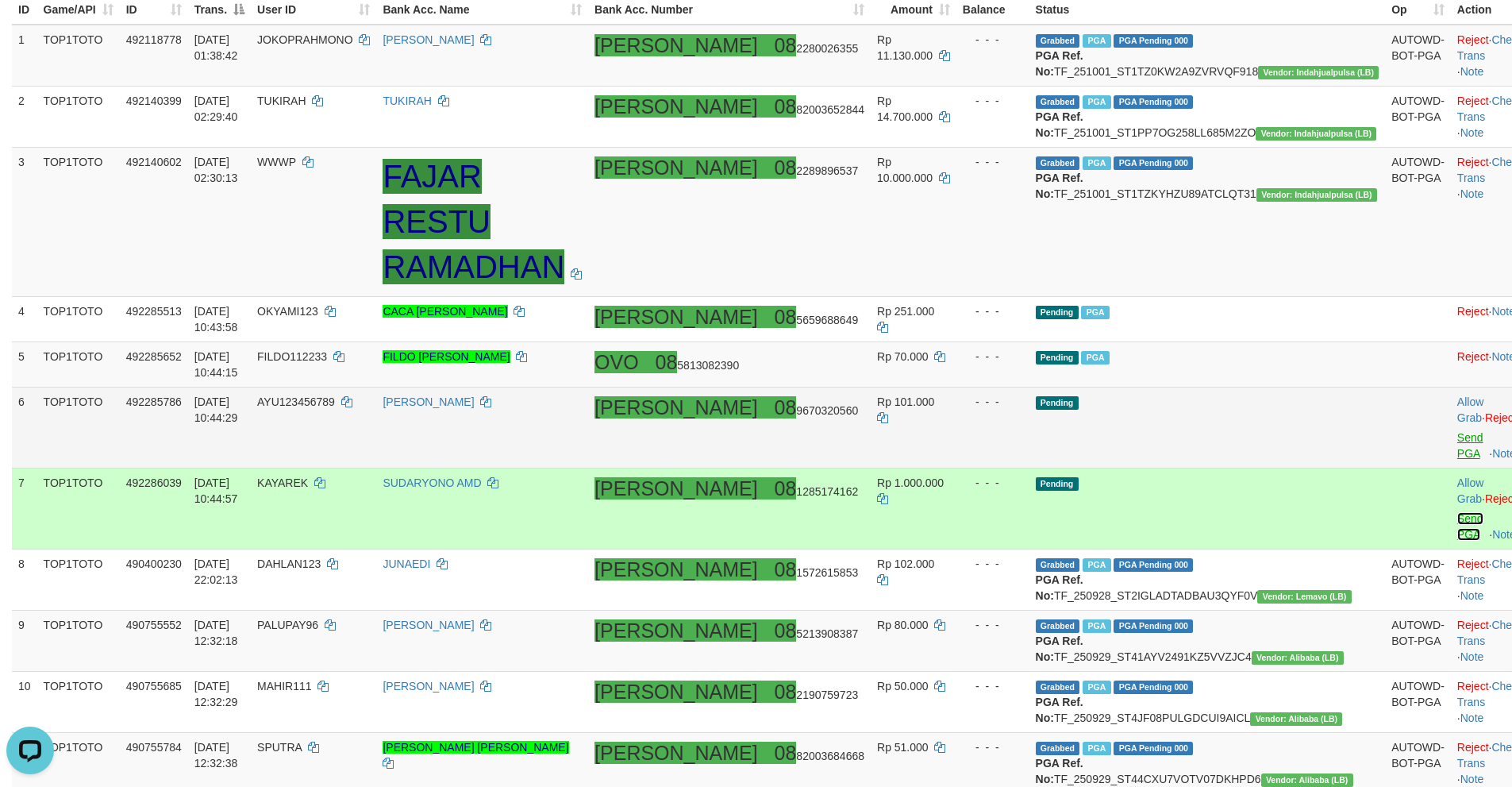
click at [1457, 512] on link "Send PGA" at bounding box center [1471, 526] width 27 height 28
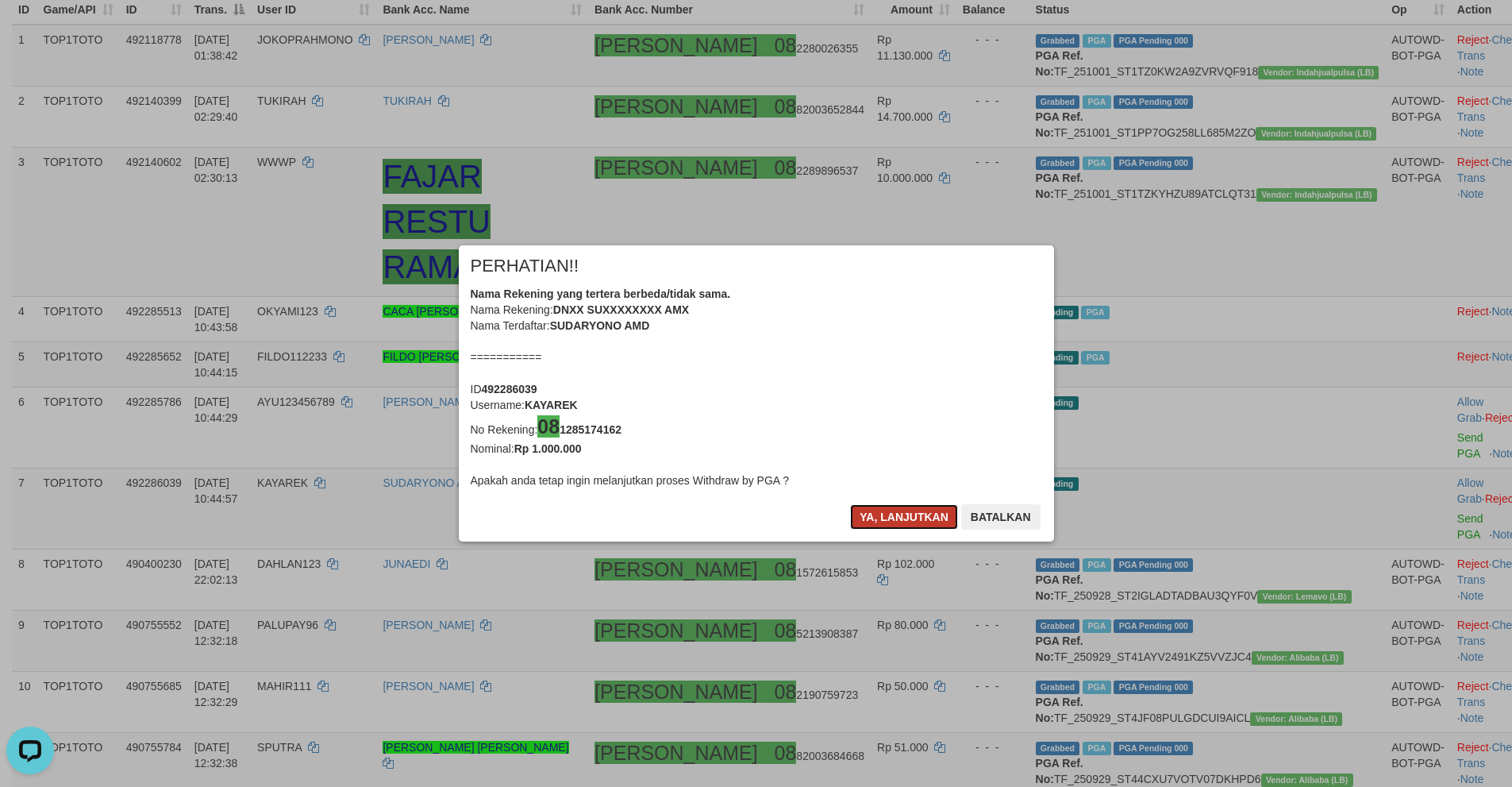
click at [897, 505] on button "Ya, lanjutkan" at bounding box center [904, 516] width 108 height 26
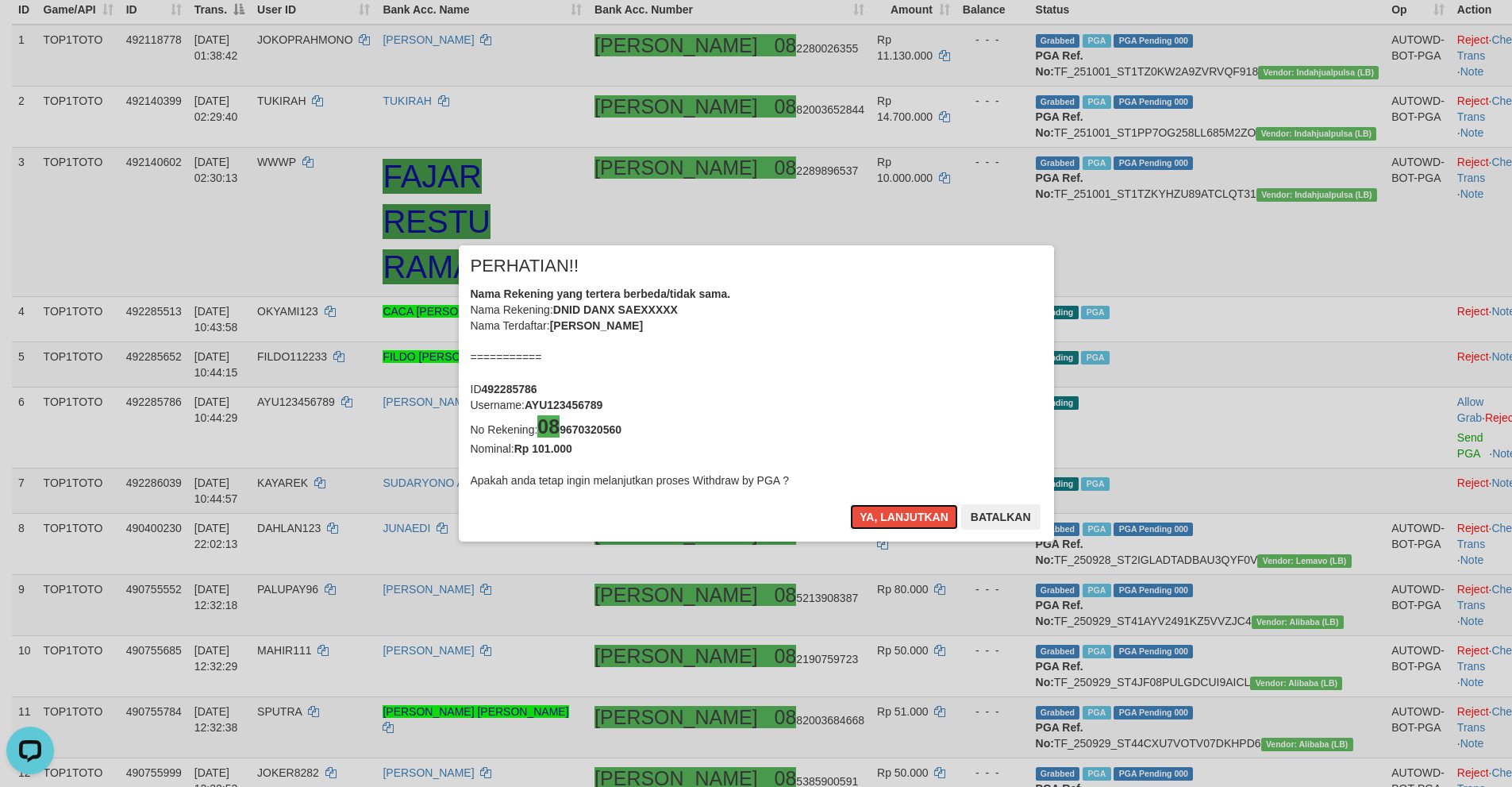
click at [897, 505] on button "Ya, lanjutkan" at bounding box center [904, 516] width 108 height 26
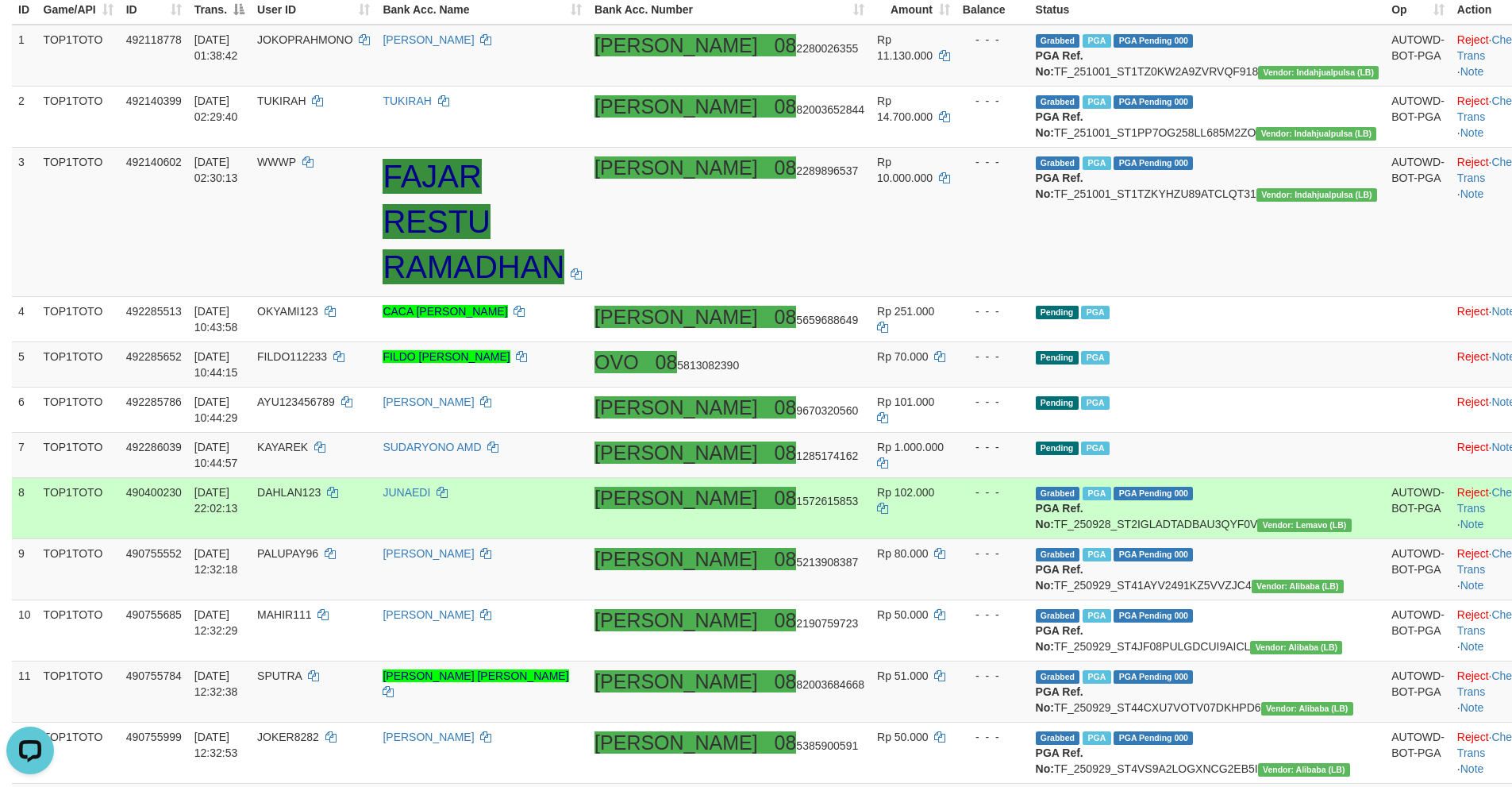
scroll to position [216, 0]
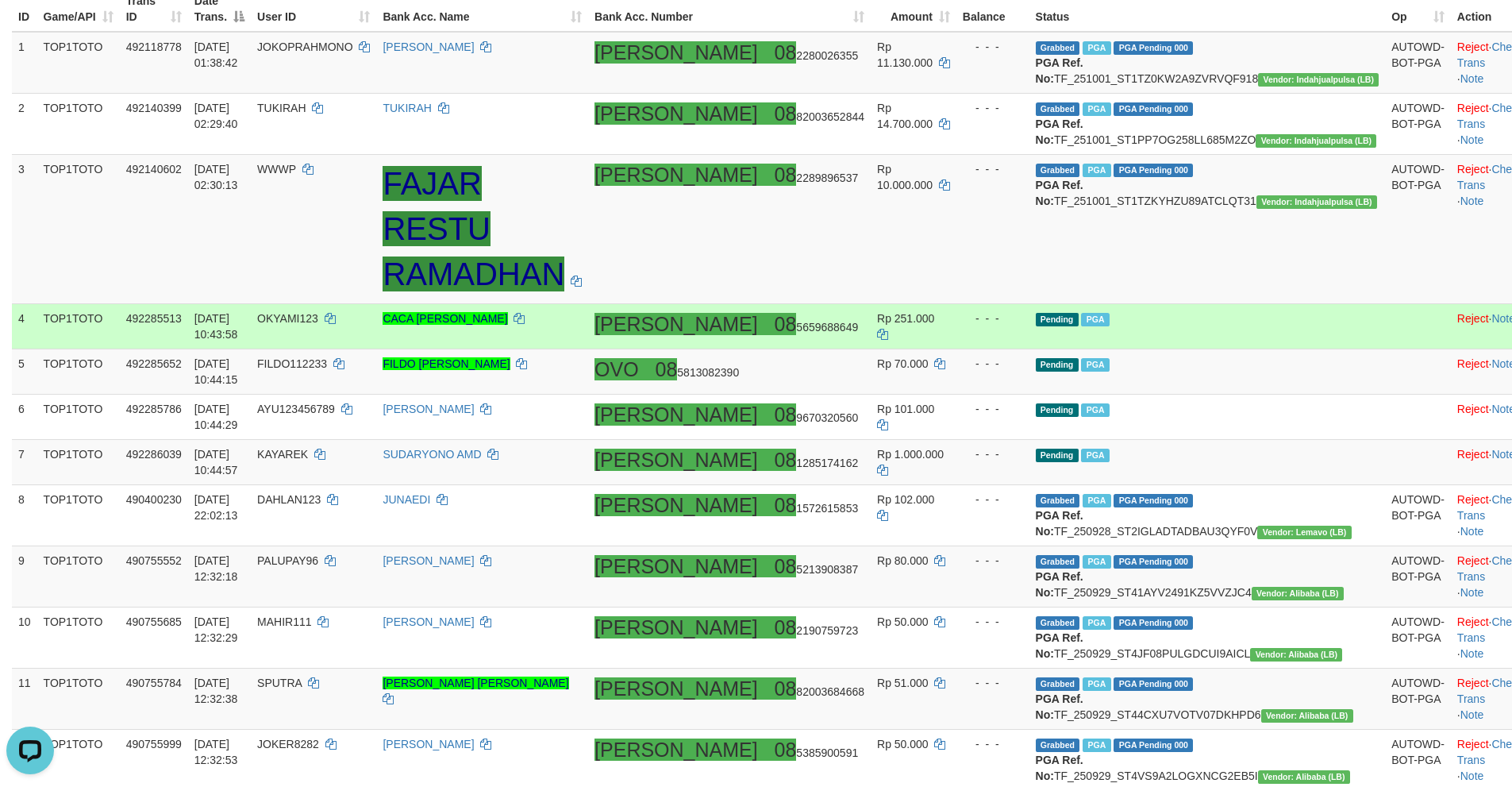
click at [1241, 350] on td "Pending PGA" at bounding box center [1207, 326] width 356 height 46
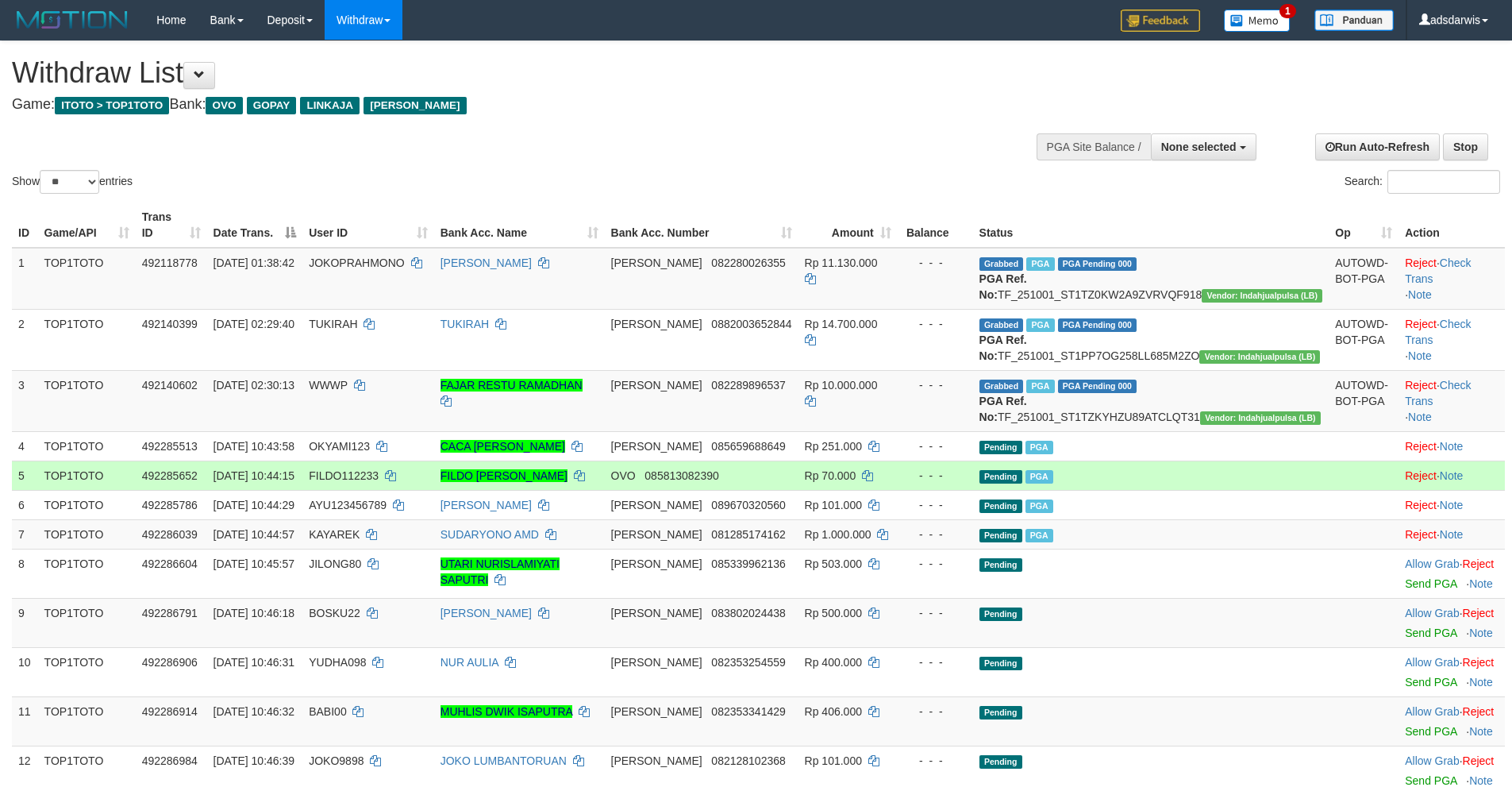
select select
select select "**"
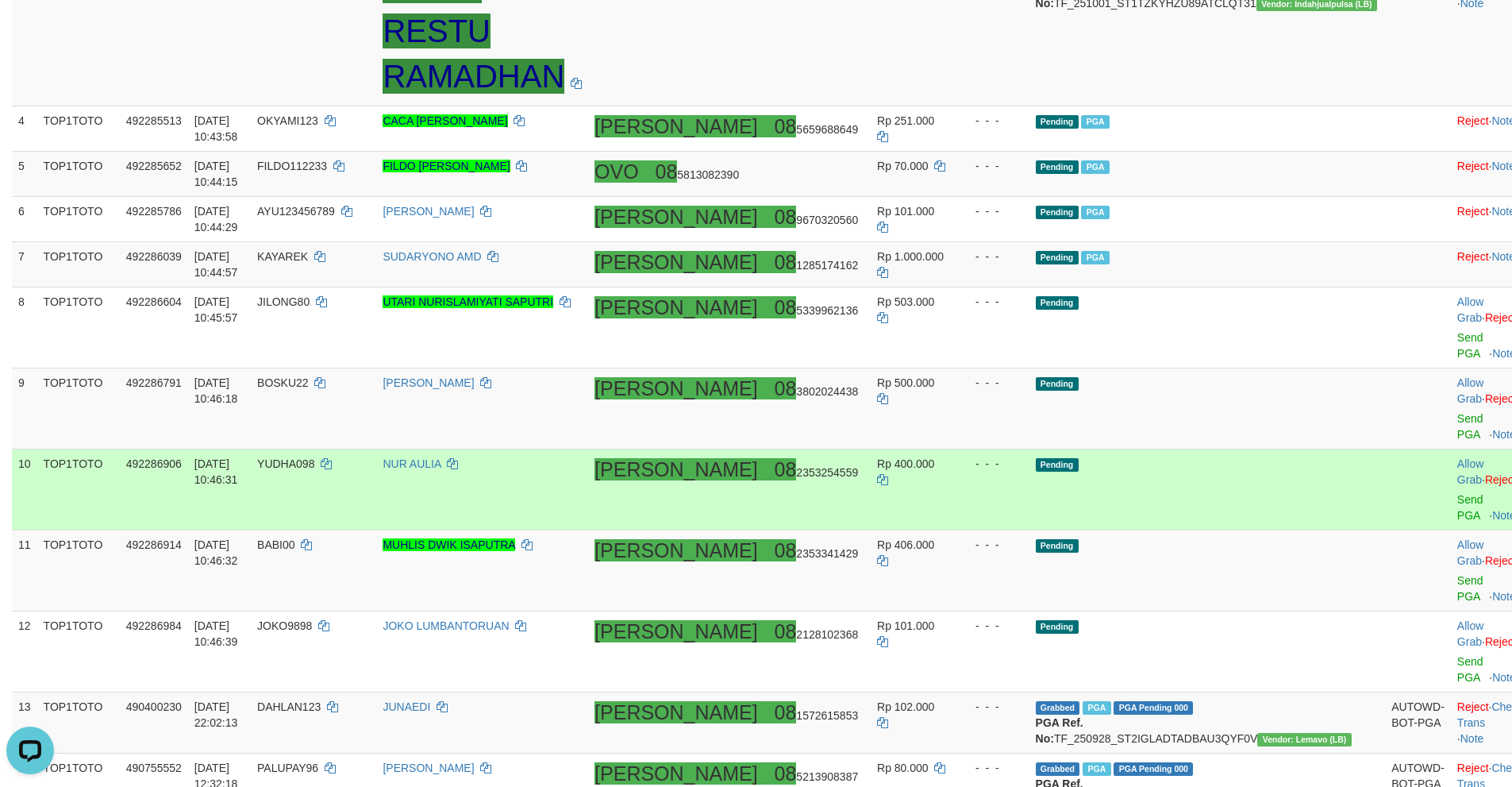
click at [1264, 449] on td "Pending" at bounding box center [1207, 490] width 356 height 81
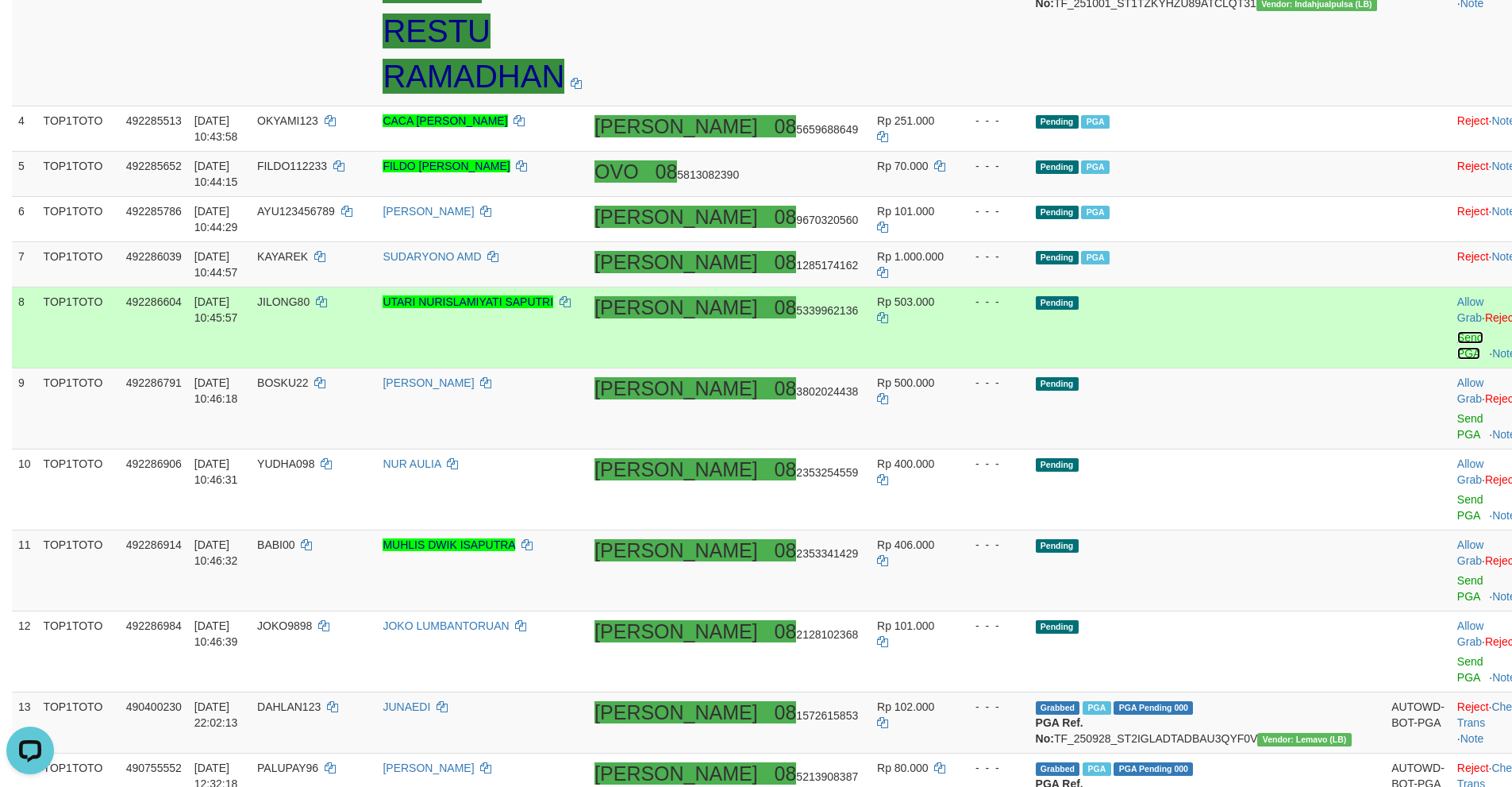
click at [1457, 331] on link "Send PGA" at bounding box center [1471, 345] width 27 height 28
click at [1457, 412] on link "Send PGA" at bounding box center [1471, 426] width 27 height 28
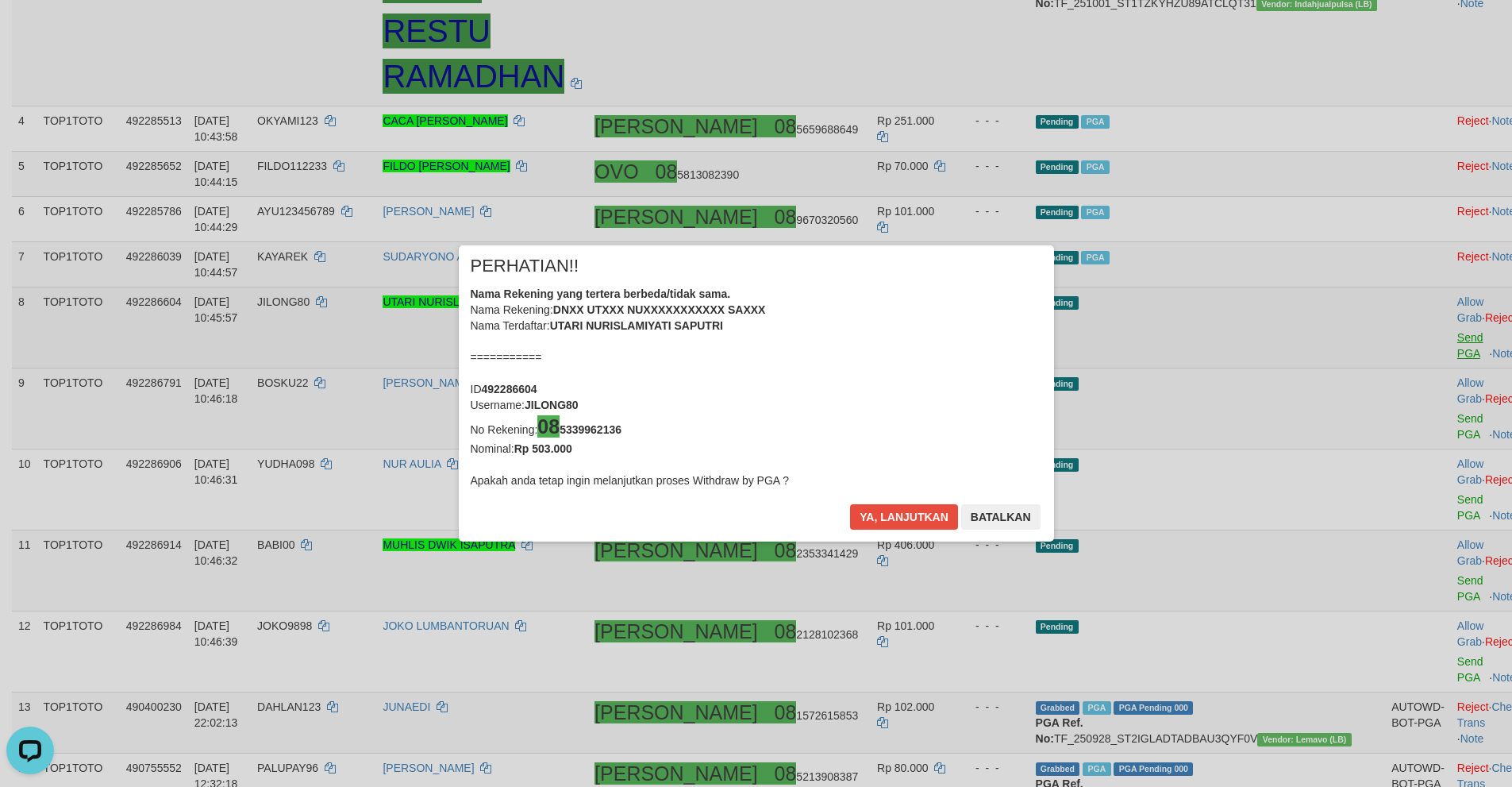
click at [1397, 424] on div "× PERHATIAN!! Nama Rekening yang tertera berbeda/tidak sama. Nama Rekening: DNX…" at bounding box center [756, 394] width 1512 height 360
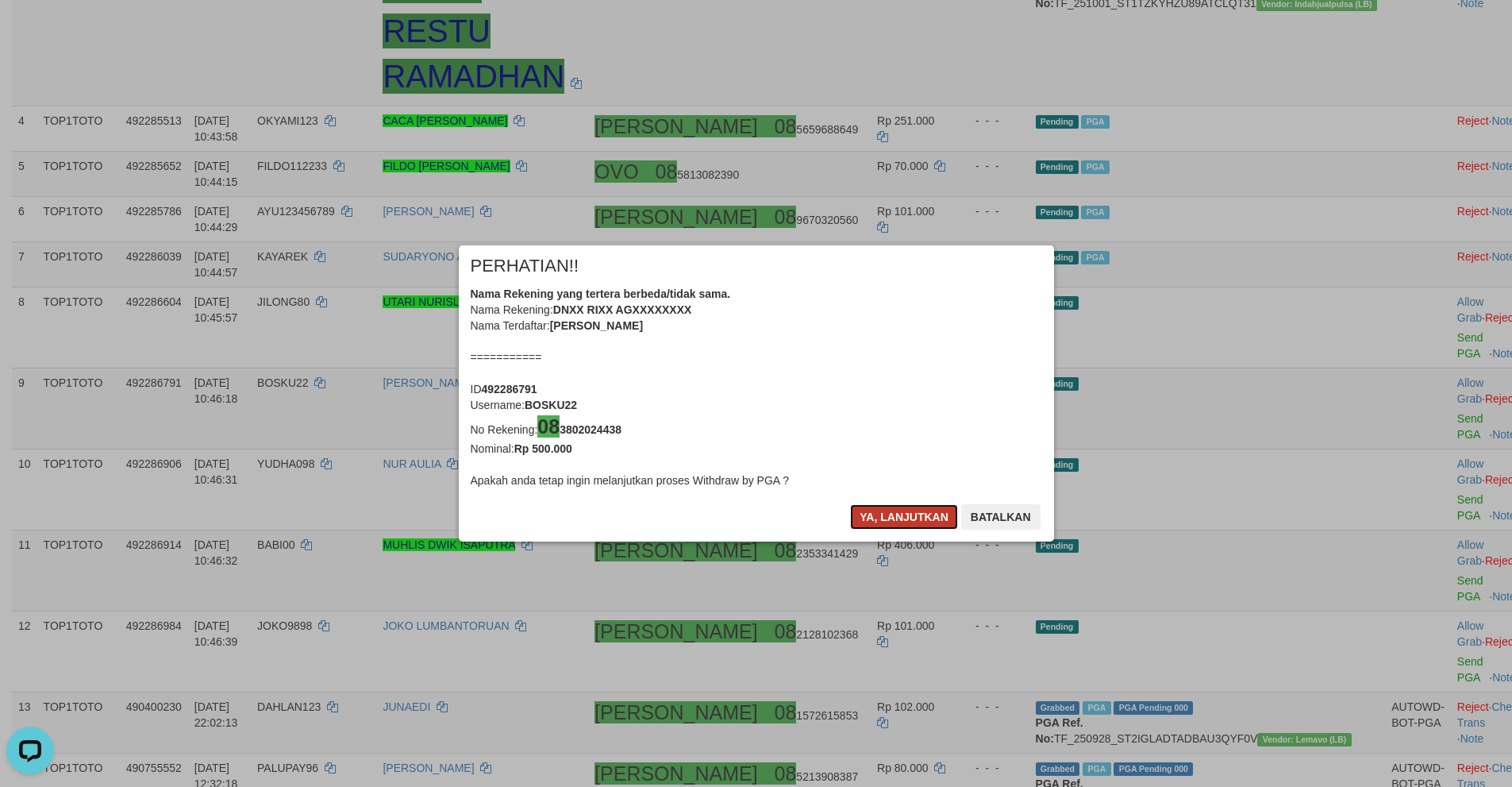
click at [883, 517] on button "Ya, lanjutkan" at bounding box center [904, 516] width 108 height 26
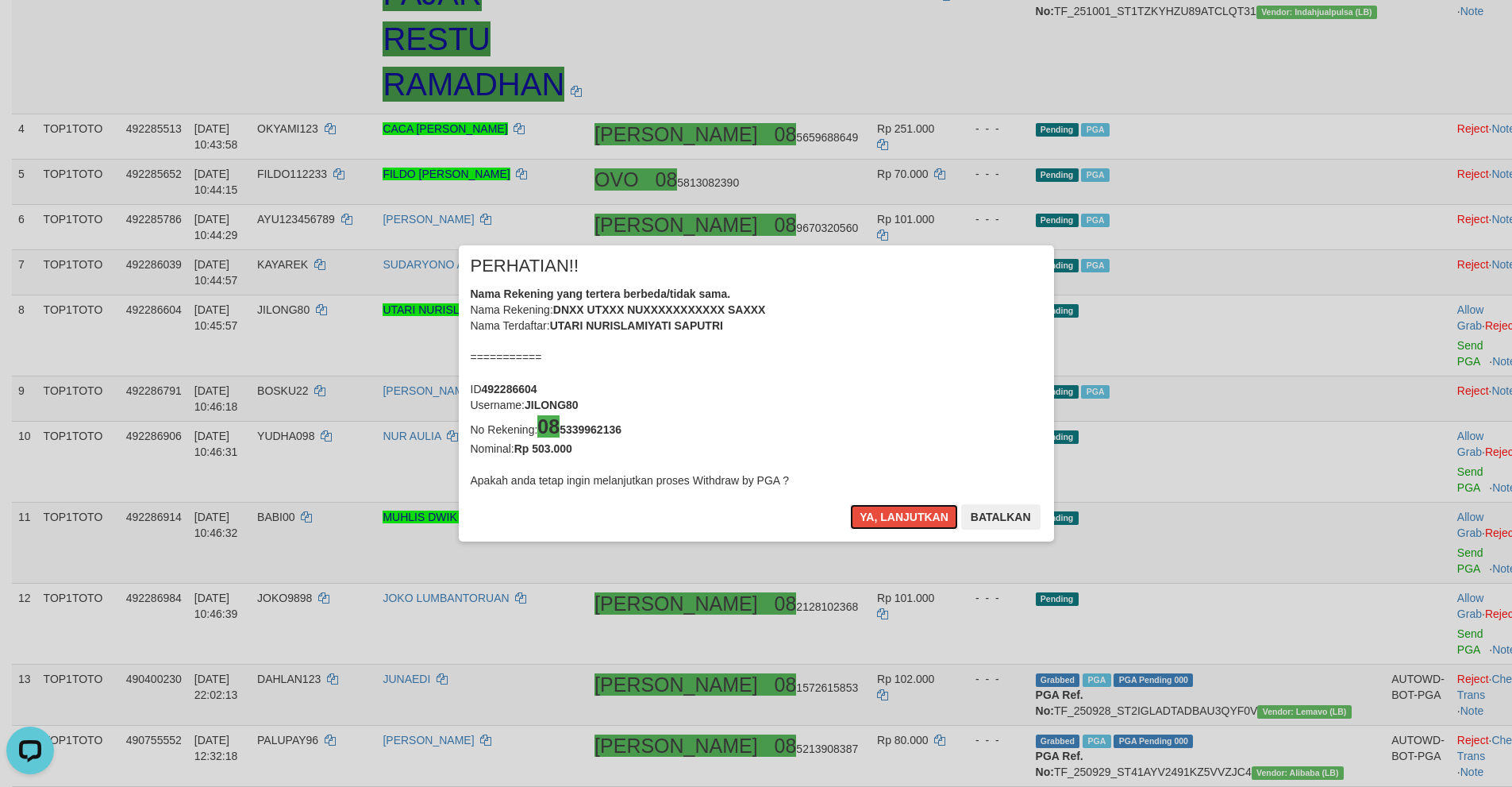
click at [883, 517] on button "Ya, lanjutkan" at bounding box center [904, 516] width 108 height 26
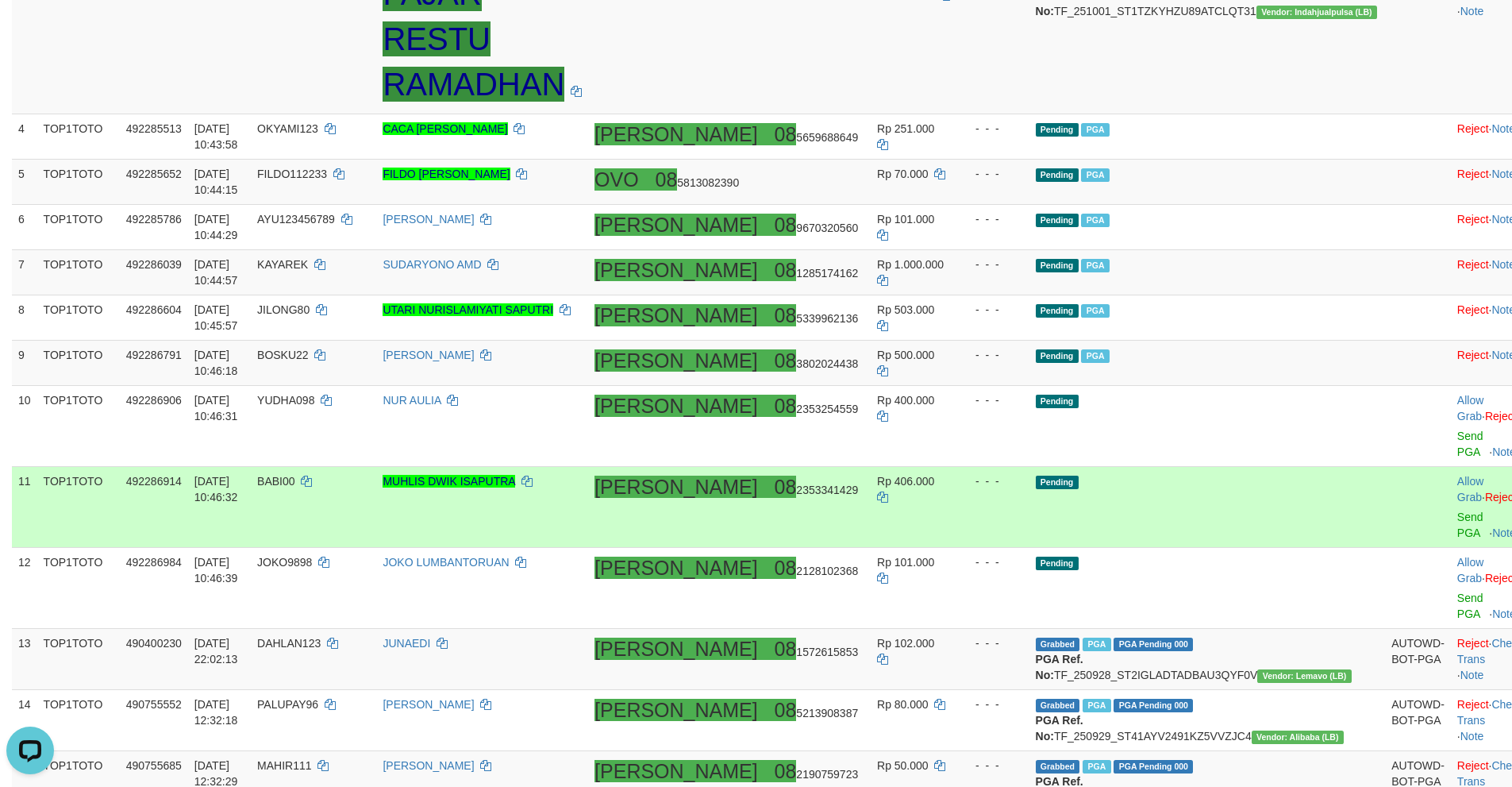
scroll to position [478, 0]
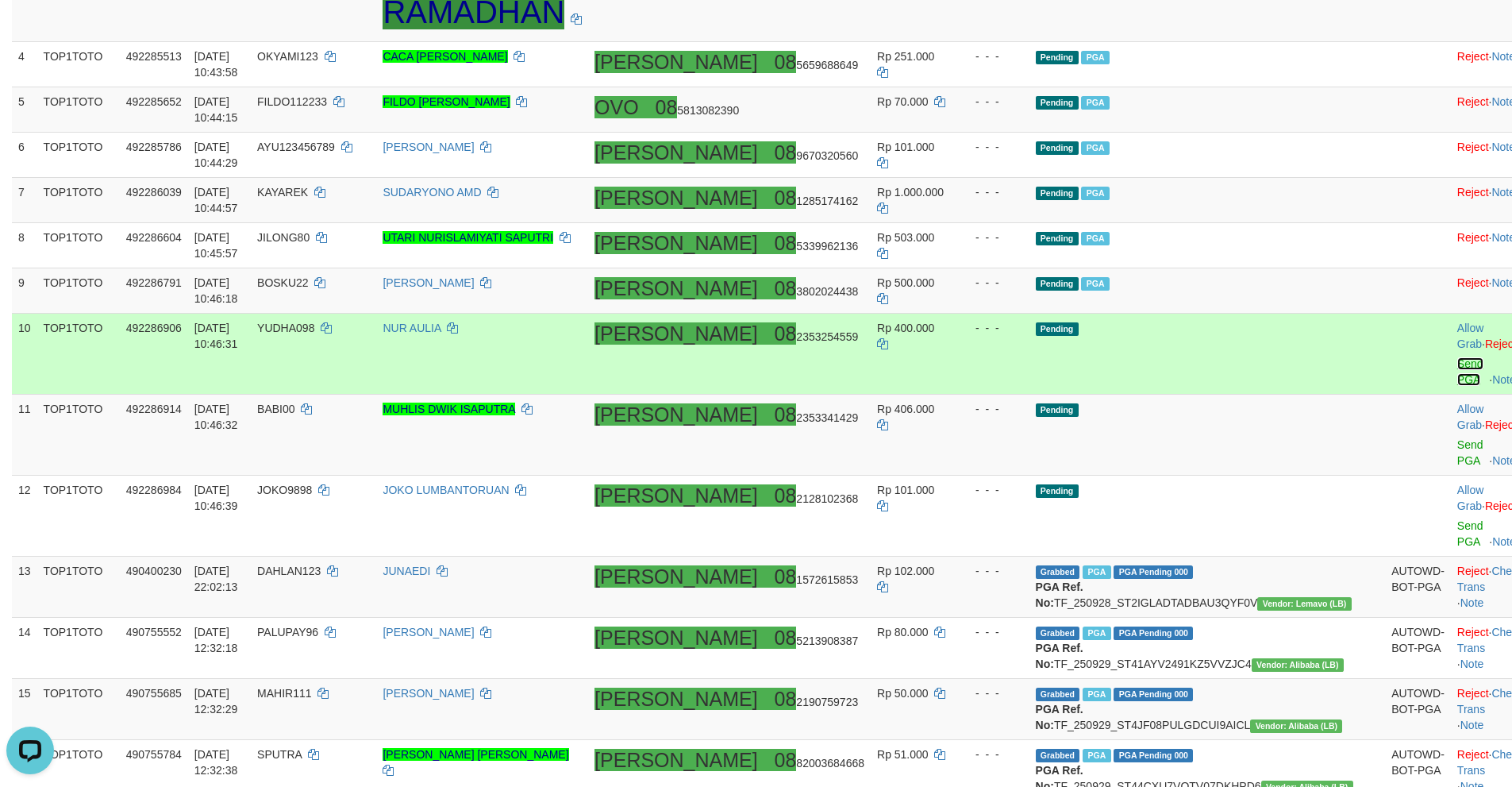
click at [1457, 357] on link "Send PGA" at bounding box center [1471, 371] width 27 height 28
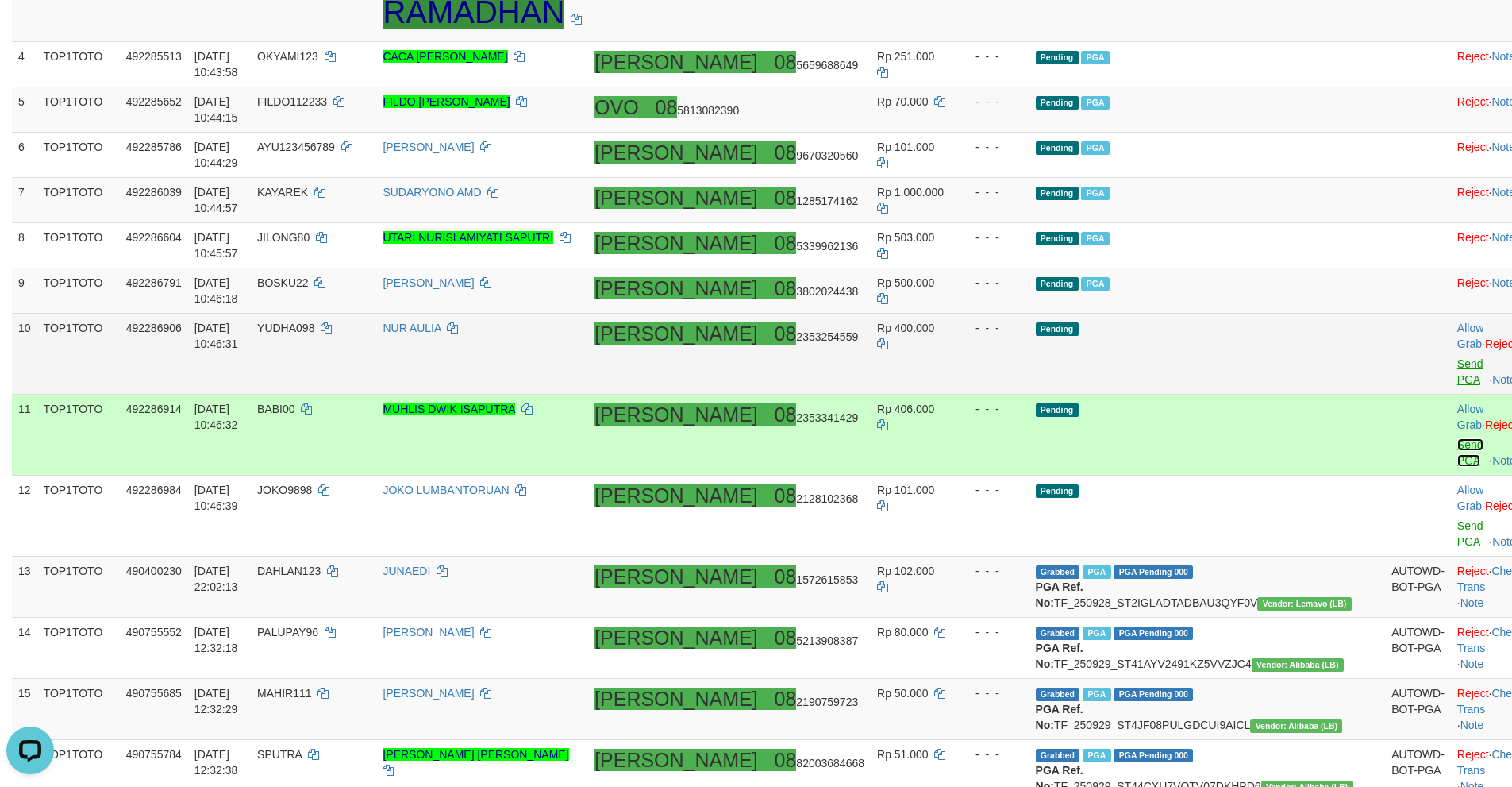
click at [1457, 438] on link "Send PGA" at bounding box center [1471, 452] width 27 height 28
click at [1457, 519] on link "Send PGA" at bounding box center [1471, 533] width 27 height 28
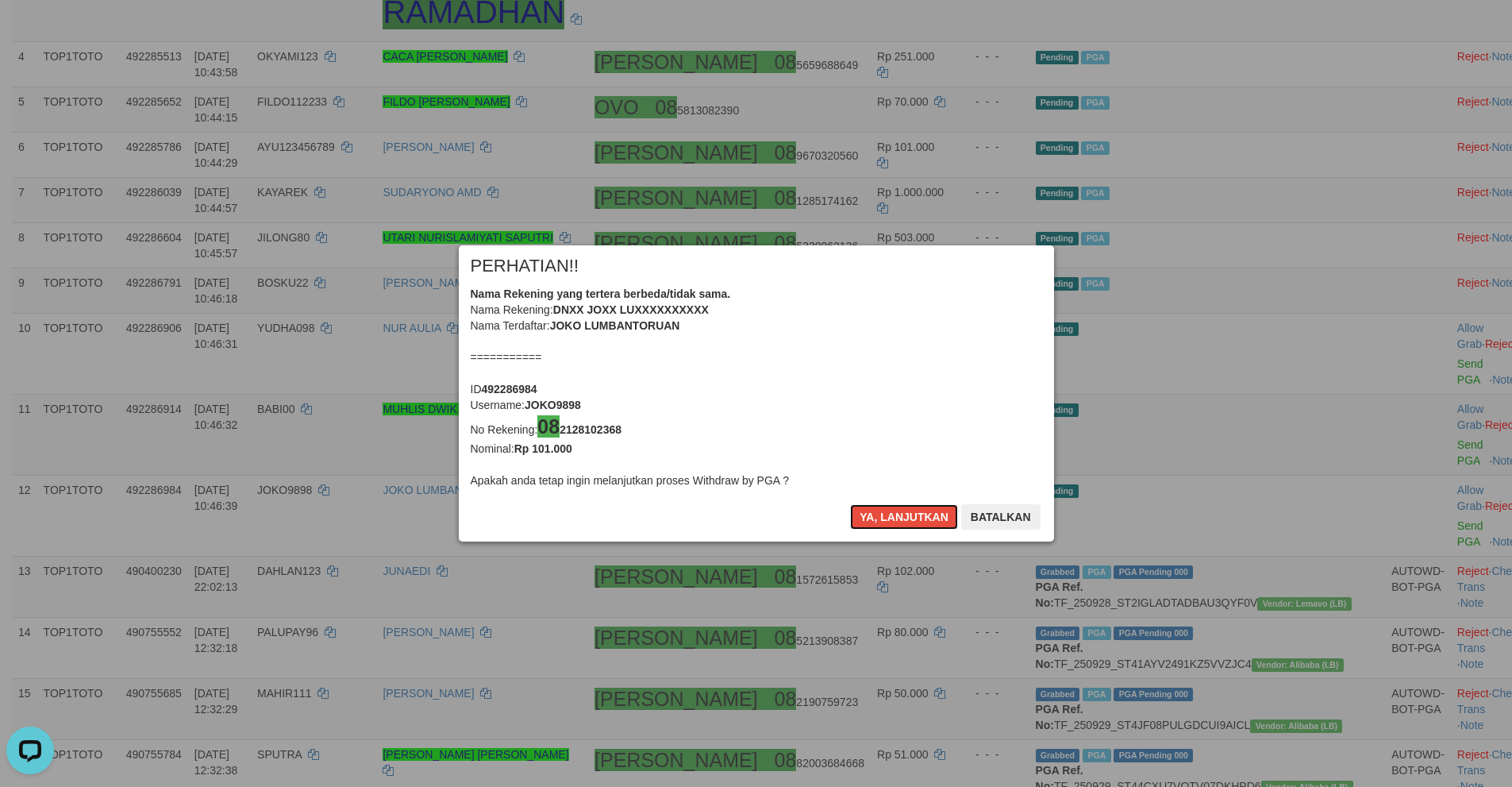
click at [895, 512] on button "Ya, lanjutkan" at bounding box center [904, 516] width 108 height 26
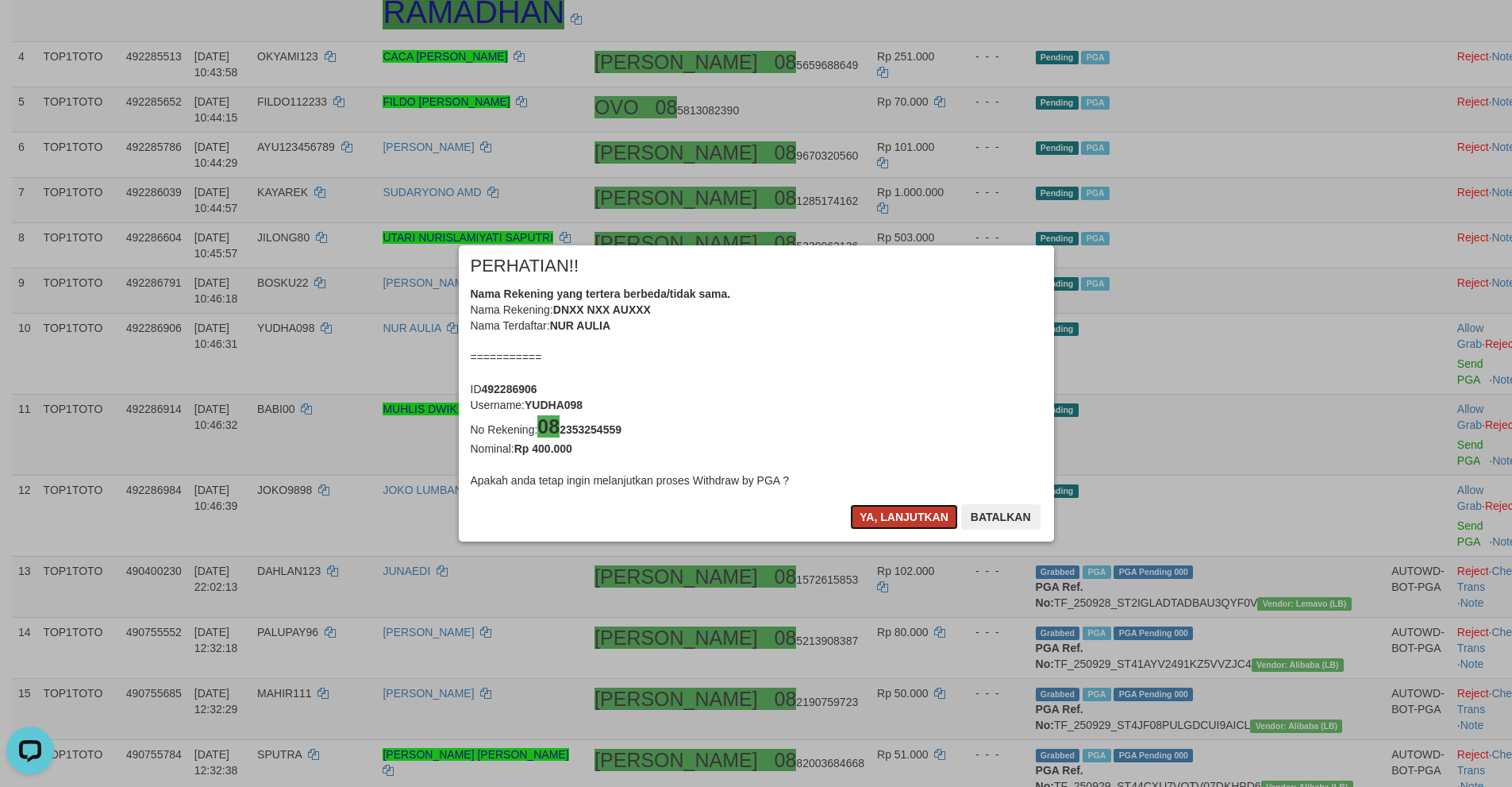
click at [895, 512] on button "Ya, lanjutkan" at bounding box center [904, 516] width 108 height 26
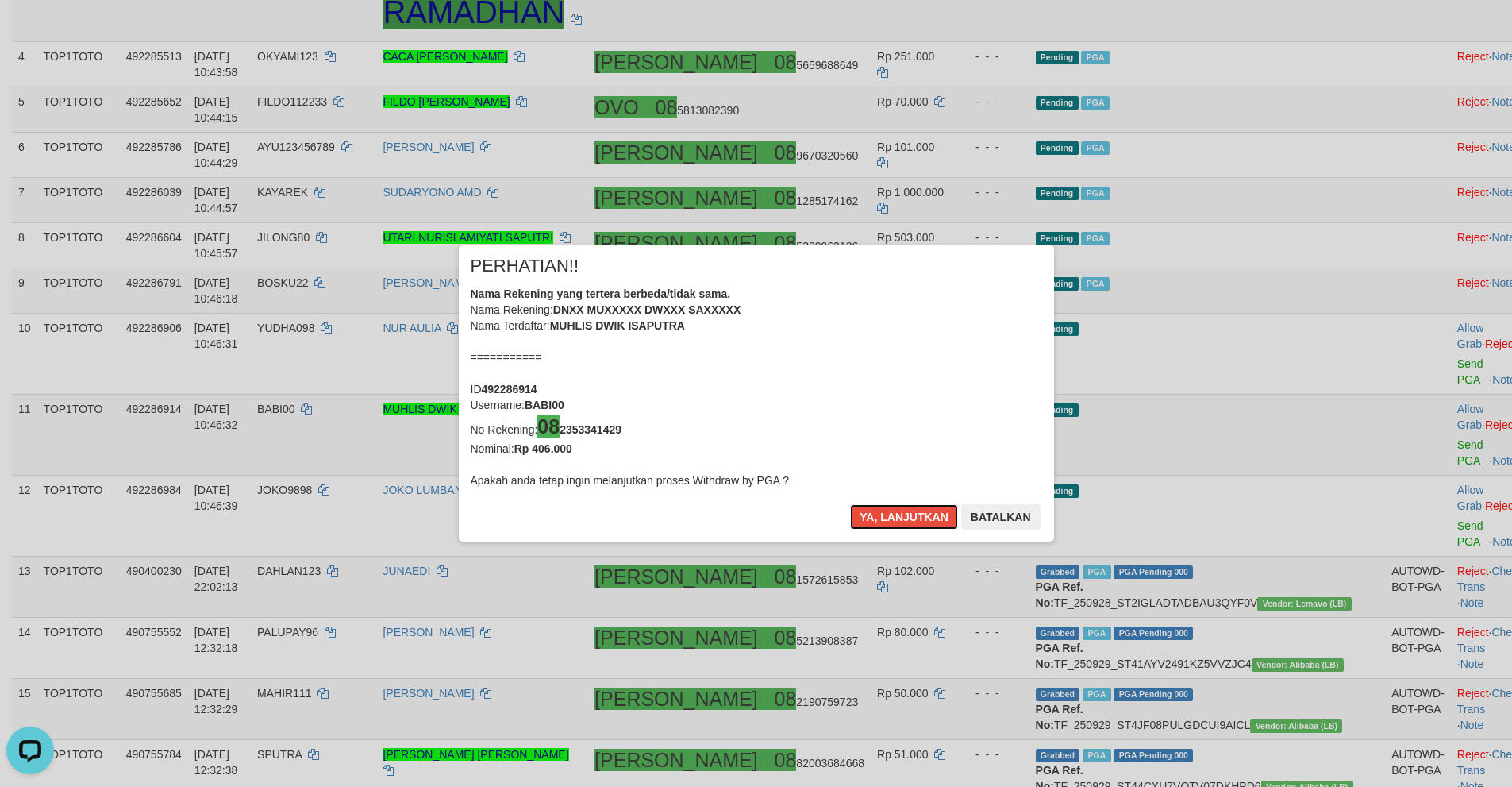
click at [895, 512] on button "Ya, lanjutkan" at bounding box center [904, 516] width 108 height 26
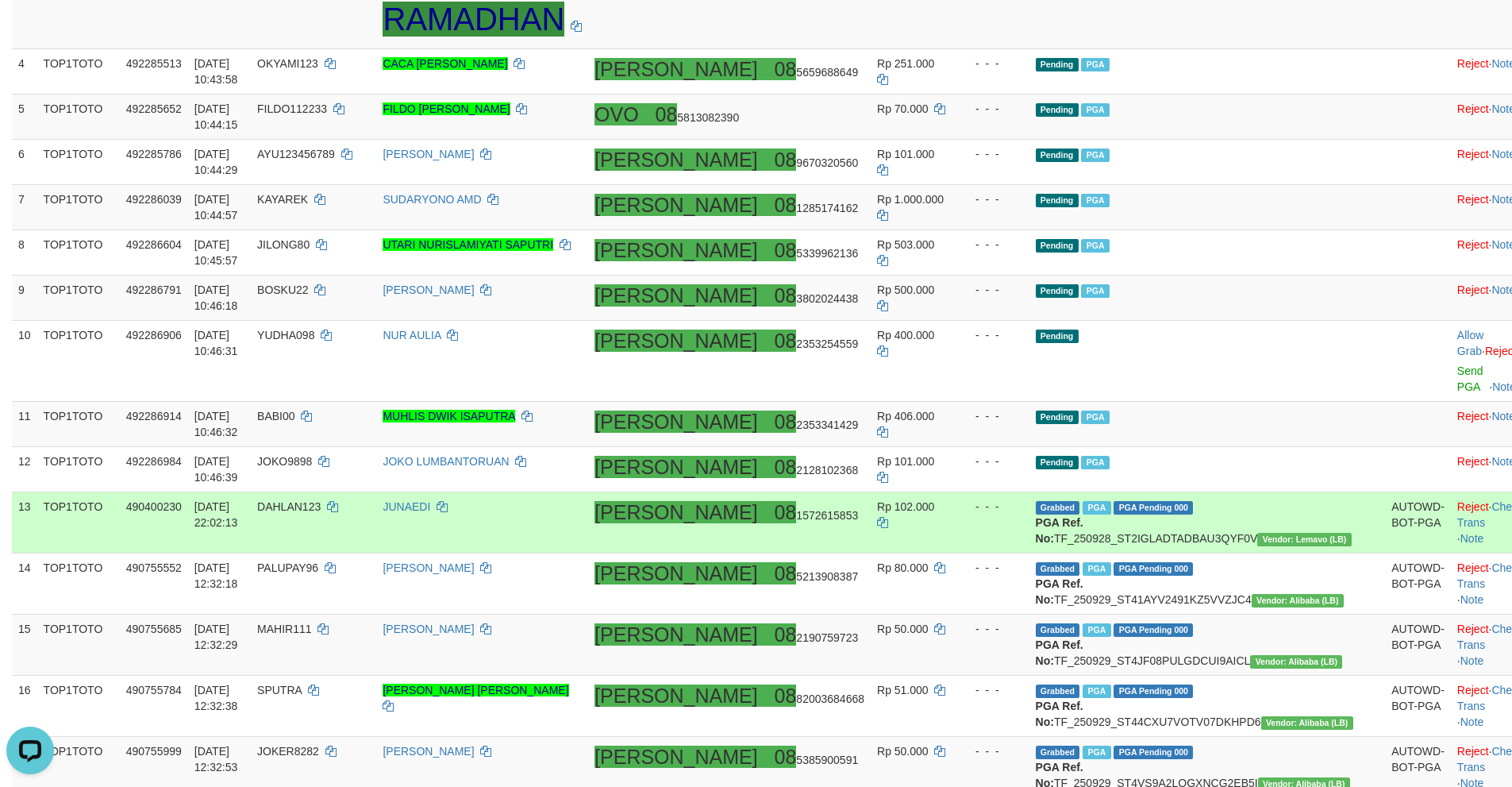
scroll to position [462, 0]
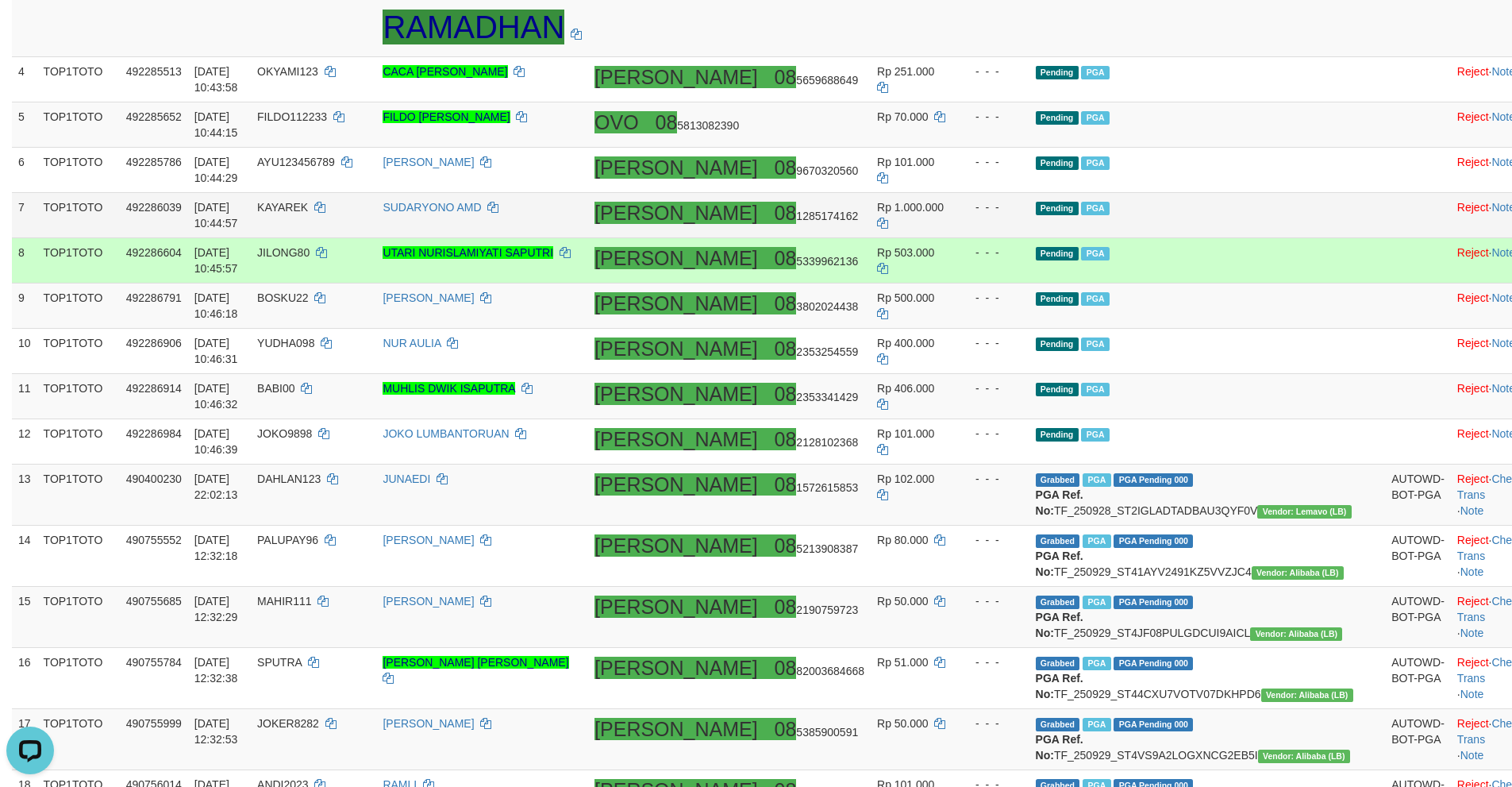
click at [1271, 233] on td "Pending PGA" at bounding box center [1207, 215] width 356 height 46
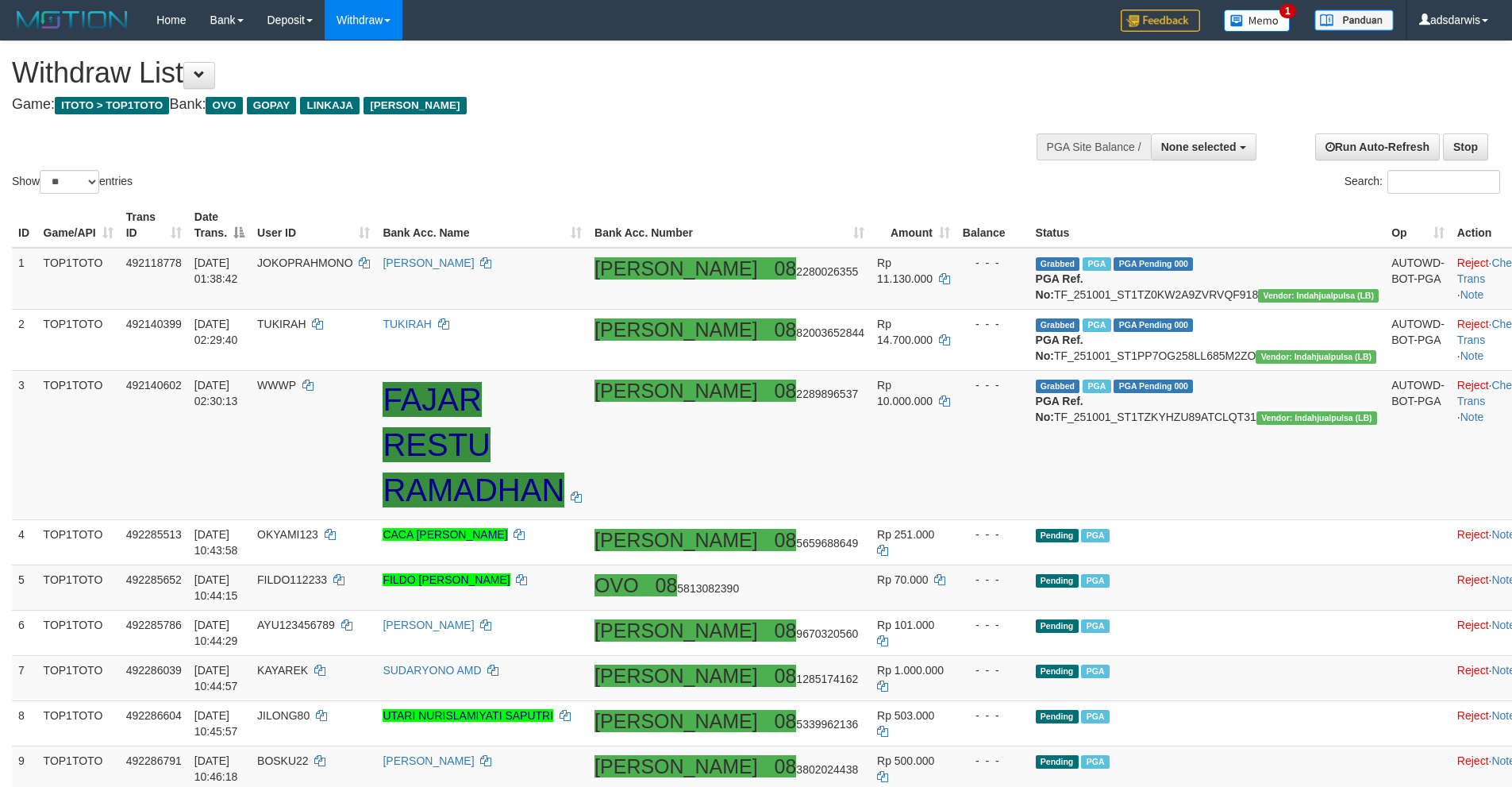
select select
select select "**"
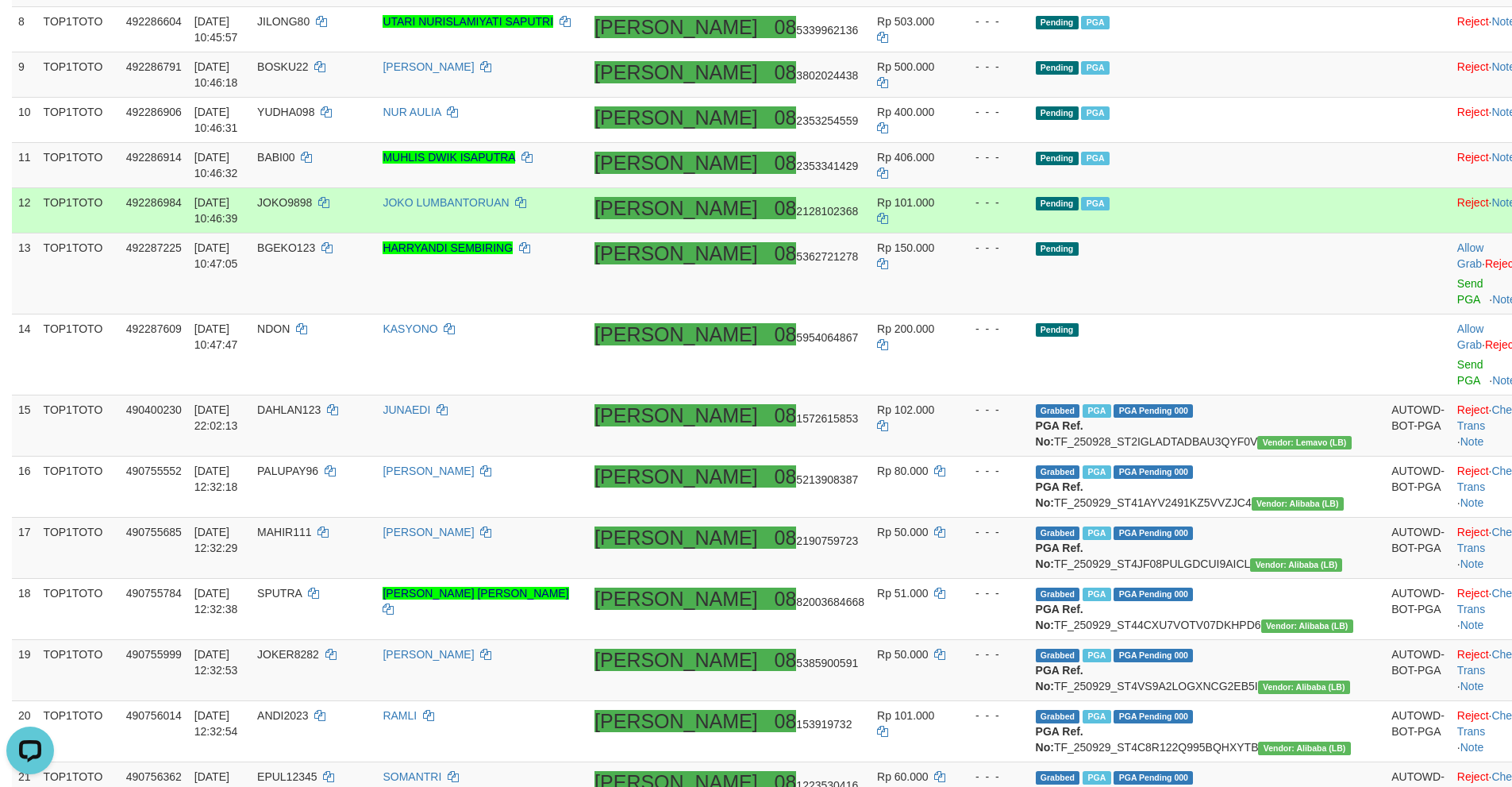
click at [1255, 208] on td "Pending PGA" at bounding box center [1207, 211] width 356 height 46
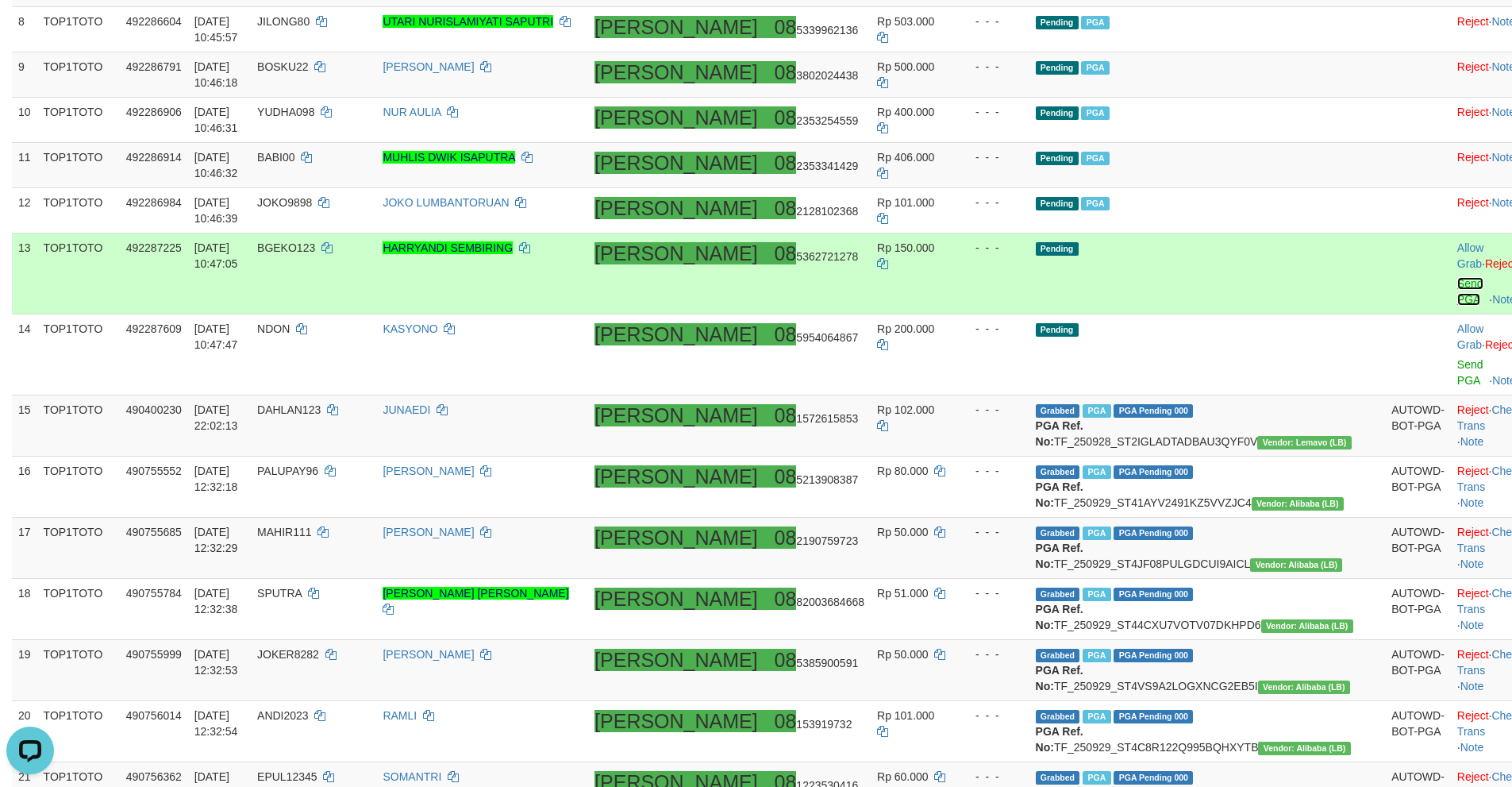
click at [1457, 277] on link "Send PGA" at bounding box center [1471, 291] width 27 height 28
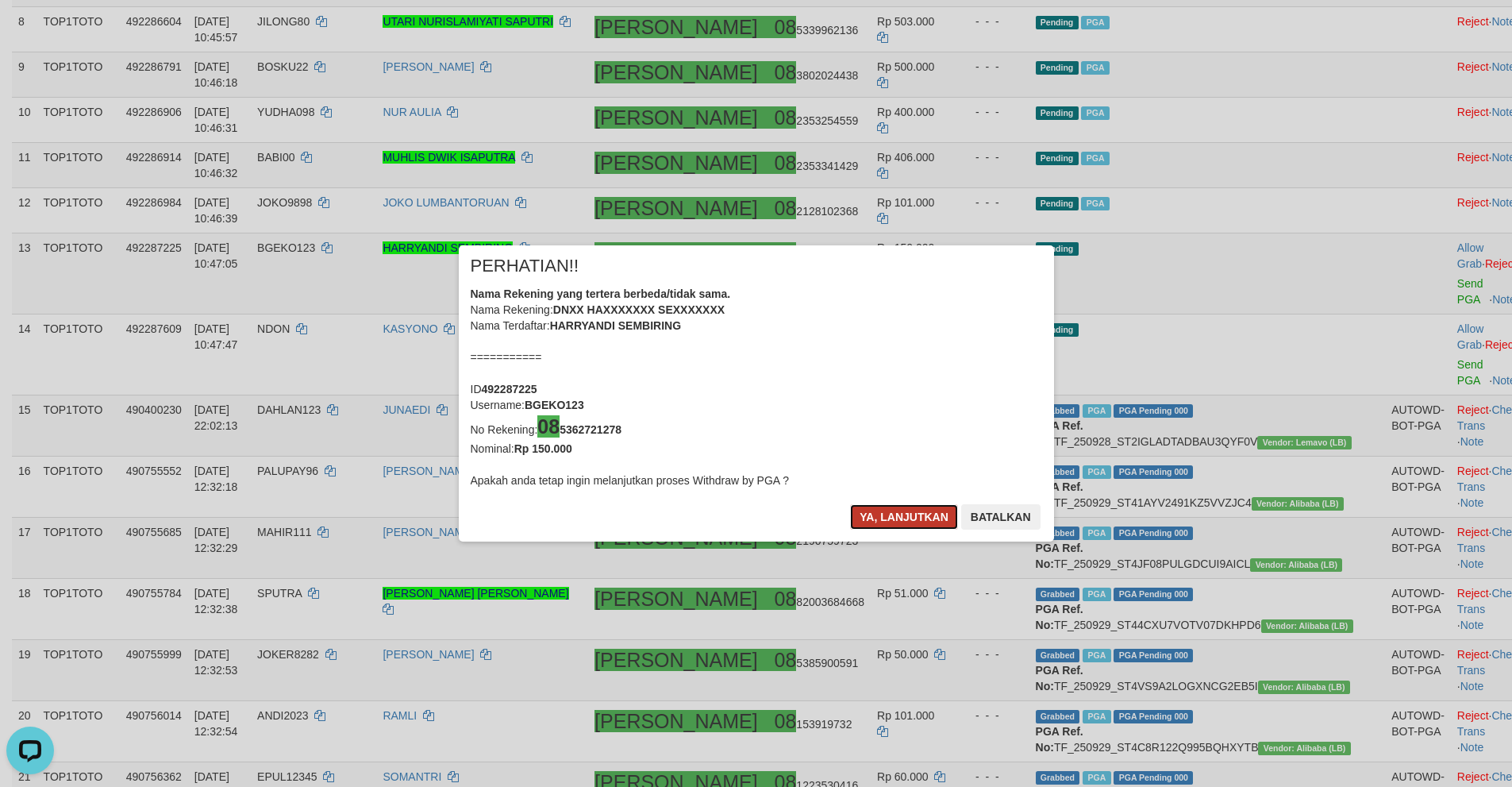
click at [880, 512] on button "Ya, lanjutkan" at bounding box center [904, 516] width 108 height 26
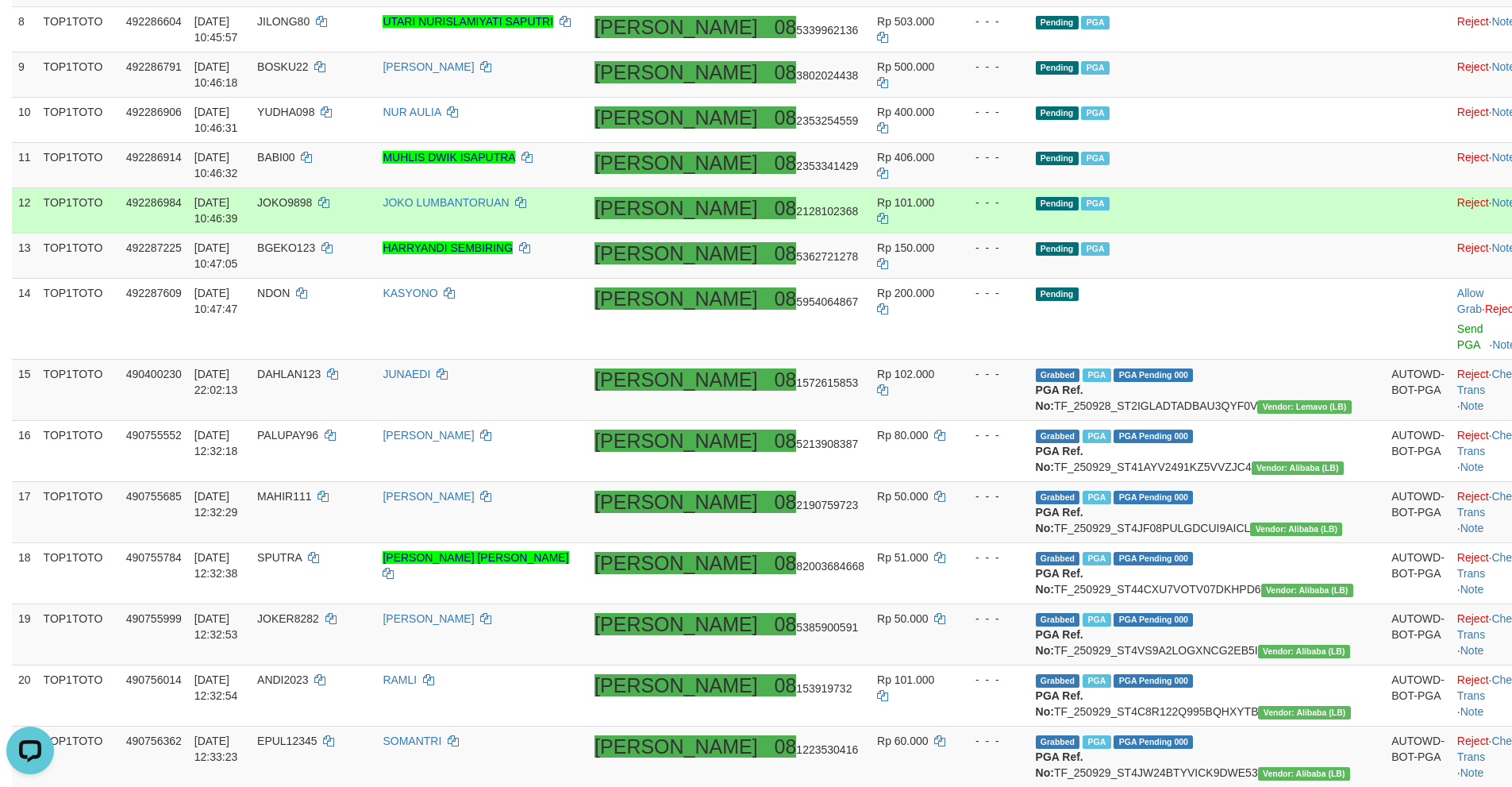
click at [1214, 205] on td "Pending PGA" at bounding box center [1207, 211] width 356 height 46
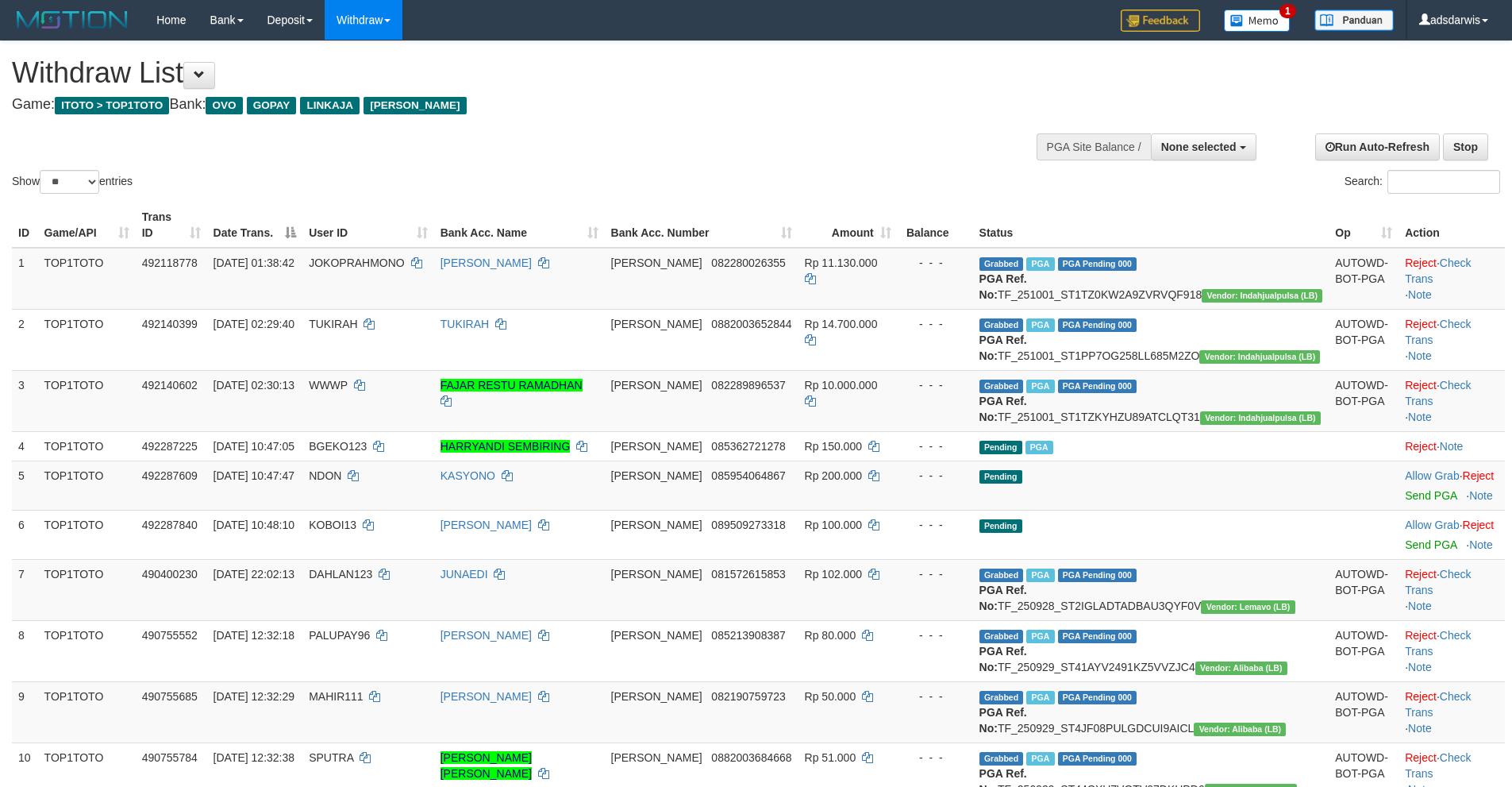
select select
select select "**"
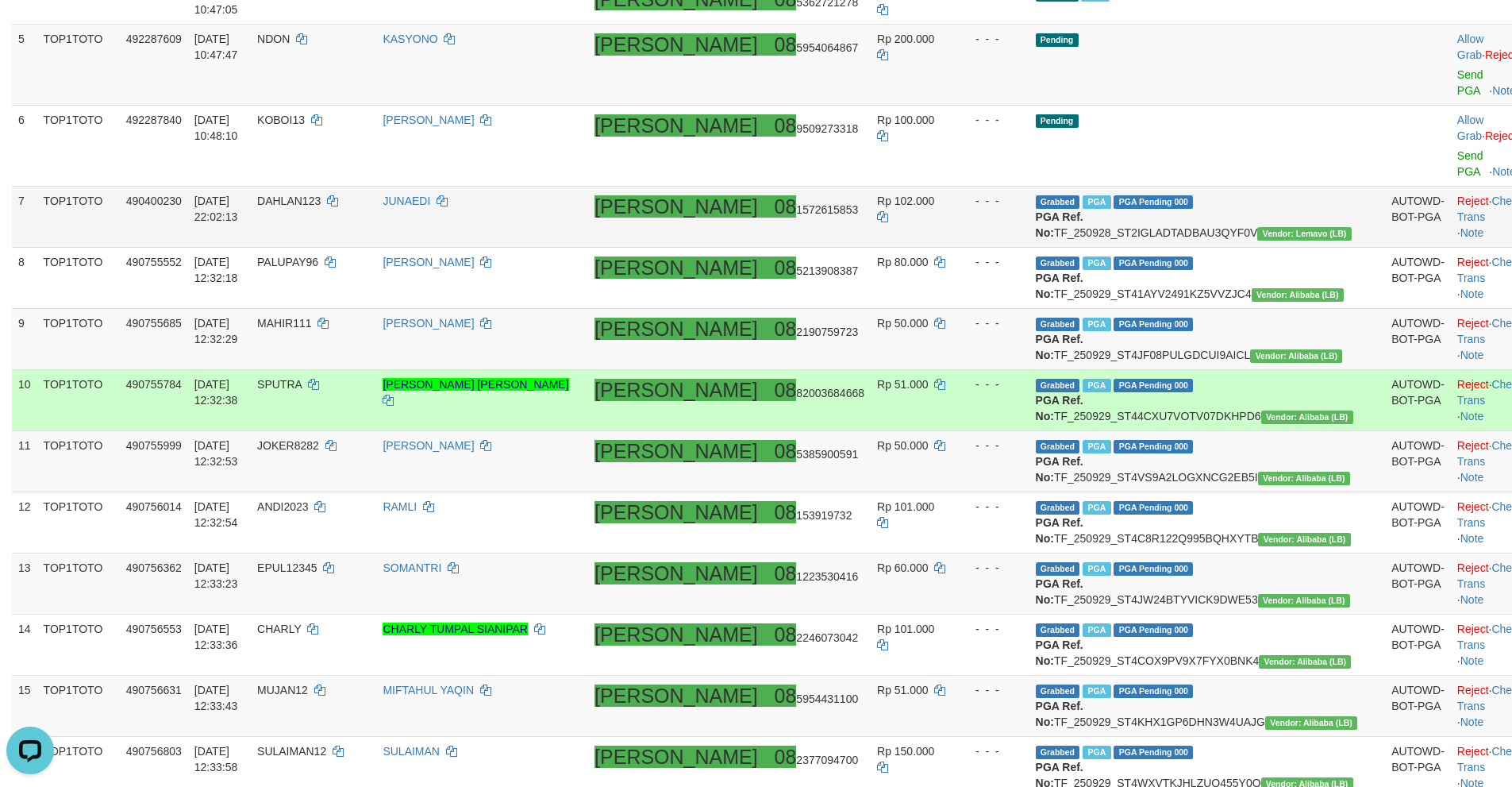
click at [1193, 187] on td "Grabbed PGA PGA Pending 000 PGA Ref. No: TF_250928_ST2IGLADTADBAU3QYF0V Vendor:…" at bounding box center [1207, 218] width 356 height 61
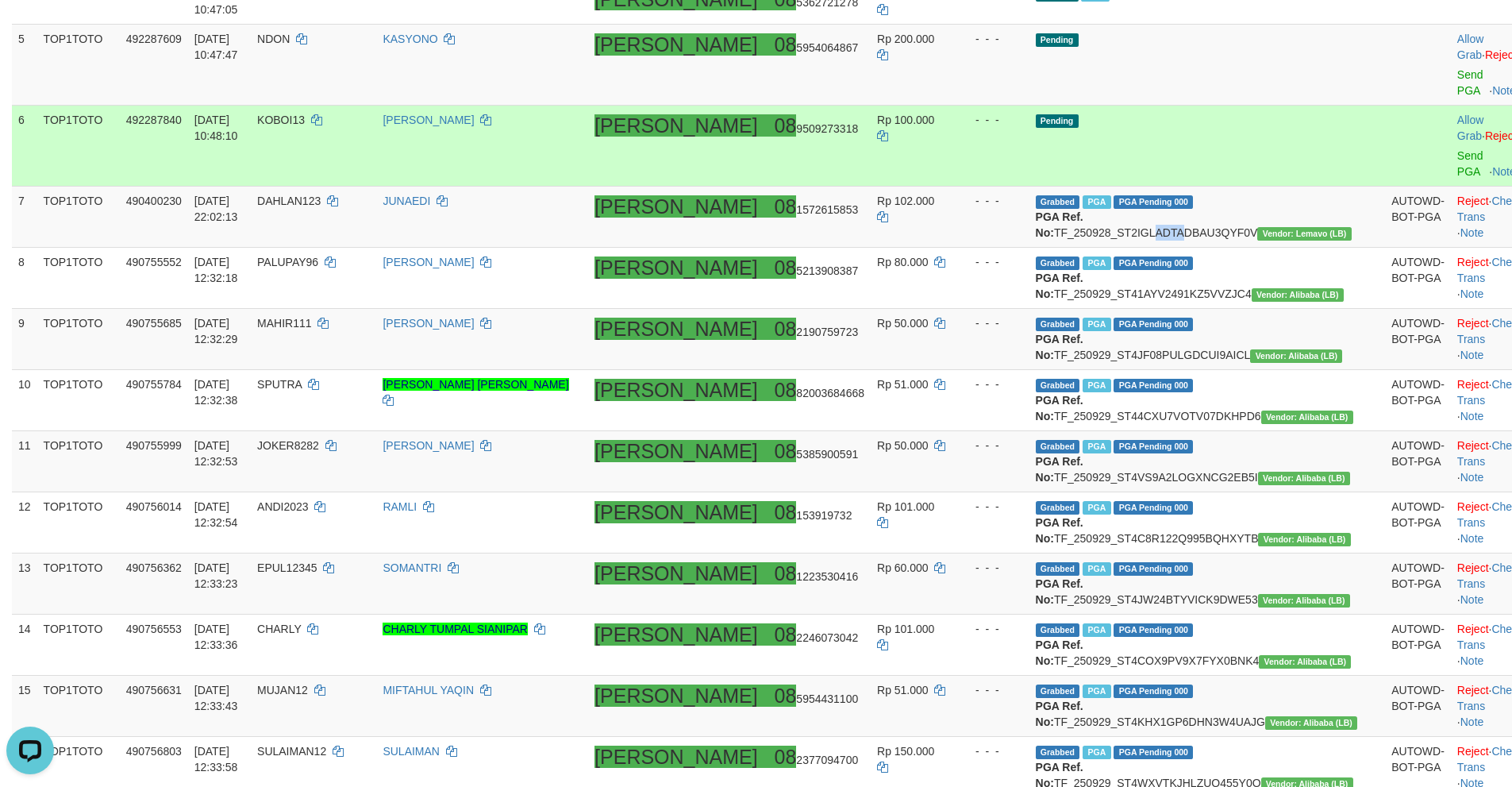
scroll to position [382, 0]
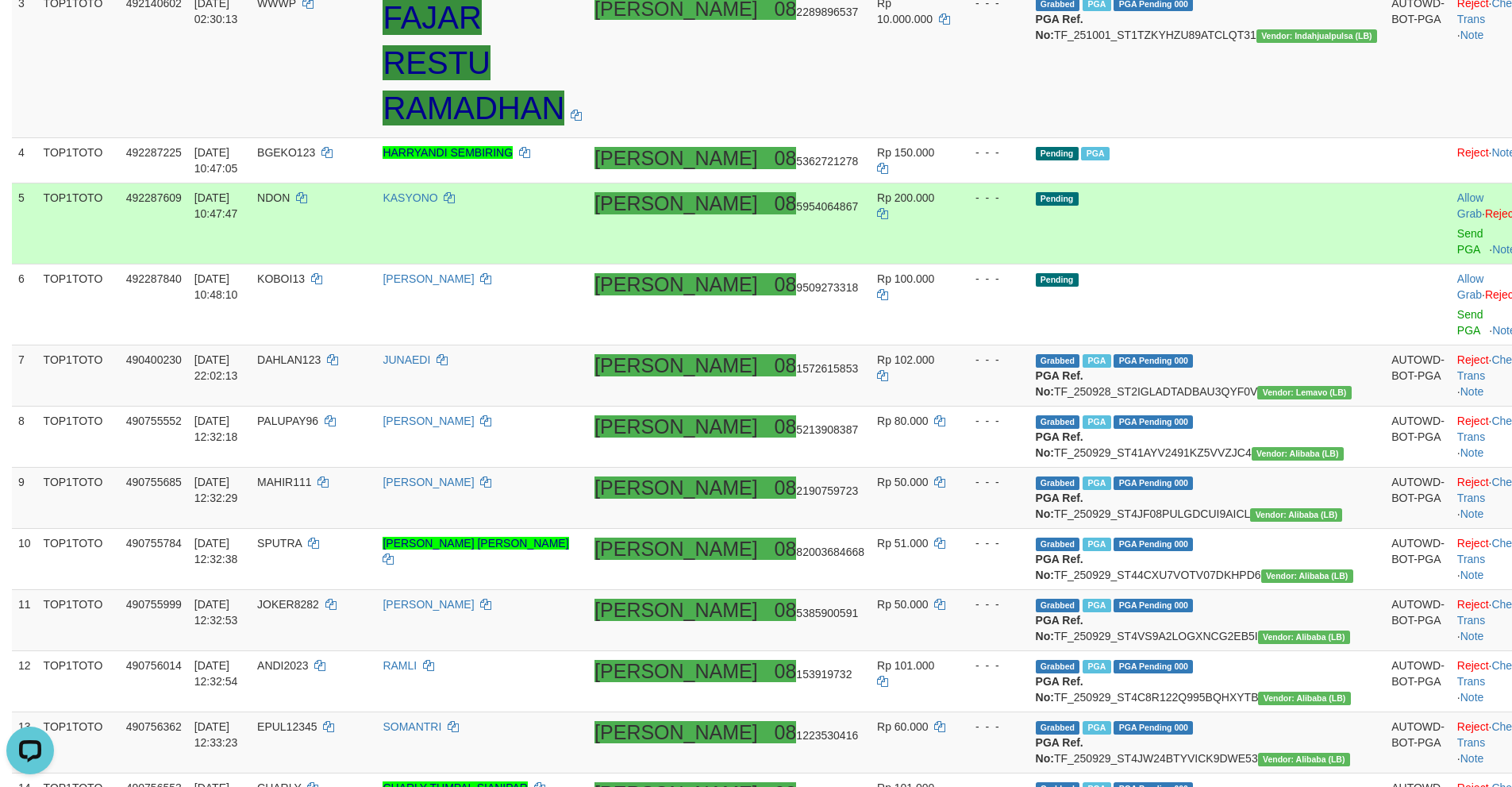
click at [1285, 214] on td "Pending" at bounding box center [1207, 224] width 356 height 81
click at [1457, 231] on link "Send PGA" at bounding box center [1471, 241] width 27 height 28
click at [1457, 308] on link "Send PGA" at bounding box center [1471, 322] width 27 height 28
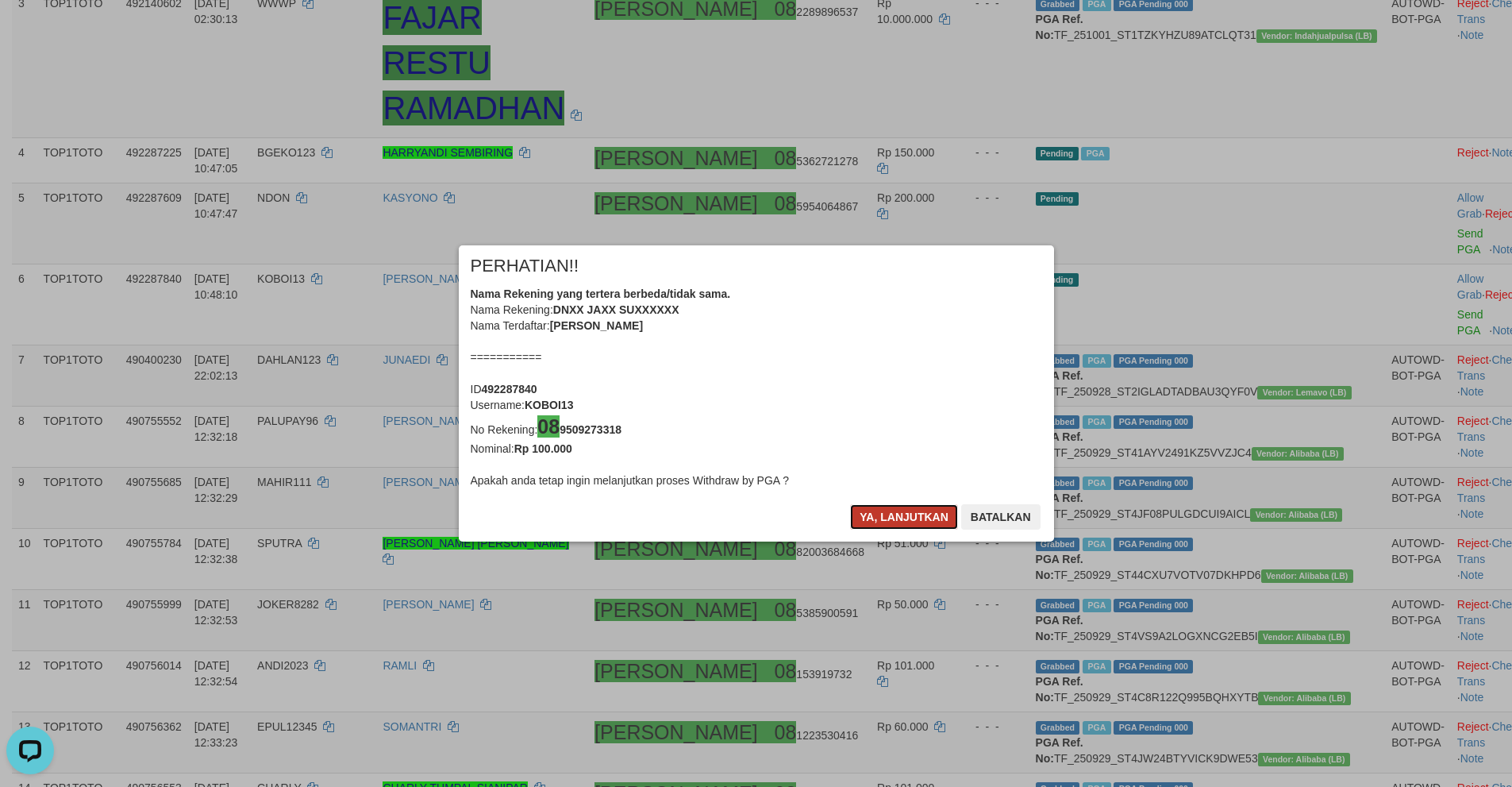
click at [907, 512] on button "Ya, lanjutkan" at bounding box center [904, 516] width 108 height 26
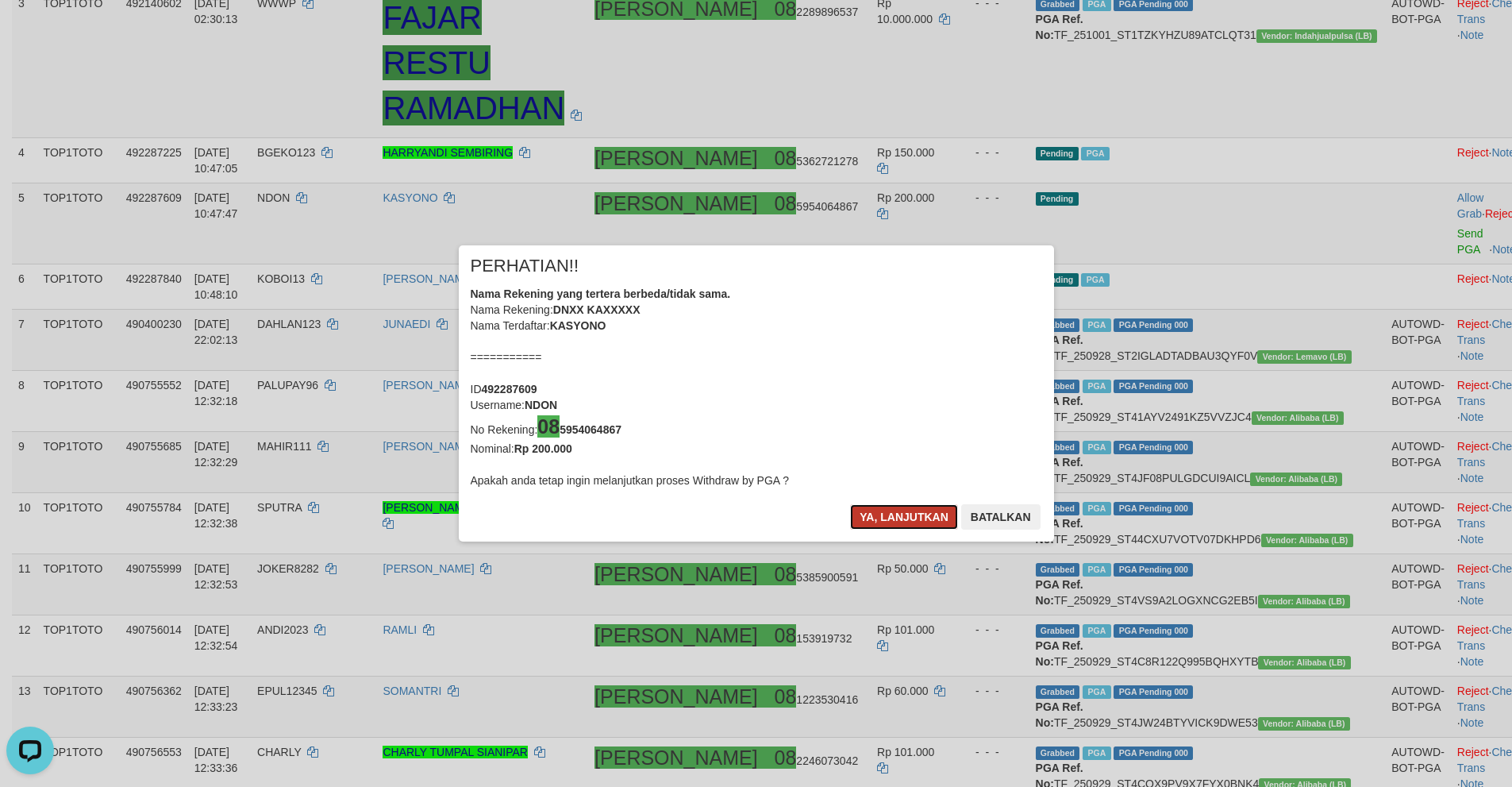
click at [907, 515] on button "Ya, lanjutkan" at bounding box center [904, 516] width 108 height 26
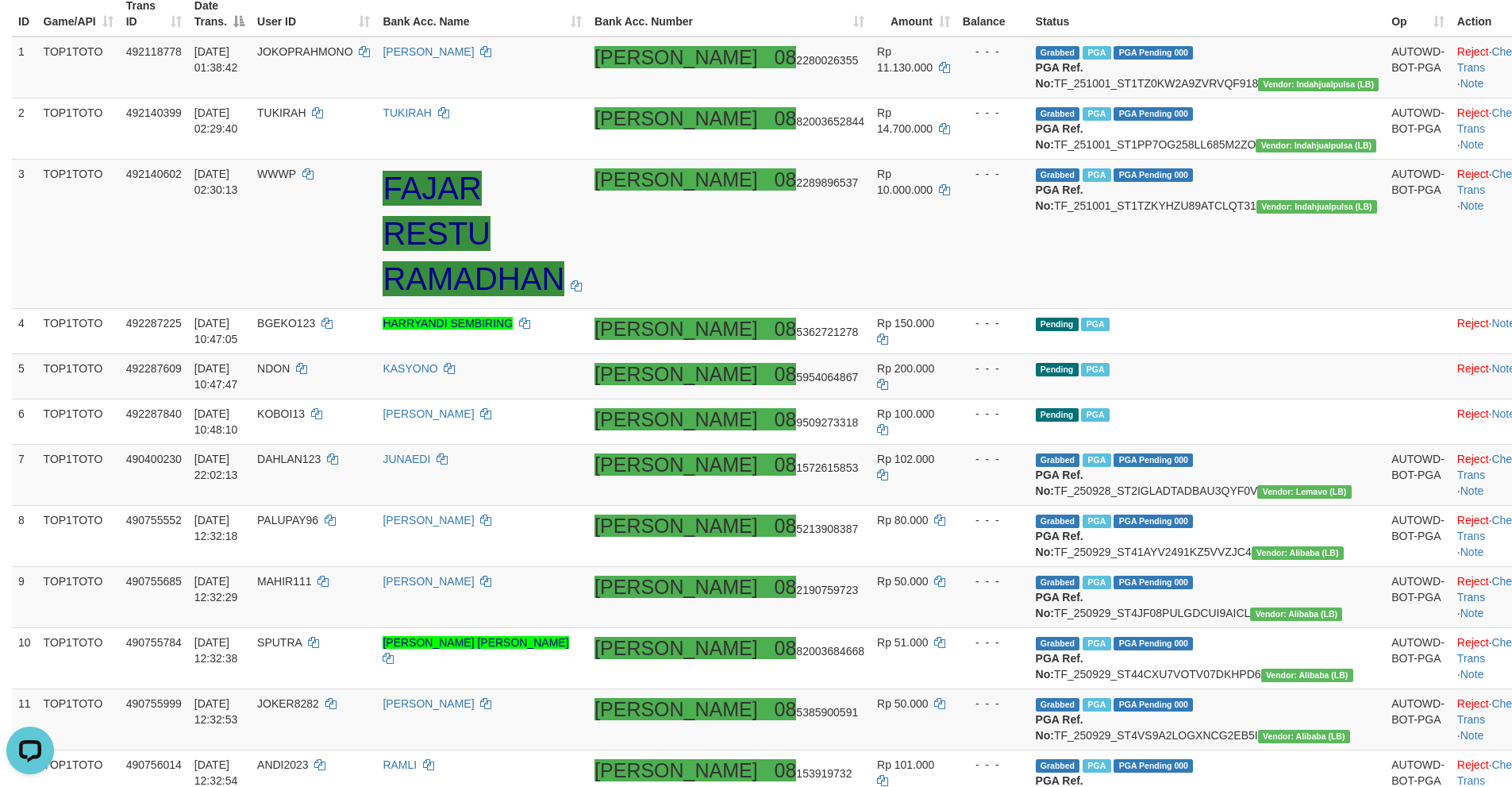
scroll to position [216, 0]
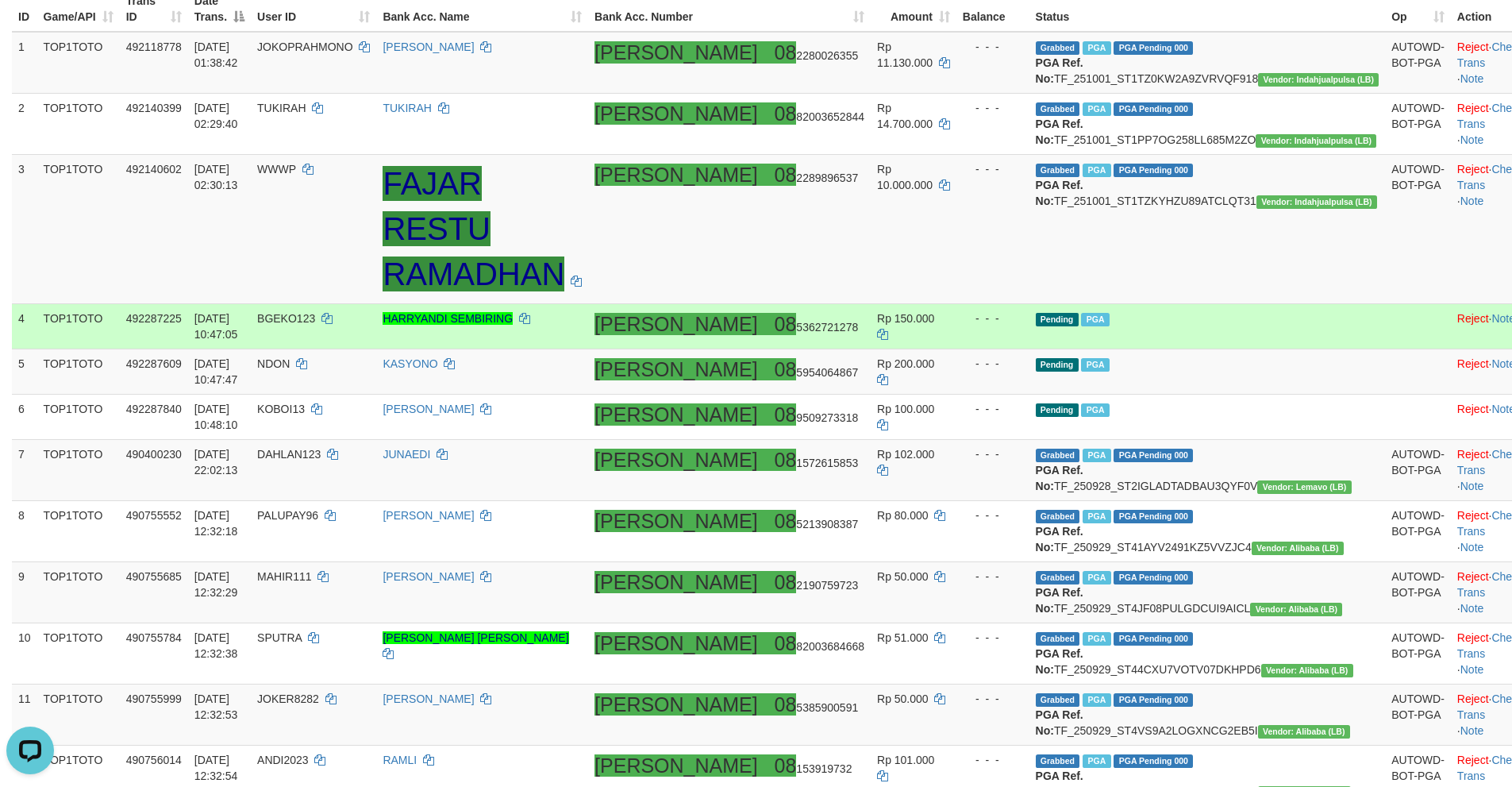
click at [1255, 319] on td "Pending PGA" at bounding box center [1207, 326] width 356 height 46
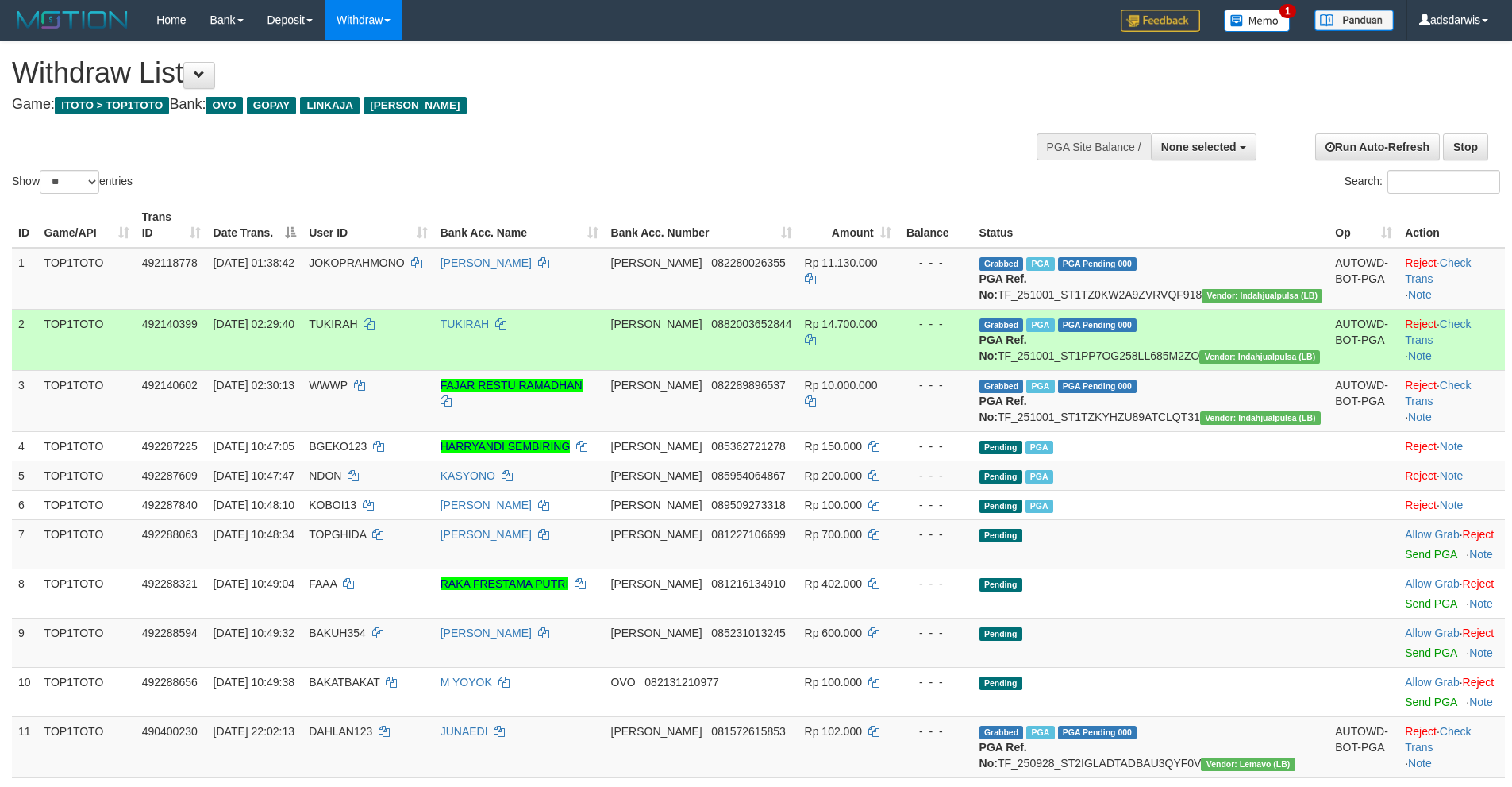
select select
select select "**"
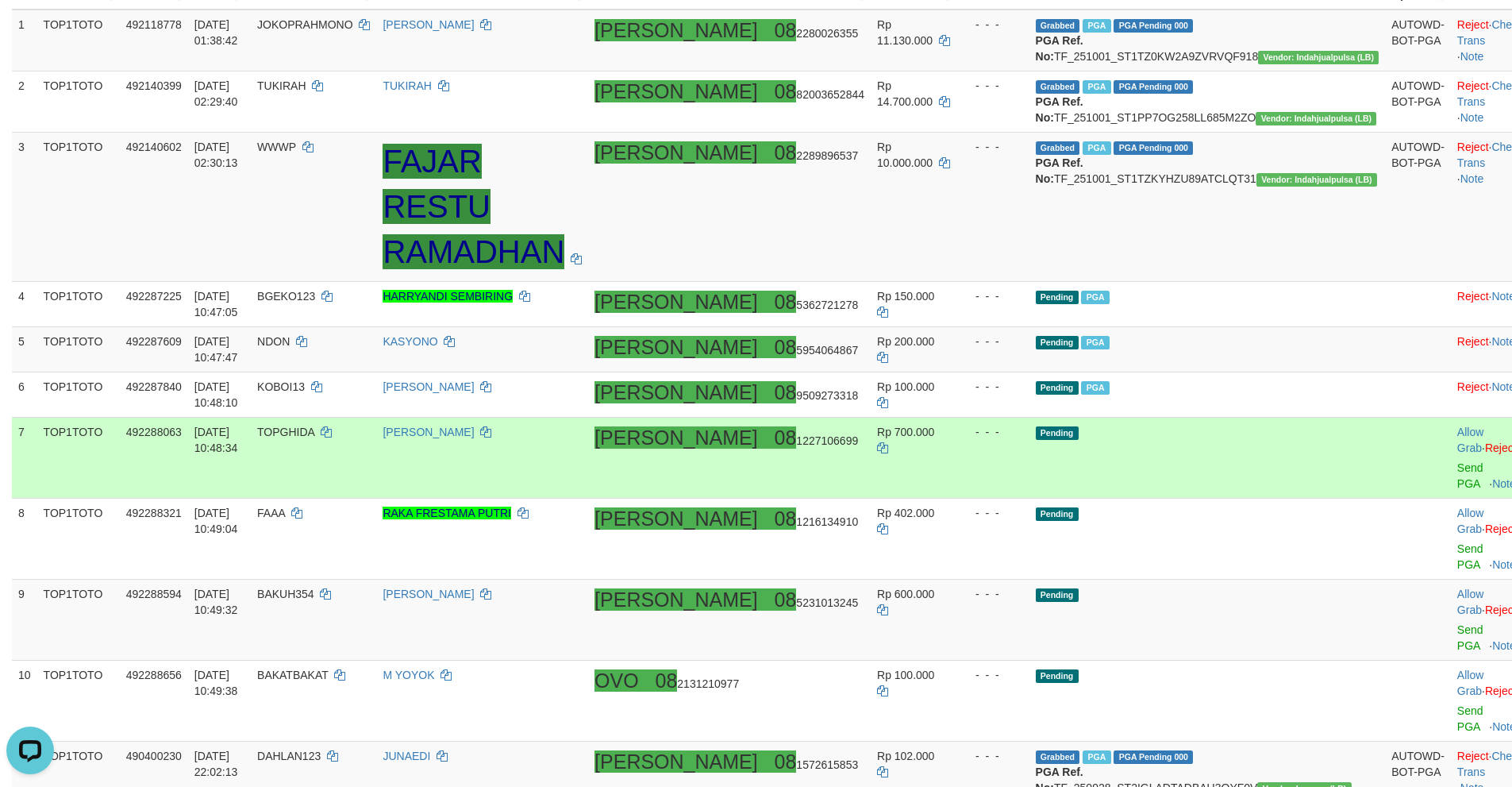
click at [1260, 455] on td "Pending" at bounding box center [1207, 458] width 356 height 81
click at [1457, 462] on link "Send PGA" at bounding box center [1471, 476] width 27 height 28
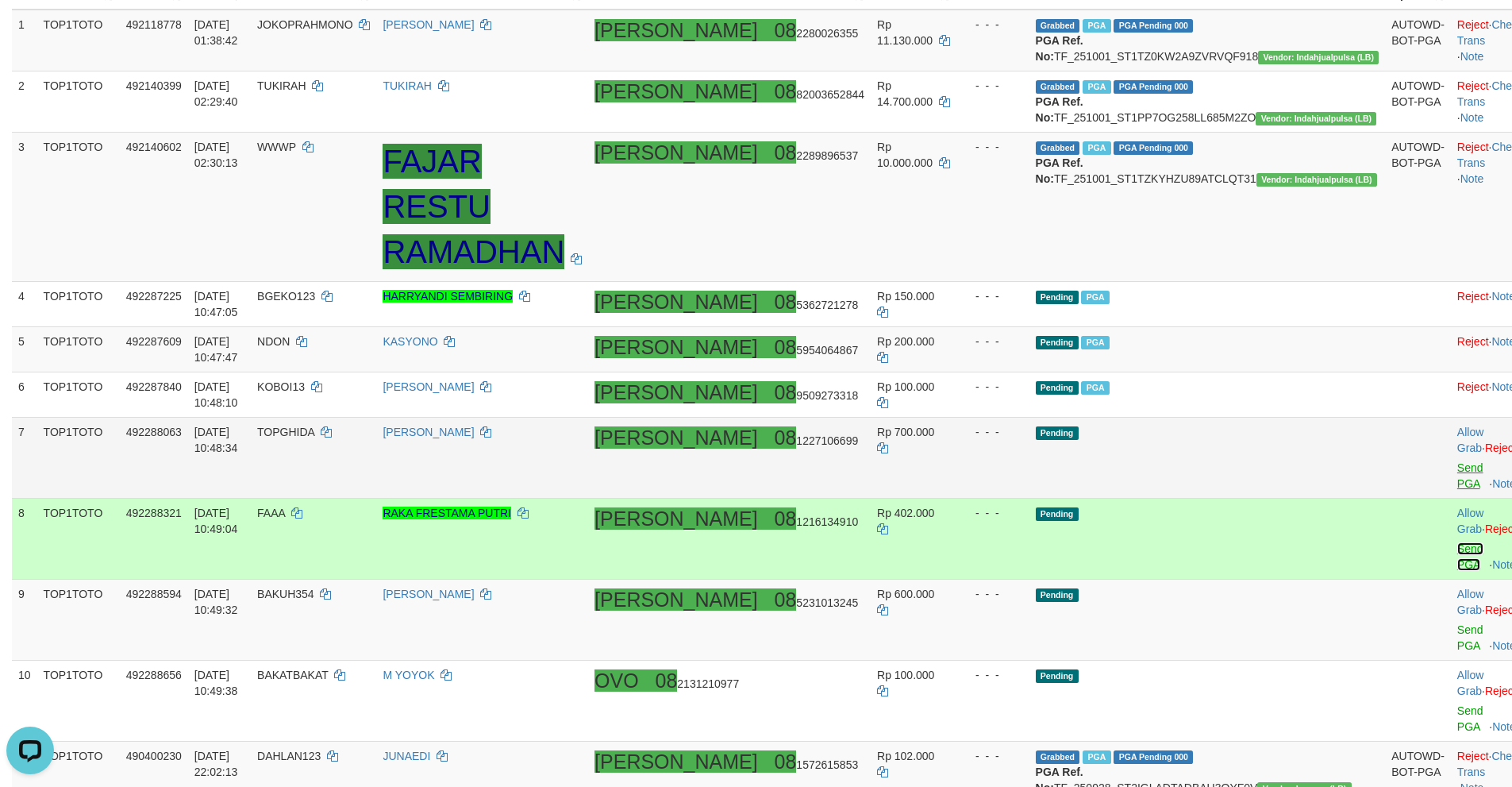
click at [1457, 542] on link "Send PGA" at bounding box center [1471, 556] width 27 height 28
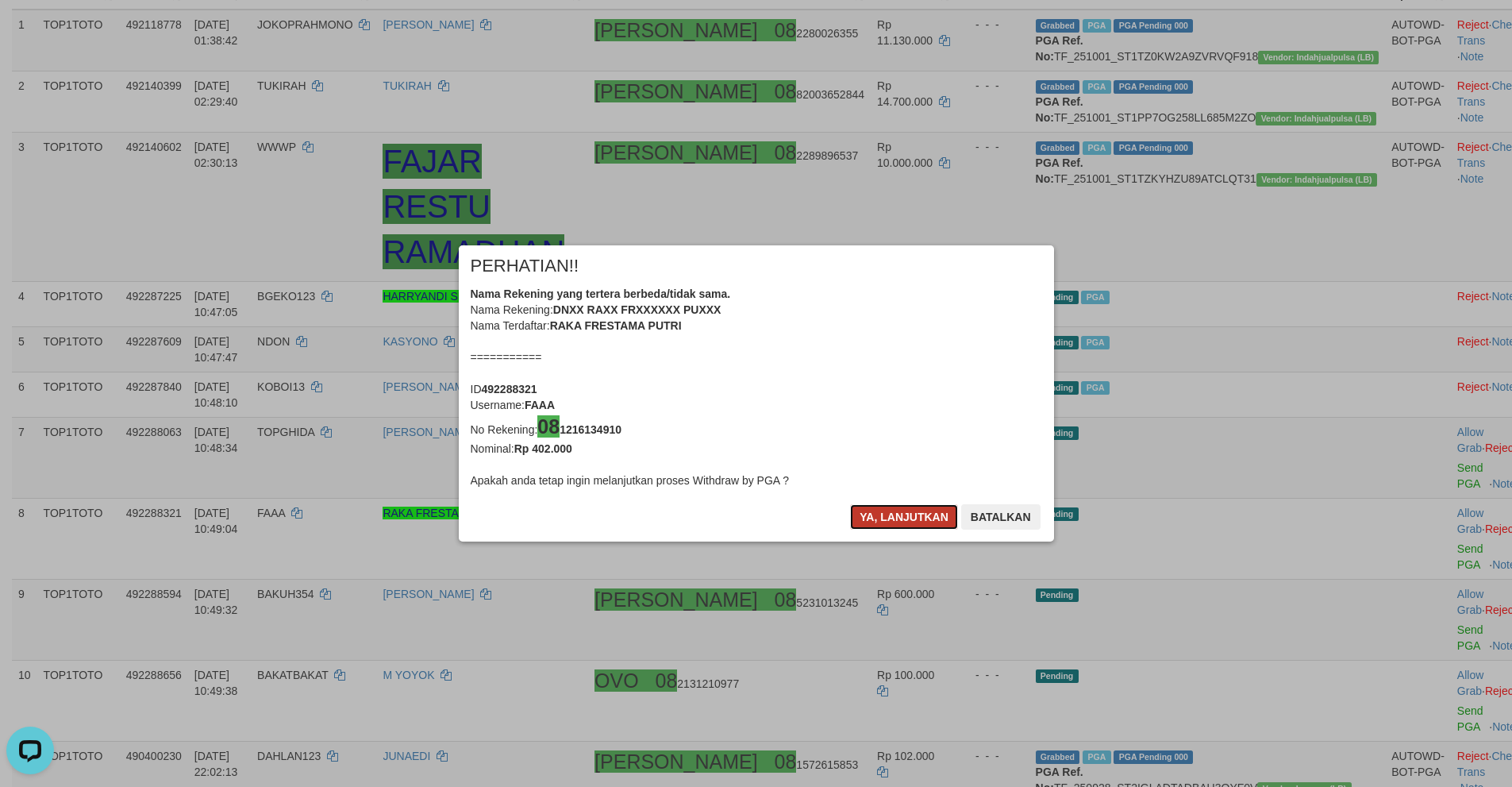
click at [874, 515] on button "Ya, lanjutkan" at bounding box center [904, 516] width 108 height 26
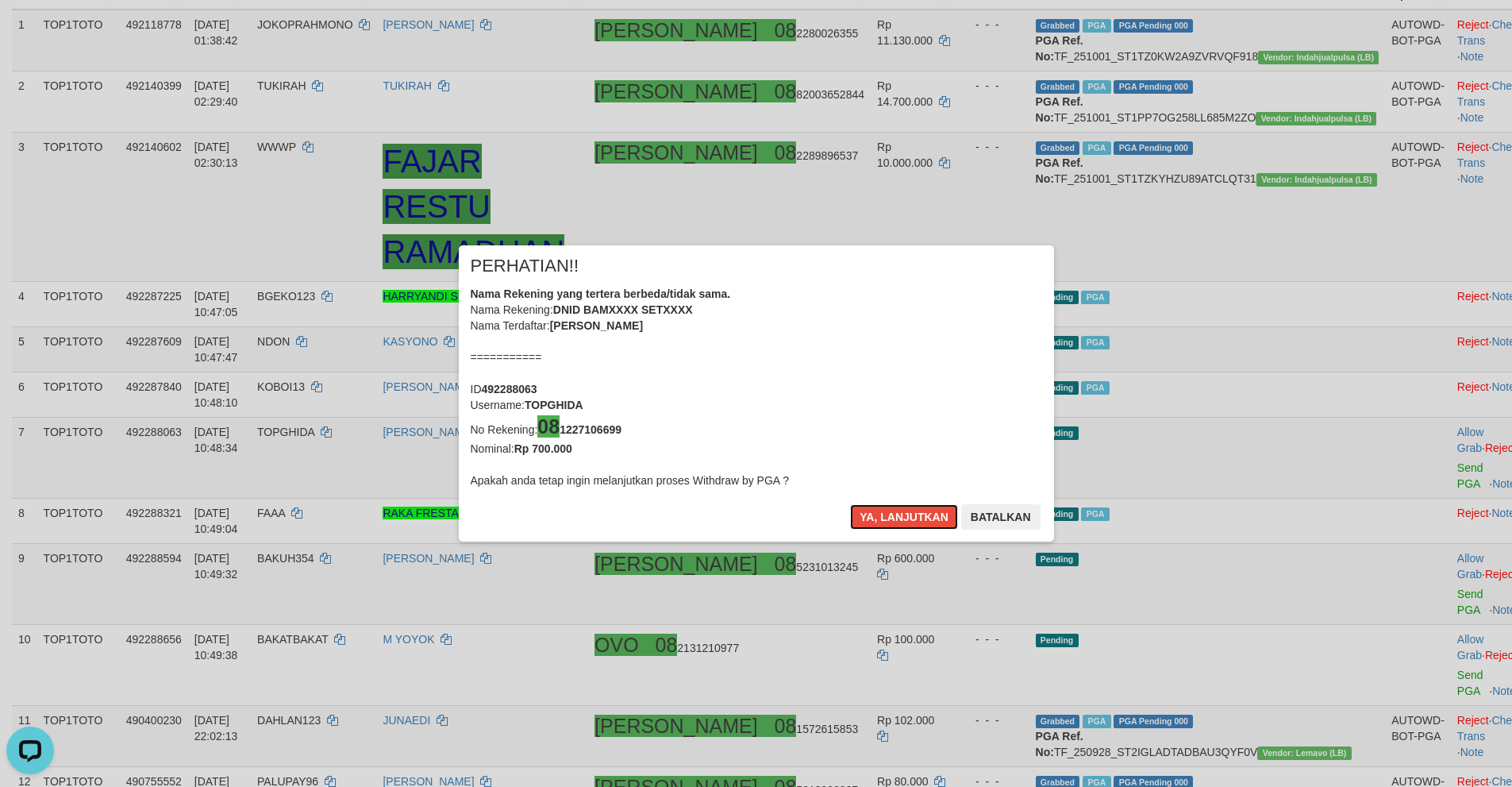
click at [874, 515] on button "Ya, lanjutkan" at bounding box center [904, 516] width 108 height 26
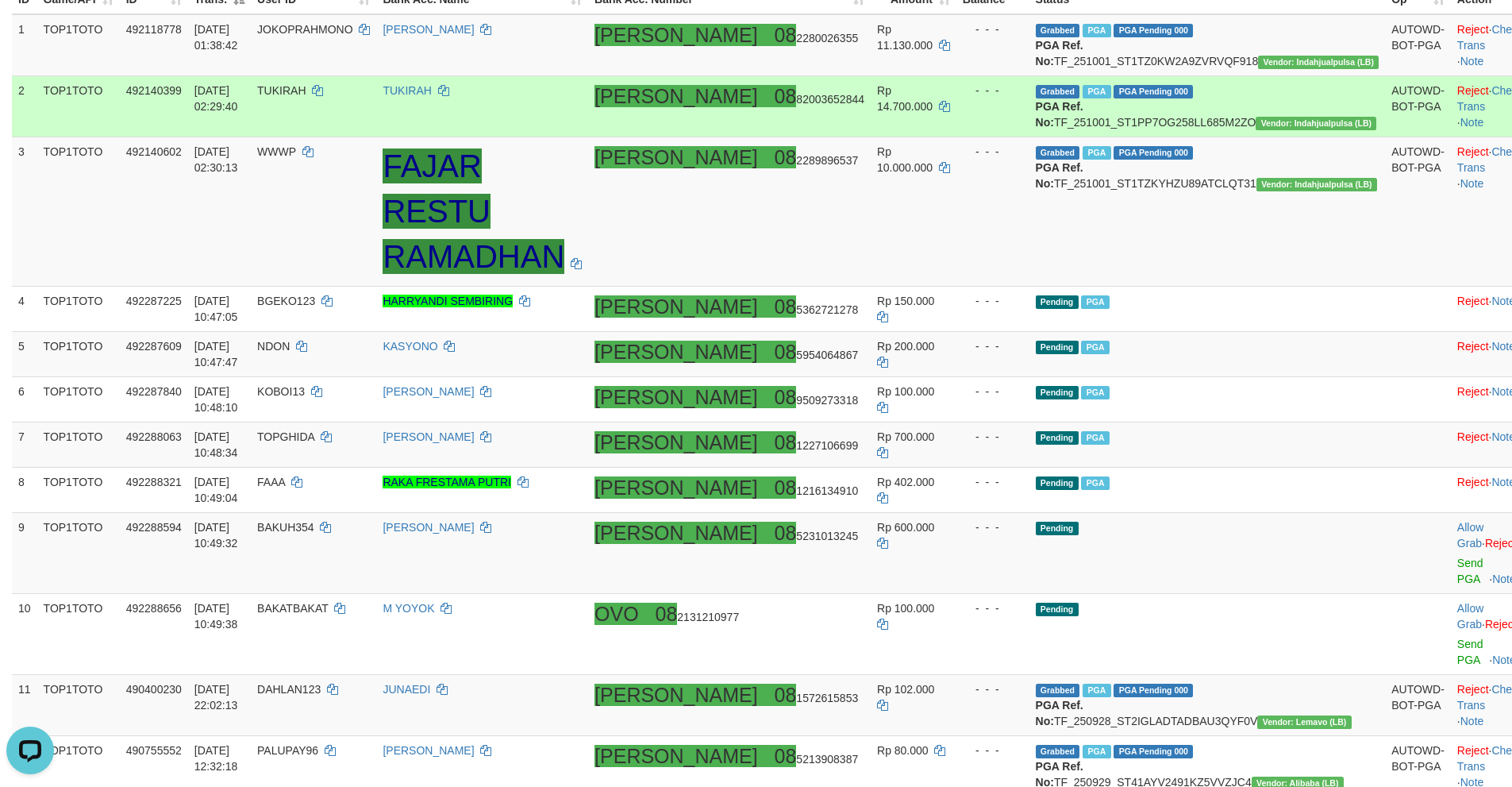
scroll to position [238, 0]
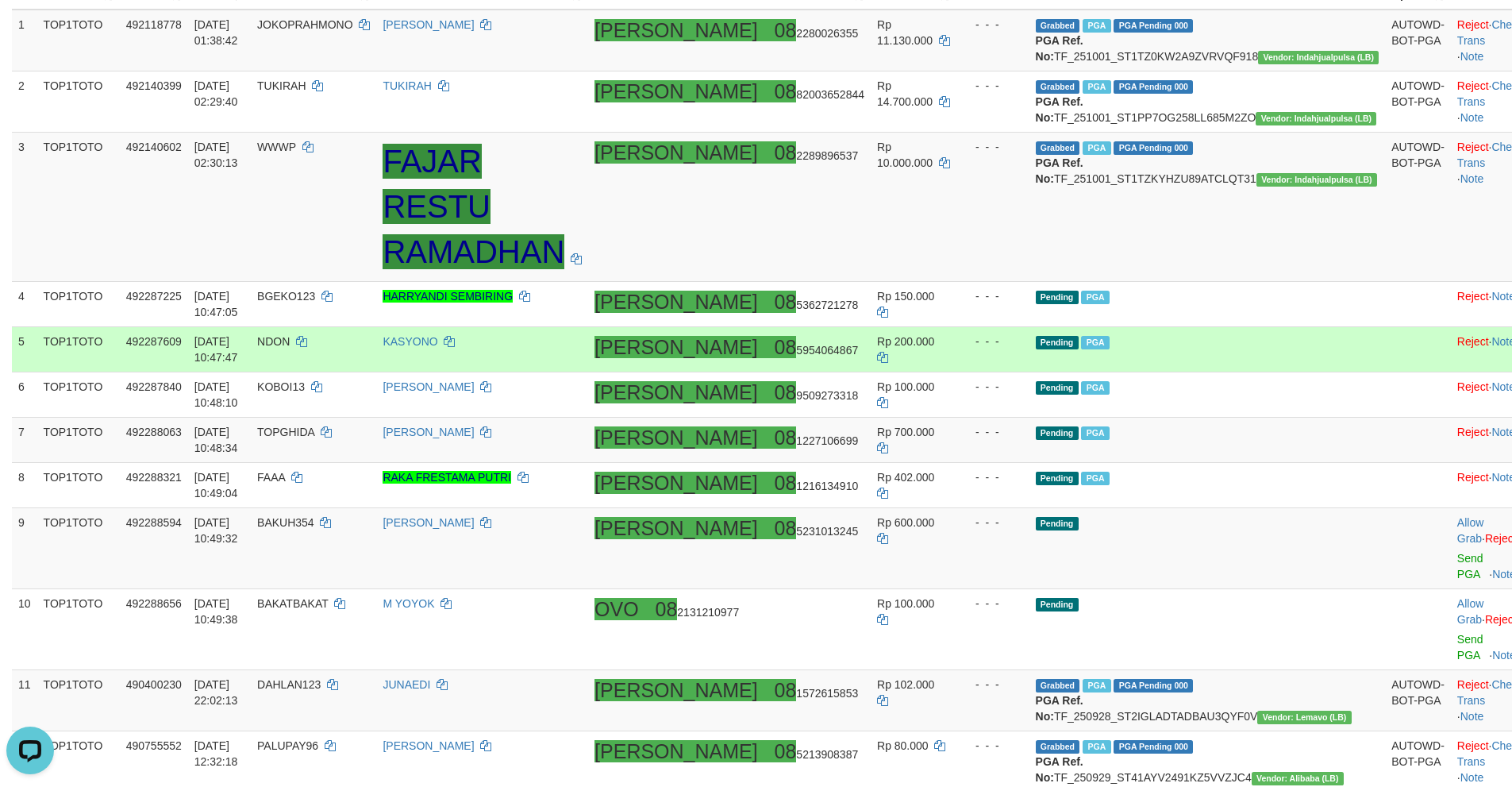
click at [1290, 372] on td "Pending PGA" at bounding box center [1207, 350] width 356 height 46
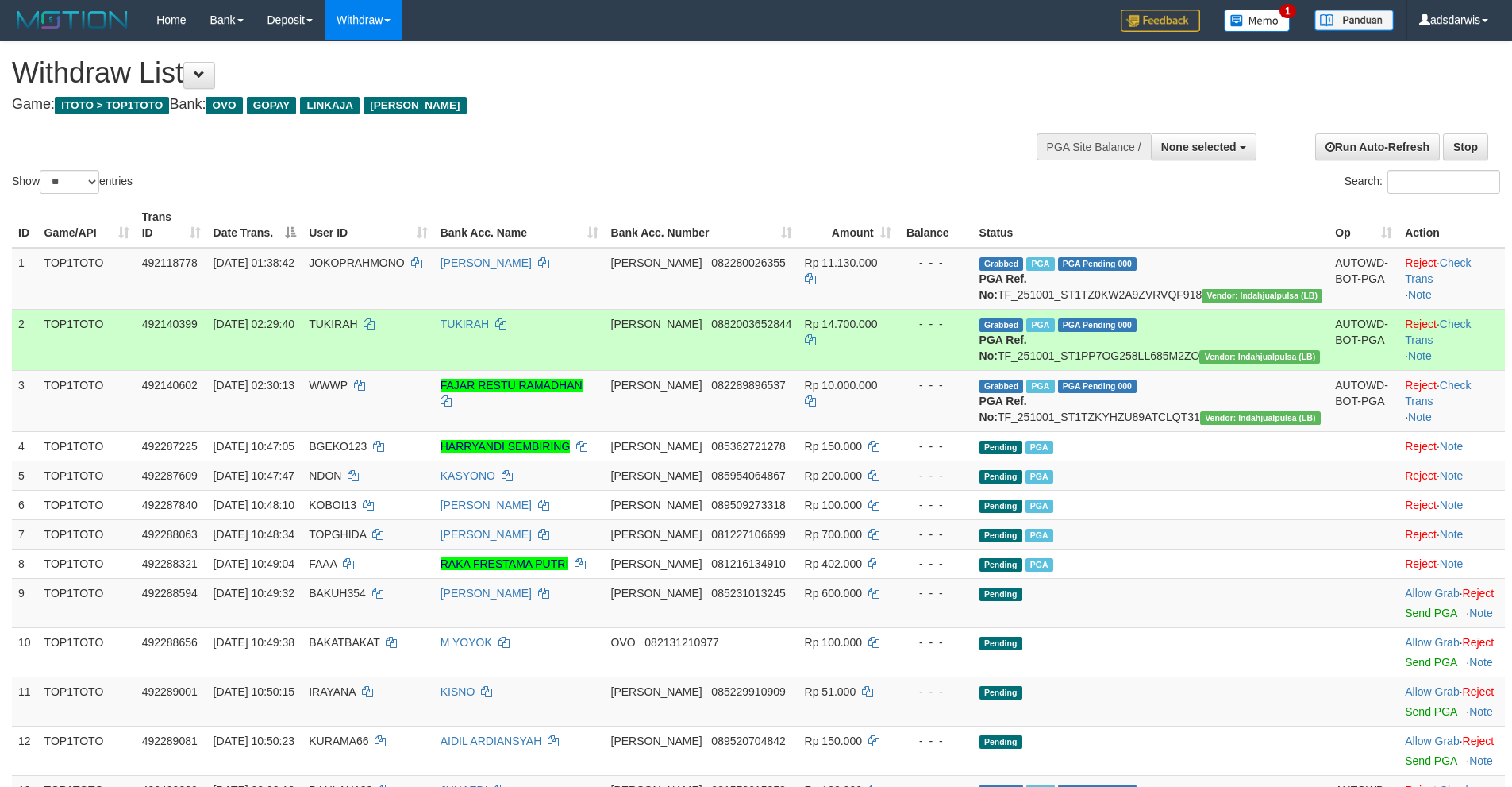
select select
select select "**"
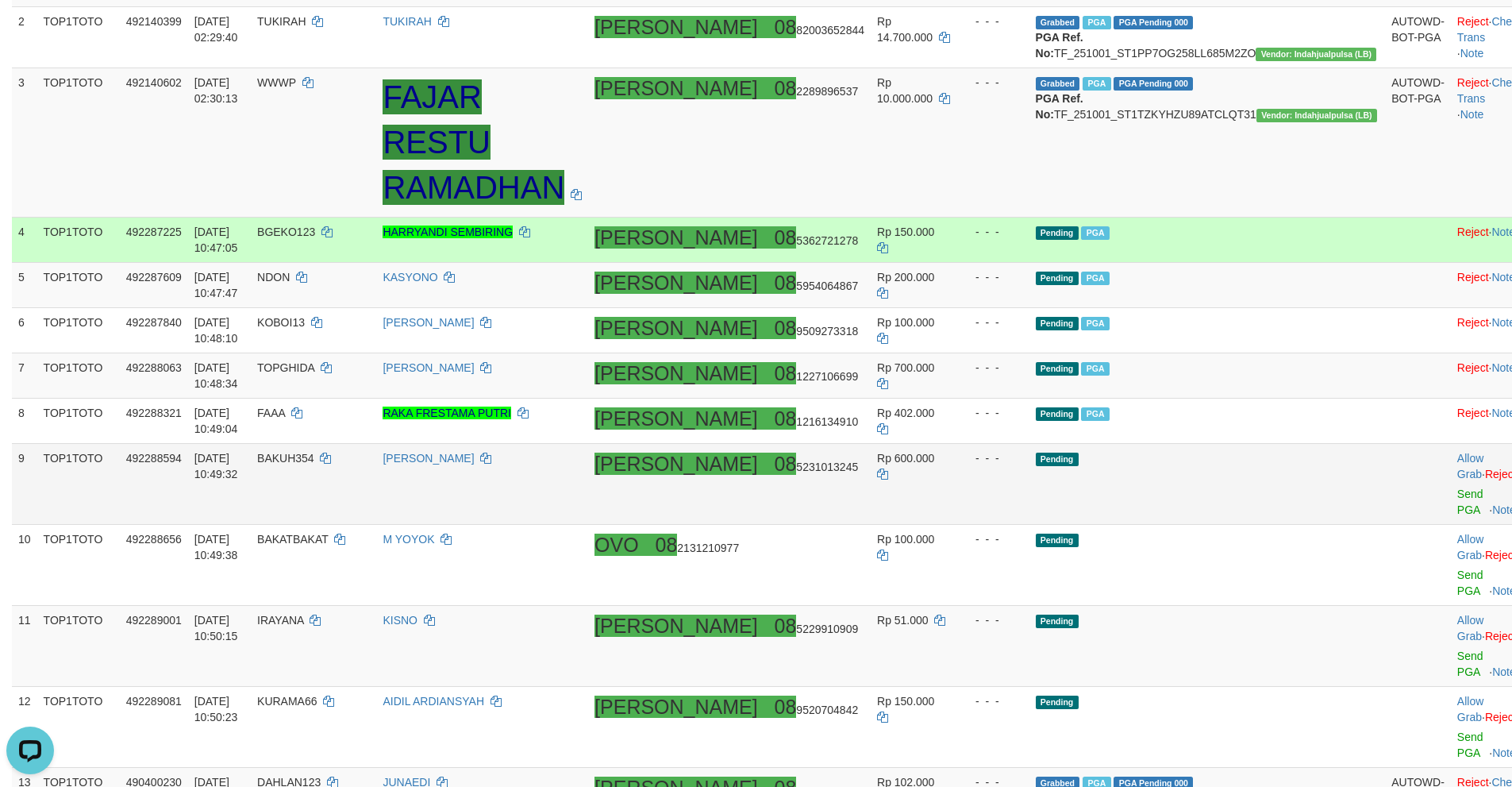
scroll to position [309, 0]
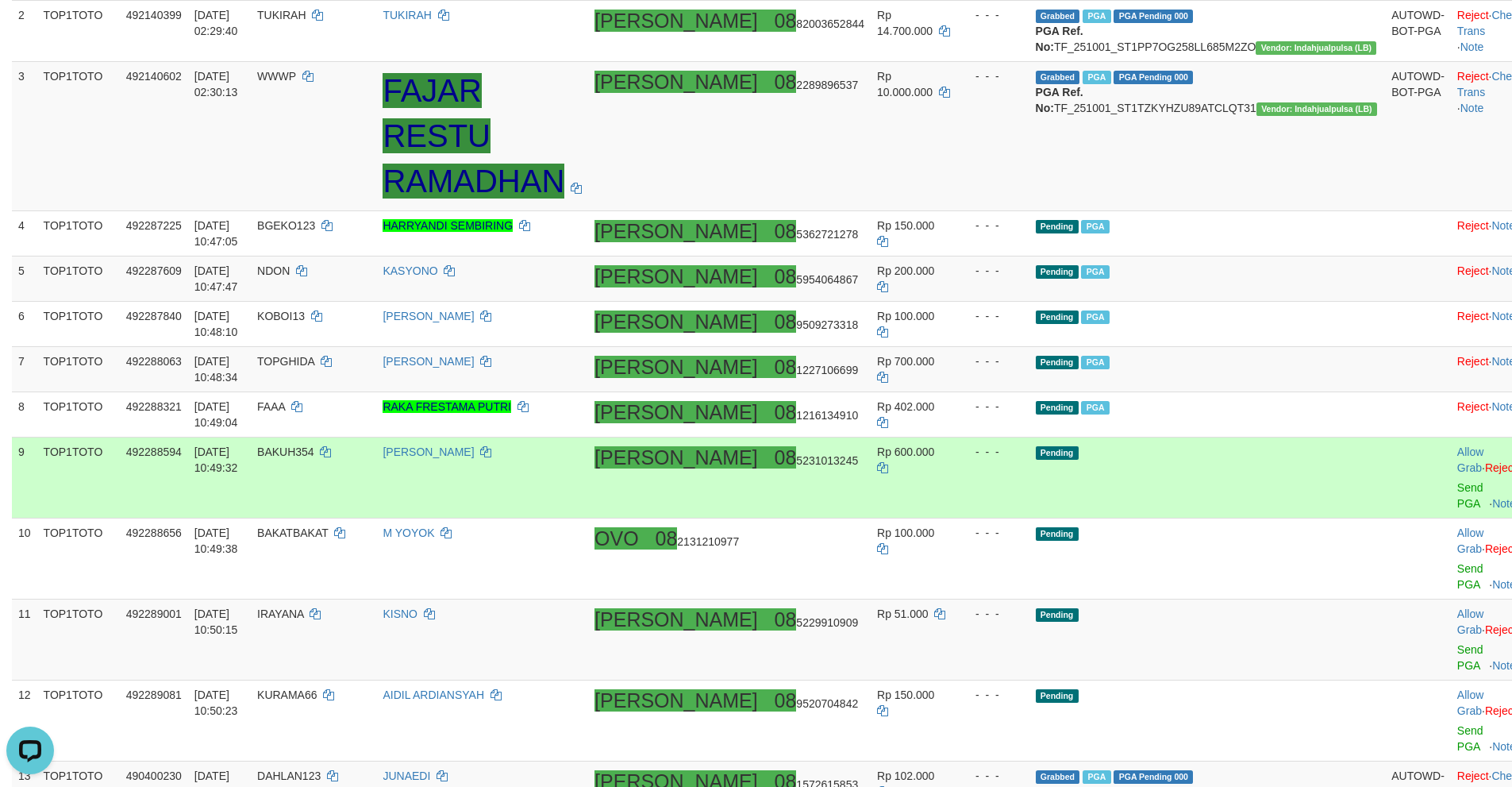
click at [1212, 455] on td "Pending" at bounding box center [1207, 478] width 356 height 81
click at [1457, 481] on link "Send PGA" at bounding box center [1471, 495] width 27 height 28
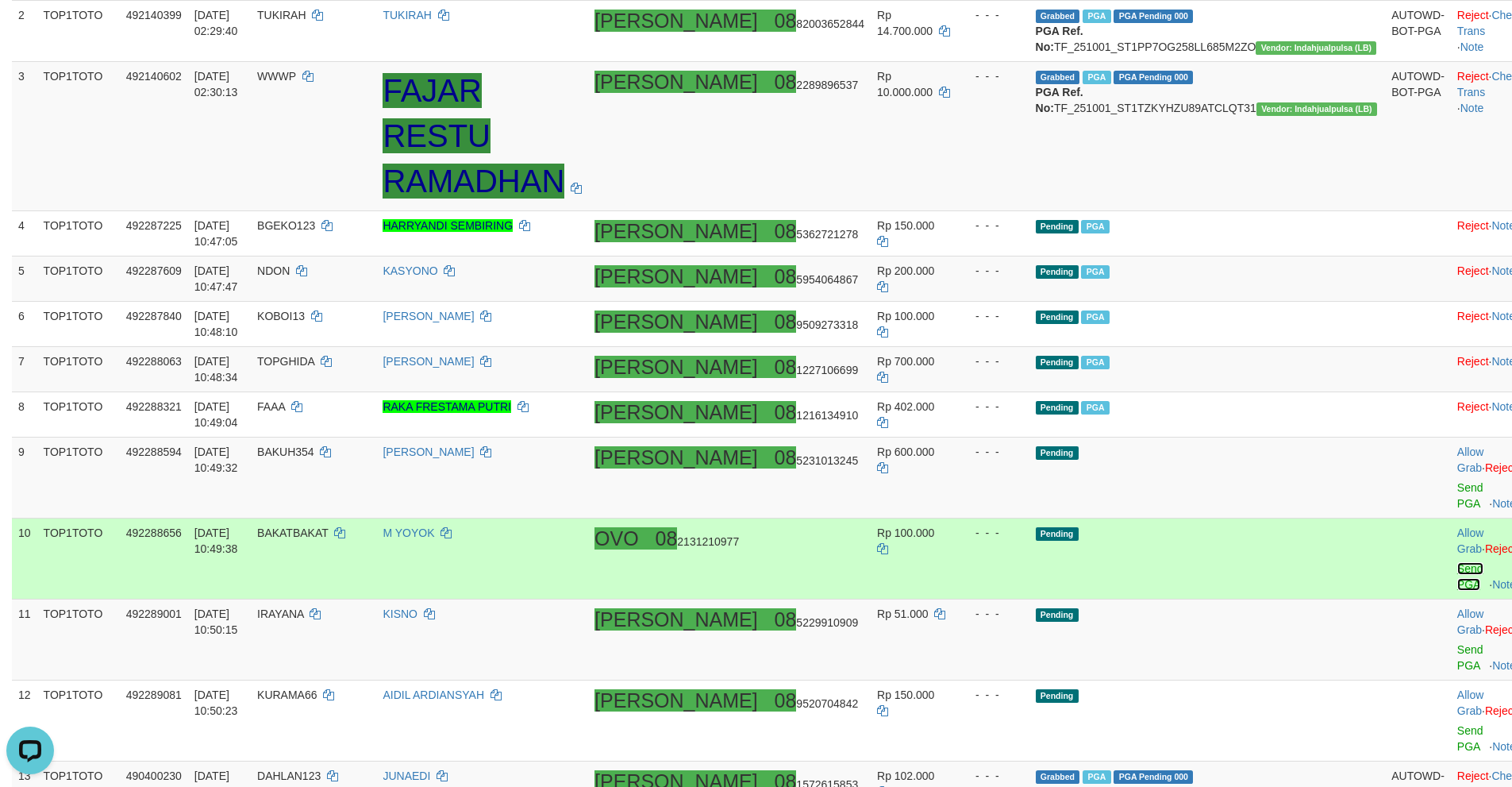
click at [1457, 562] on link "Send PGA" at bounding box center [1471, 576] width 27 height 28
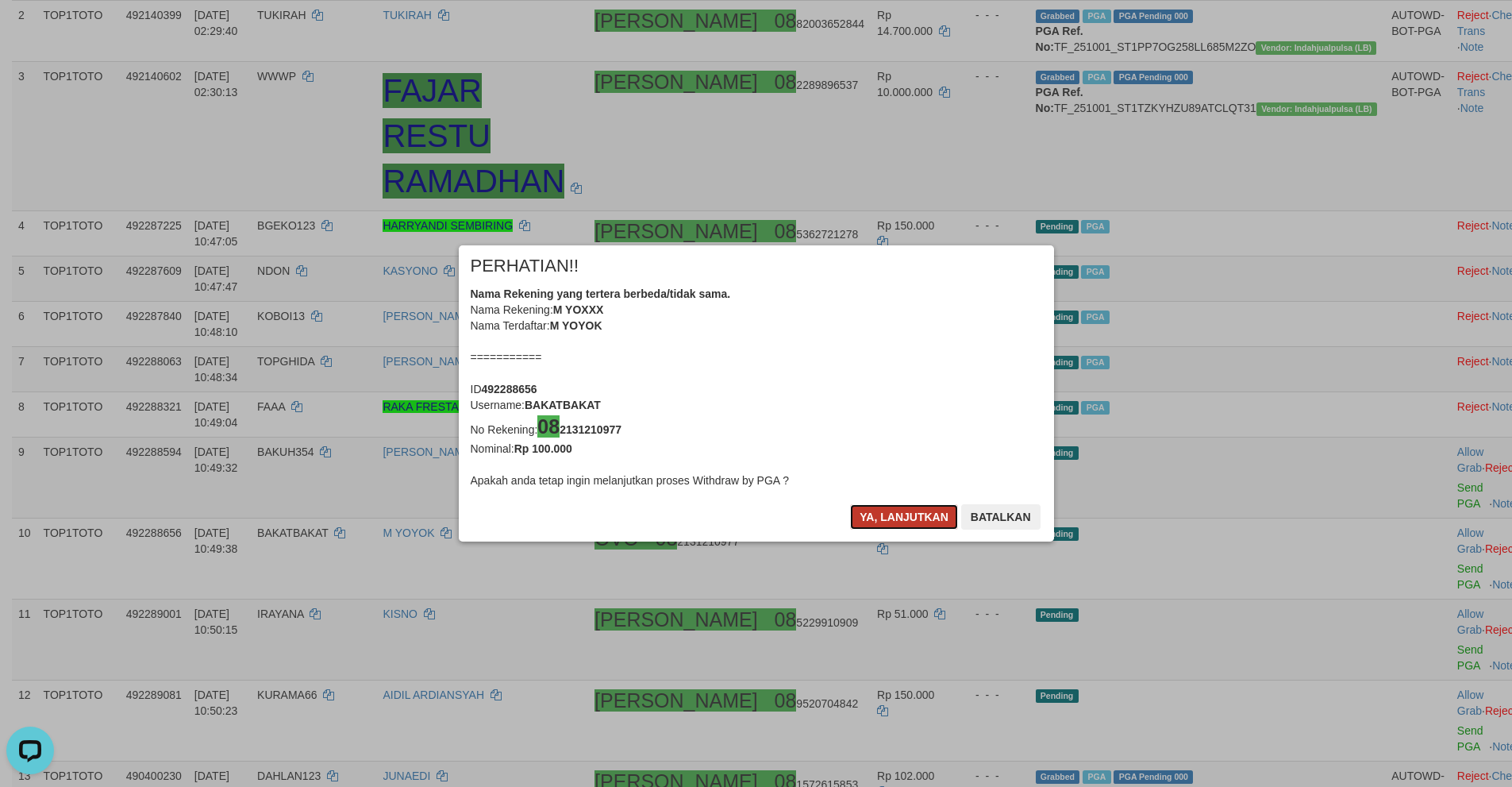
click at [895, 515] on button "Ya, lanjutkan" at bounding box center [904, 516] width 108 height 26
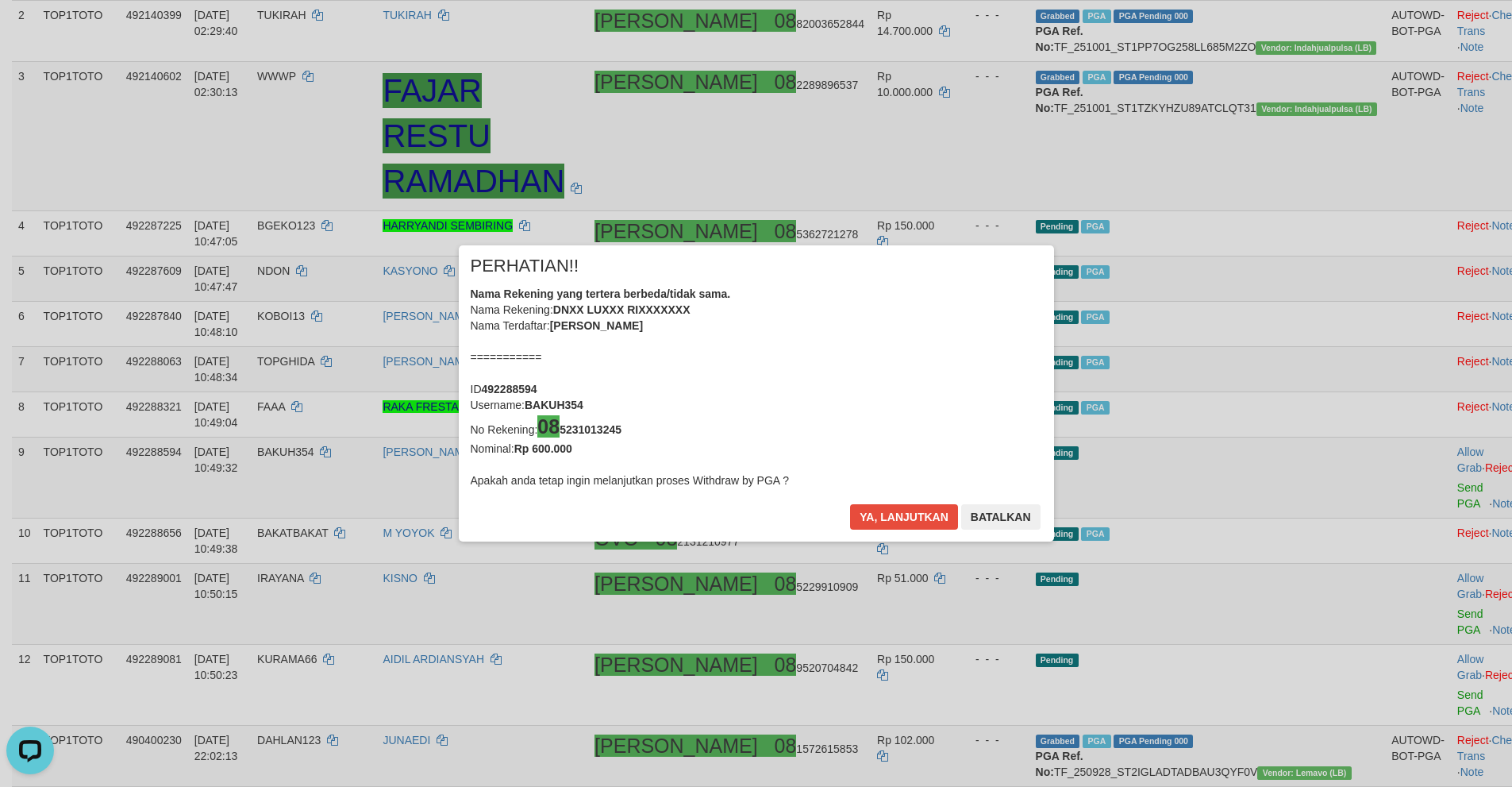
scroll to position [301, 0]
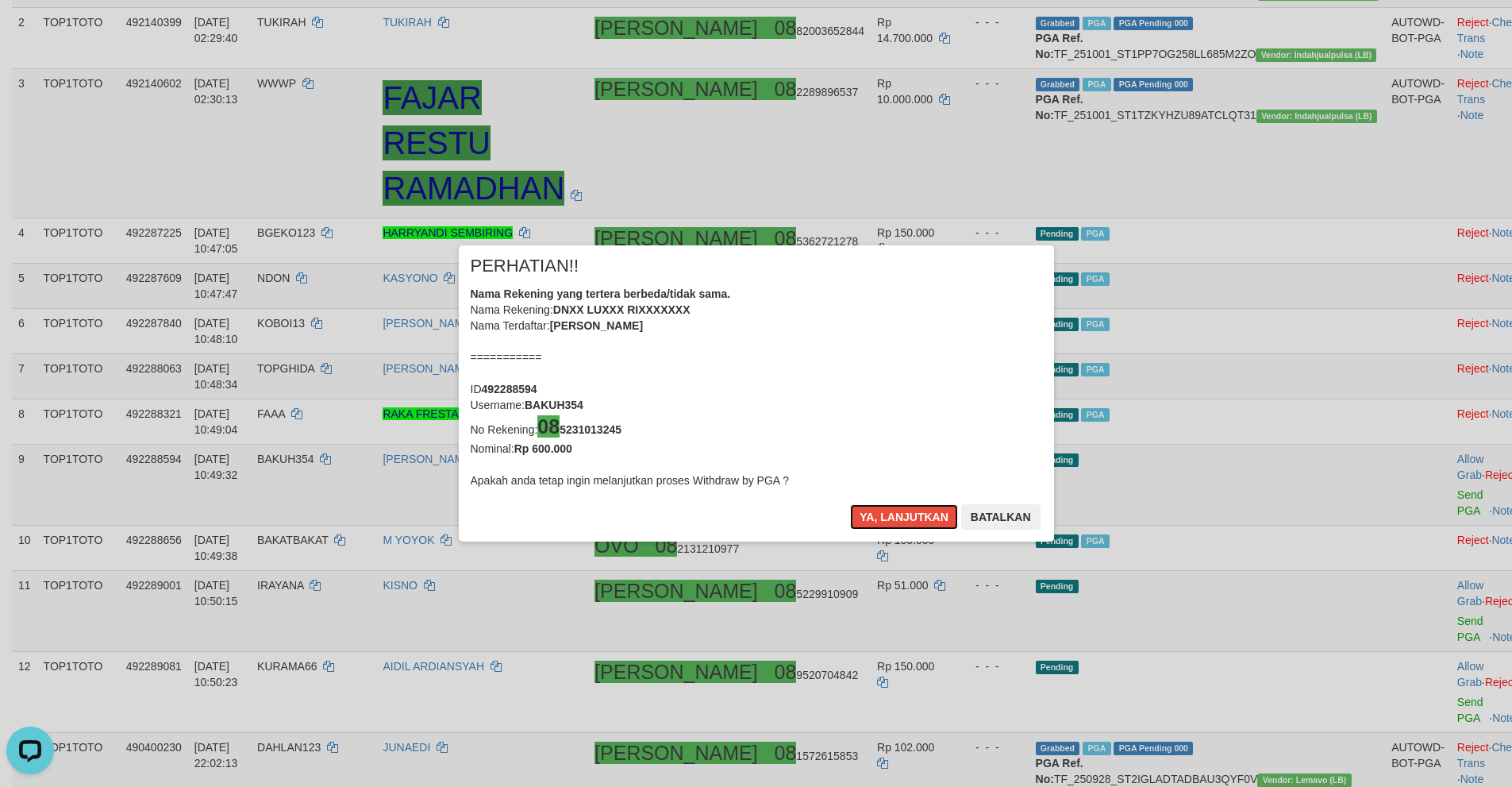
click at [895, 515] on button "Ya, lanjutkan" at bounding box center [904, 516] width 108 height 26
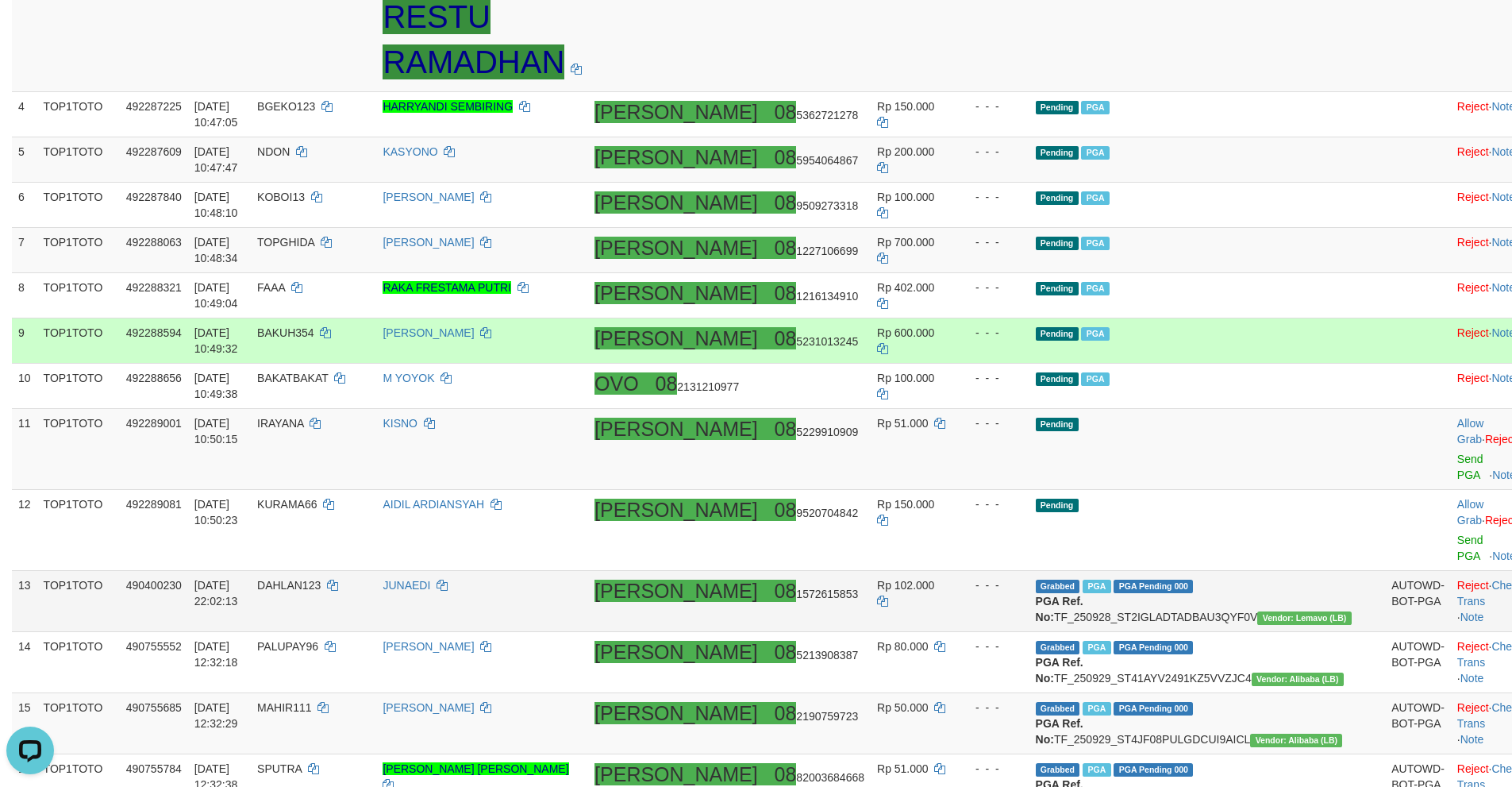
scroll to position [453, 0]
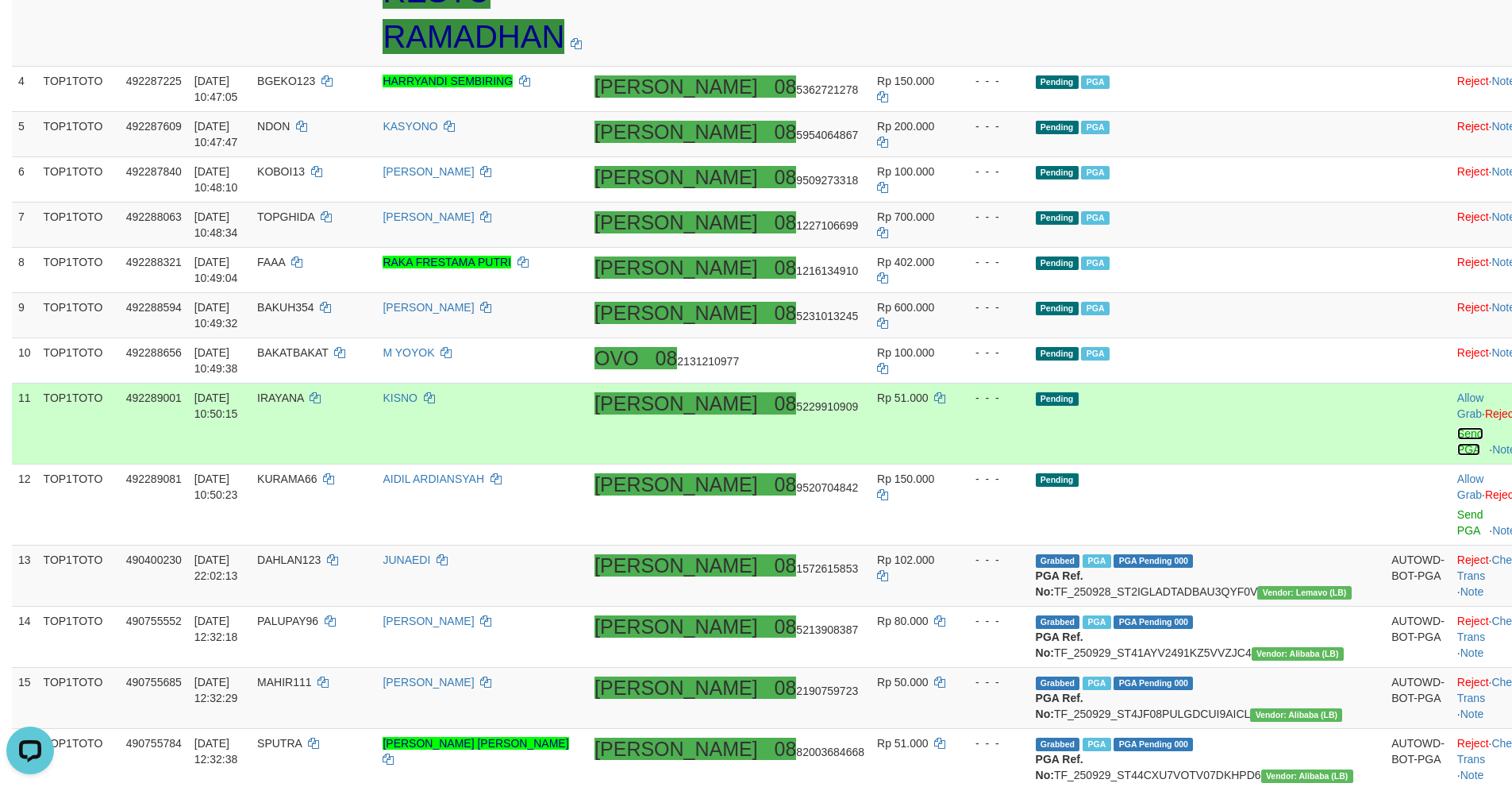
click at [1457, 427] on link "Send PGA" at bounding box center [1471, 441] width 27 height 28
click at [1457, 508] on link "Send PGA" at bounding box center [1471, 522] width 27 height 28
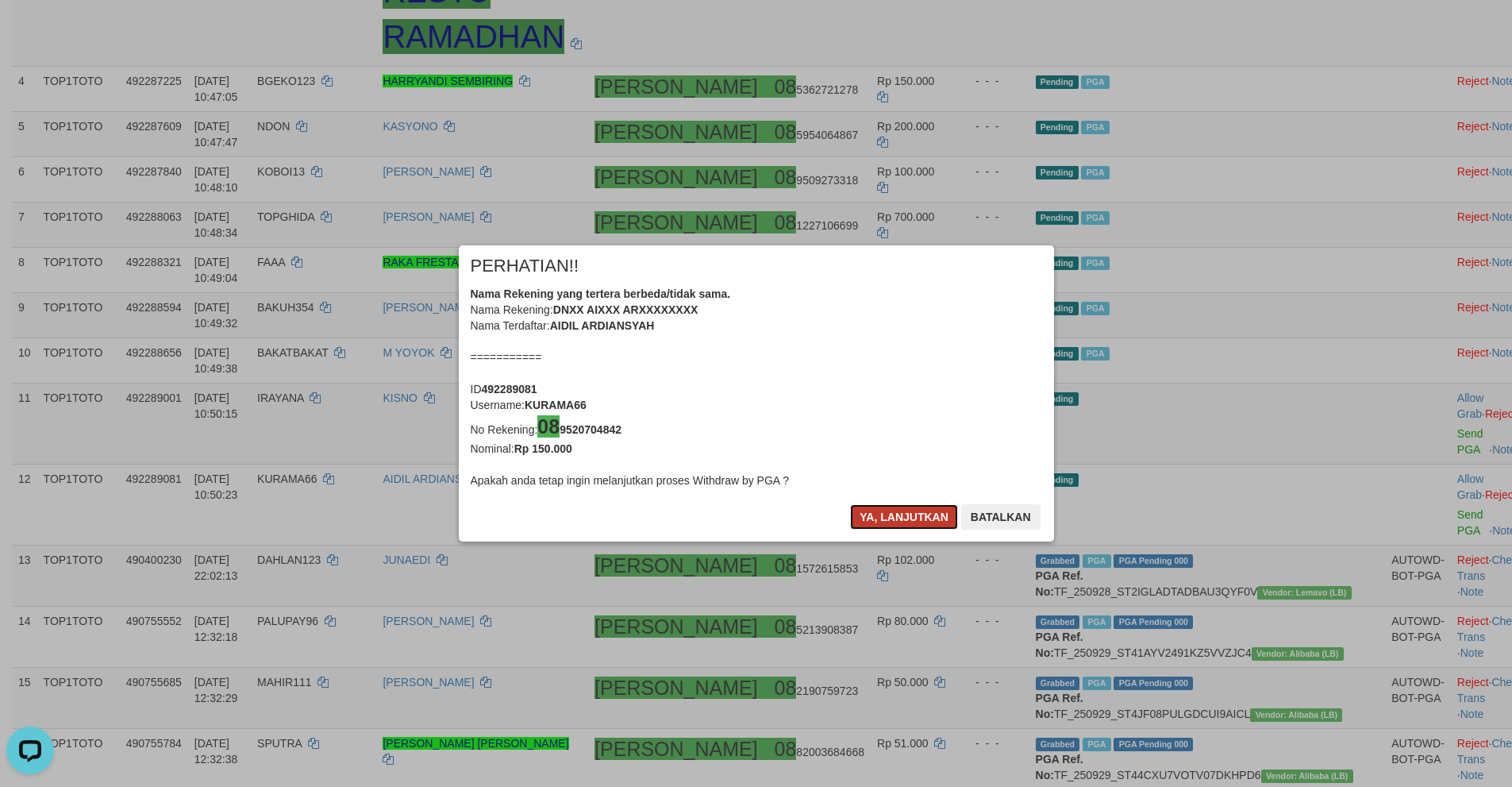
click at [890, 515] on button "Ya, lanjutkan" at bounding box center [904, 516] width 108 height 26
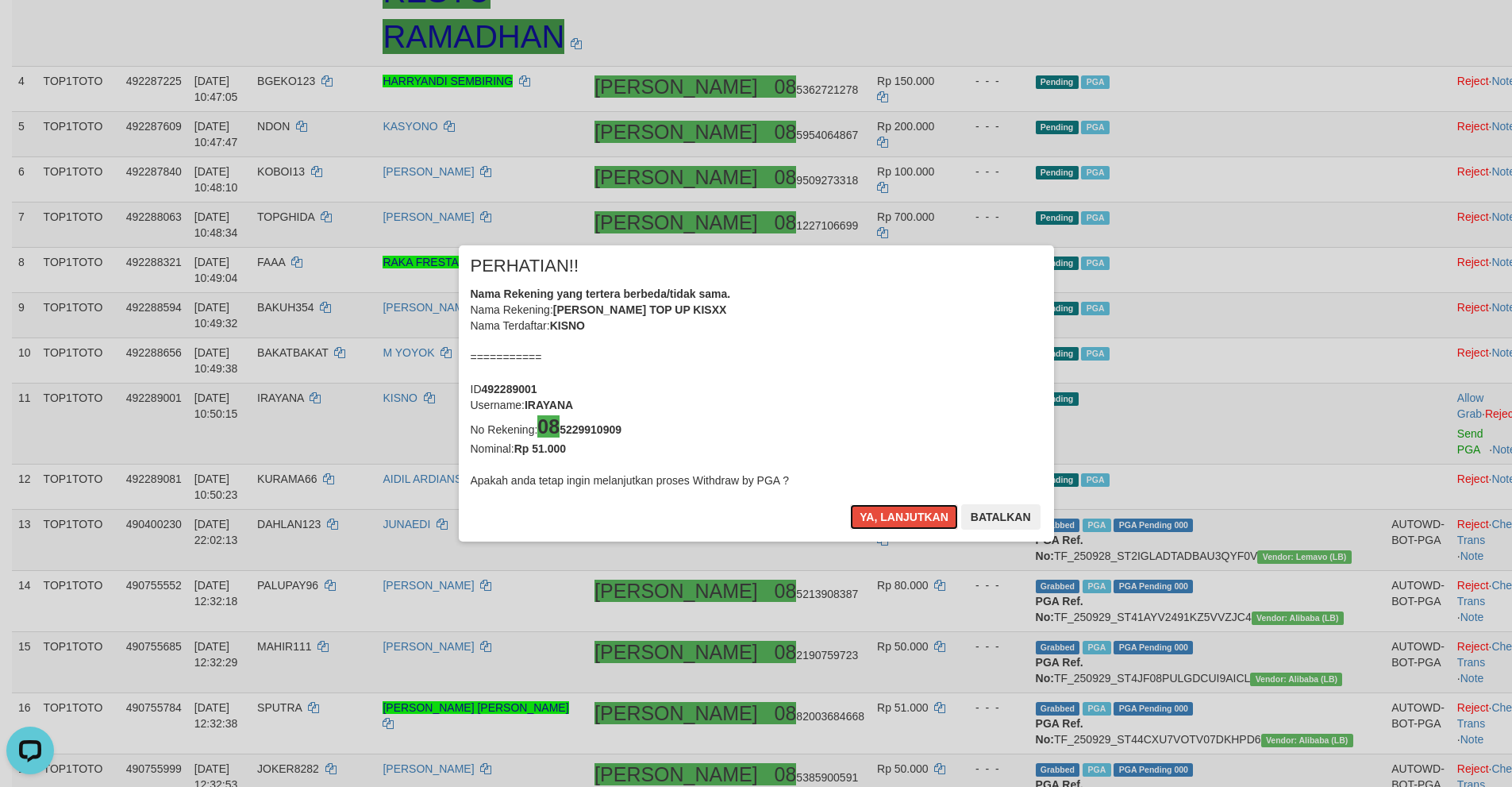
click at [890, 515] on button "Ya, lanjutkan" at bounding box center [904, 516] width 108 height 26
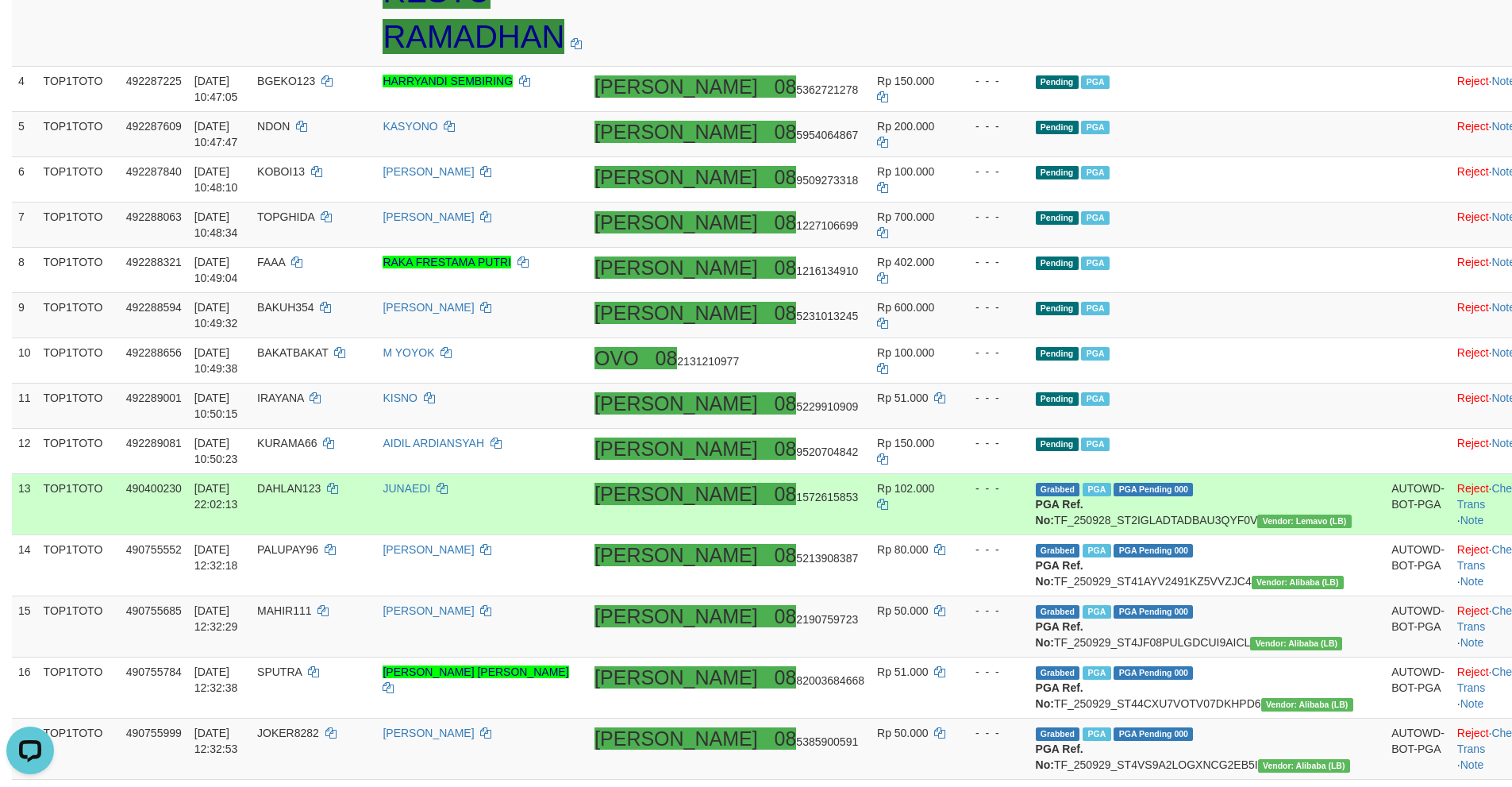
scroll to position [445, 0]
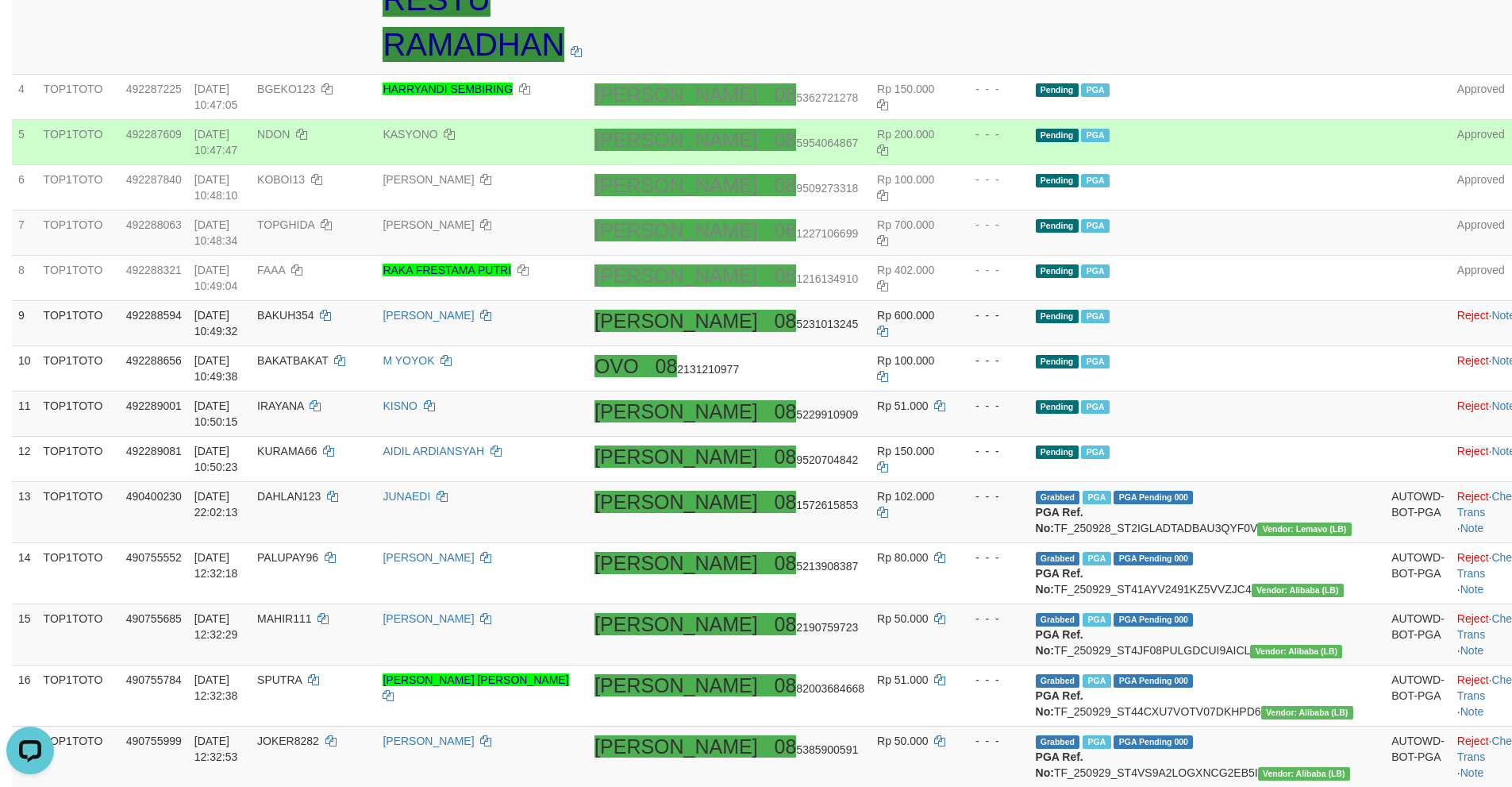
click at [1181, 162] on td "Pending PGA" at bounding box center [1207, 142] width 356 height 46
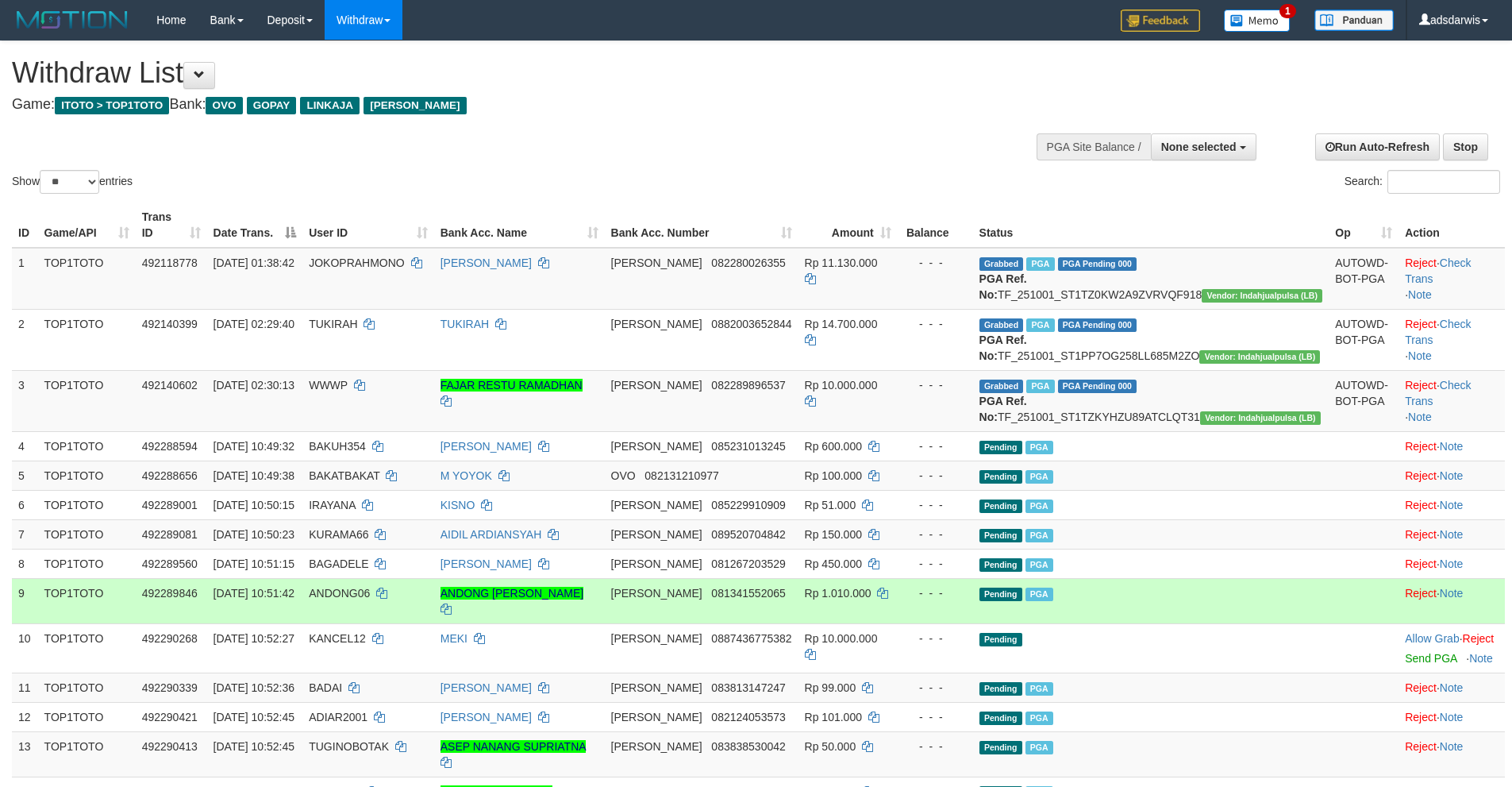
select select
select select "**"
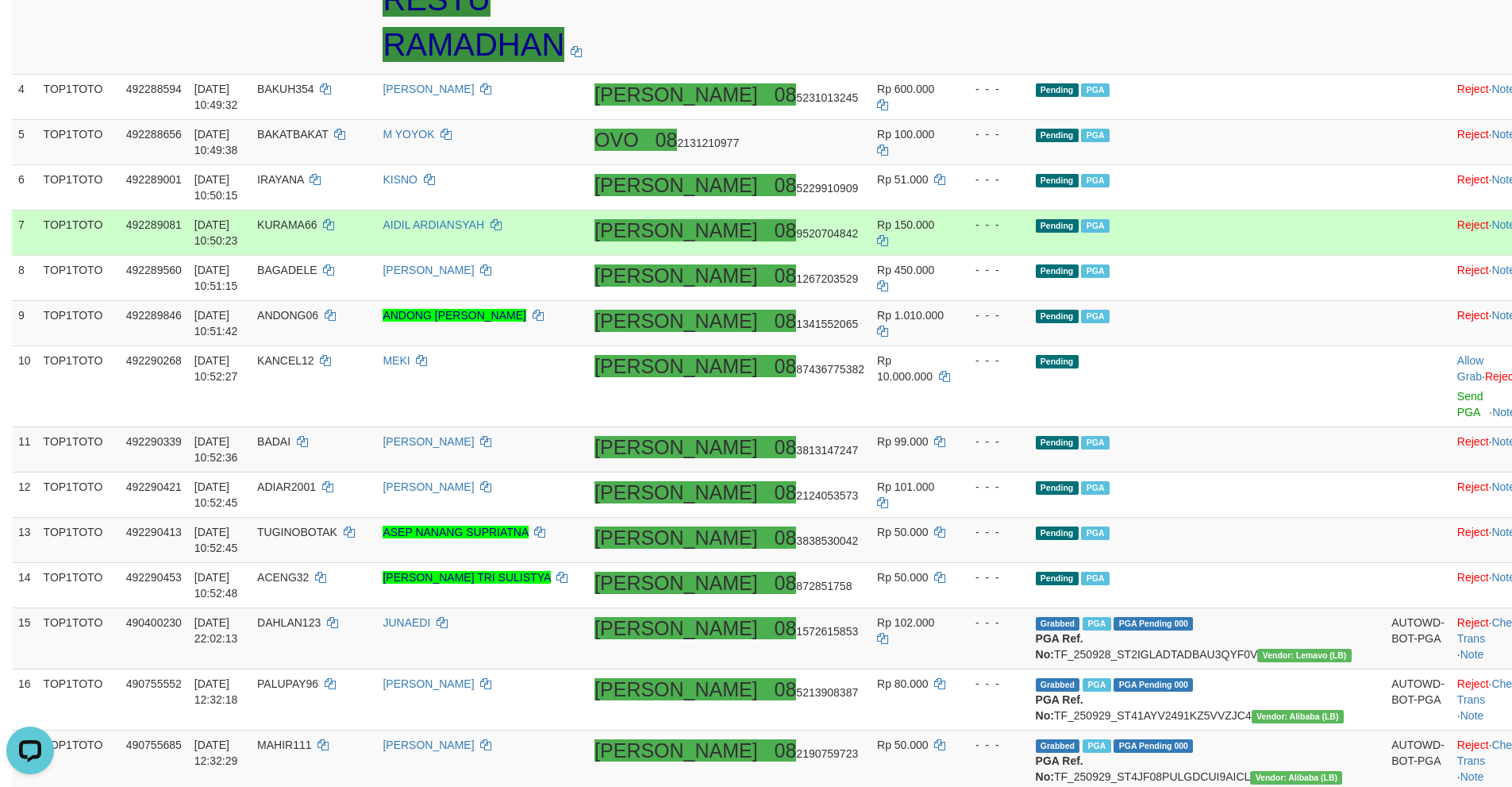
click at [1238, 236] on td "Pending PGA" at bounding box center [1207, 232] width 356 height 46
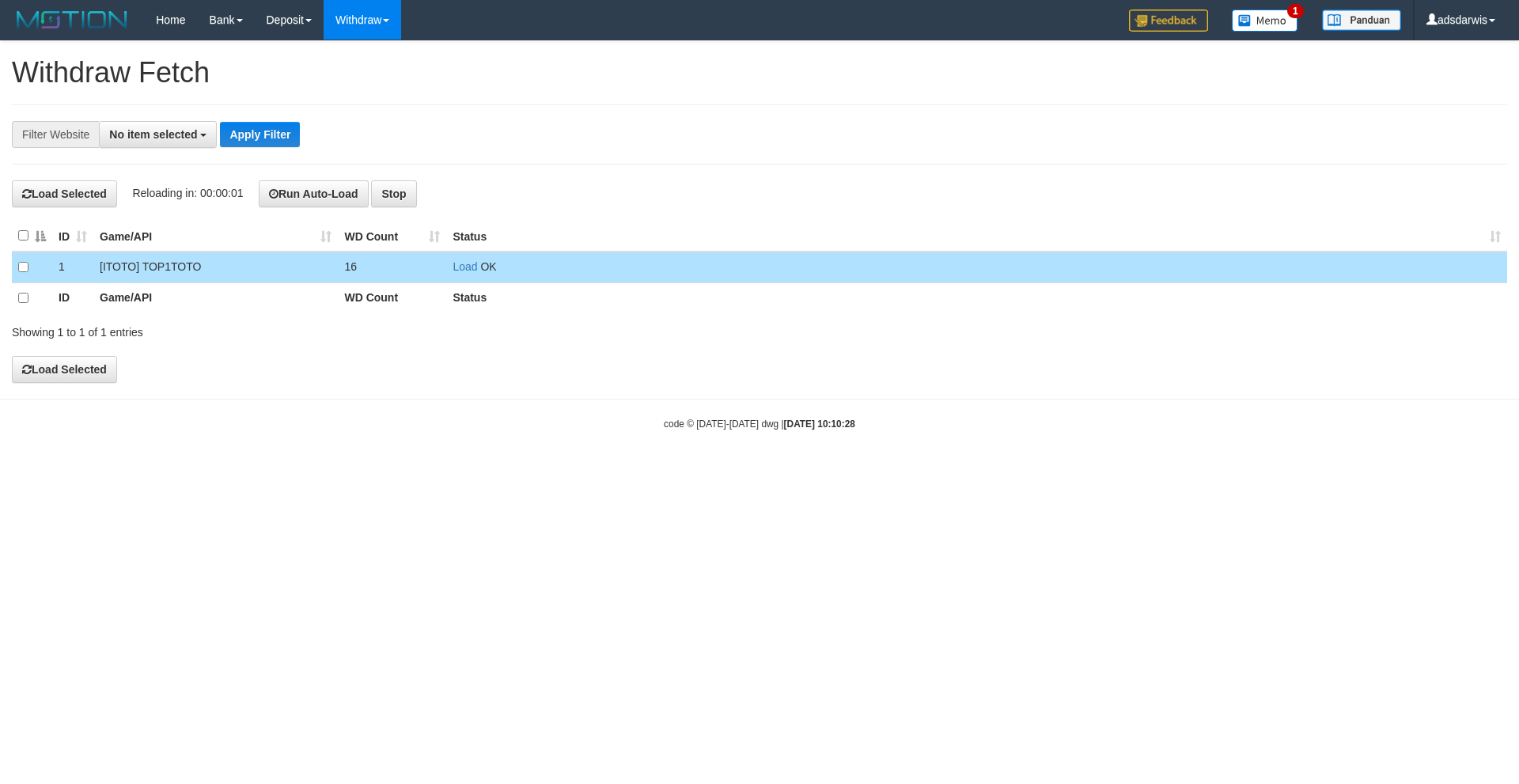
select select
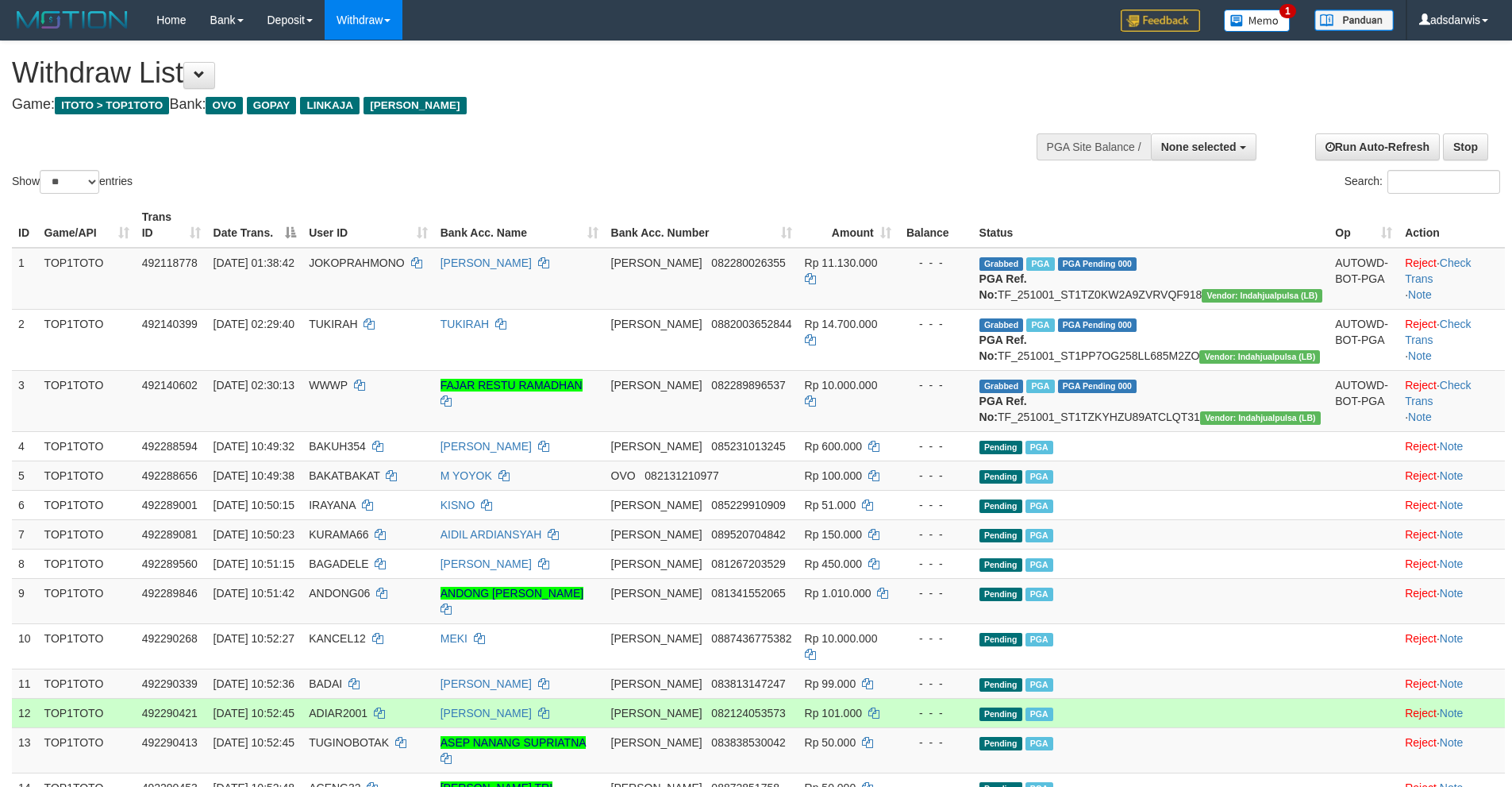
select select
select select "**"
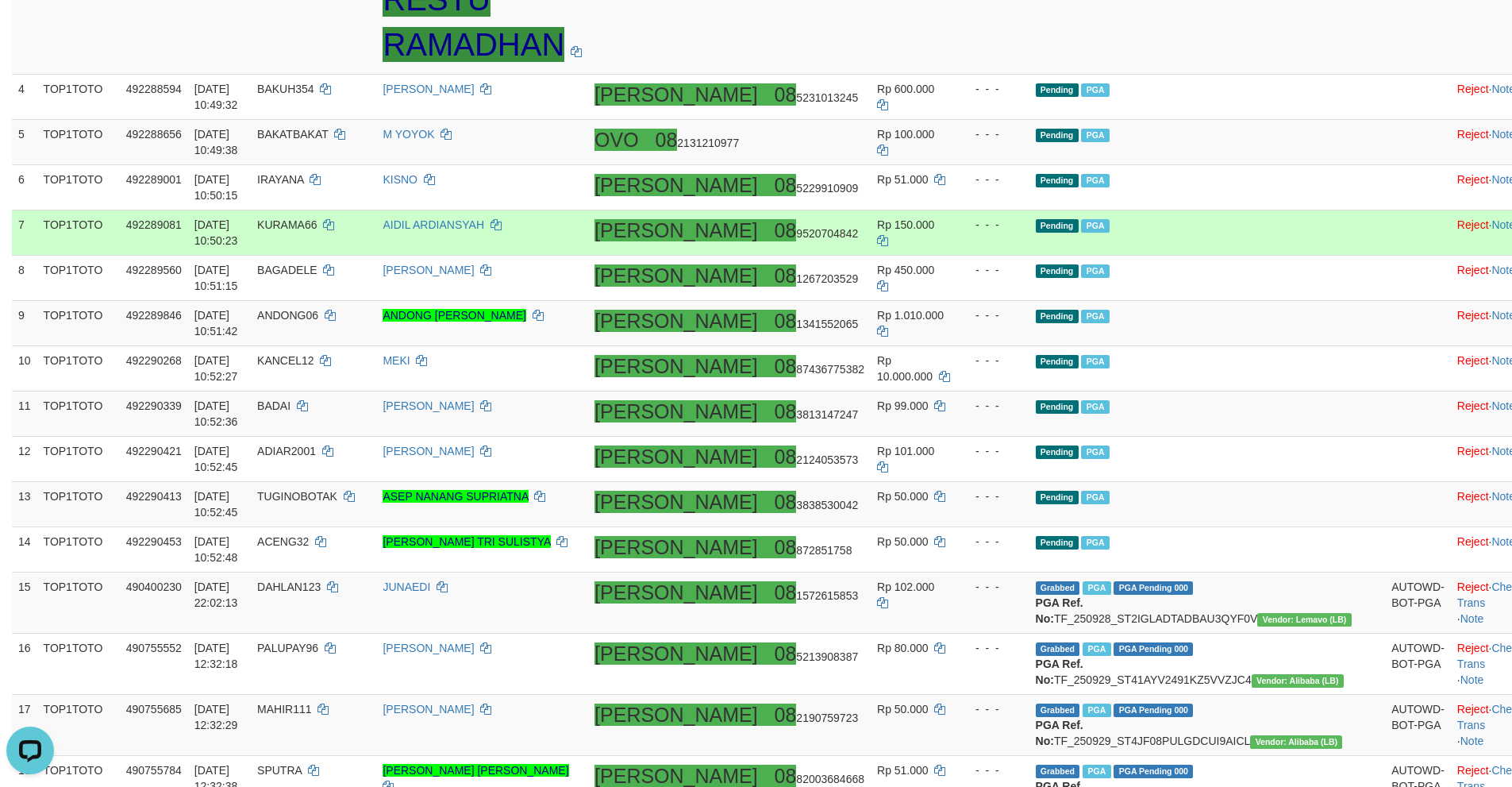
click at [1250, 243] on td "Pending PGA" at bounding box center [1207, 232] width 356 height 46
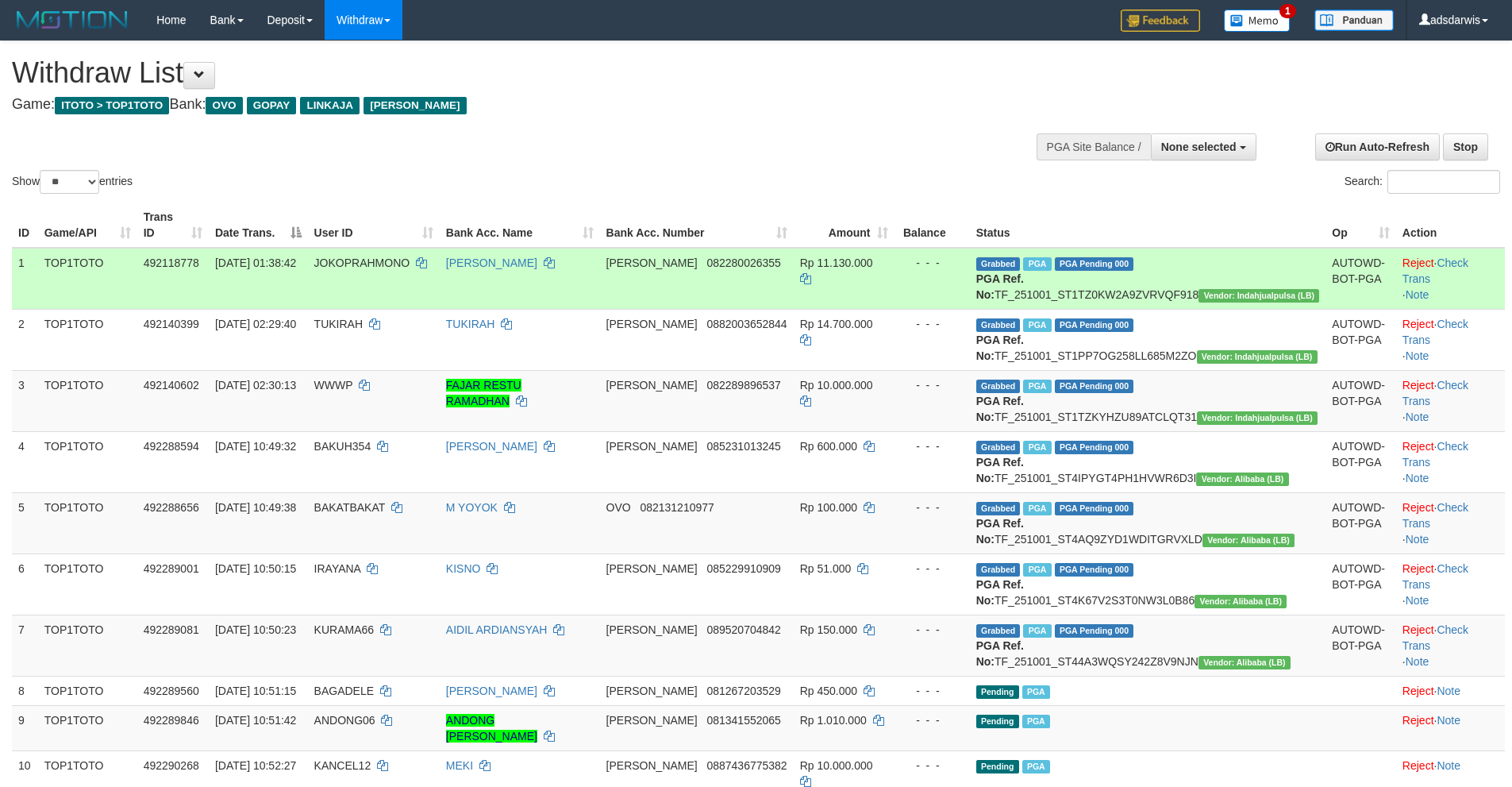
select select
select select "**"
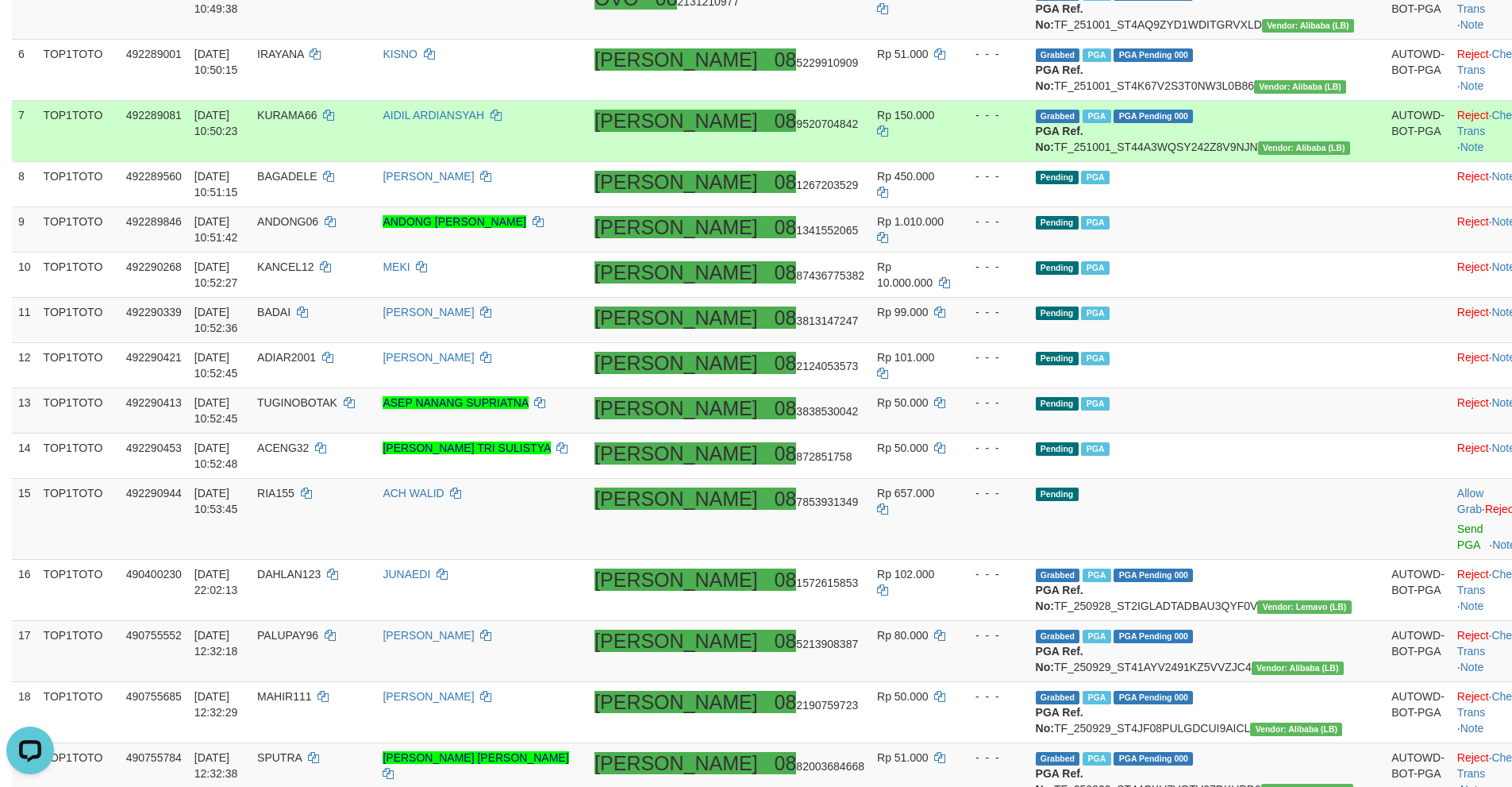
scroll to position [604, 0]
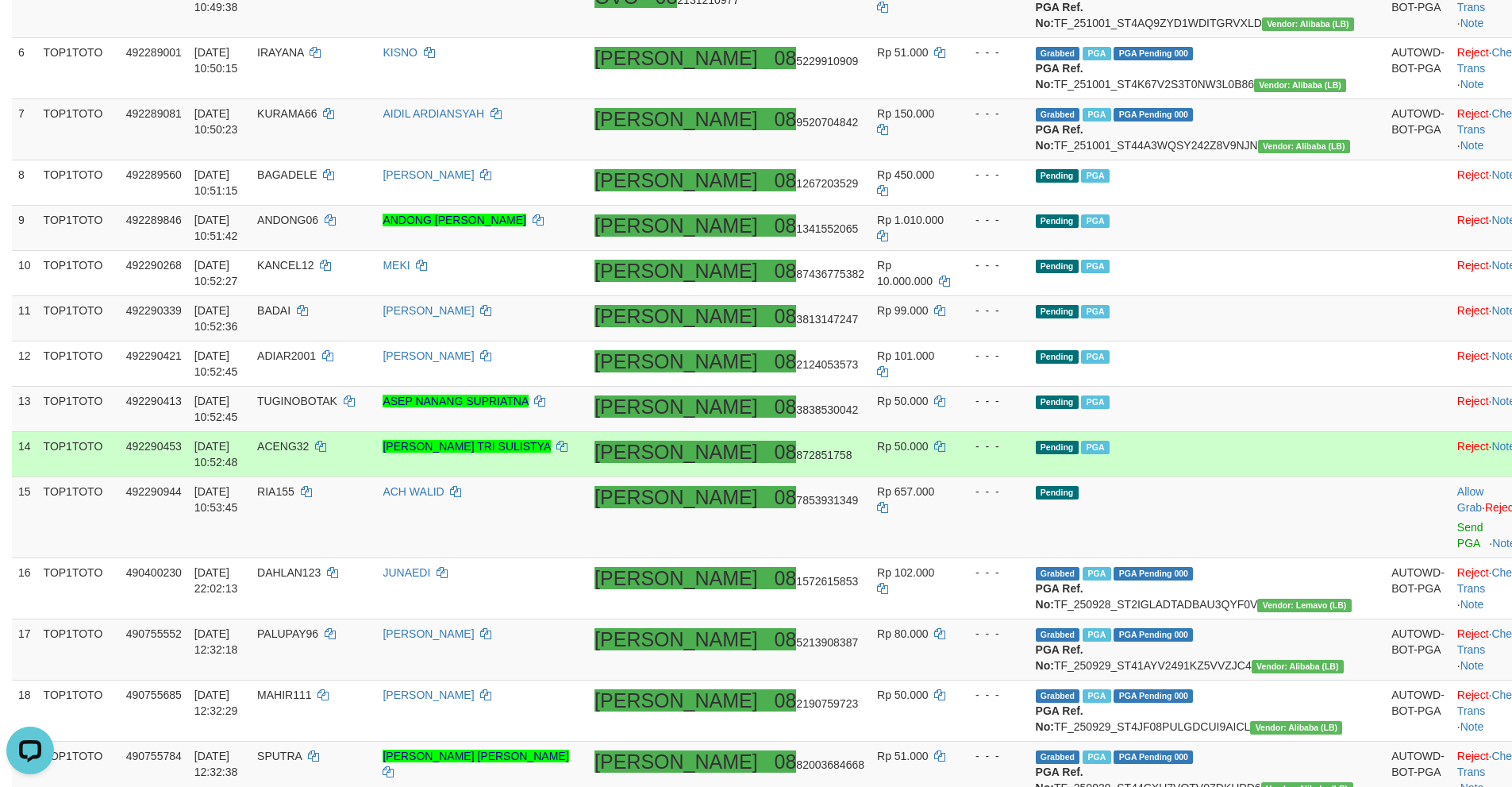
click at [1290, 477] on td "Pending PGA" at bounding box center [1207, 454] width 356 height 46
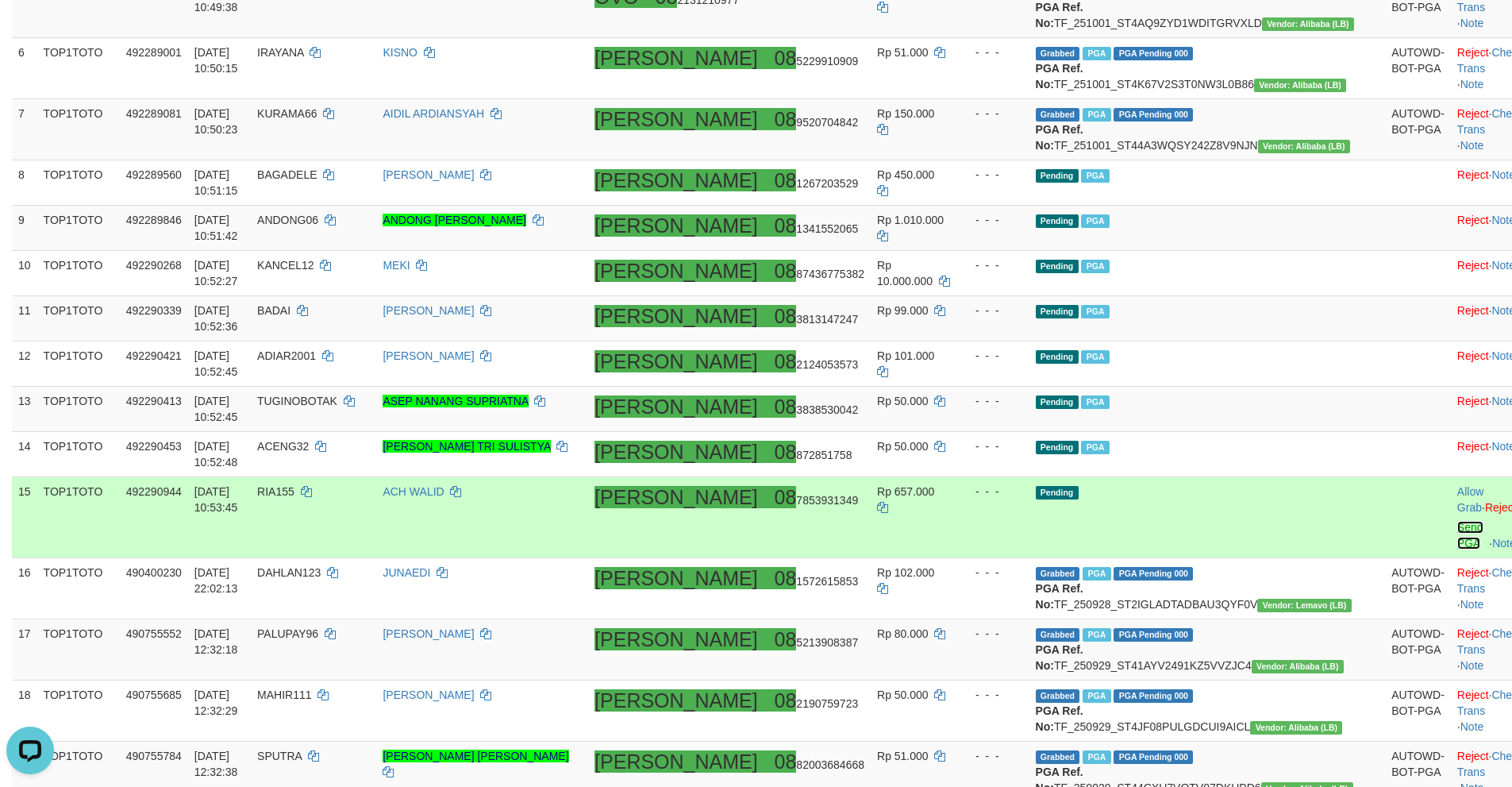
click at [1457, 550] on link "Send PGA" at bounding box center [1471, 535] width 27 height 28
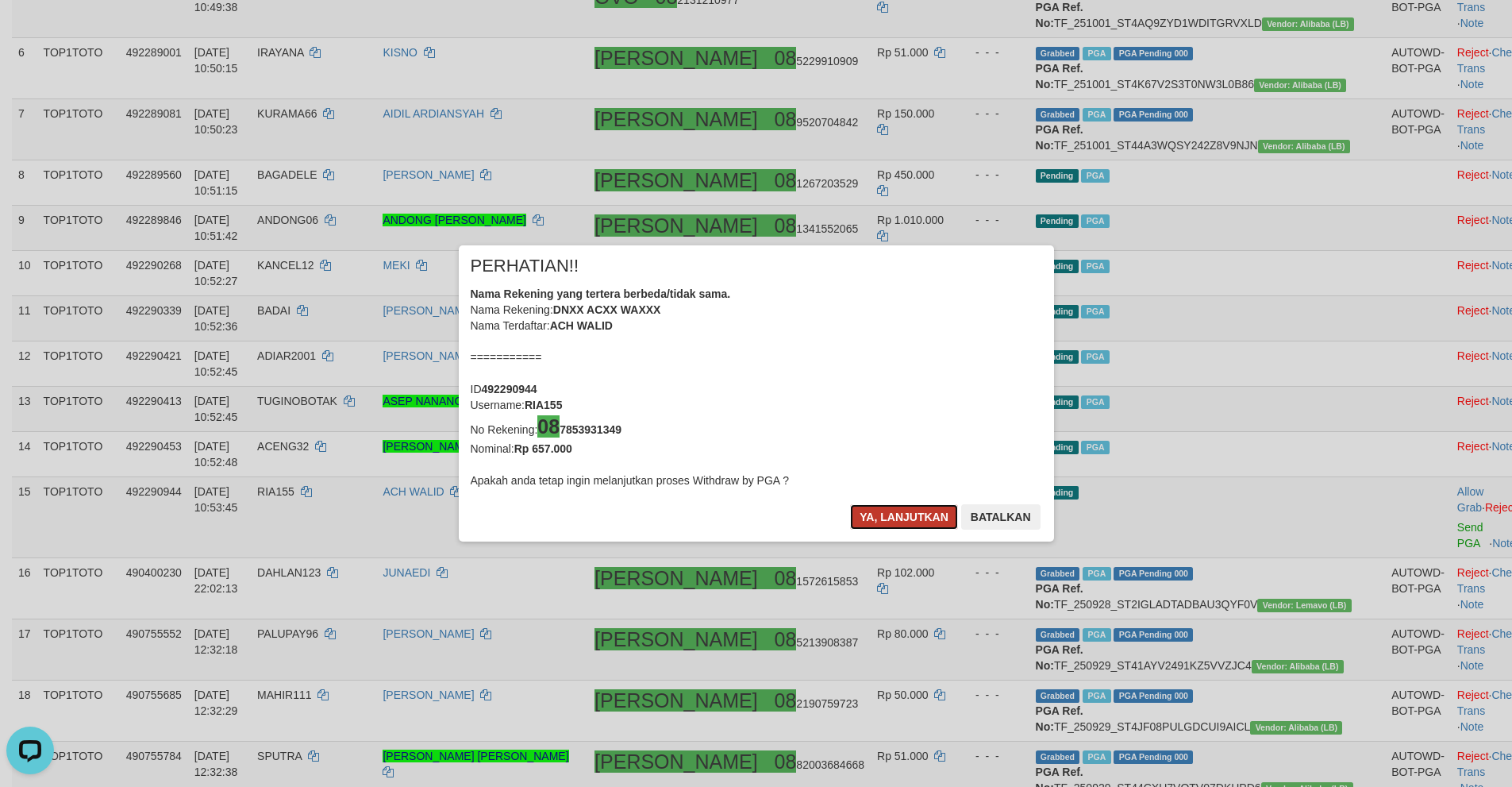
click at [866, 521] on button "Ya, lanjutkan" at bounding box center [904, 516] width 108 height 26
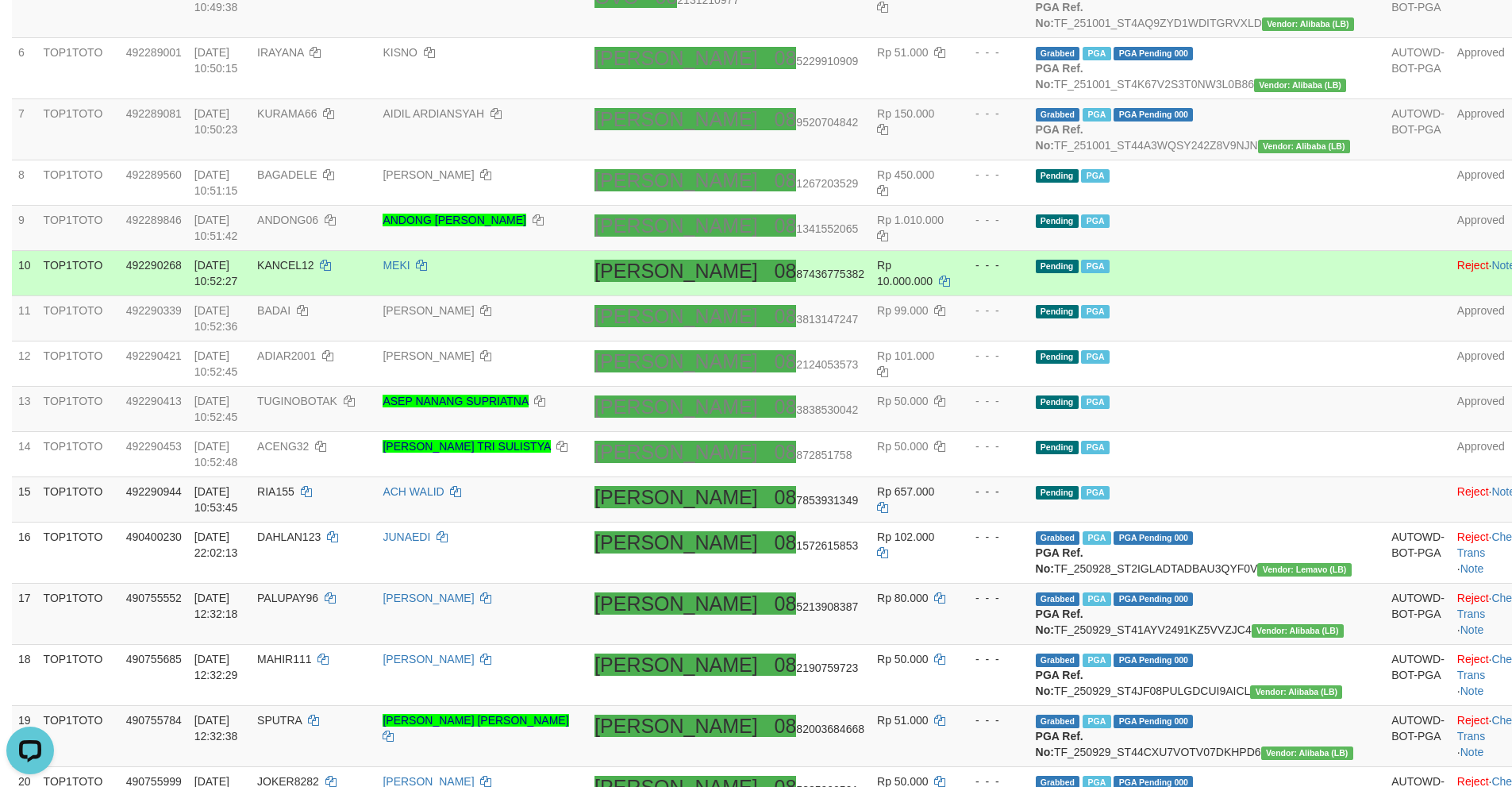
click at [1186, 296] on td "Pending PGA" at bounding box center [1207, 273] width 356 height 46
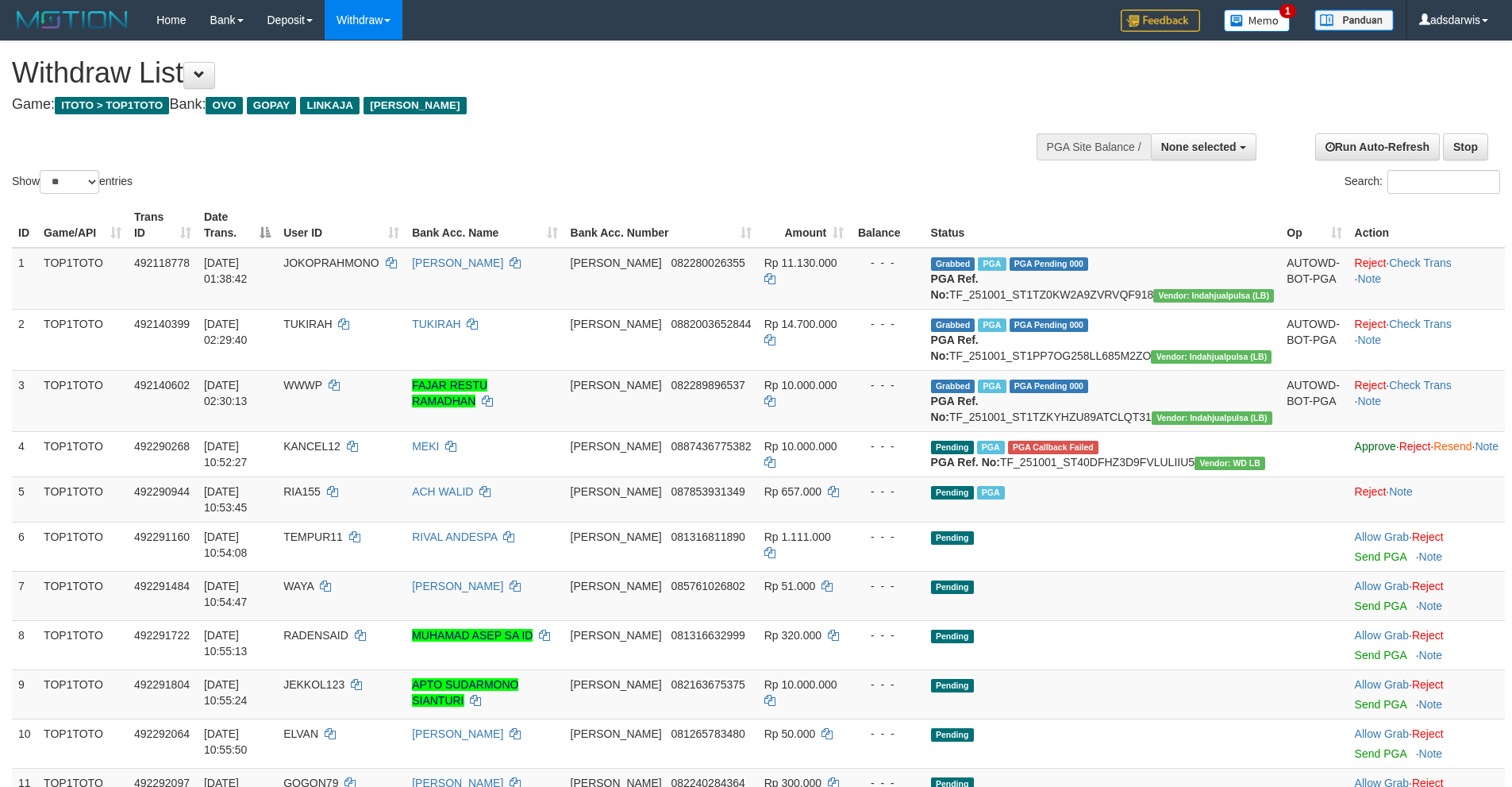
select select
select select "**"
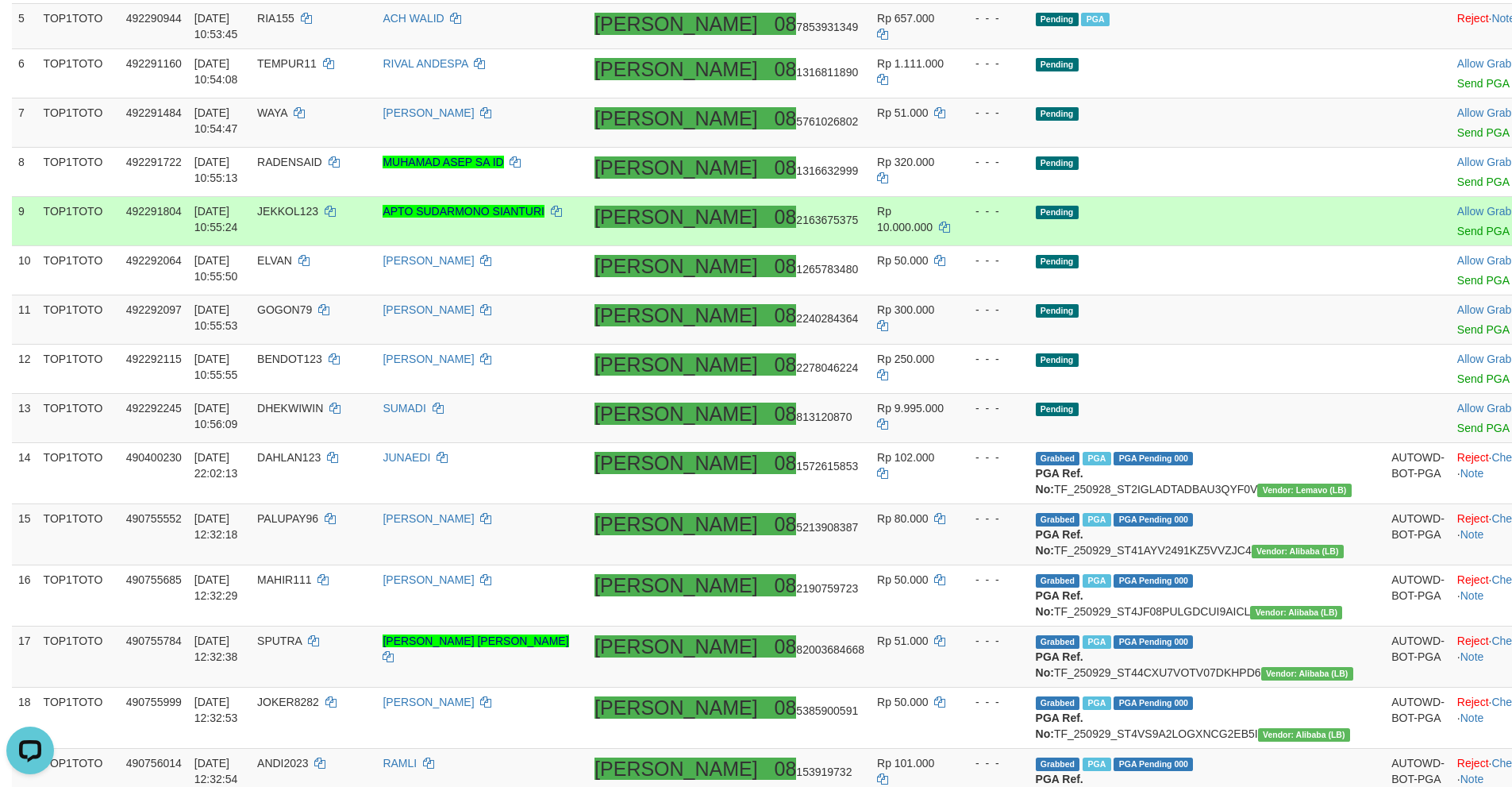
click at [1511, 218] on link "Reject" at bounding box center [1529, 211] width 32 height 12
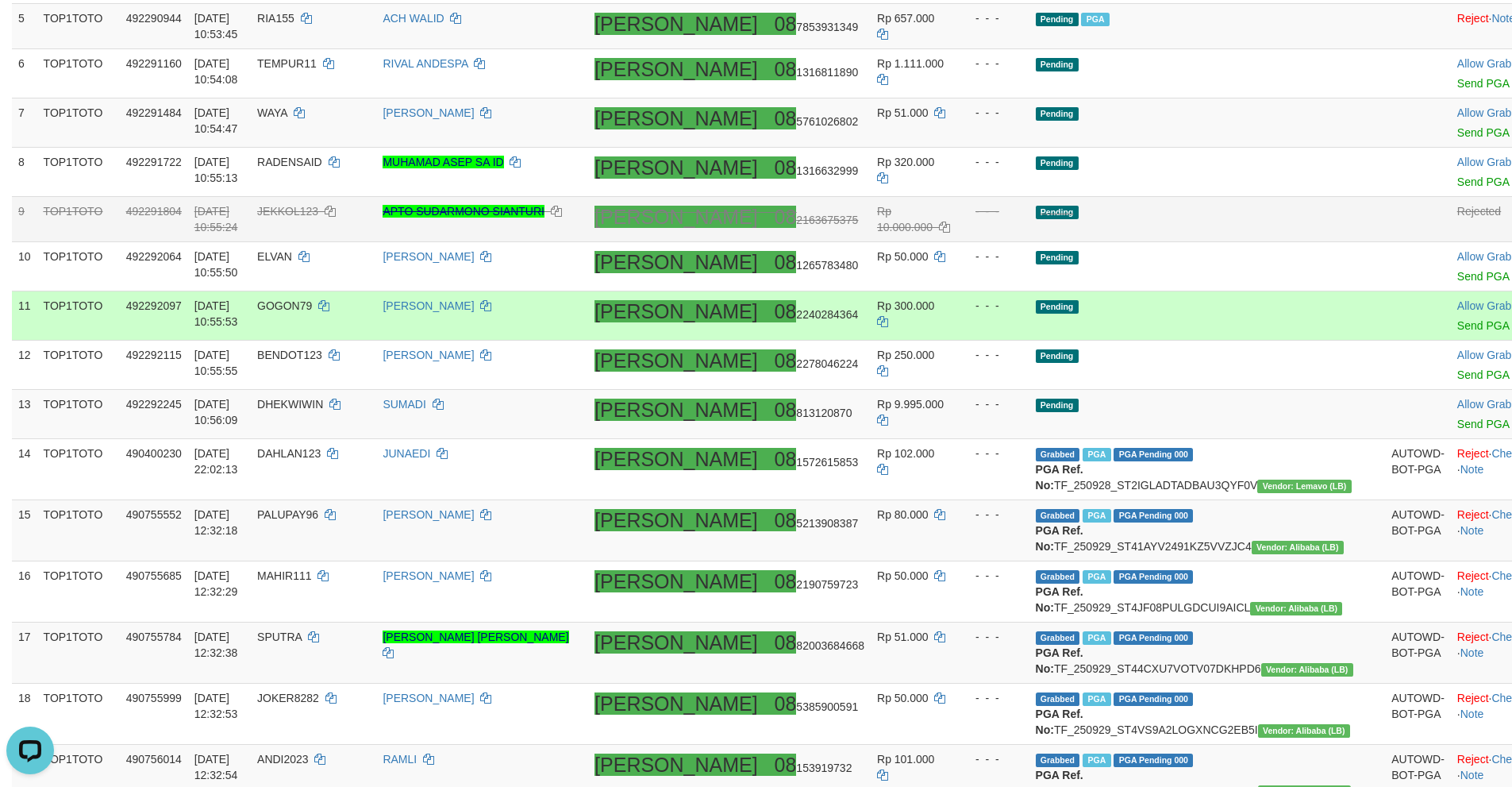
scroll to position [403, 0]
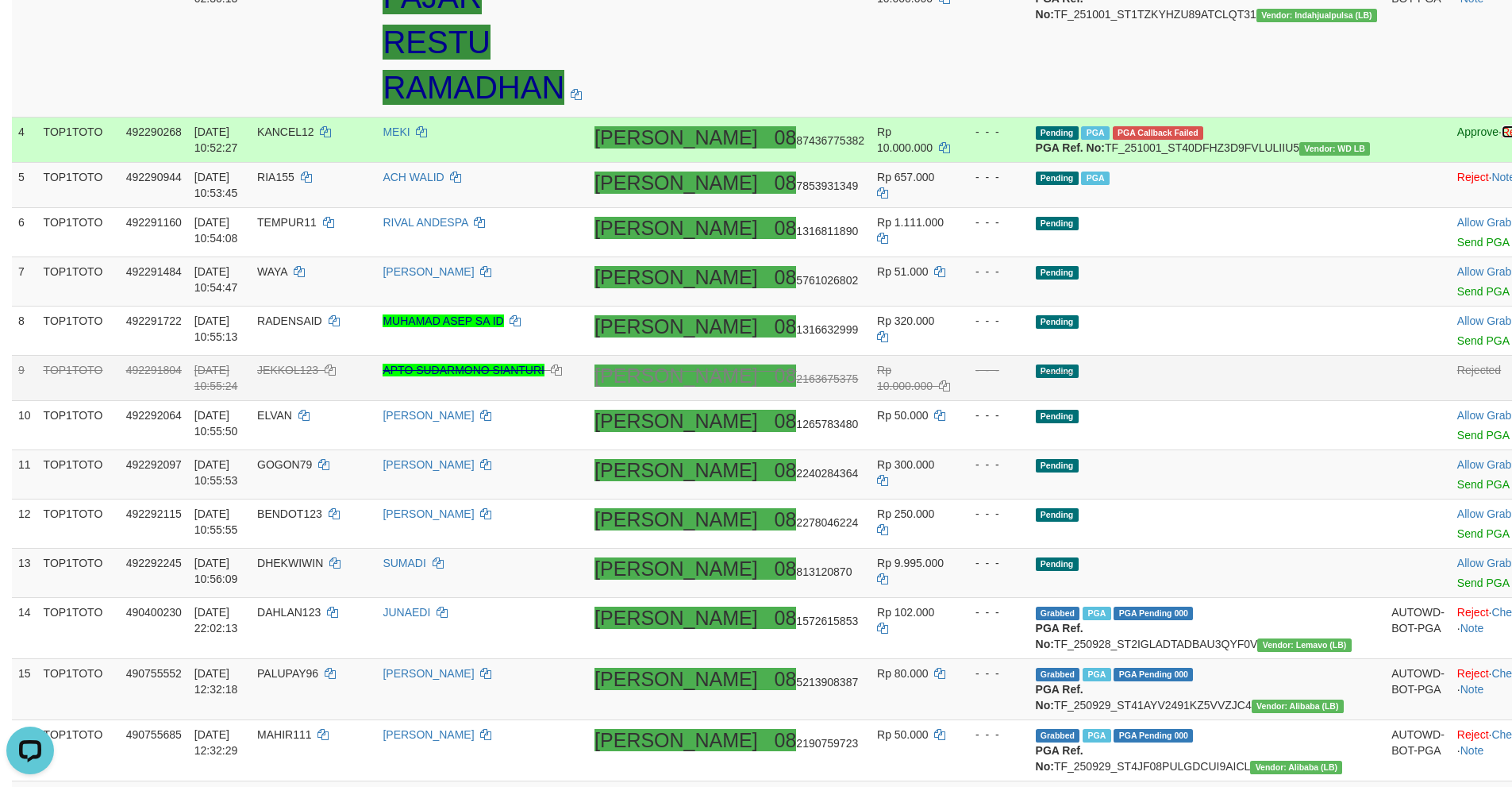
click at [1501, 138] on link "Reject" at bounding box center [1517, 131] width 32 height 12
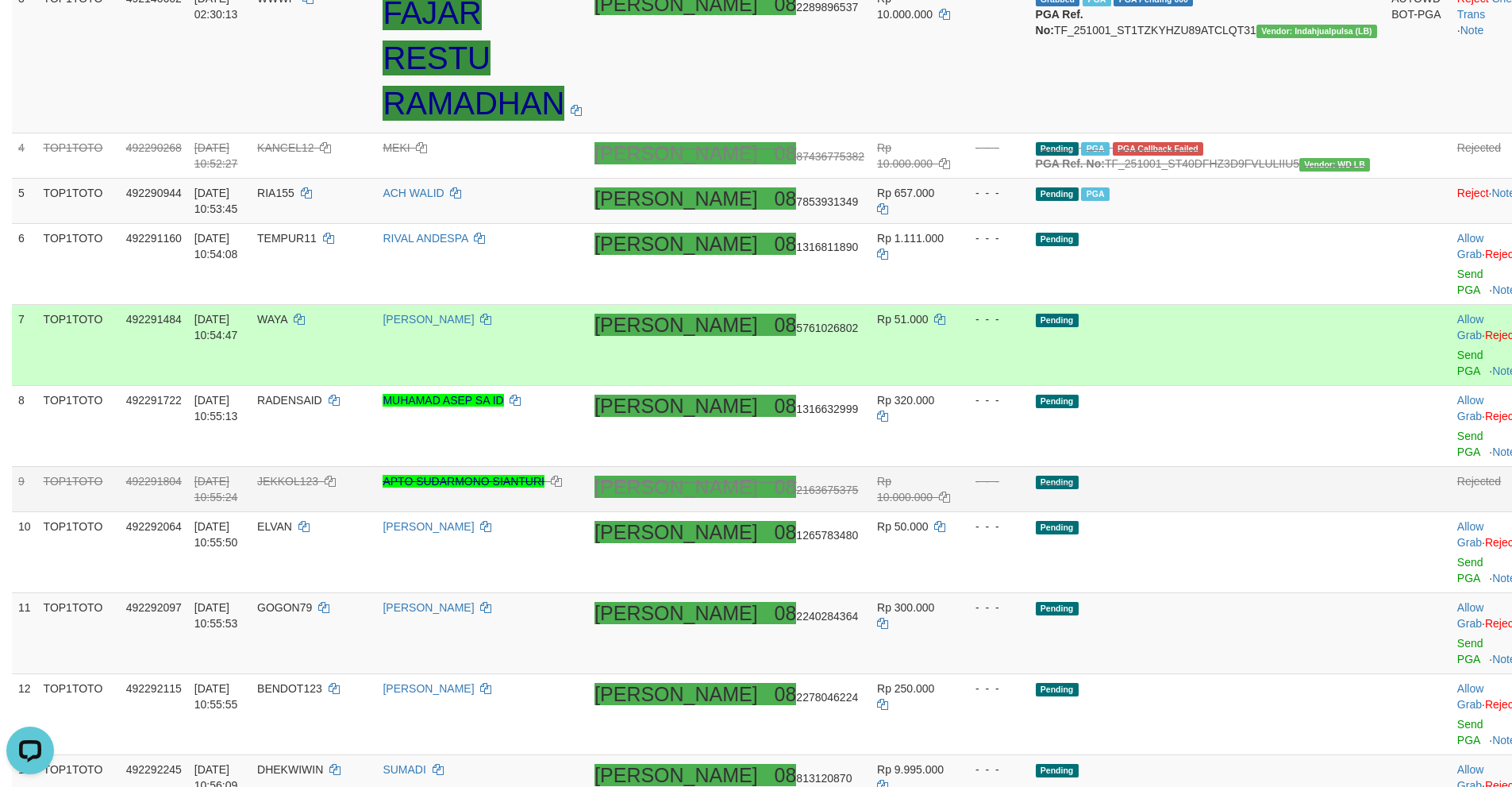
click at [1257, 359] on td "Pending" at bounding box center [1207, 345] width 356 height 81
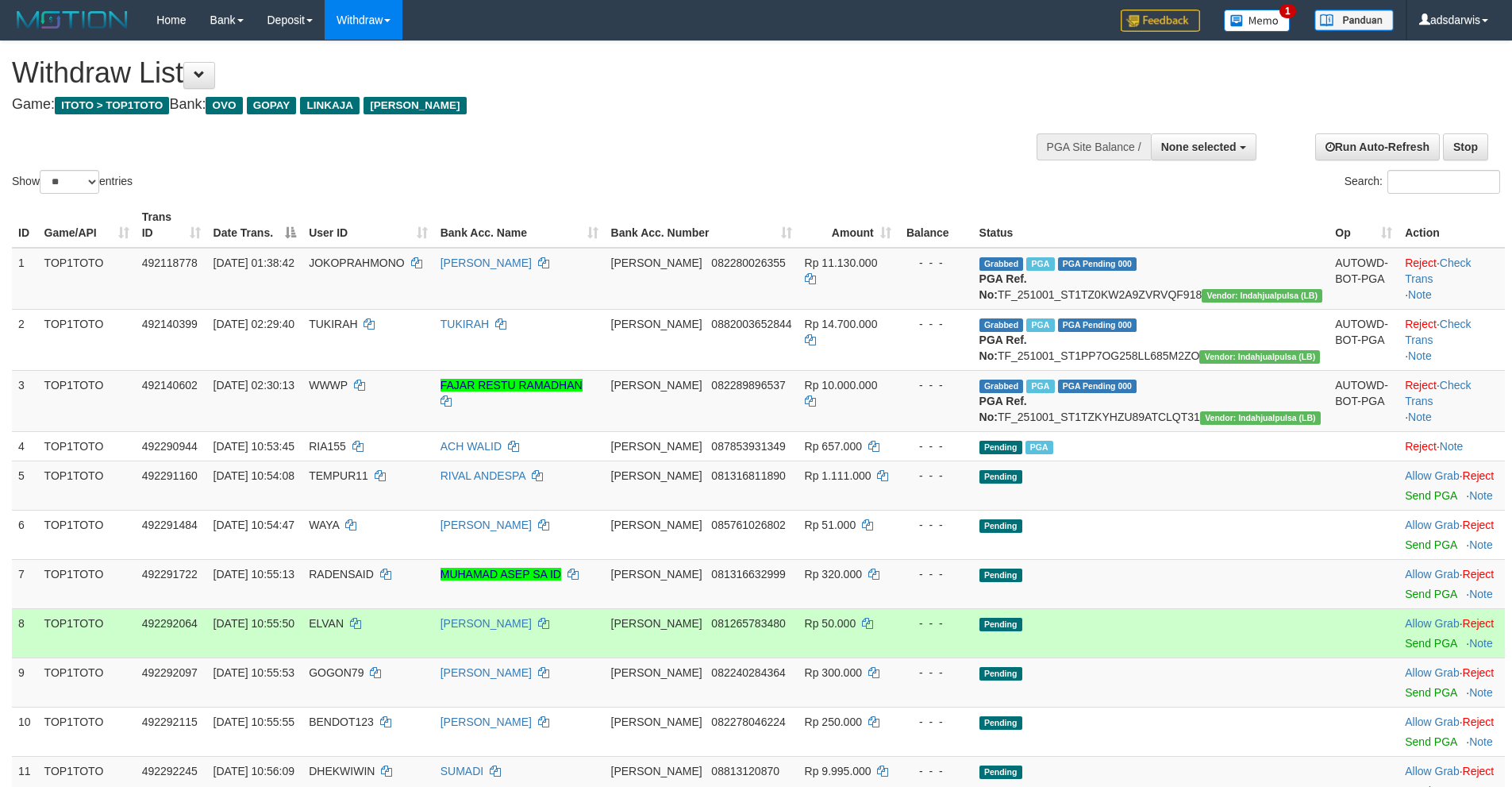
select select
select select "**"
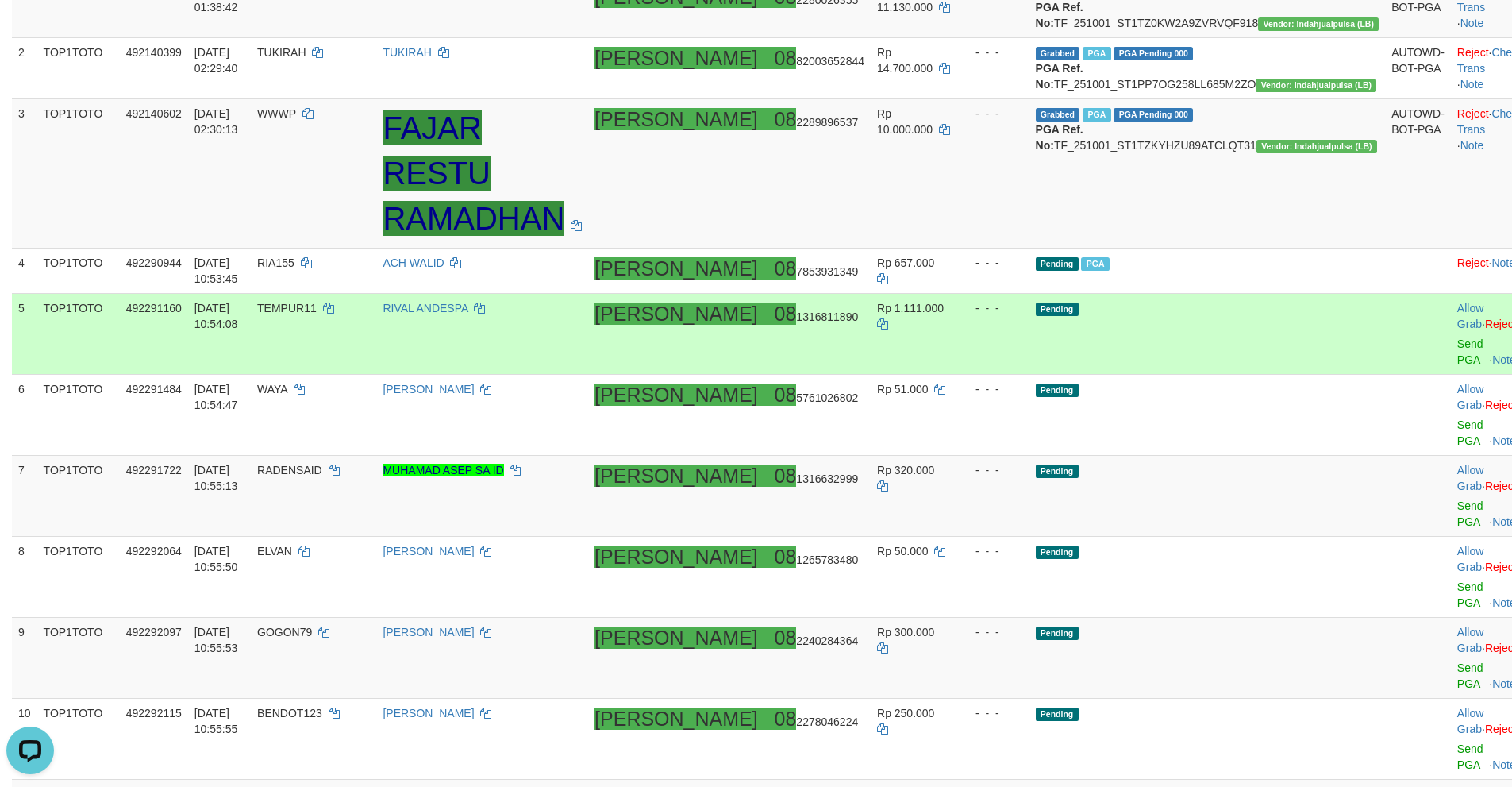
click at [1222, 307] on td "Pending" at bounding box center [1207, 335] width 356 height 81
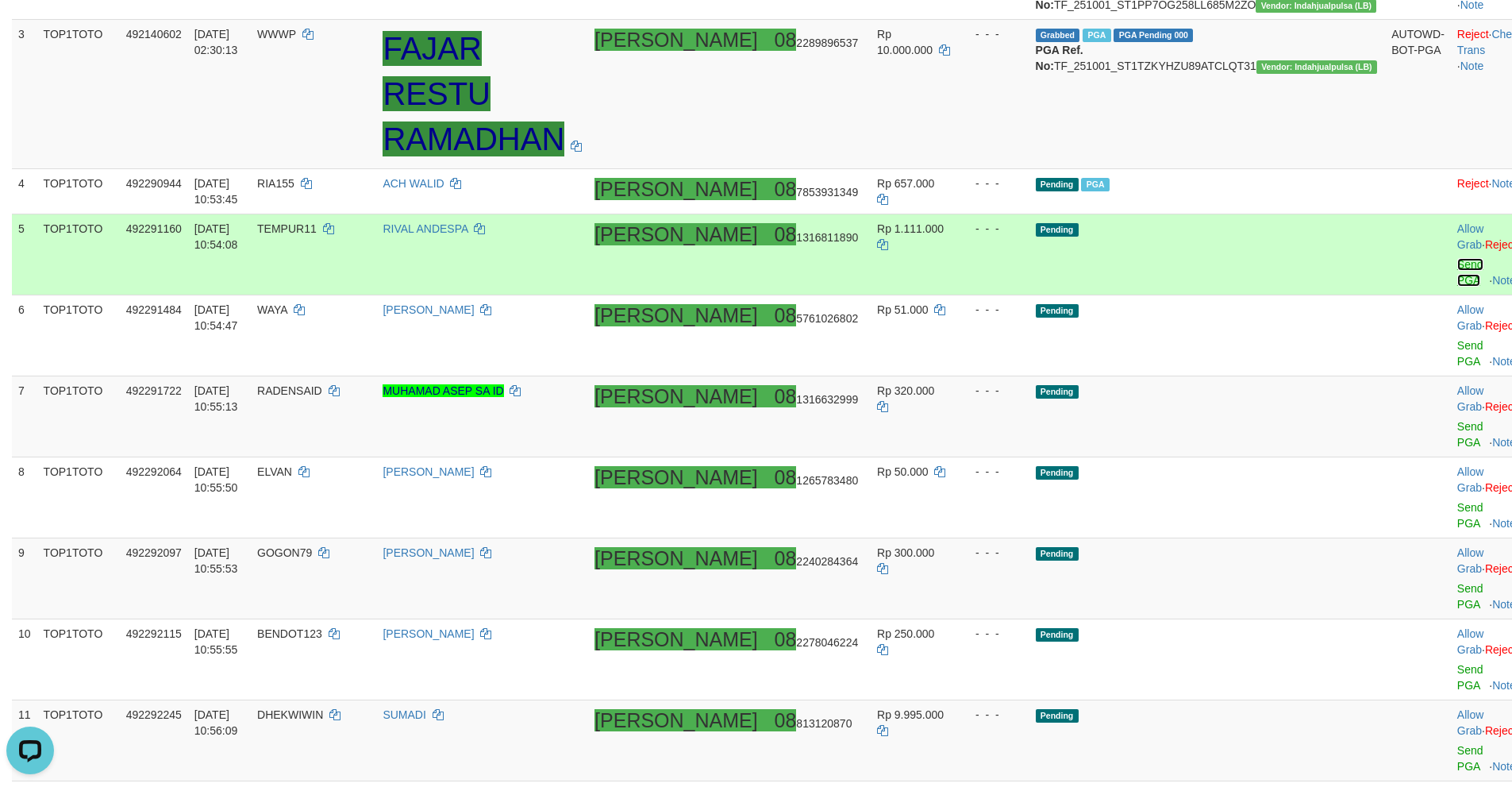
click at [1457, 260] on link "Send PGA" at bounding box center [1471, 272] width 27 height 28
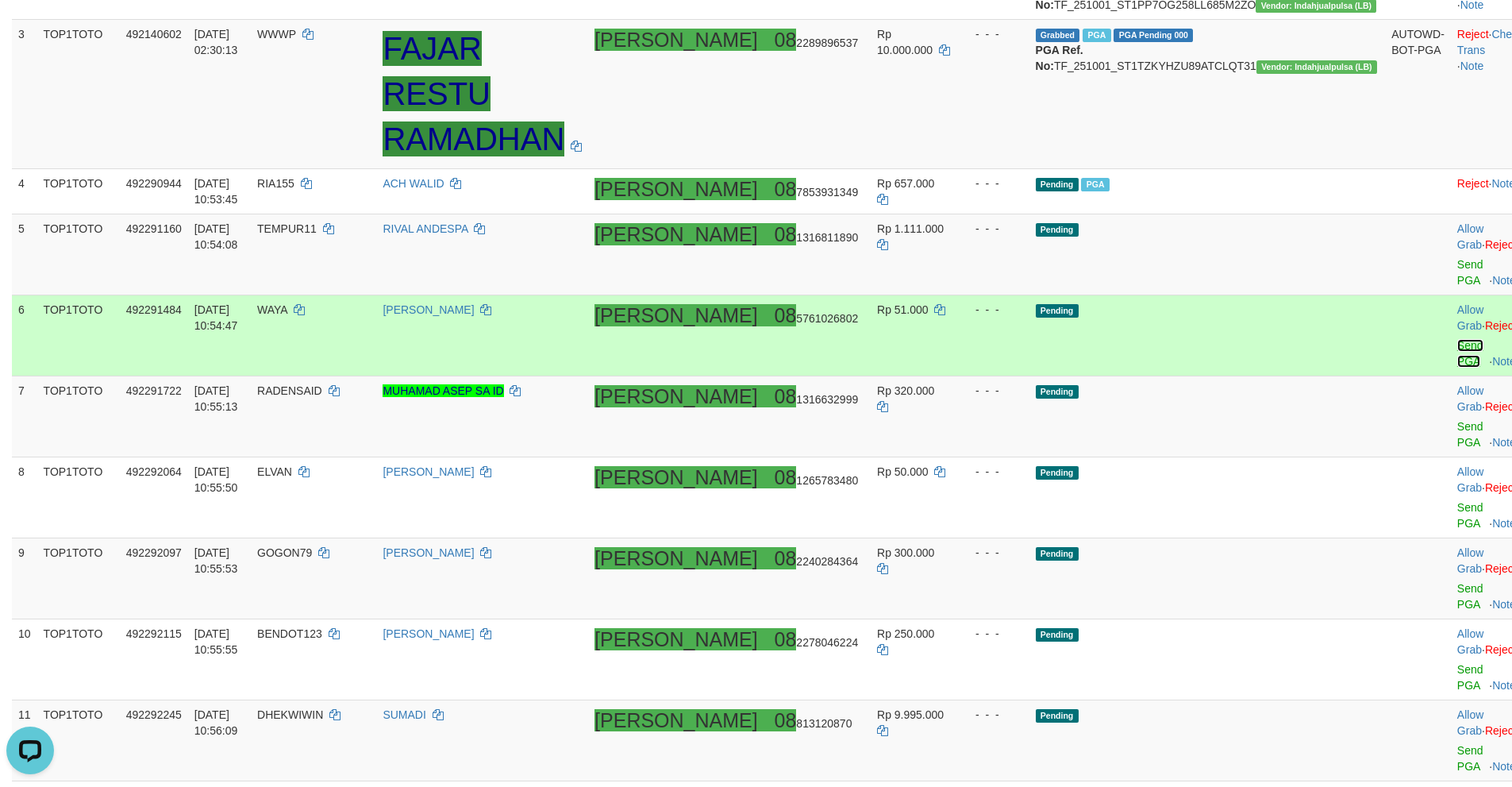
click at [1457, 339] on link "Send PGA" at bounding box center [1471, 353] width 27 height 28
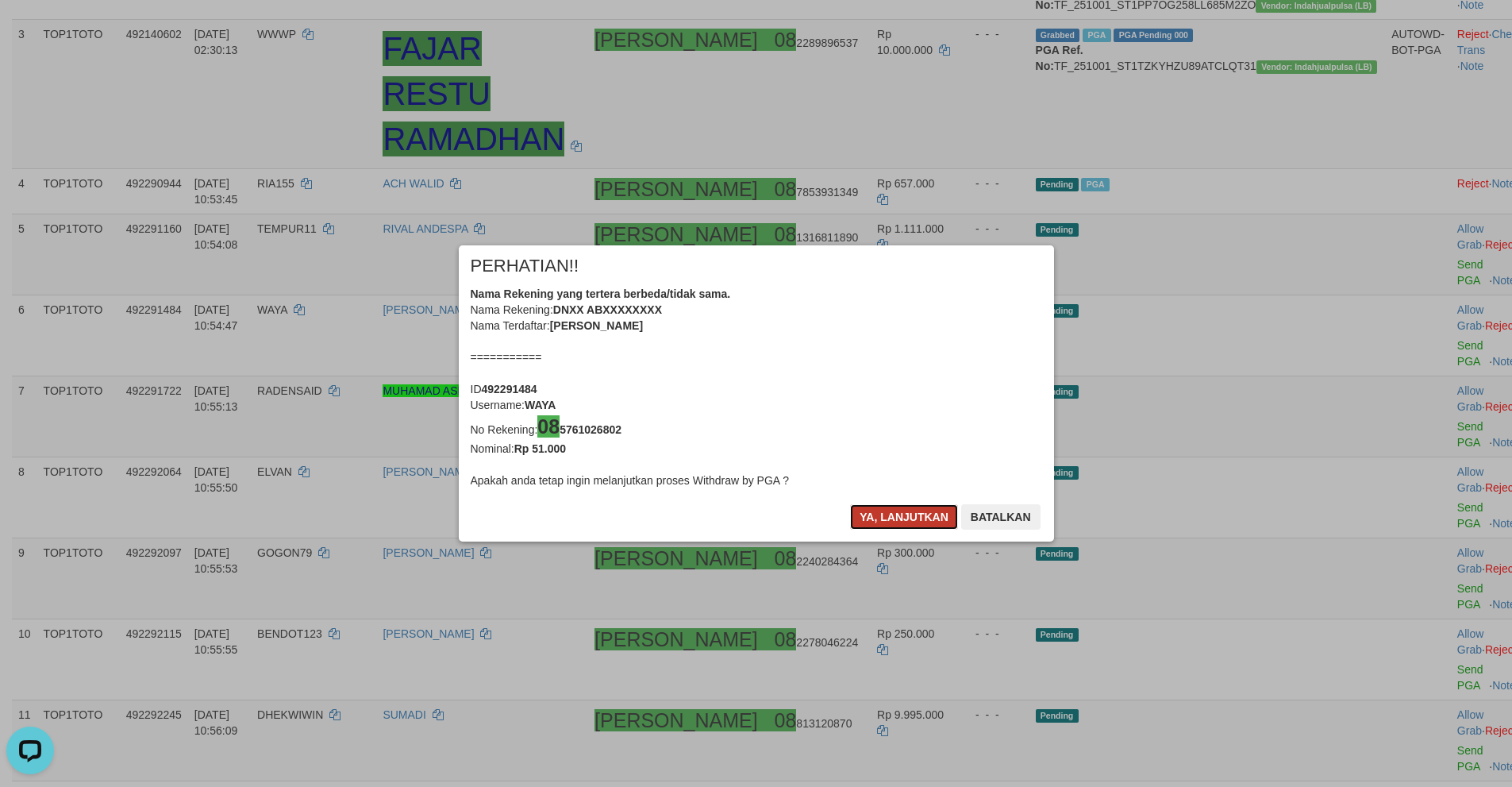
click at [880, 515] on button "Ya, lanjutkan" at bounding box center [904, 516] width 108 height 26
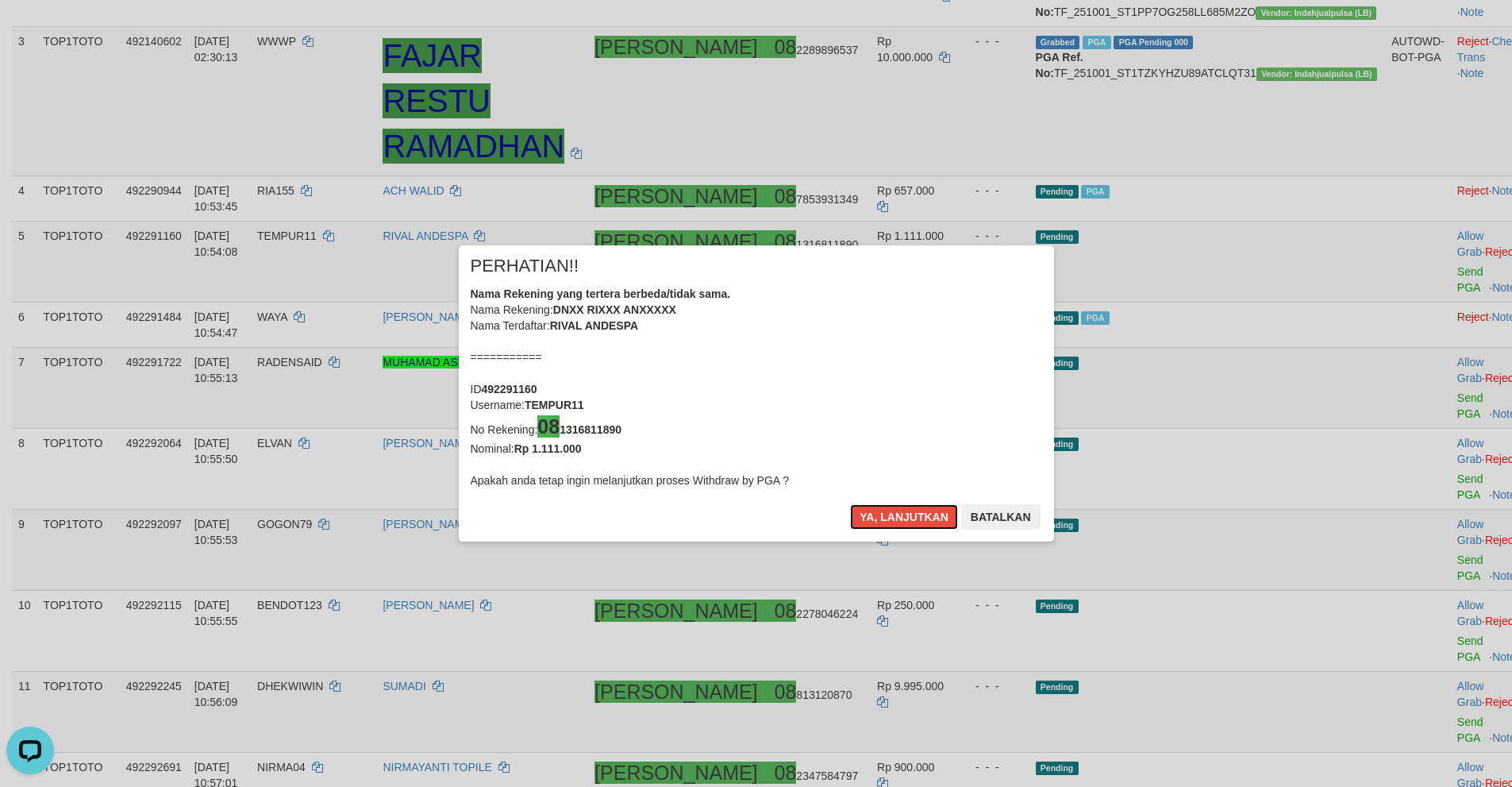
click at [880, 515] on button "Ya, lanjutkan" at bounding box center [904, 516] width 108 height 26
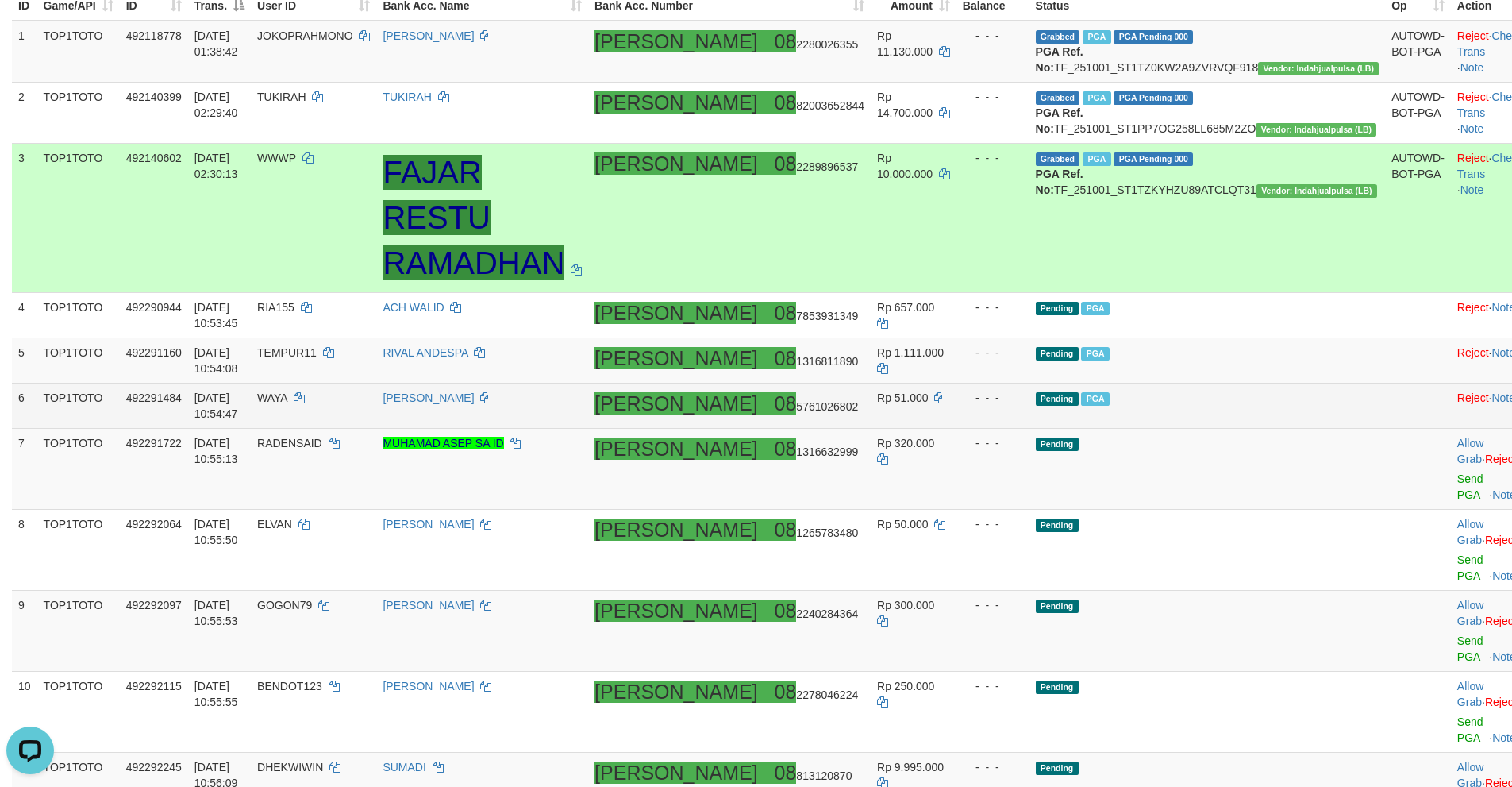
scroll to position [321, 0]
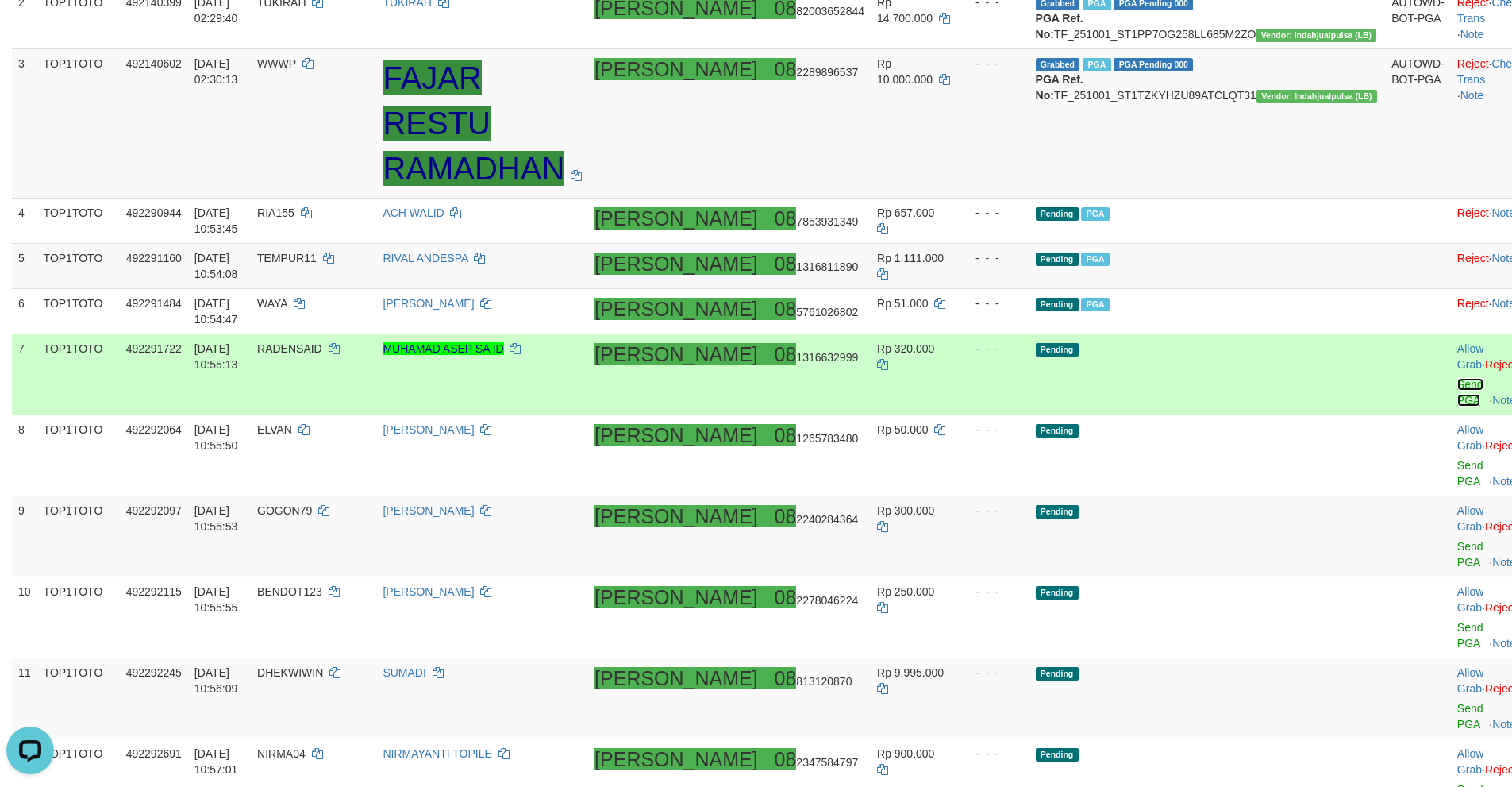
click at [1457, 378] on link "Send PGA" at bounding box center [1471, 392] width 27 height 28
click at [1457, 459] on link "Send PGA" at bounding box center [1471, 473] width 27 height 28
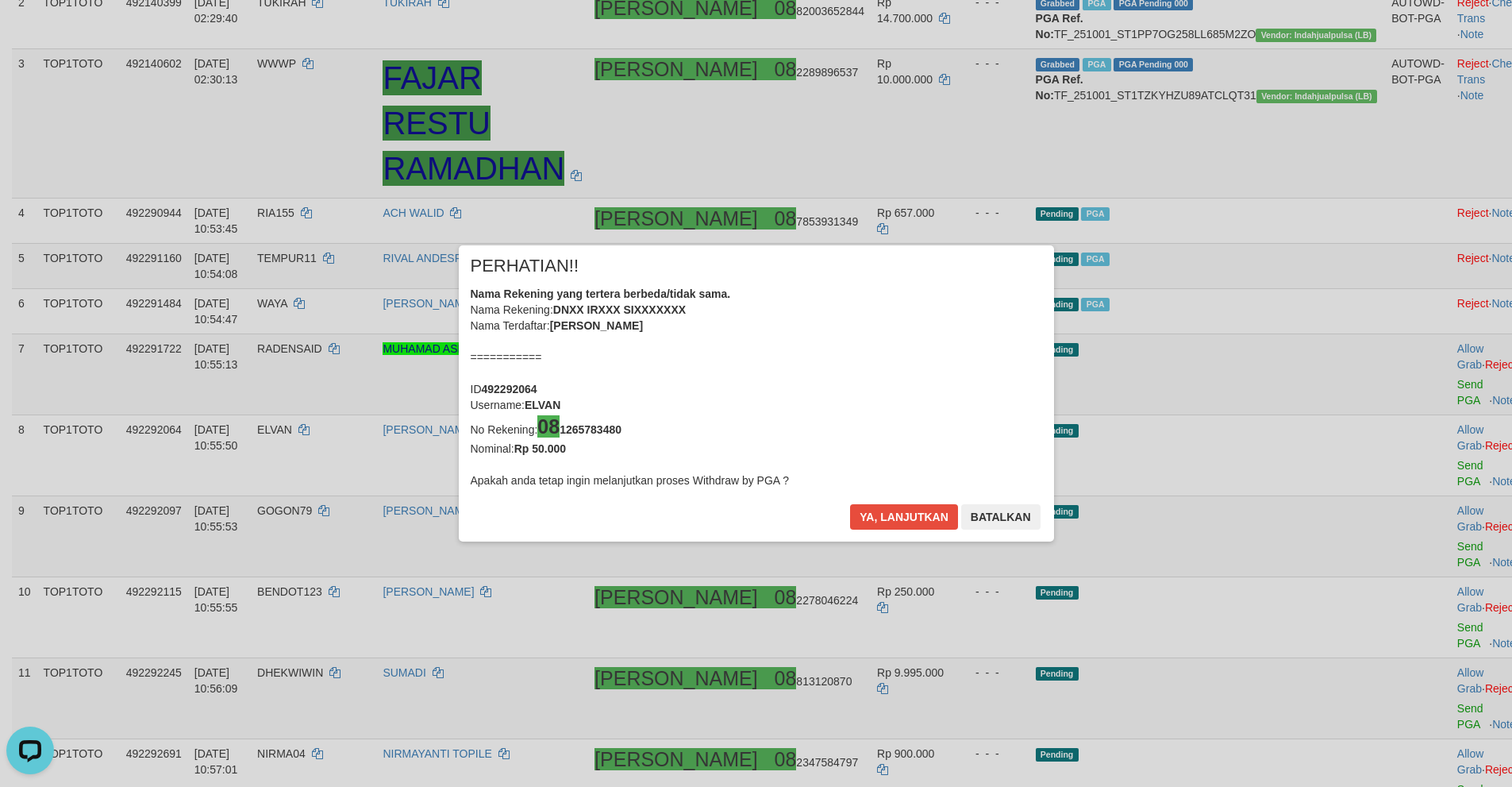
click at [1390, 477] on div "× PERHATIAN!! Nama Rekening yang tertera berbeda/tidak sama. Nama Rekening: DNX…" at bounding box center [756, 394] width 1512 height 360
click at [876, 517] on button "Ya, lanjutkan" at bounding box center [904, 516] width 108 height 26
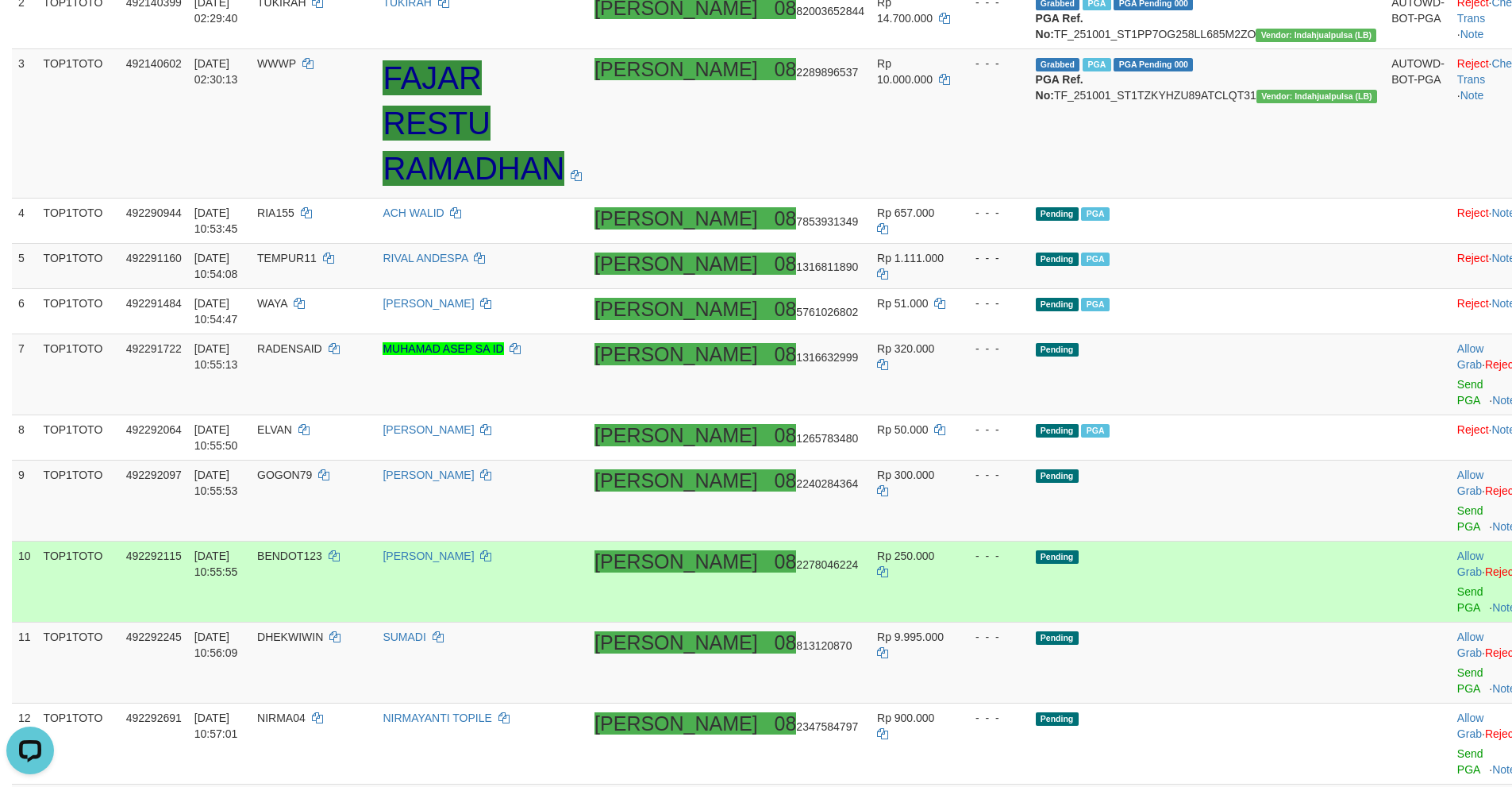
scroll to position [315, 0]
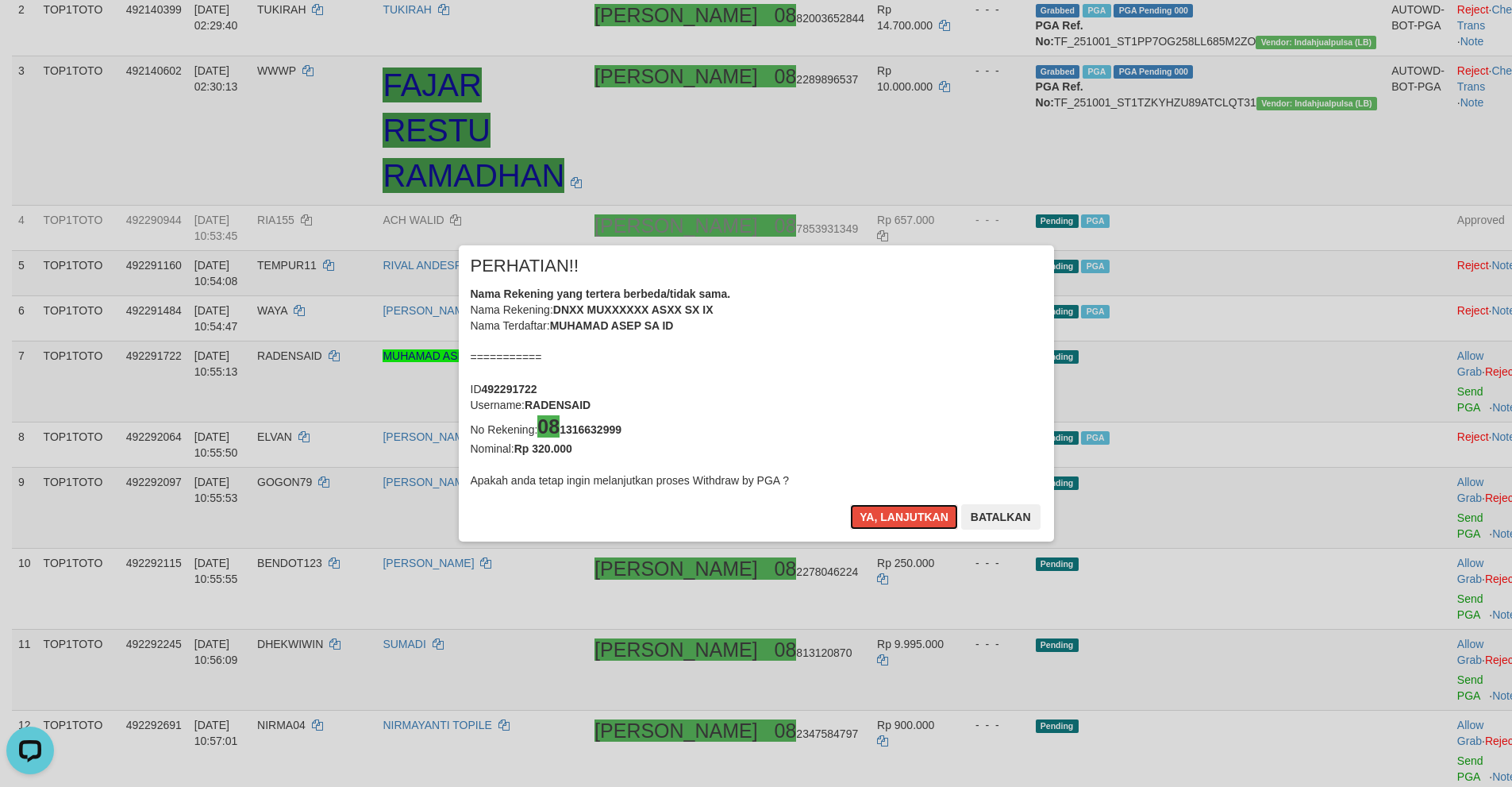
click at [876, 517] on button "Ya, lanjutkan" at bounding box center [904, 516] width 108 height 26
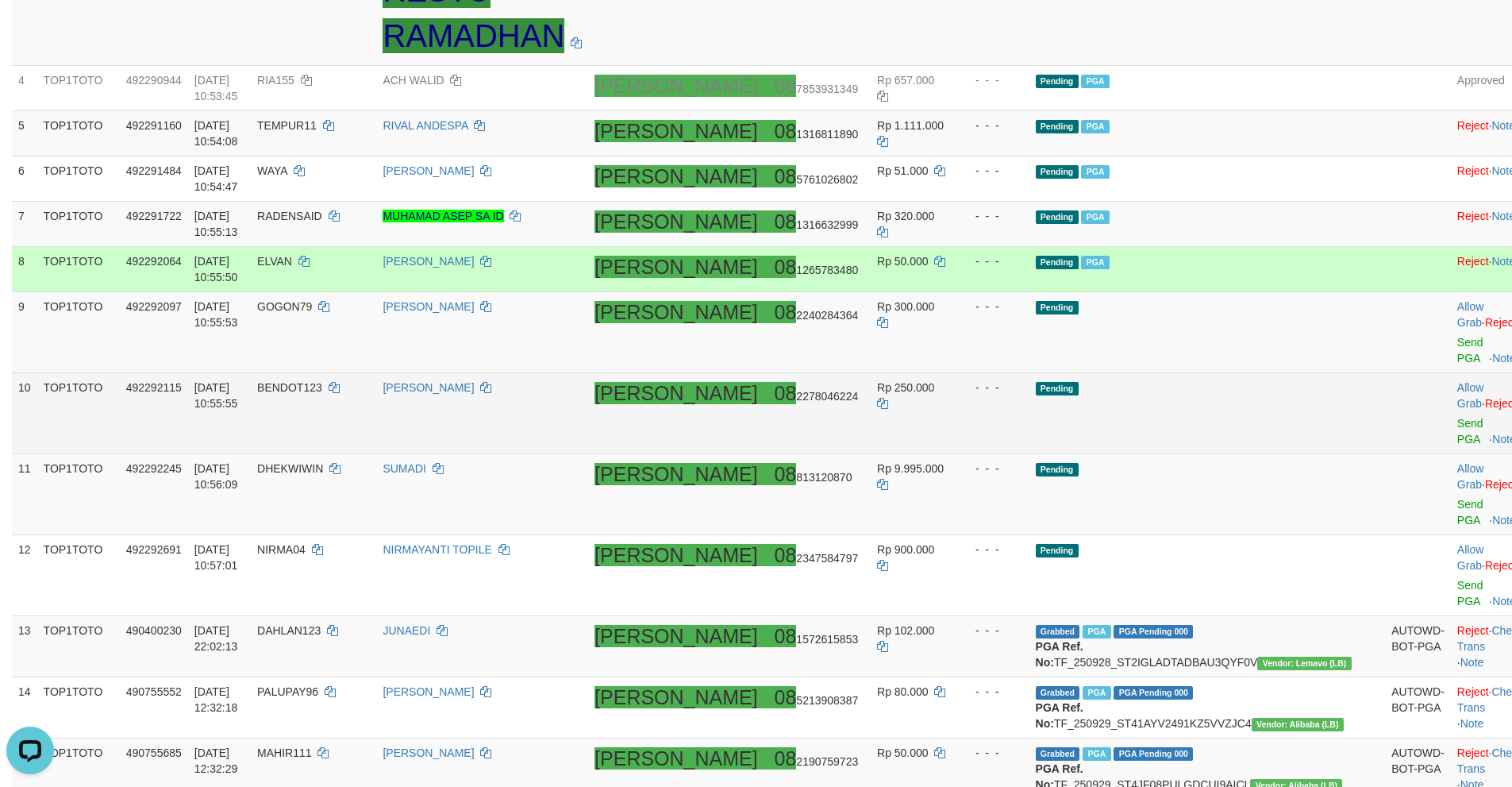
scroll to position [465, 0]
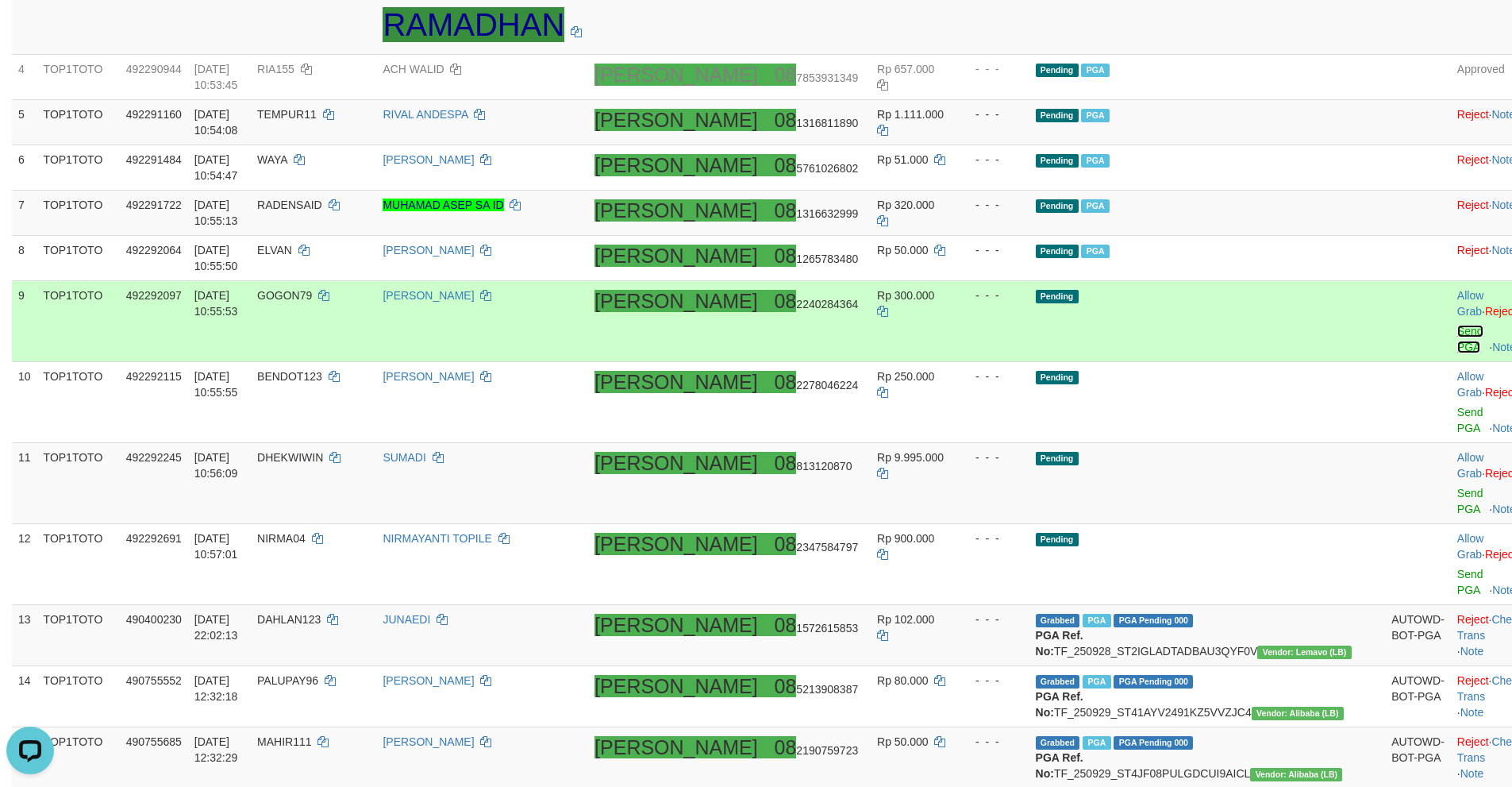
click at [1457, 325] on link "Send PGA" at bounding box center [1471, 339] width 27 height 28
click at [1457, 406] on link "Send PGA" at bounding box center [1471, 420] width 27 height 28
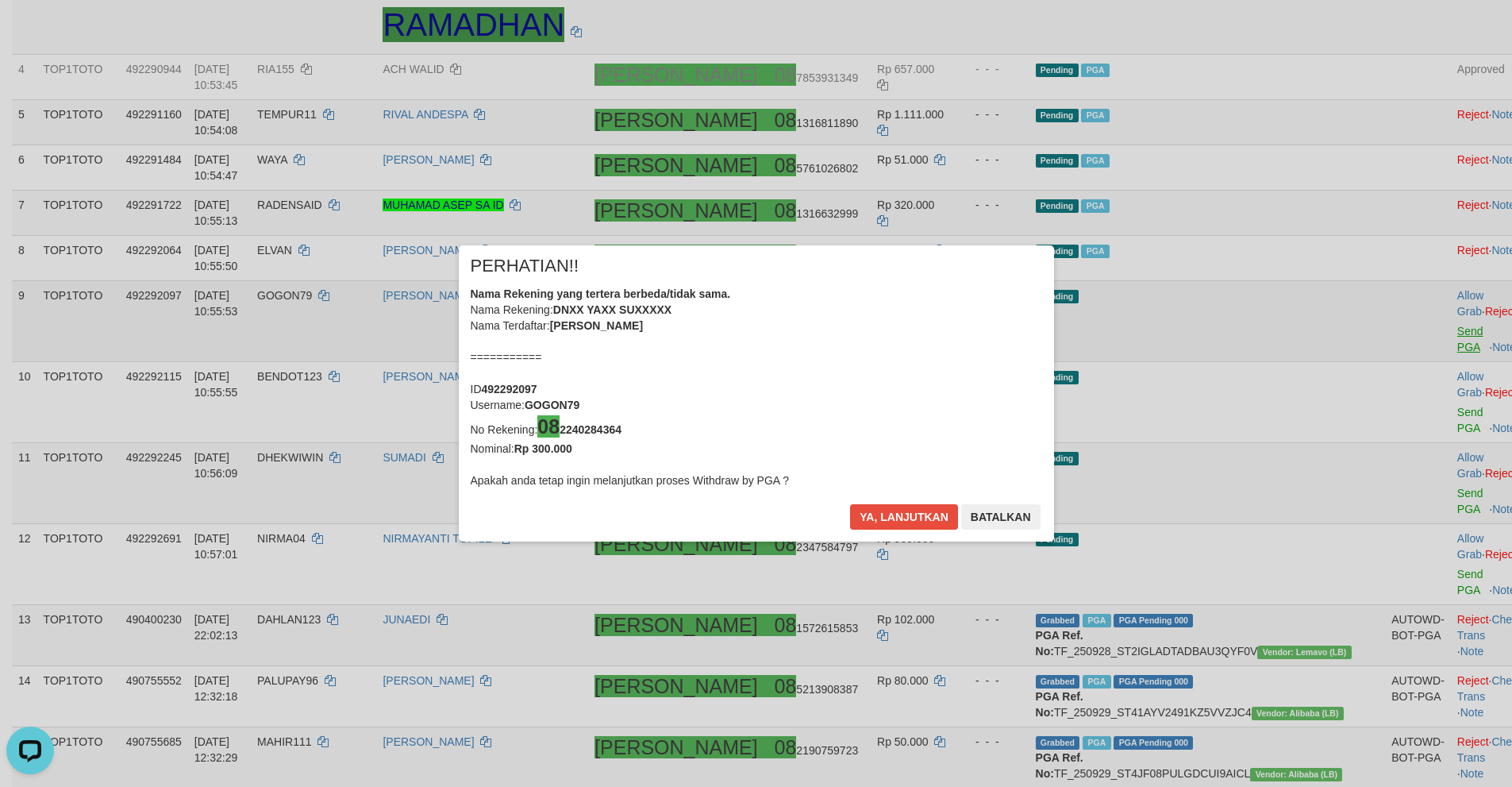
click at [1393, 412] on div "× PERHATIAN!! Nama Rekening yang tertera berbeda/tidak sama. Nama Rekening: DNX…" at bounding box center [756, 394] width 1512 height 360
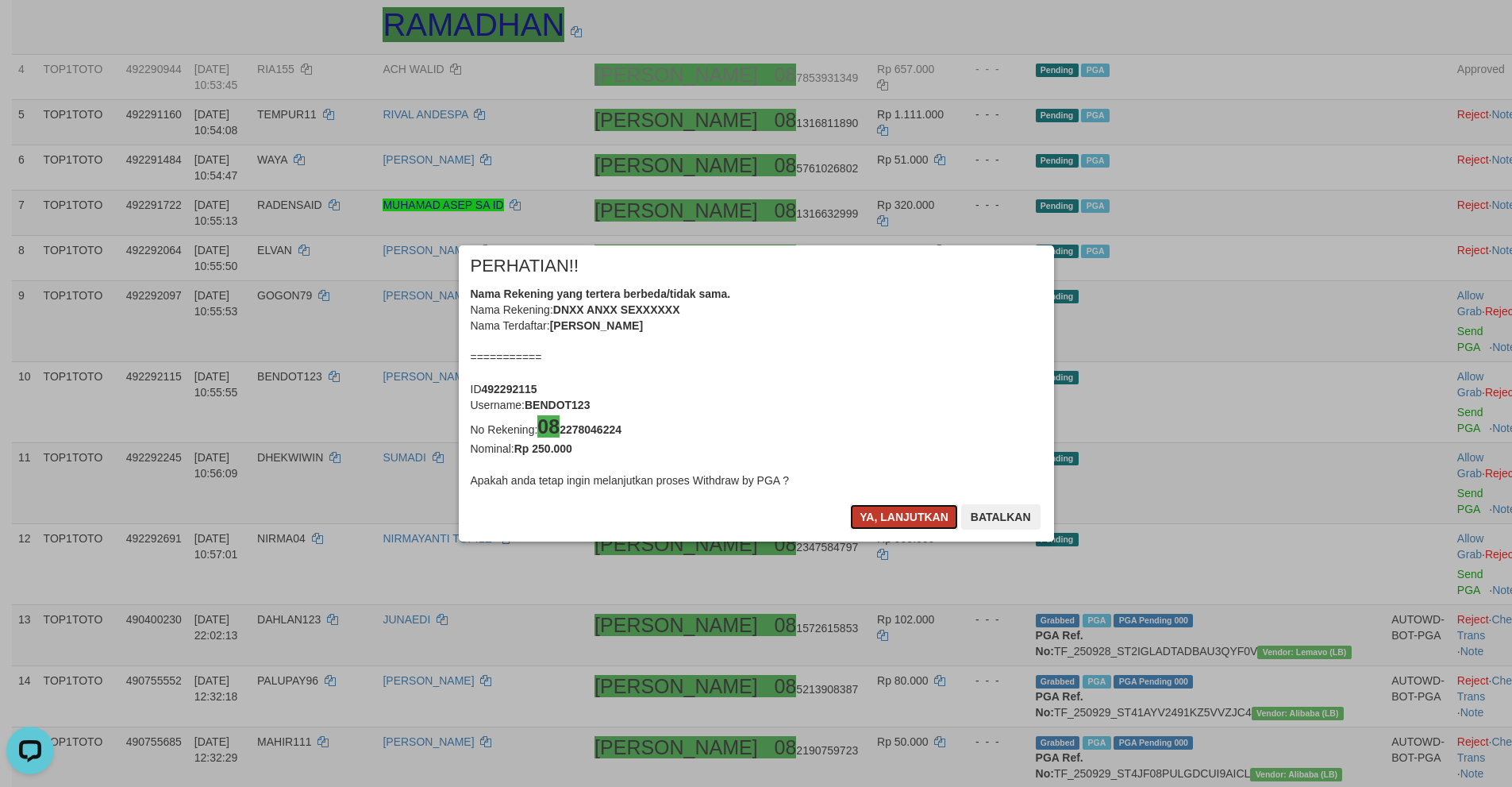
click at [869, 517] on button "Ya, lanjutkan" at bounding box center [904, 516] width 108 height 26
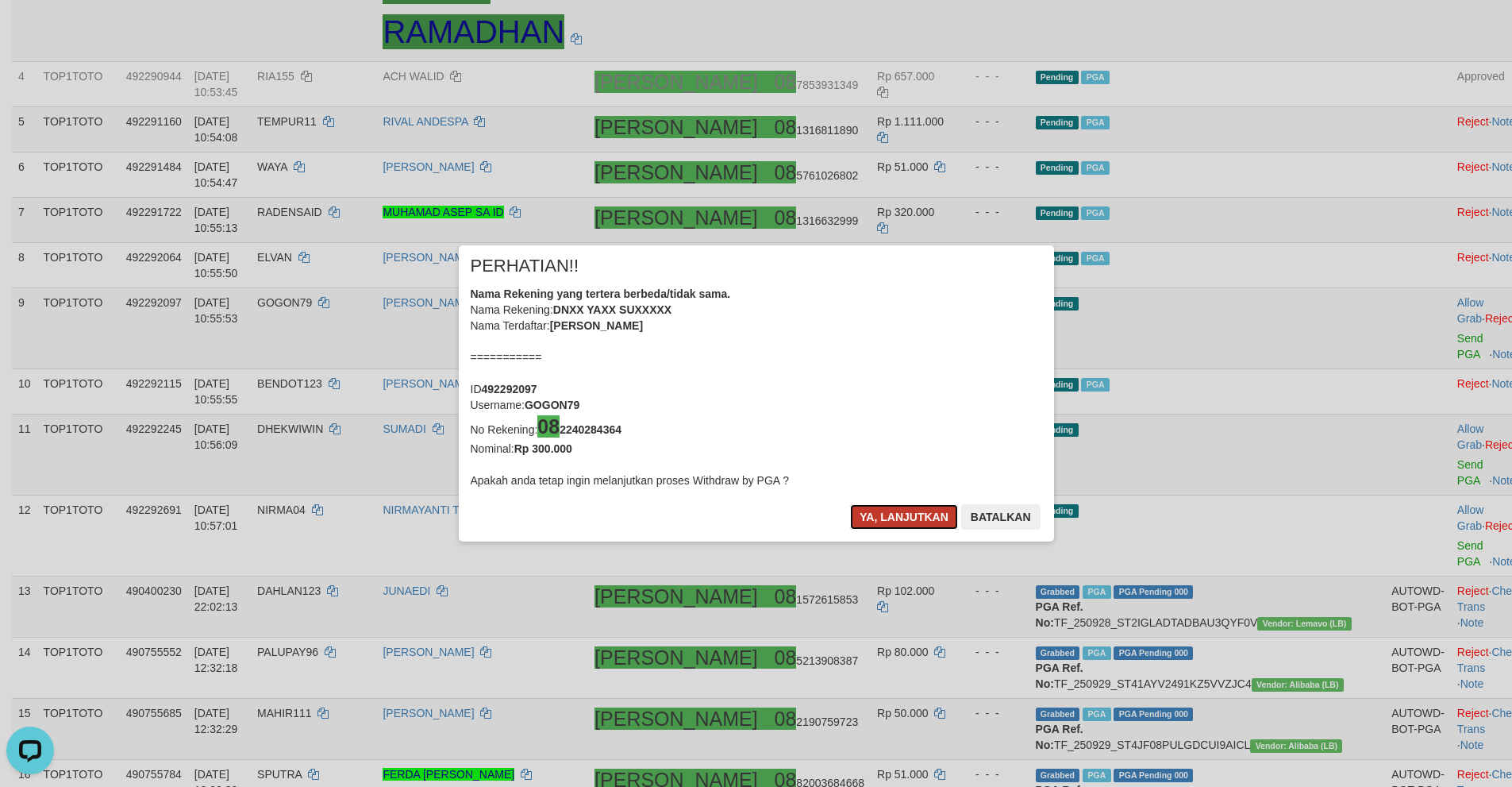
click at [871, 517] on button "Ya, lanjutkan" at bounding box center [904, 516] width 108 height 26
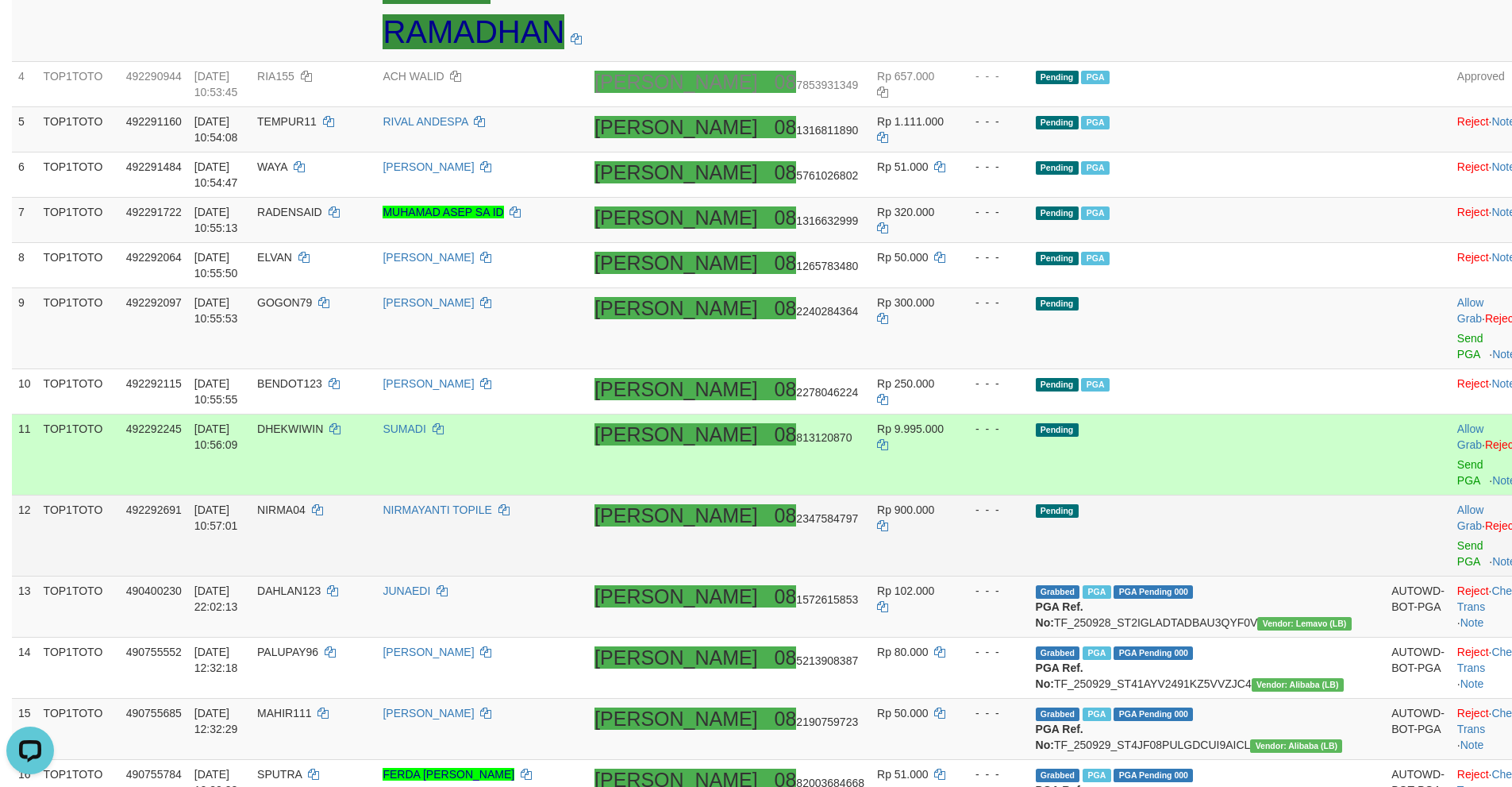
scroll to position [451, 0]
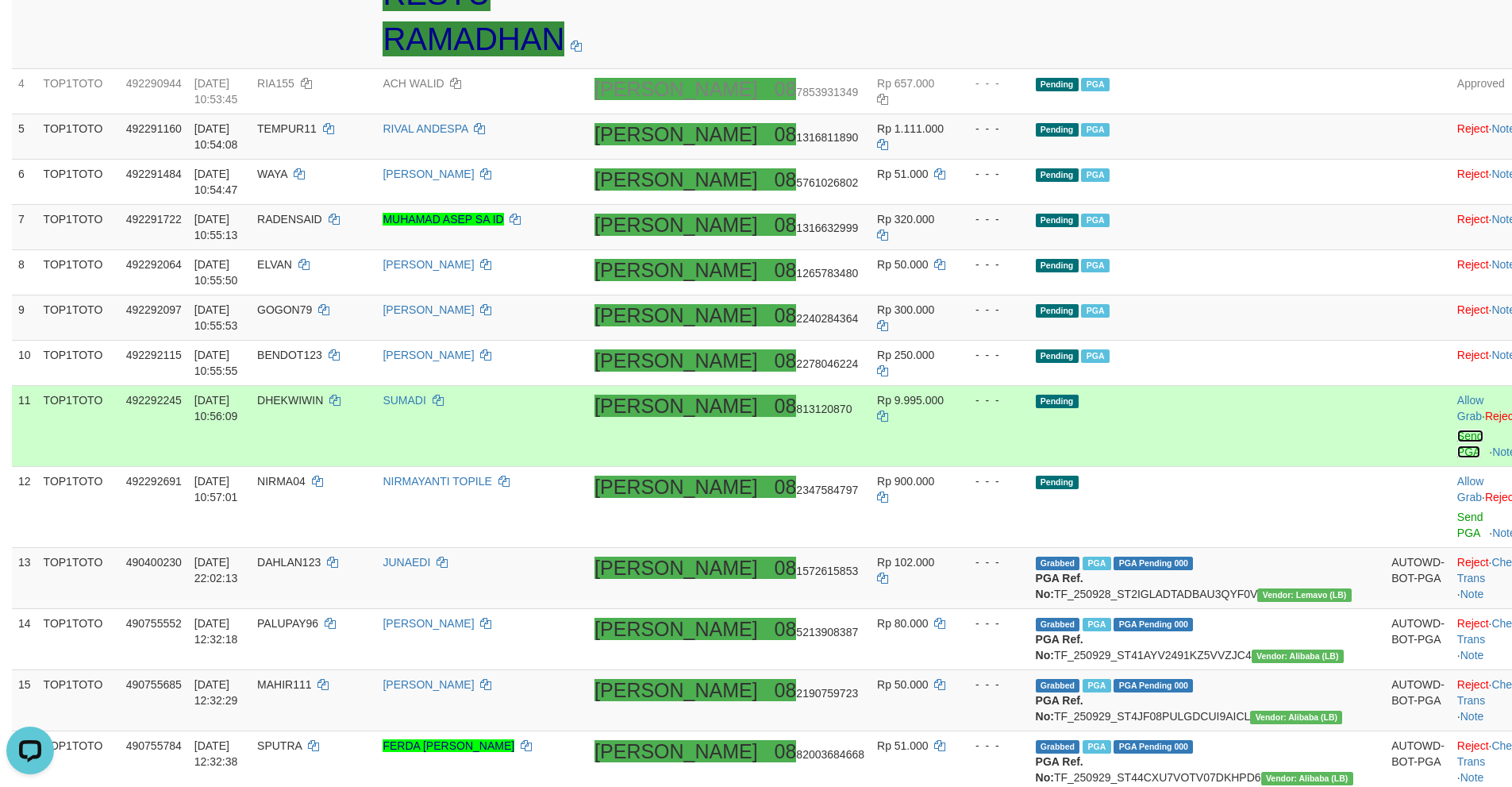
click at [1457, 429] on link "Send PGA" at bounding box center [1471, 443] width 27 height 28
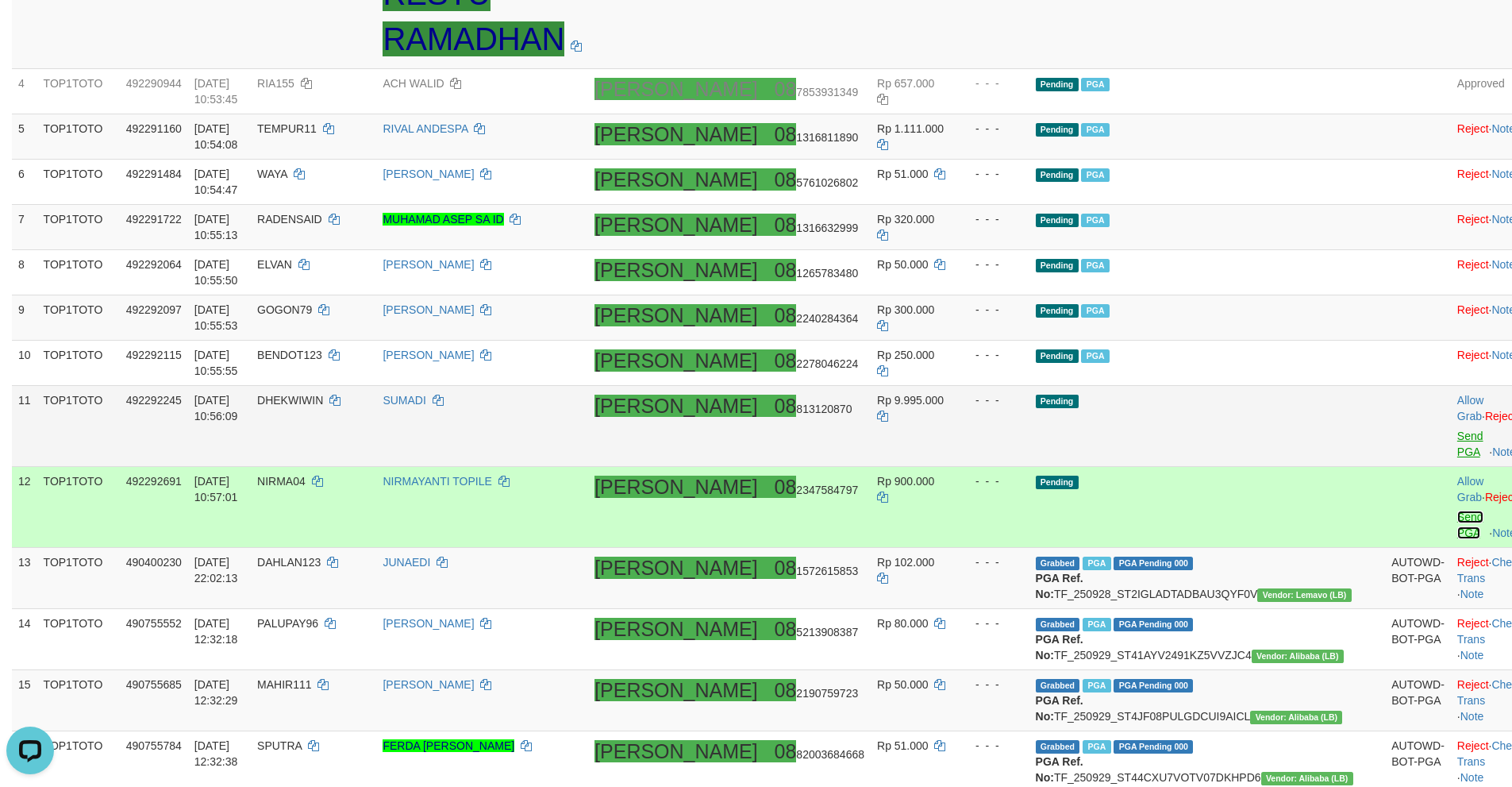
click at [1457, 511] on link "Send PGA" at bounding box center [1471, 525] width 27 height 28
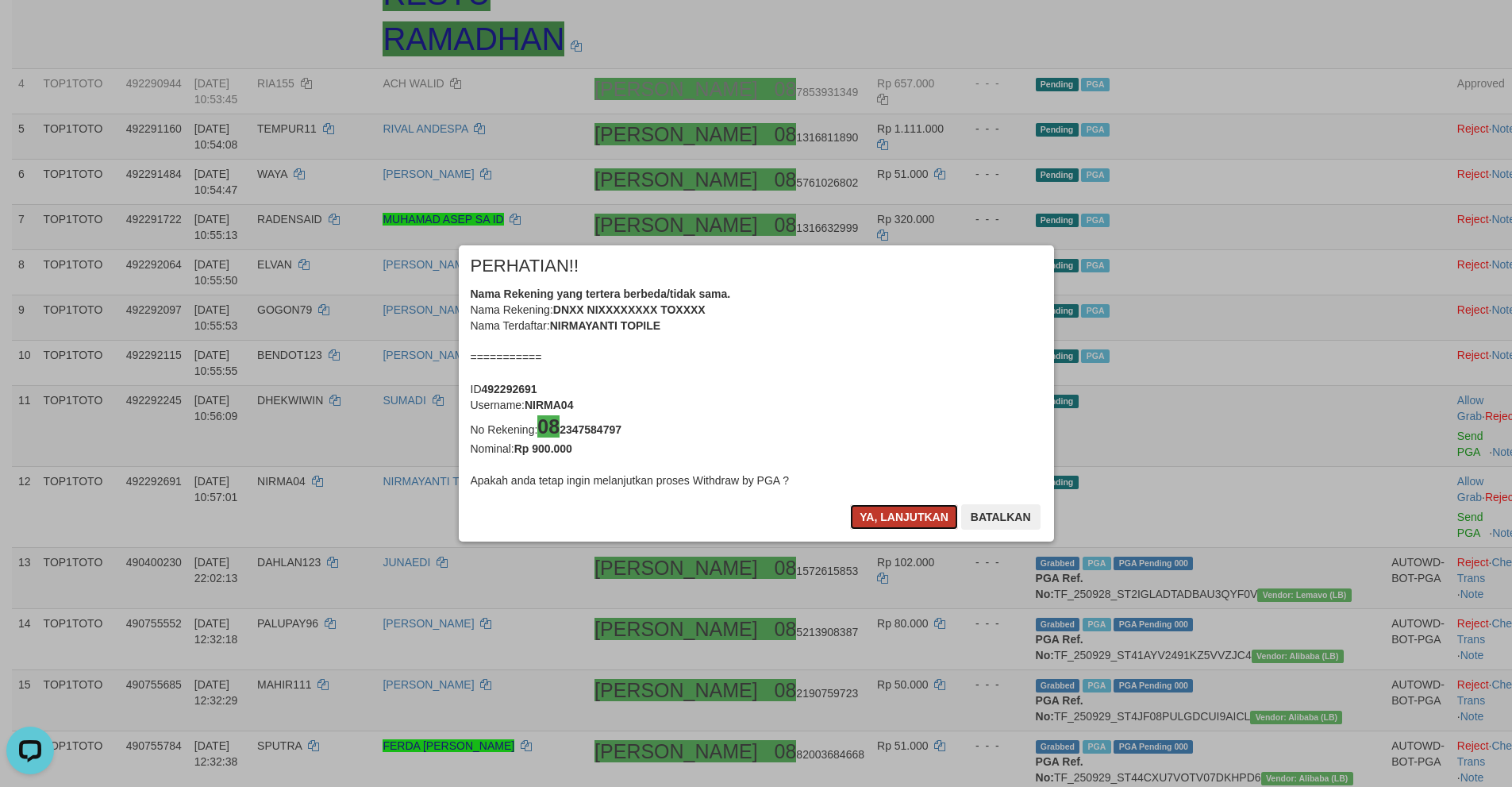
click at [871, 519] on button "Ya, lanjutkan" at bounding box center [904, 516] width 108 height 26
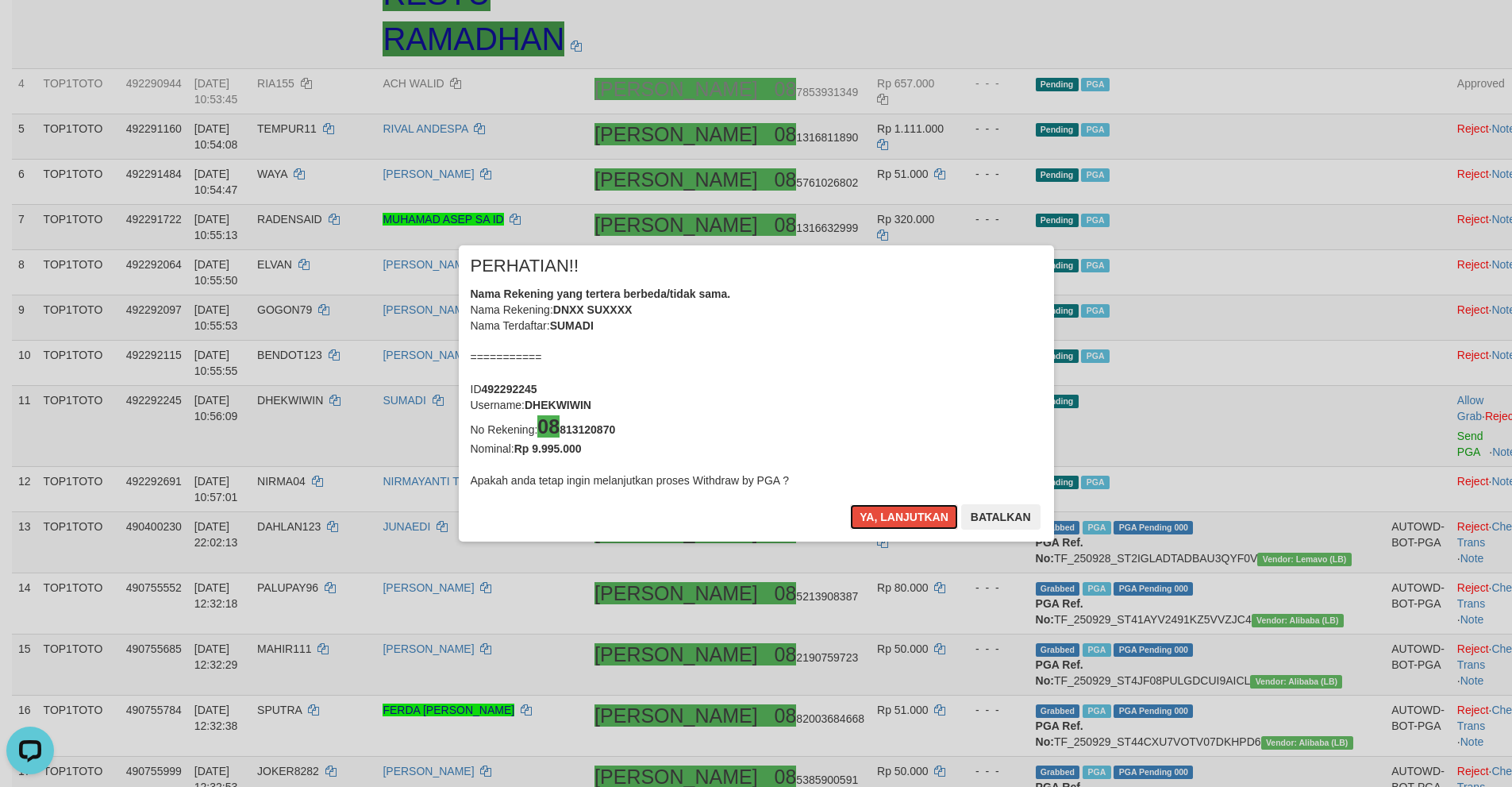
click at [871, 519] on button "Ya, lanjutkan" at bounding box center [904, 516] width 108 height 26
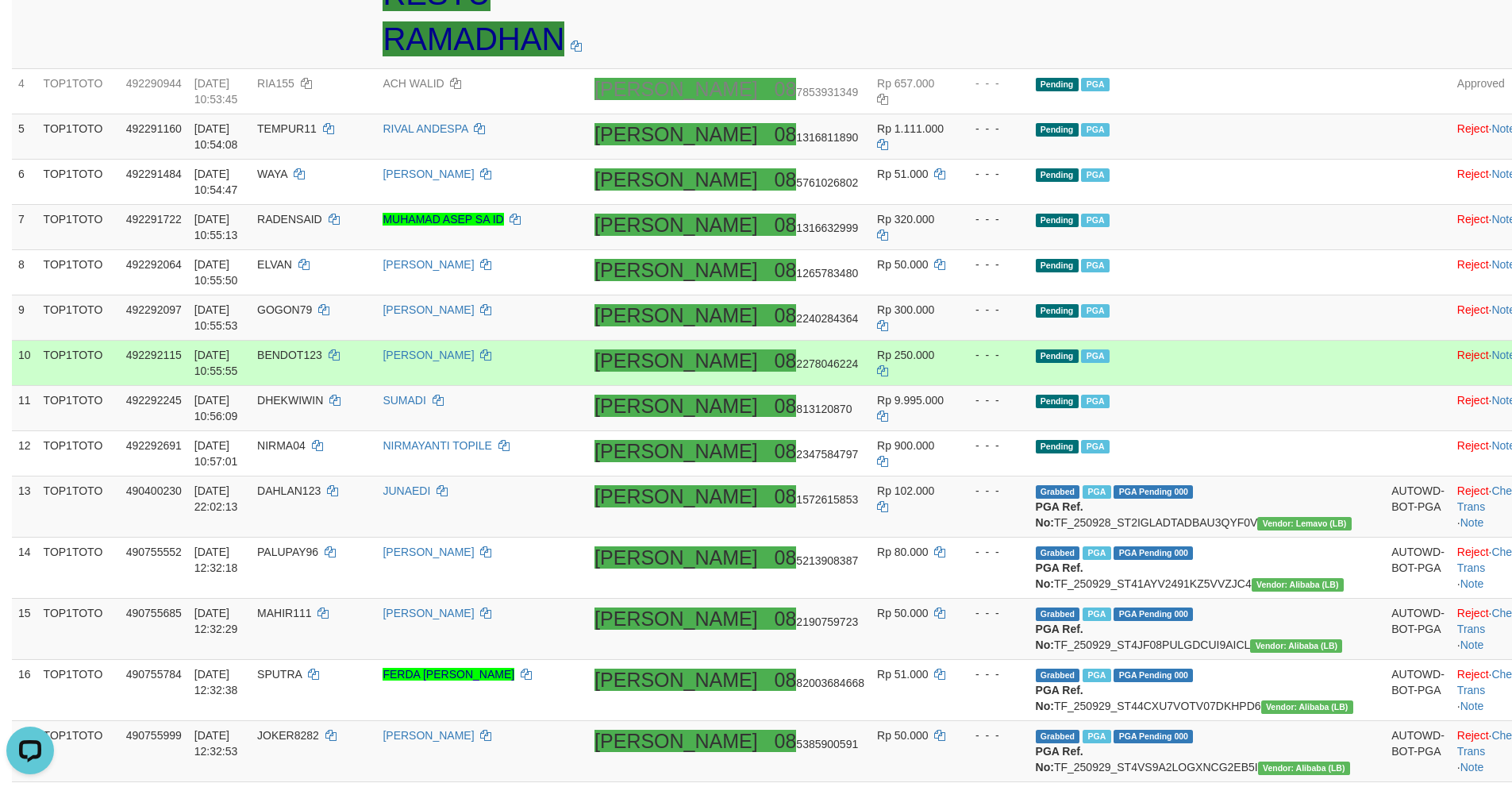
scroll to position [443, 0]
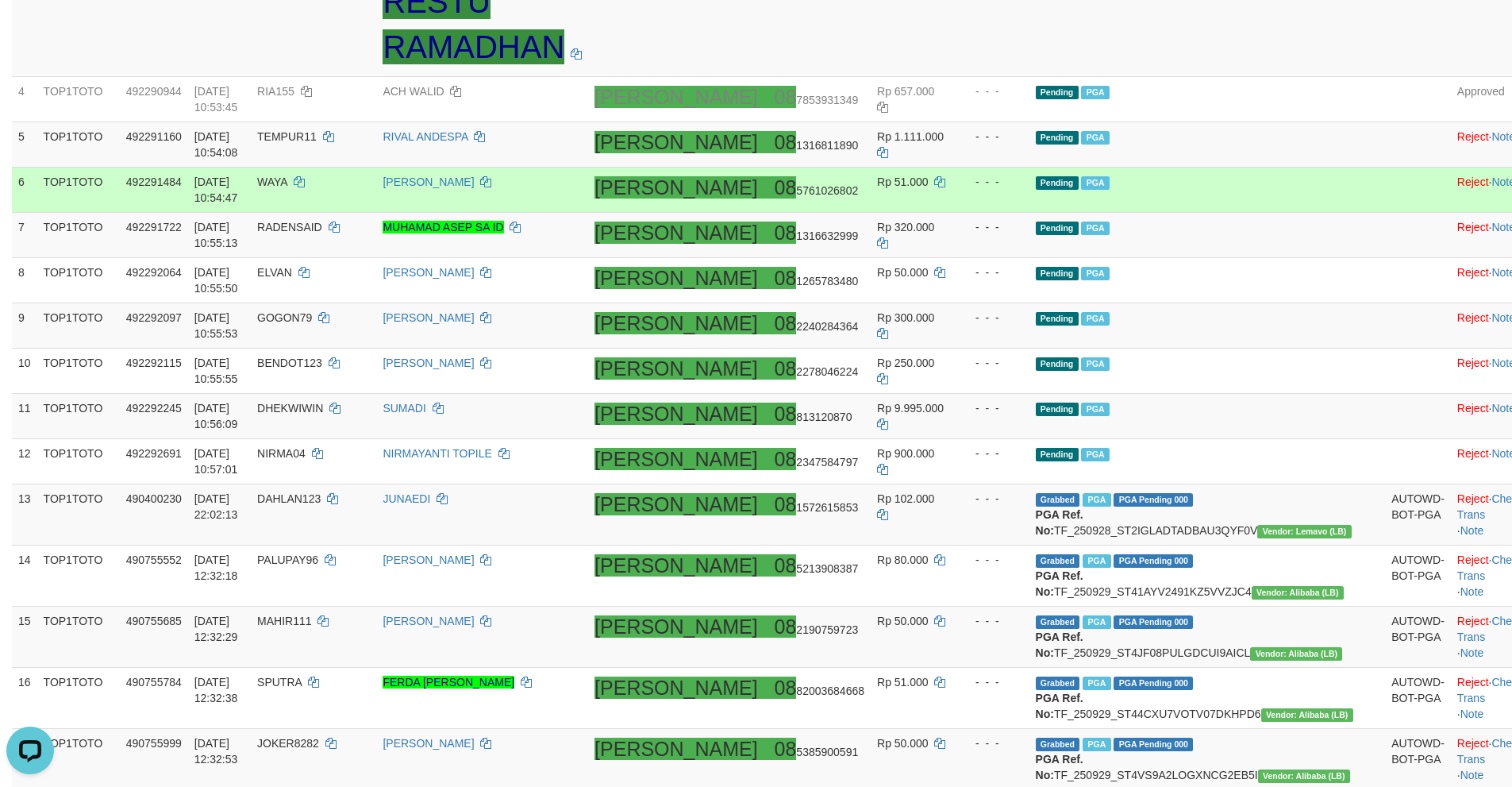
drag, startPoint x: 1260, startPoint y: 212, endPoint x: 1274, endPoint y: 214, distance: 14.1
click at [1274, 213] on td "Pending PGA" at bounding box center [1207, 190] width 356 height 46
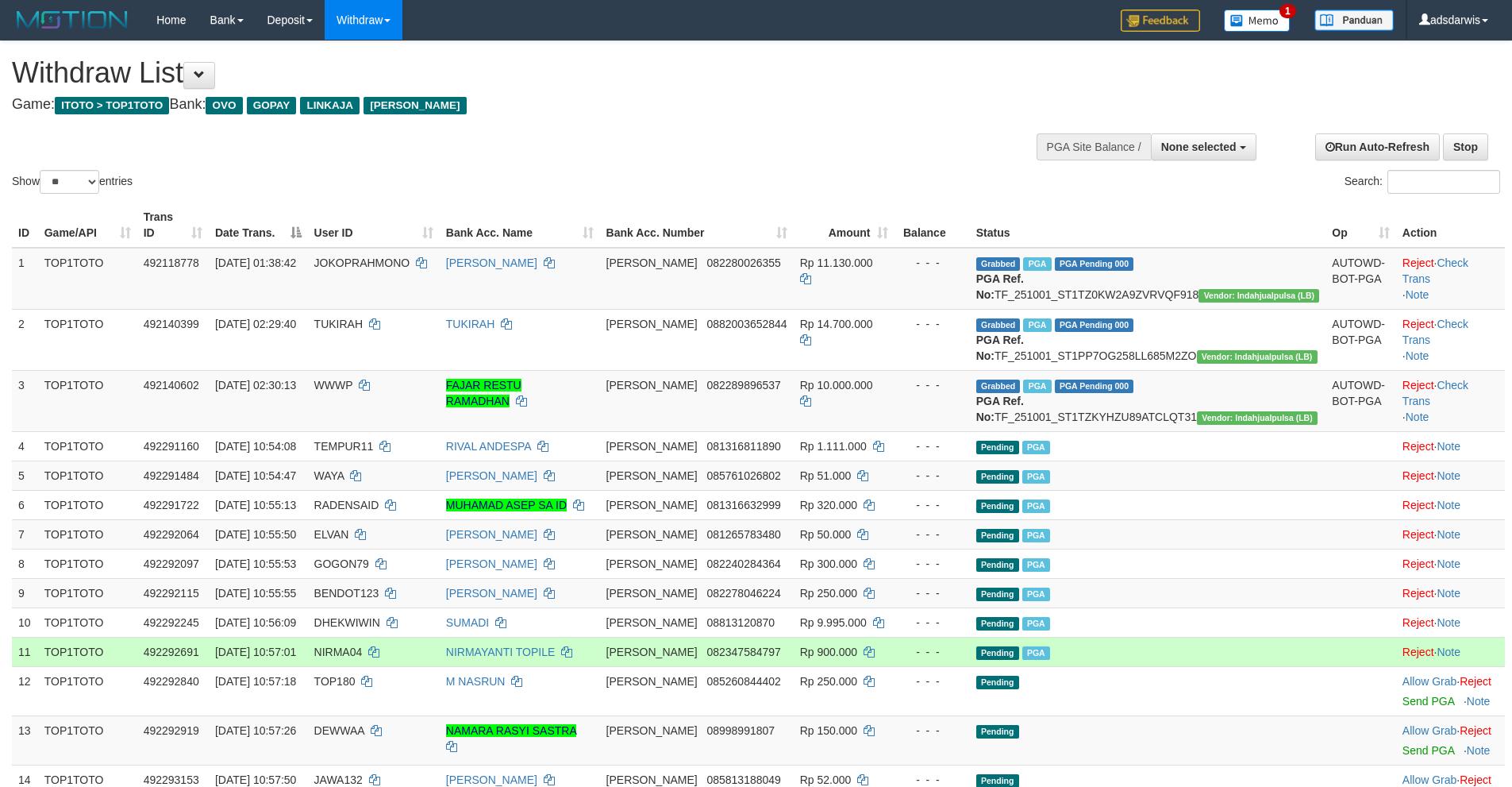
select select
select select "**"
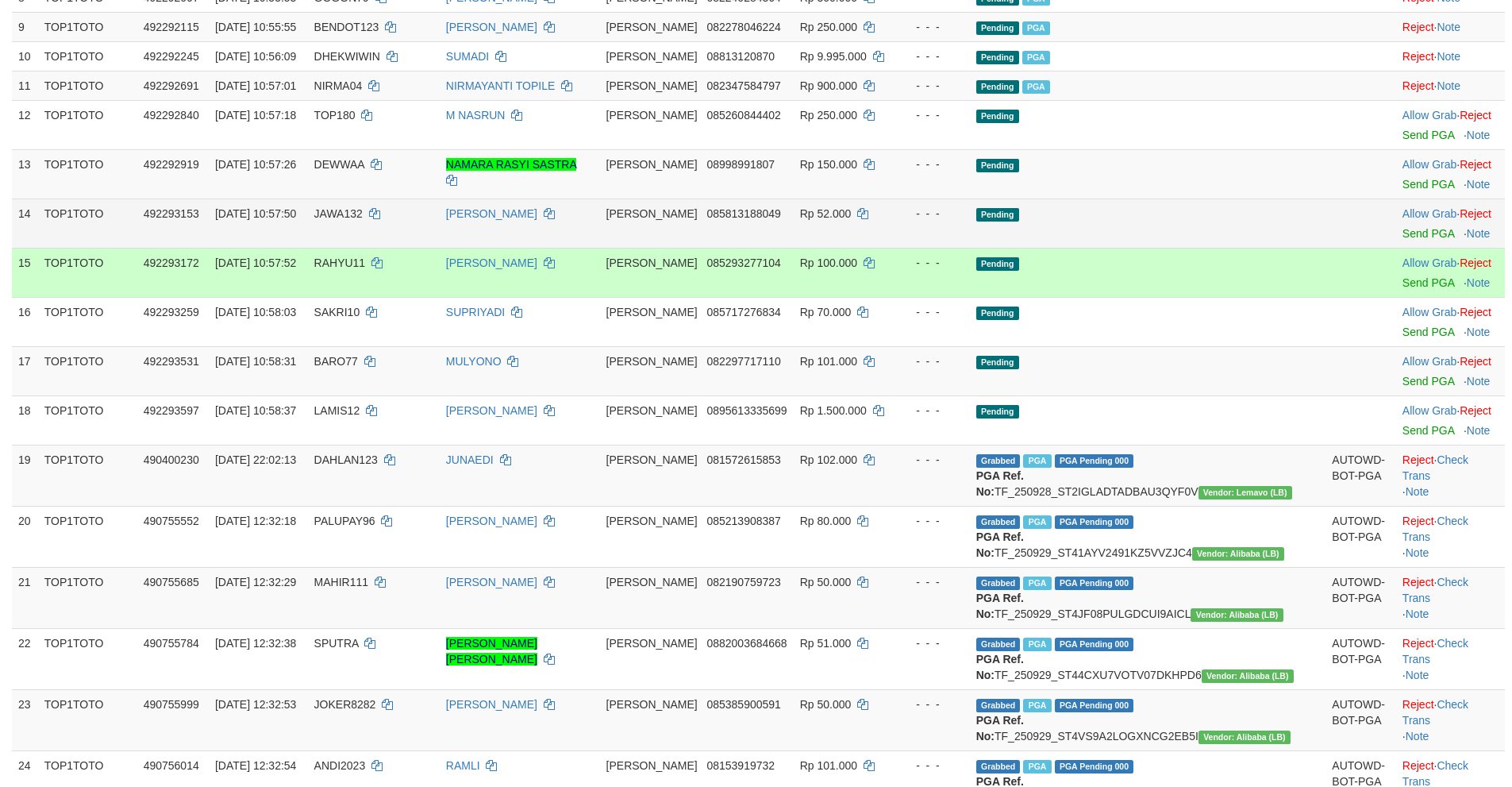
scroll to position [676, 0]
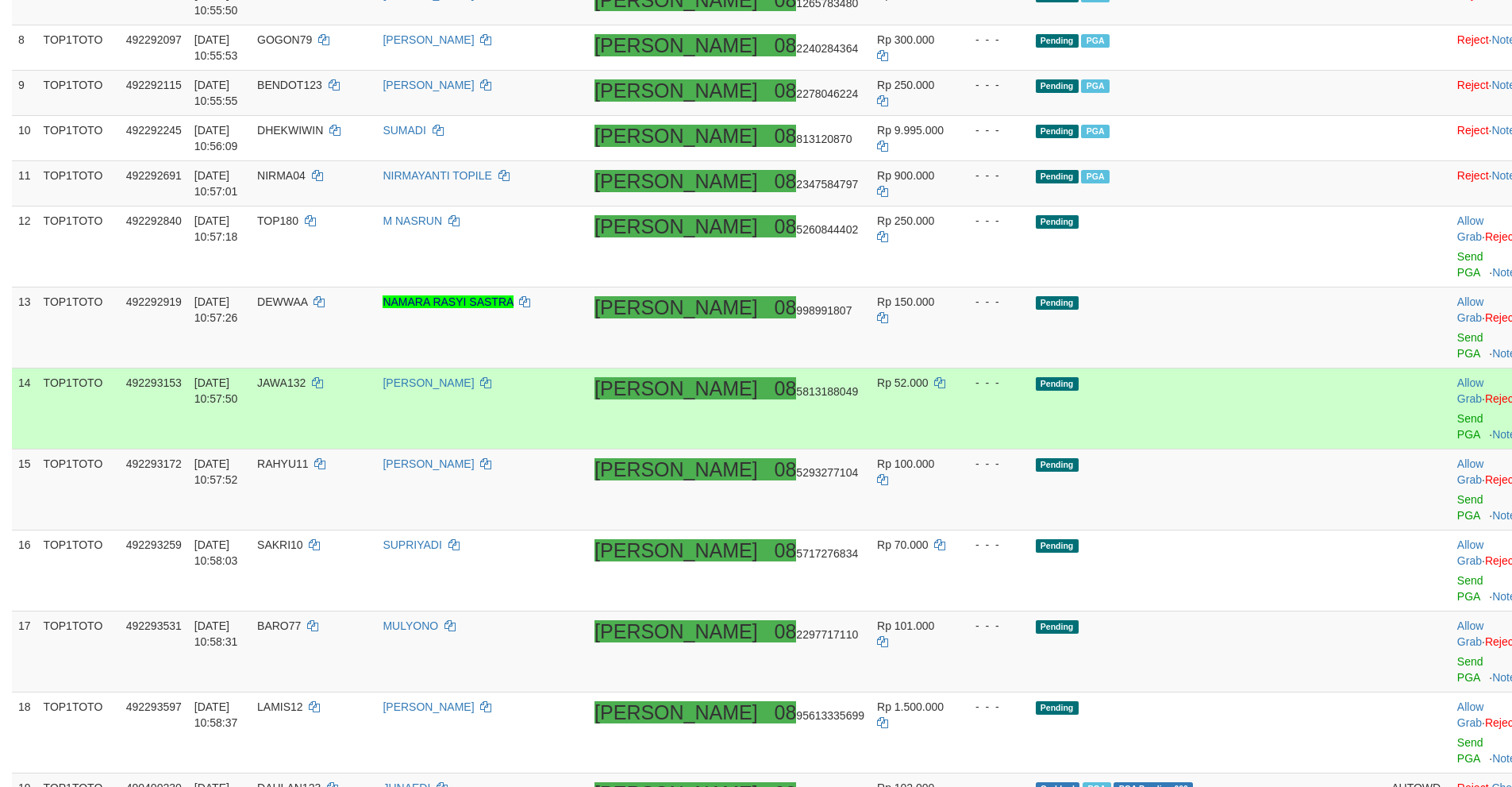
click at [1222, 369] on td "Pending" at bounding box center [1207, 409] width 356 height 81
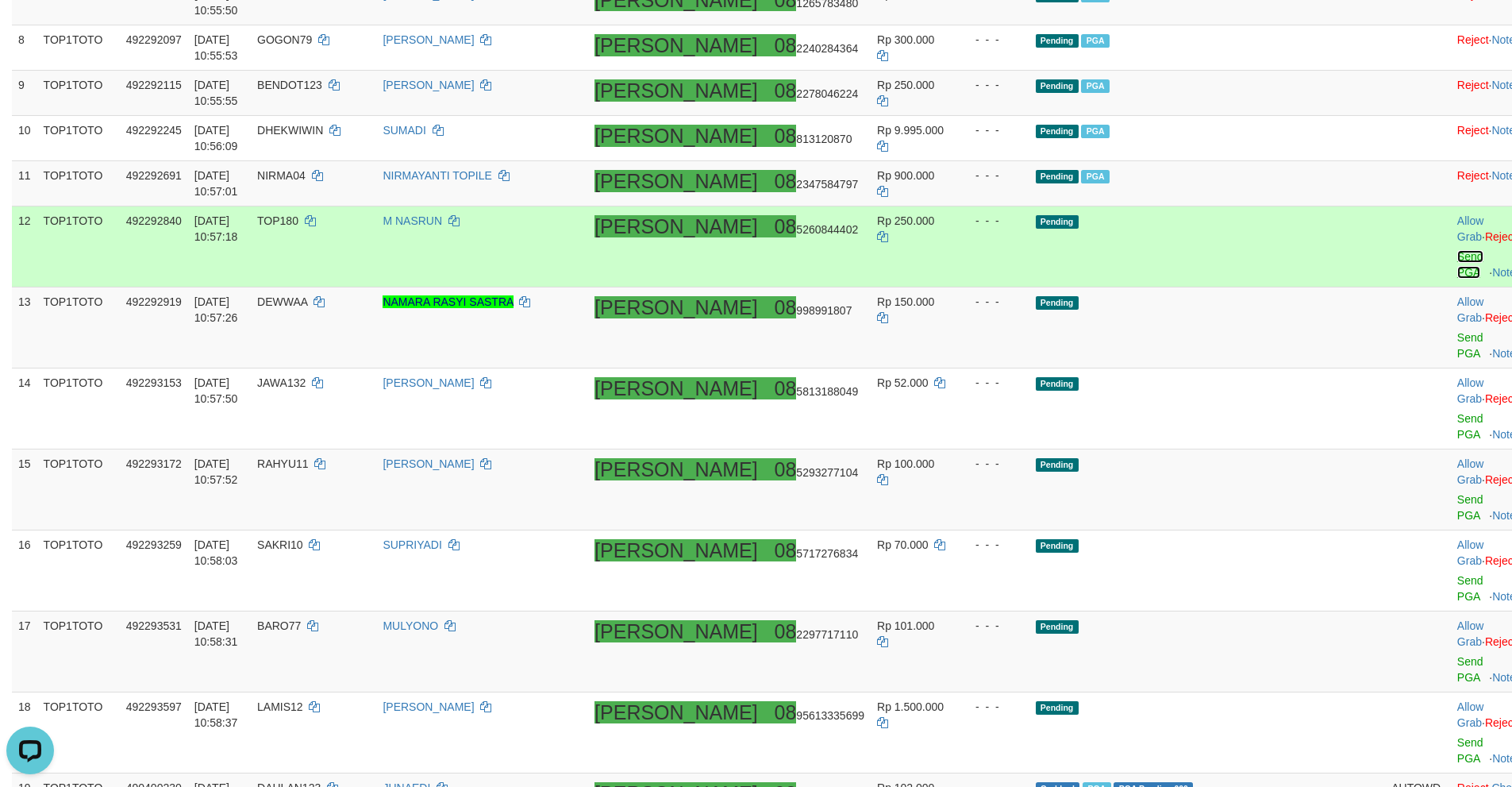
click at [1457, 250] on link "Send PGA" at bounding box center [1471, 264] width 27 height 28
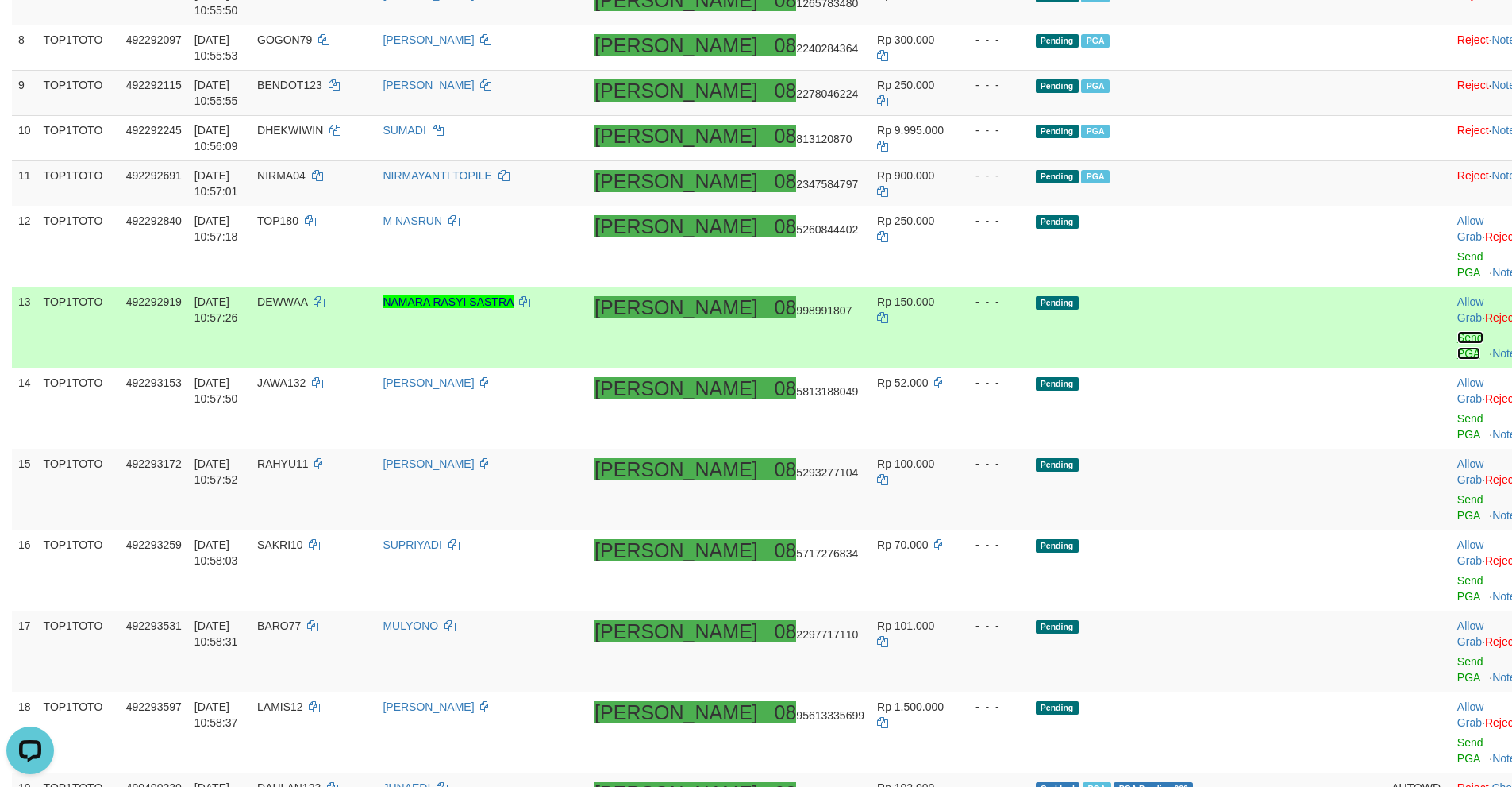
click at [1457, 331] on link "Send PGA" at bounding box center [1471, 345] width 27 height 28
click at [1457, 412] on link "Send PGA" at bounding box center [1471, 426] width 27 height 28
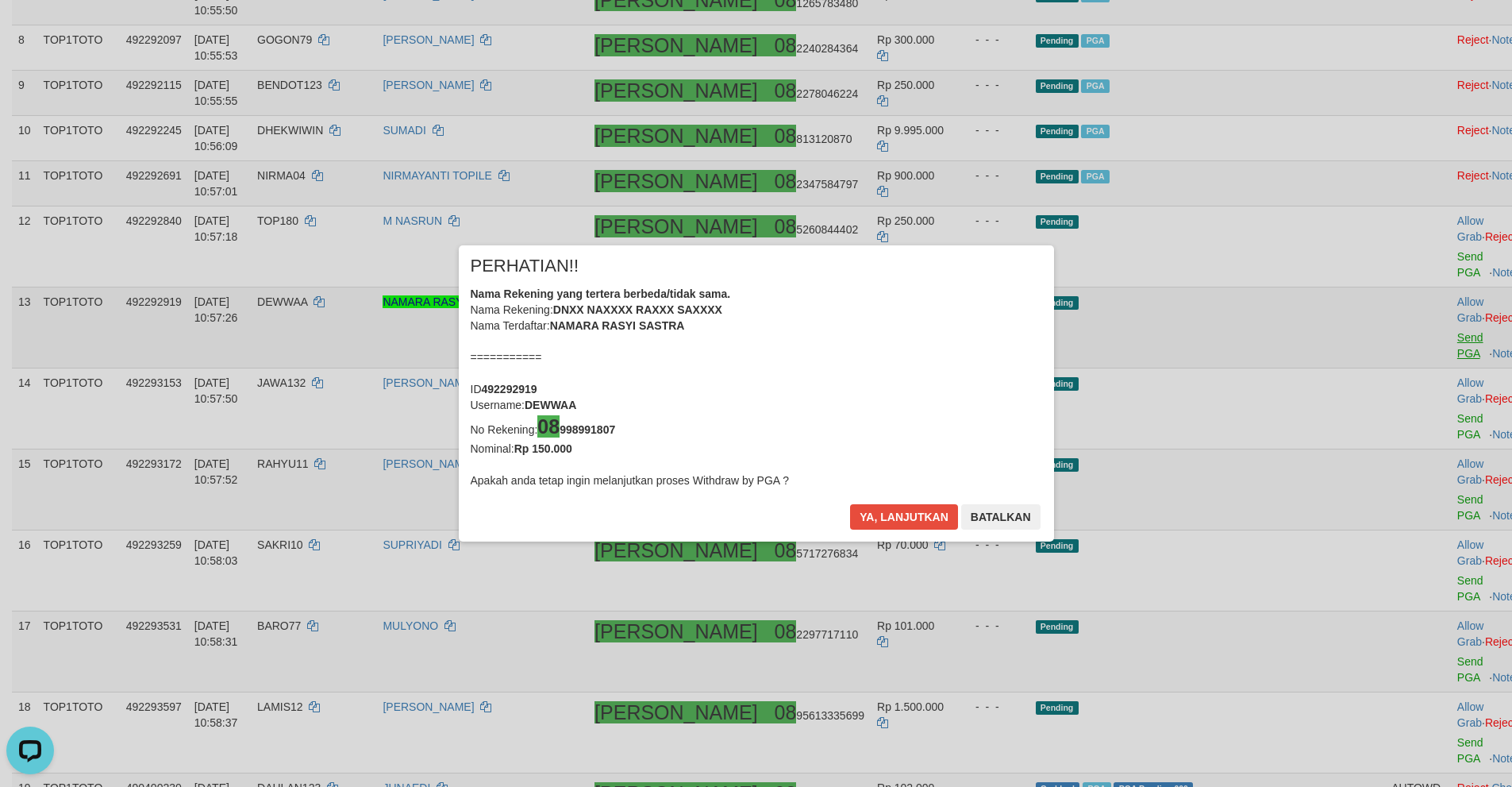
click at [1395, 372] on div "× PERHATIAN!! Nama Rekening yang tertera berbeda/tidak sama. Nama Rekening: DNX…" at bounding box center [756, 394] width 1512 height 360
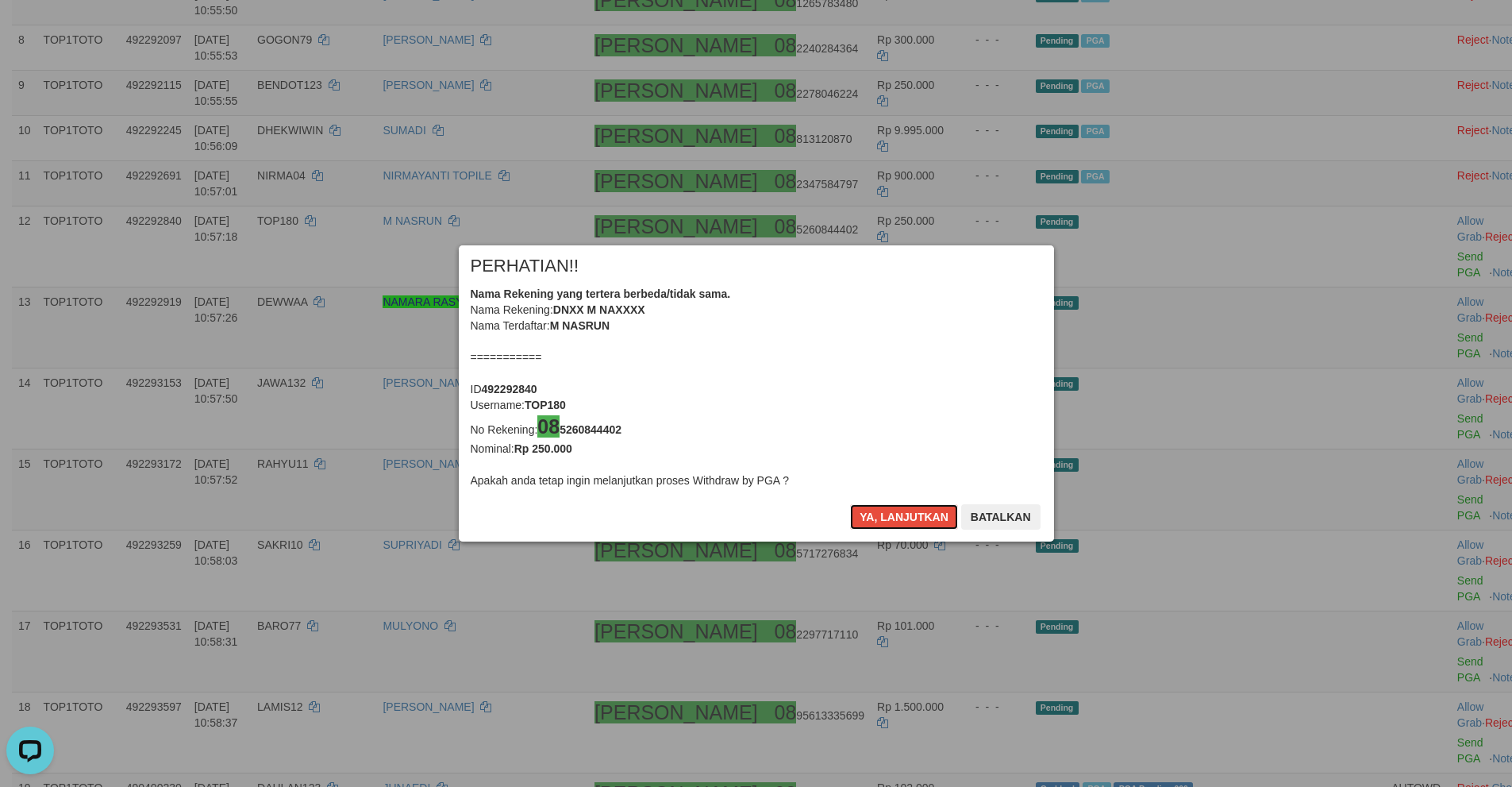
click at [885, 512] on button "Ya, lanjutkan" at bounding box center [904, 516] width 108 height 26
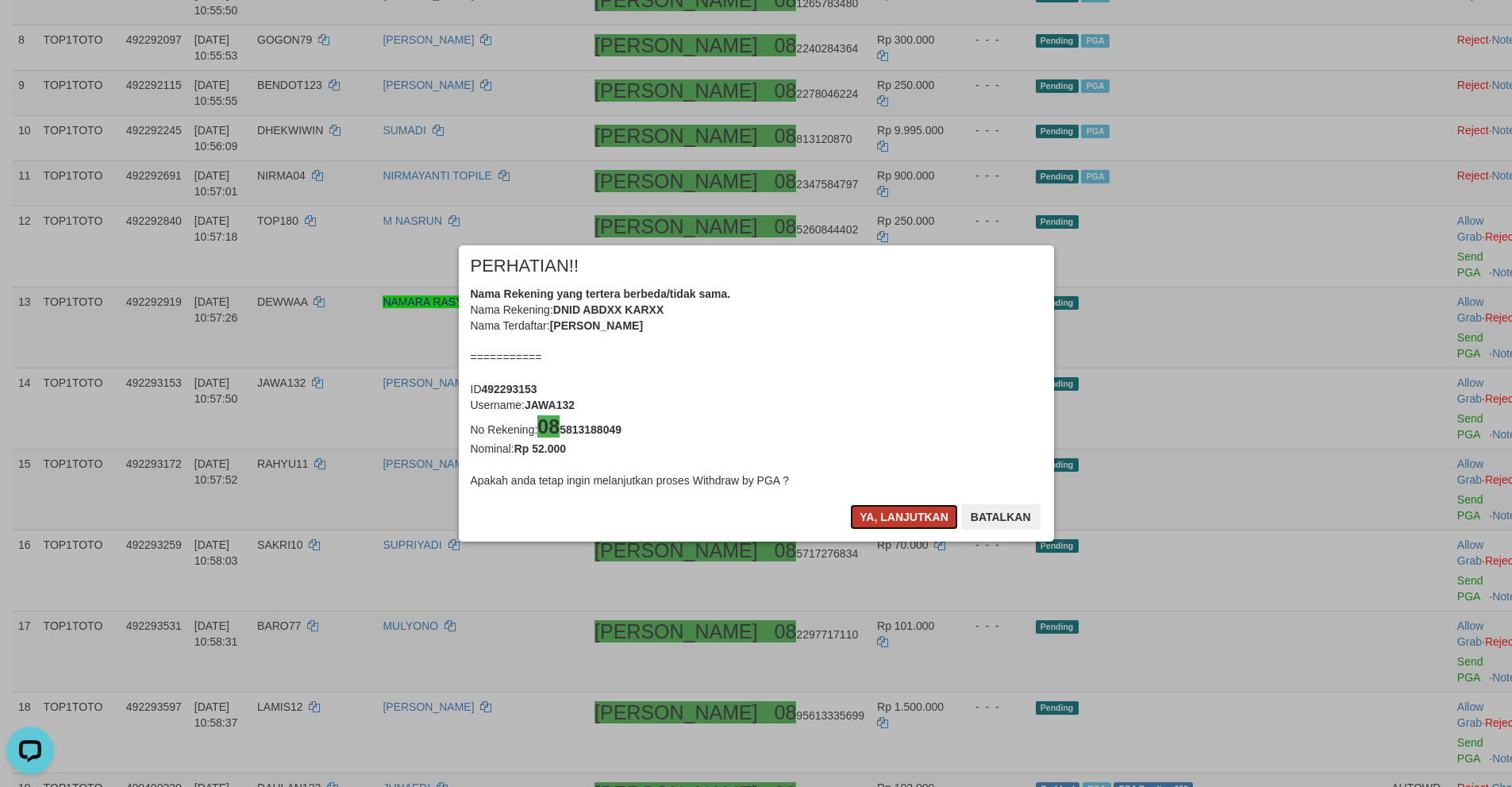
click at [885, 512] on button "Ya, lanjutkan" at bounding box center [904, 516] width 108 height 26
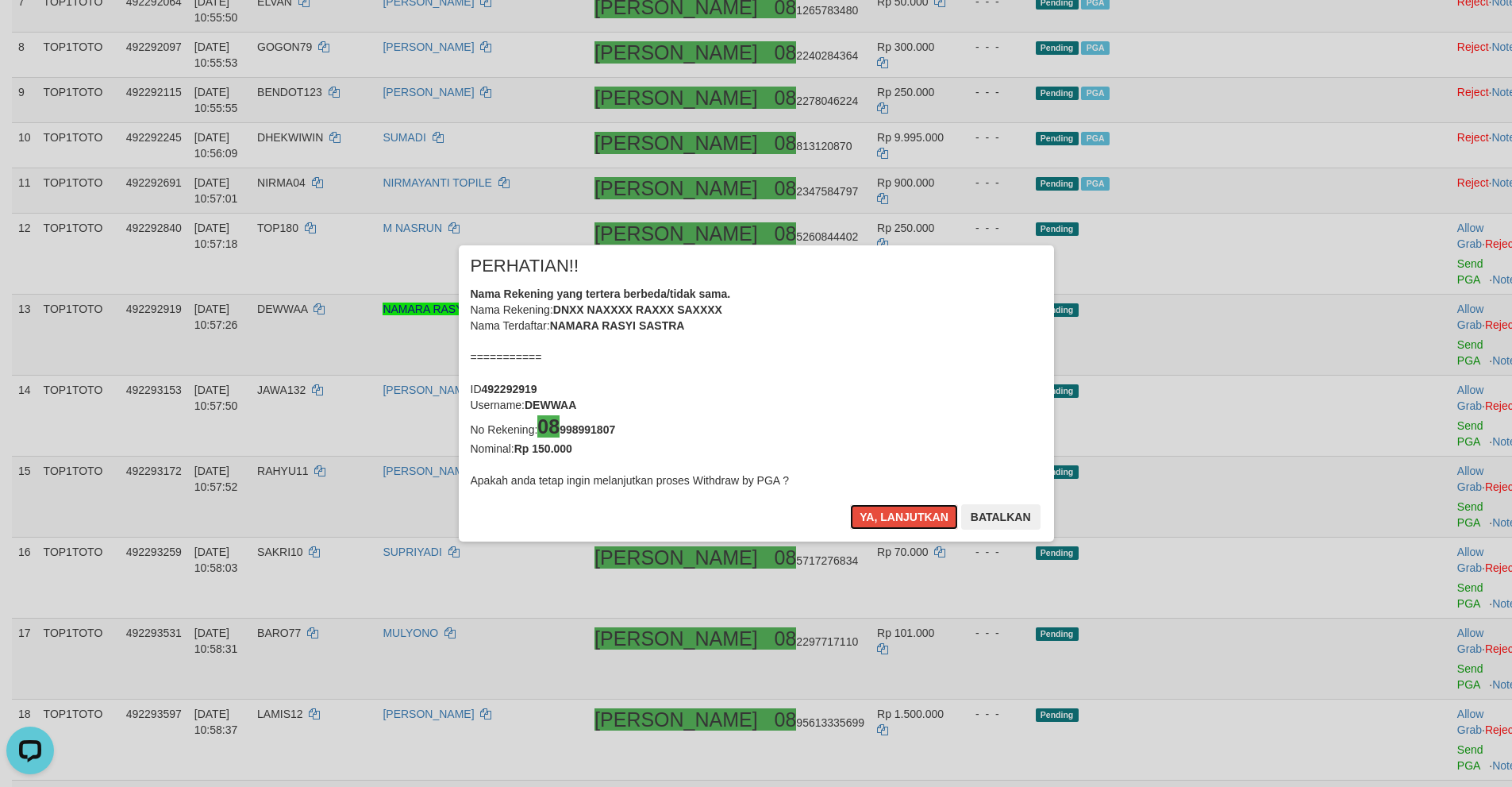
click at [885, 512] on button "Ya, lanjutkan" at bounding box center [904, 516] width 108 height 26
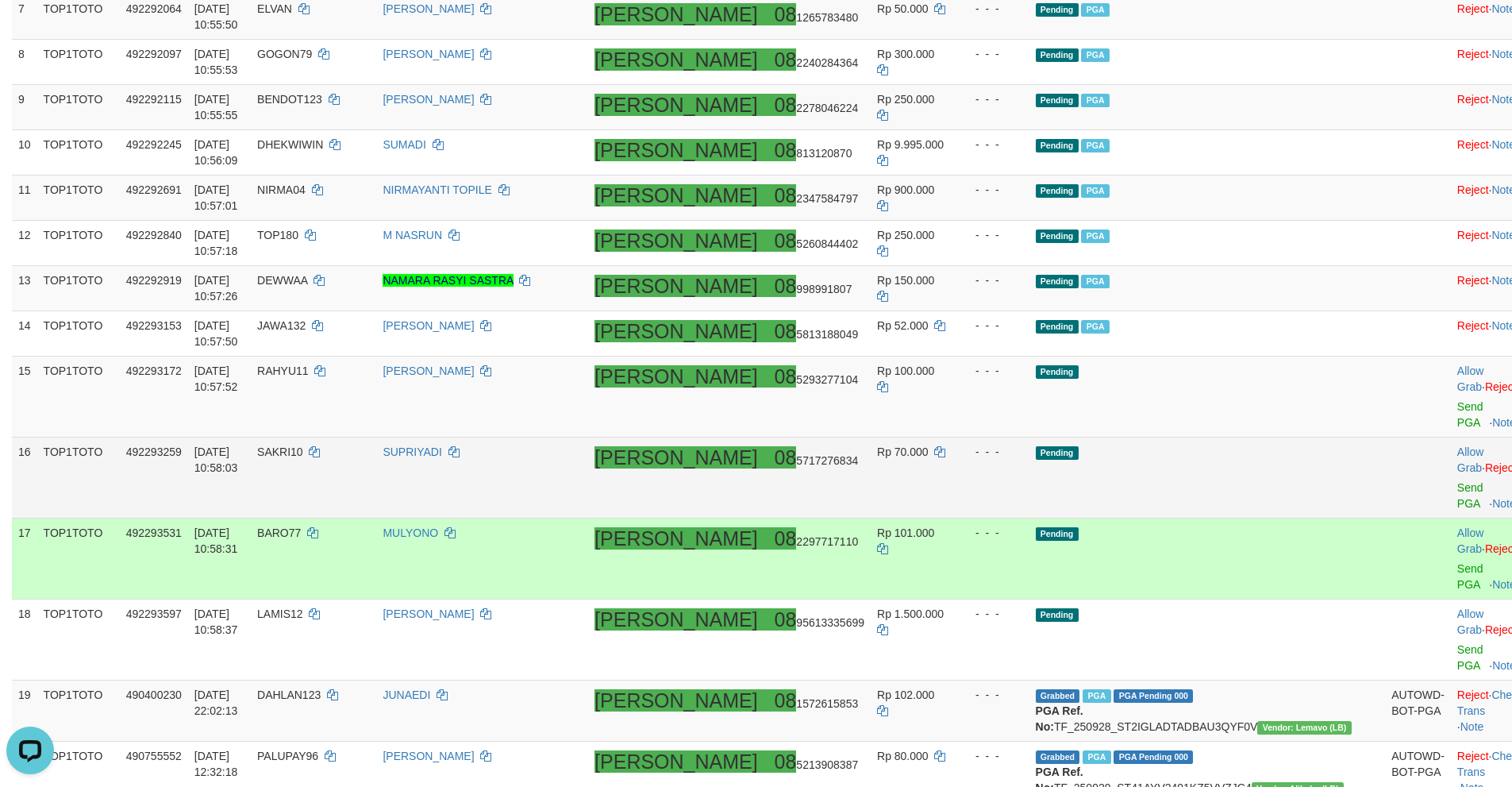
scroll to position [653, 0]
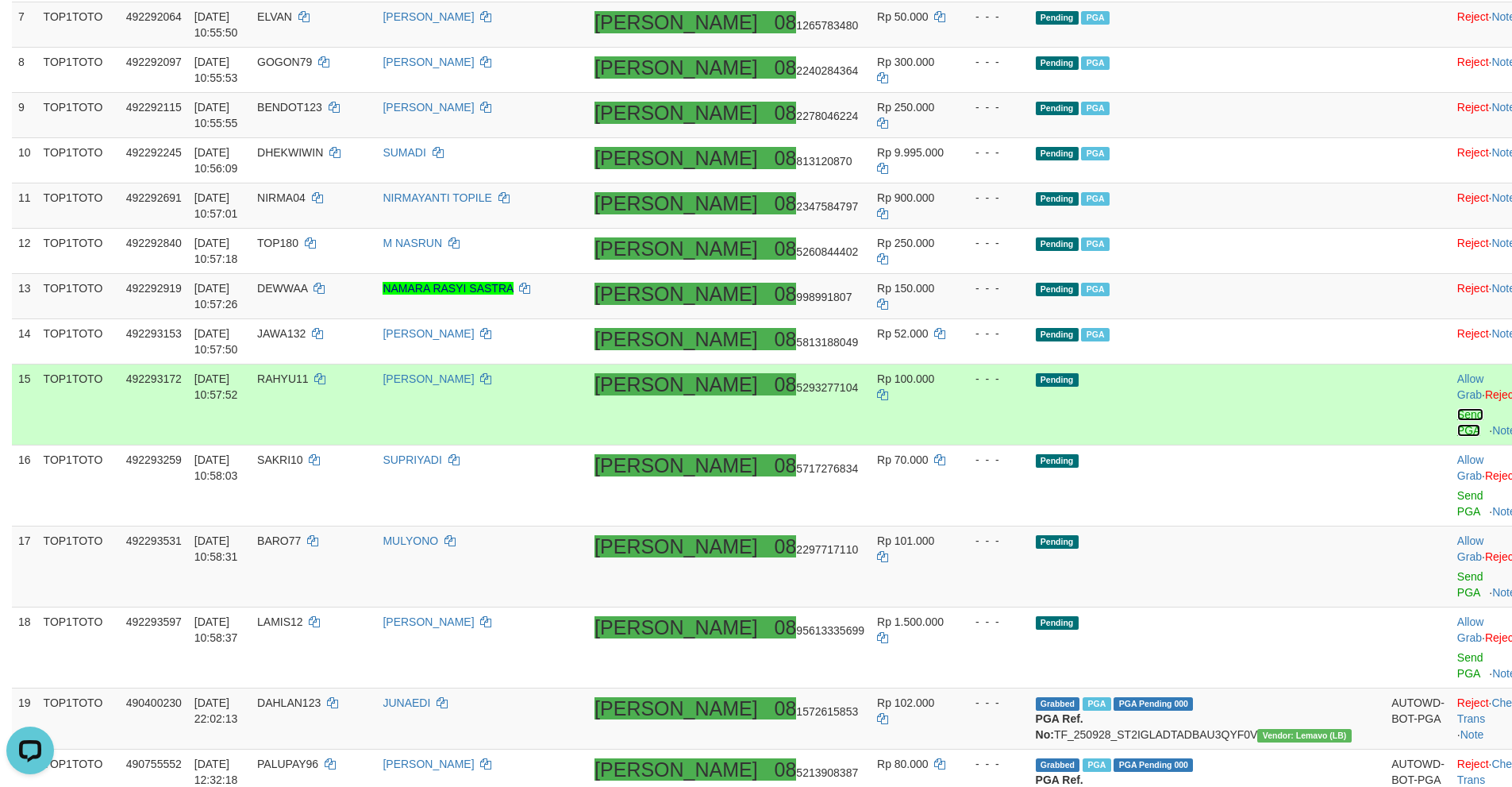
click at [1457, 408] on link "Send PGA" at bounding box center [1471, 423] width 27 height 28
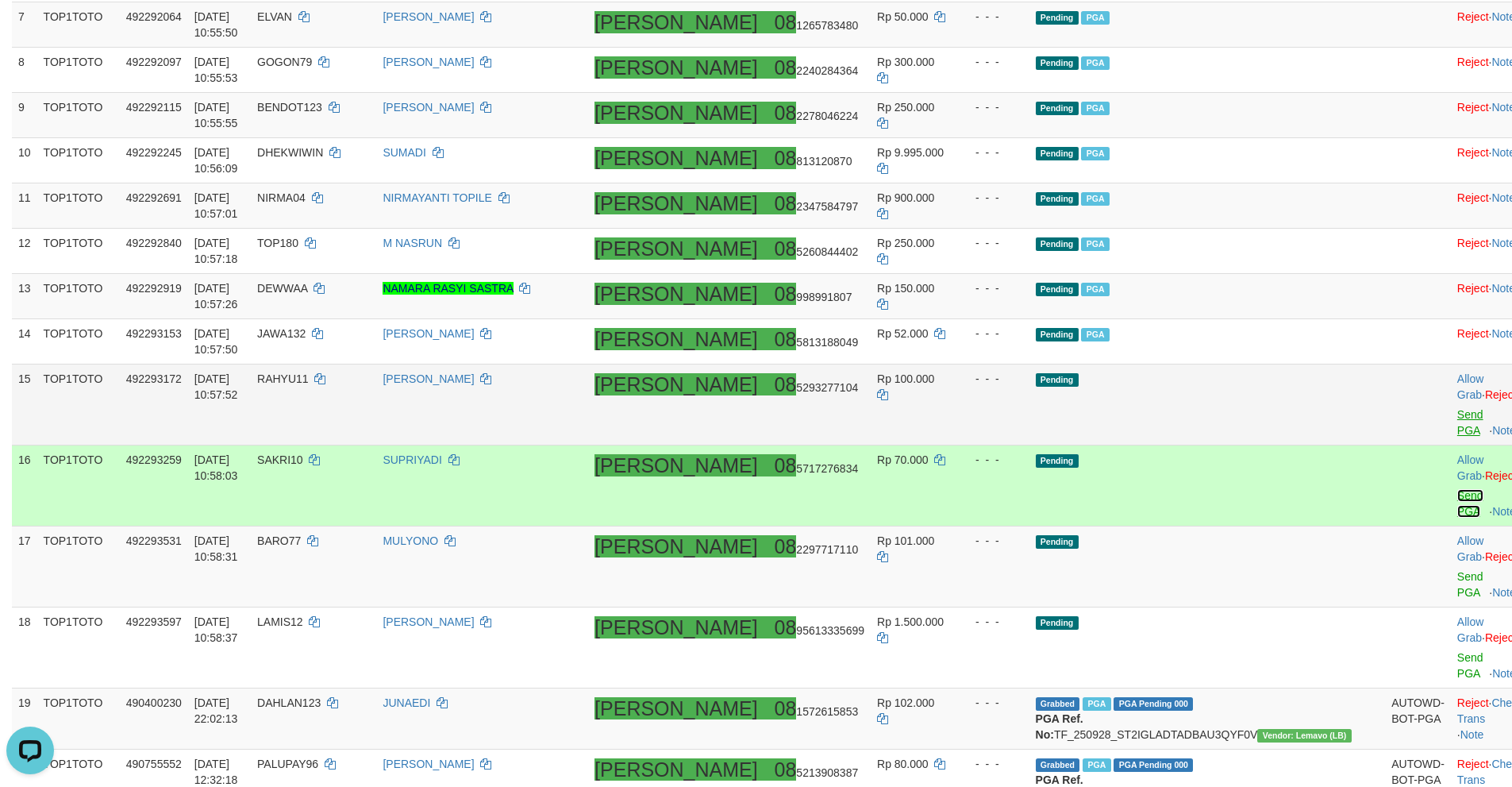
click at [1457, 489] on link "Send PGA" at bounding box center [1471, 503] width 27 height 28
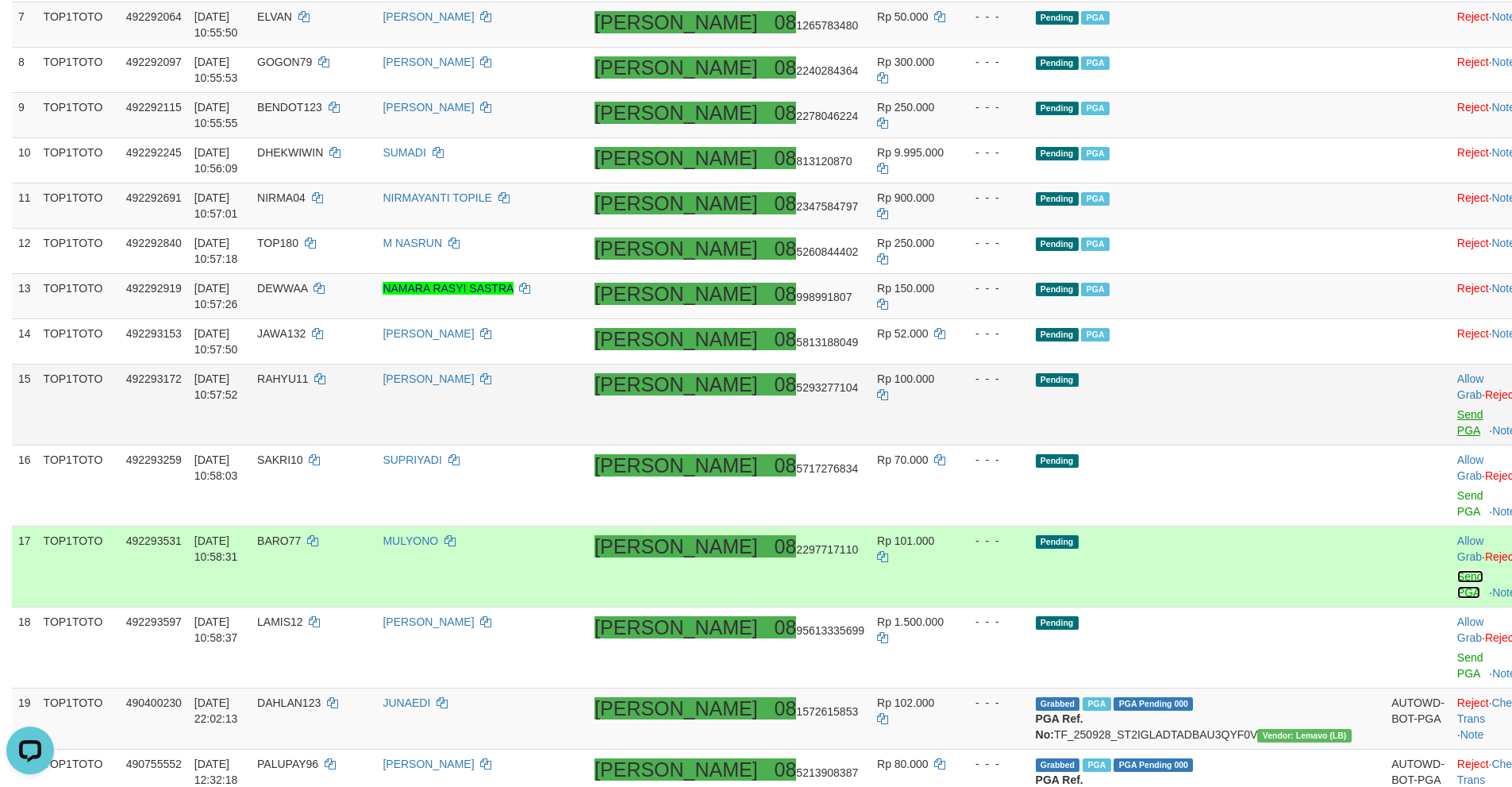
click at [1457, 570] on link "Send PGA" at bounding box center [1471, 584] width 27 height 28
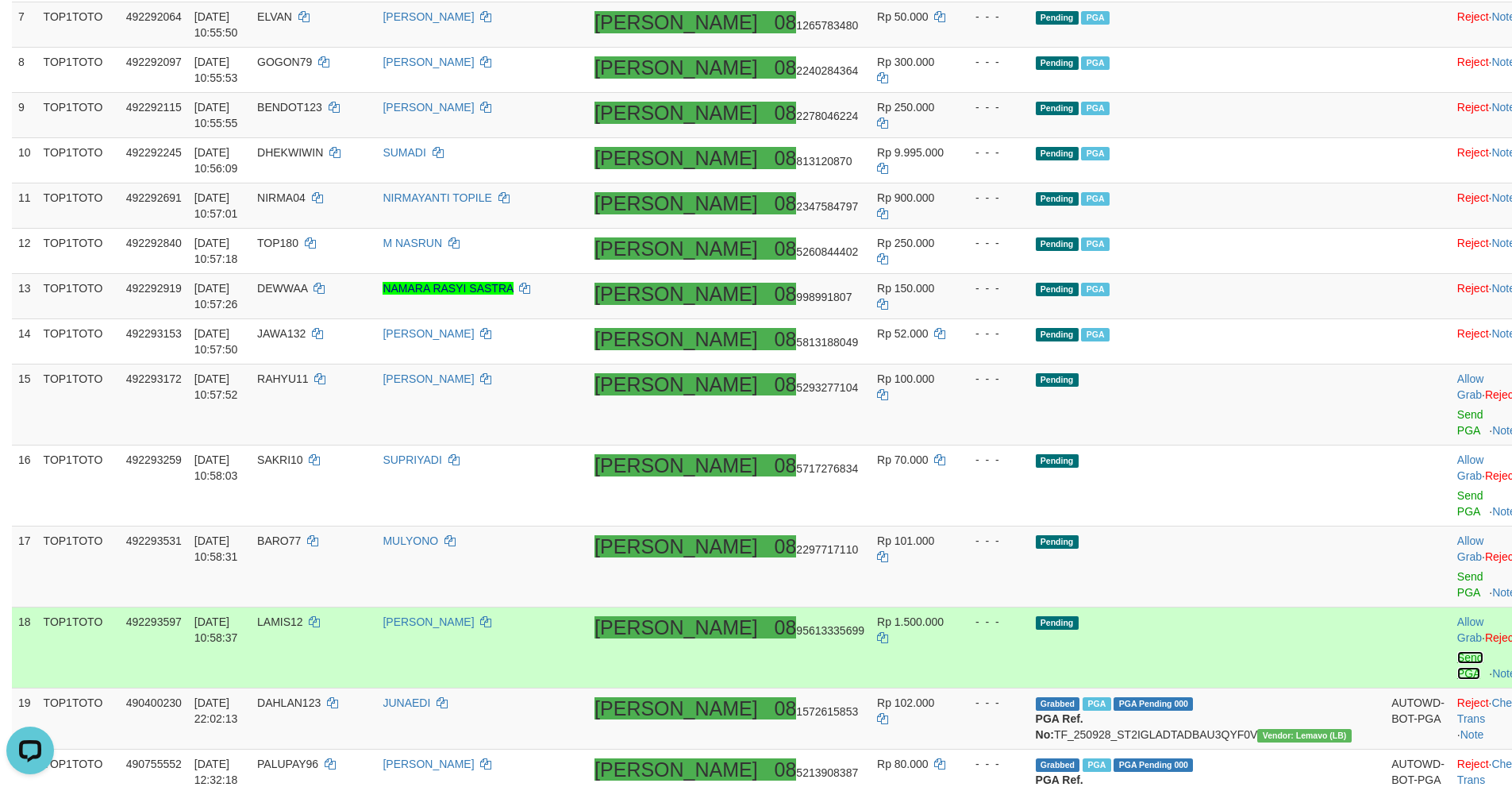
click at [1457, 651] on link "Send PGA" at bounding box center [1471, 665] width 27 height 28
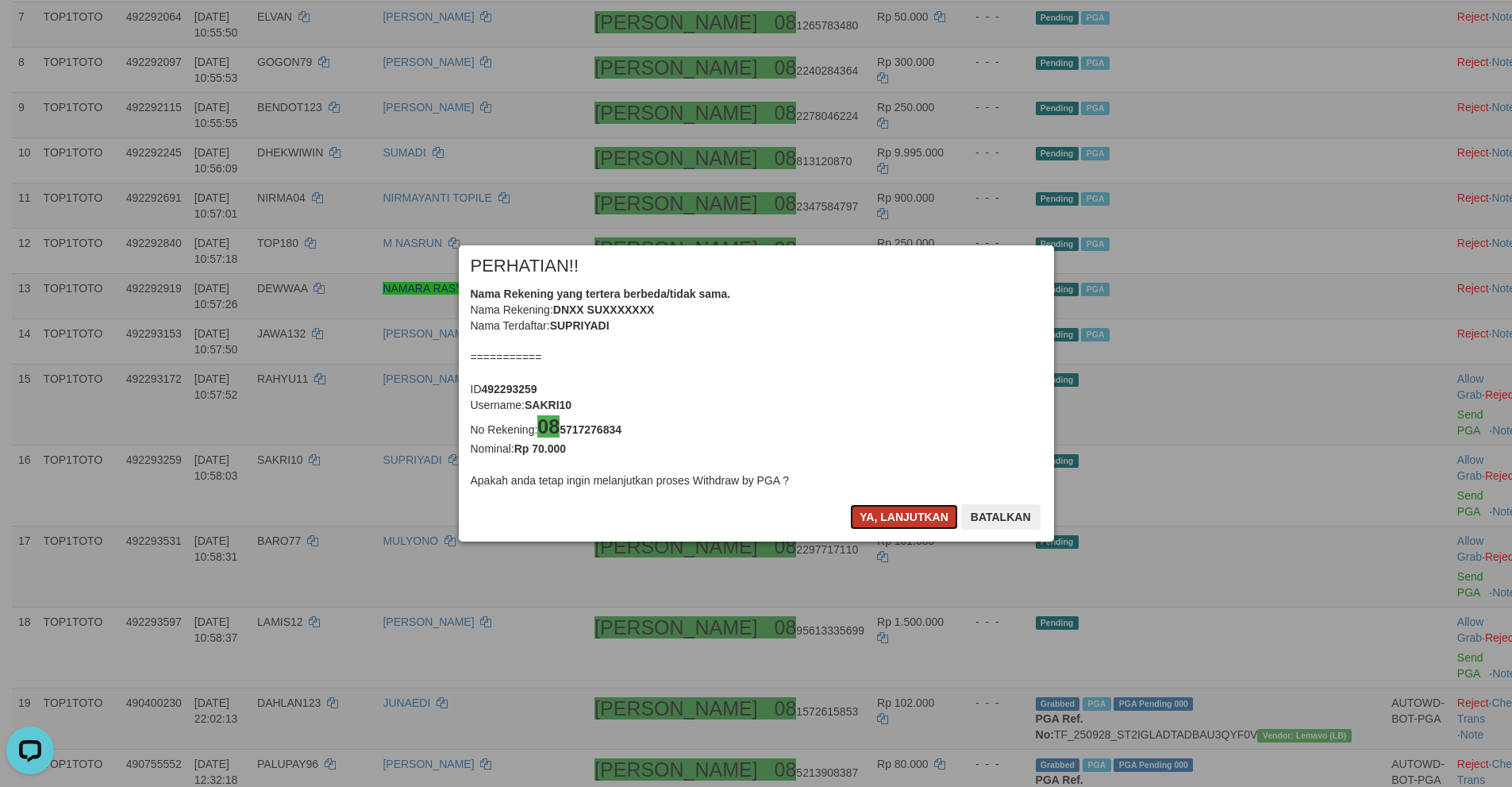
click at [924, 517] on button "Ya, lanjutkan" at bounding box center [904, 516] width 108 height 26
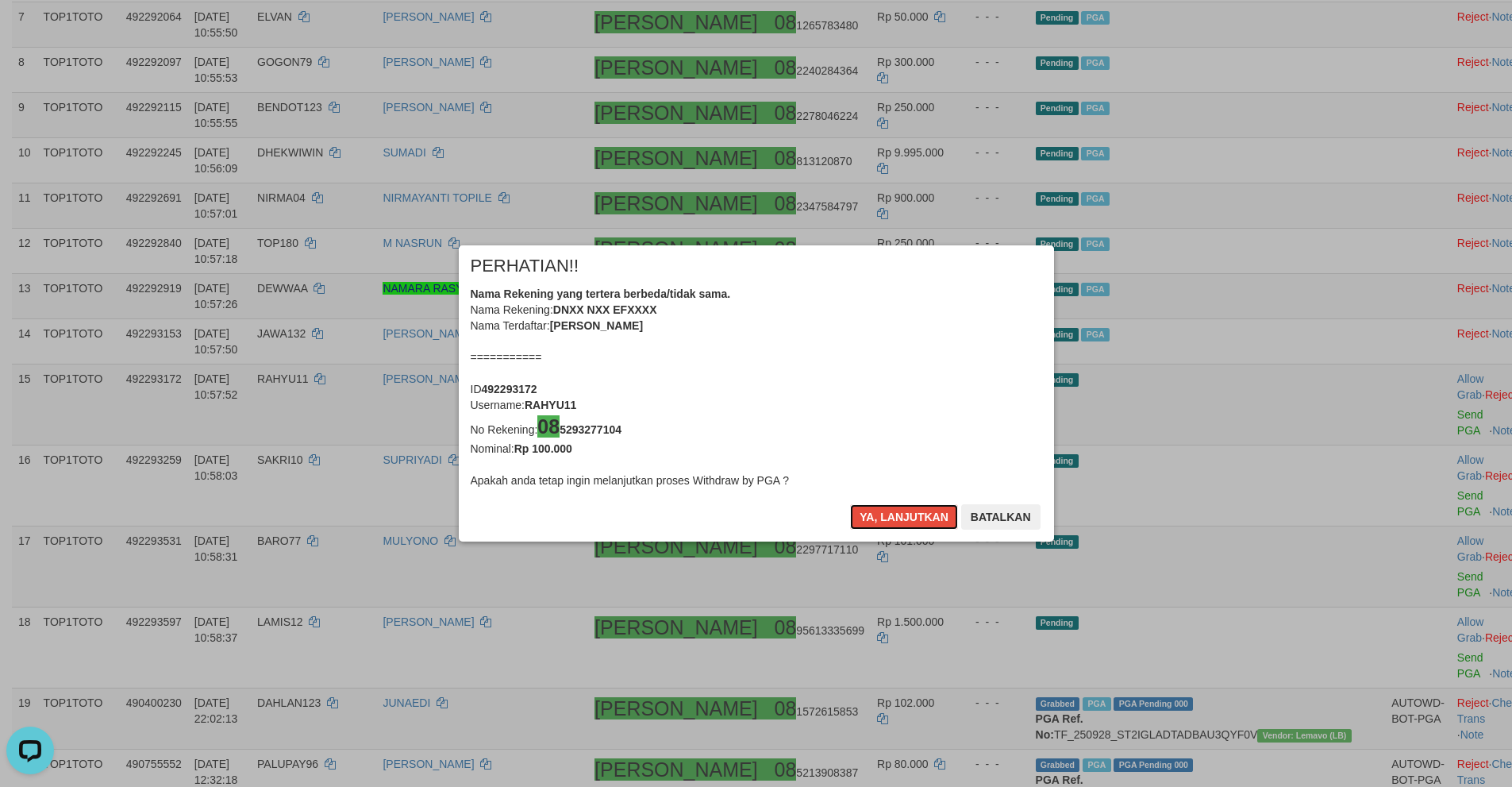
click at [924, 517] on button "Ya, lanjutkan" at bounding box center [904, 516] width 108 height 26
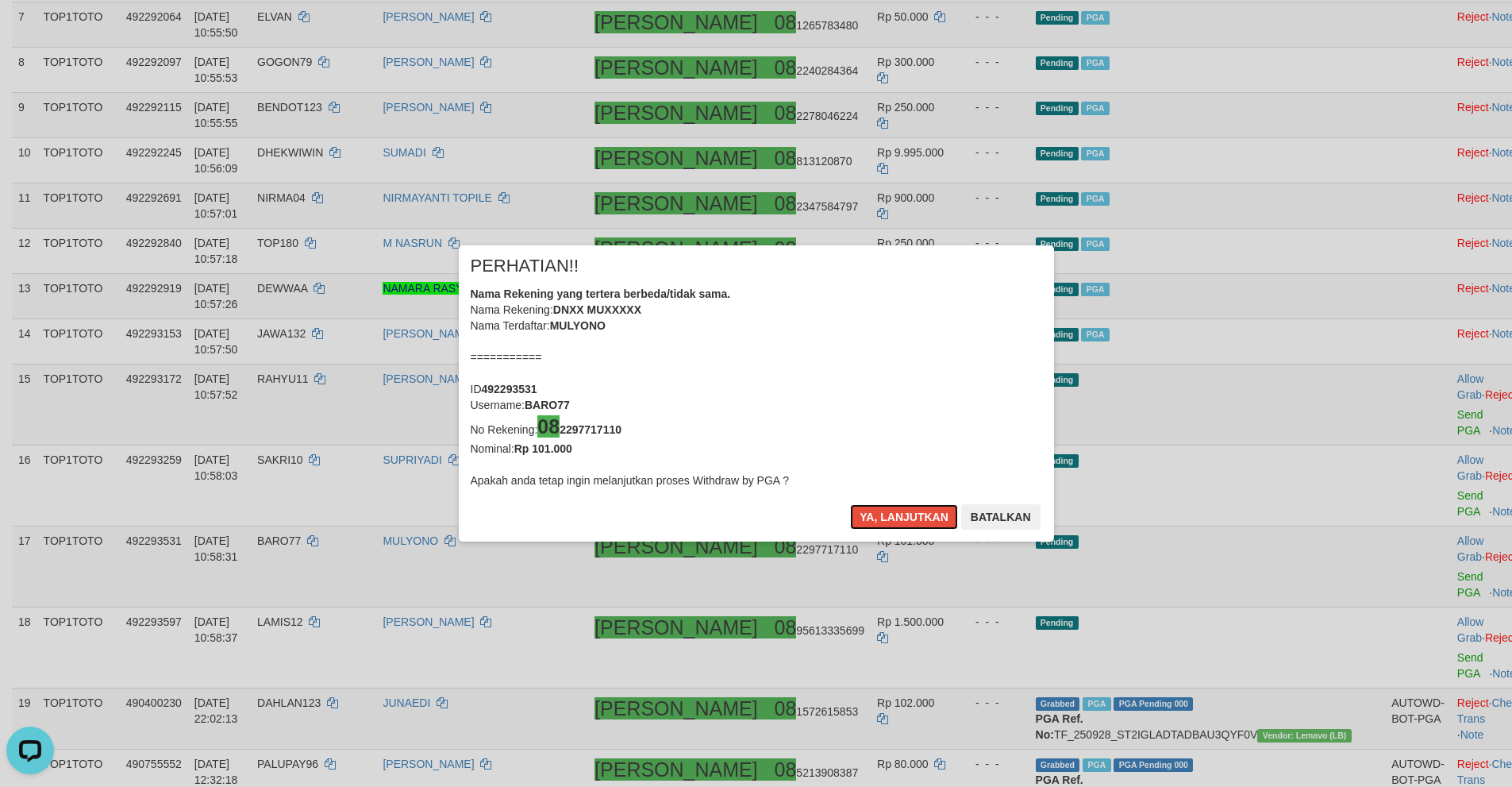
click at [924, 517] on button "Ya, lanjutkan" at bounding box center [904, 516] width 108 height 26
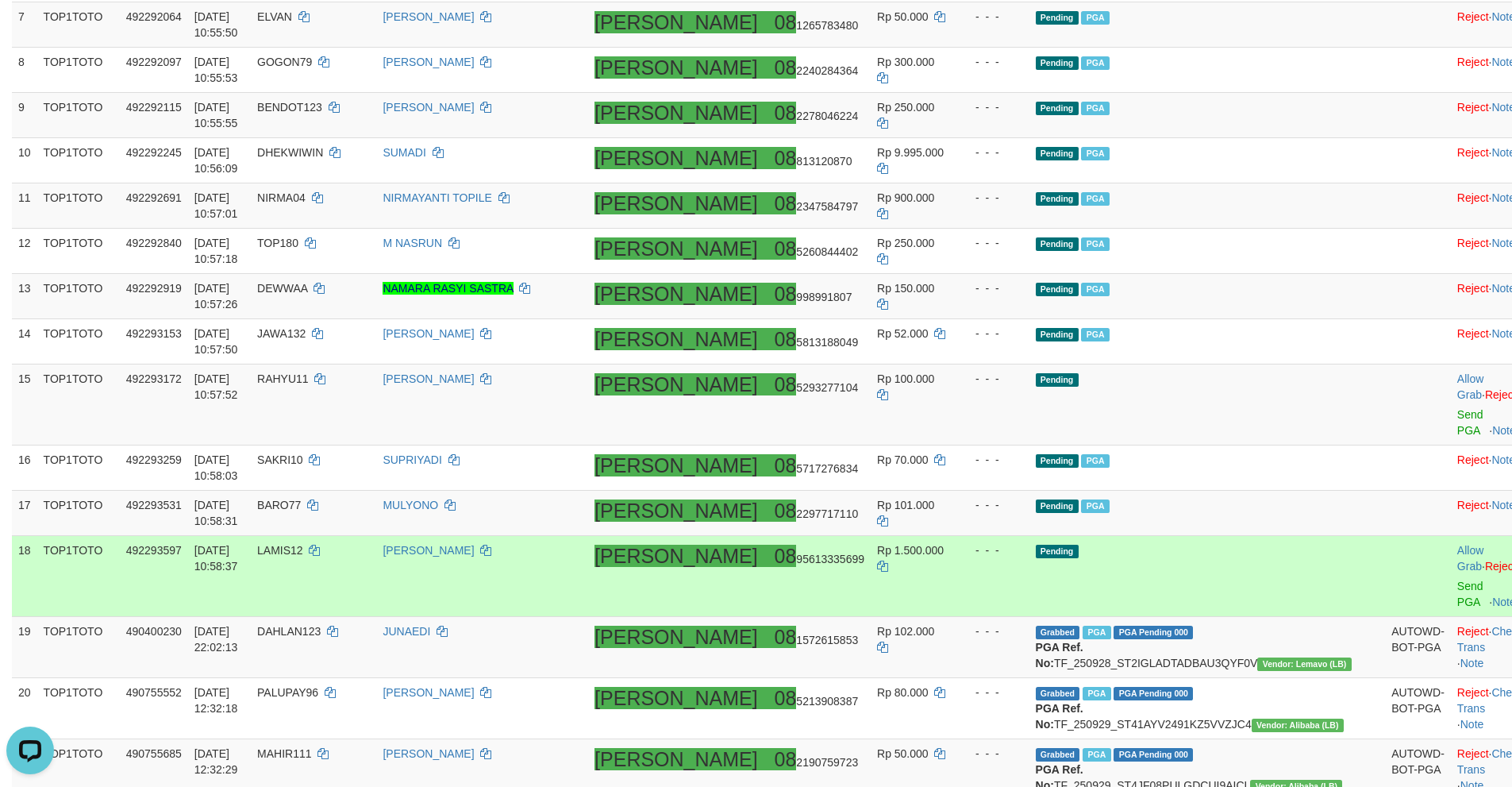
scroll to position [646, 0]
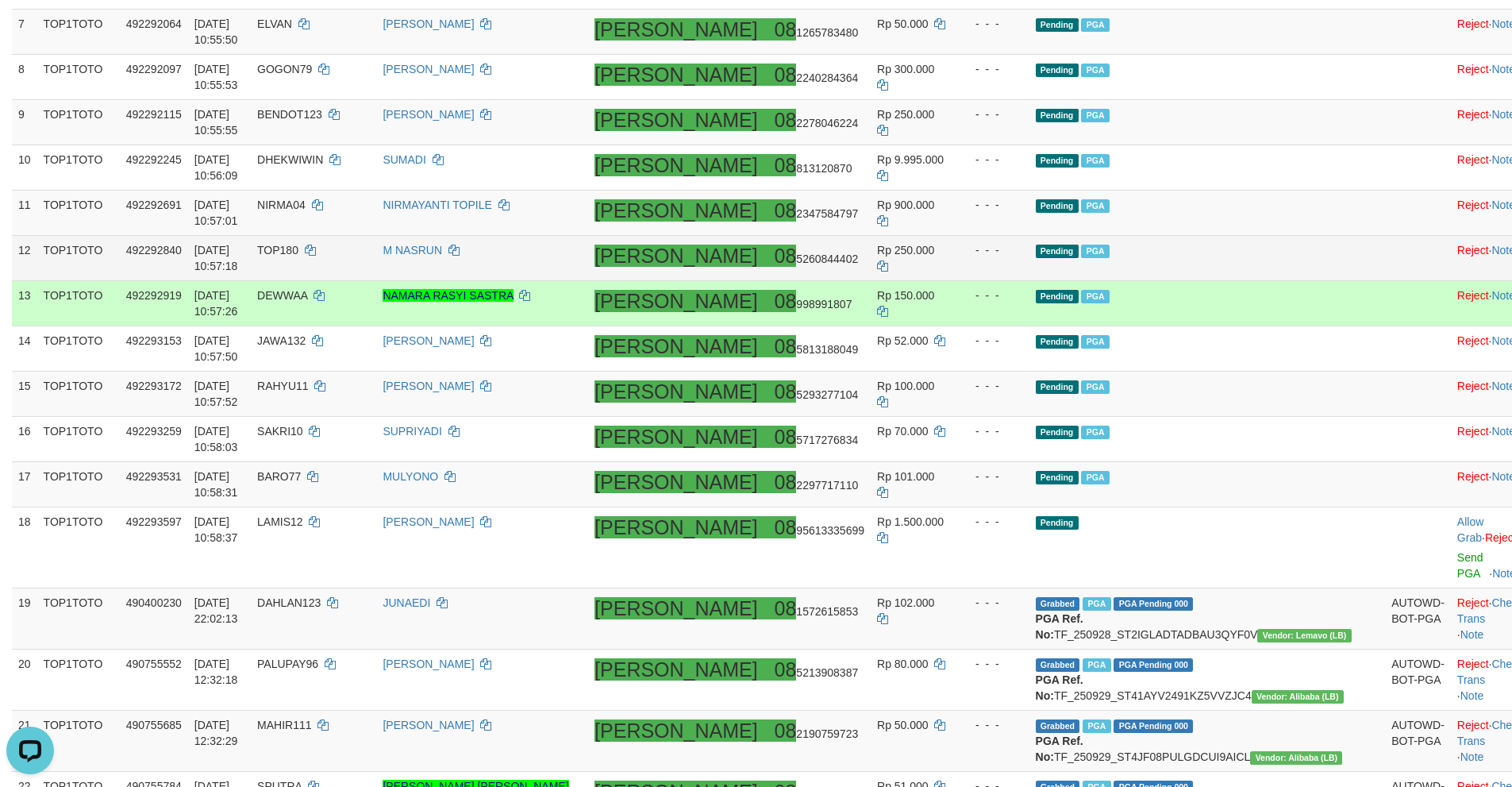
click at [1245, 250] on td "Pending PGA" at bounding box center [1207, 258] width 356 height 46
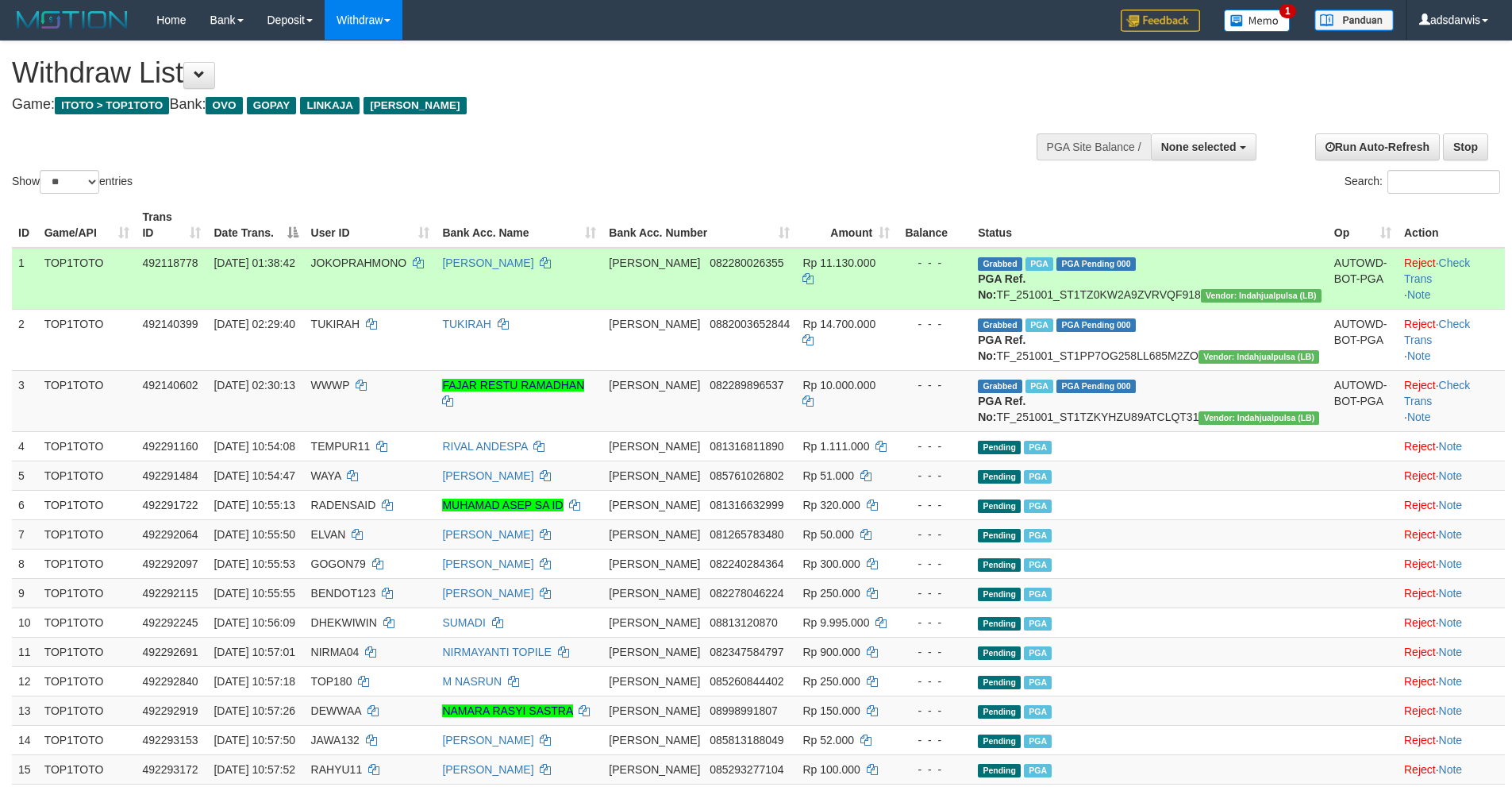
select select
select select "**"
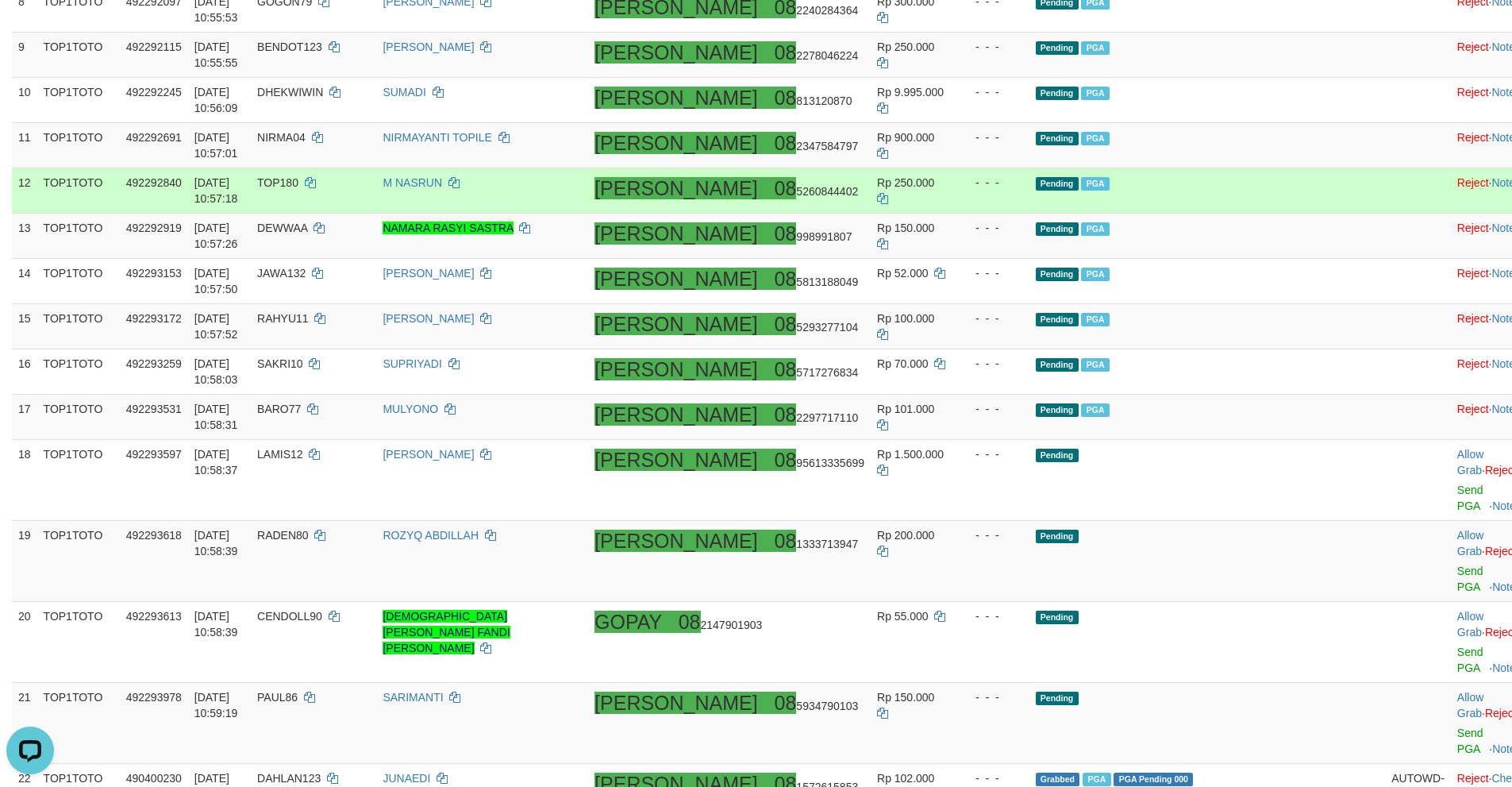
scroll to position [805, 0]
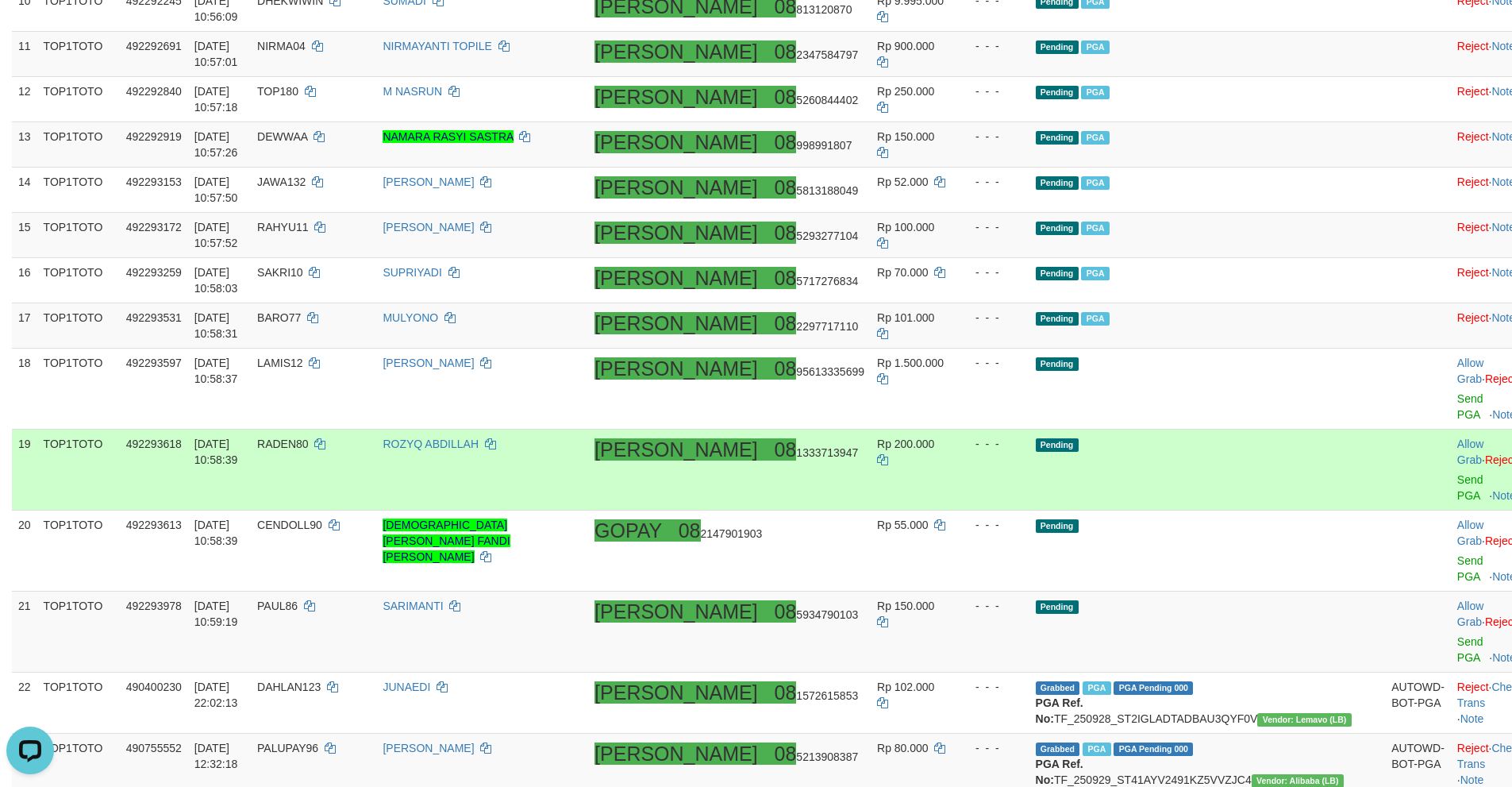
click at [1245, 429] on td "Pending" at bounding box center [1207, 470] width 356 height 81
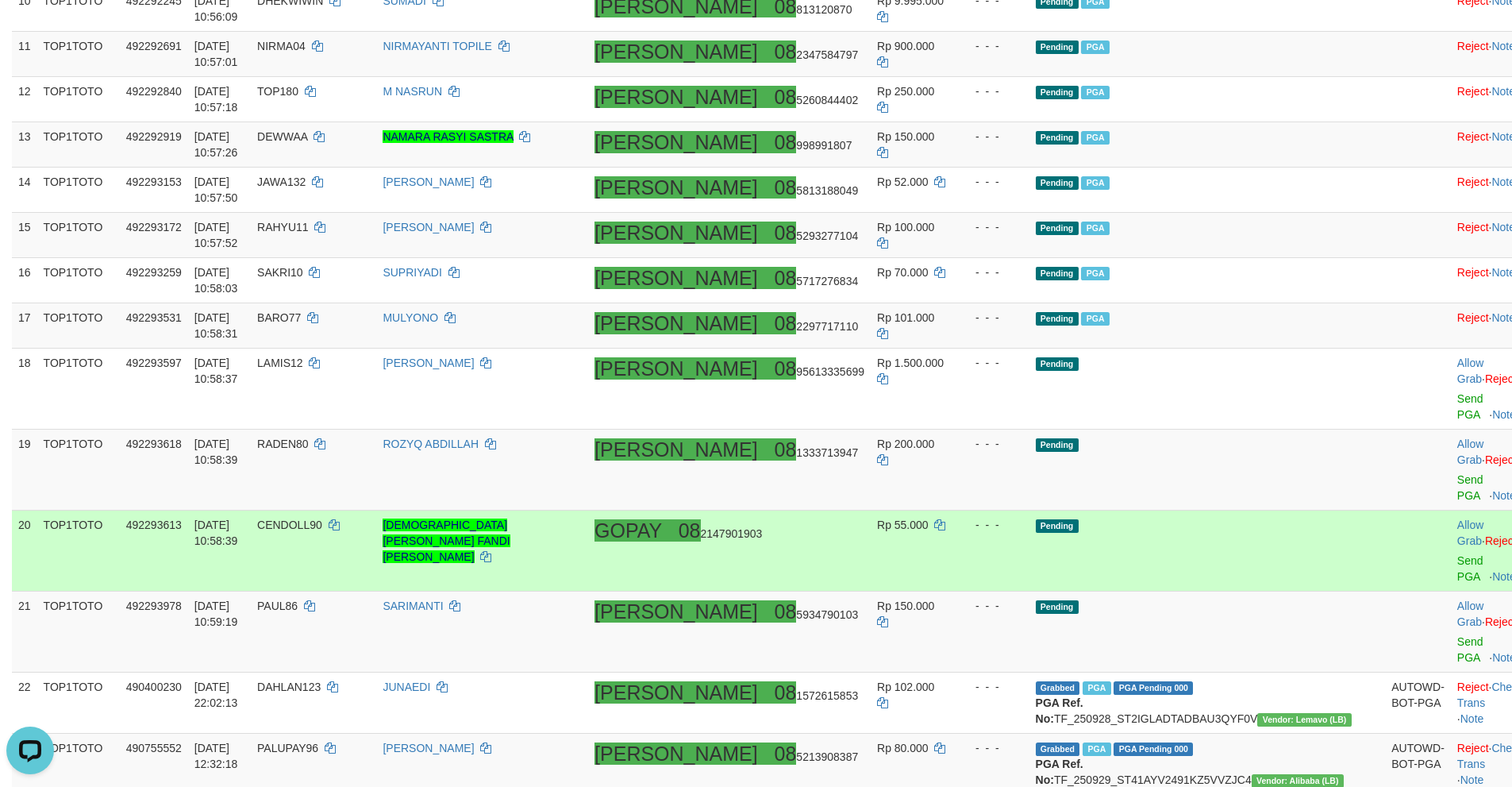
click at [1228, 511] on td "Pending" at bounding box center [1207, 551] width 356 height 81
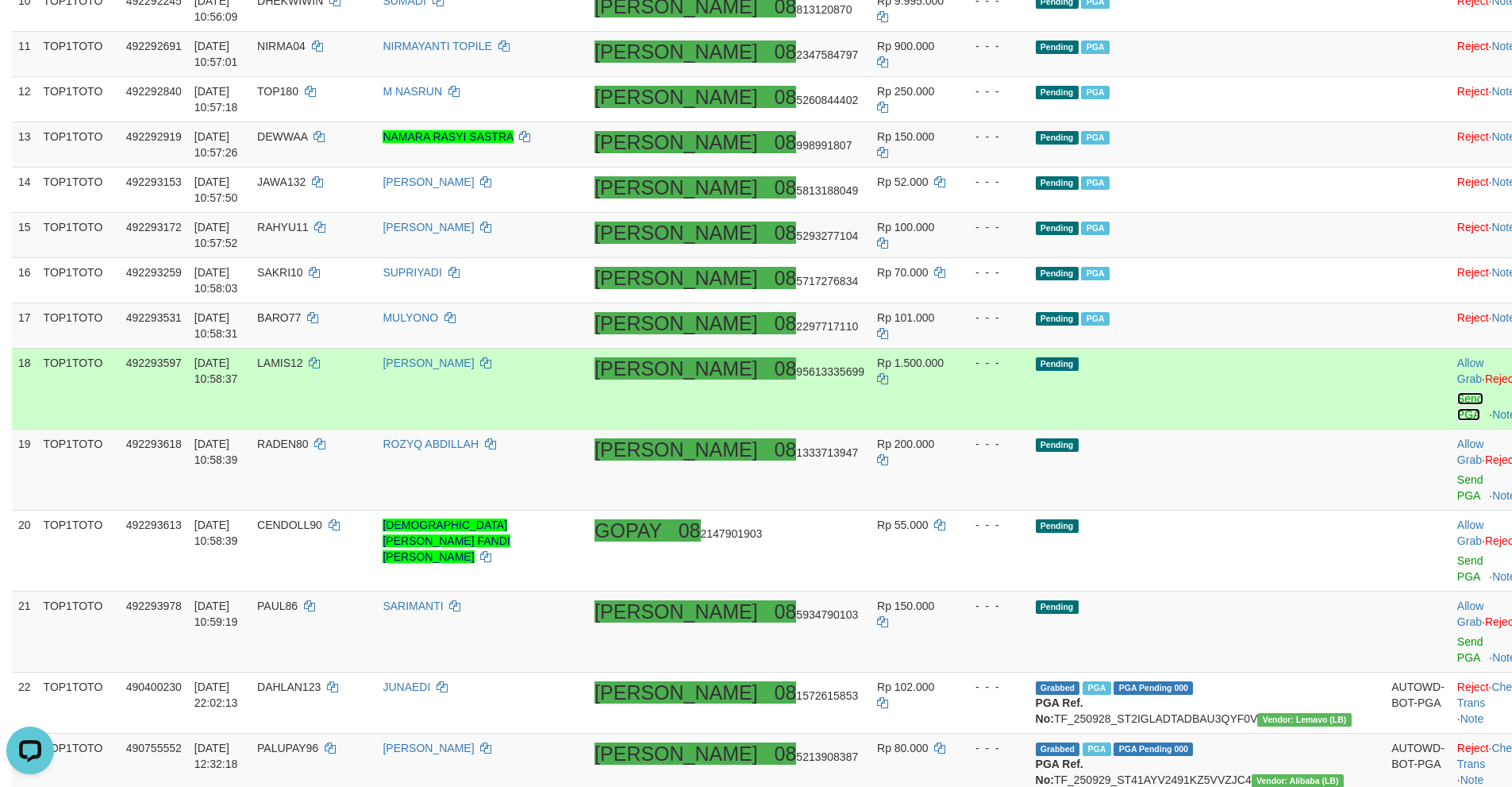
click at [1457, 392] on link "Send PGA" at bounding box center [1471, 406] width 27 height 28
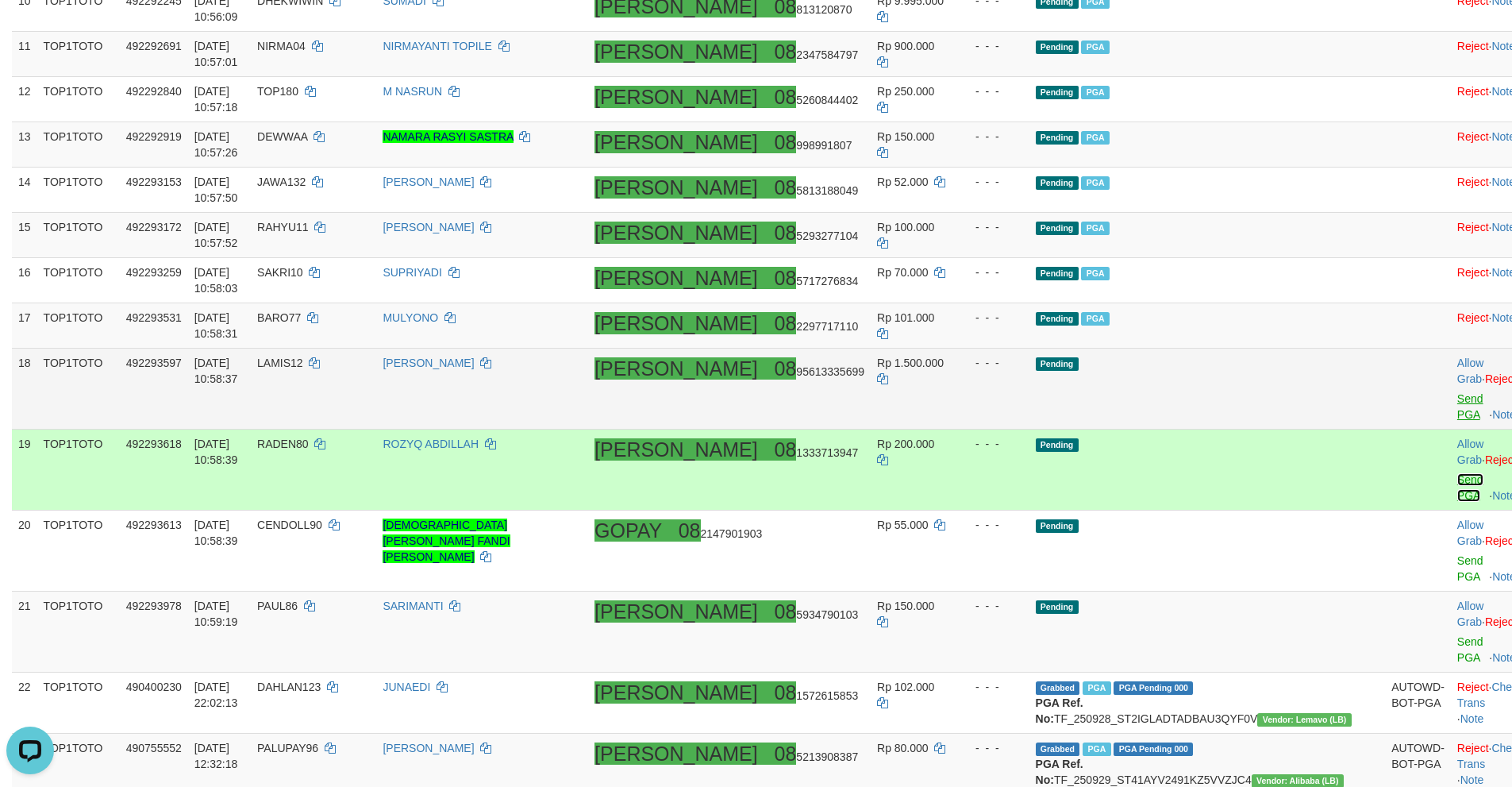
click at [1457, 473] on link "Send PGA" at bounding box center [1471, 487] width 27 height 28
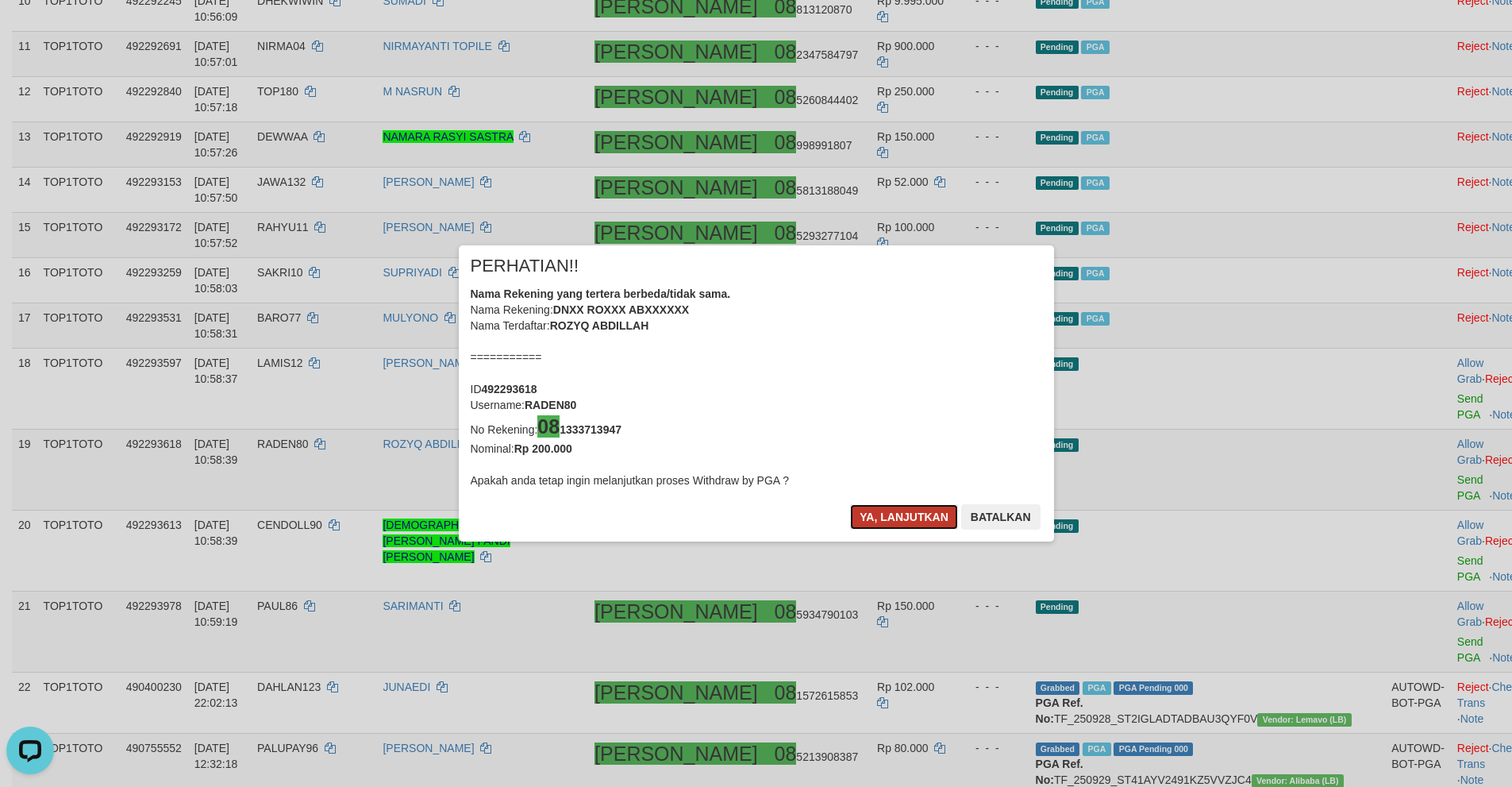
click at [883, 517] on button "Ya, lanjutkan" at bounding box center [904, 516] width 108 height 26
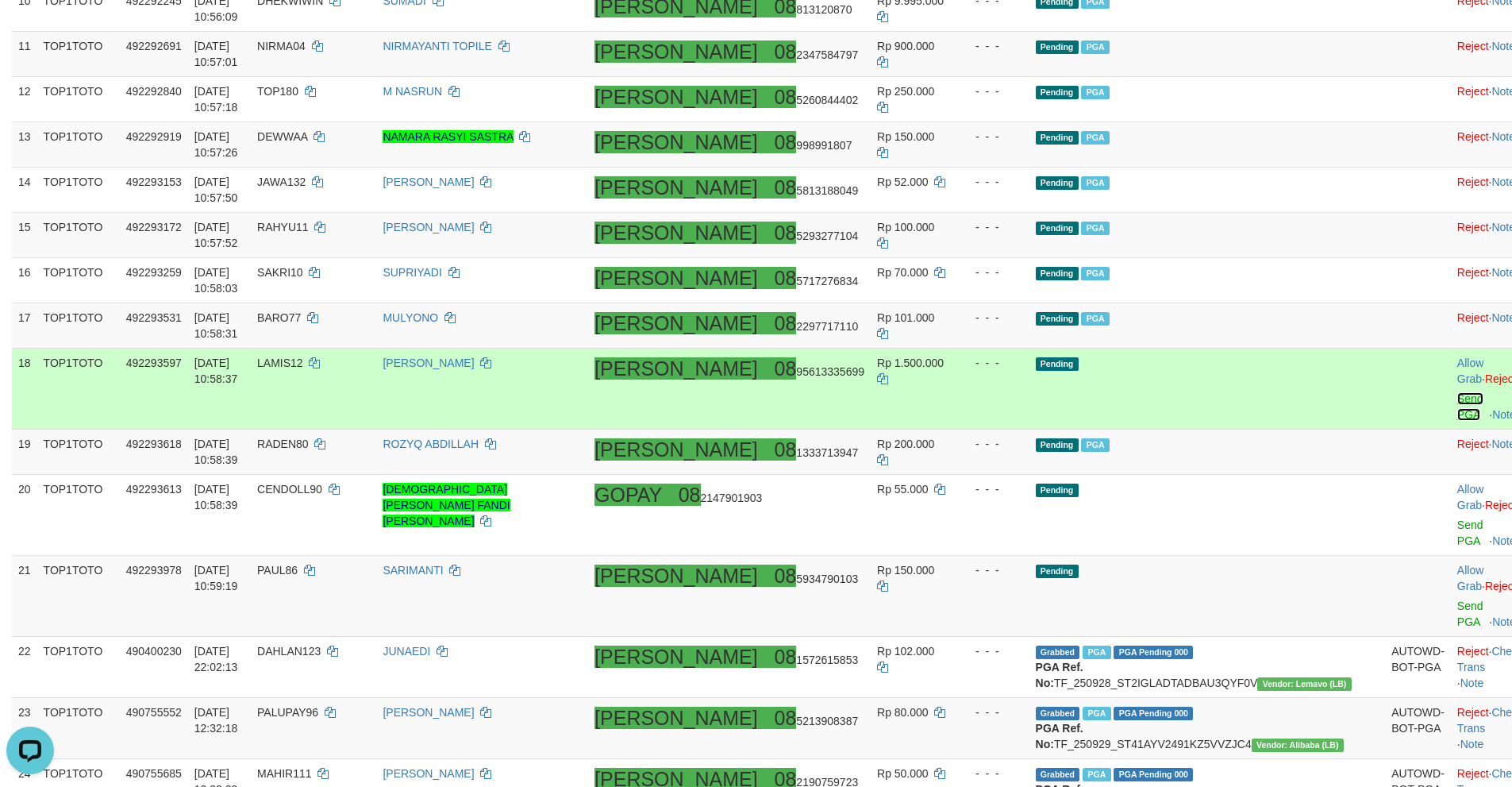
click at [1457, 392] on link "Send PGA" at bounding box center [1471, 406] width 27 height 28
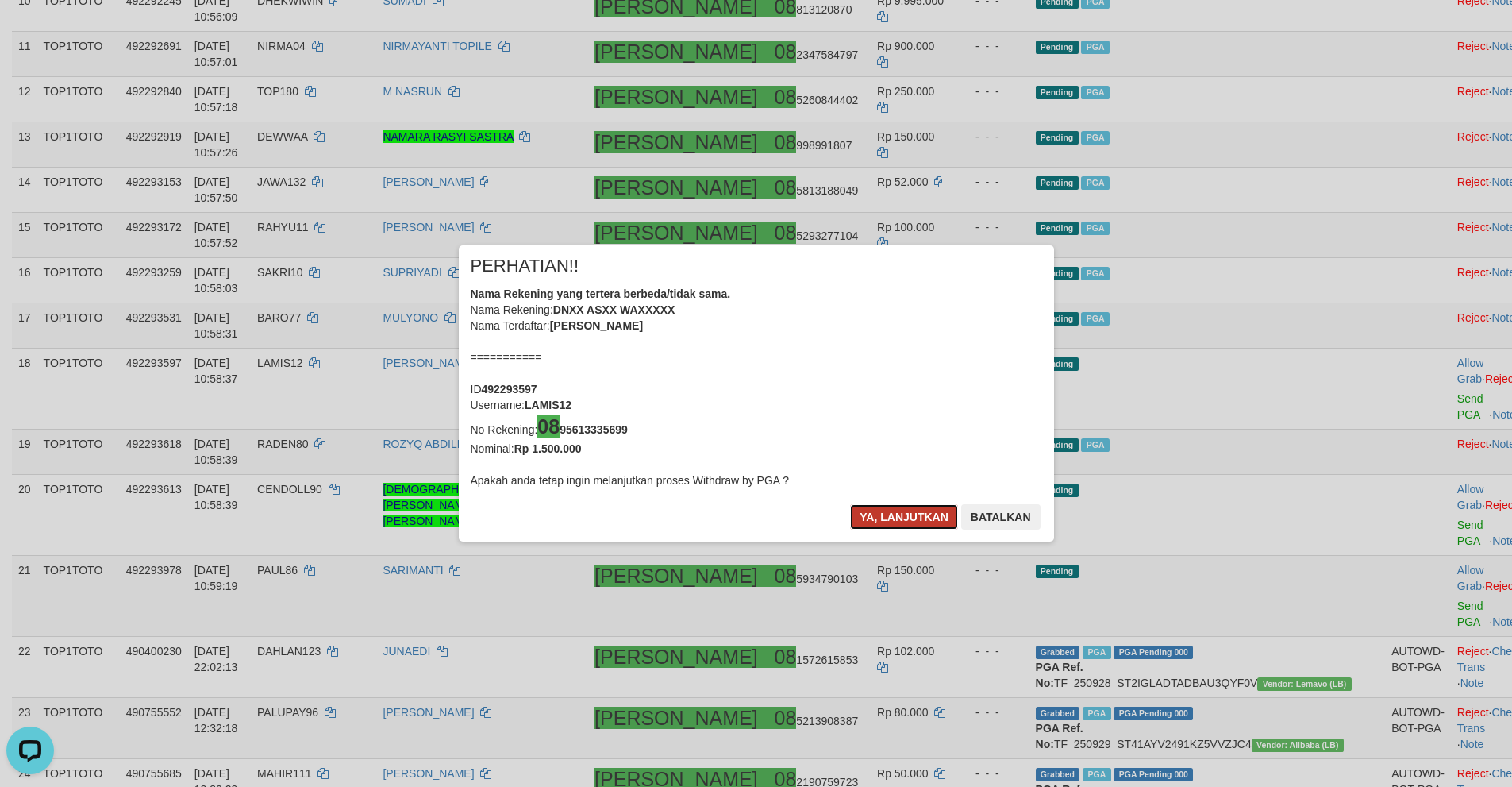
click at [866, 511] on button "Ya, lanjutkan" at bounding box center [904, 516] width 108 height 26
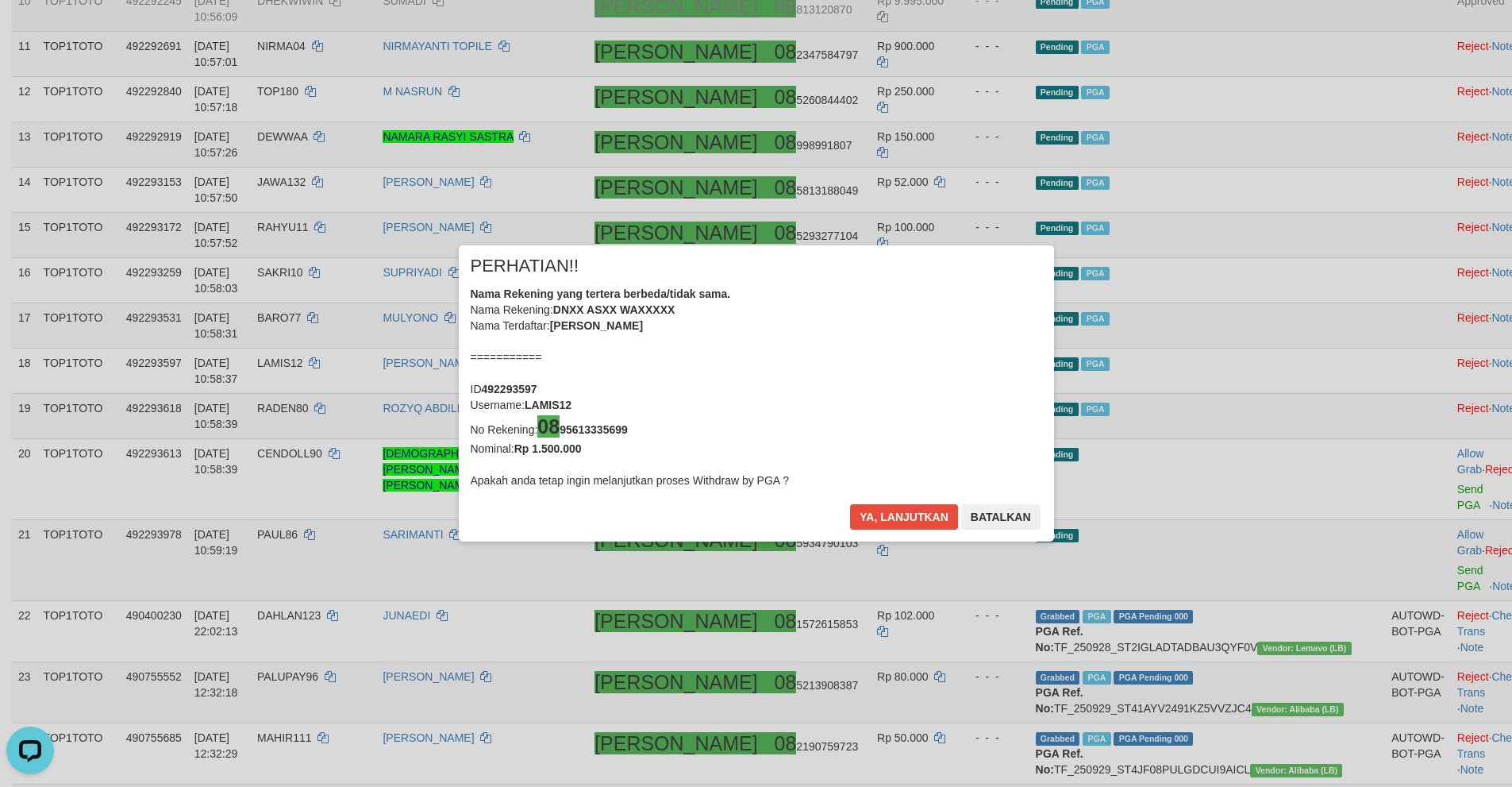
scroll to position [797, 0]
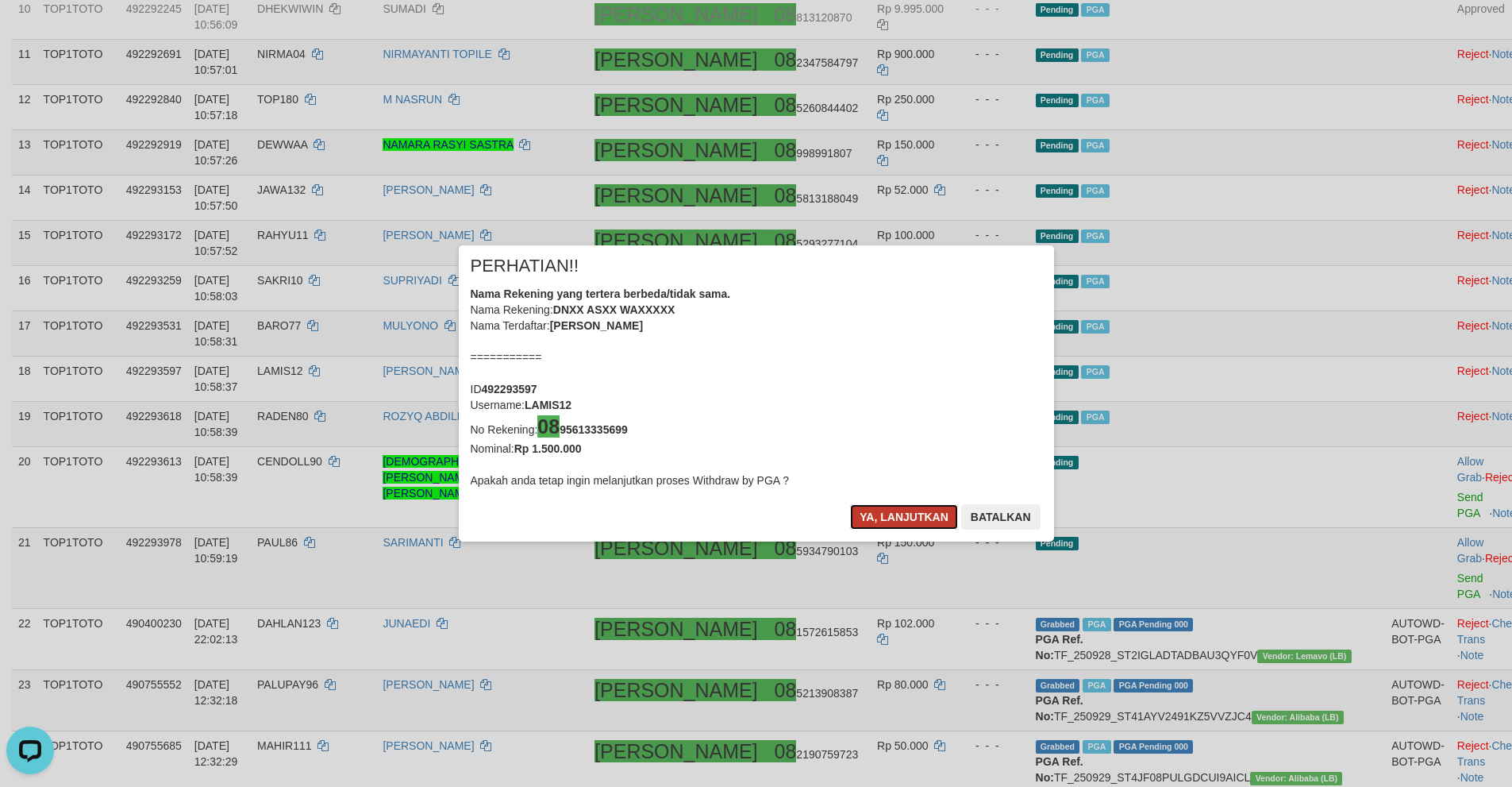
click at [883, 524] on button "Ya, lanjutkan" at bounding box center [904, 516] width 108 height 26
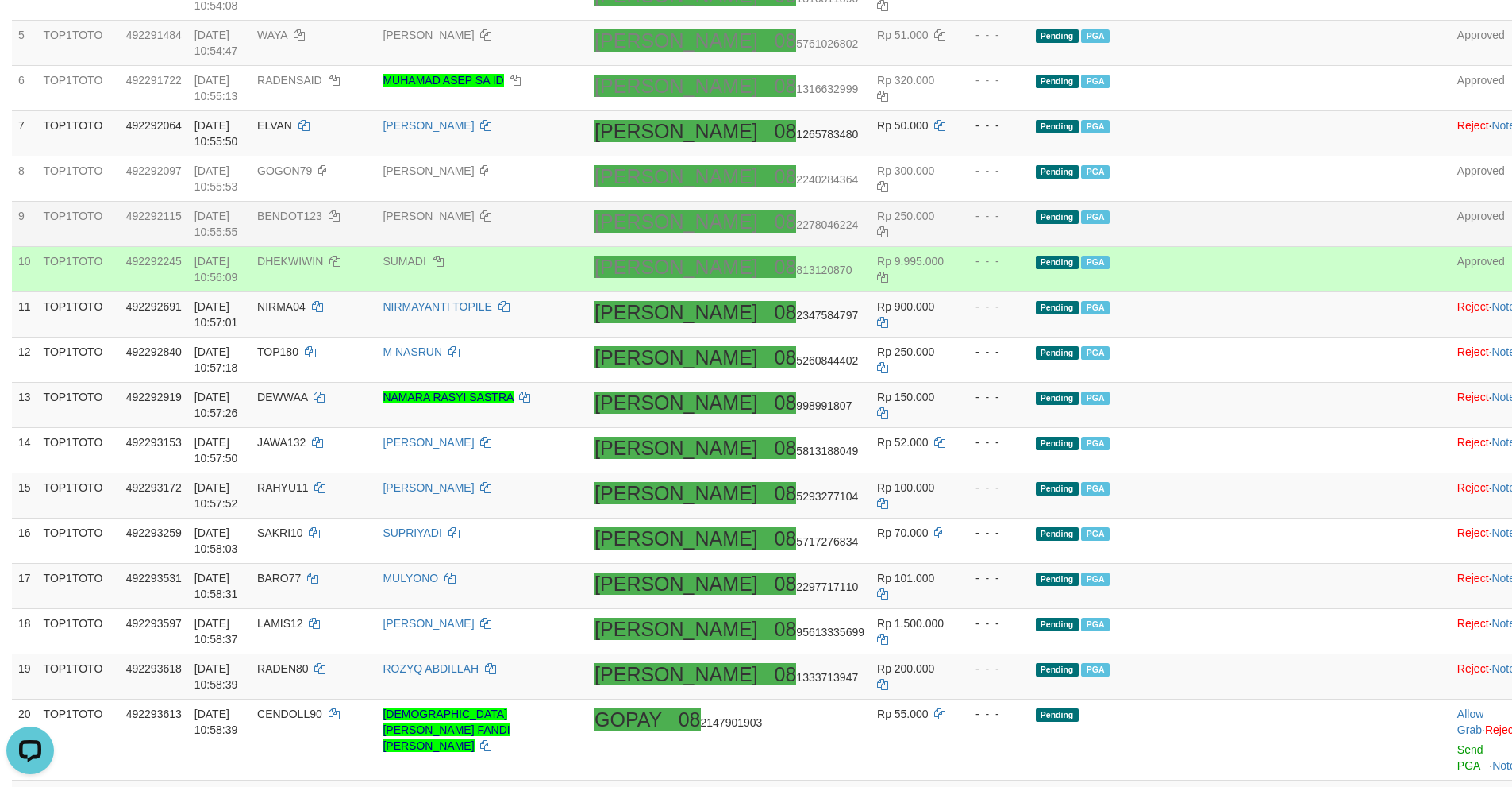
scroll to position [535, 0]
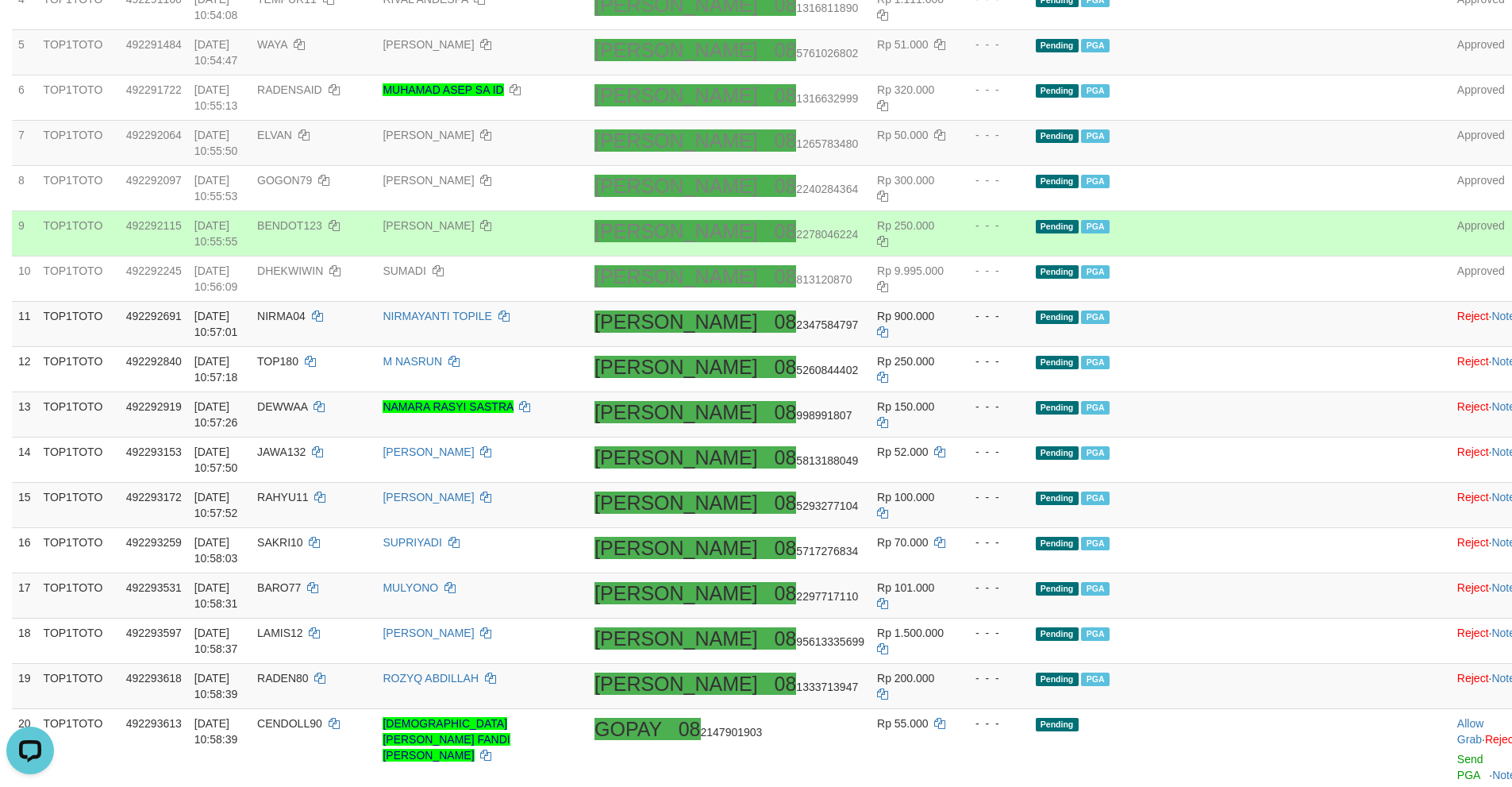
click at [1276, 222] on td "Pending PGA" at bounding box center [1207, 233] width 356 height 46
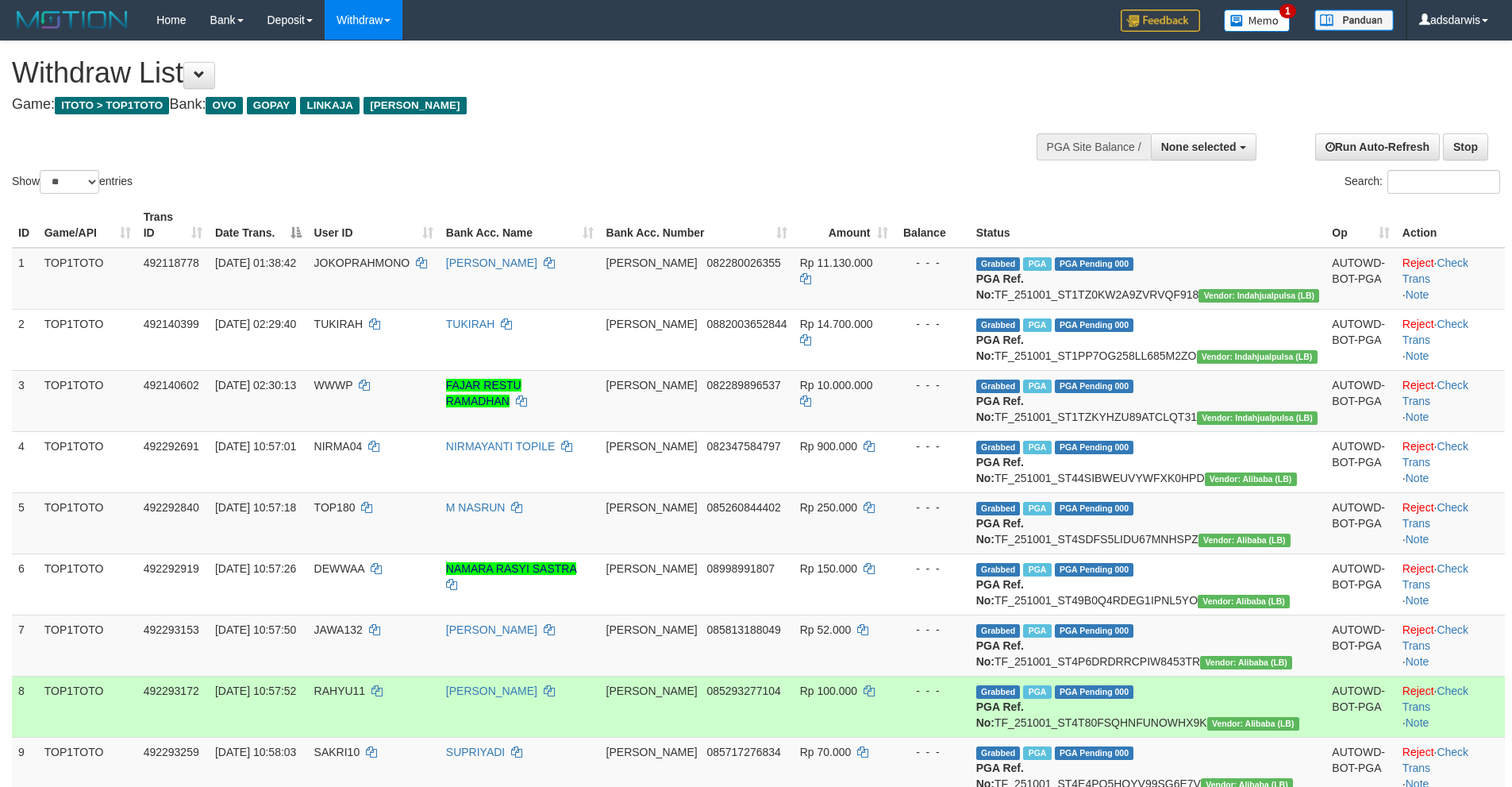
select select
select select "**"
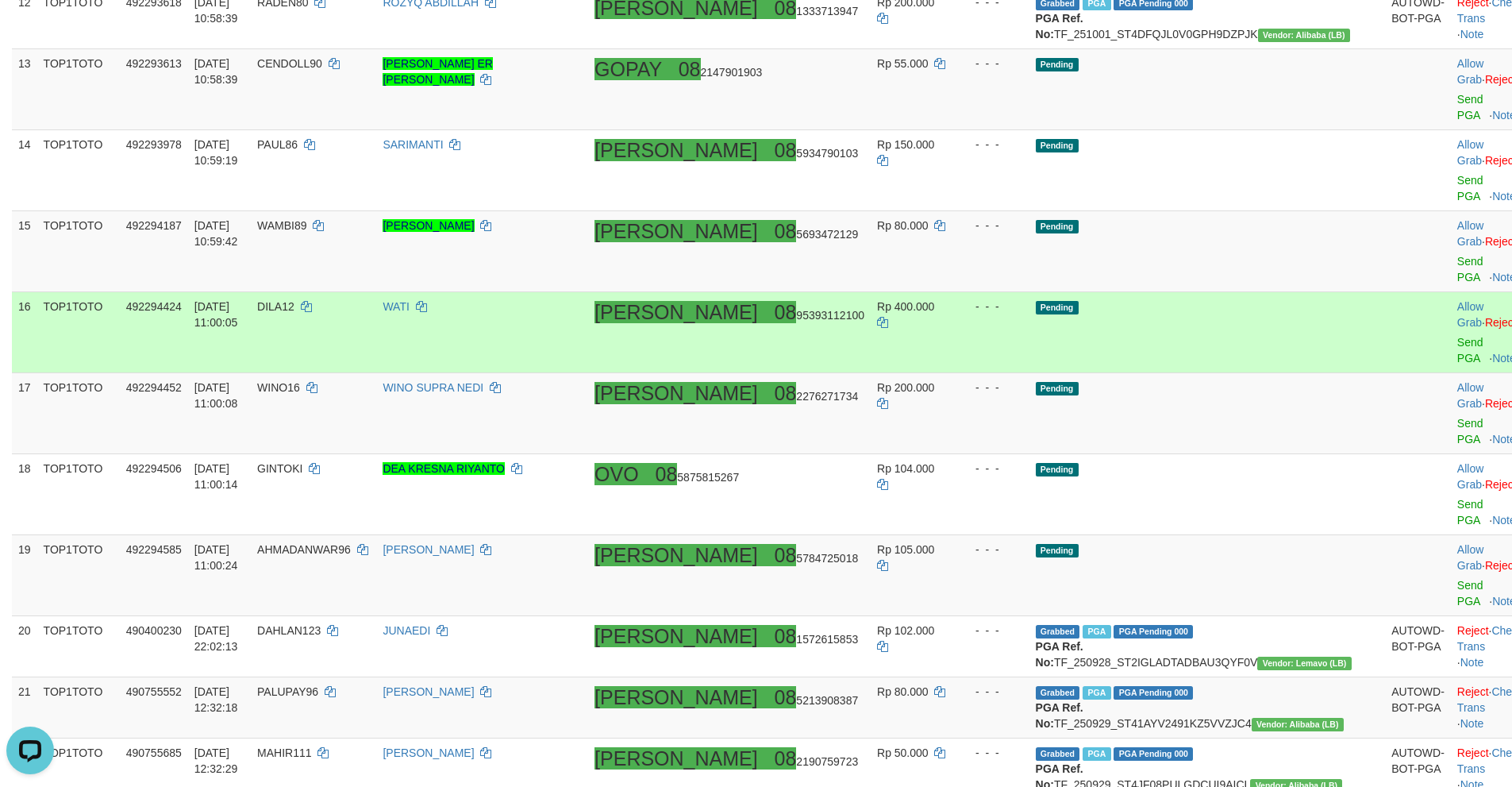
click at [1290, 357] on td "Pending" at bounding box center [1207, 333] width 356 height 81
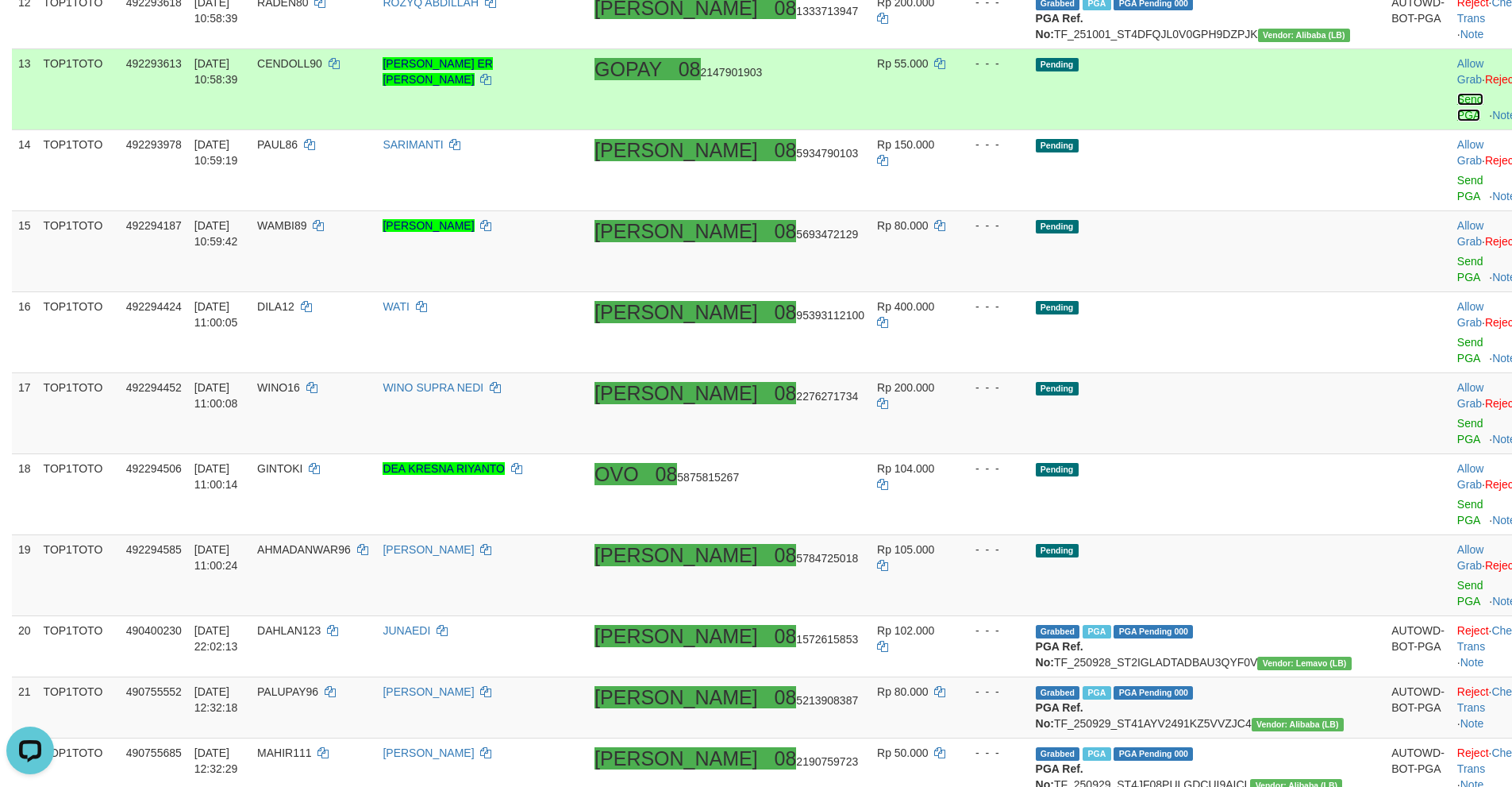
click at [1457, 121] on link "Send PGA" at bounding box center [1471, 107] width 27 height 28
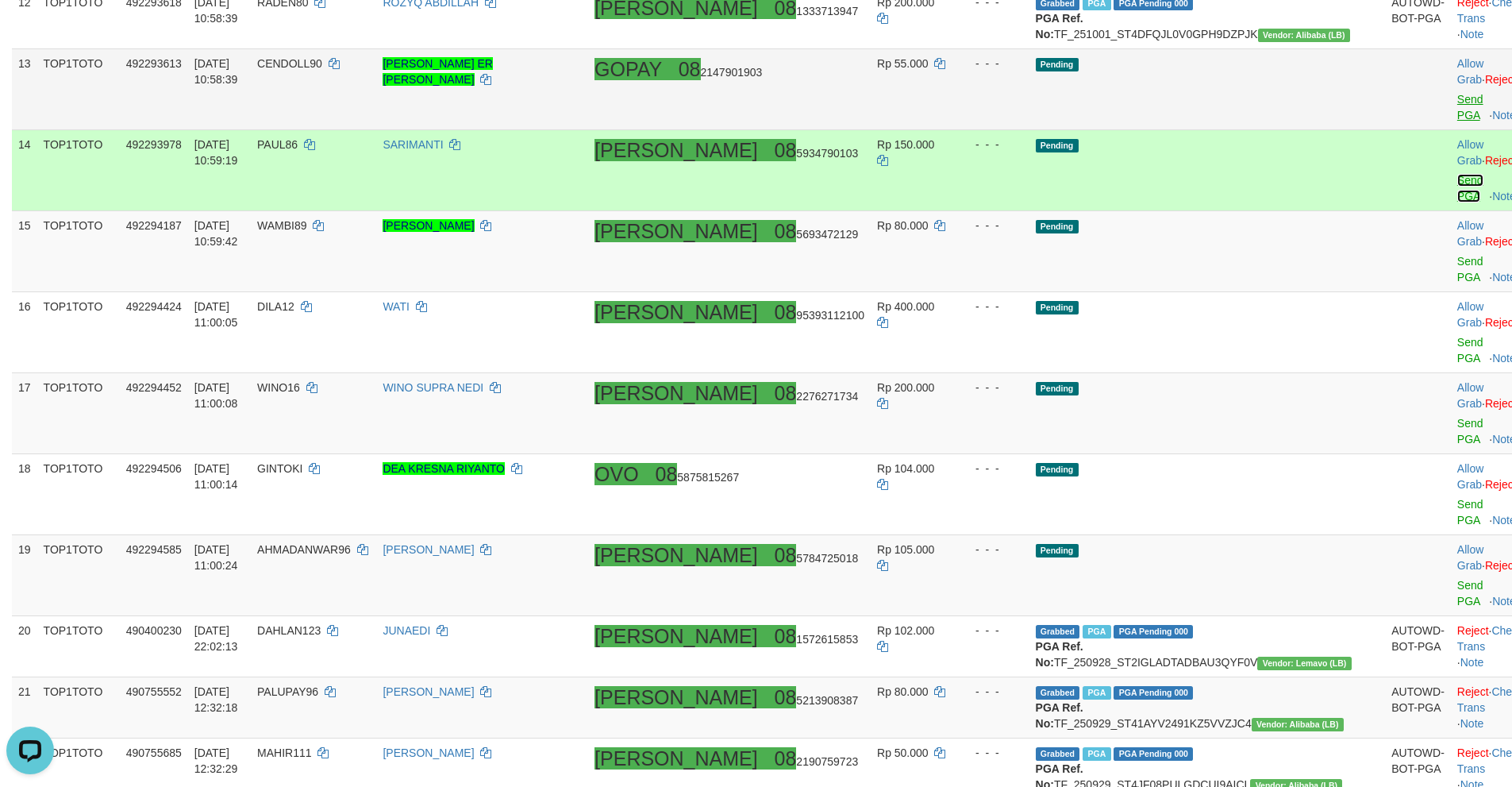
click at [1457, 203] on link "Send PGA" at bounding box center [1471, 188] width 27 height 28
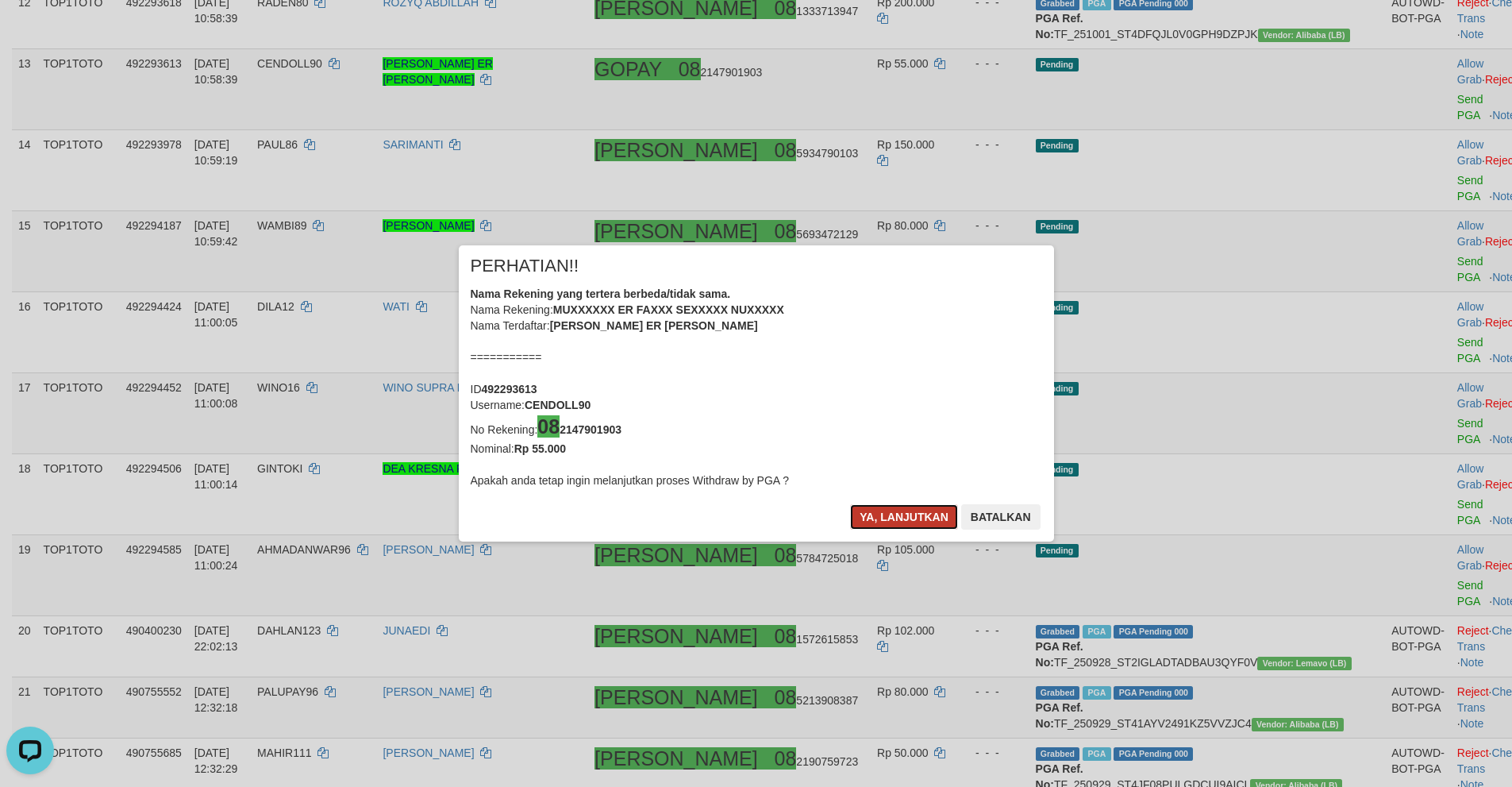
click at [890, 524] on button "Ya, lanjutkan" at bounding box center [904, 516] width 108 height 26
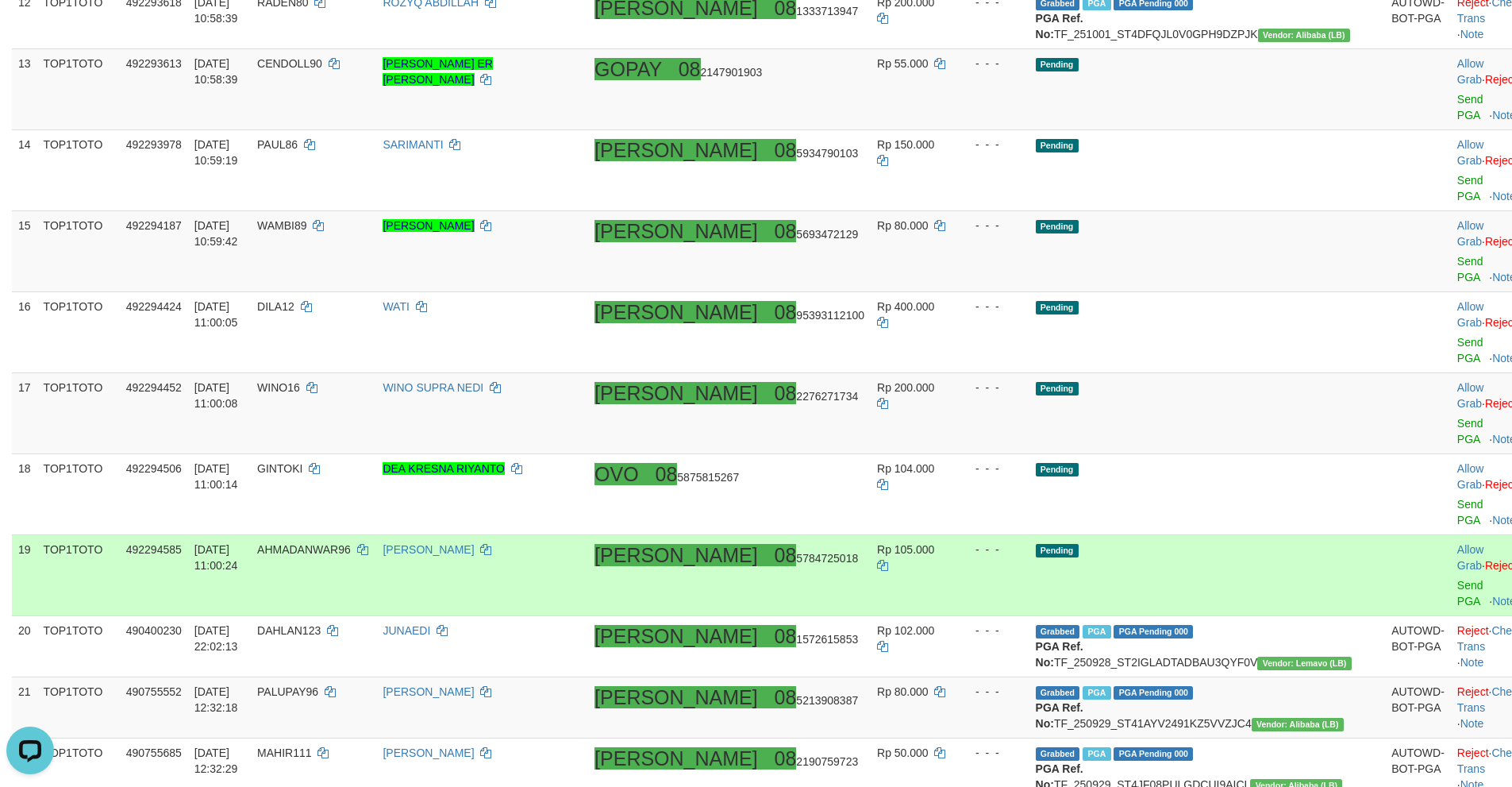
scroll to position [1001, 0]
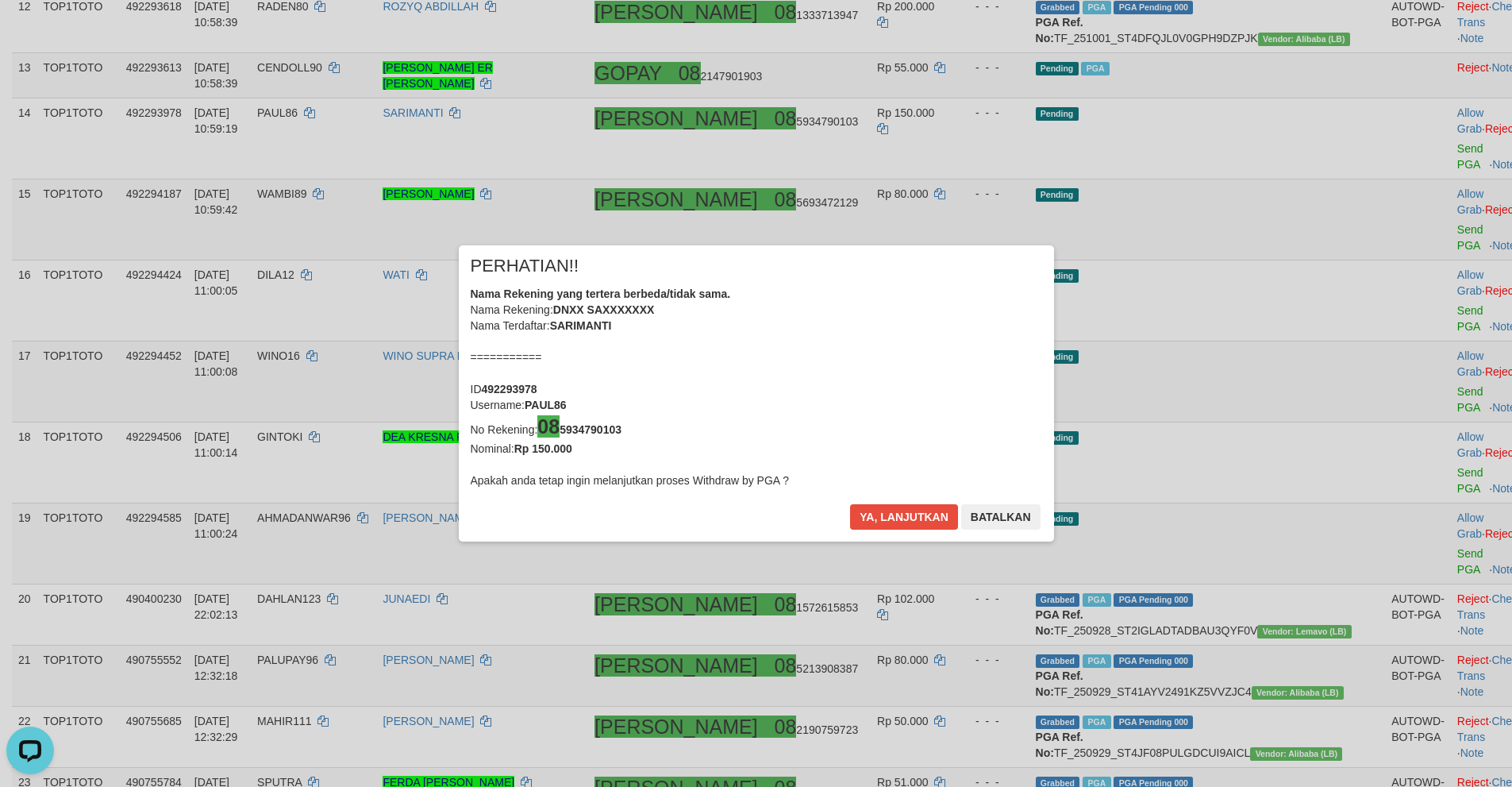
drag, startPoint x: 1402, startPoint y: 324, endPoint x: 1350, endPoint y: 340, distance: 54.4
click at [1395, 321] on div "× PERHATIAN!! Nama Rekening yang tertera berbeda/tidak sama. Nama Rekening: DNX…" at bounding box center [756, 394] width 1512 height 360
click at [897, 510] on button "Ya, lanjutkan" at bounding box center [904, 516] width 108 height 26
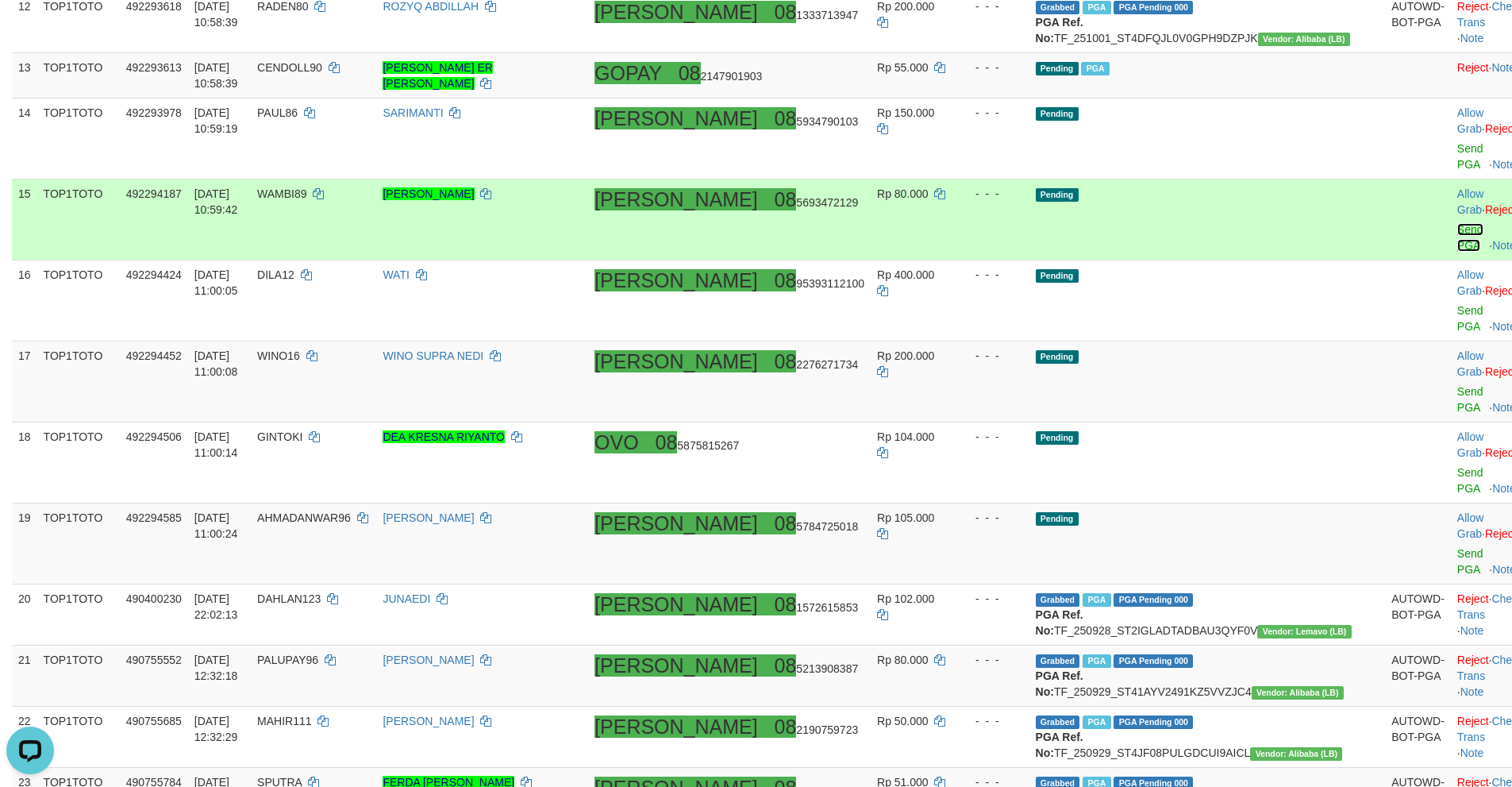
click at [1457, 252] on link "Send PGA" at bounding box center [1471, 237] width 27 height 28
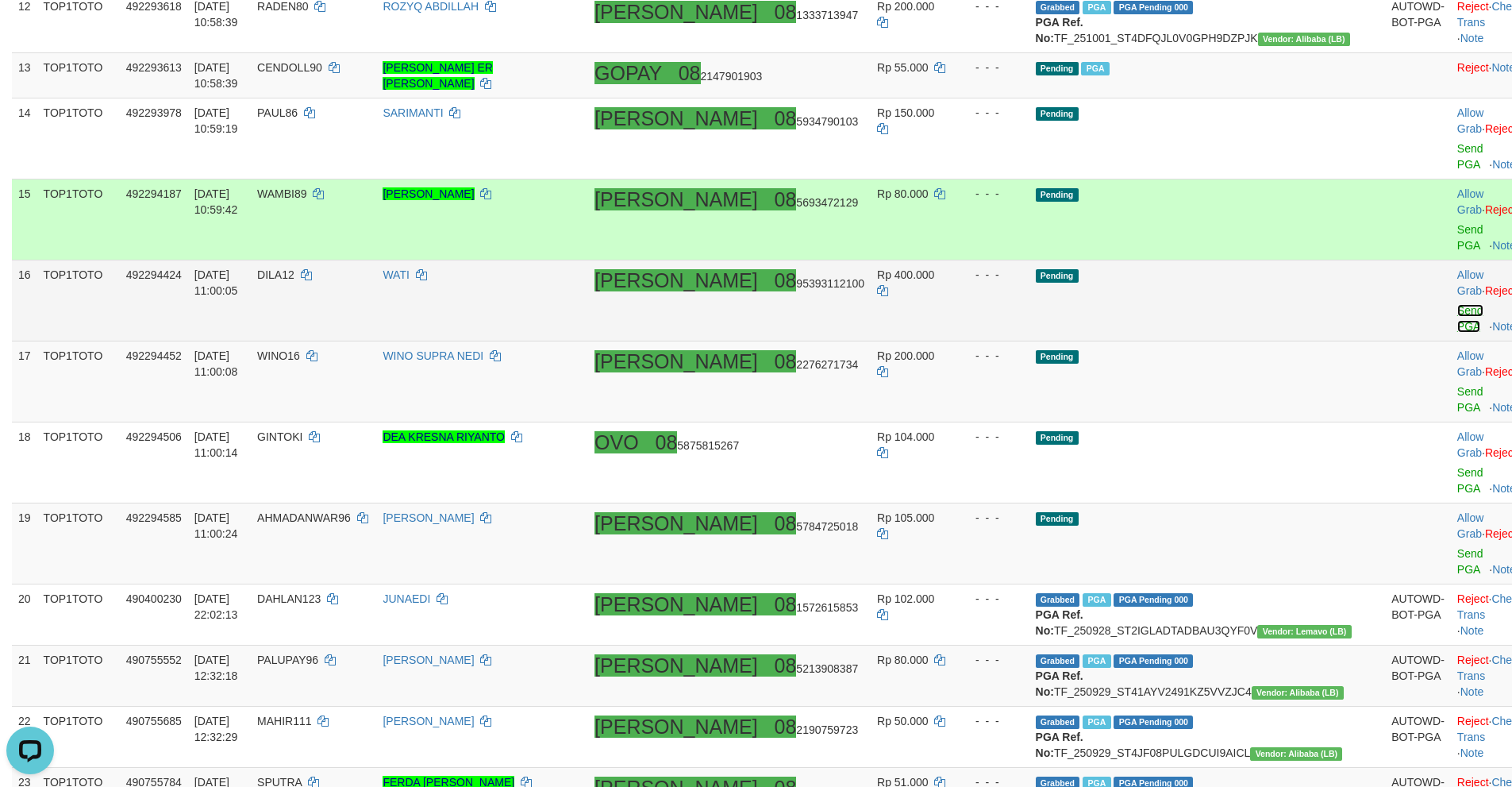
click at [1457, 333] on link "Send PGA" at bounding box center [1471, 318] width 27 height 28
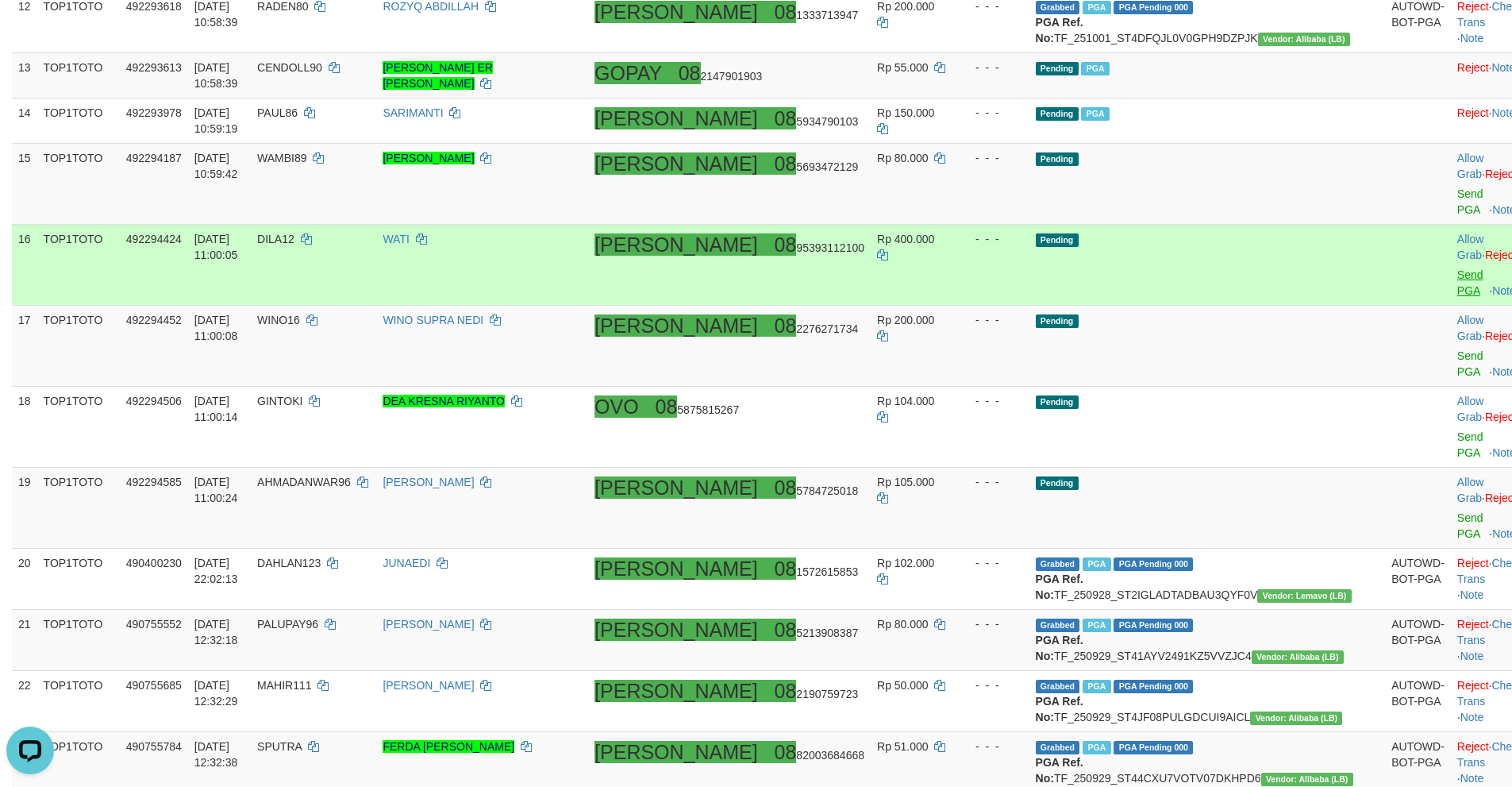
scroll to position [994, 0]
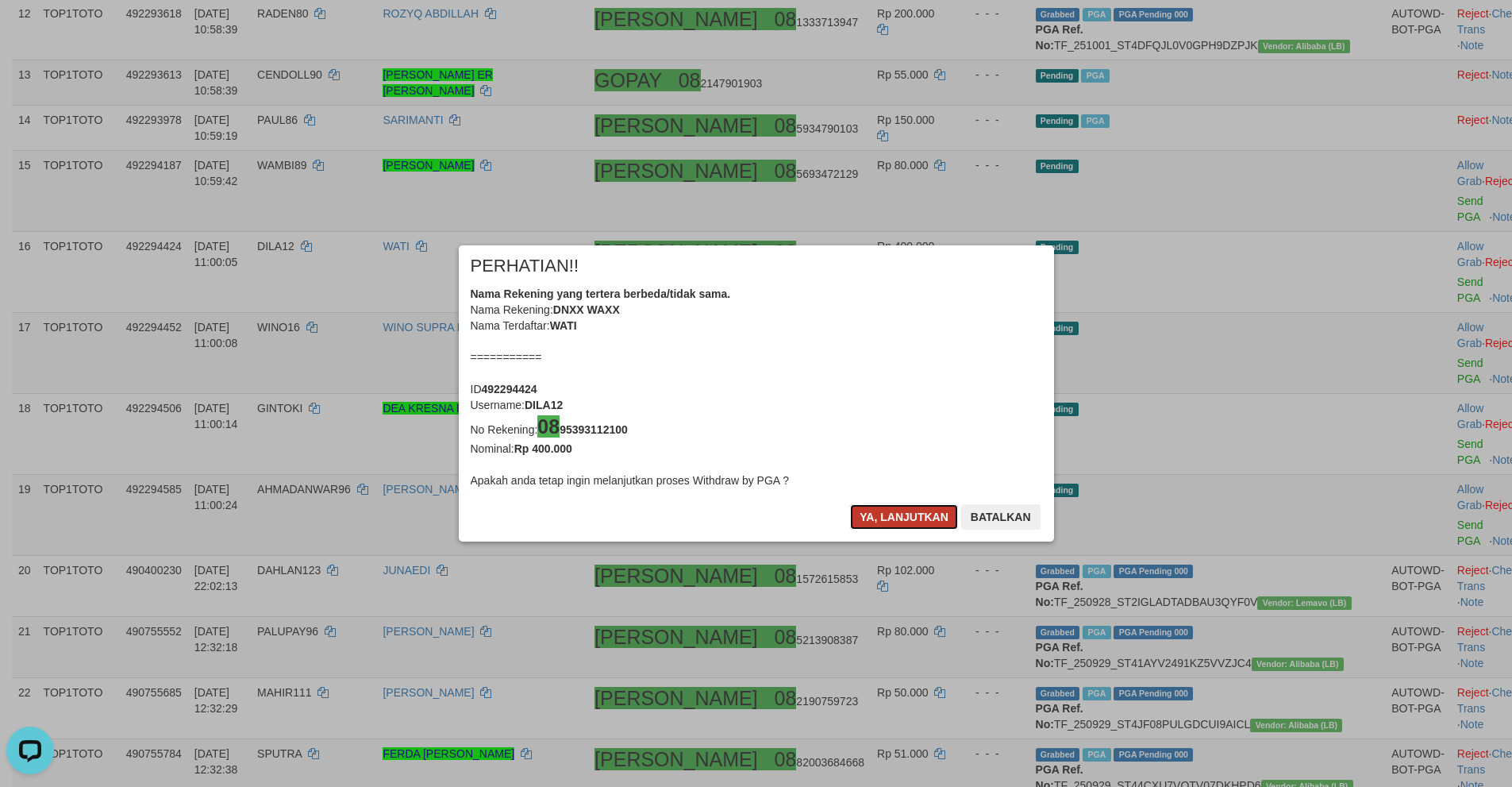
click at [871, 521] on button "Ya, lanjutkan" at bounding box center [904, 516] width 108 height 26
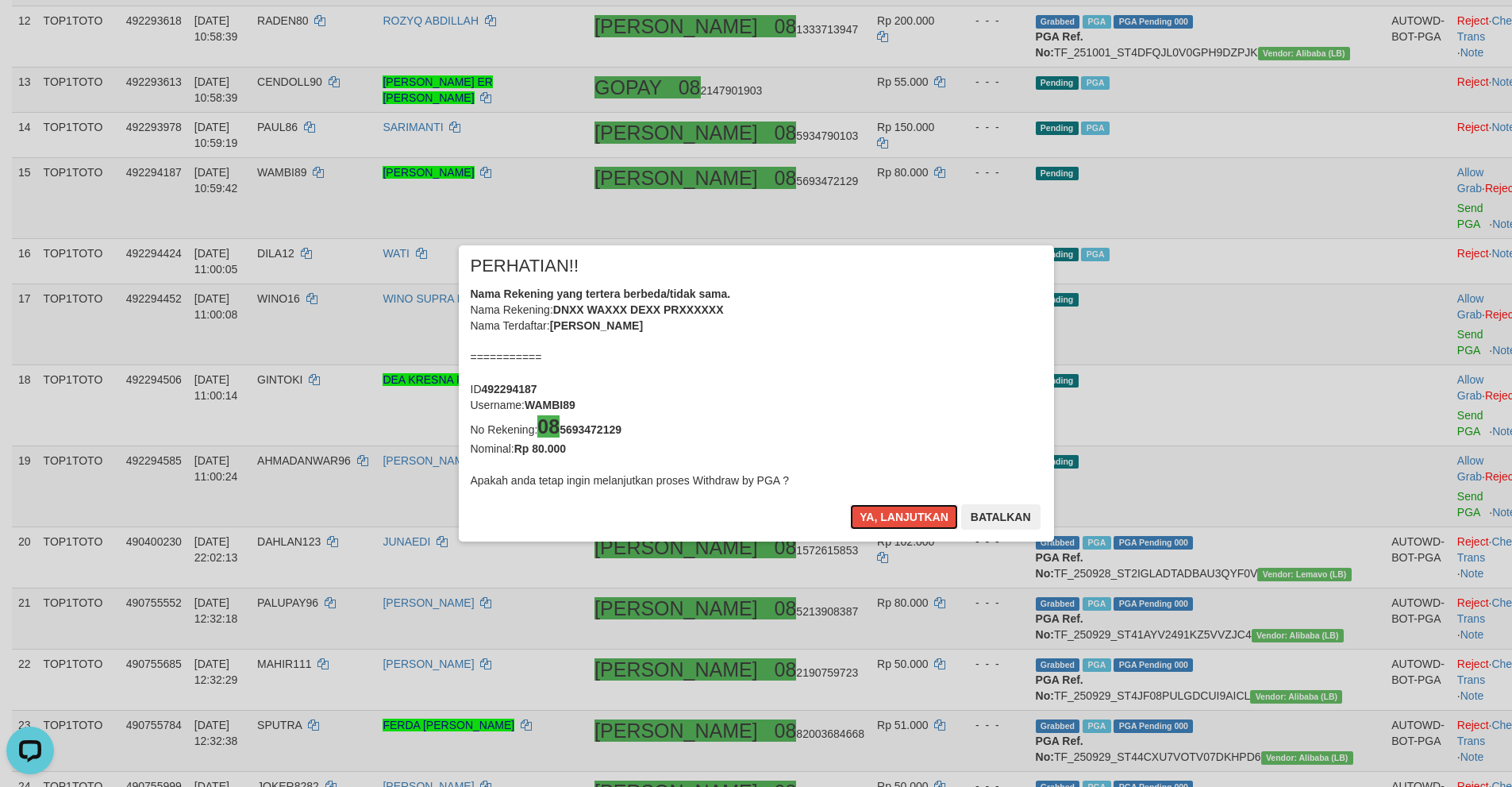
click at [871, 521] on button "Ya, lanjutkan" at bounding box center [904, 516] width 108 height 26
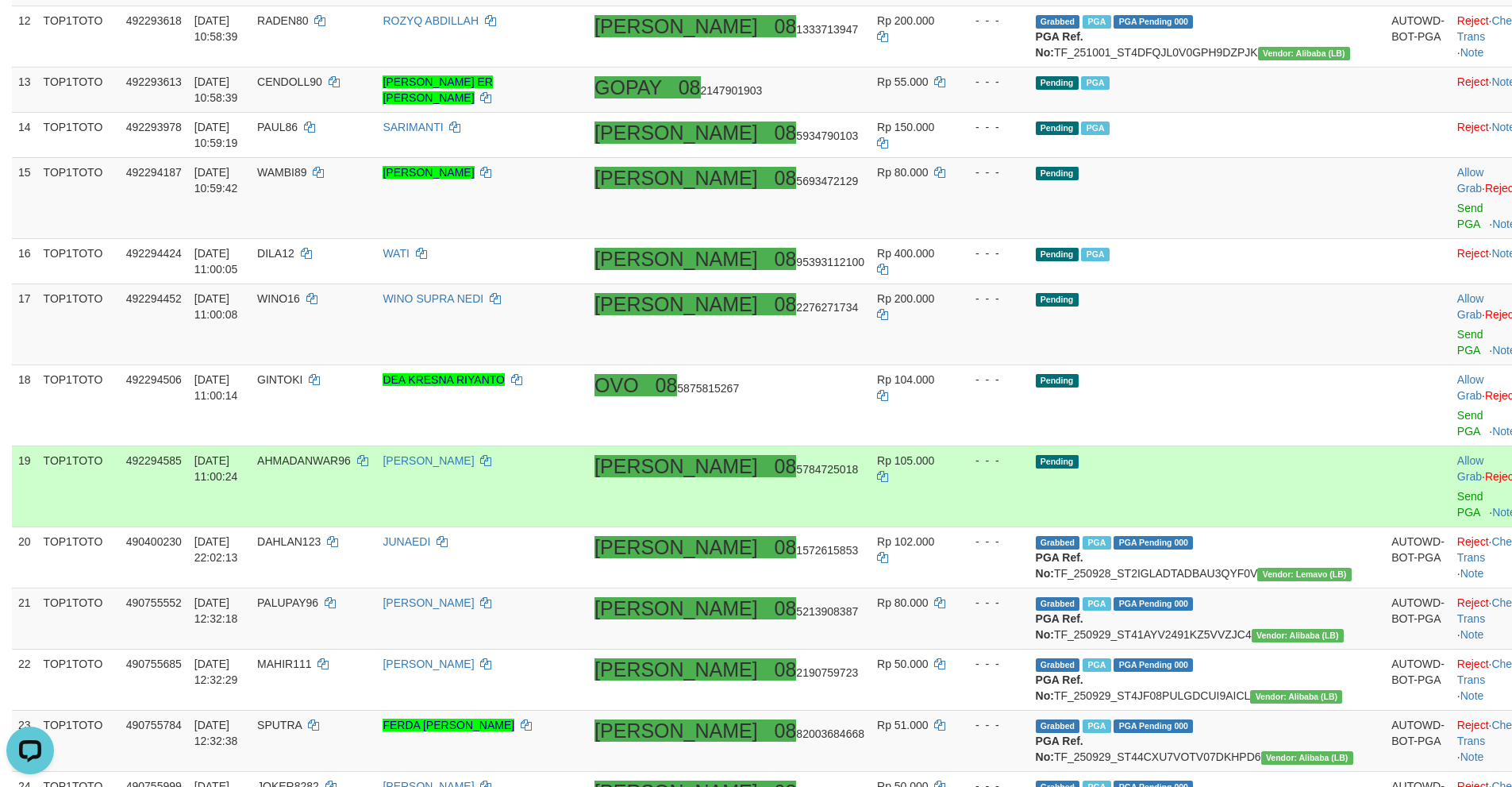
scroll to position [980, 0]
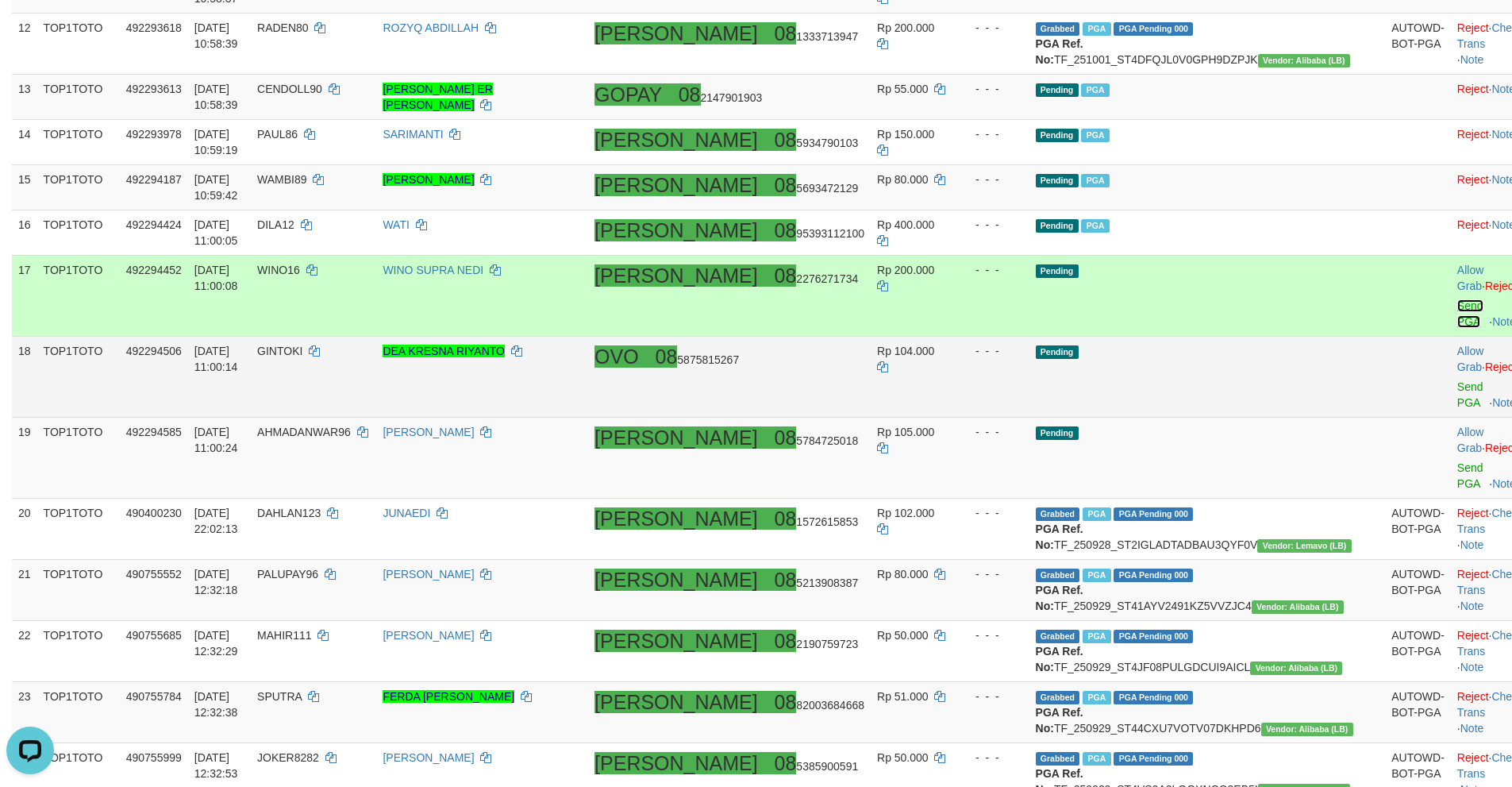
click at [1457, 328] on link "Send PGA" at bounding box center [1471, 313] width 27 height 28
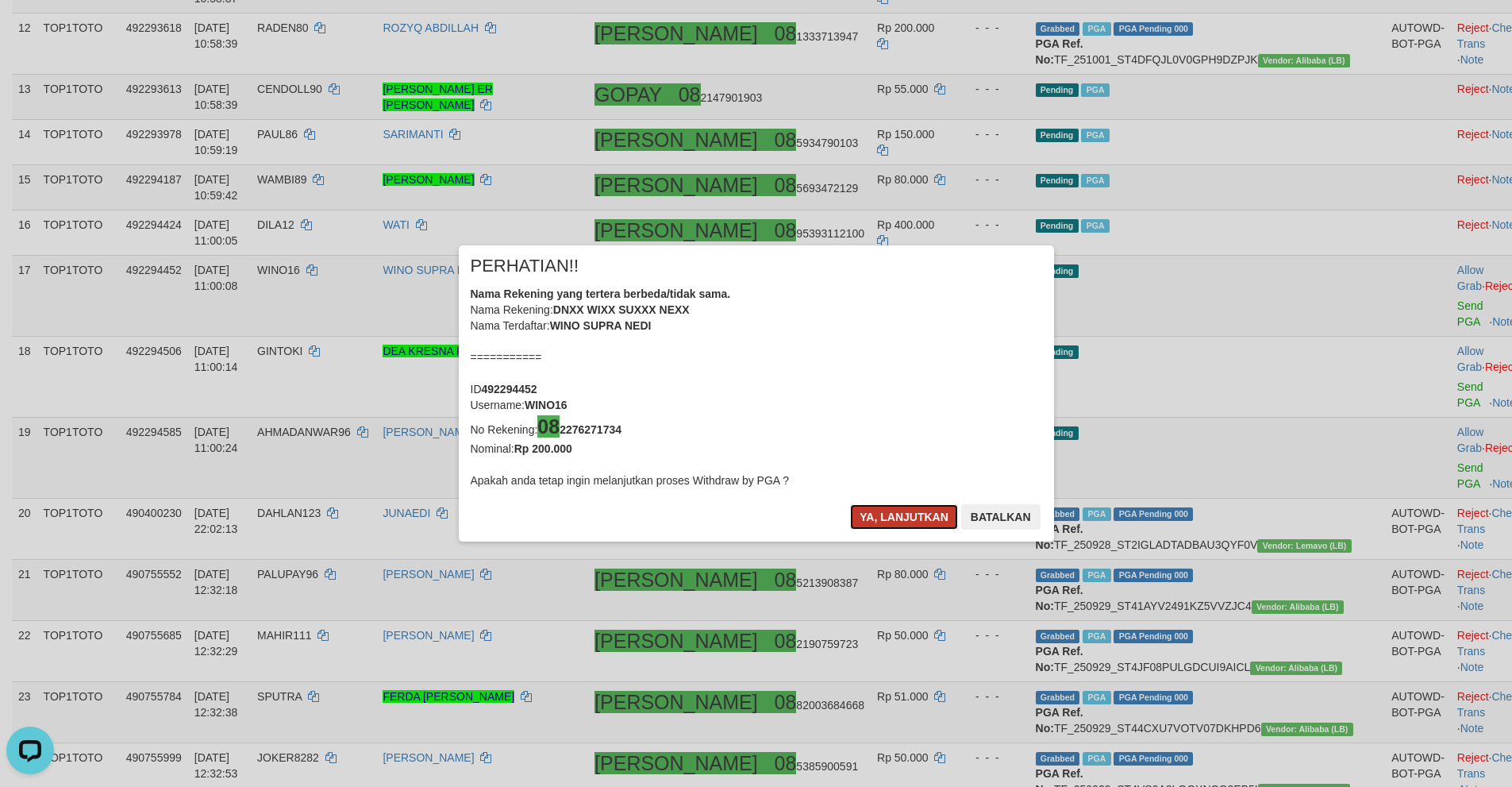
click at [893, 512] on button "Ya, lanjutkan" at bounding box center [904, 516] width 108 height 26
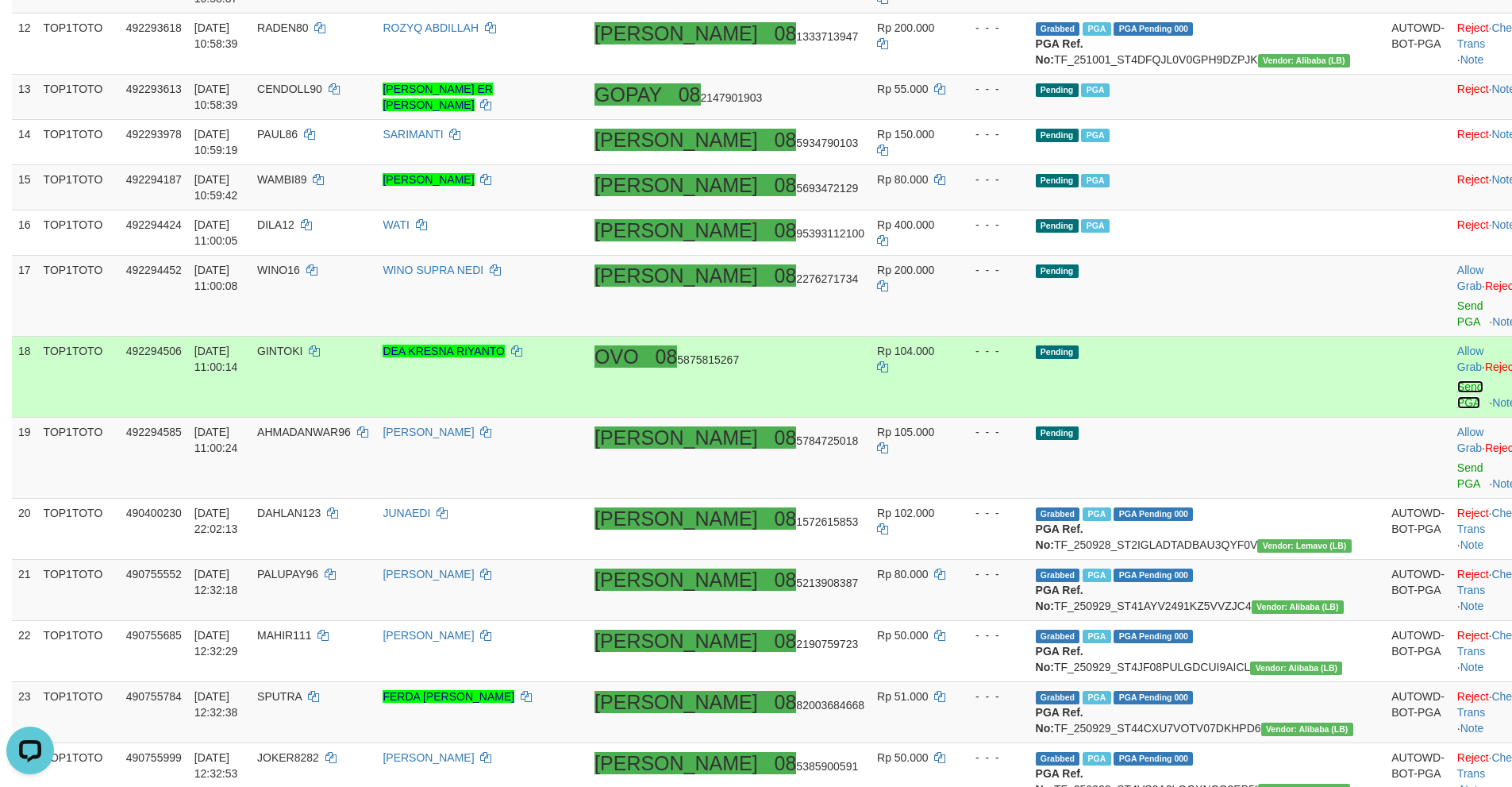
click at [1457, 408] on link "Send PGA" at bounding box center [1471, 394] width 27 height 28
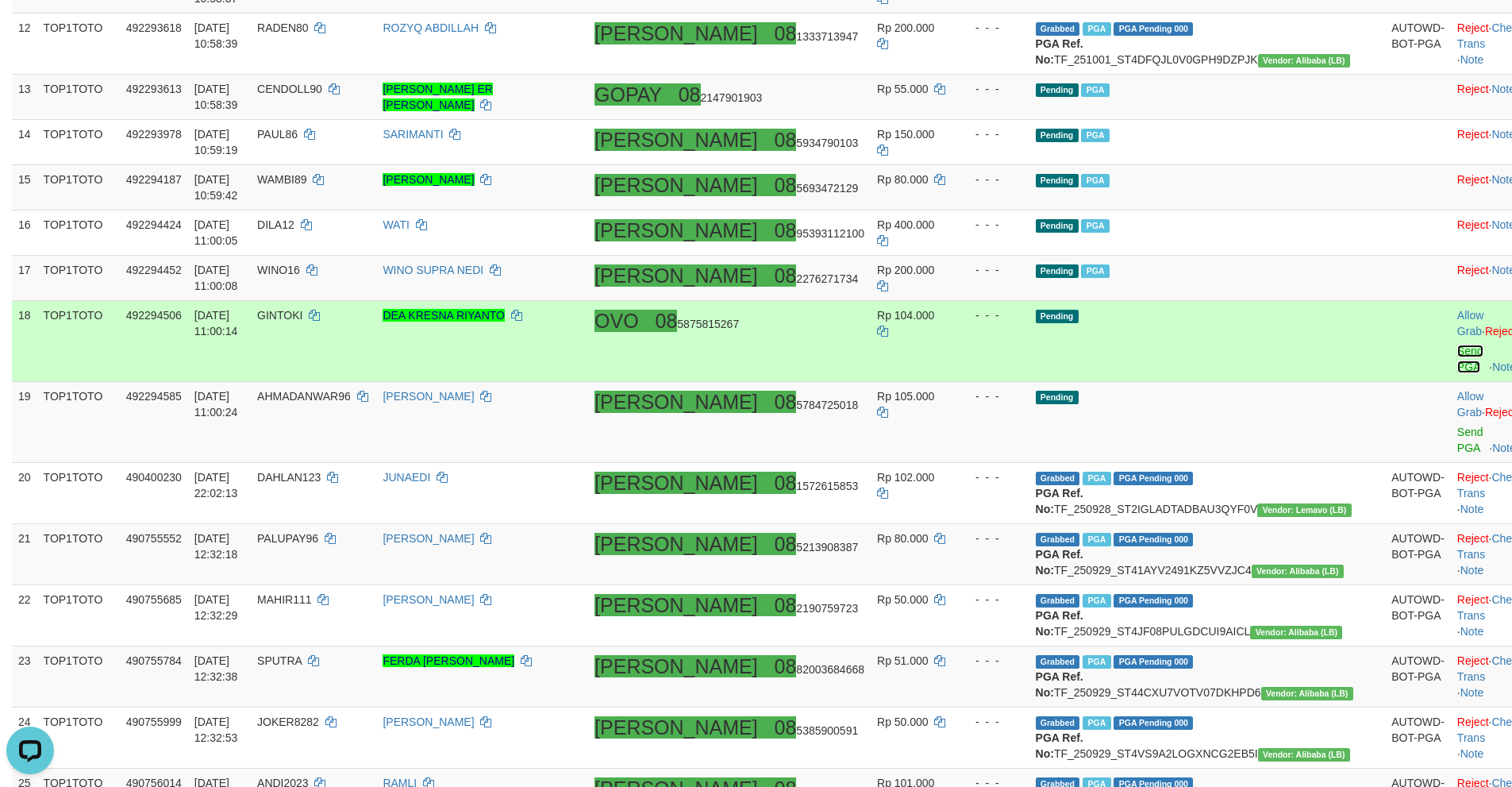
scroll to position [971, 0]
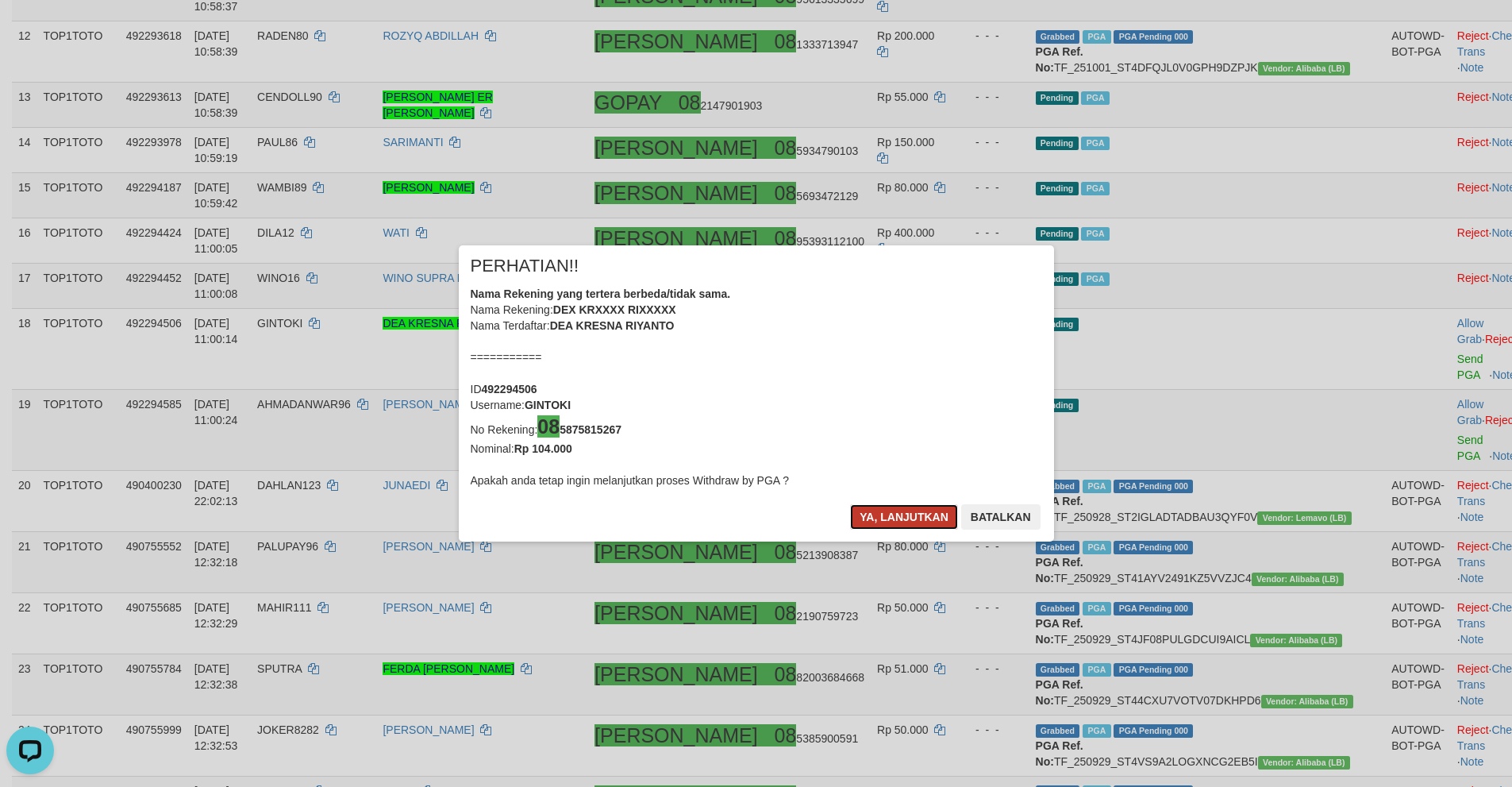
click at [890, 519] on button "Ya, lanjutkan" at bounding box center [904, 516] width 108 height 26
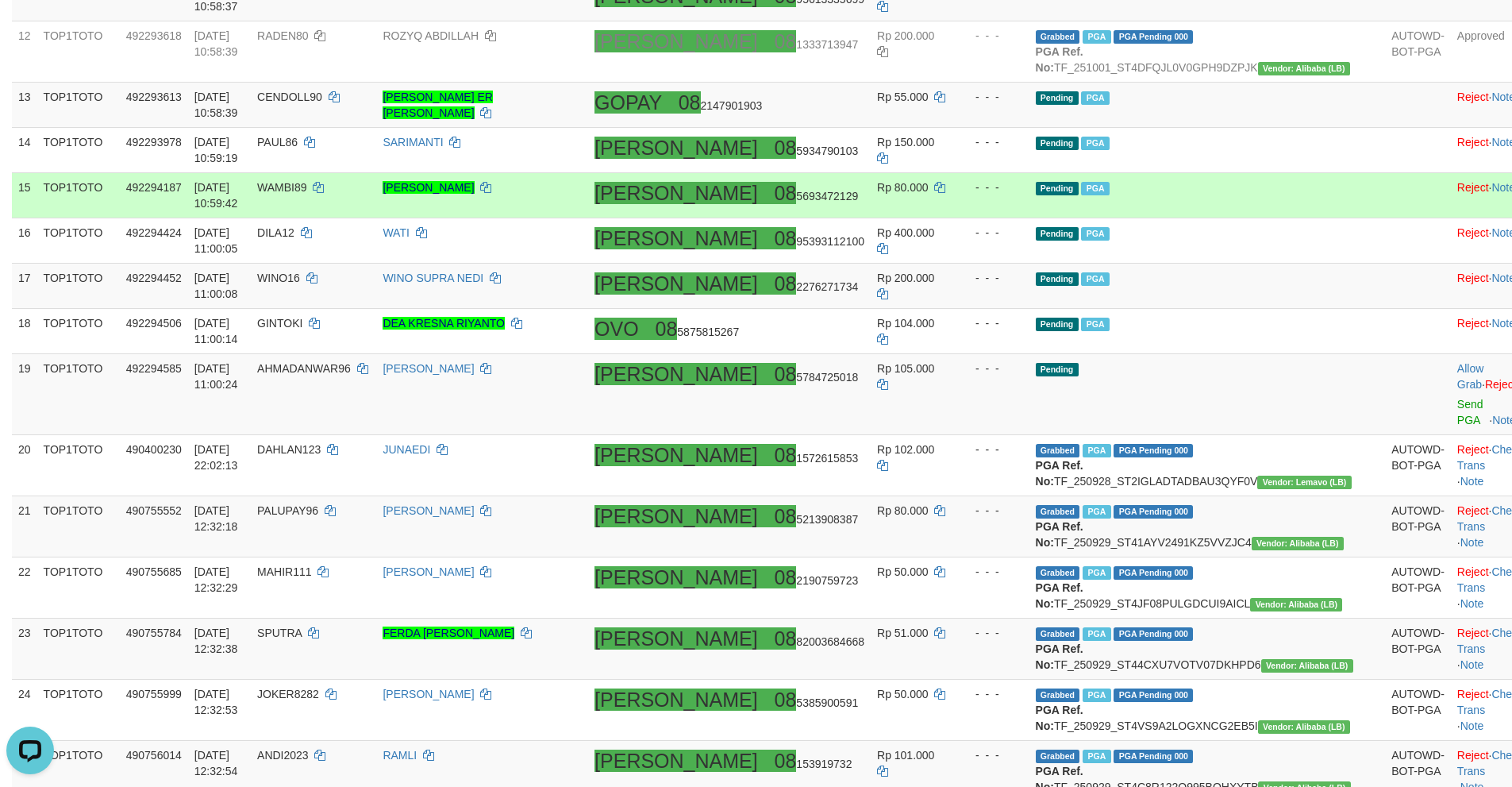
click at [1247, 218] on td "Pending PGA" at bounding box center [1207, 195] width 356 height 46
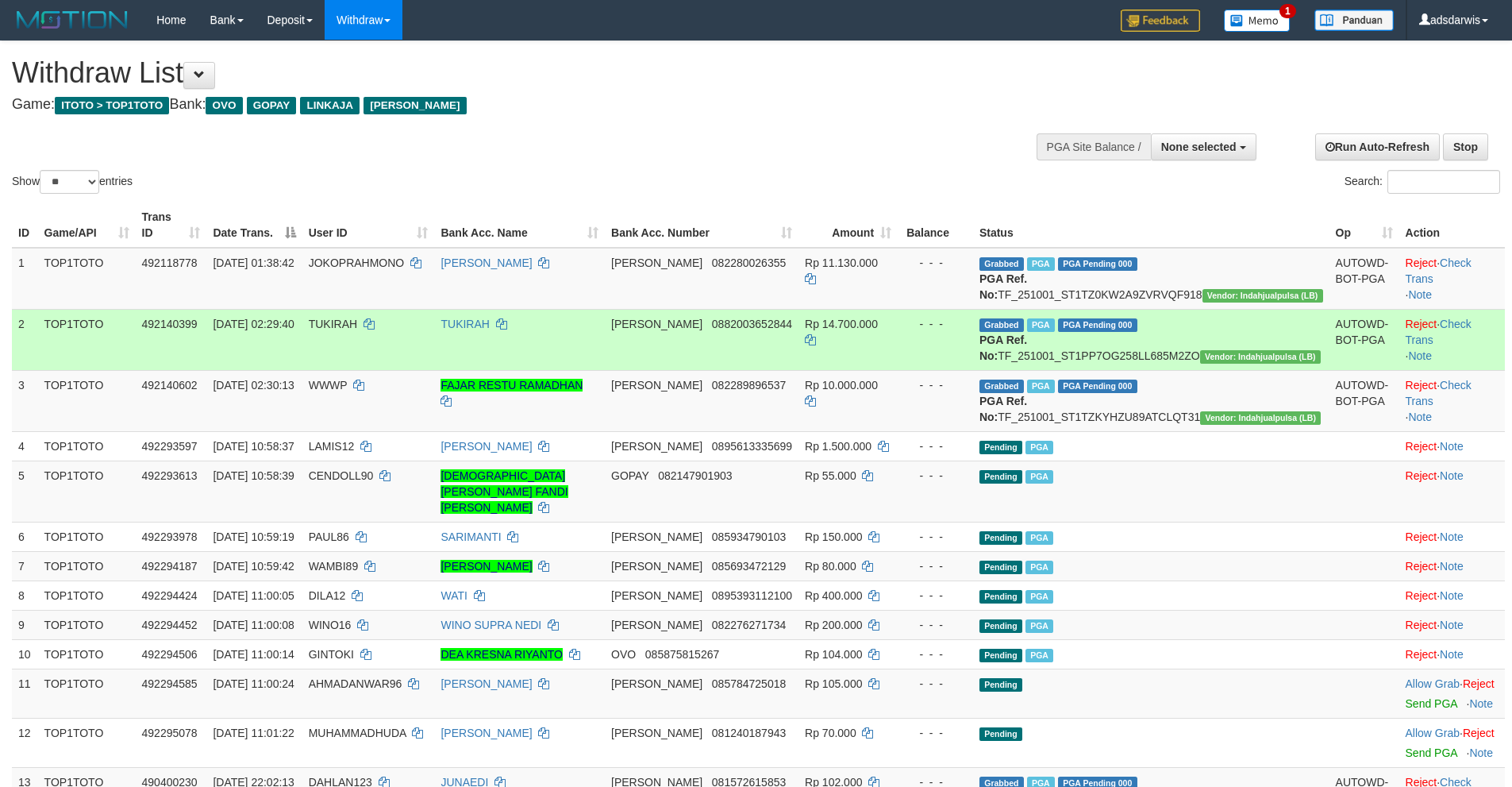
select select
select select "**"
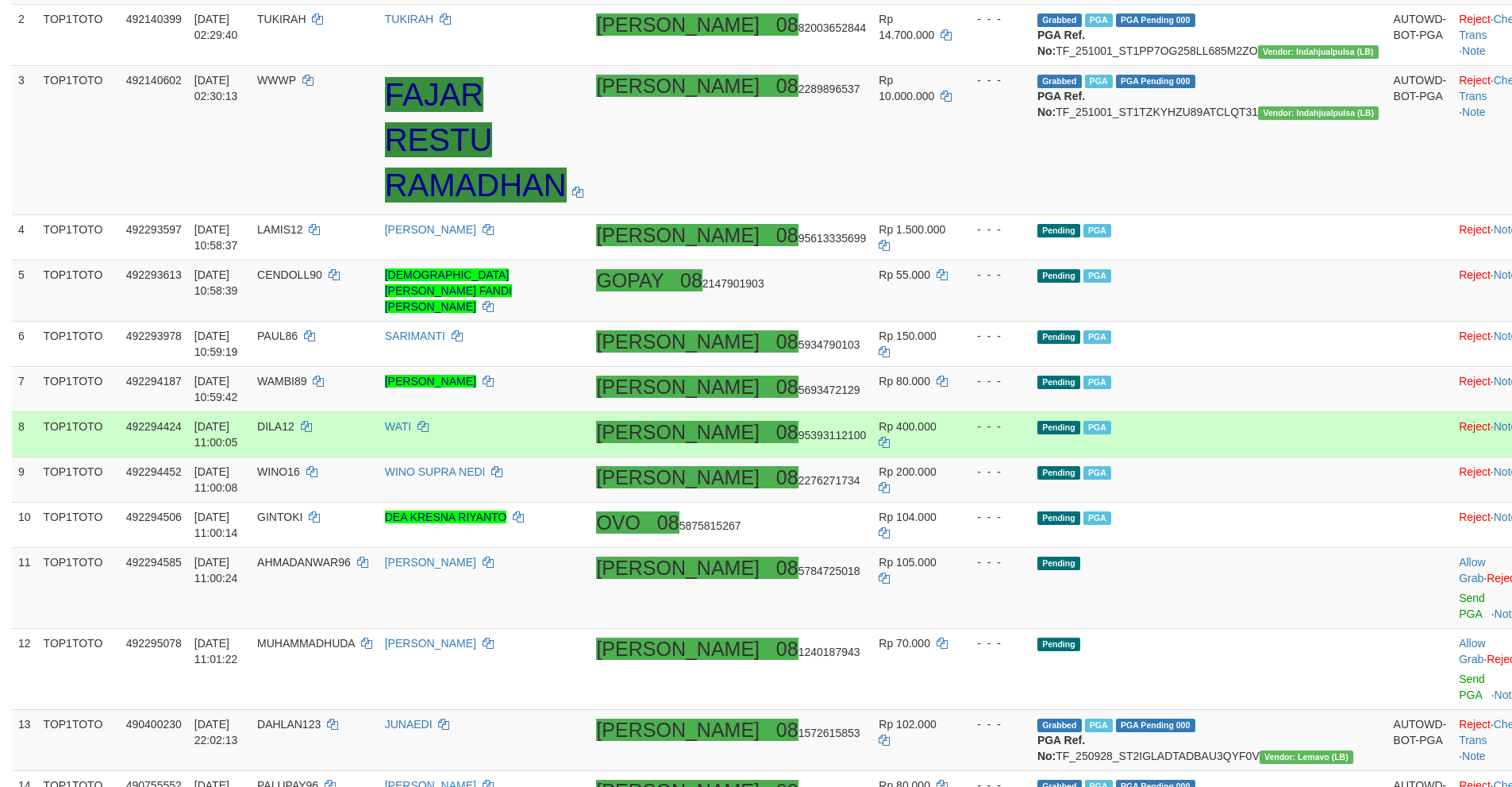
scroll to position [397, 0]
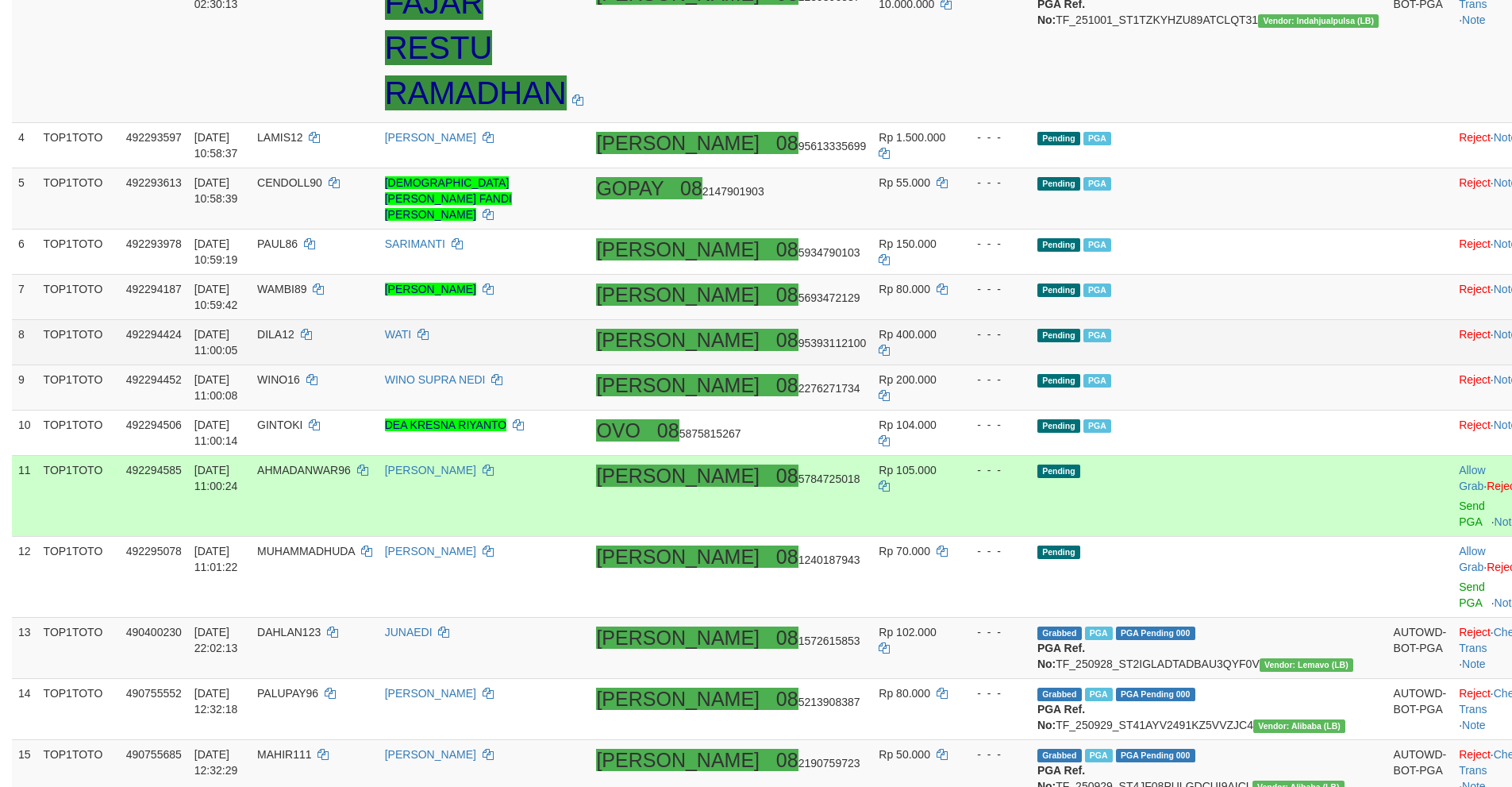
click at [1274, 472] on td "Pending" at bounding box center [1208, 496] width 356 height 81
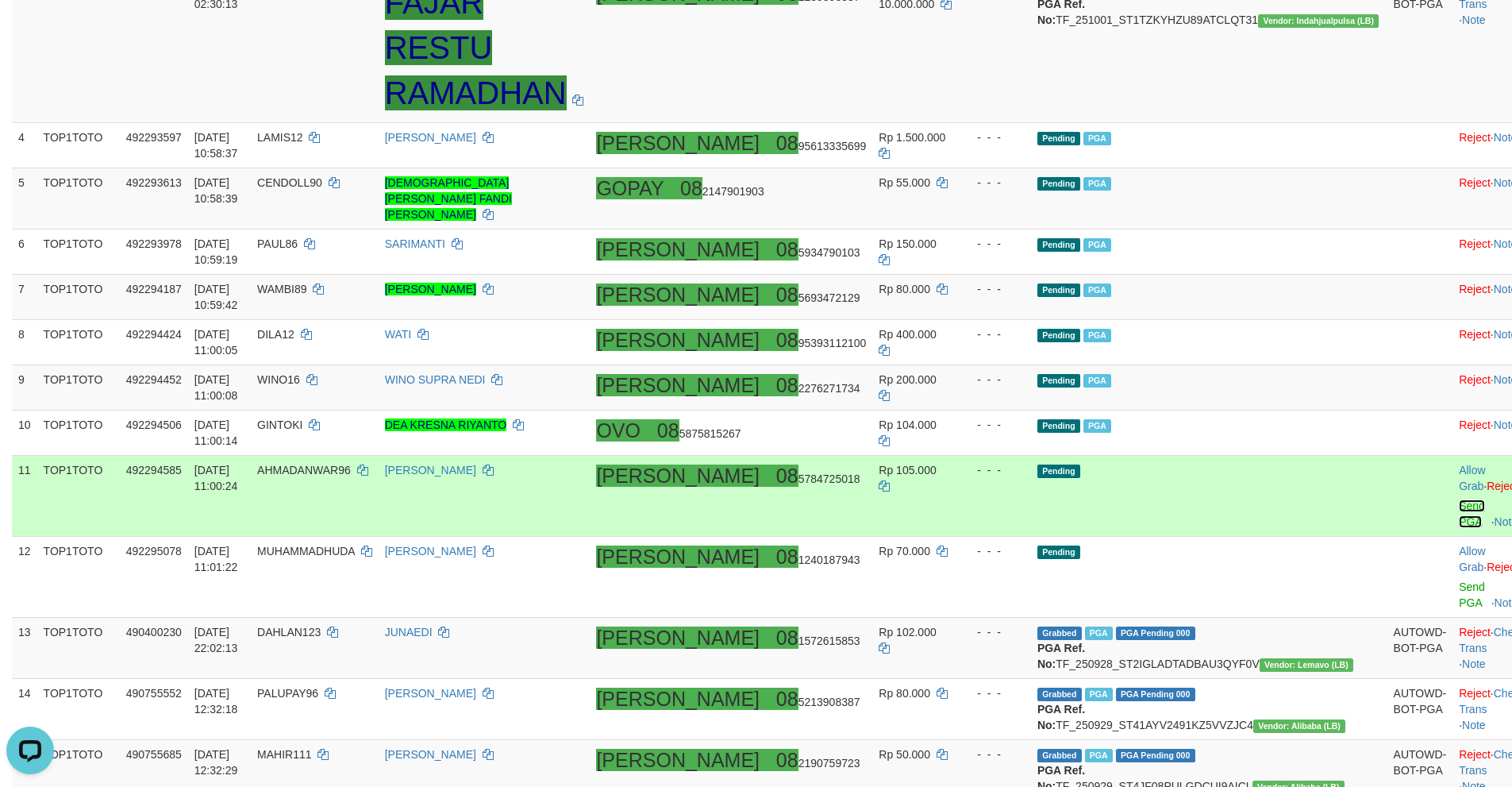
click at [1459, 499] on link "Send PGA" at bounding box center [1472, 513] width 27 height 28
click at [1459, 580] on link "Send PGA" at bounding box center [1472, 594] width 27 height 28
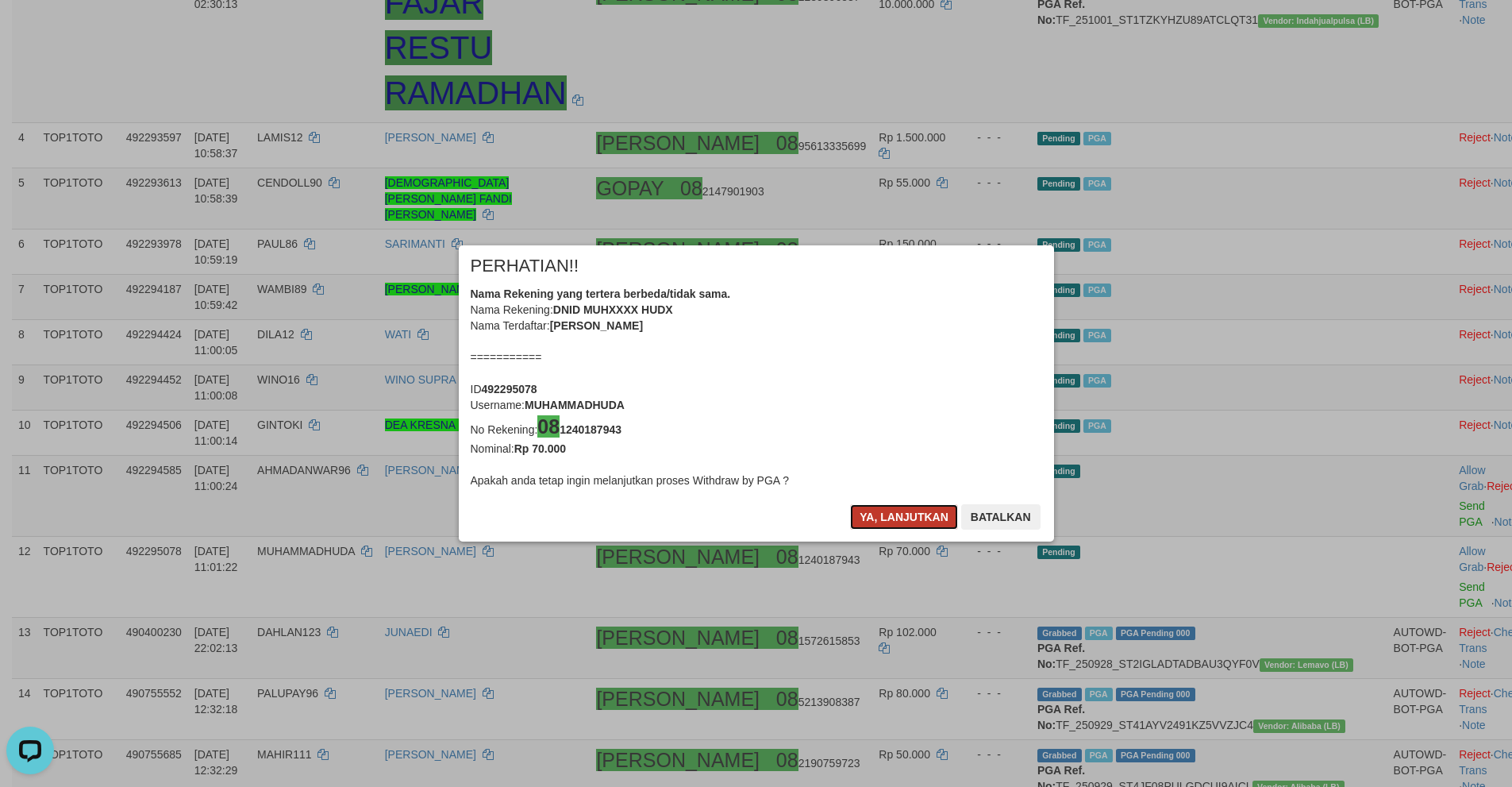
drag, startPoint x: 915, startPoint y: 512, endPoint x: 902, endPoint y: 512, distance: 13.0
click at [905, 512] on button "Ya, lanjutkan" at bounding box center [904, 516] width 108 height 26
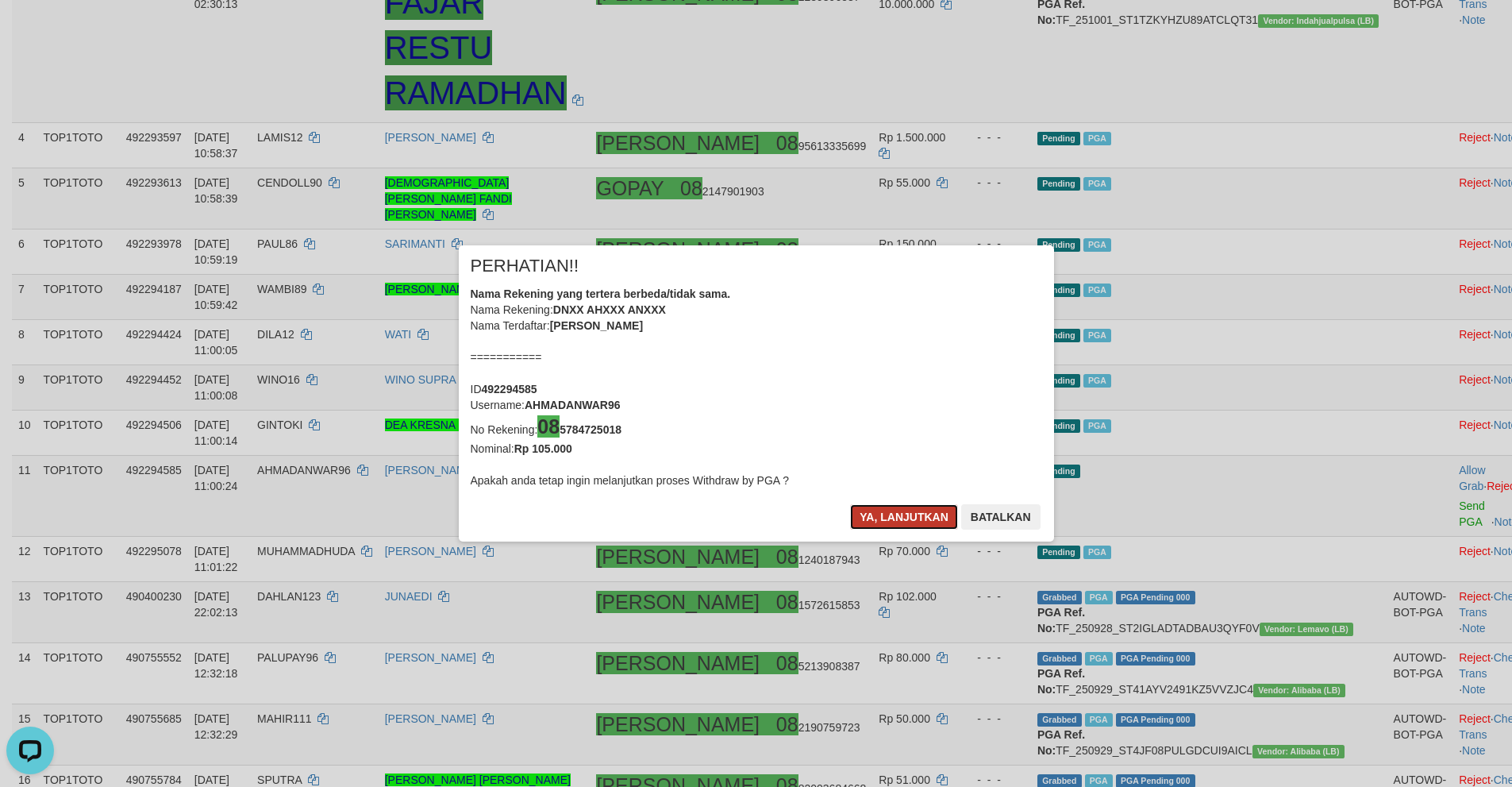
click at [902, 515] on button "Ya, lanjutkan" at bounding box center [904, 516] width 108 height 26
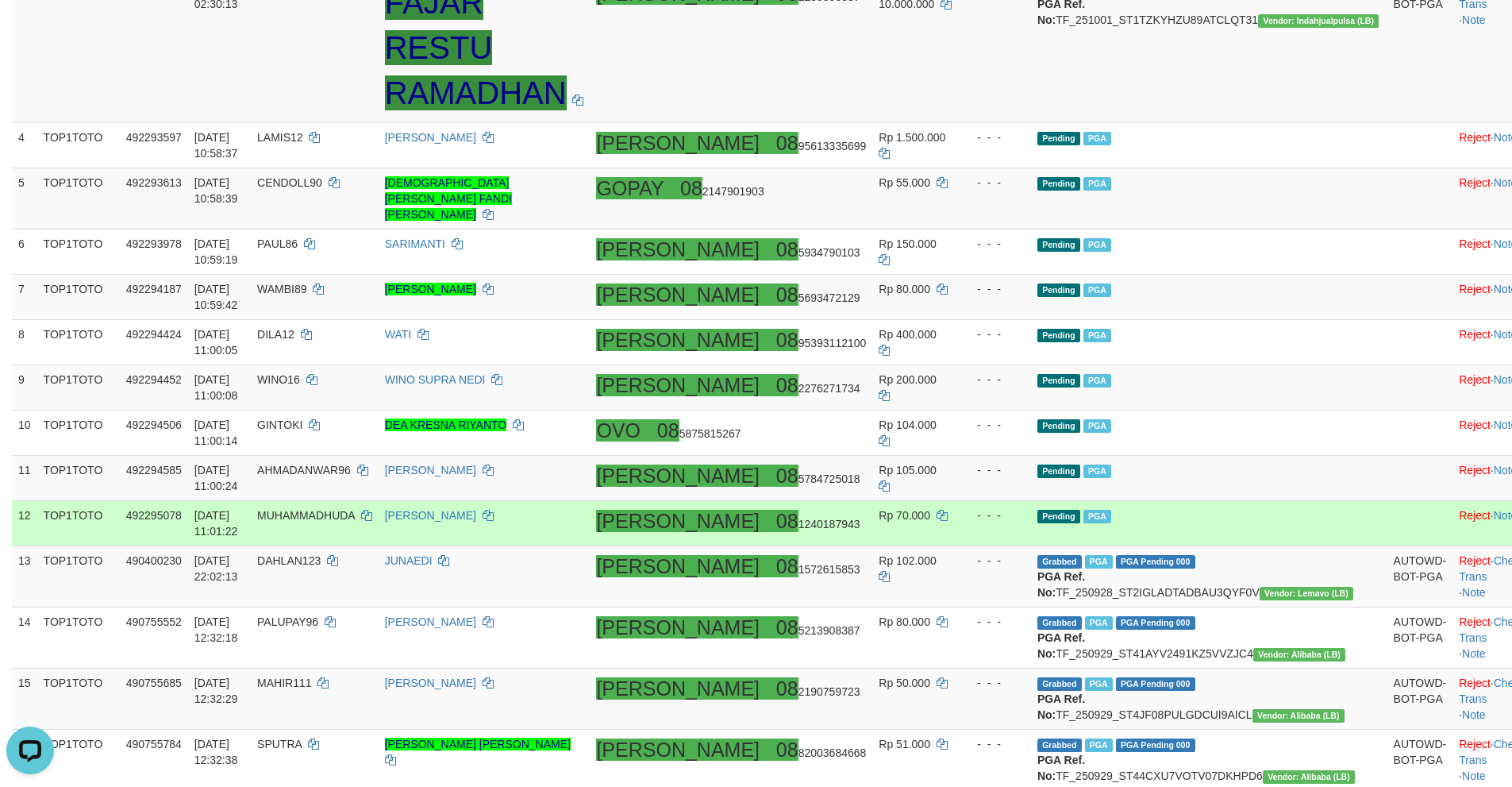
scroll to position [390, 0]
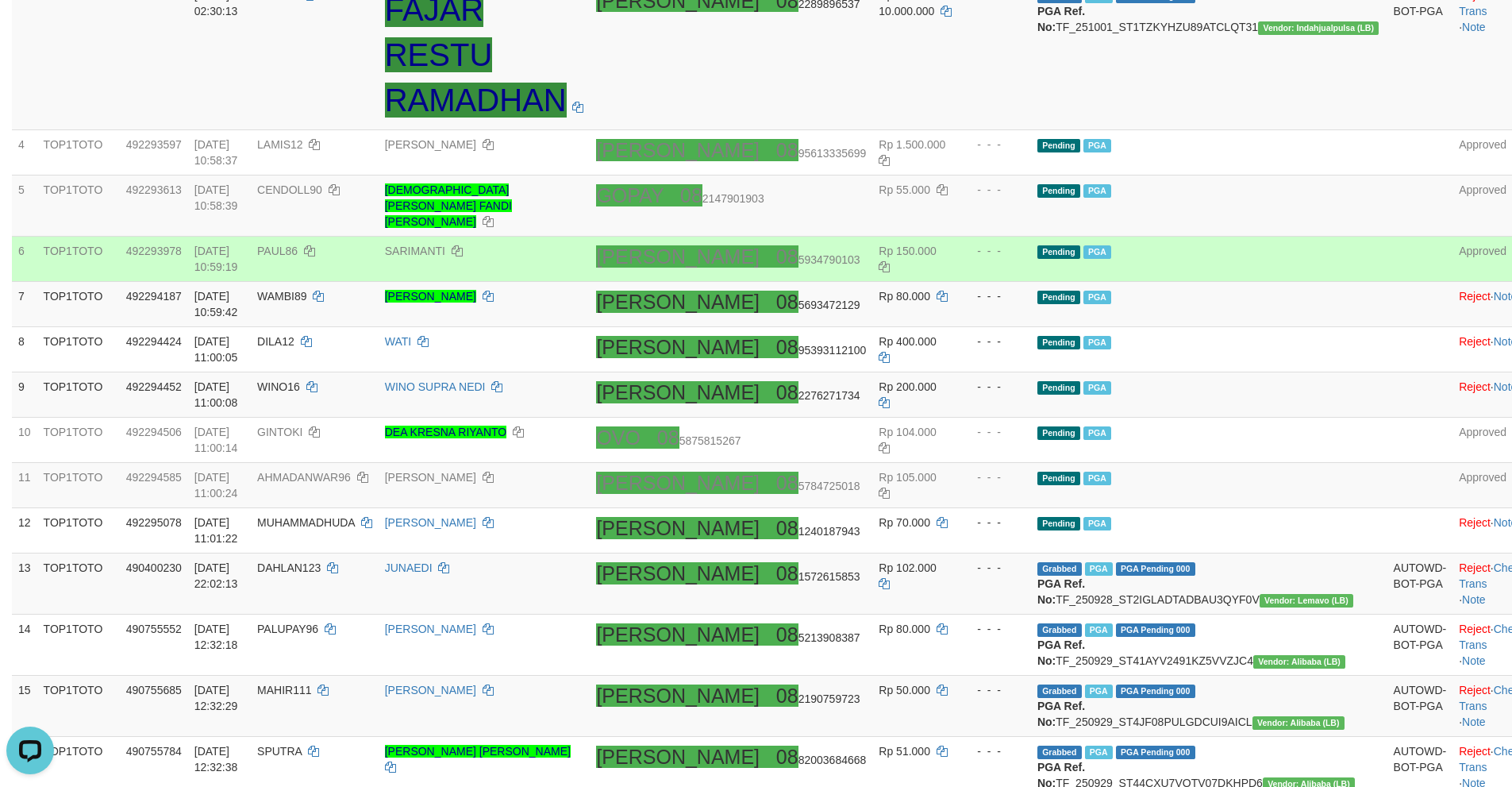
click at [1219, 245] on td "Pending PGA" at bounding box center [1208, 259] width 356 height 46
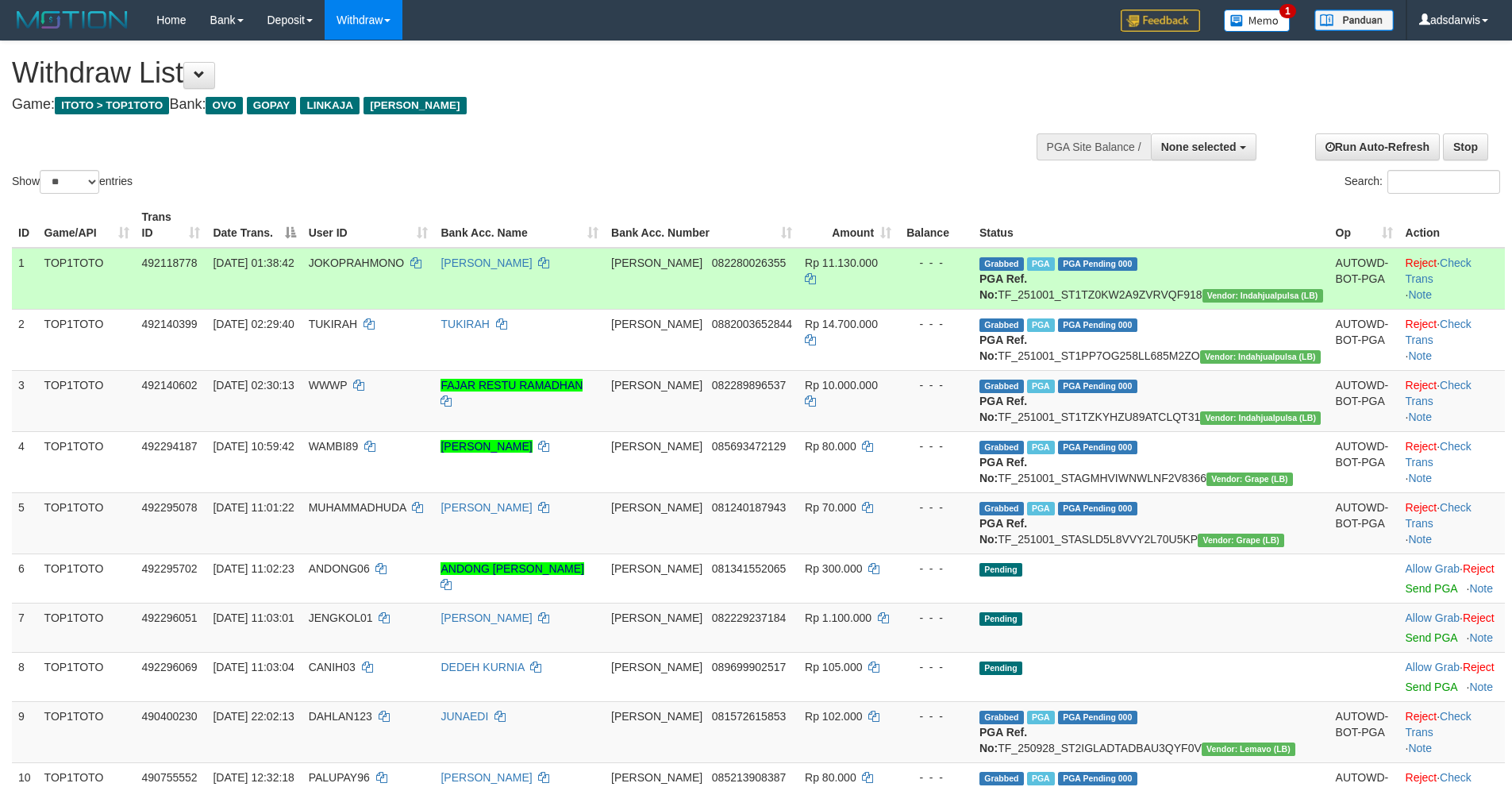
select select
select select "**"
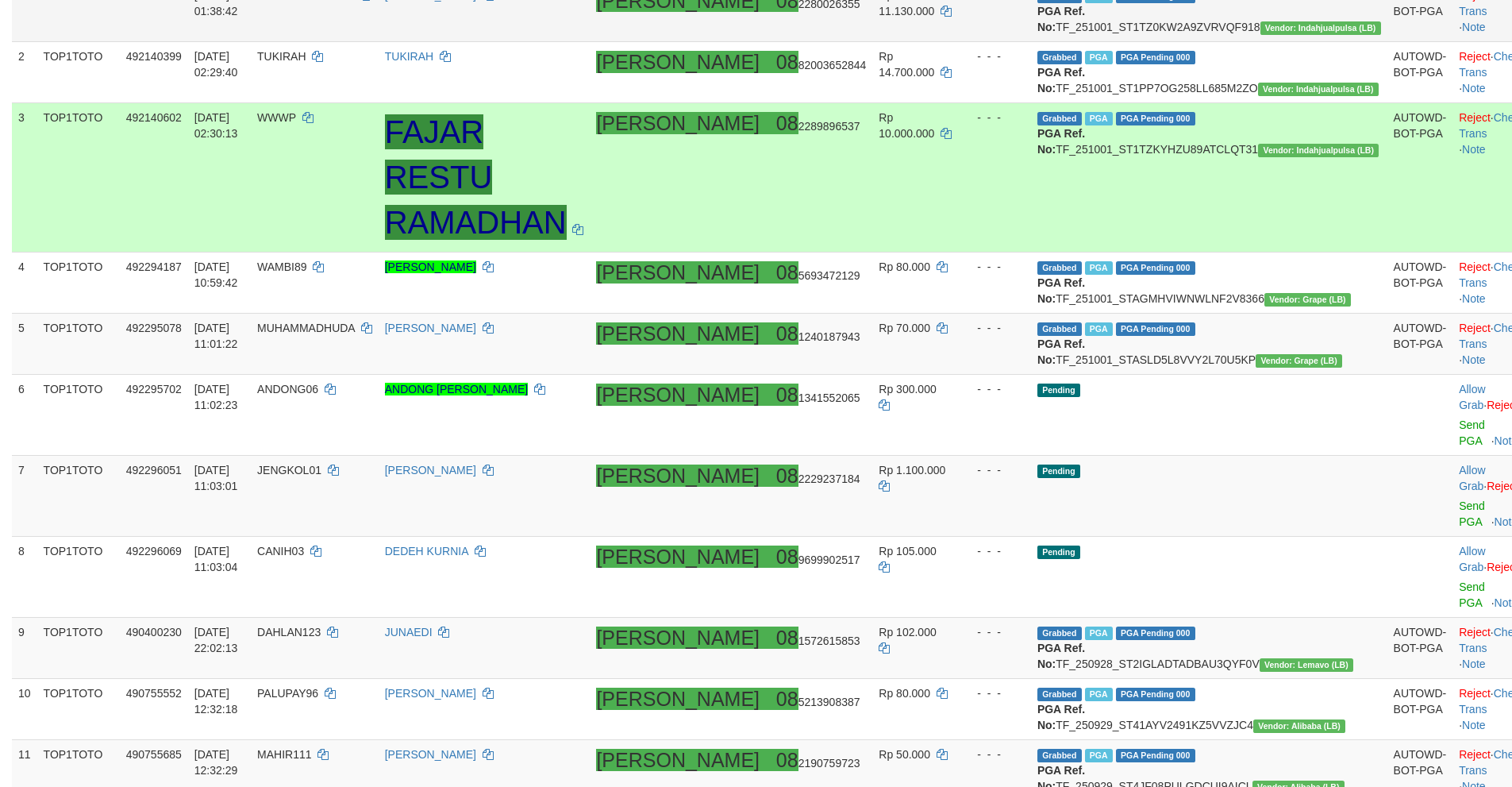
scroll to position [317, 0]
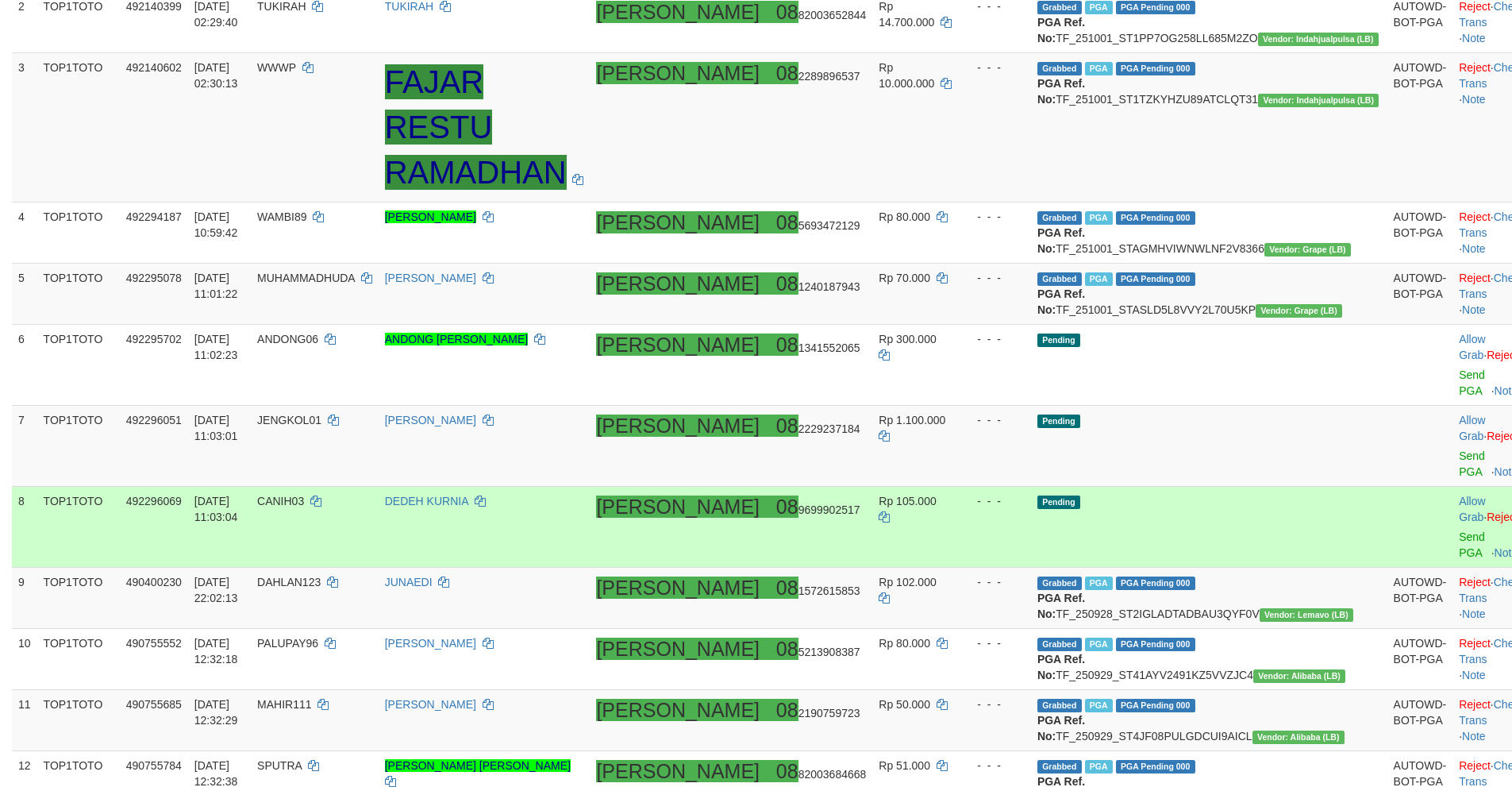
click at [1288, 493] on td "Pending" at bounding box center [1208, 527] width 356 height 81
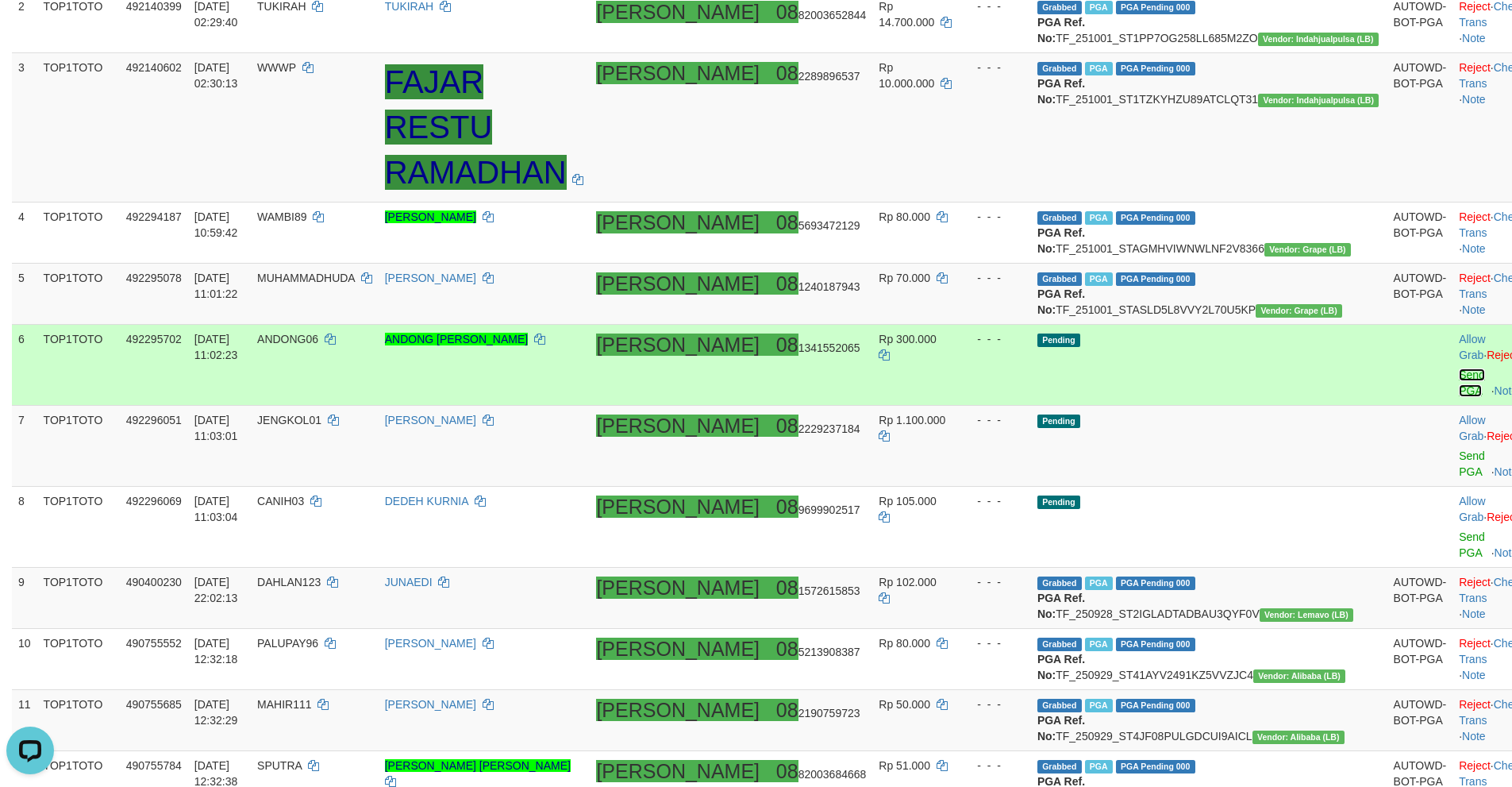
click at [1459, 397] on link "Send PGA" at bounding box center [1472, 383] width 27 height 28
click at [1459, 457] on link "Send PGA" at bounding box center [1472, 463] width 27 height 28
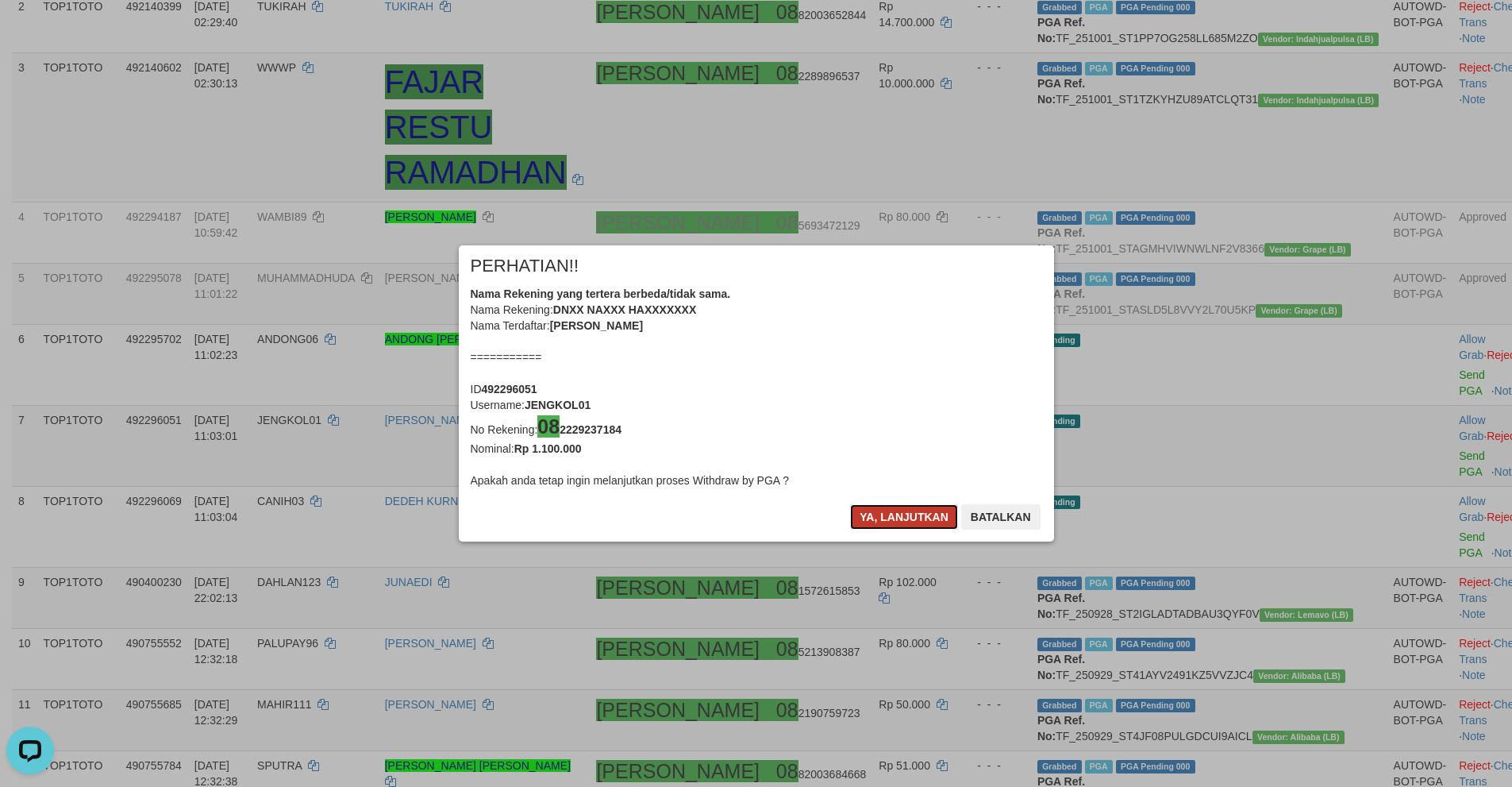
click at [879, 521] on button "Ya, lanjutkan" at bounding box center [904, 516] width 108 height 26
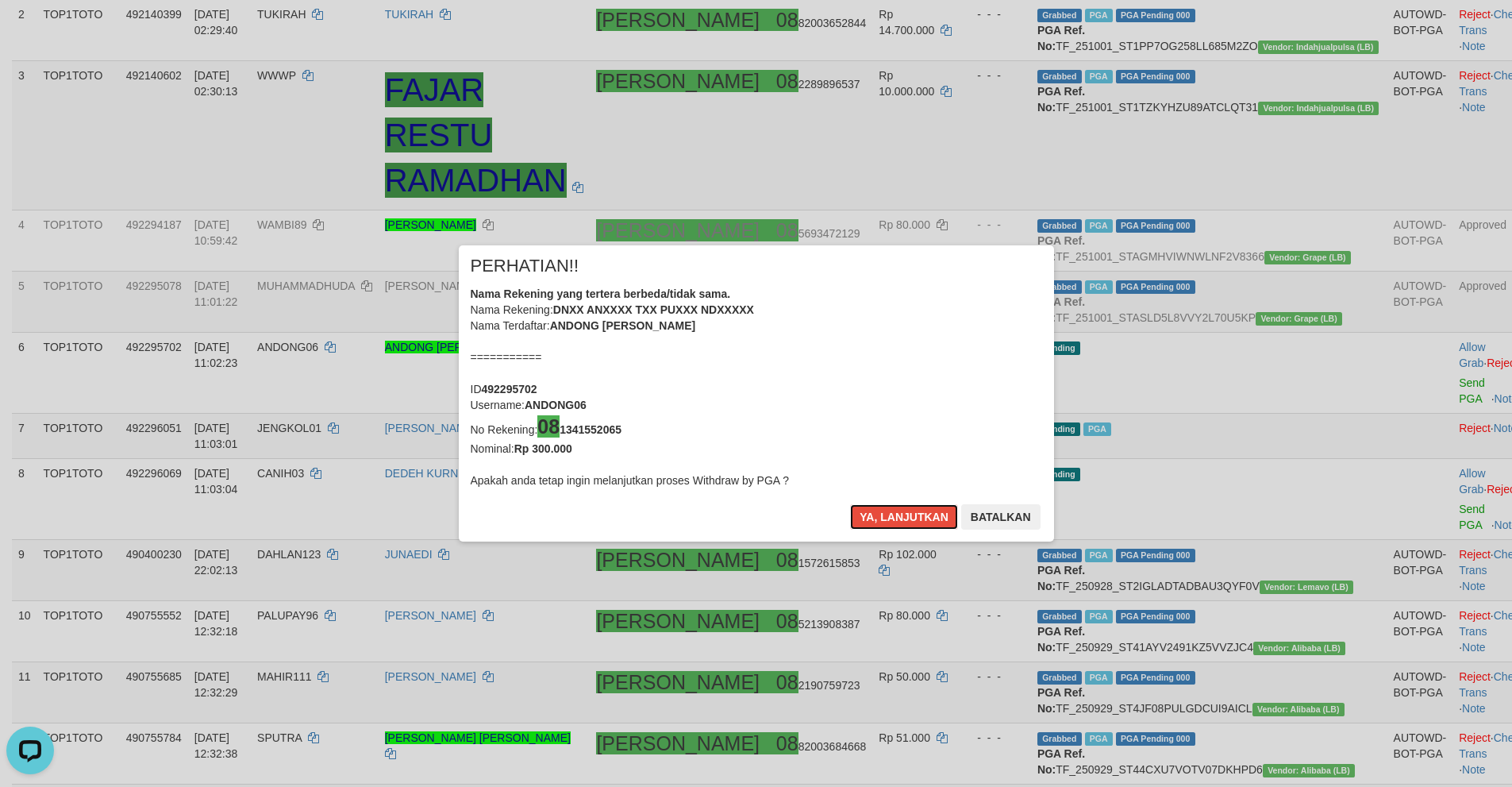
click at [879, 521] on button "Ya, lanjutkan" at bounding box center [904, 516] width 108 height 26
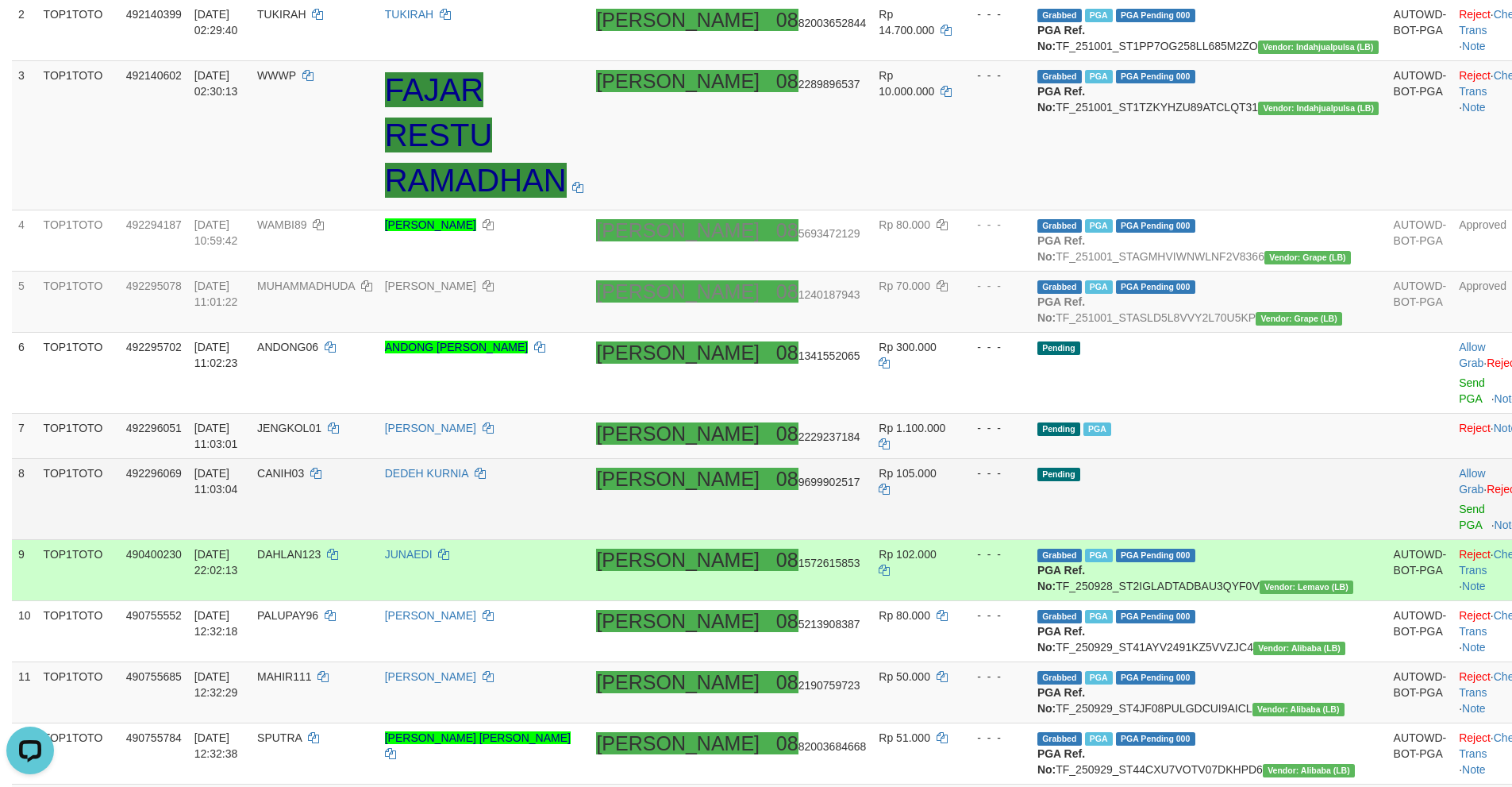
scroll to position [302, 0]
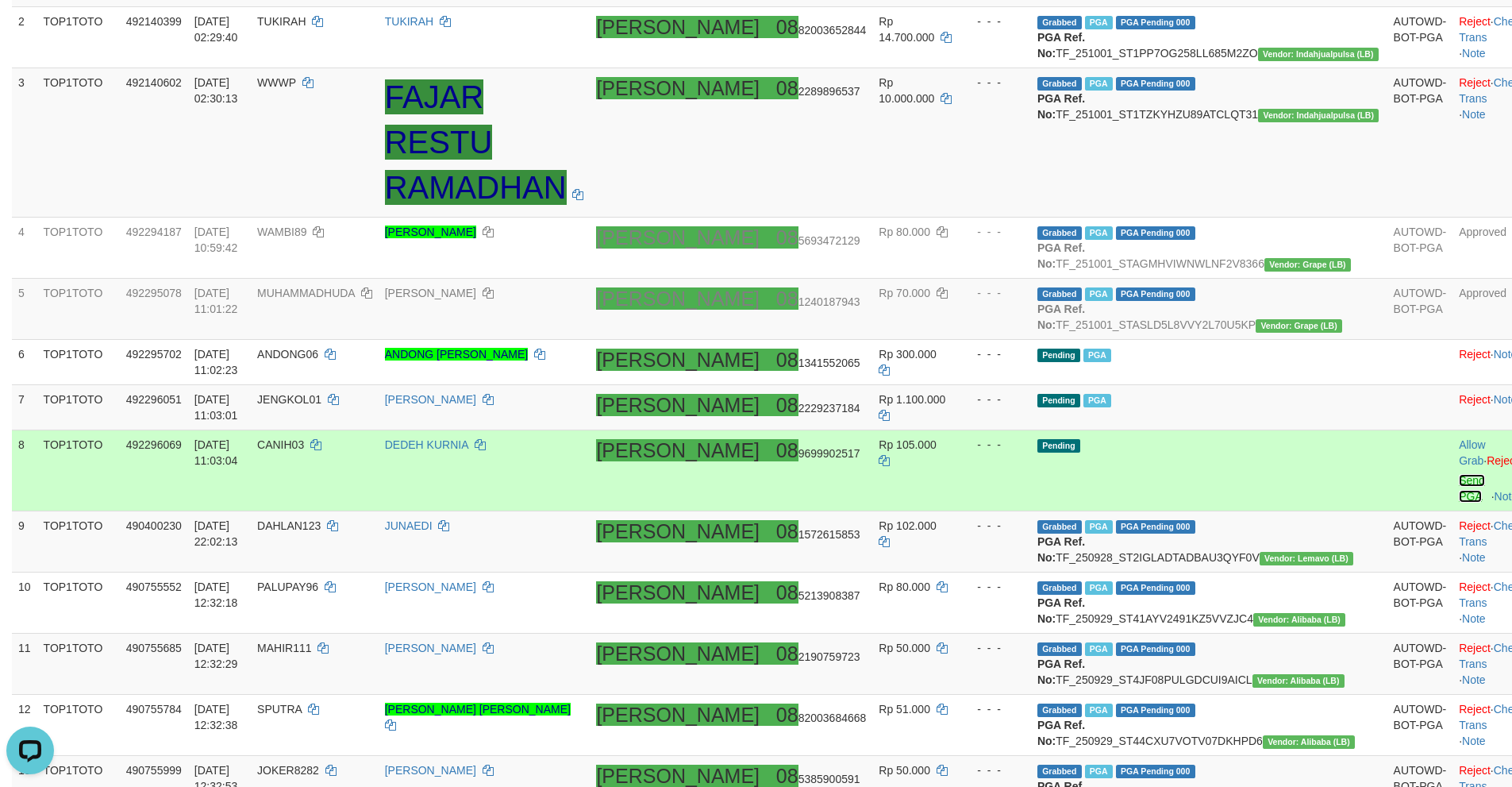
click at [1459, 502] on link "Send PGA" at bounding box center [1472, 488] width 27 height 28
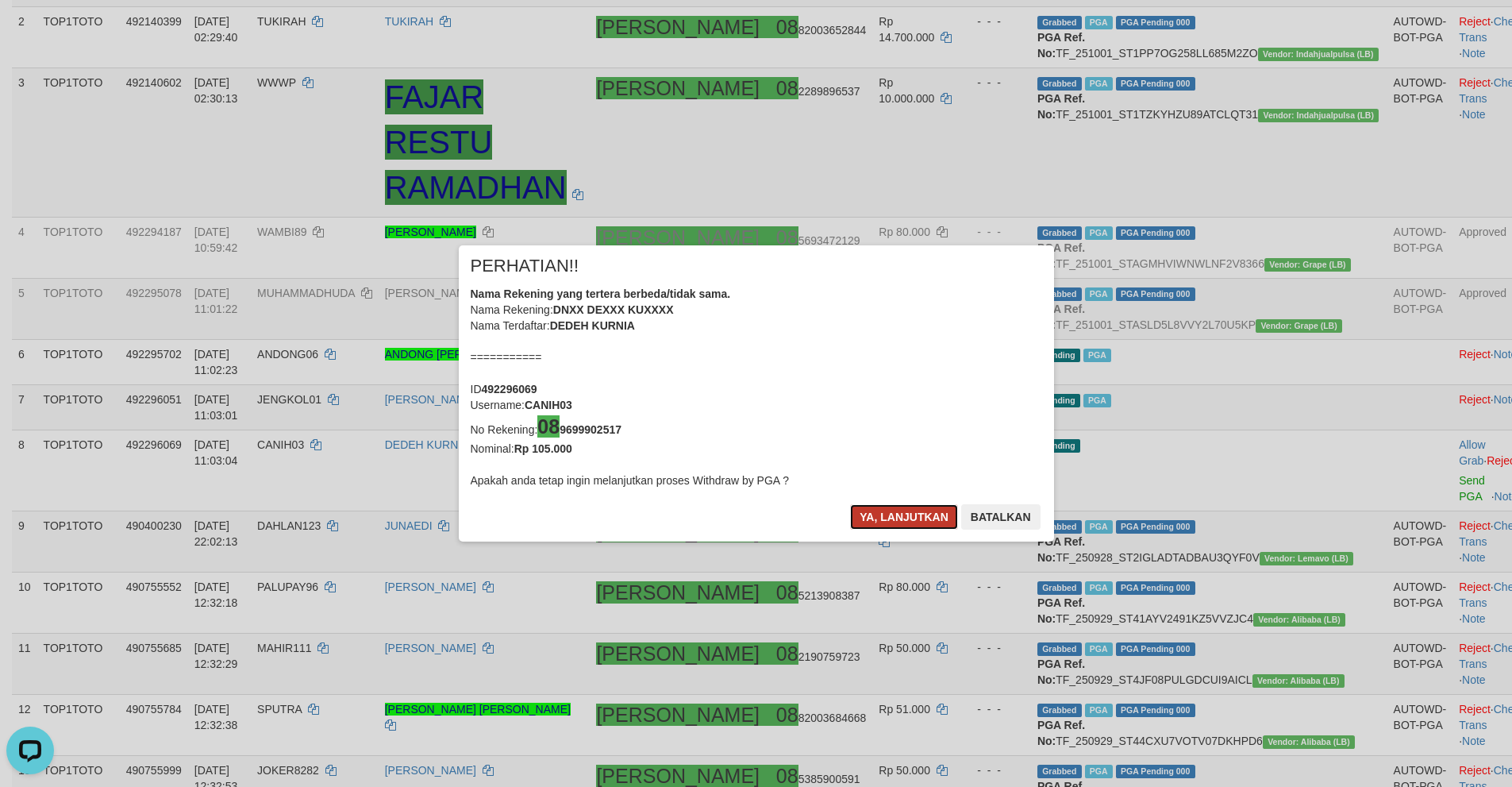
click at [890, 519] on button "Ya, lanjutkan" at bounding box center [904, 516] width 108 height 26
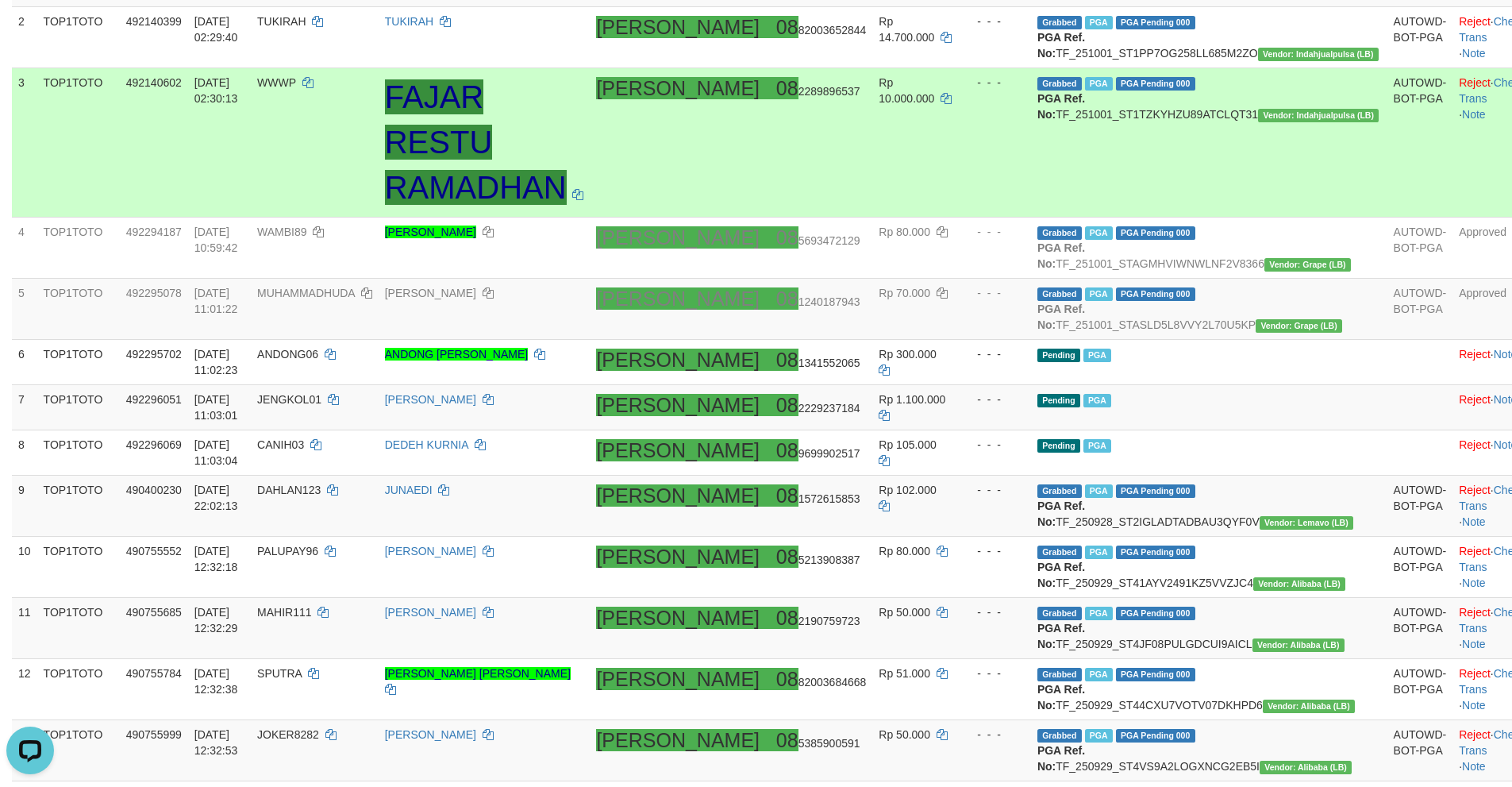
click at [1200, 174] on td "Grabbed PGA PGA Pending 000 {"status":"000","data":{"unique_id":"314-492140602-…" at bounding box center [1208, 142] width 356 height 149
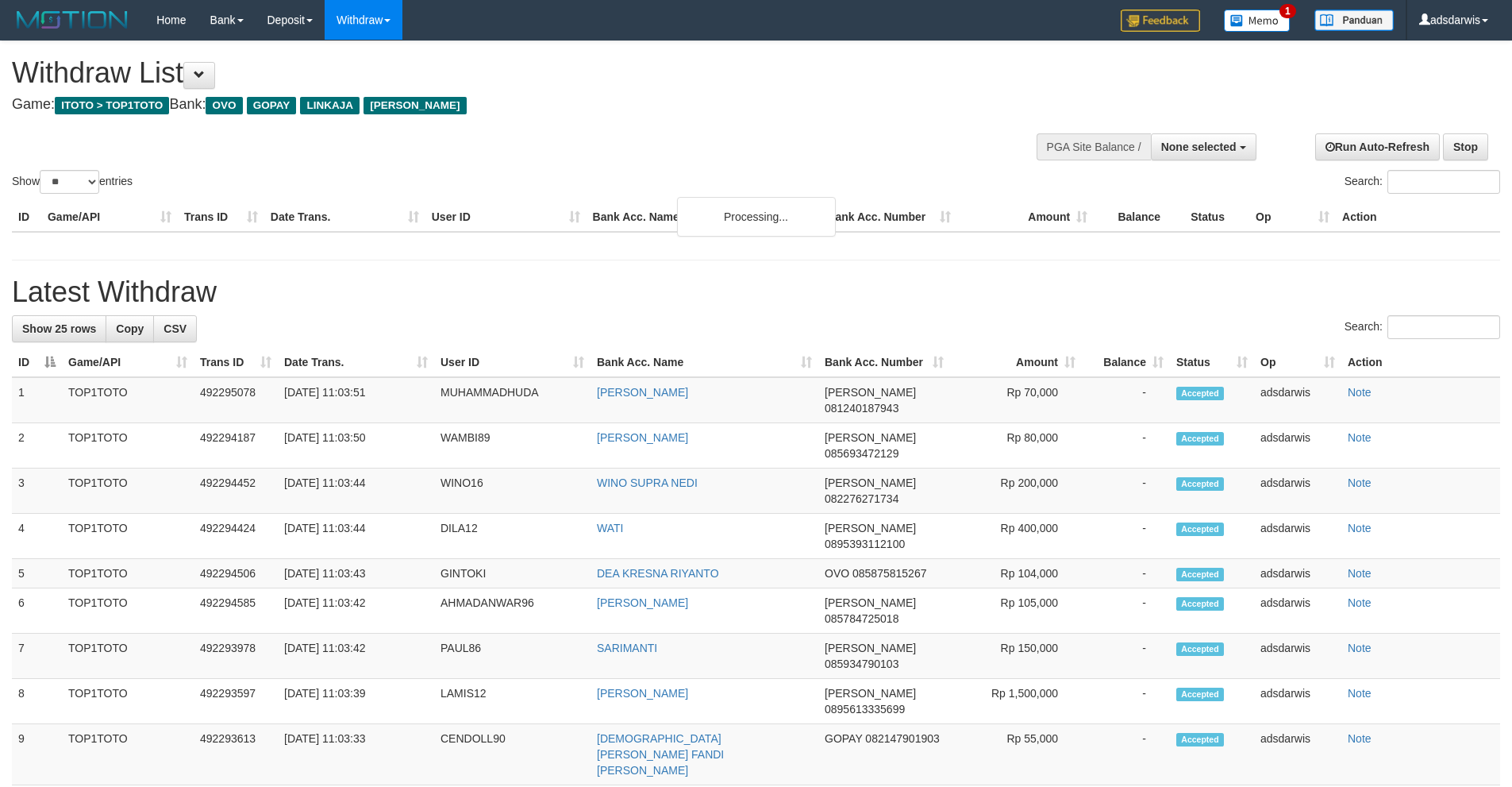
select select
select select "**"
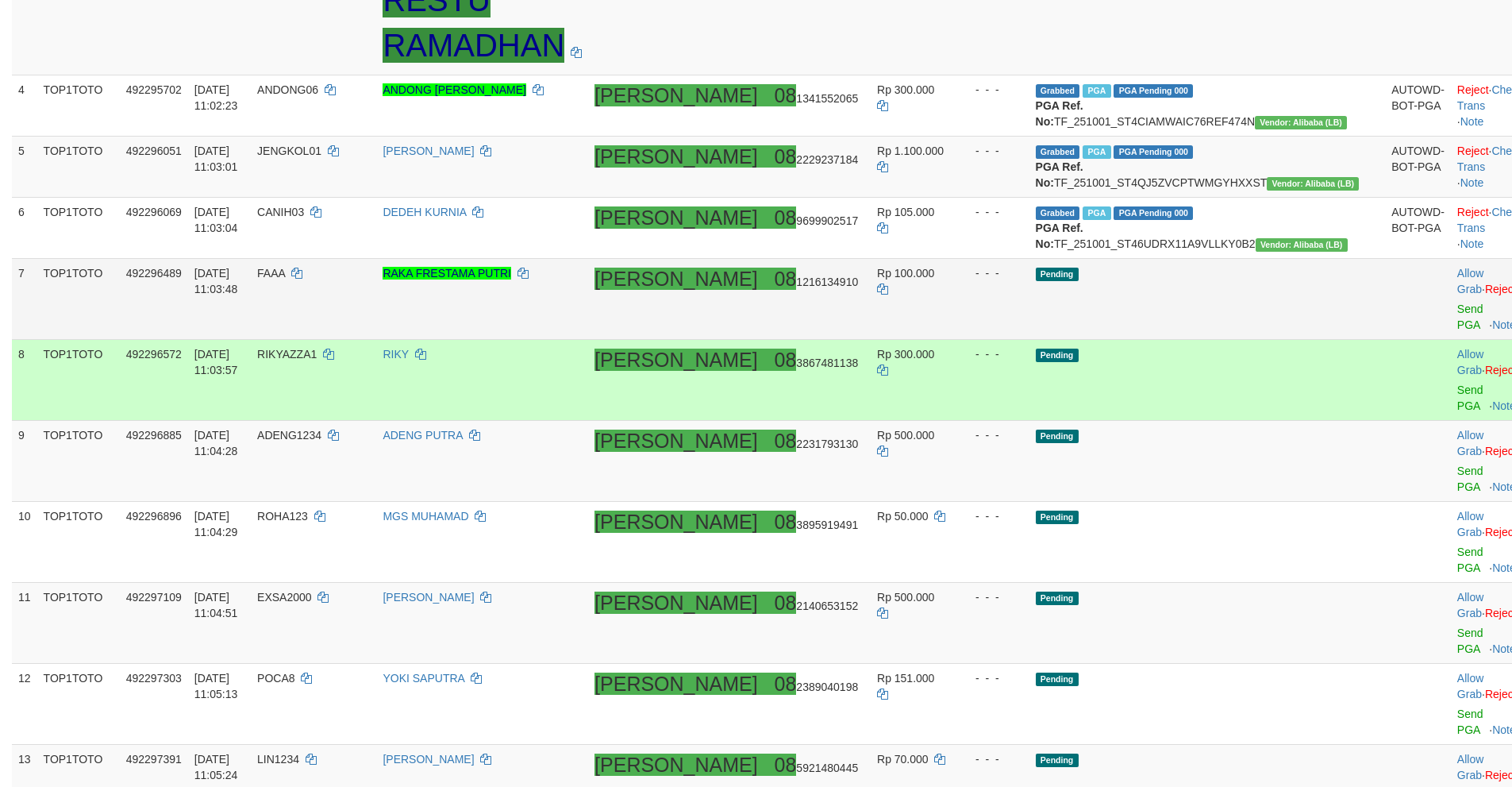
scroll to position [577, 0]
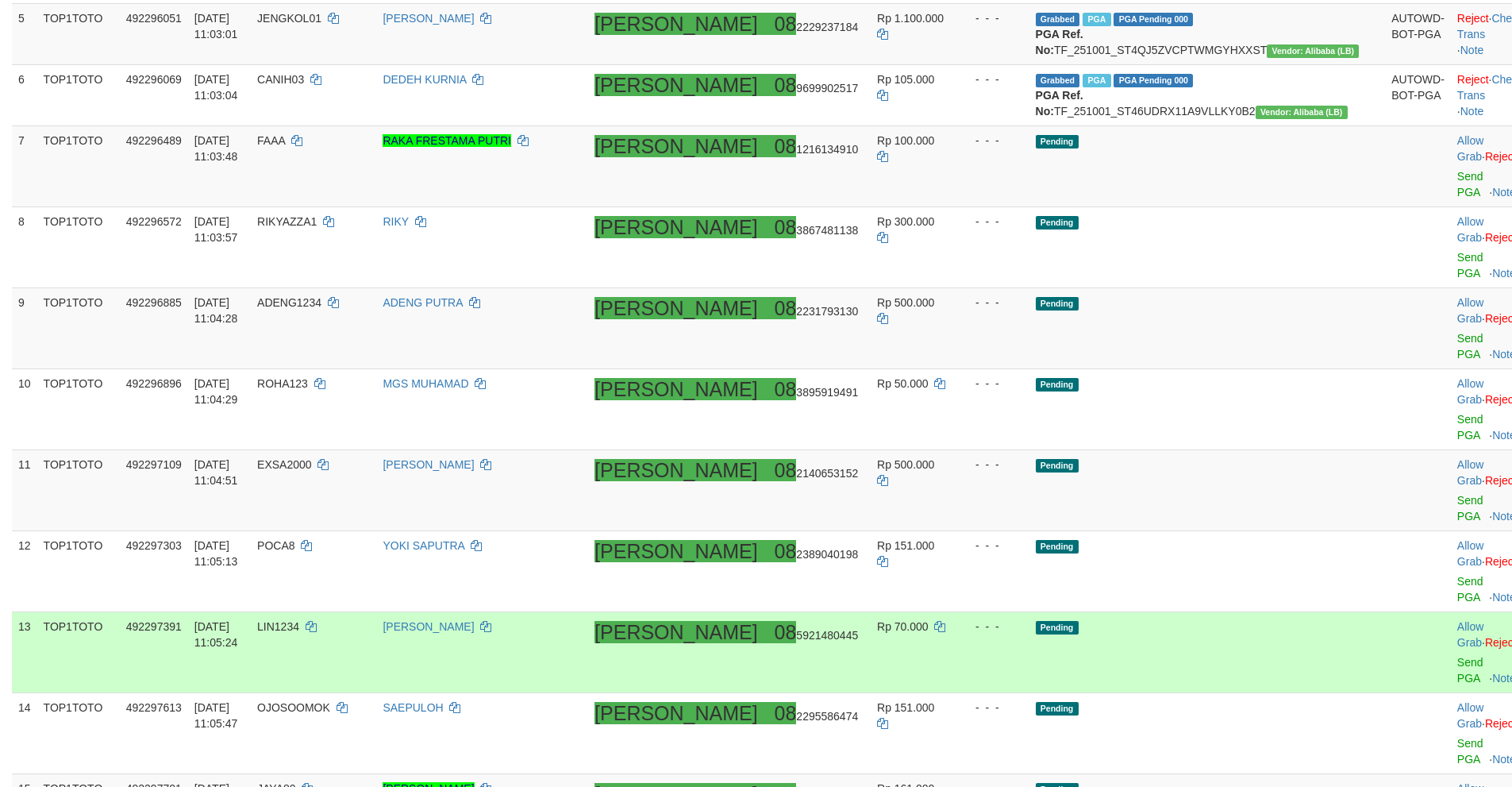
click at [1252, 612] on td "Pending" at bounding box center [1207, 653] width 356 height 81
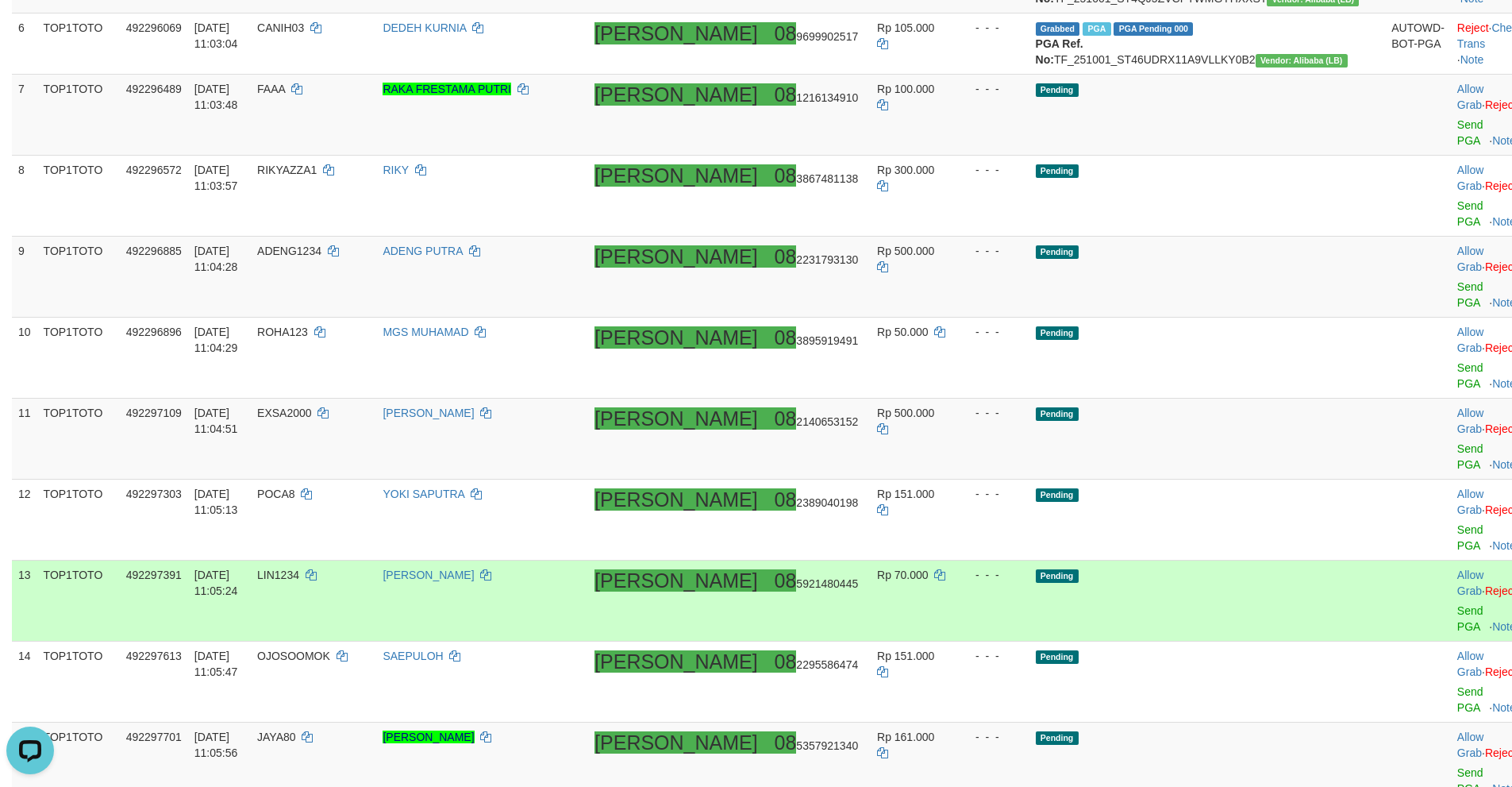
scroll to position [657, 0]
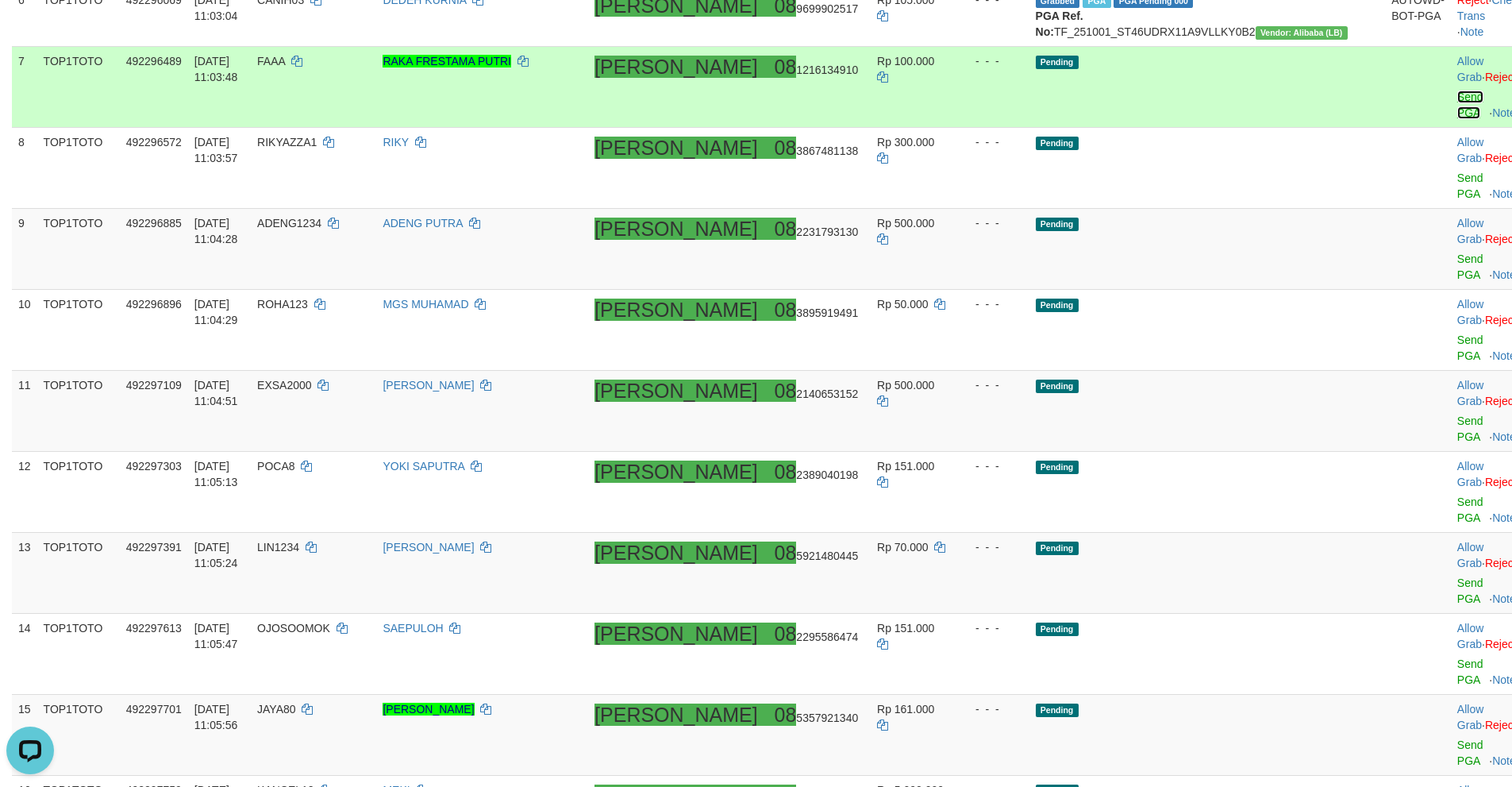
click at [1457, 119] on link "Send PGA" at bounding box center [1471, 105] width 27 height 28
click at [1457, 193] on link "Send PGA" at bounding box center [1471, 186] width 27 height 28
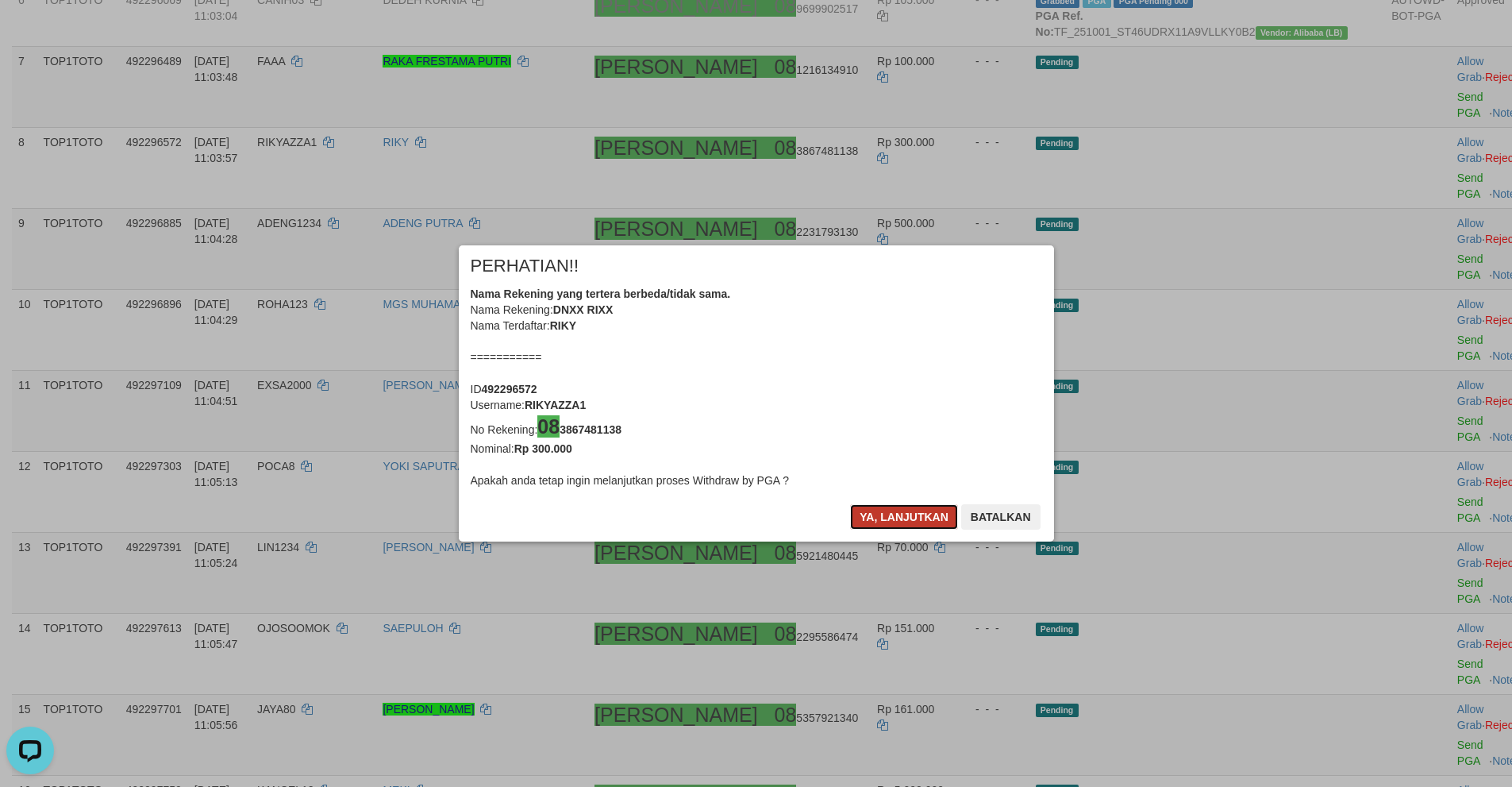
click at [931, 515] on button "Ya, lanjutkan" at bounding box center [904, 516] width 108 height 26
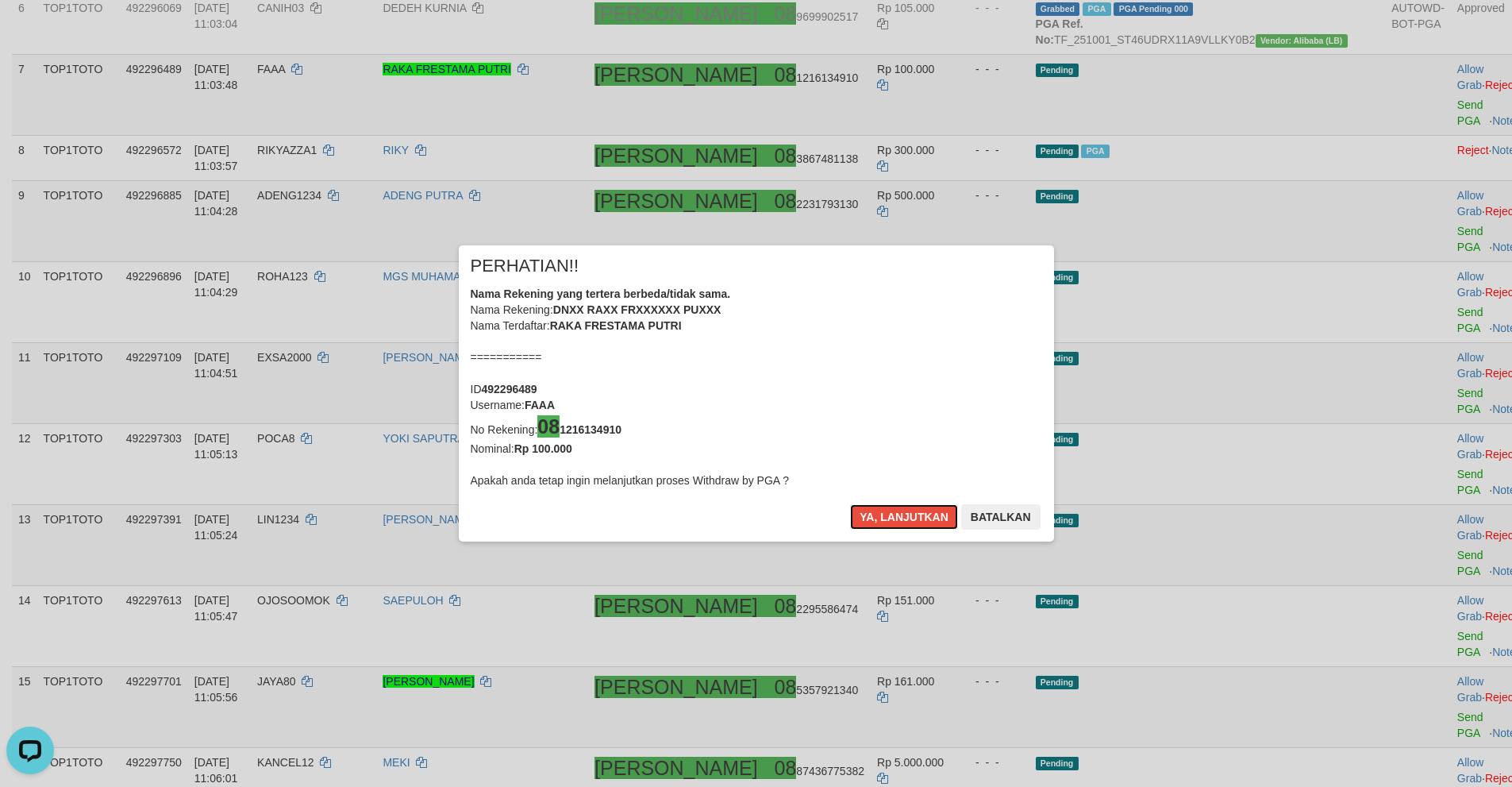
click at [931, 515] on button "Ya, lanjutkan" at bounding box center [904, 516] width 108 height 26
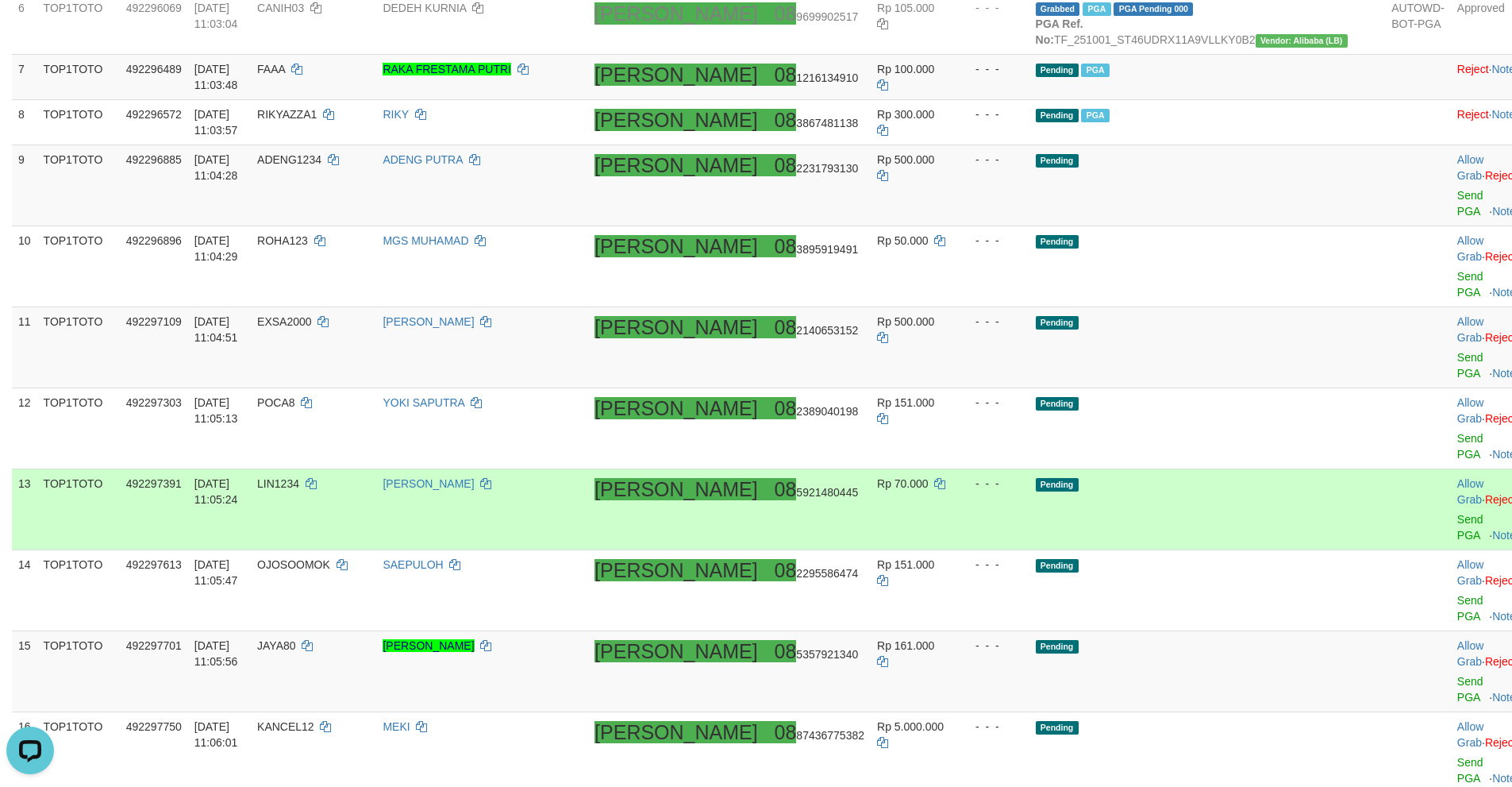
scroll to position [642, 0]
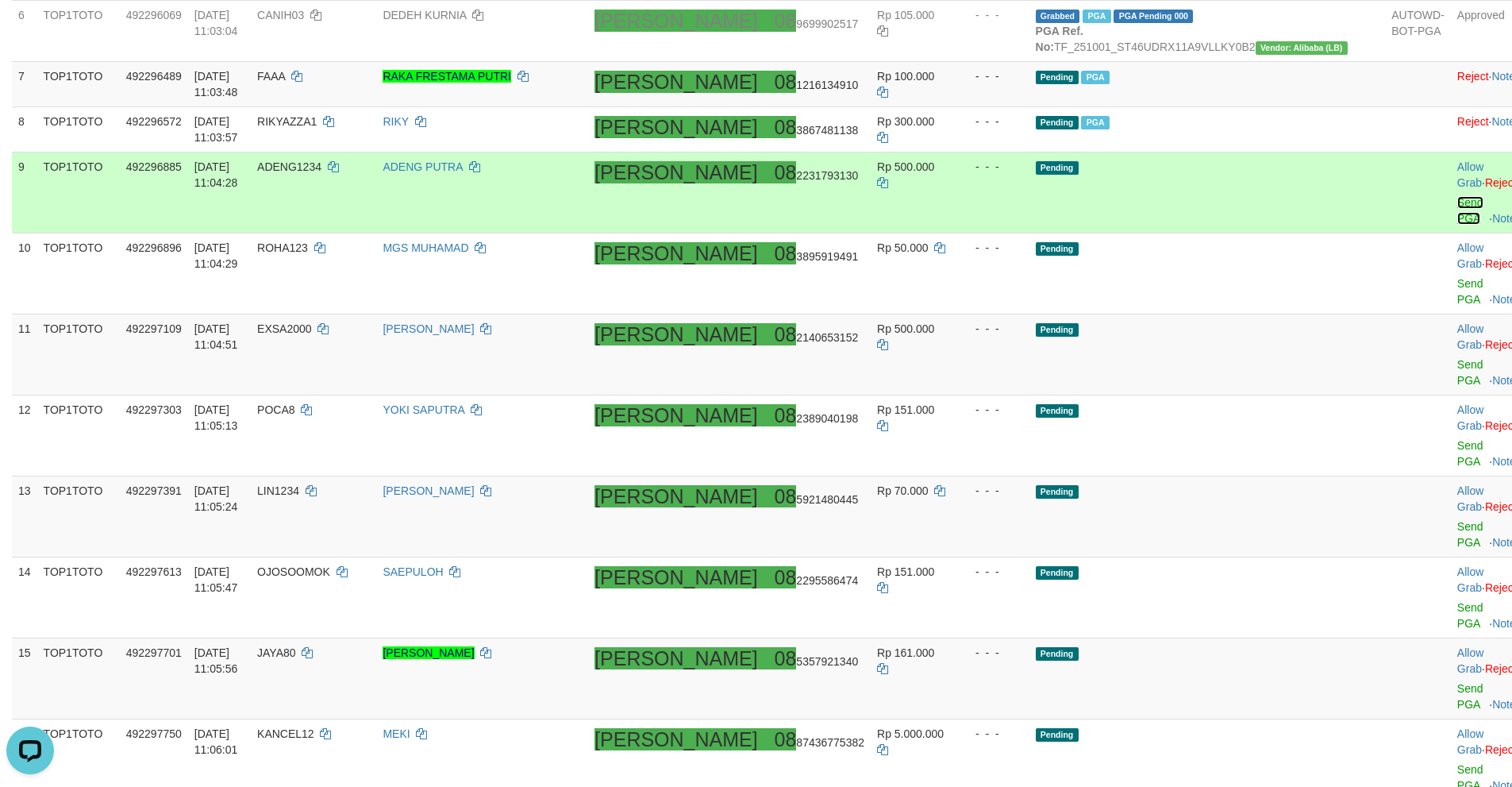
click at [1457, 225] on link "Send PGA" at bounding box center [1471, 210] width 27 height 28
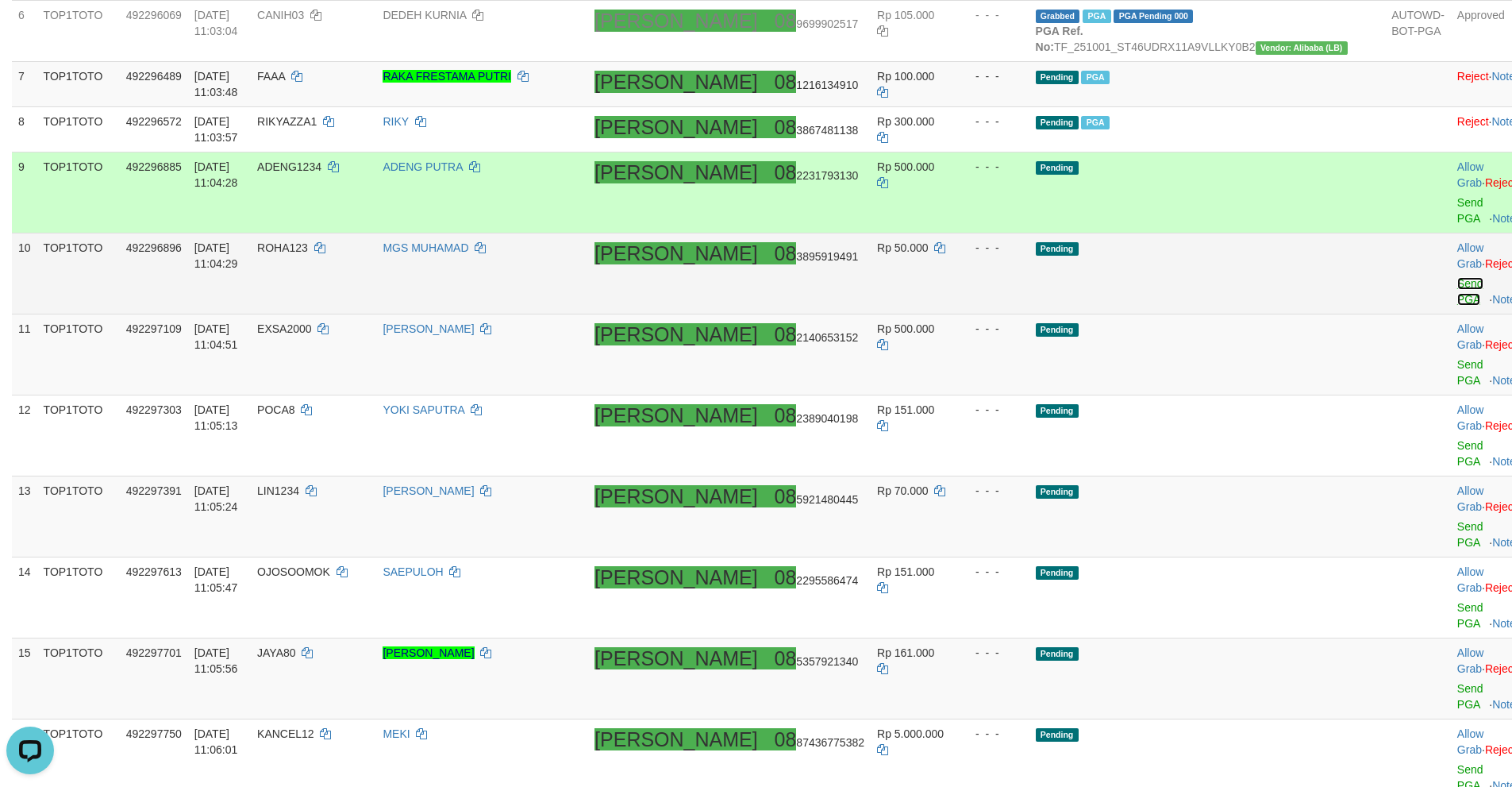
click at [1457, 291] on link "Send PGA" at bounding box center [1471, 291] width 27 height 28
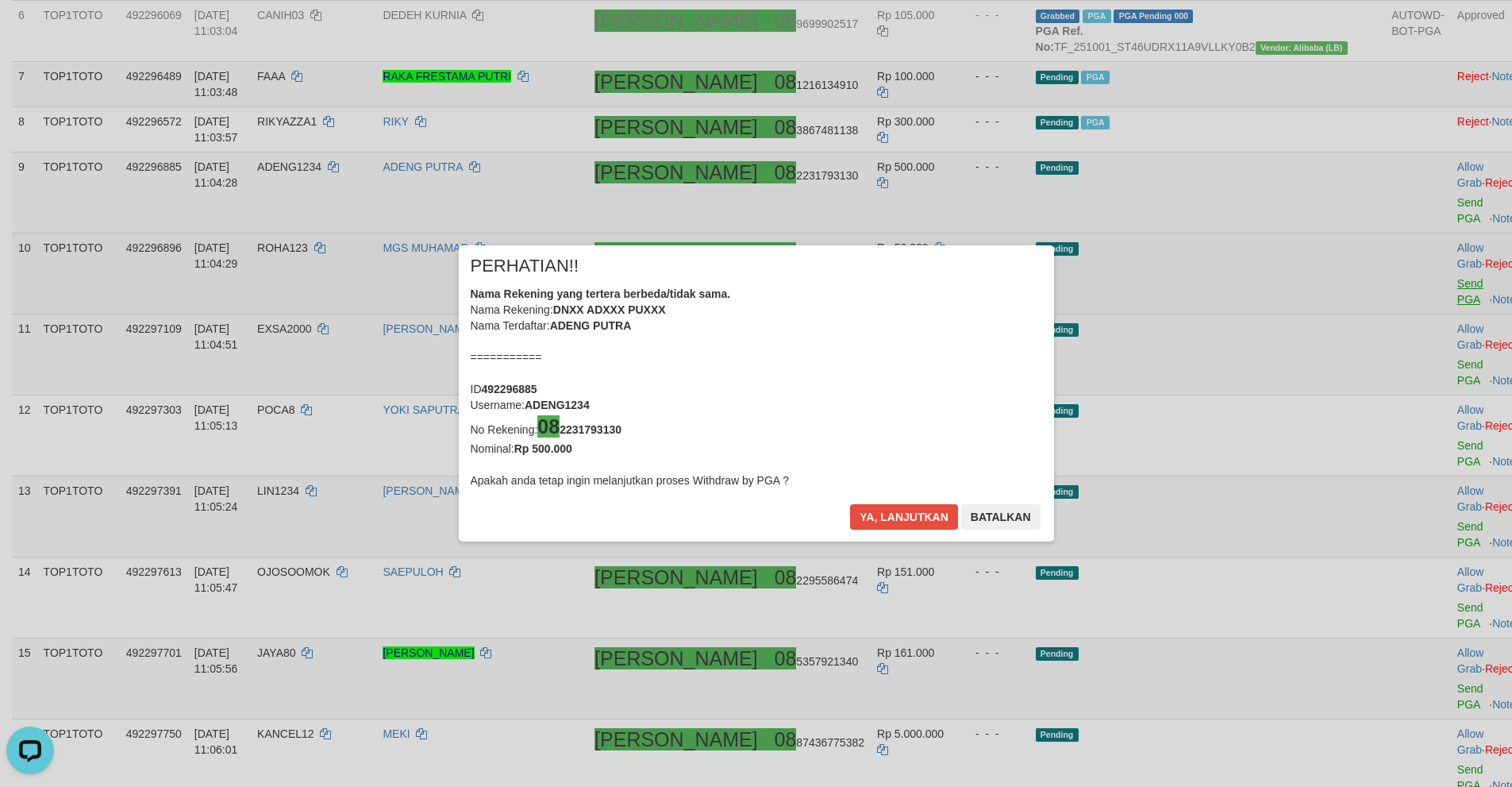
click at [1390, 348] on div "× PERHATIAN!! Nama Rekening yang tertera berbeda/tidak sama. Nama Rekening: DNX…" at bounding box center [756, 394] width 1512 height 360
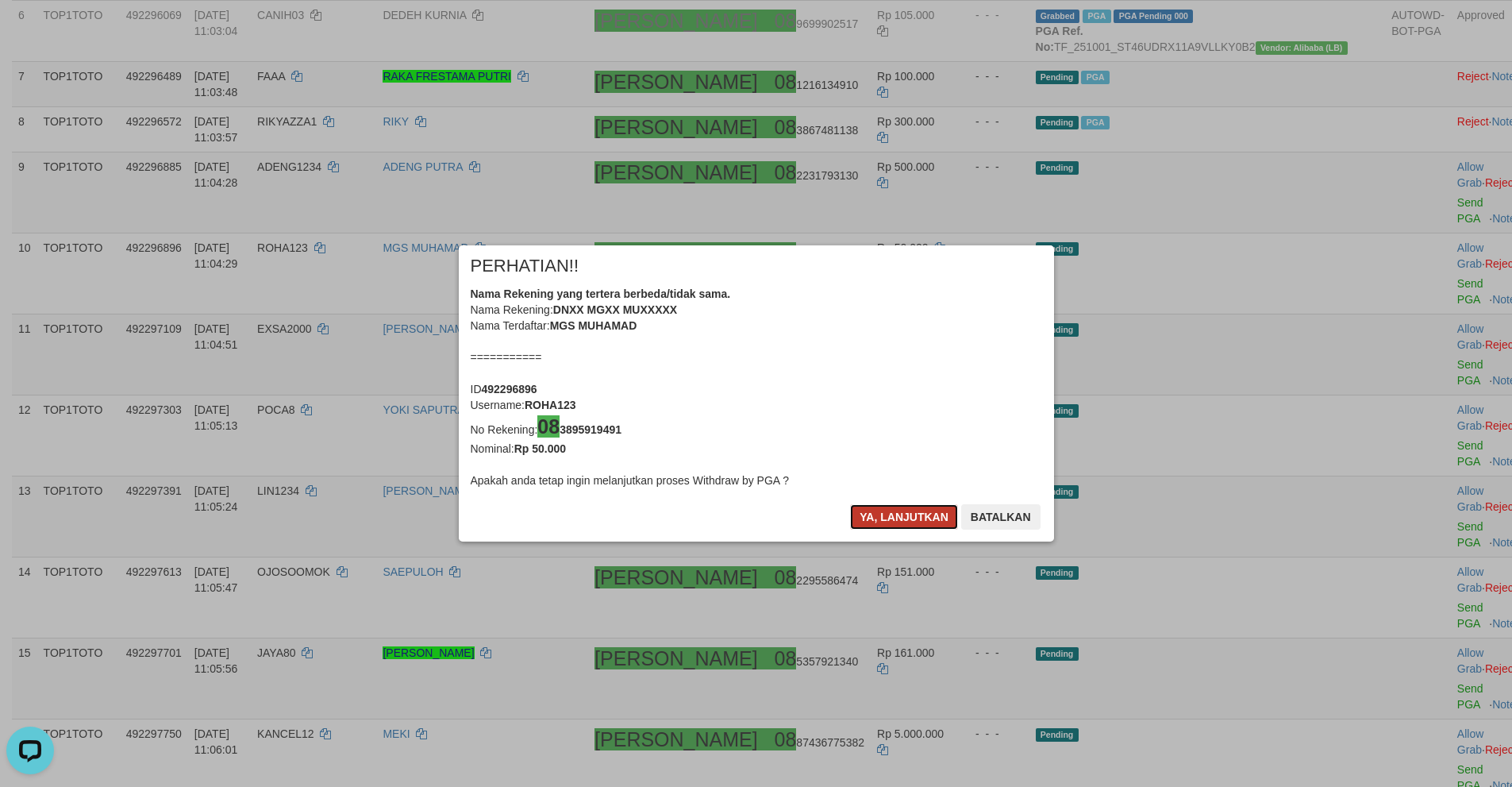
click at [910, 512] on button "Ya, lanjutkan" at bounding box center [904, 516] width 108 height 26
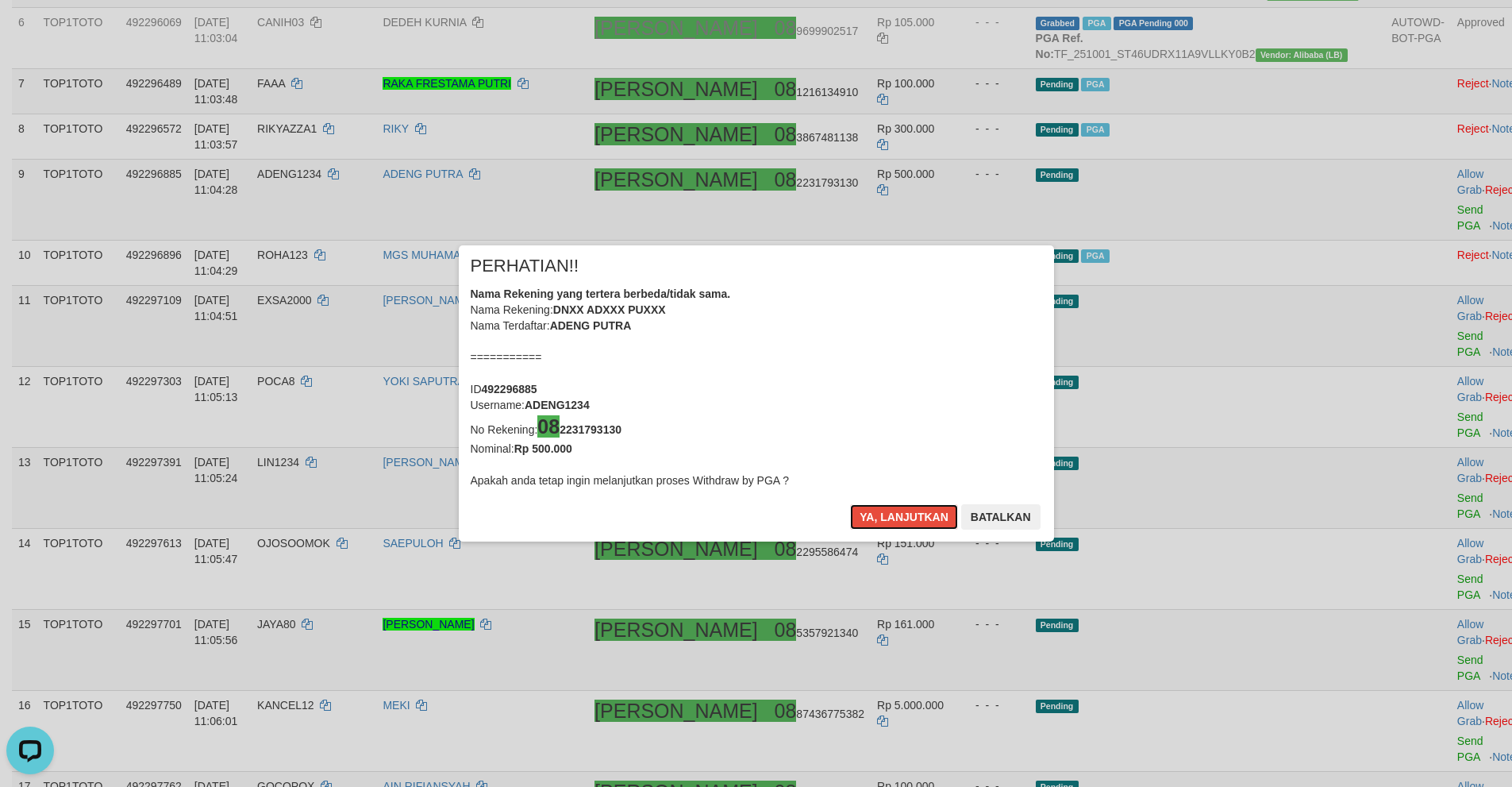
click at [910, 512] on button "Ya, lanjutkan" at bounding box center [904, 516] width 108 height 26
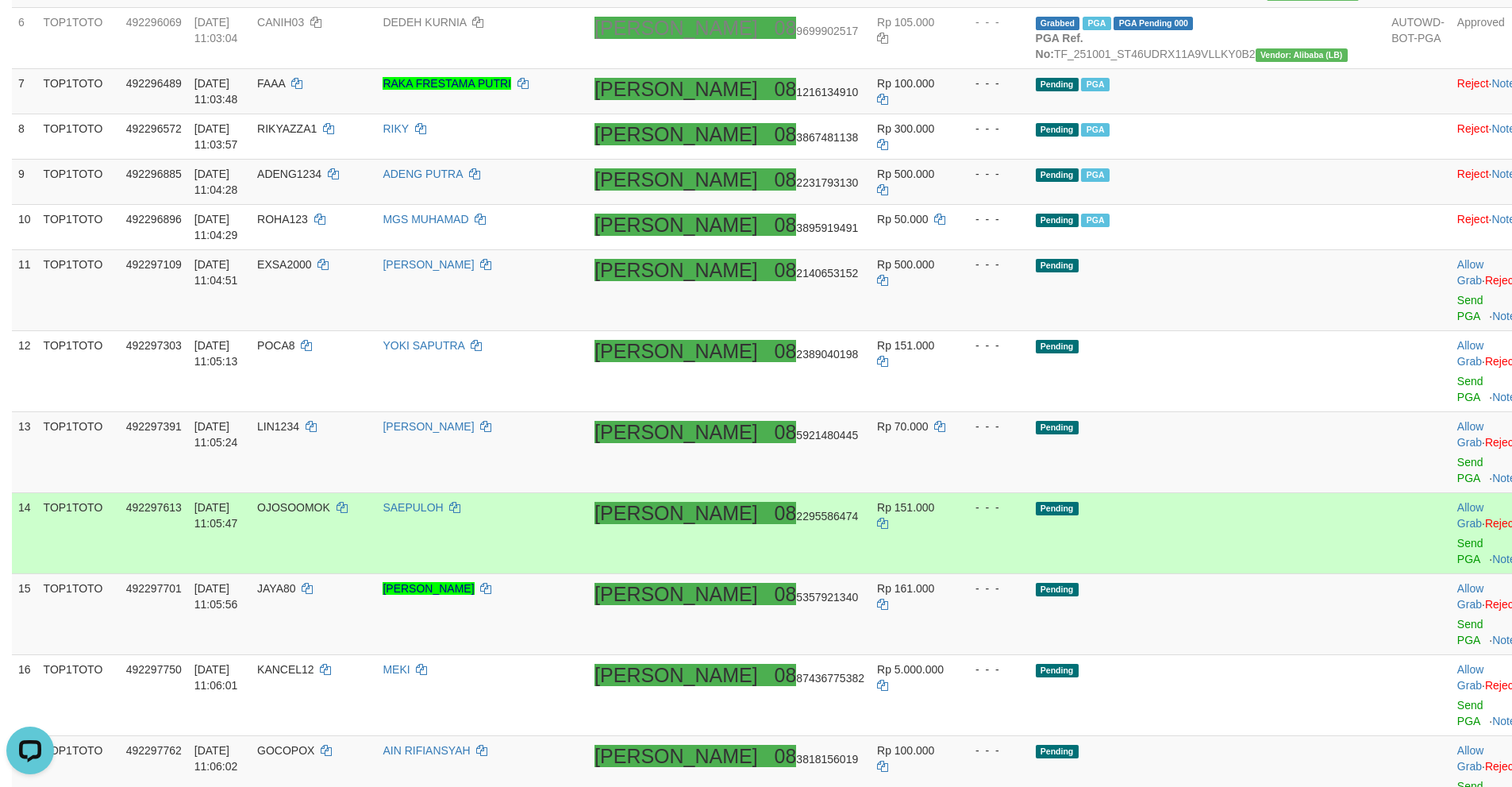
scroll to position [627, 0]
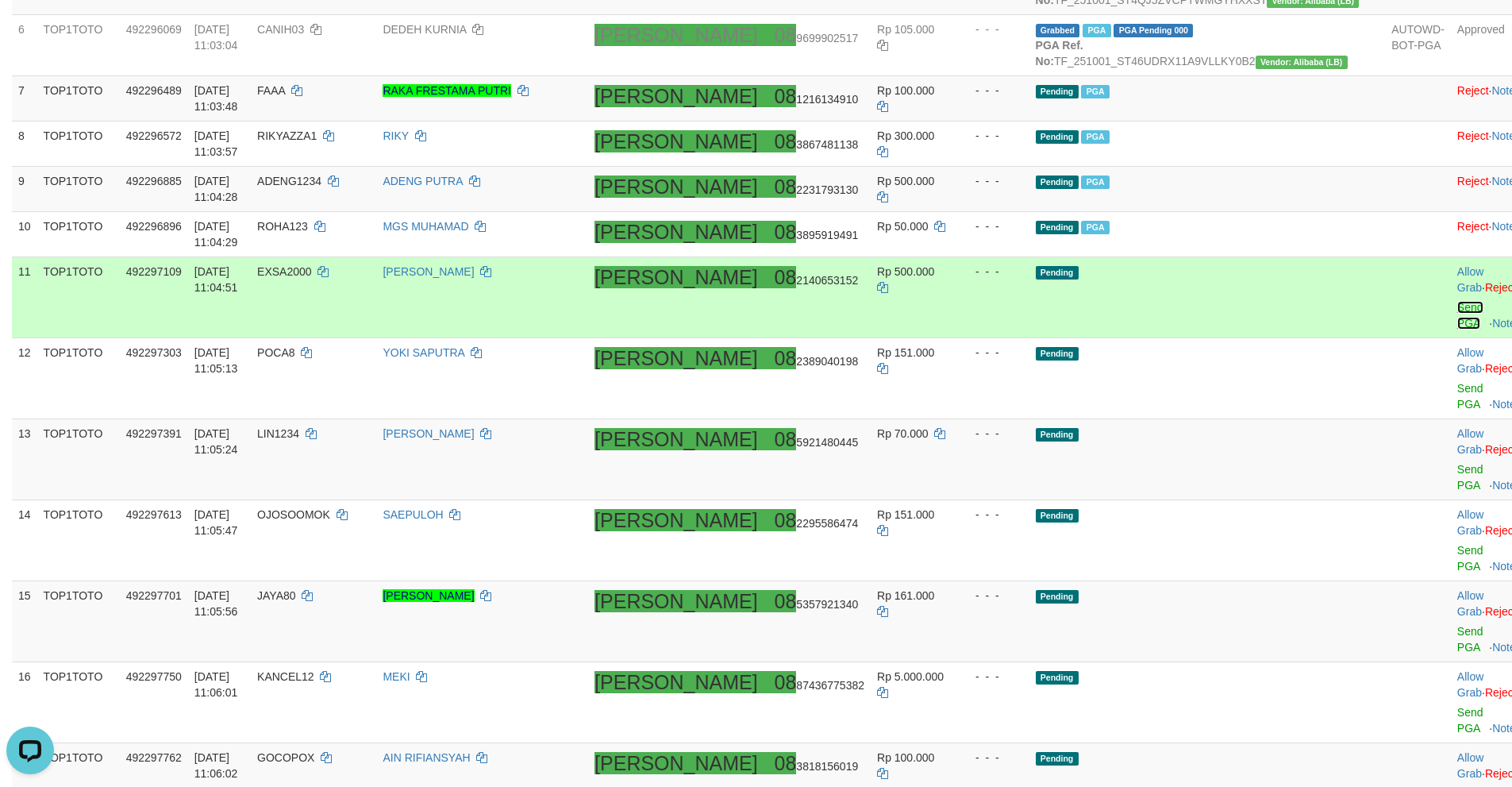
click at [1457, 330] on link "Send PGA" at bounding box center [1471, 315] width 27 height 28
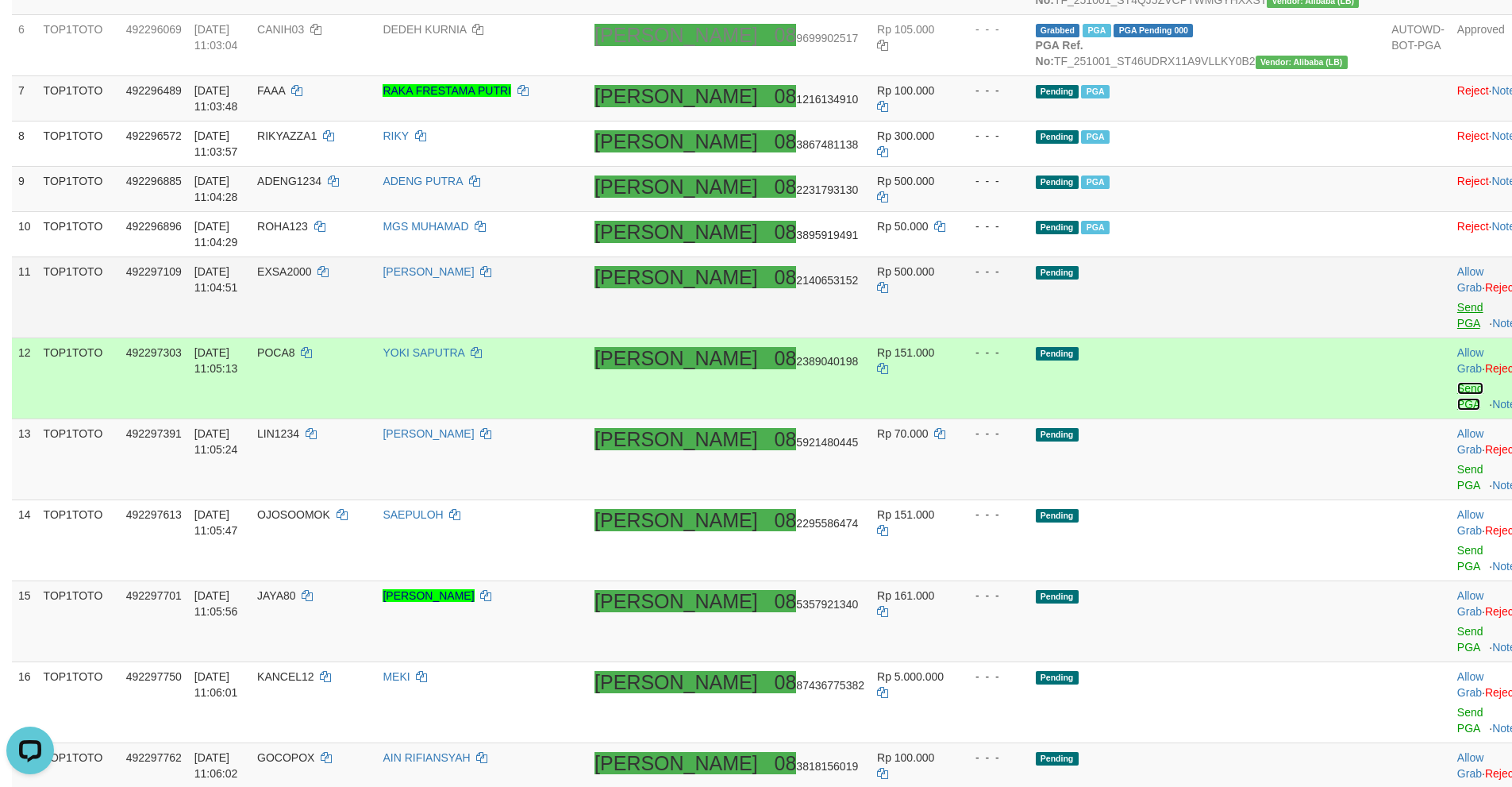
click at [1457, 393] on link "Send PGA" at bounding box center [1471, 396] width 27 height 28
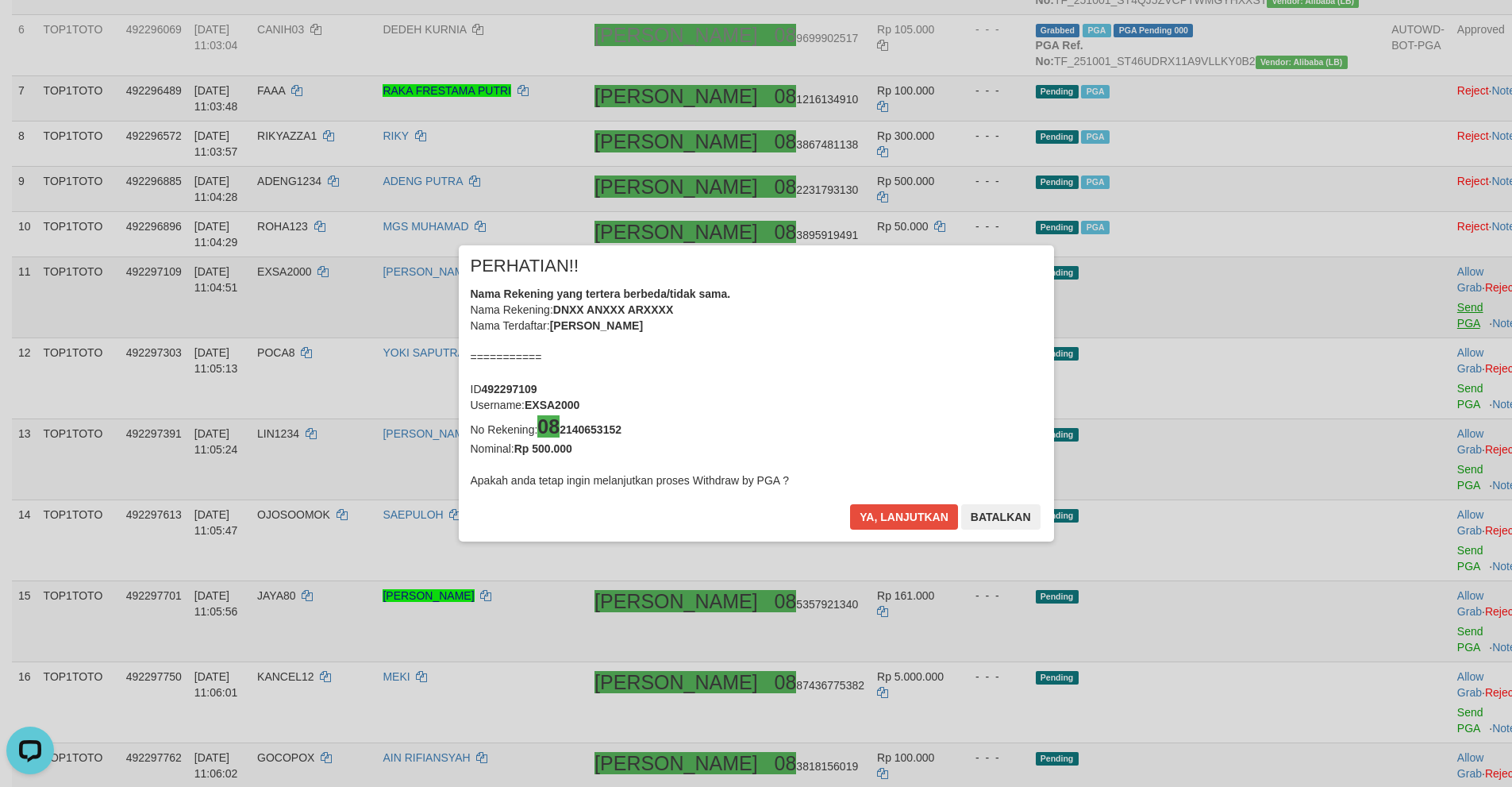
click at [1397, 433] on div "× PERHATIAN!! Nama Rekening yang tertera berbeda/tidak sama. Nama Rekening: DNX…" at bounding box center [756, 394] width 1512 height 360
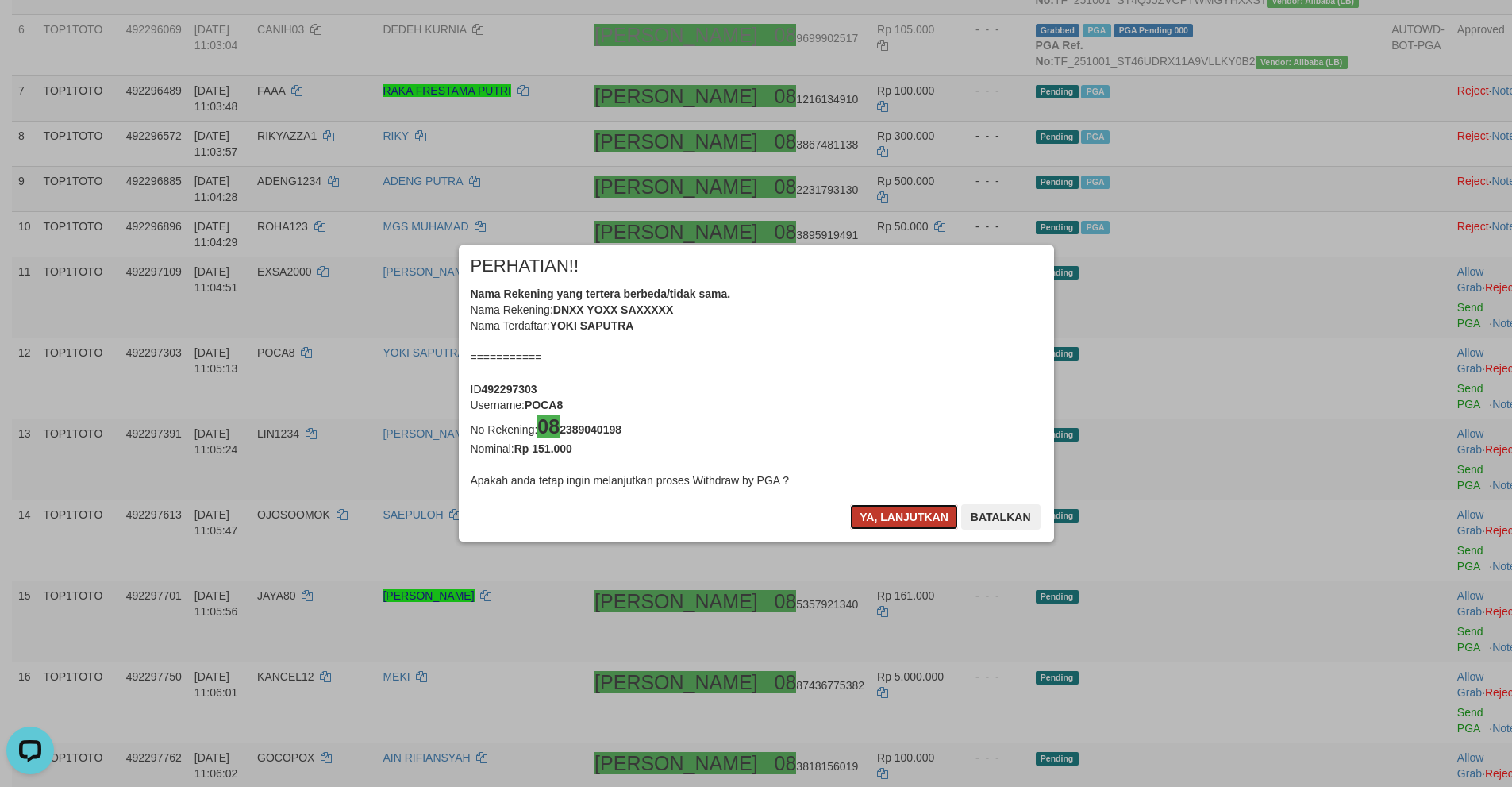
click at [905, 512] on button "Ya, lanjutkan" at bounding box center [904, 516] width 108 height 26
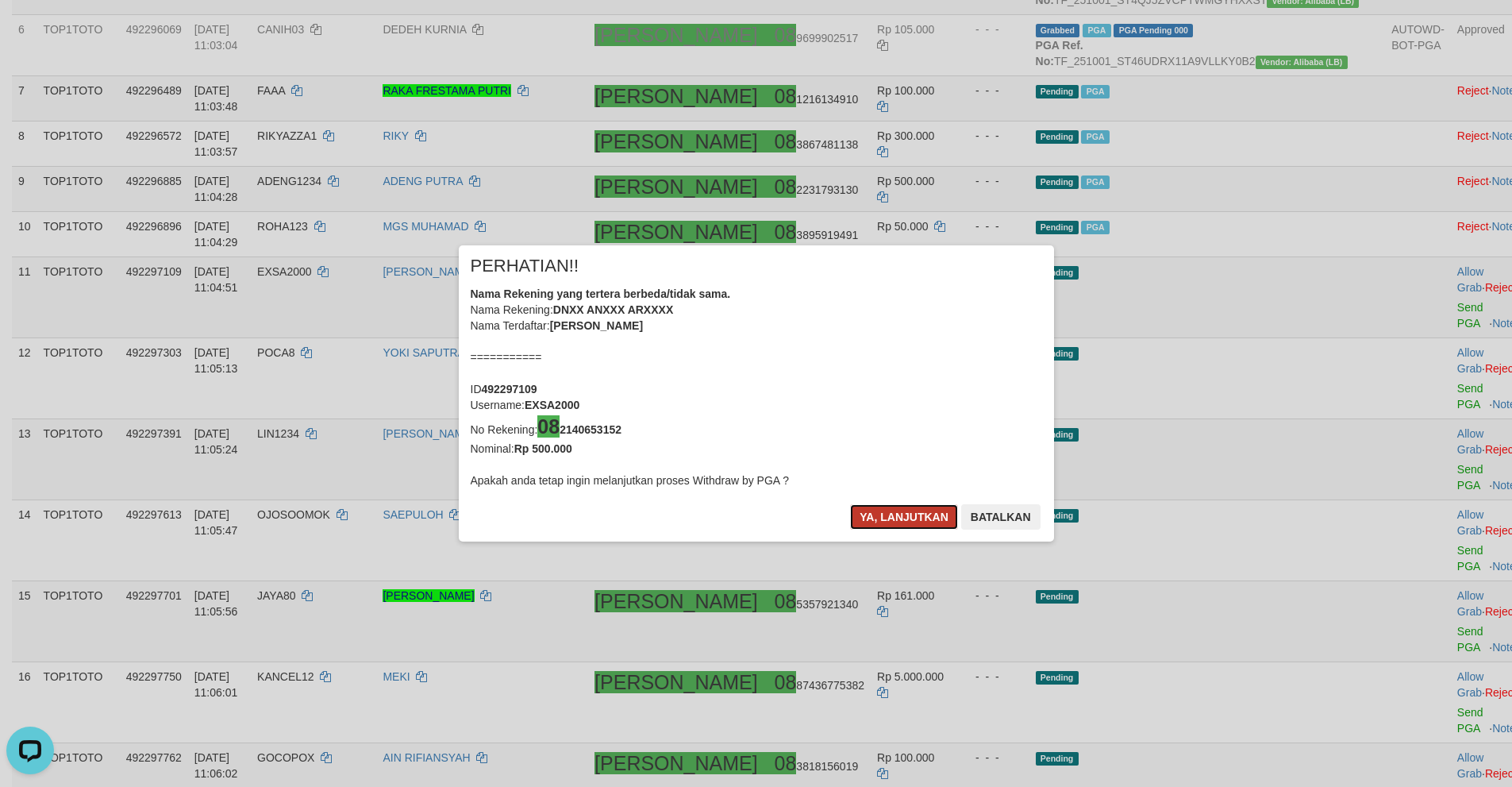
click at [902, 507] on button "Ya, lanjutkan" at bounding box center [904, 516] width 108 height 26
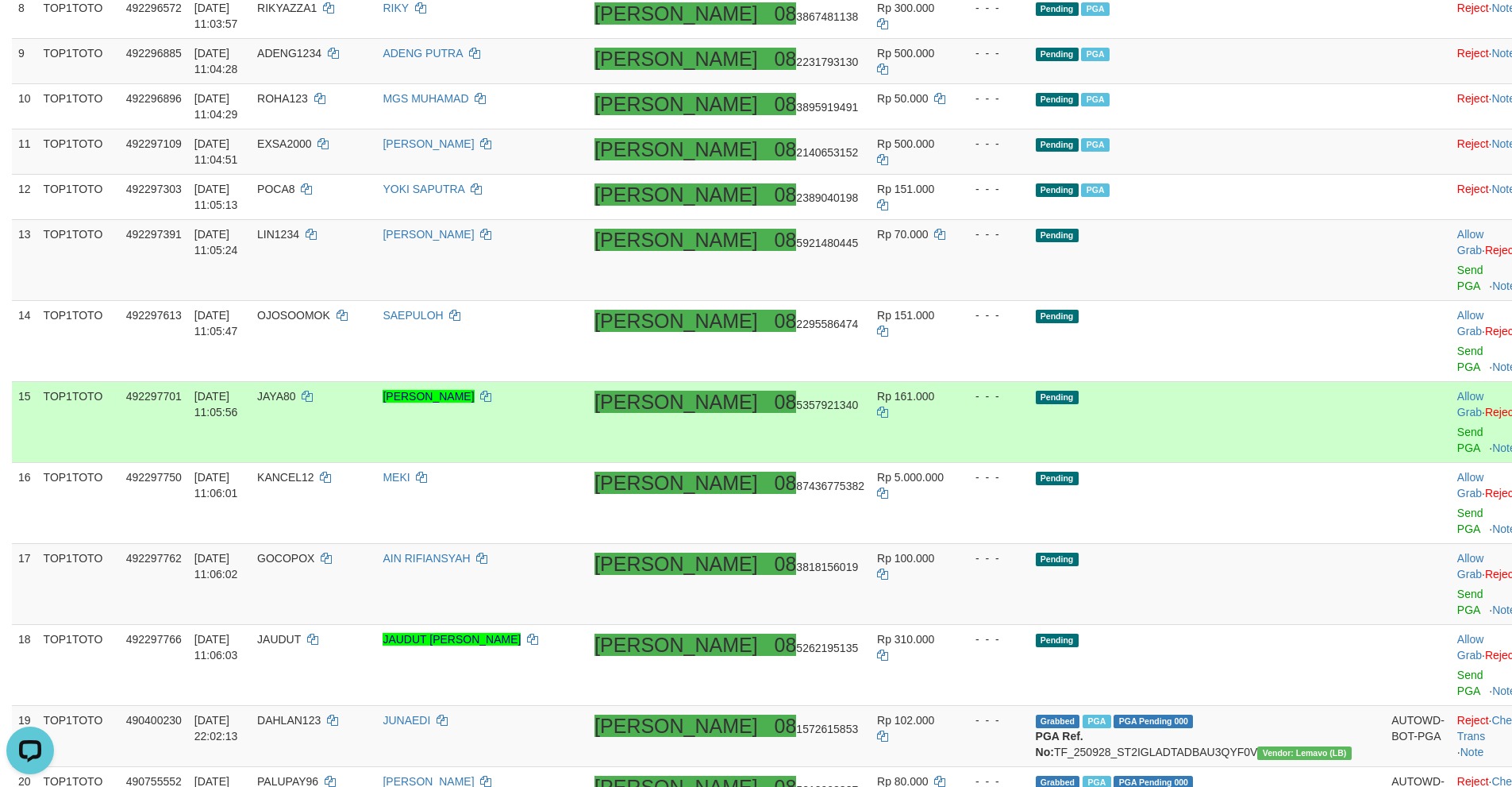
scroll to position [770, 0]
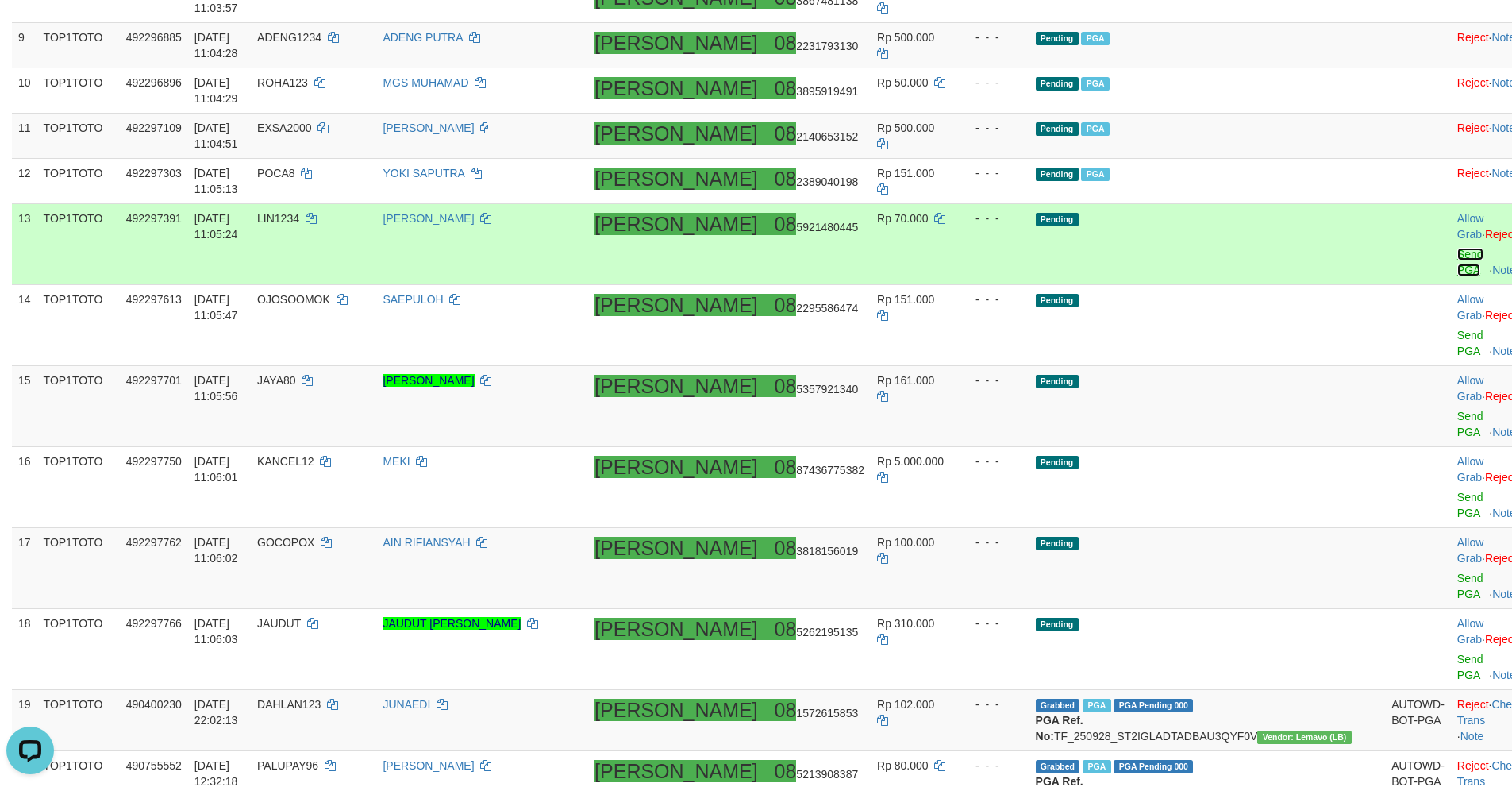
click at [1457, 276] on link "Send PGA" at bounding box center [1471, 262] width 27 height 28
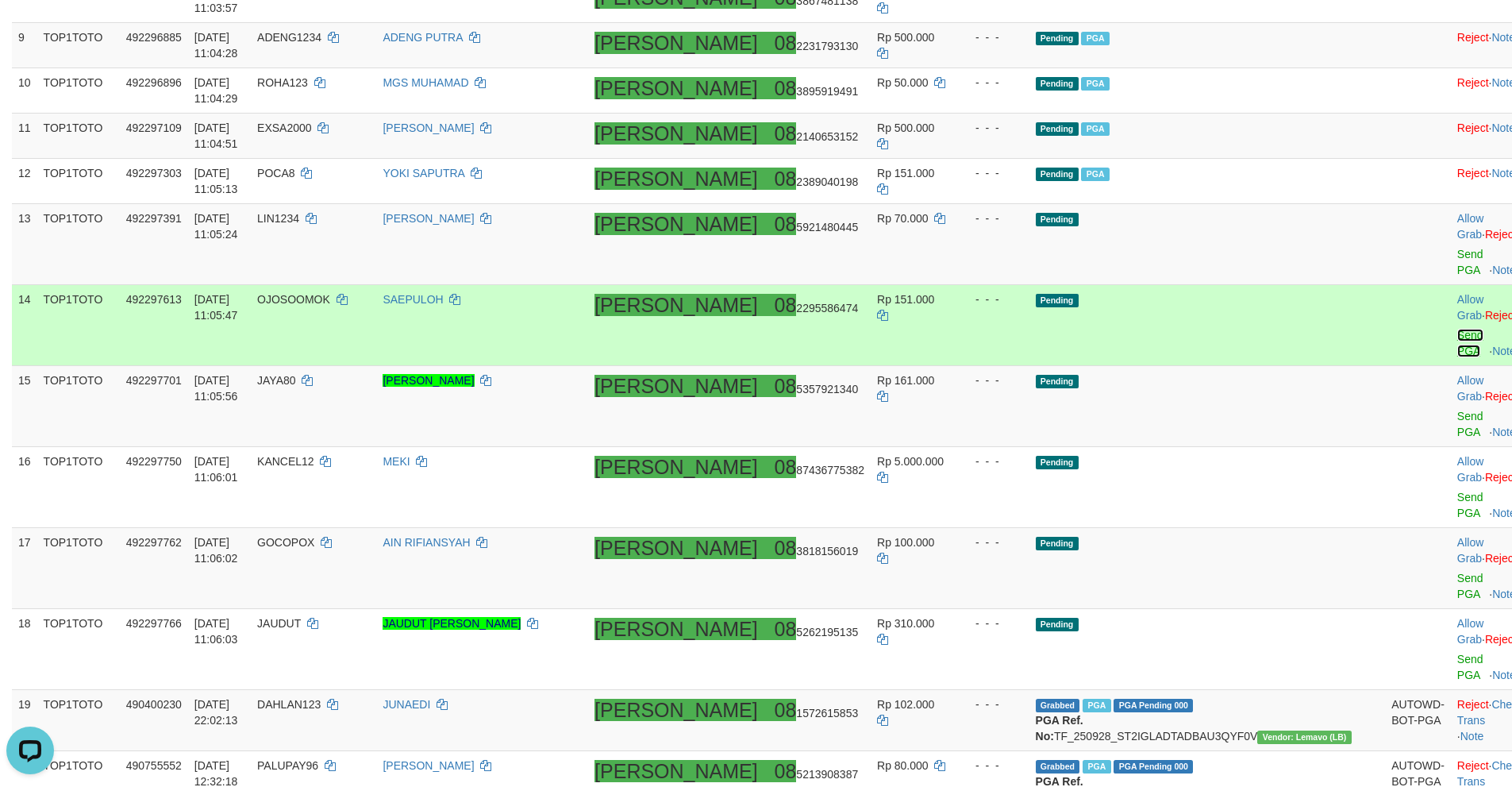
click at [1457, 331] on link "Send PGA" at bounding box center [1471, 343] width 27 height 28
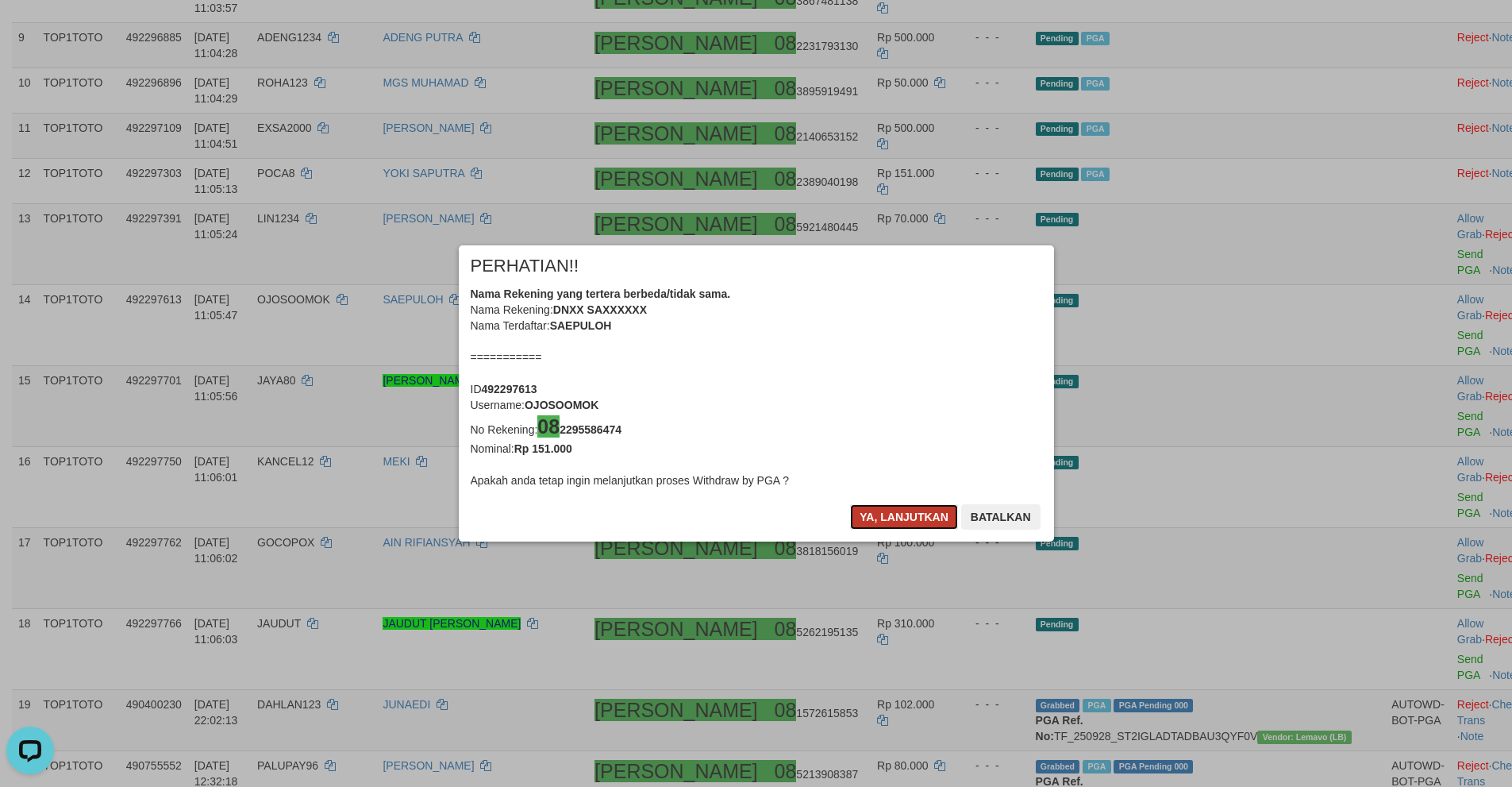
click at [897, 519] on button "Ya, lanjutkan" at bounding box center [904, 516] width 108 height 26
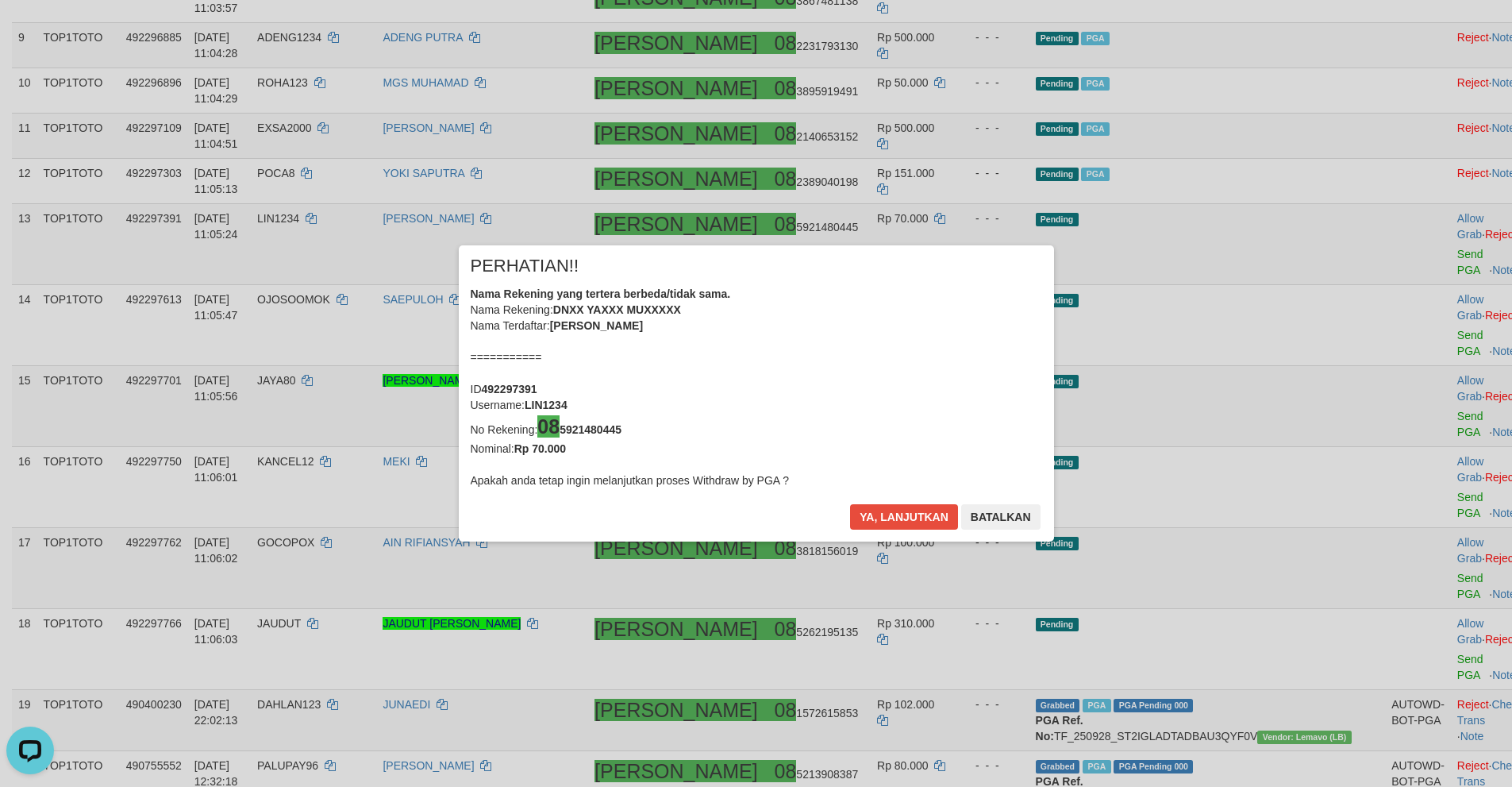
click at [864, 477] on div "× PERHATIAN!! Nama Rekening yang tertera berbeda/tidak sama. Nama Rekening: DNX…" at bounding box center [756, 394] width 595 height 297
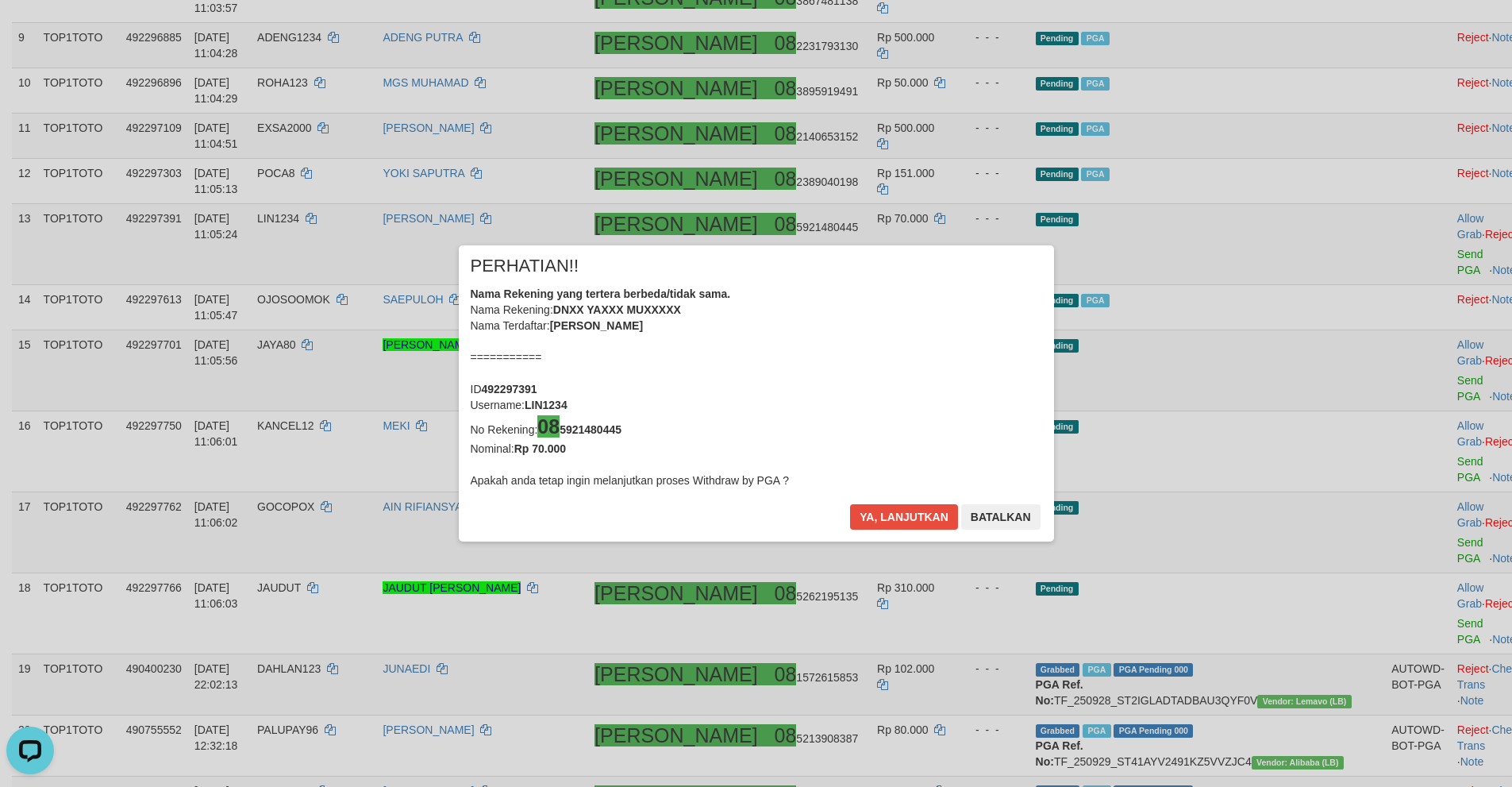
scroll to position [764, 0]
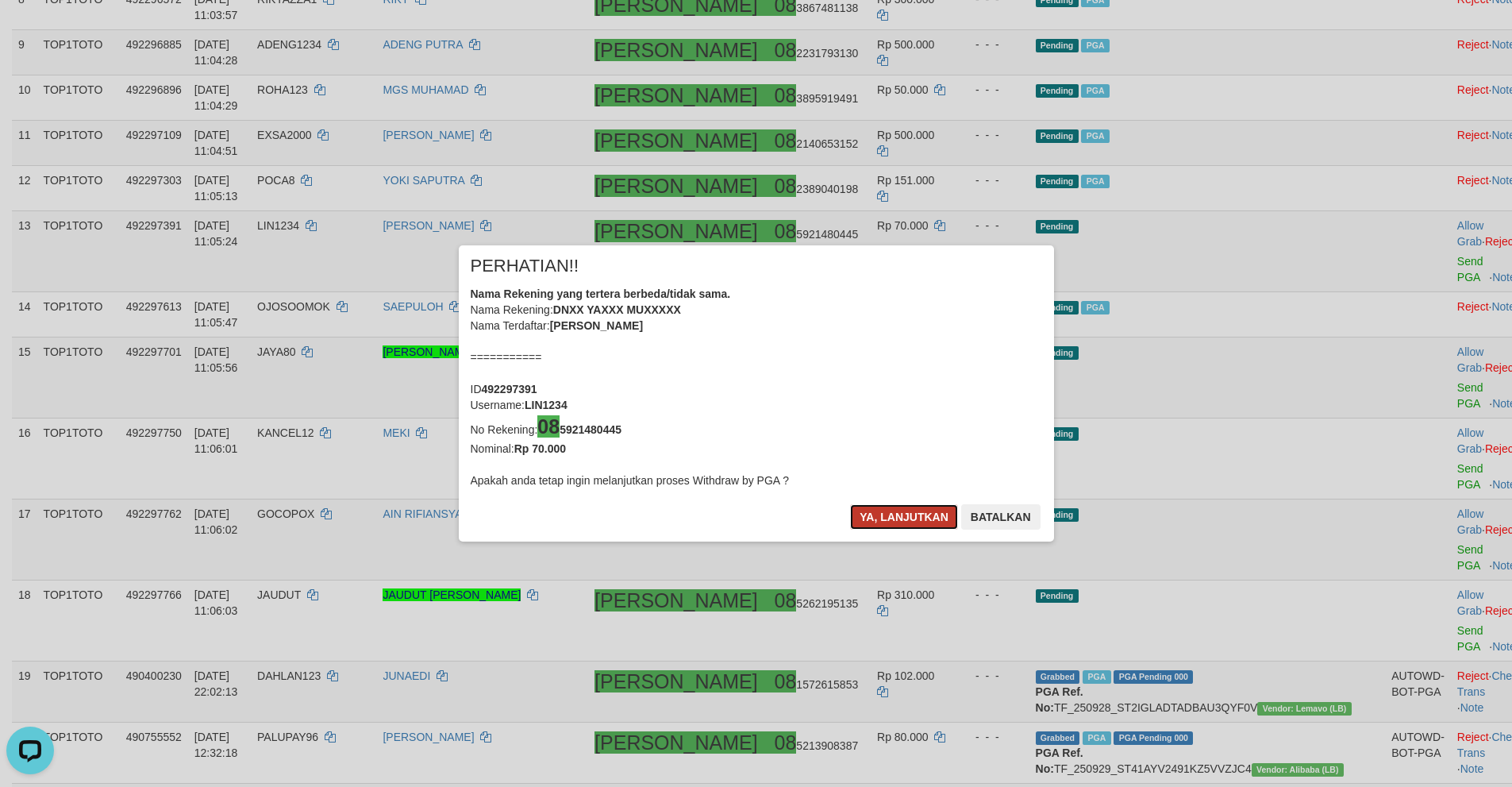
click at [916, 515] on button "Ya, lanjutkan" at bounding box center [904, 516] width 108 height 26
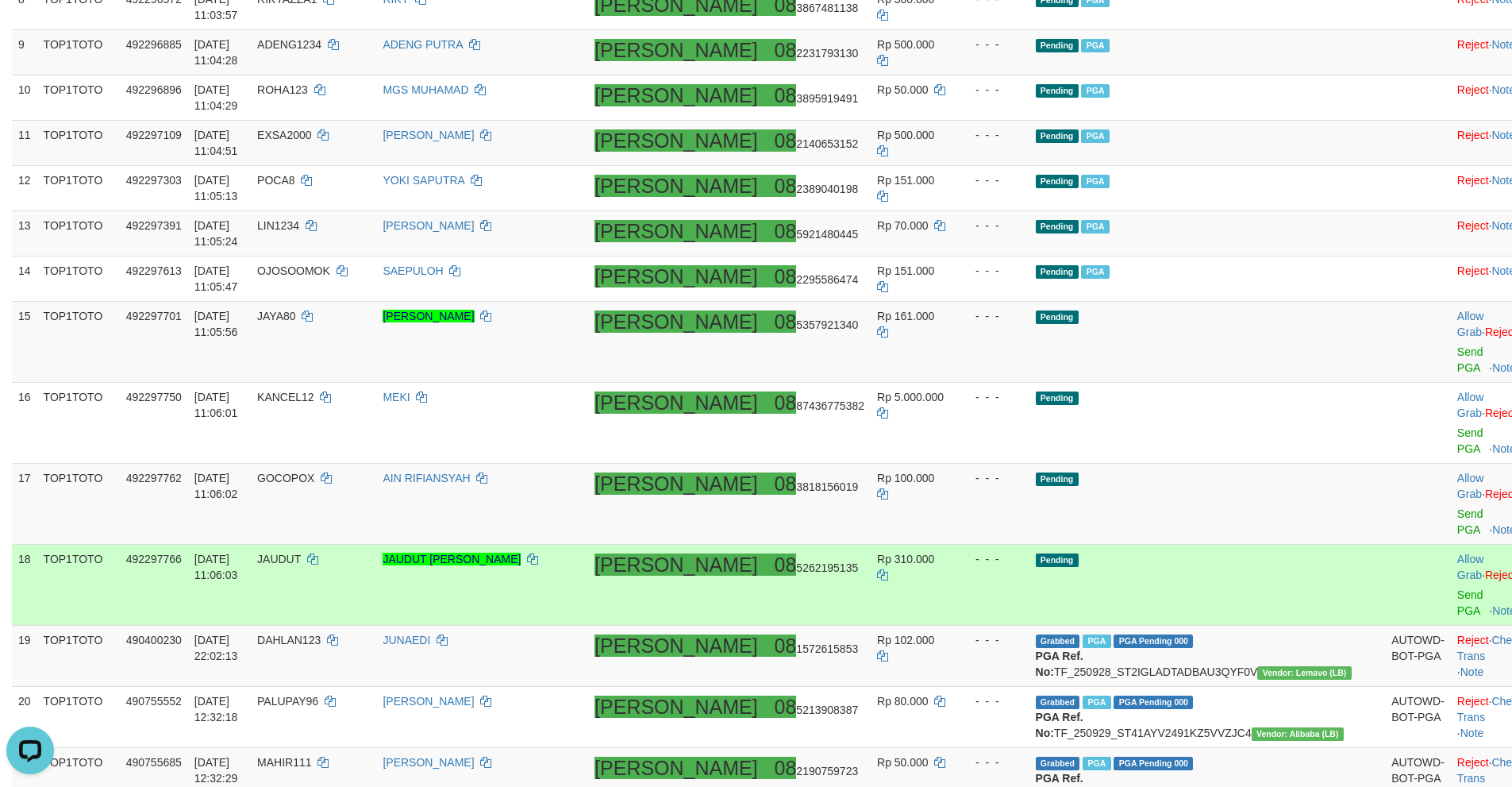
scroll to position [755, 0]
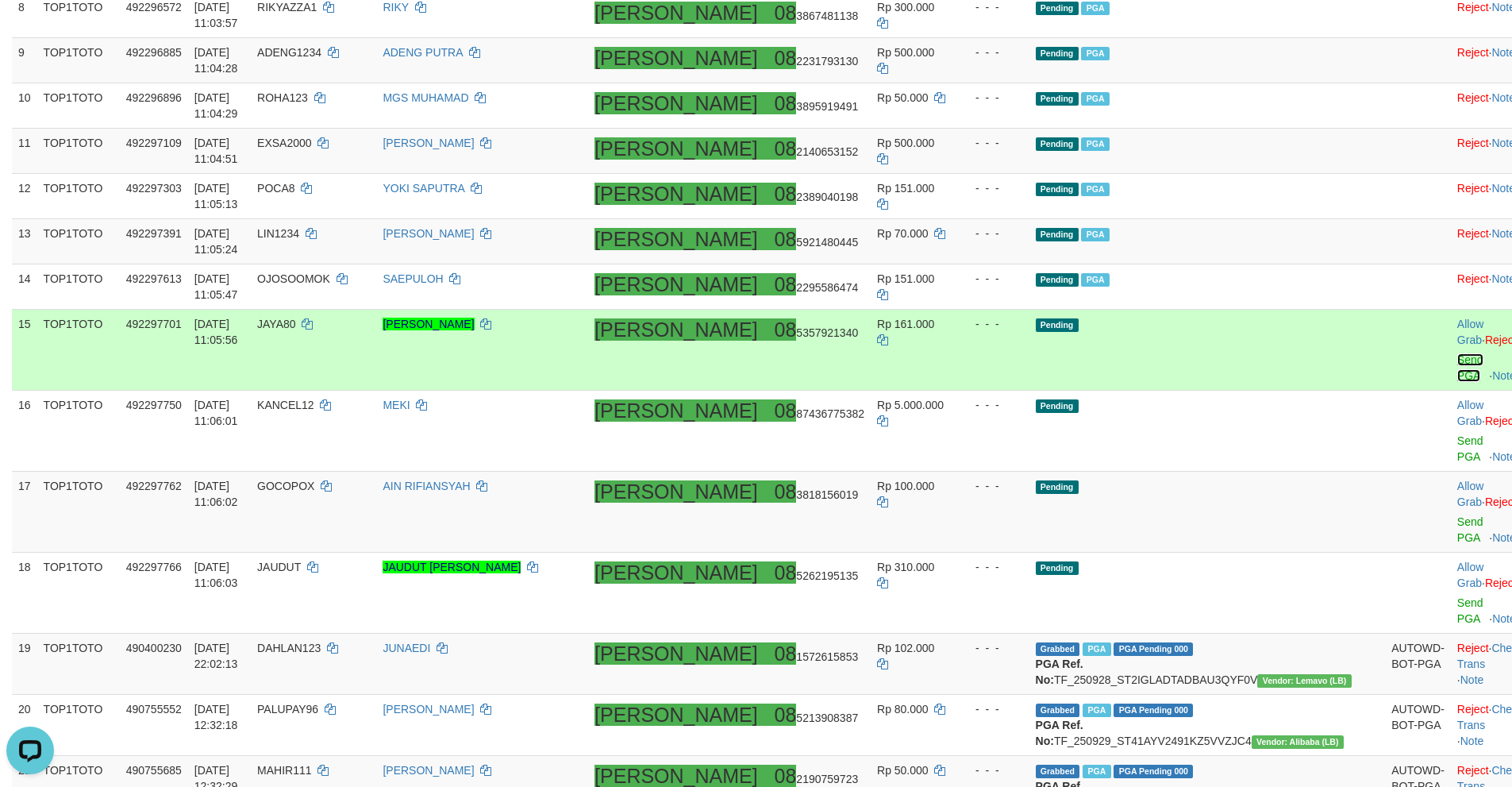
click at [1457, 382] on link "Send PGA" at bounding box center [1471, 368] width 27 height 28
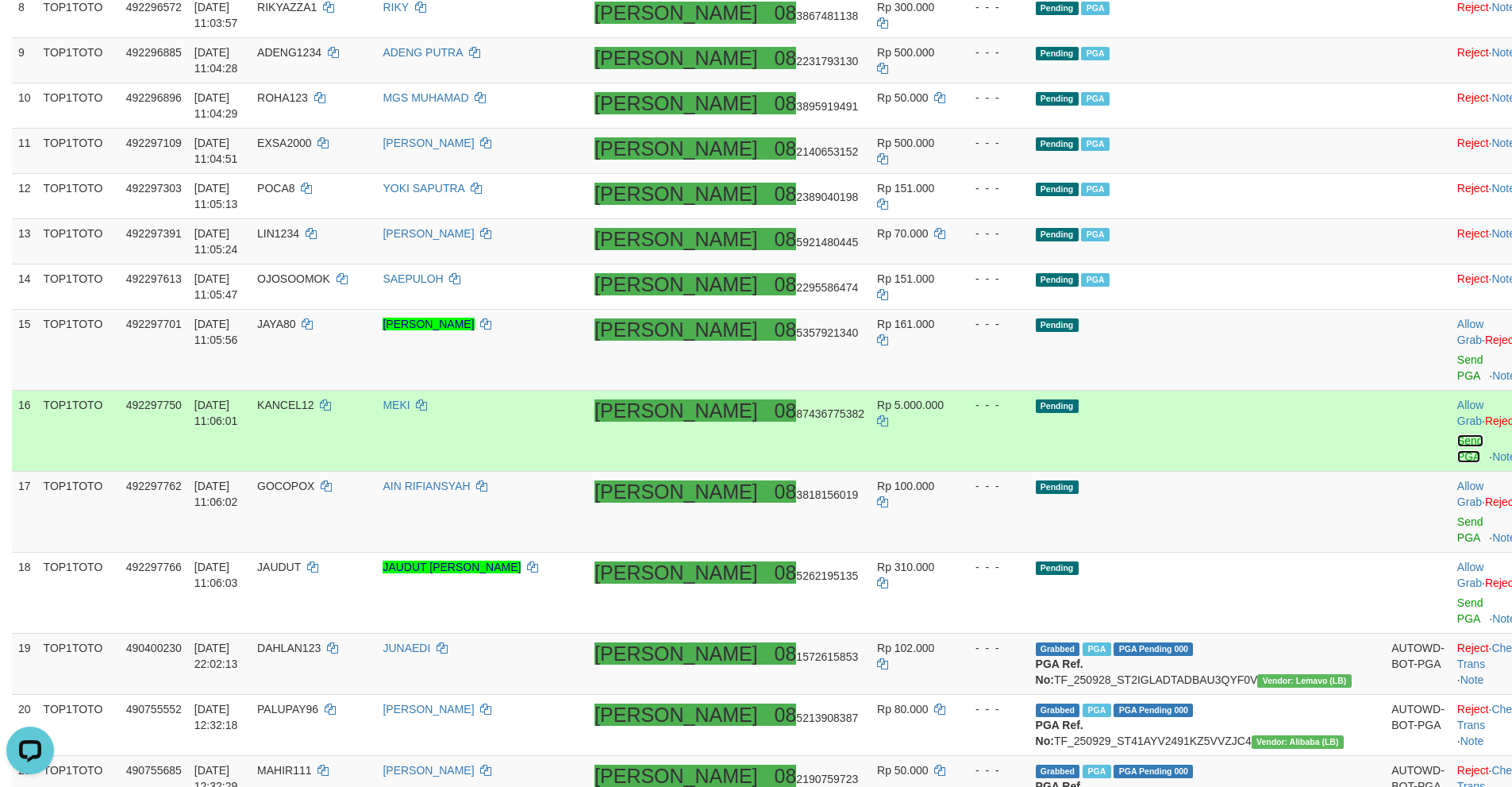
click at [1457, 434] on link "Send PGA" at bounding box center [1471, 448] width 27 height 28
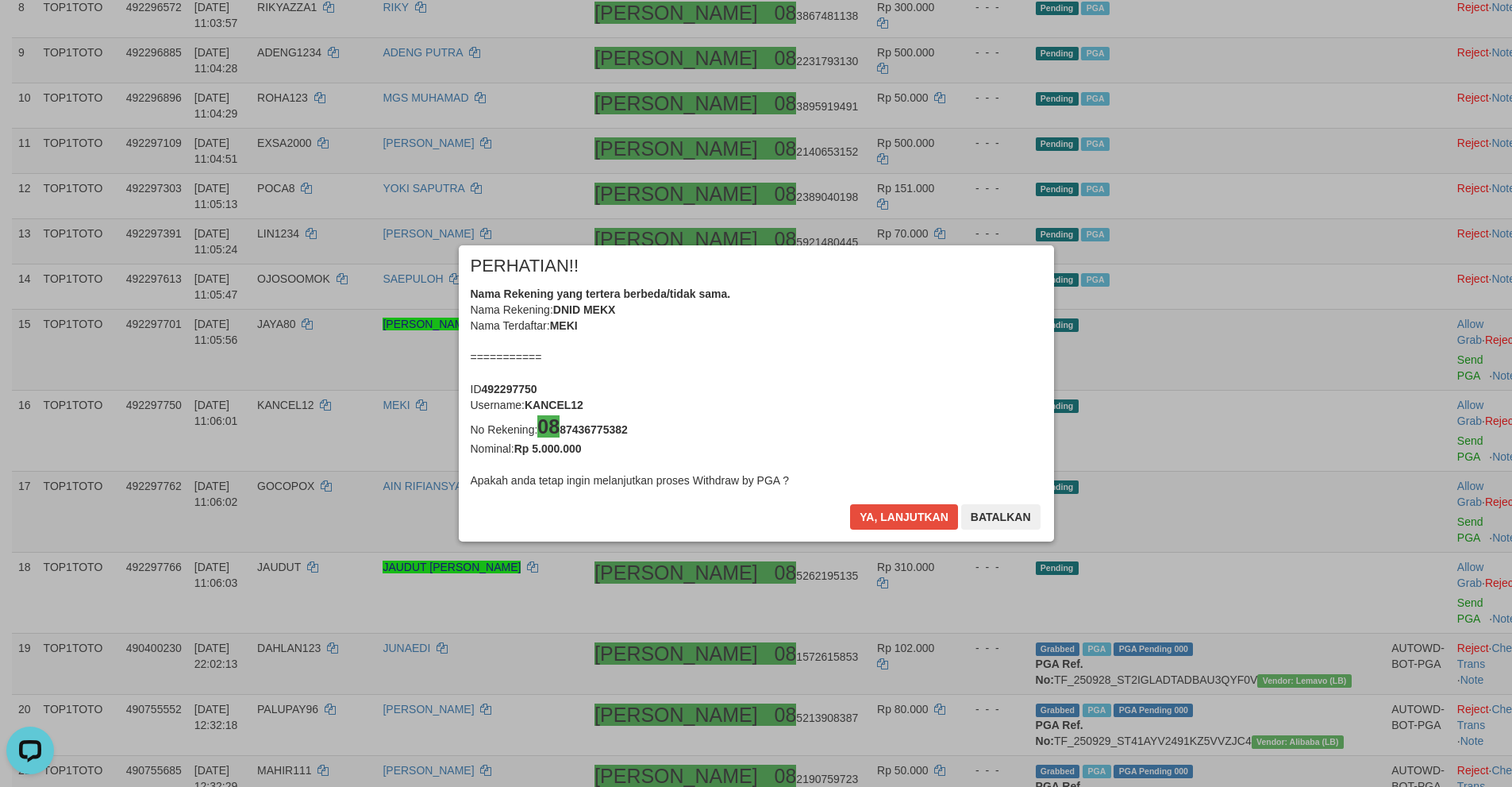
click at [850, 534] on div "Ya, lanjutkan Batalkan" at bounding box center [944, 522] width 193 height 37
click at [885, 515] on button "Ya, lanjutkan" at bounding box center [904, 516] width 108 height 26
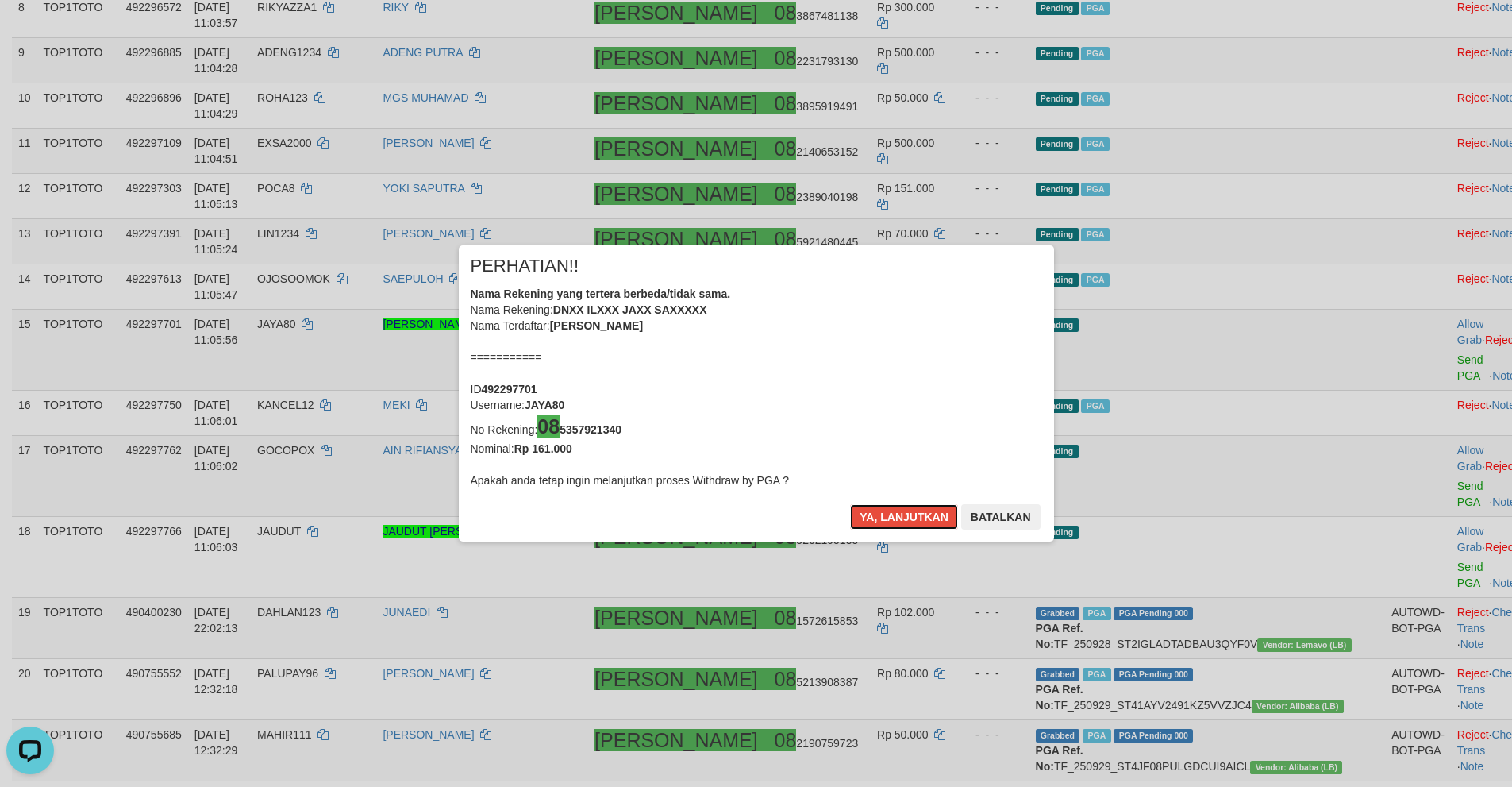
click at [871, 477] on div "× PERHATIAN!! Nama Rekening yang tertera berbeda/tidak sama. Nama Rekening: DNX…" at bounding box center [756, 394] width 595 height 297
click at [885, 514] on button "Ya, lanjutkan" at bounding box center [904, 516] width 108 height 26
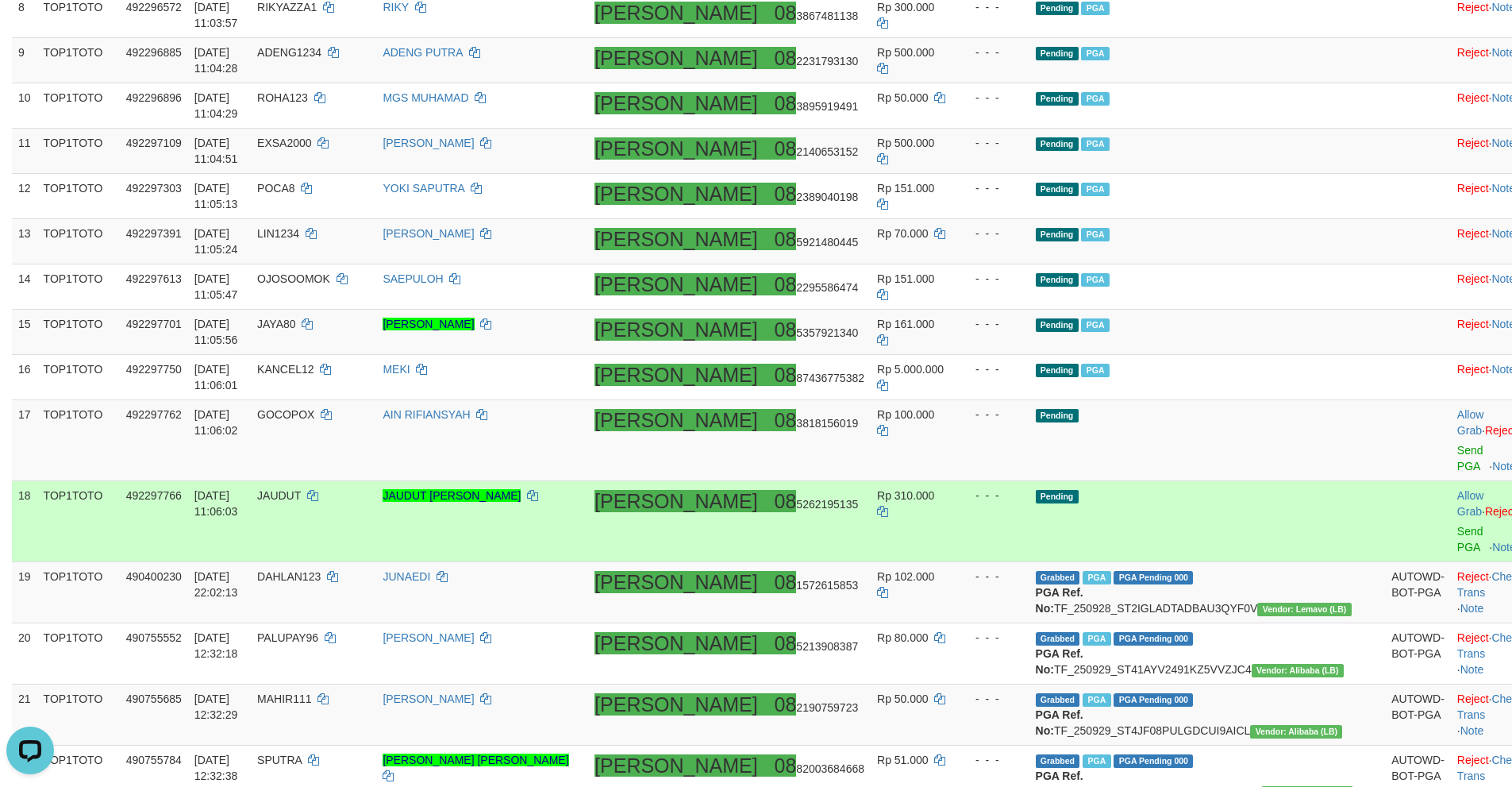
scroll to position [749, 0]
